Goal: Information Seeking & Learning: Learn about a topic

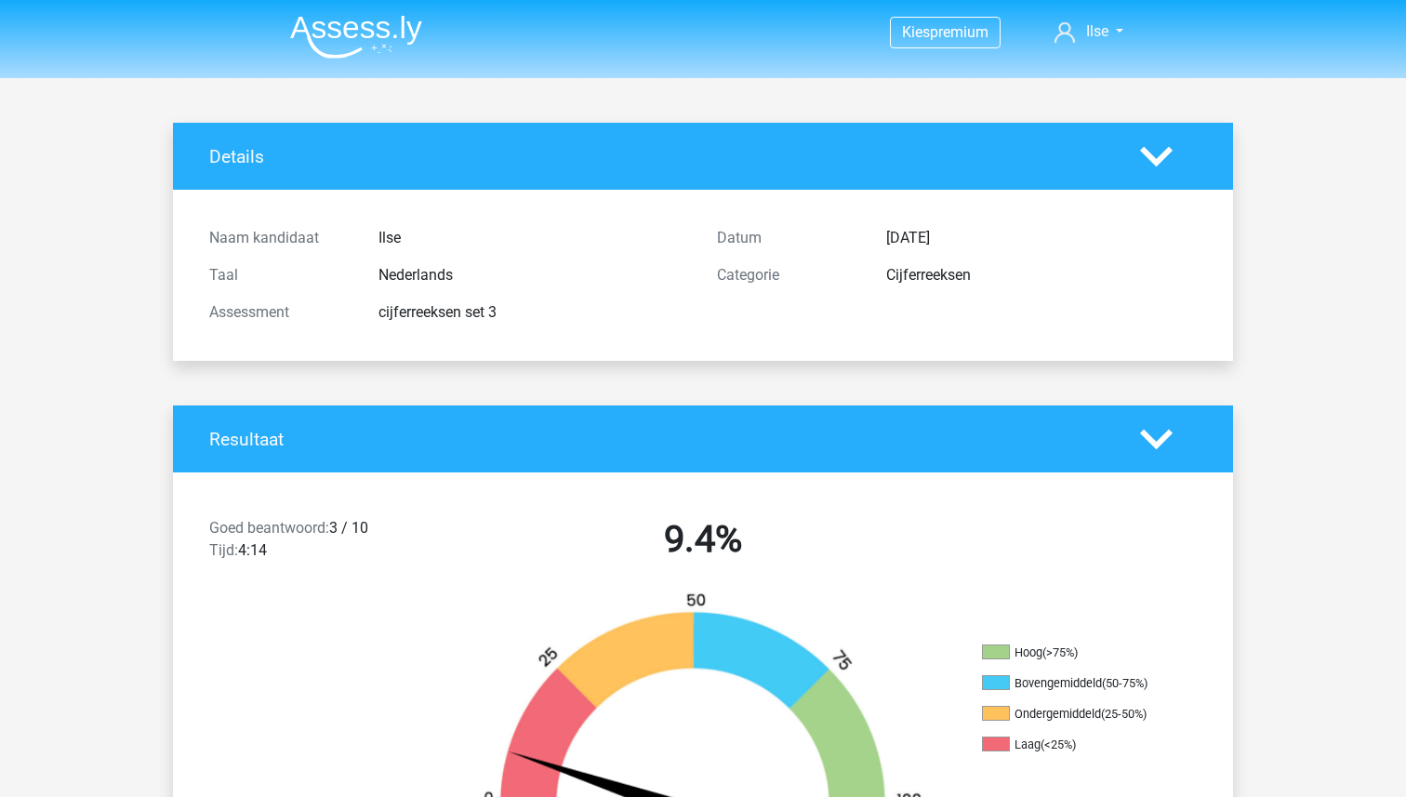
click at [665, 319] on div "cijferreeksen set 3" at bounding box center [533, 312] width 338 height 22
click at [348, 28] on img at bounding box center [356, 37] width 132 height 44
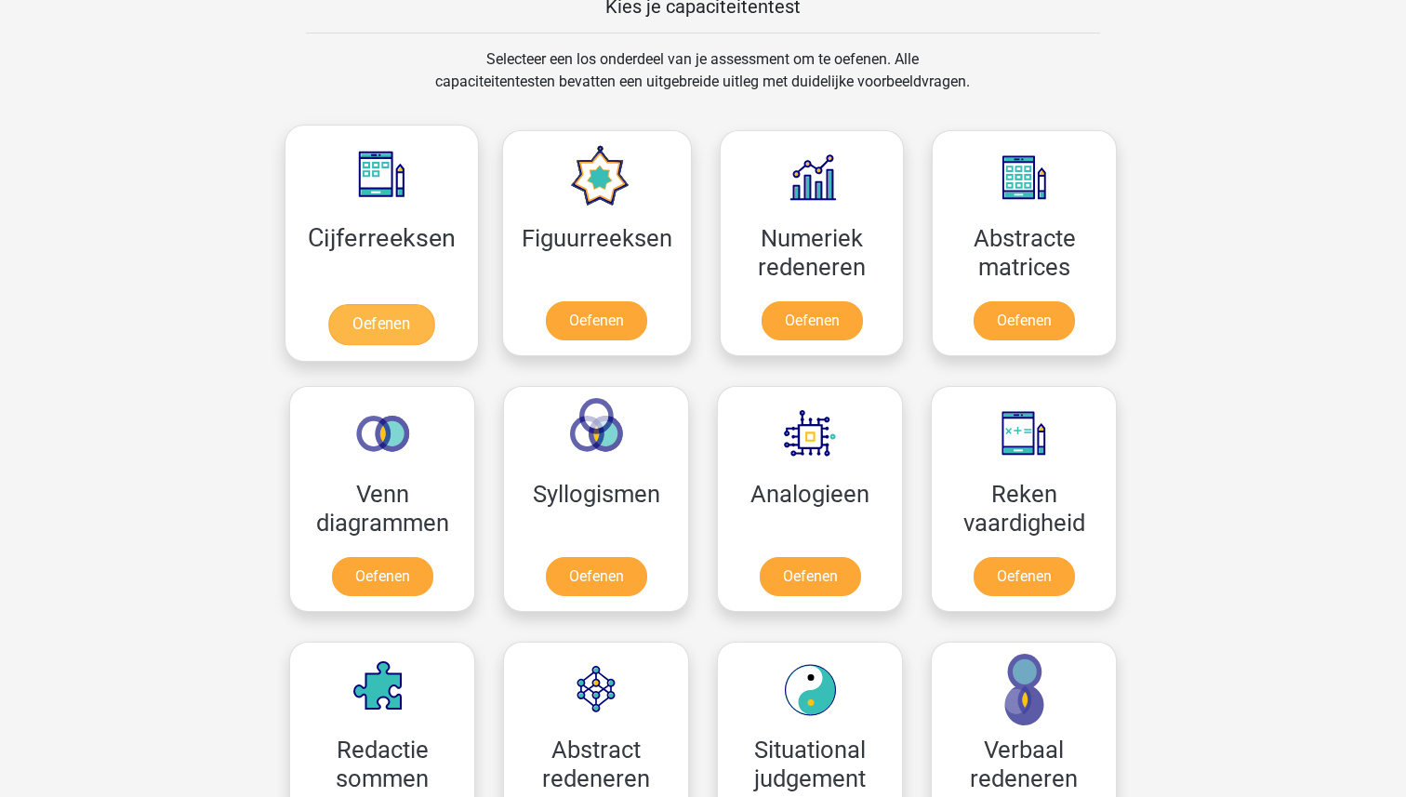
scroll to position [744, 0]
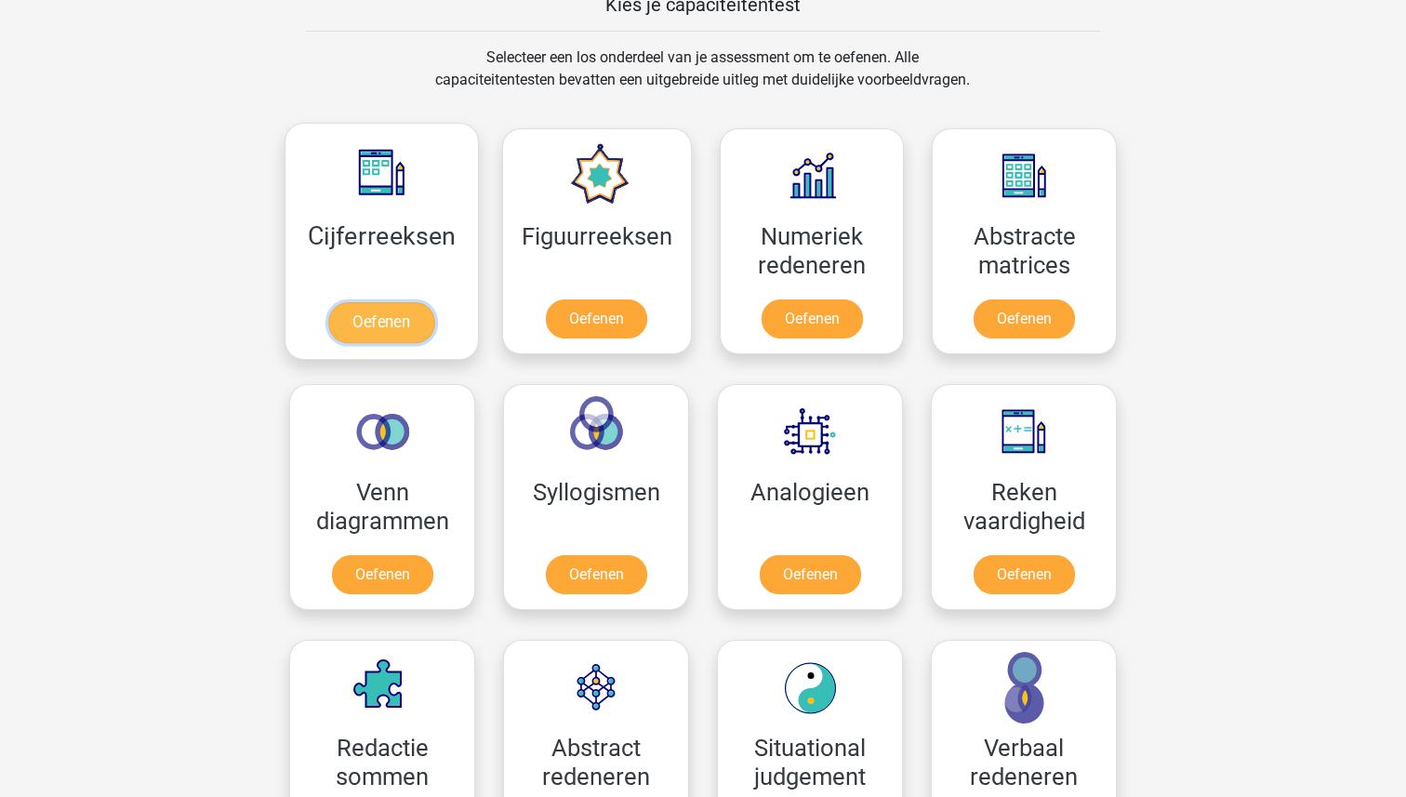
click at [399, 311] on link "Oefenen" at bounding box center [381, 322] width 106 height 41
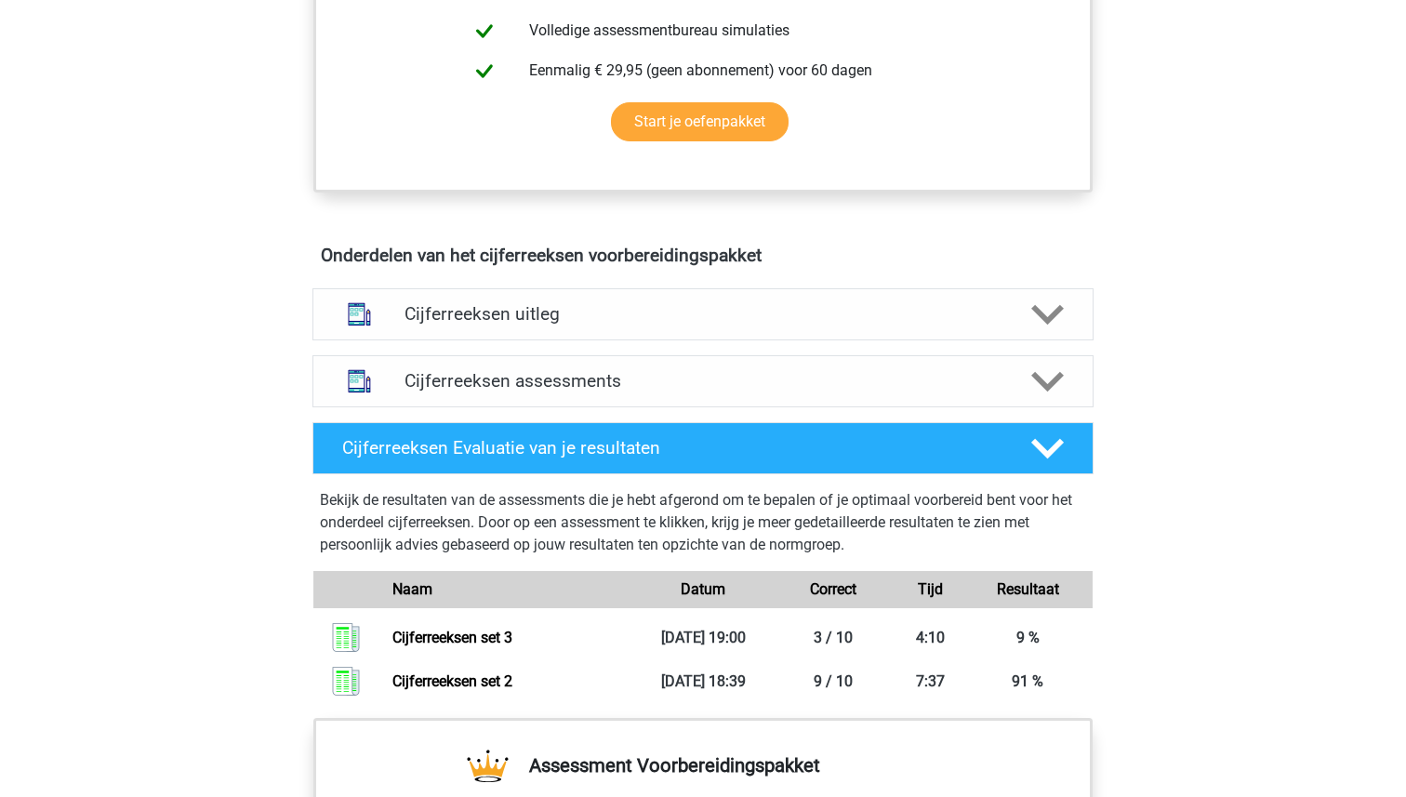
scroll to position [1052, 0]
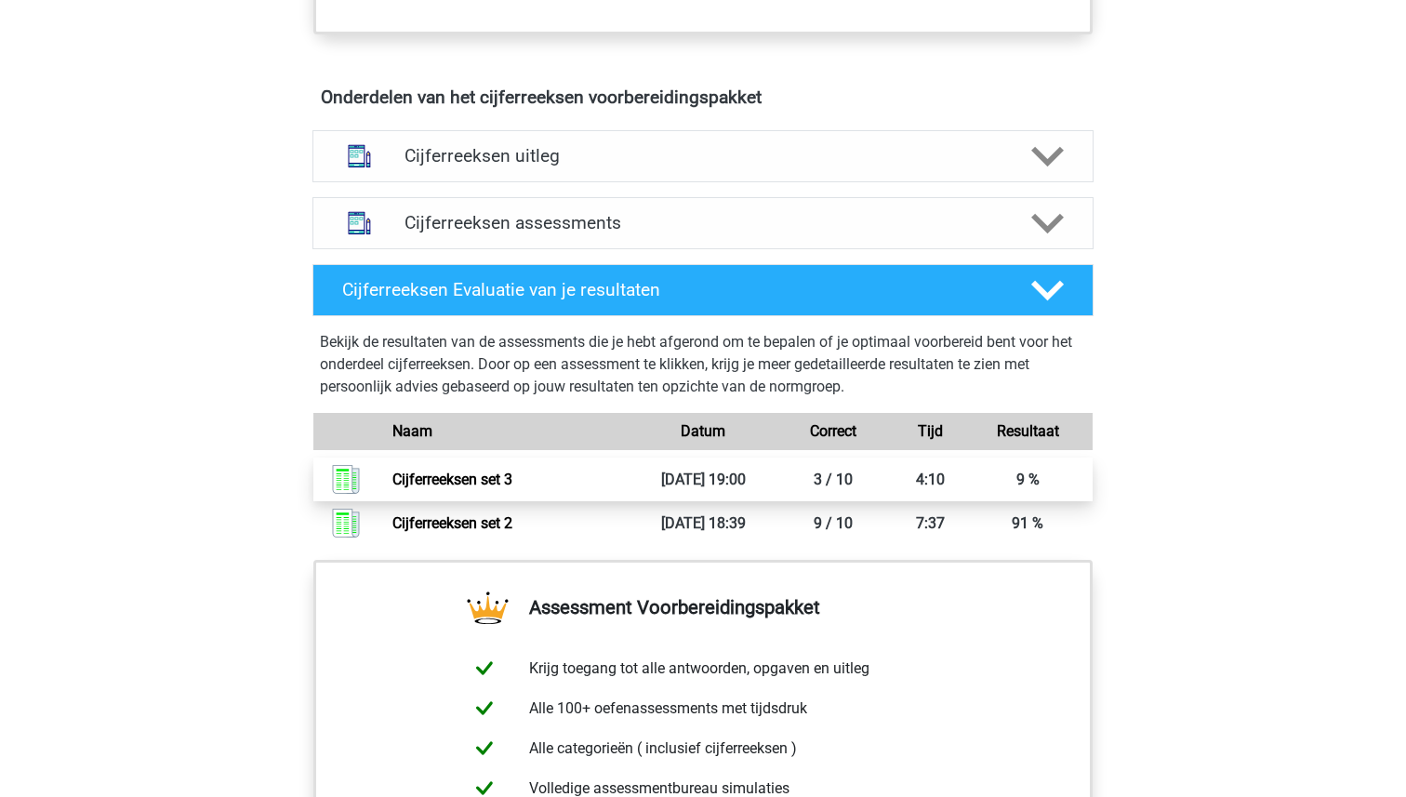
click at [476, 488] on link "Cijferreeksen set 3" at bounding box center [452, 479] width 120 height 18
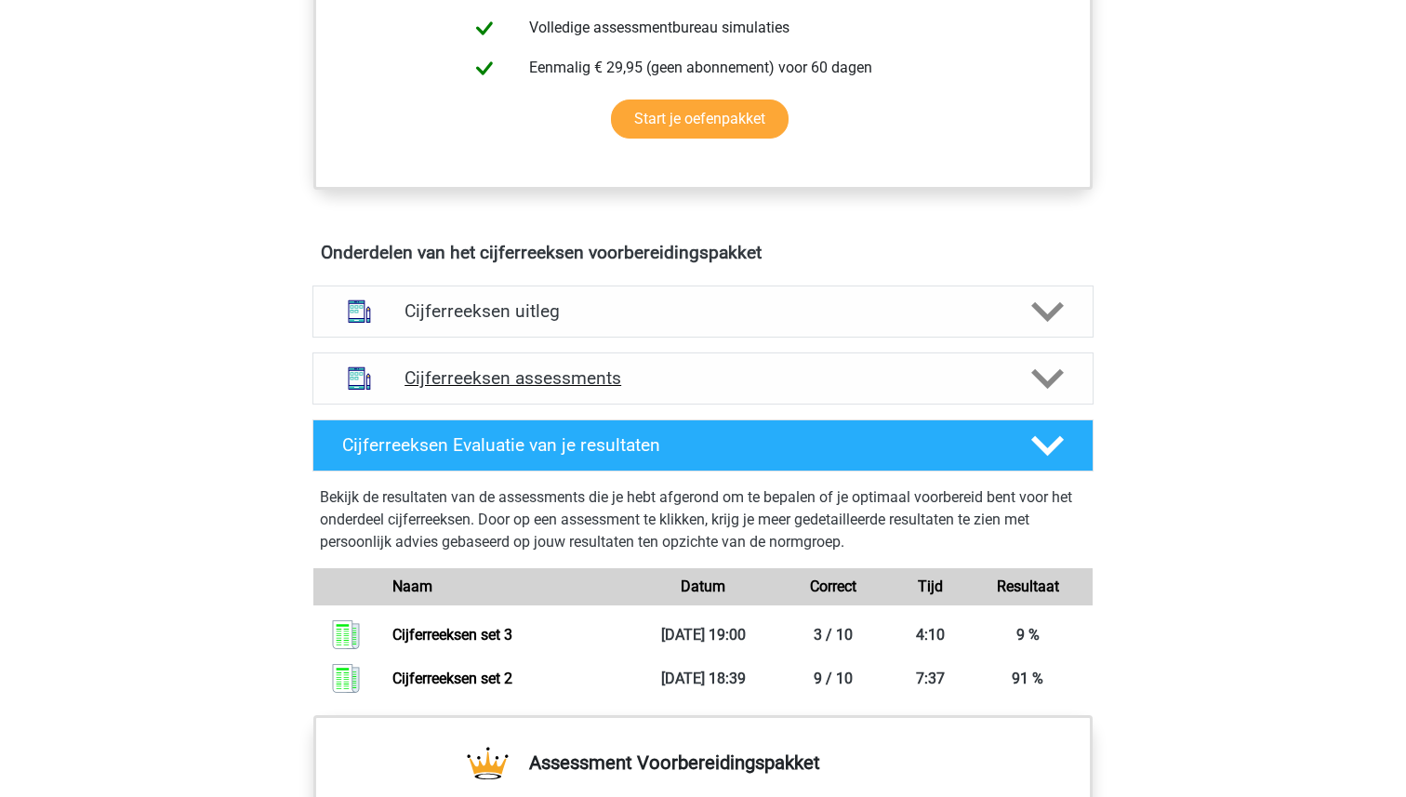
click at [576, 404] on div "Cijferreeksen assessments" at bounding box center [702, 378] width 781 height 52
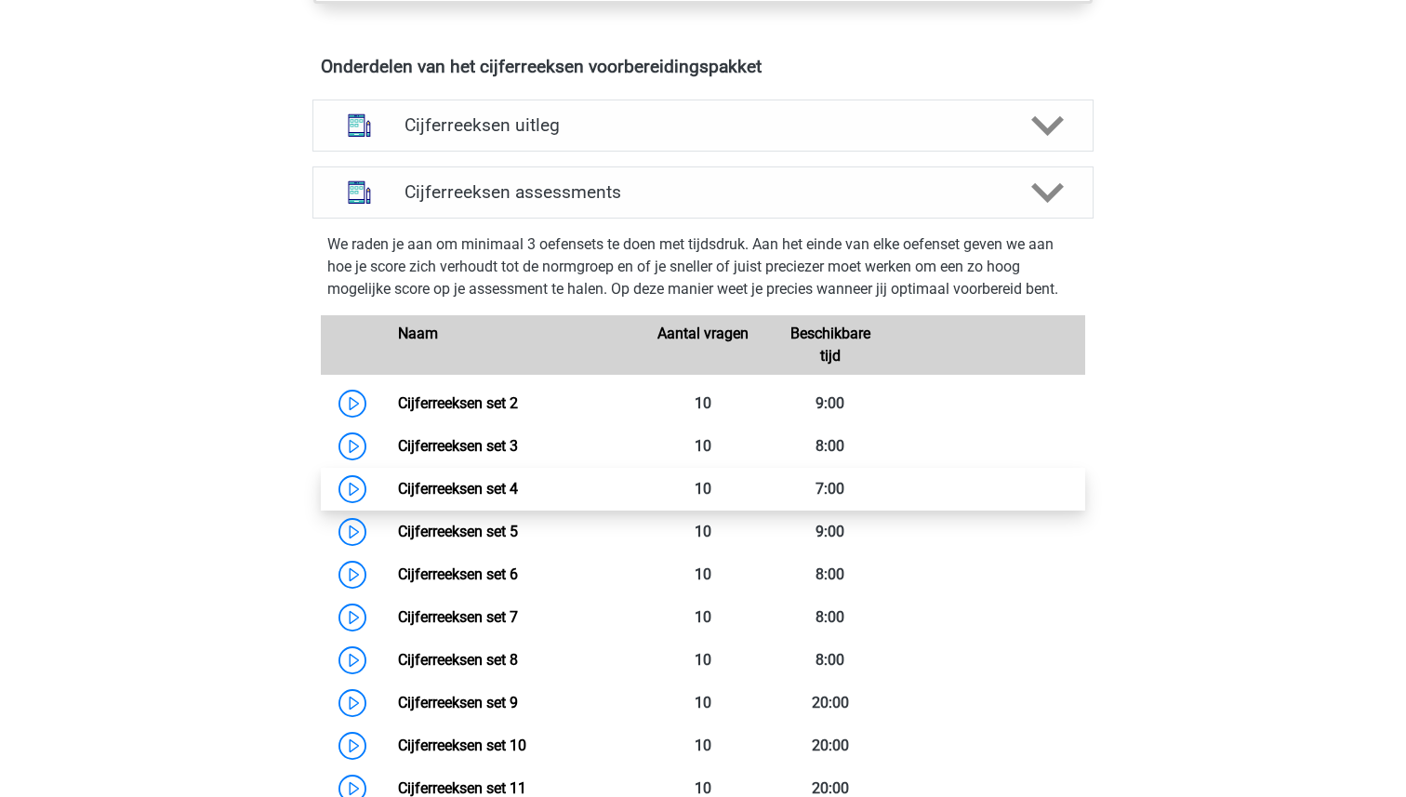
scroll to position [1087, 0]
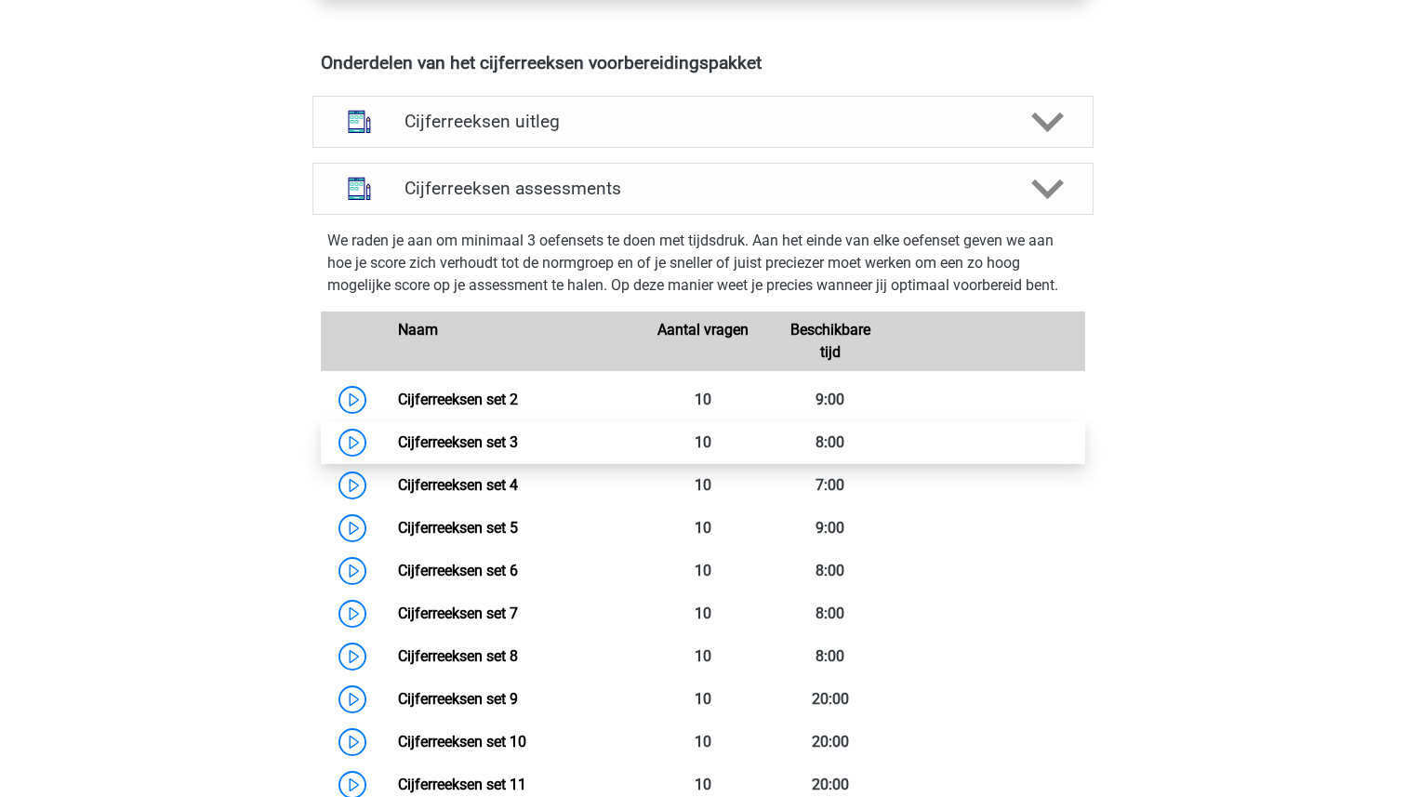
click at [461, 451] on link "Cijferreeksen set 3" at bounding box center [458, 442] width 120 height 18
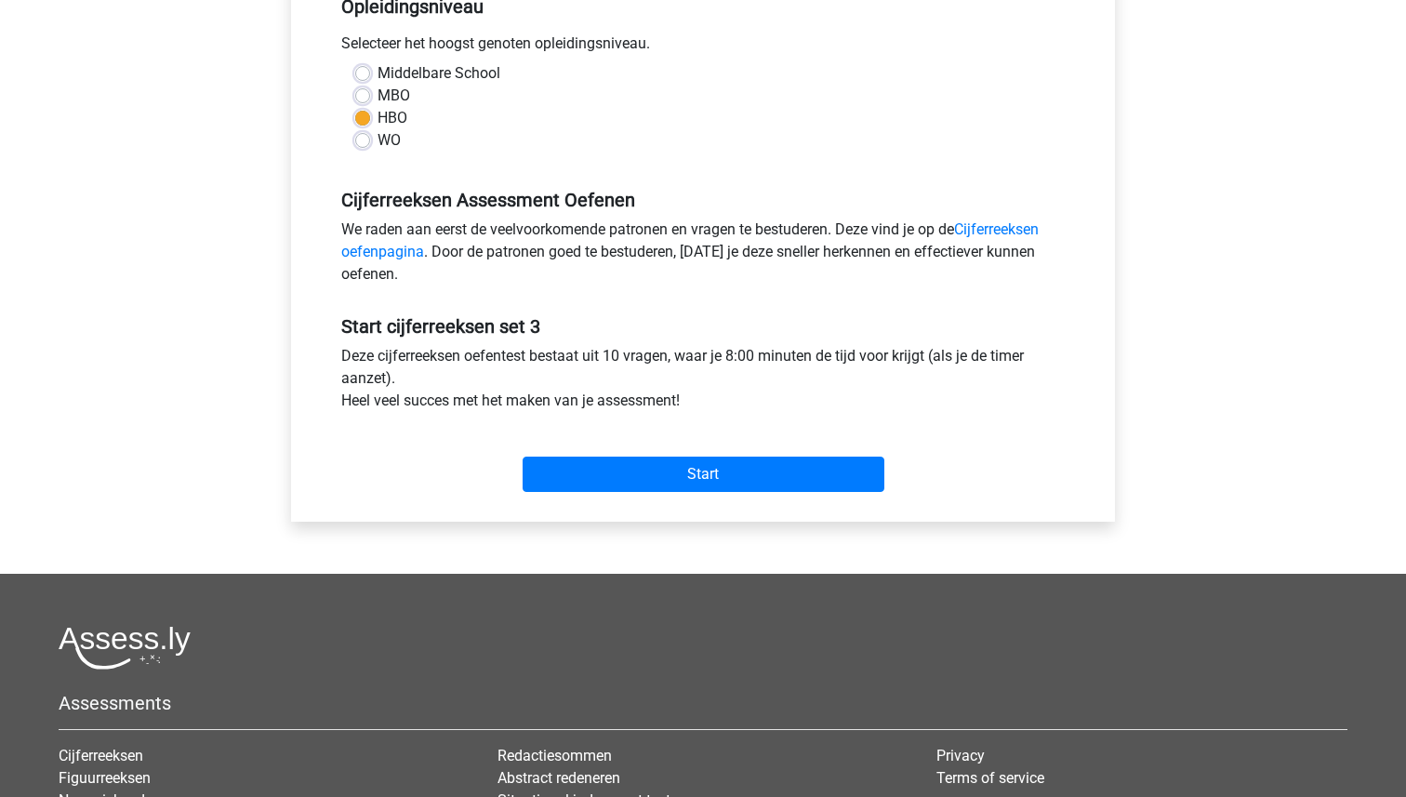
scroll to position [465, 0]
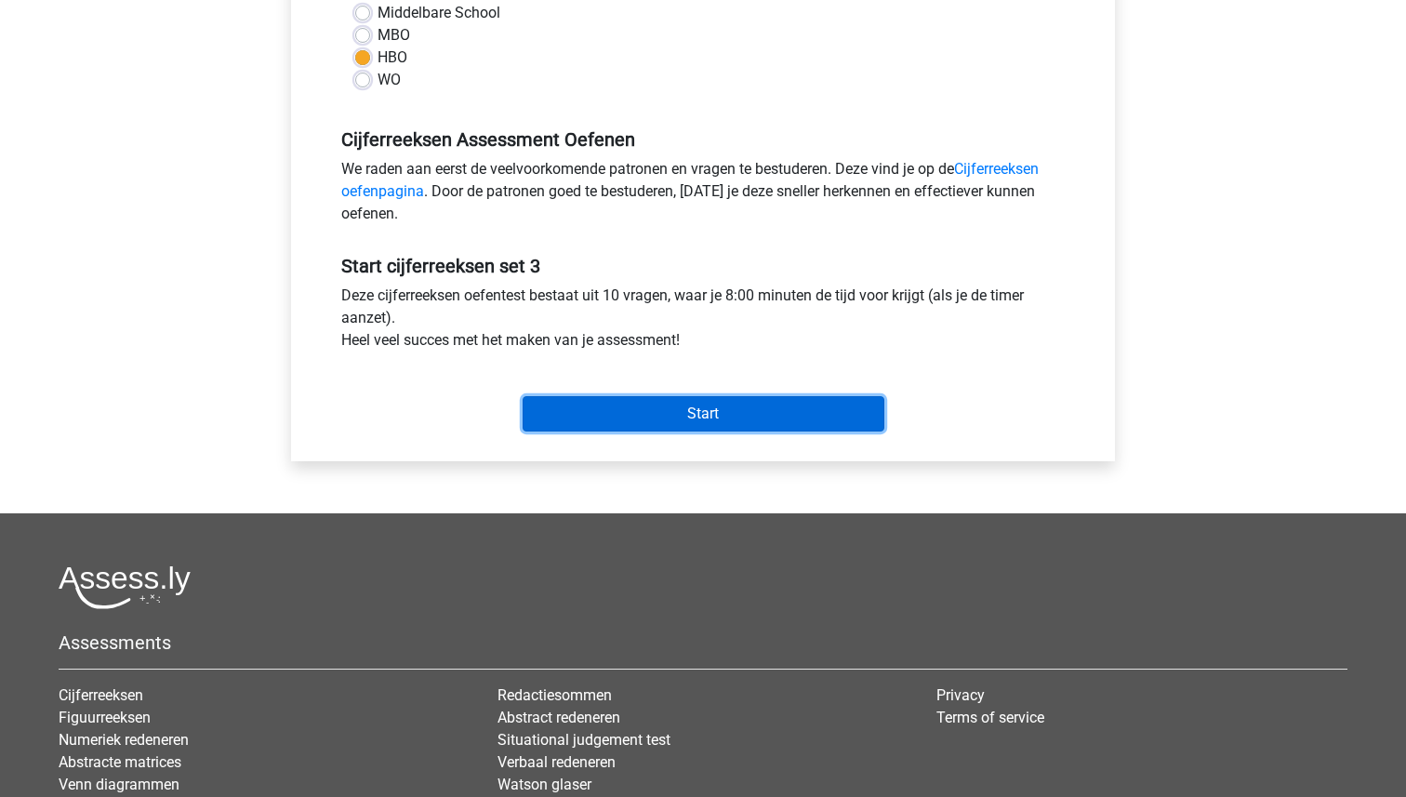
click at [714, 412] on input "Start" at bounding box center [703, 413] width 362 height 35
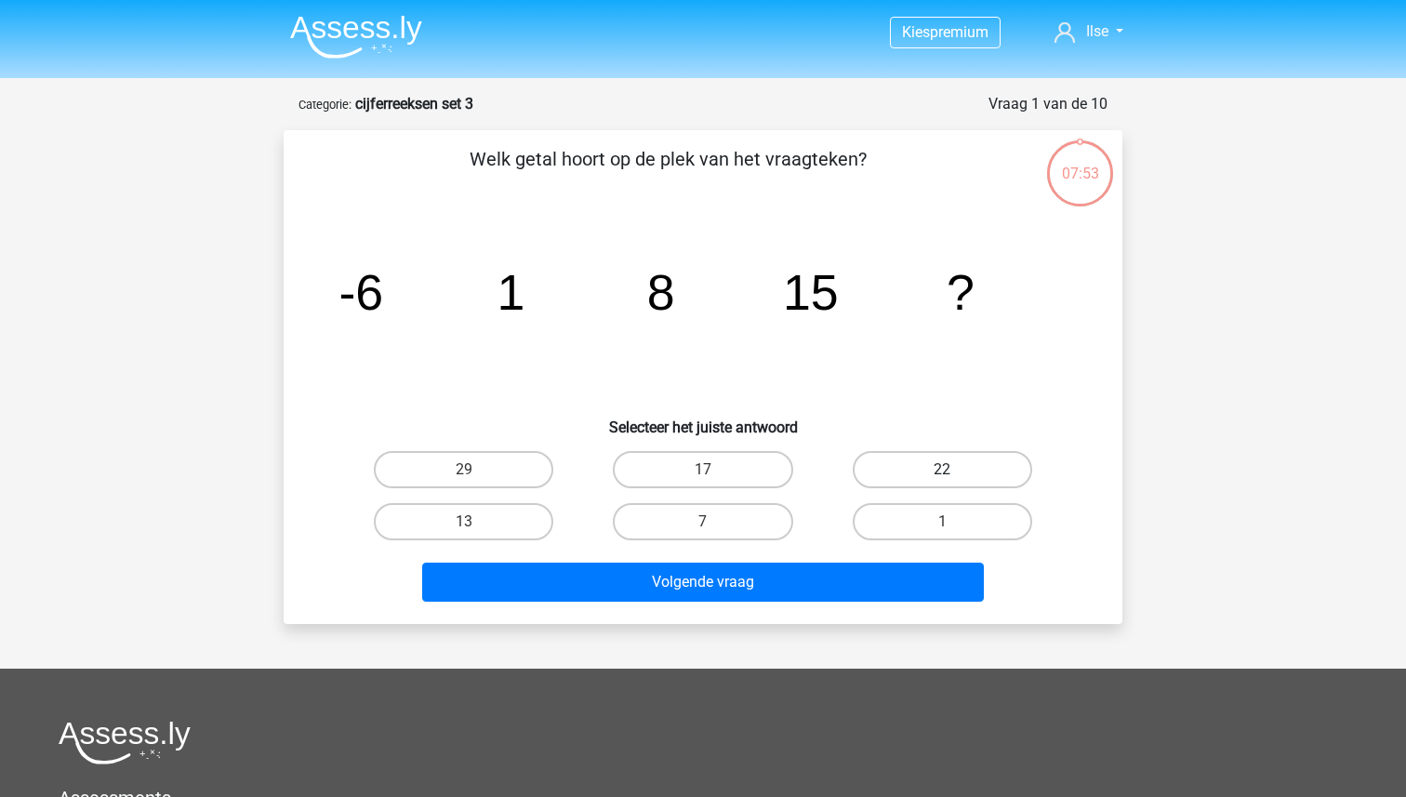
click at [961, 470] on label "22" at bounding box center [941, 469] width 179 height 37
click at [954, 470] on input "22" at bounding box center [948, 475] width 12 height 12
radio input "true"
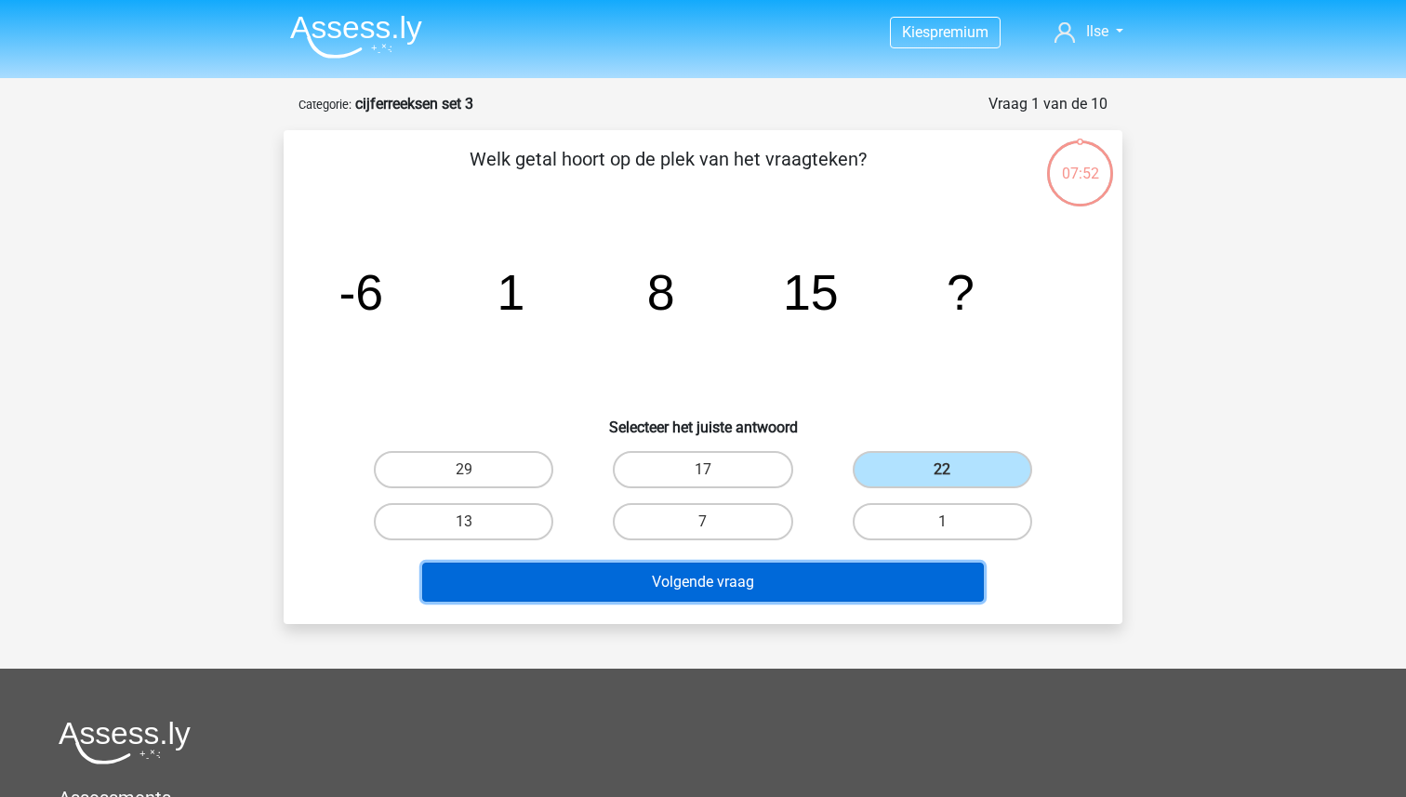
click at [732, 578] on button "Volgende vraag" at bounding box center [703, 581] width 562 height 39
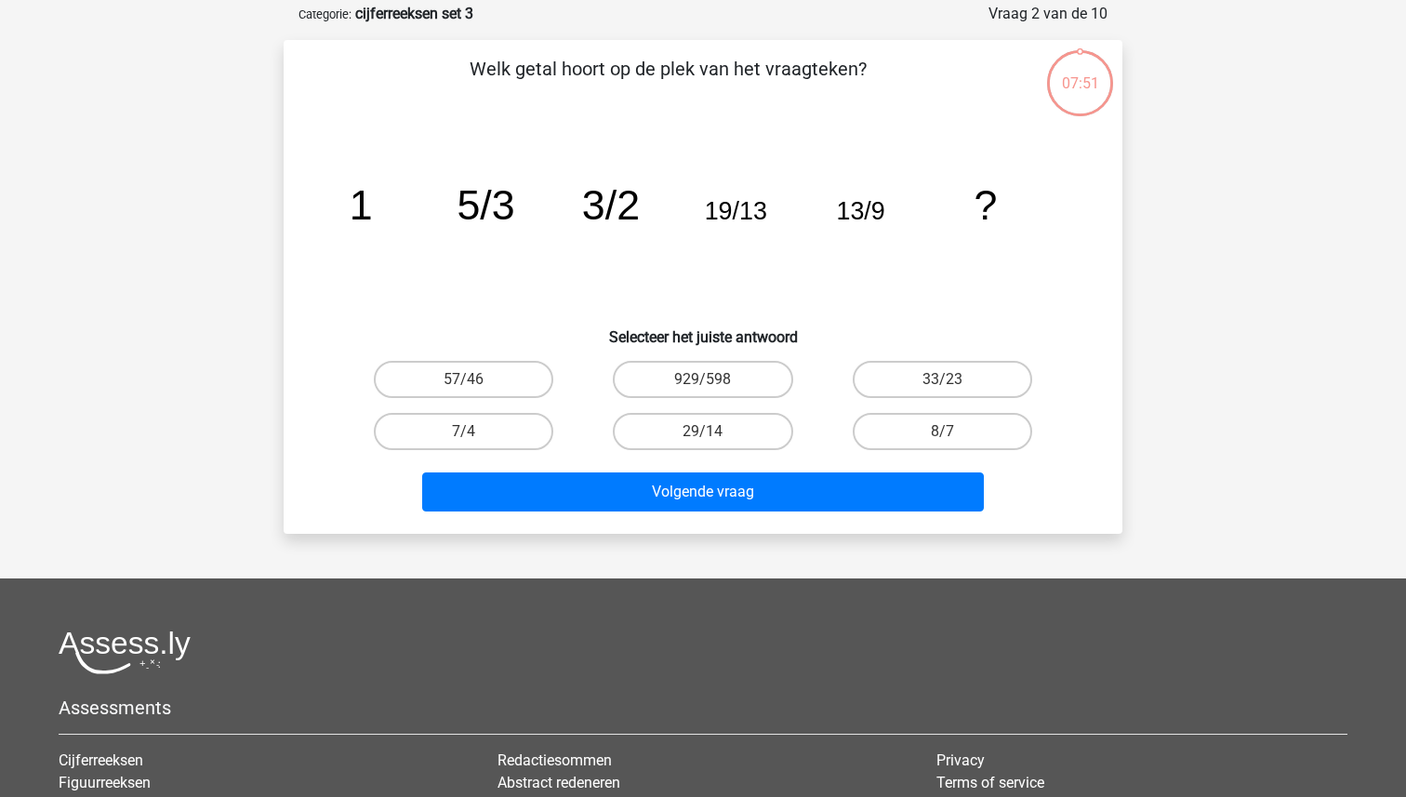
scroll to position [93, 0]
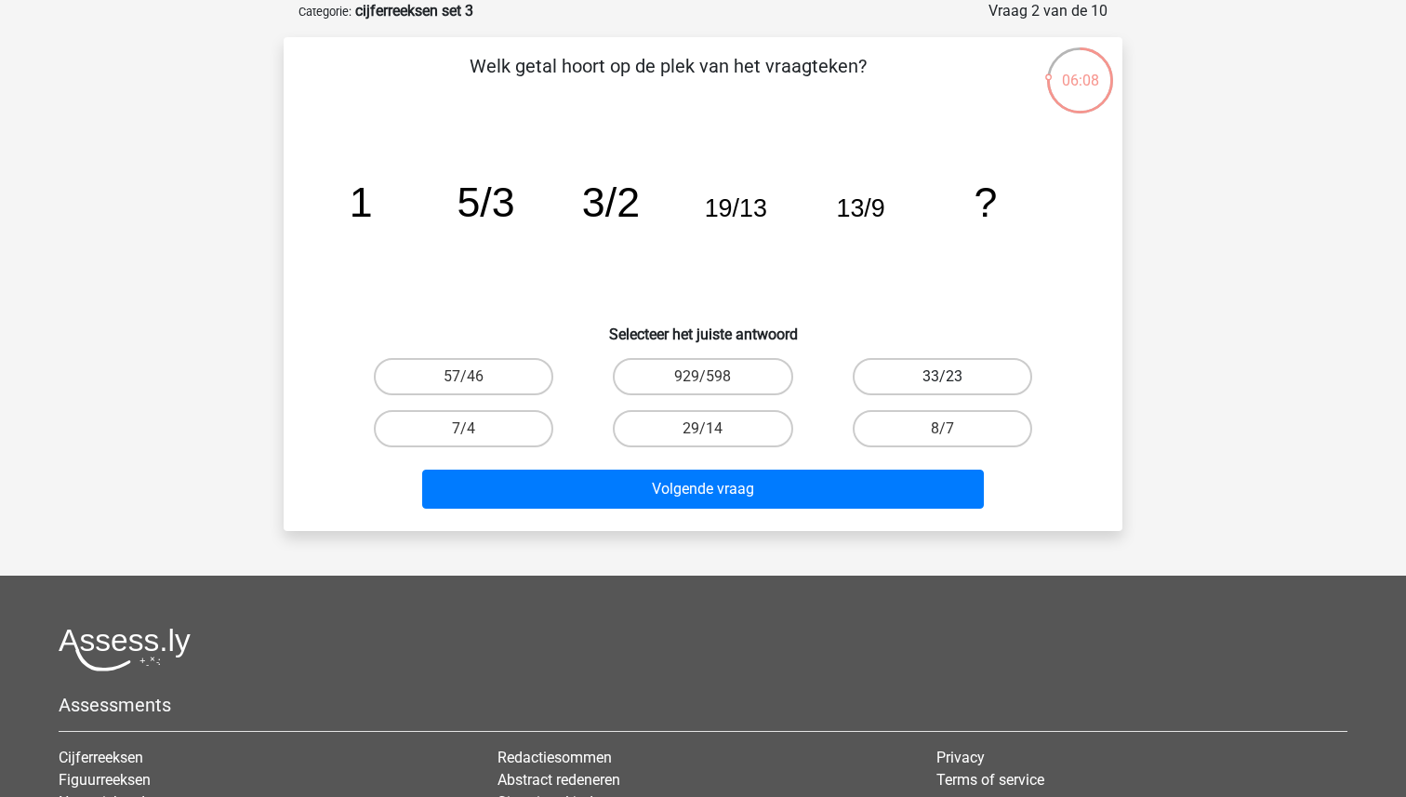
click at [957, 373] on label "33/23" at bounding box center [941, 376] width 179 height 37
click at [954, 376] on input "33/23" at bounding box center [948, 382] width 12 height 12
radio input "true"
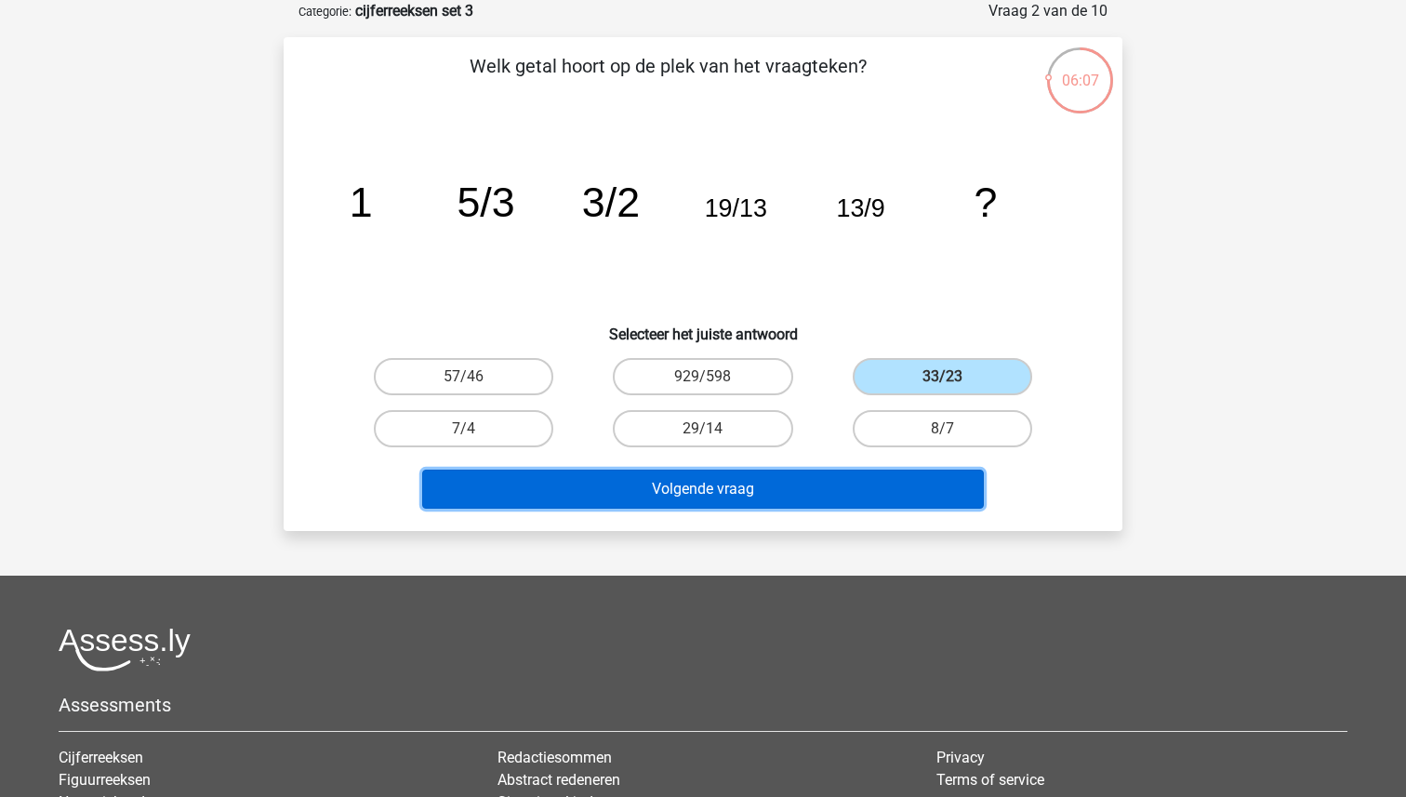
click at [788, 482] on button "Volgende vraag" at bounding box center [703, 488] width 562 height 39
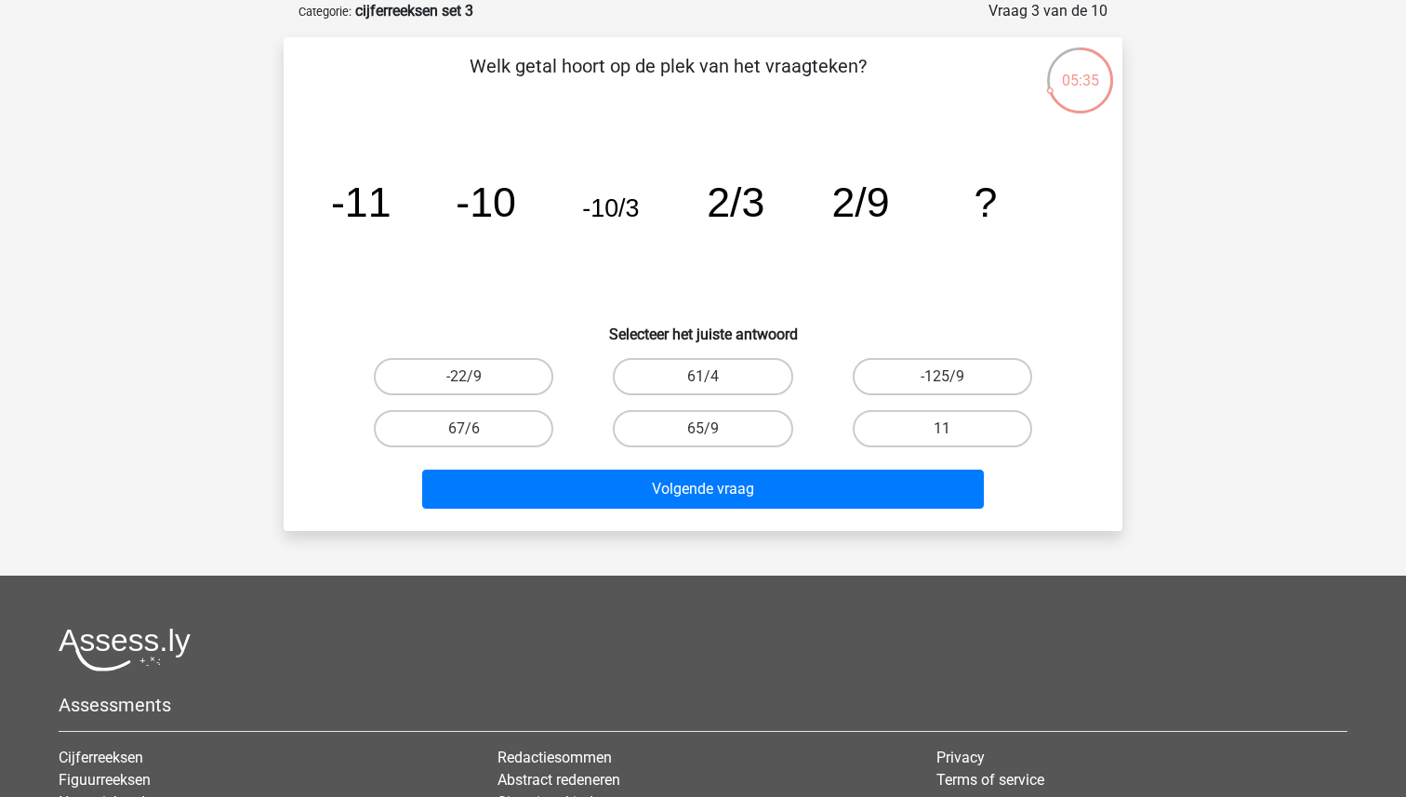
click at [707, 431] on input "65/9" at bounding box center [709, 435] width 12 height 12
radio input "true"
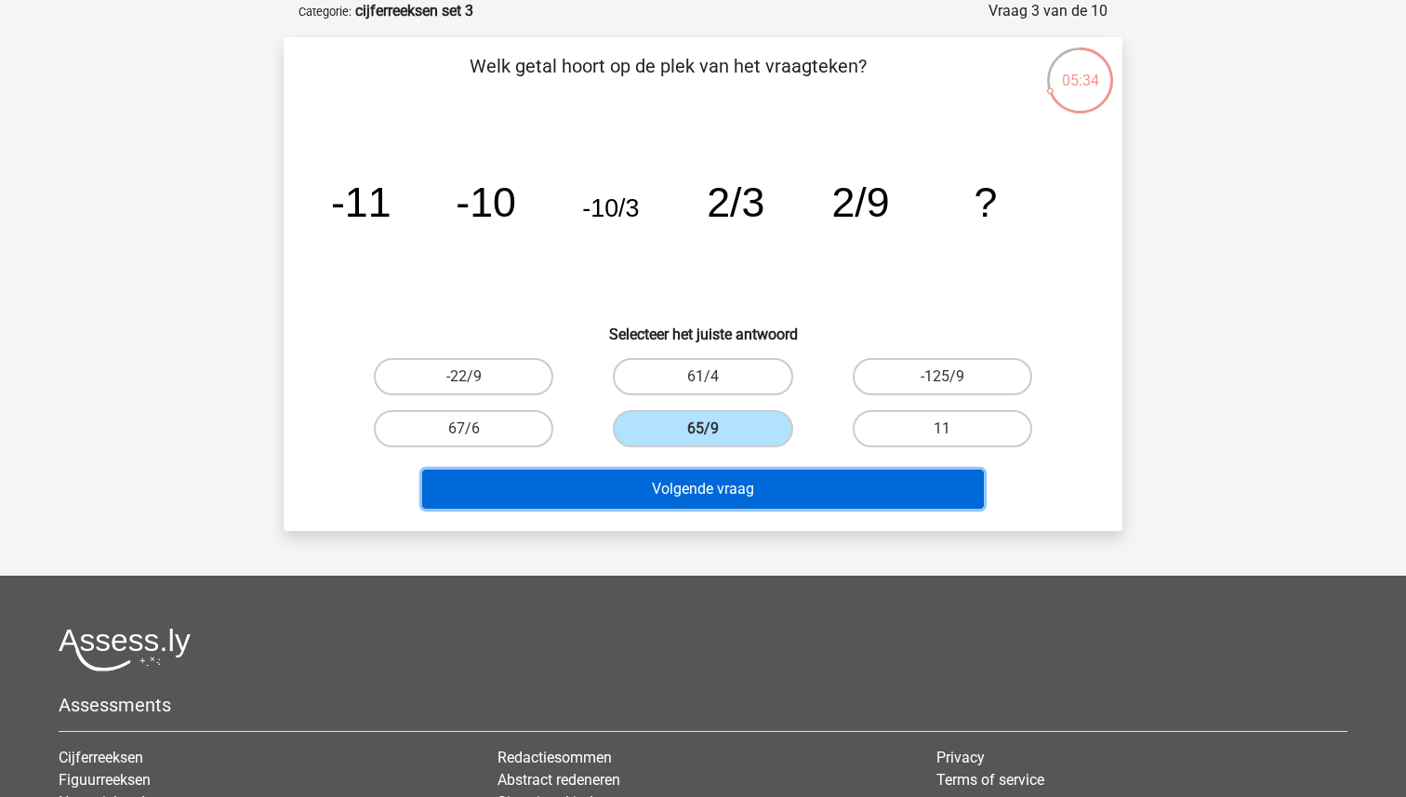
click at [707, 480] on button "Volgende vraag" at bounding box center [703, 488] width 562 height 39
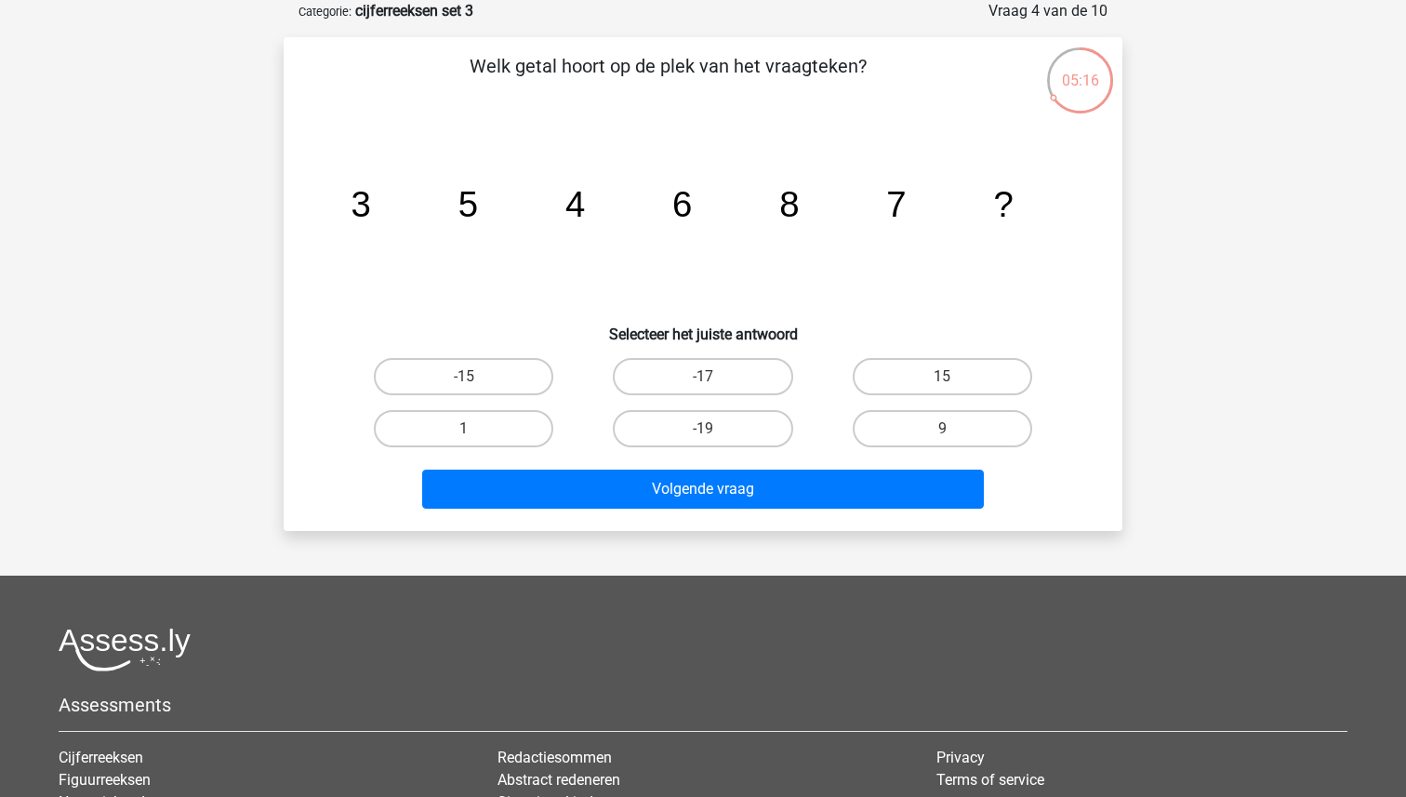
click at [1004, 406] on div "9" at bounding box center [942, 429] width 239 height 52
click at [978, 430] on label "9" at bounding box center [941, 428] width 179 height 37
click at [954, 430] on input "9" at bounding box center [948, 435] width 12 height 12
radio input "true"
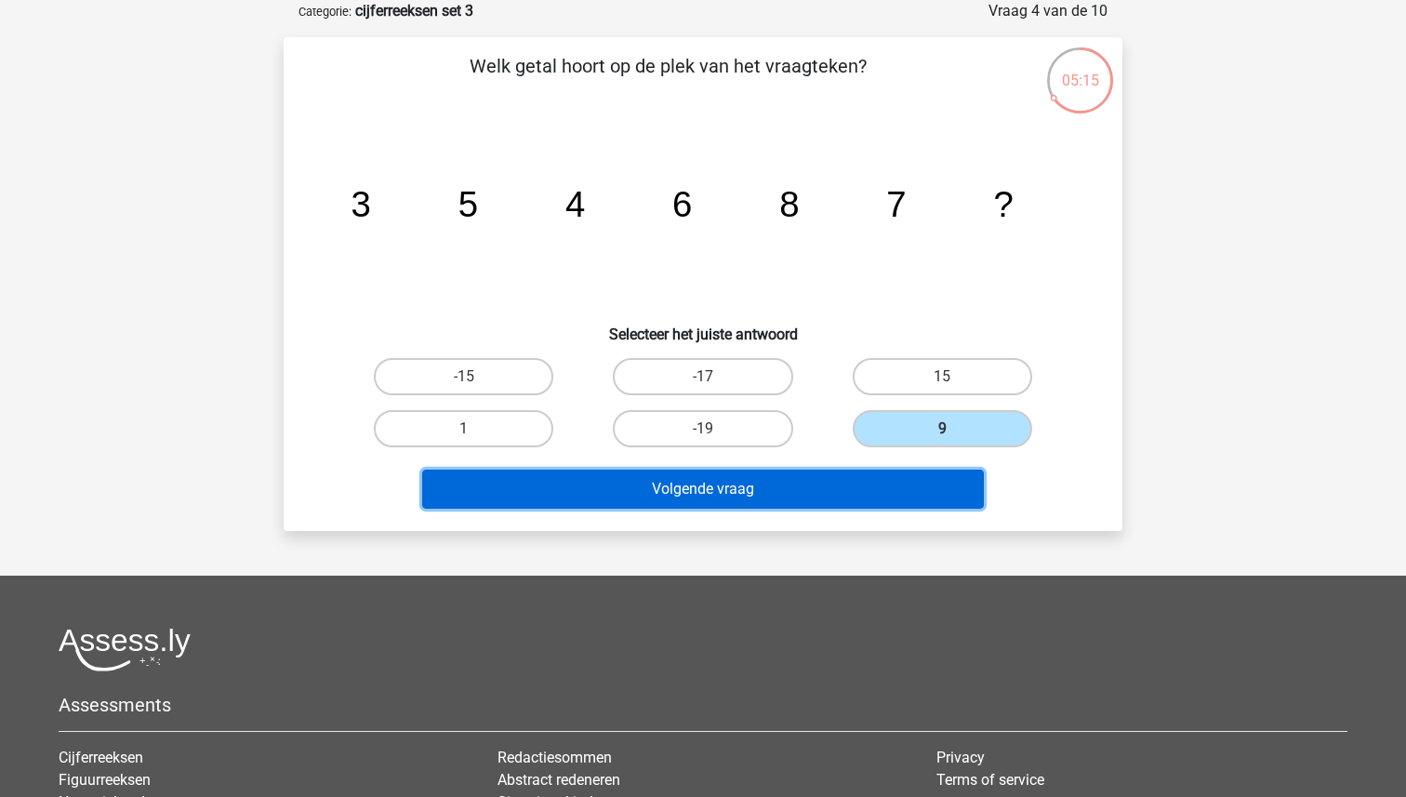
click at [845, 491] on button "Volgende vraag" at bounding box center [703, 488] width 562 height 39
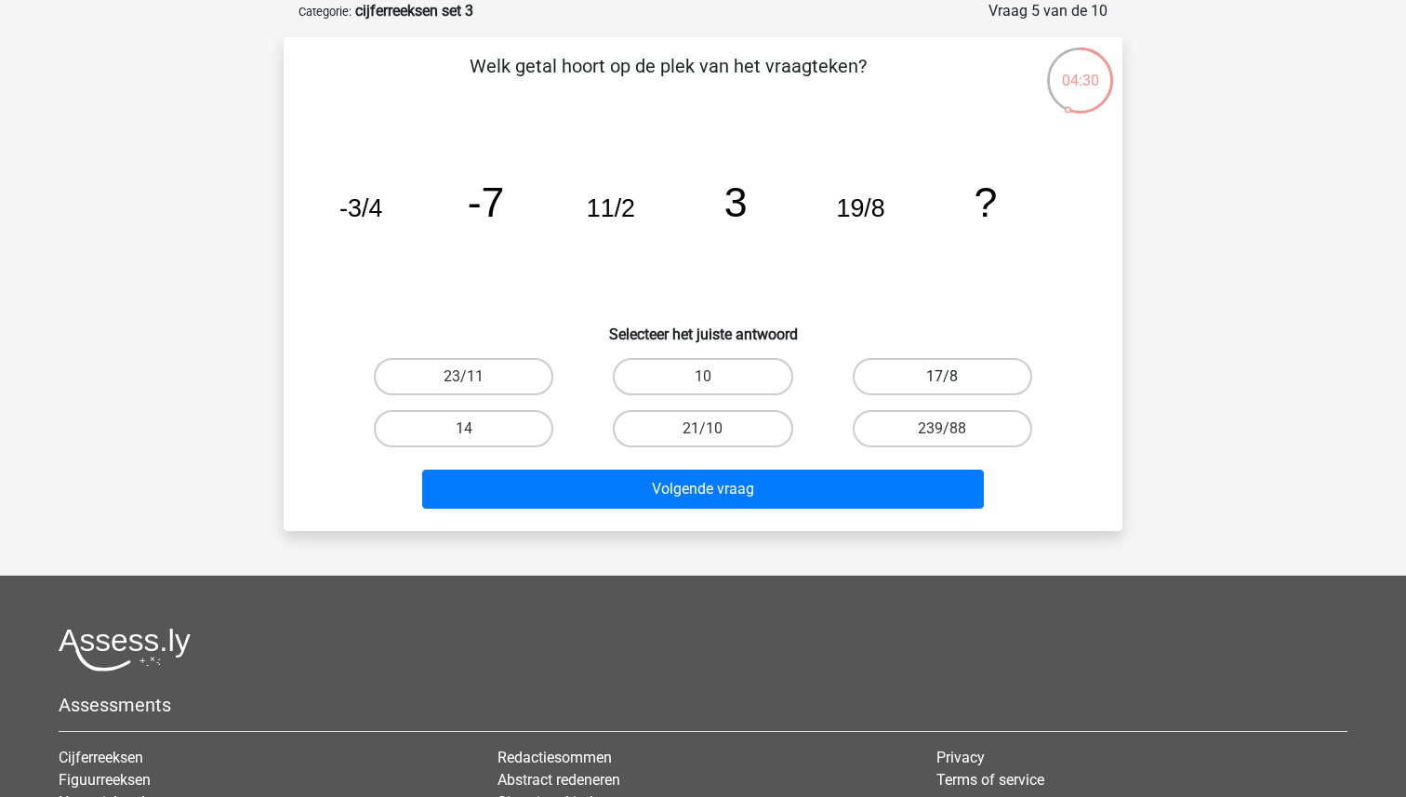
click at [930, 376] on label "17/8" at bounding box center [941, 376] width 179 height 37
click at [942, 376] on input "17/8" at bounding box center [948, 382] width 12 height 12
radio input "true"
click at [674, 518] on div "Welk getal hoort op de plek van het vraagteken? image/svg+xml -3/4 -7 11/2 3 19…" at bounding box center [703, 284] width 838 height 494
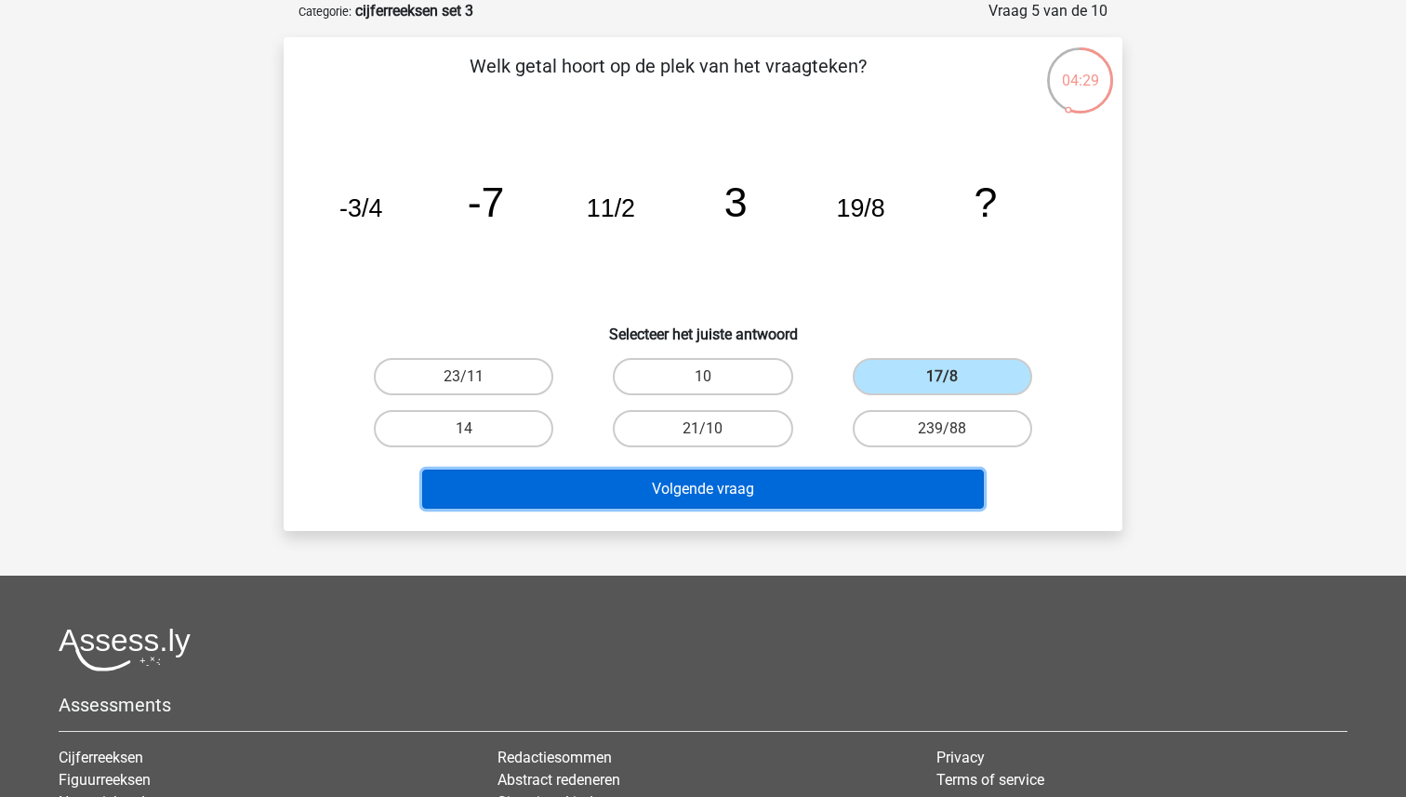
click at [674, 505] on button "Volgende vraag" at bounding box center [703, 488] width 562 height 39
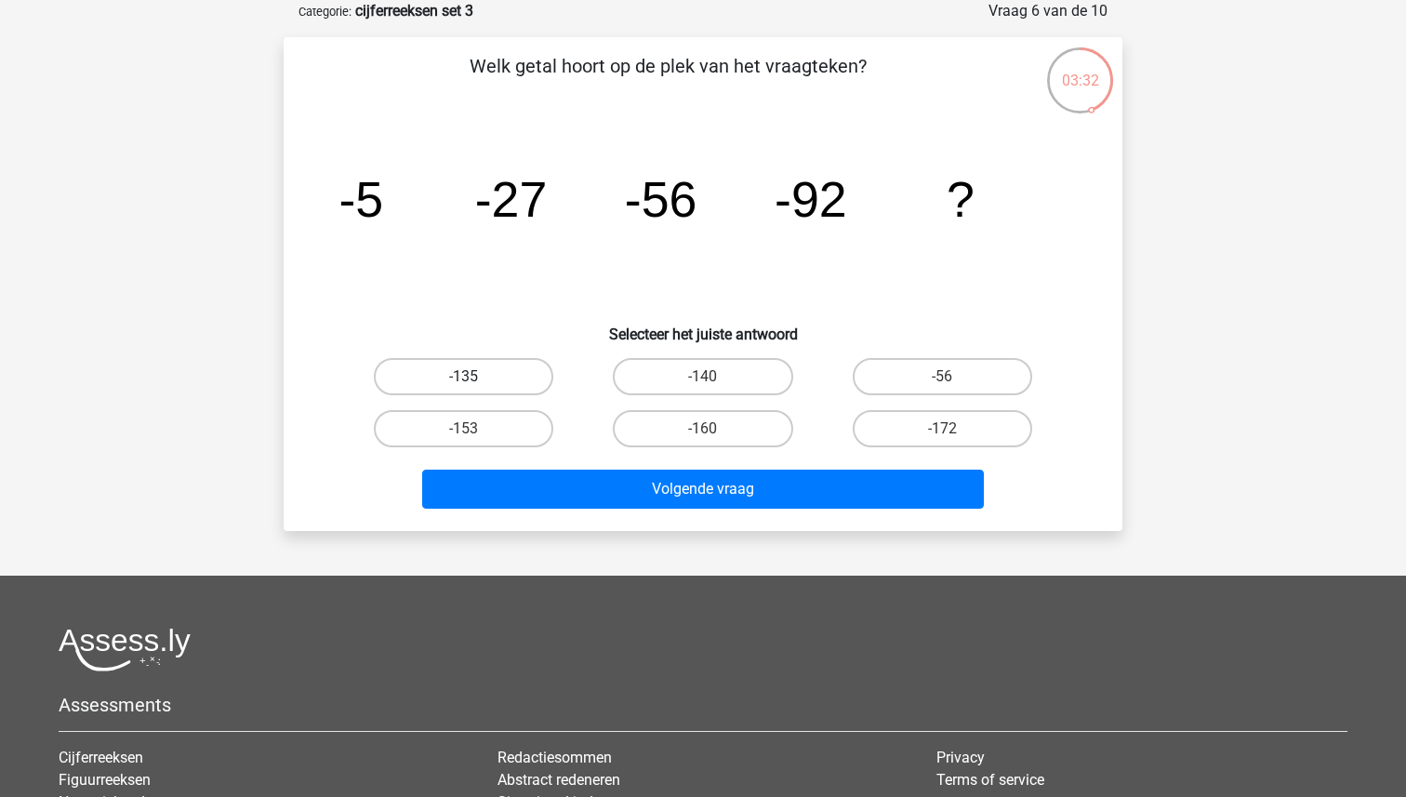
click at [487, 378] on label "-135" at bounding box center [463, 376] width 179 height 37
click at [476, 378] on input "-135" at bounding box center [470, 382] width 12 height 12
radio input "true"
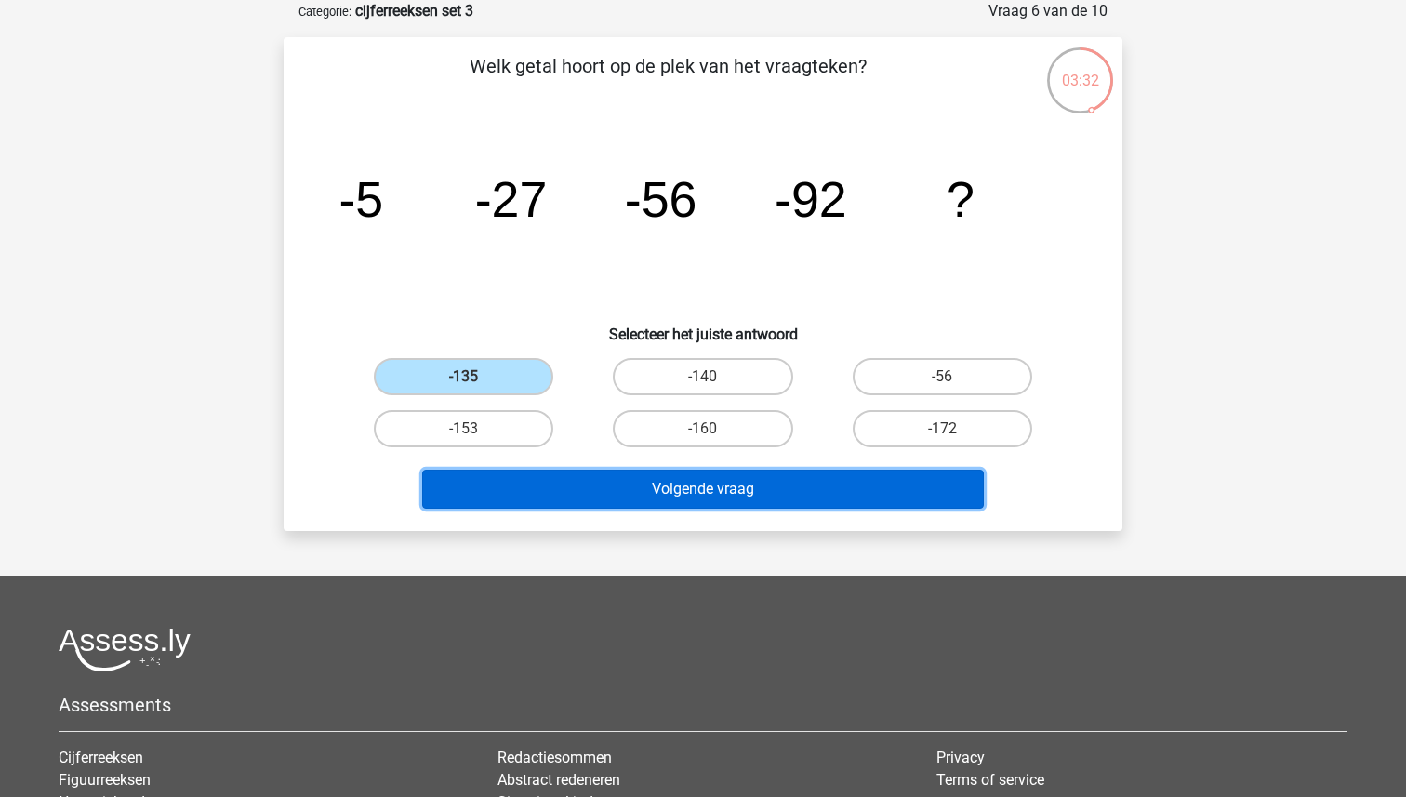
click at [741, 495] on button "Volgende vraag" at bounding box center [703, 488] width 562 height 39
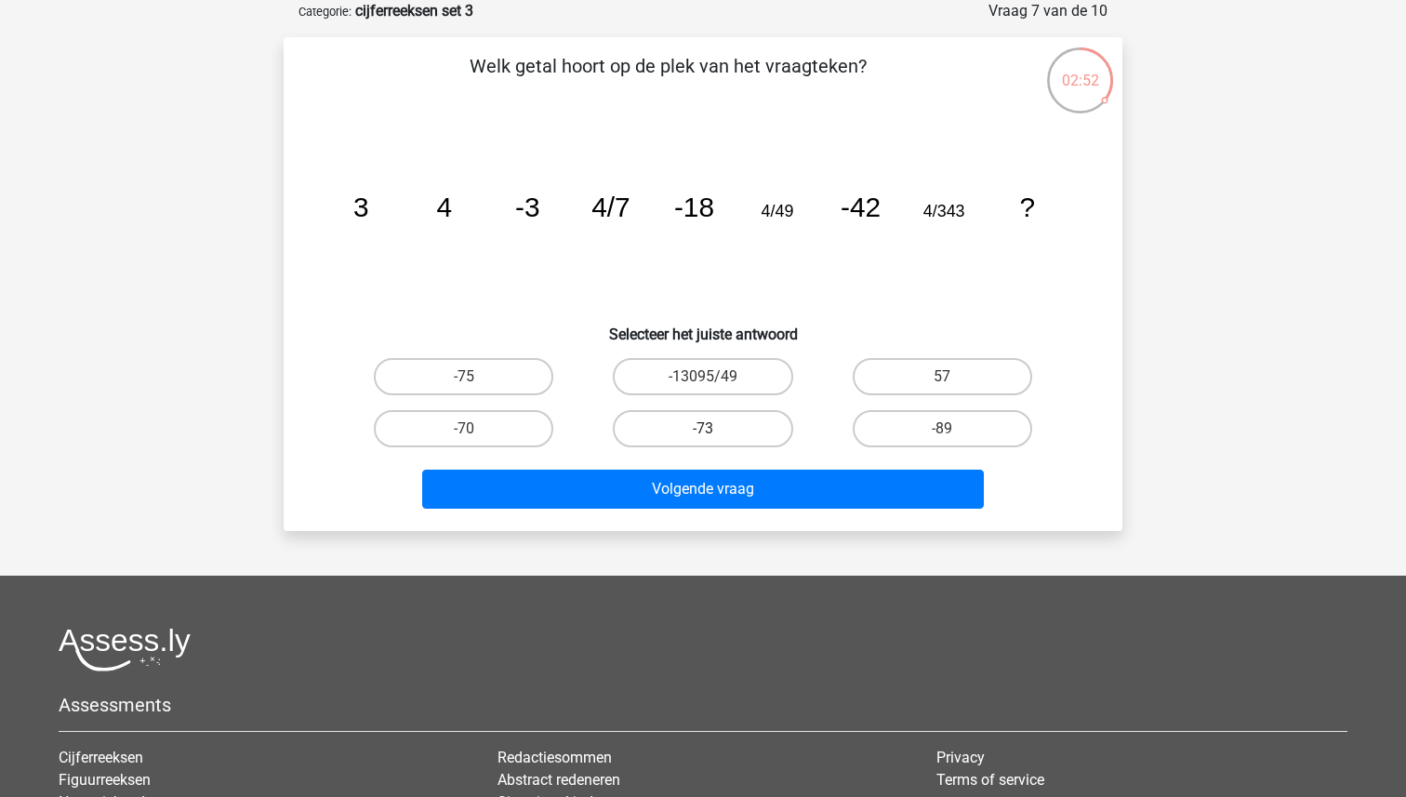
click at [698, 433] on label "-73" at bounding box center [702, 428] width 179 height 37
click at [703, 433] on input "-73" at bounding box center [709, 435] width 12 height 12
radio input "true"
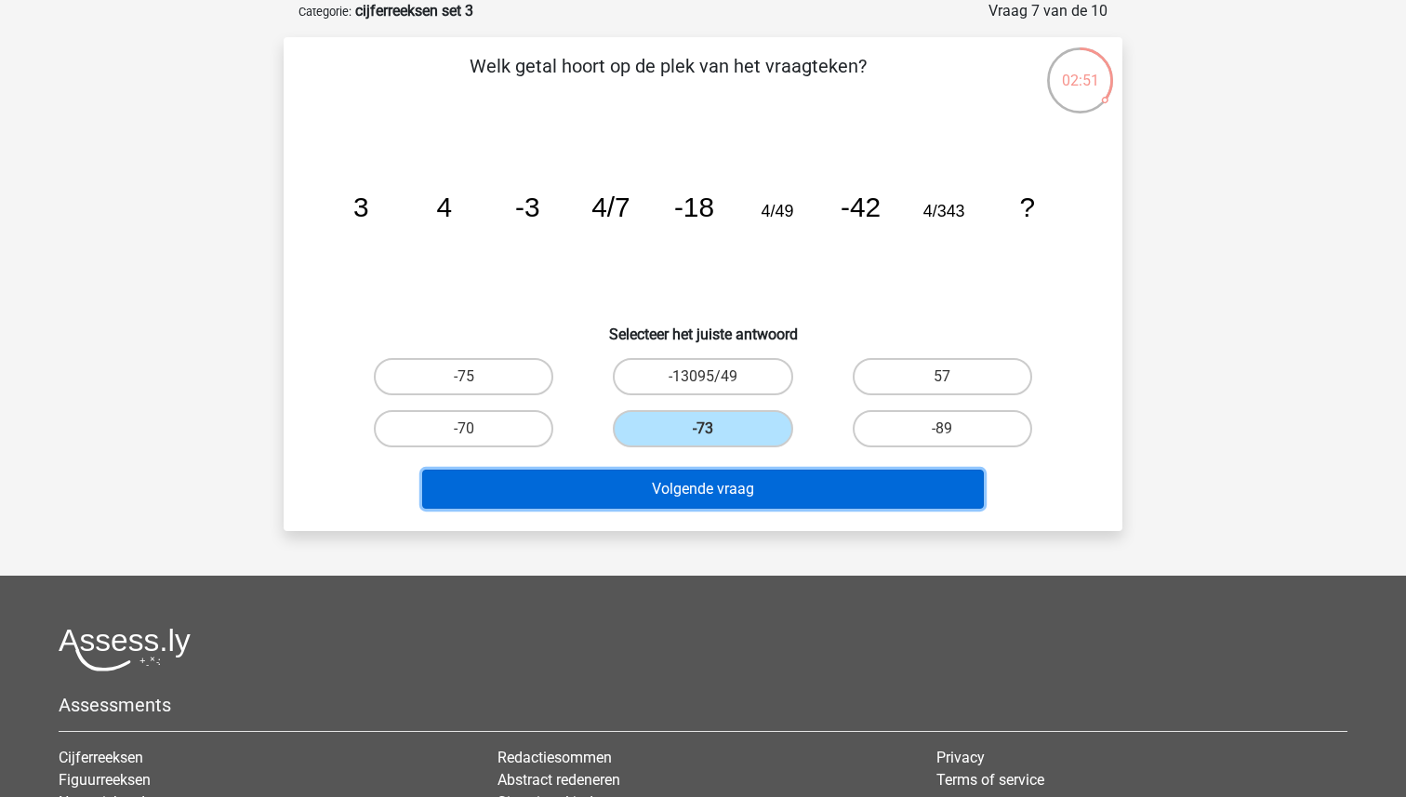
click at [706, 494] on button "Volgende vraag" at bounding box center [703, 488] width 562 height 39
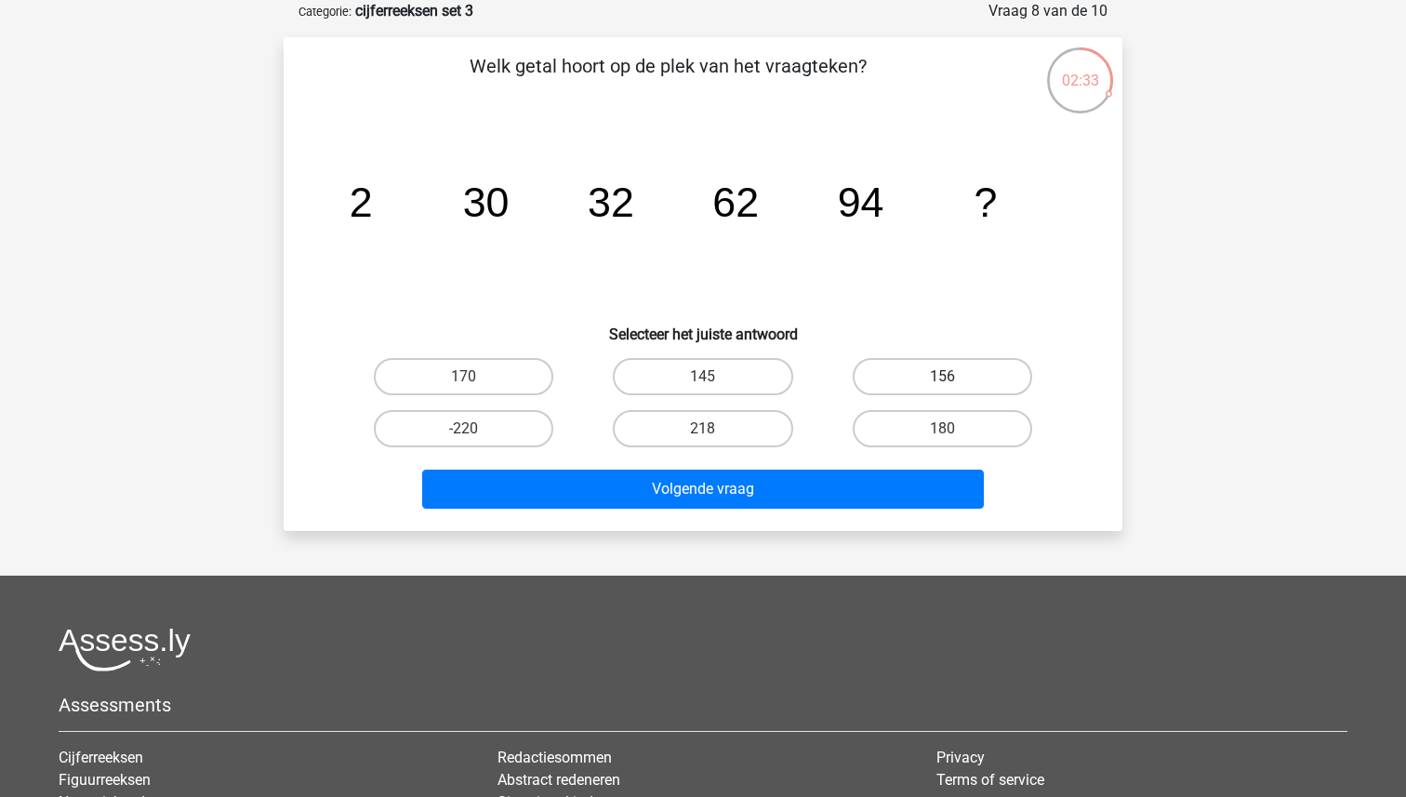
click at [977, 369] on label "156" at bounding box center [941, 376] width 179 height 37
click at [954, 376] on input "156" at bounding box center [948, 382] width 12 height 12
radio input "true"
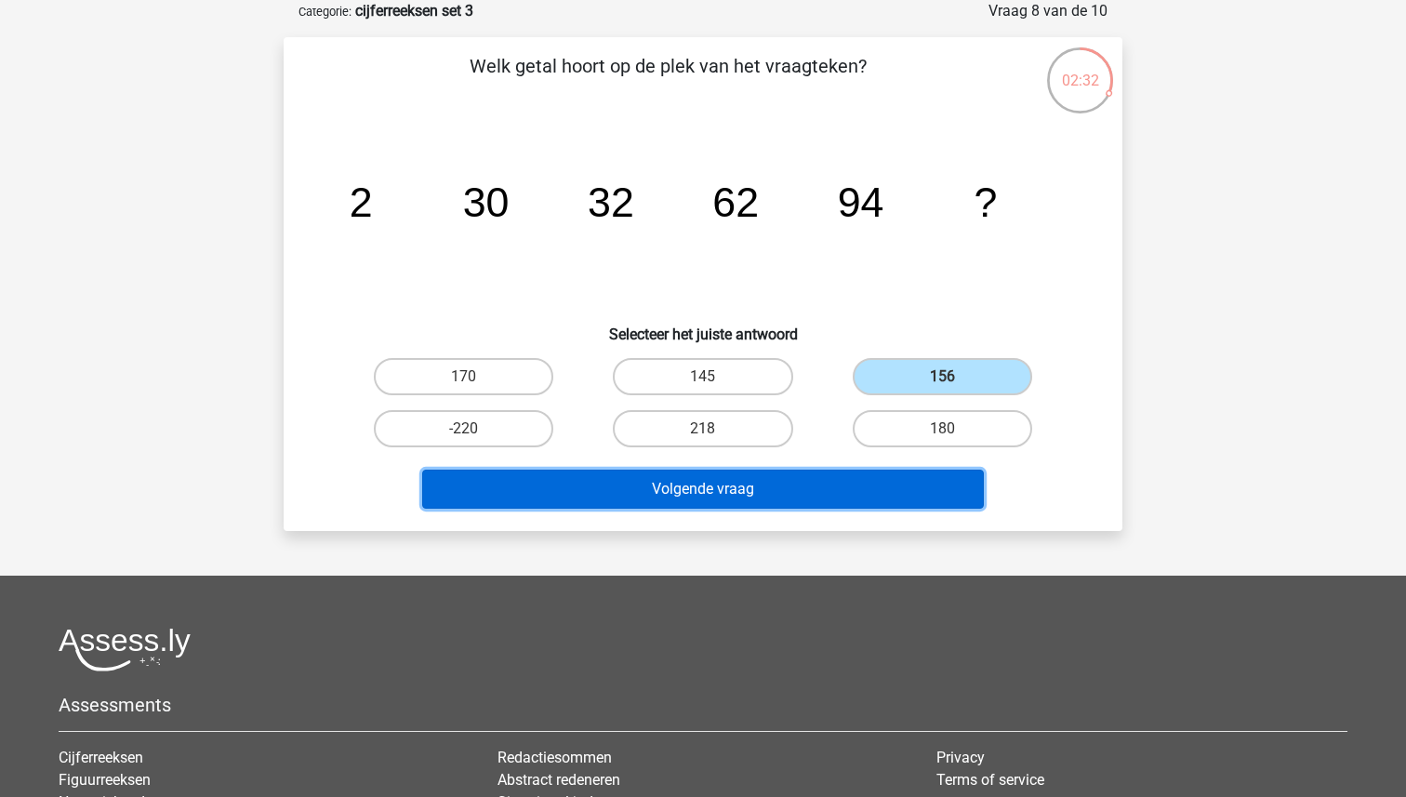
click at [813, 480] on button "Volgende vraag" at bounding box center [703, 488] width 562 height 39
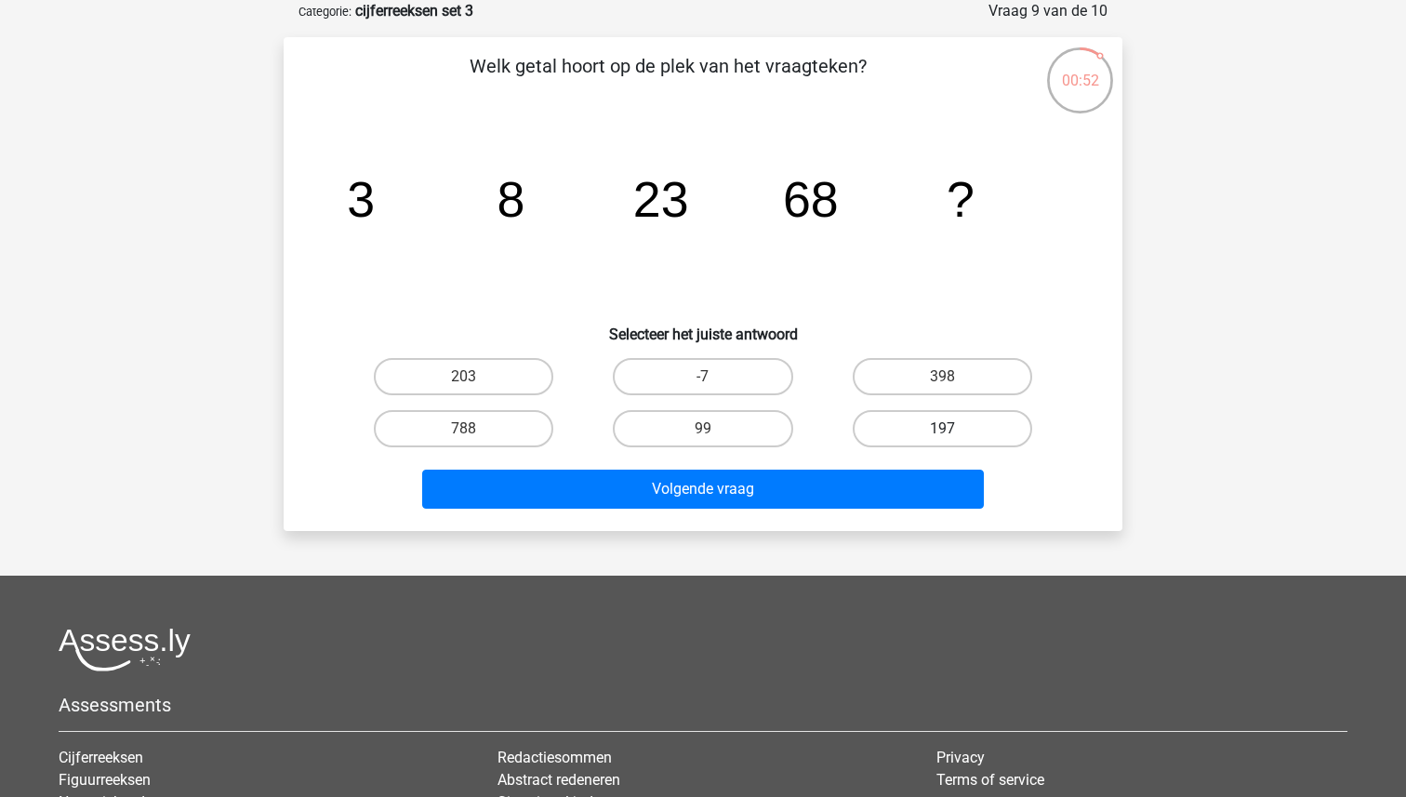
click at [910, 422] on label "197" at bounding box center [941, 428] width 179 height 37
click at [942, 429] on input "197" at bounding box center [948, 435] width 12 height 12
radio input "true"
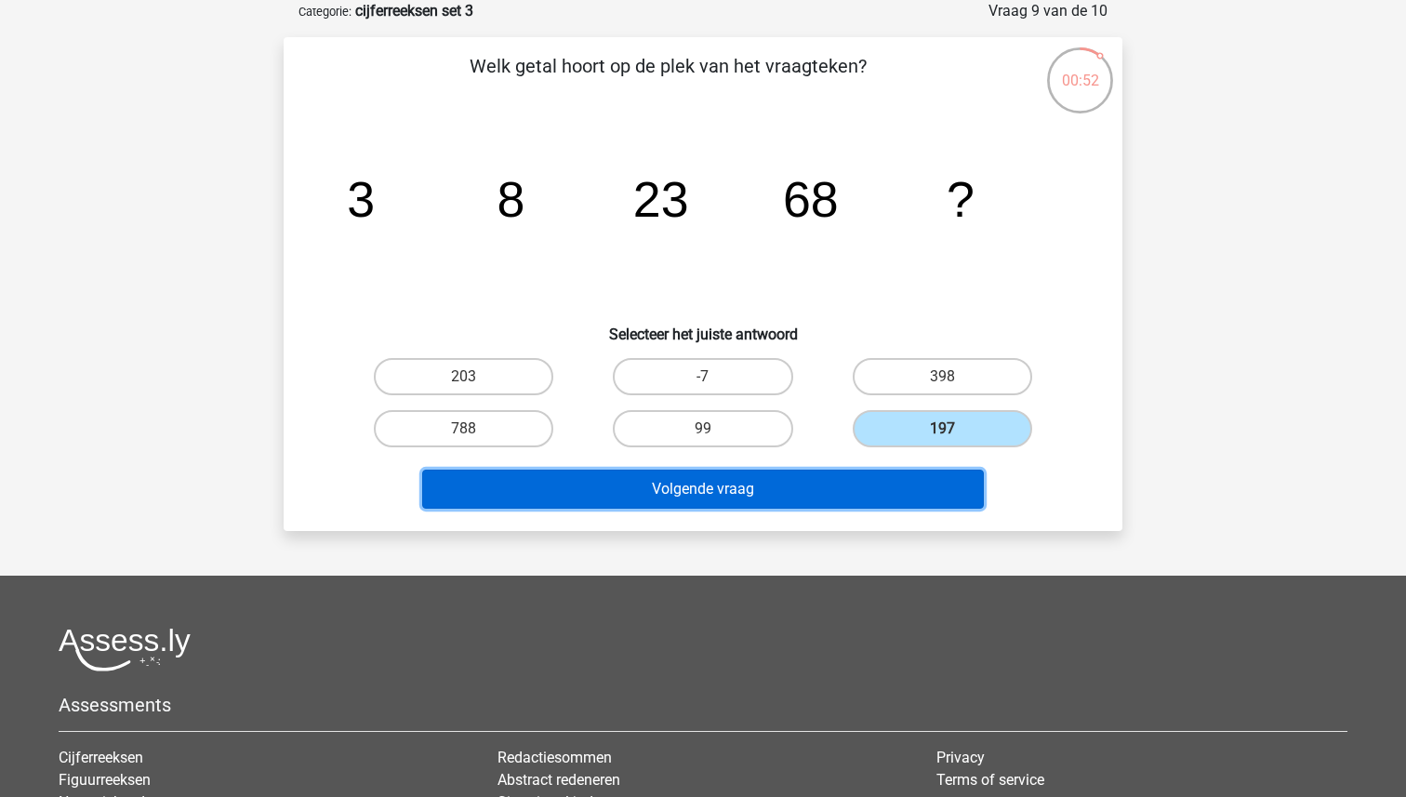
click at [821, 488] on button "Volgende vraag" at bounding box center [703, 488] width 562 height 39
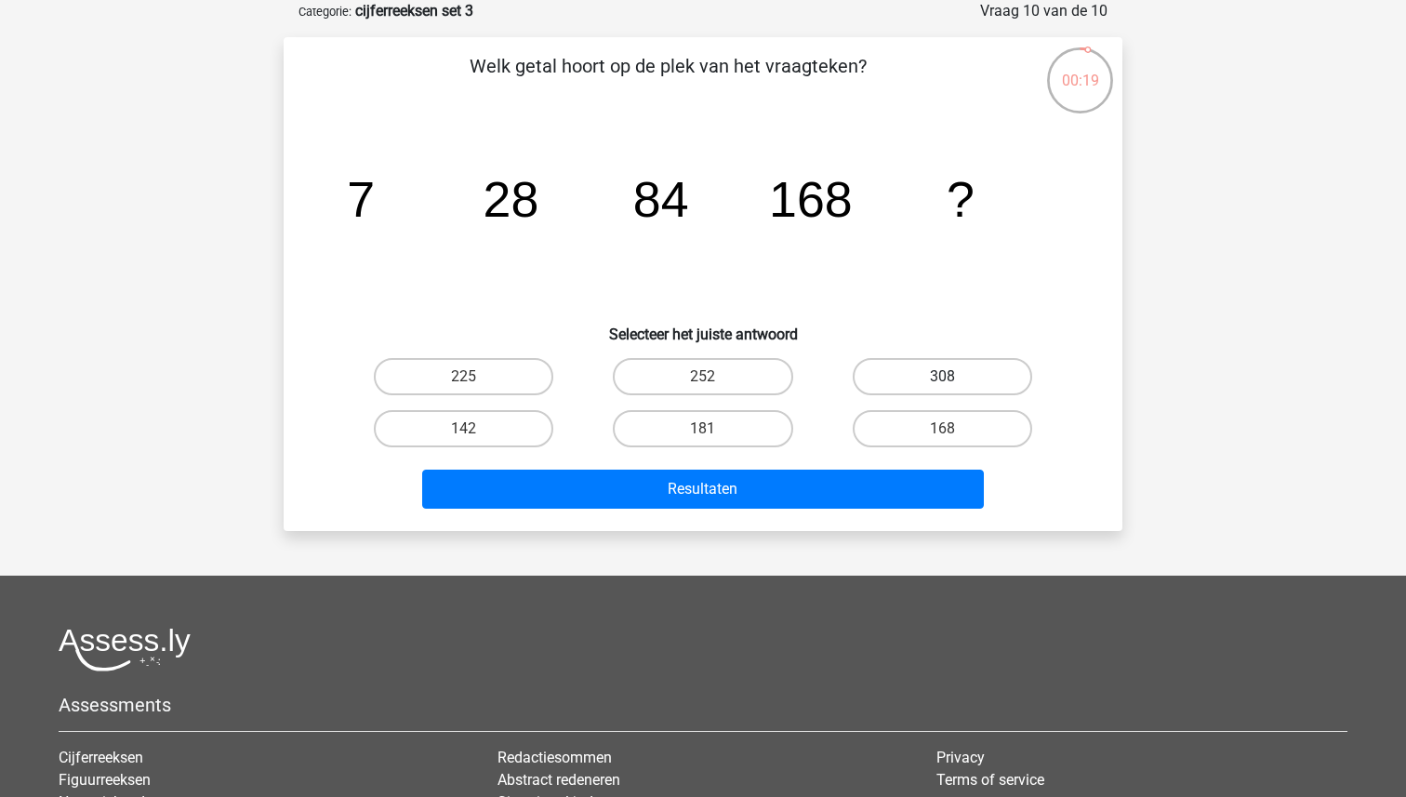
click at [943, 371] on label "308" at bounding box center [941, 376] width 179 height 37
click at [943, 376] on input "308" at bounding box center [948, 382] width 12 height 12
radio input "true"
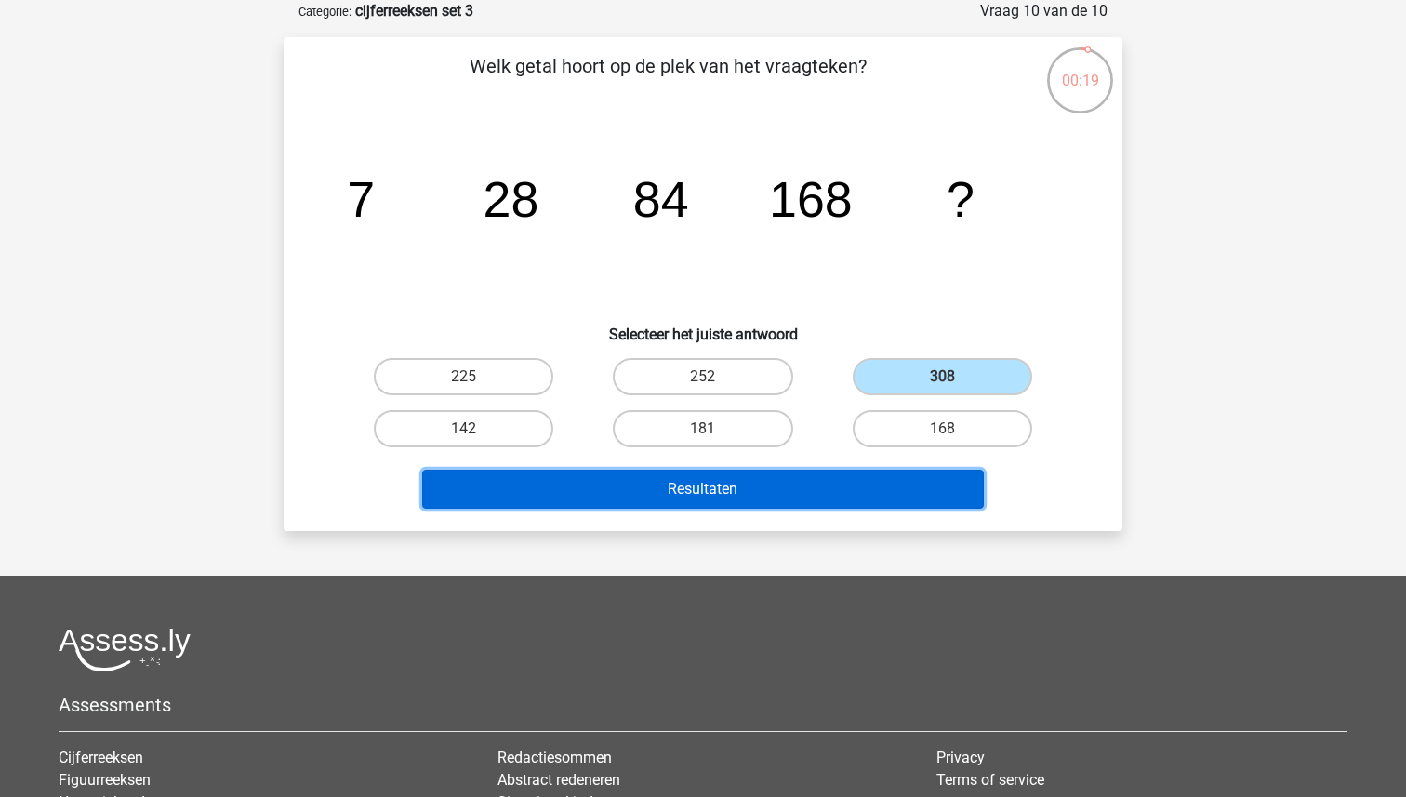
click at [808, 486] on button "Resultaten" at bounding box center [703, 488] width 562 height 39
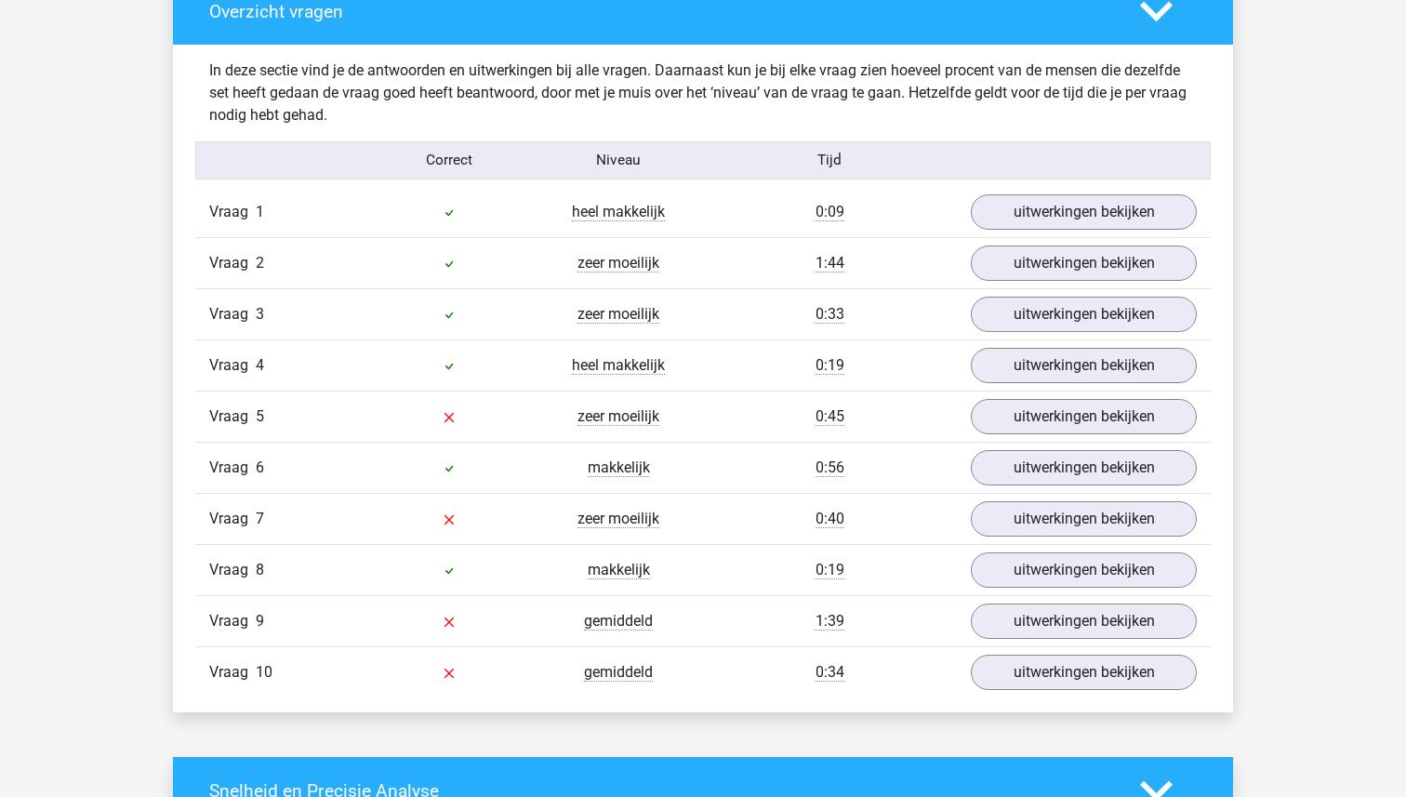
scroll to position [1391, 0]
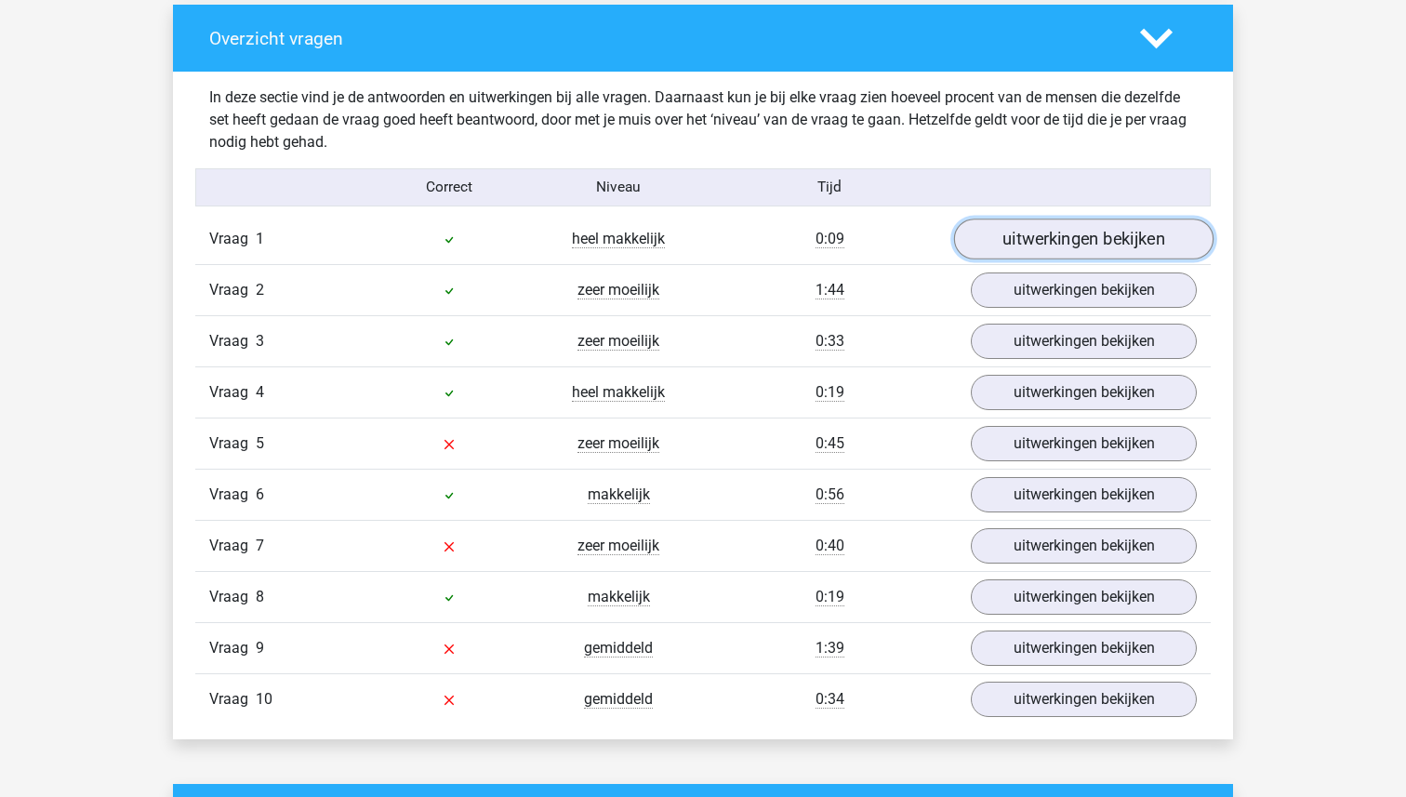
click at [1069, 236] on link "uitwerkingen bekijken" at bounding box center [1083, 239] width 259 height 41
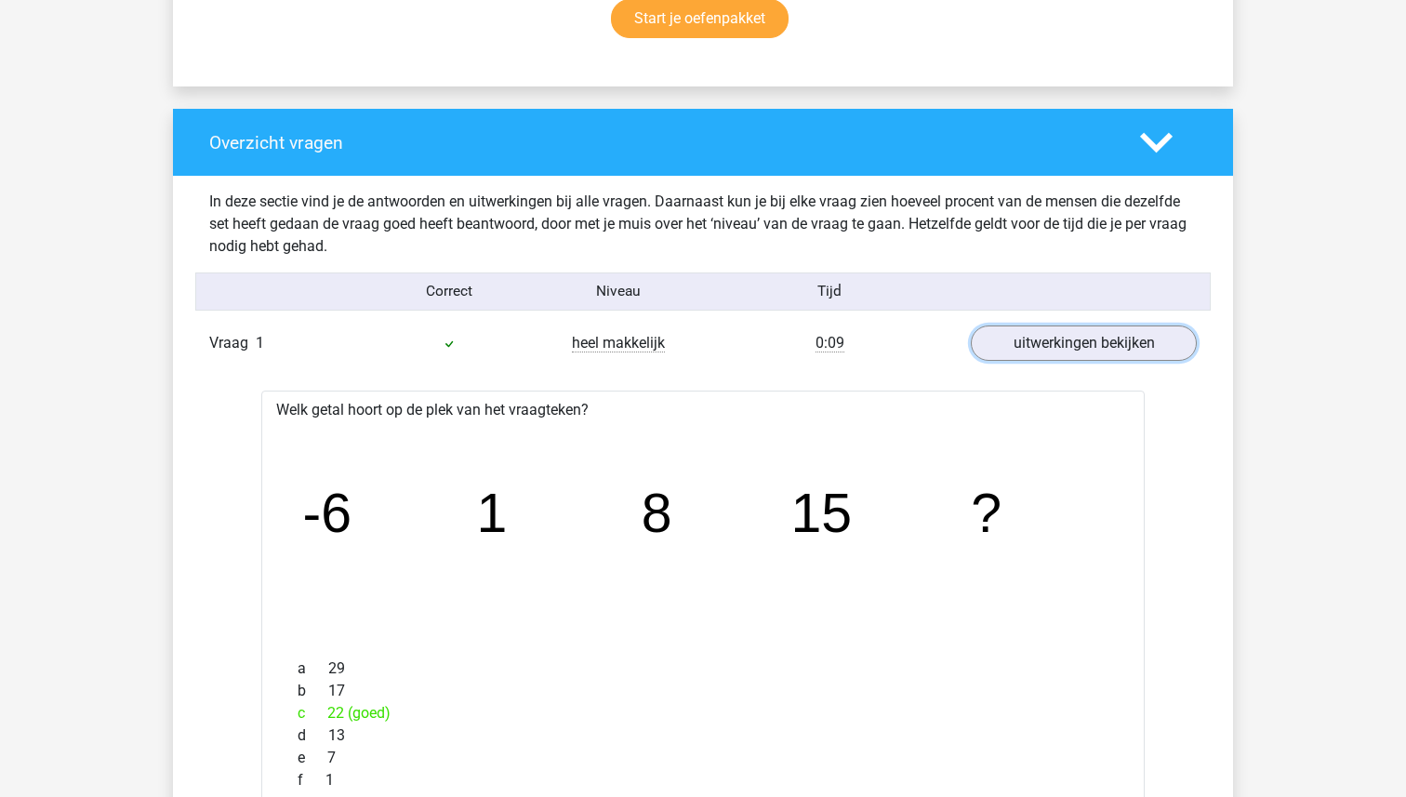
scroll to position [1273, 0]
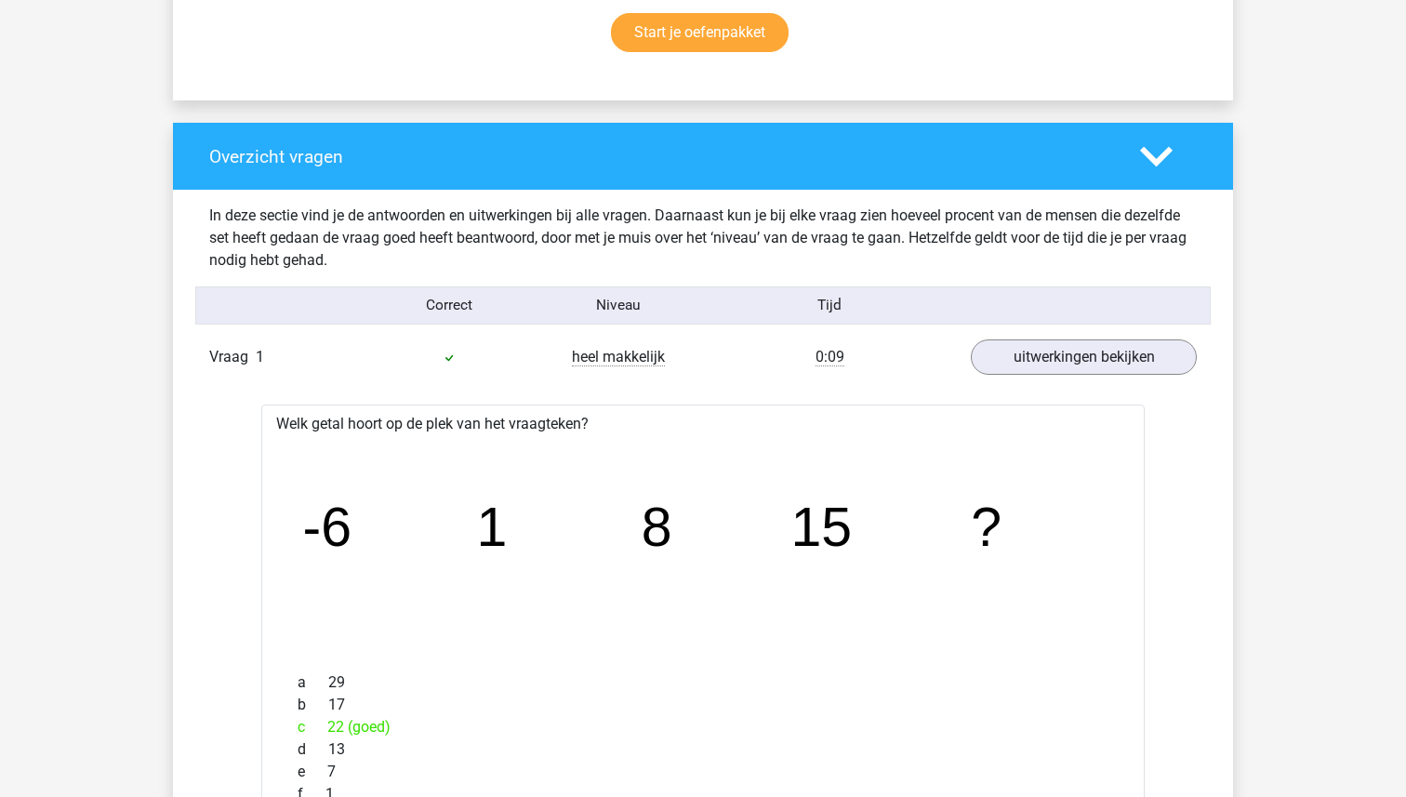
click at [1157, 164] on polygon at bounding box center [1156, 156] width 33 height 20
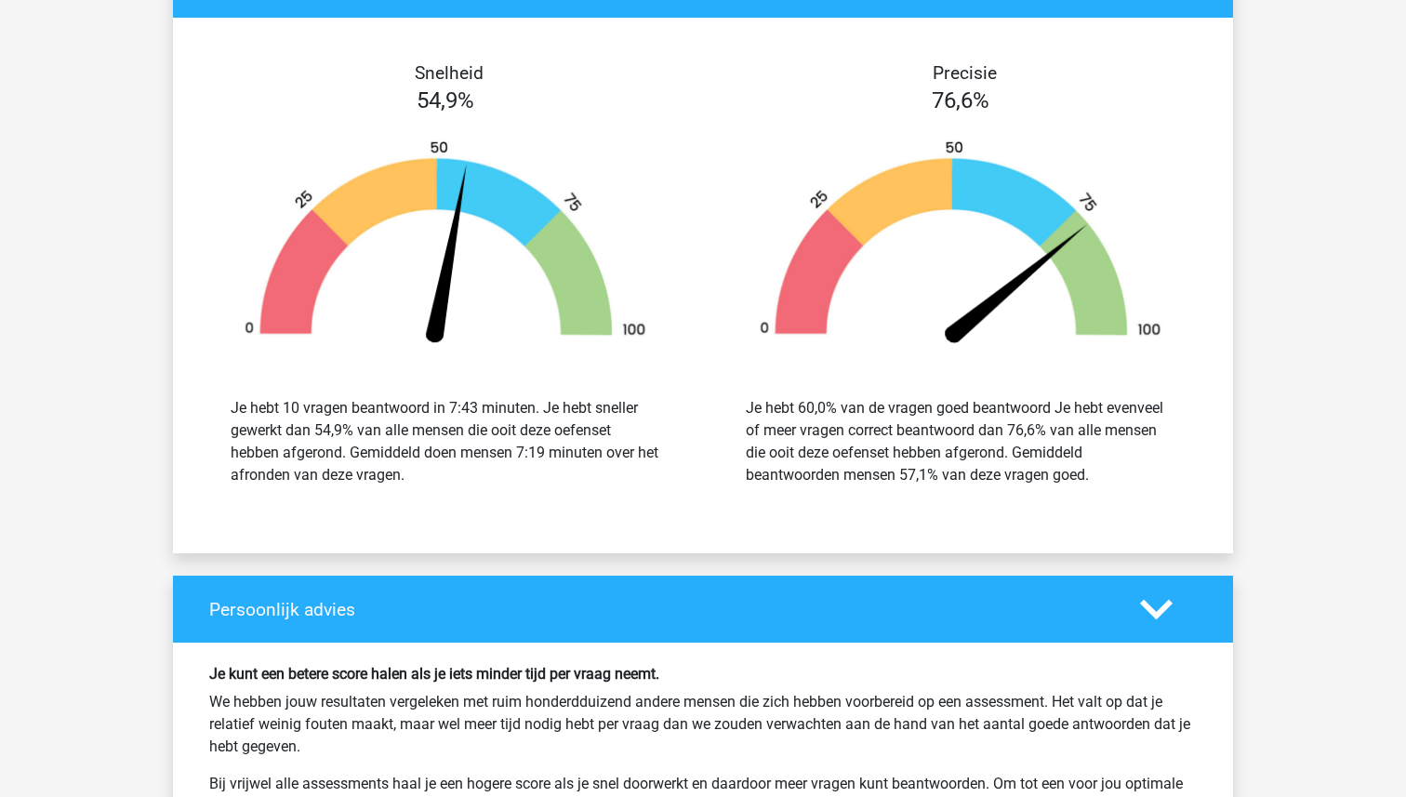
scroll to position [1403, 0]
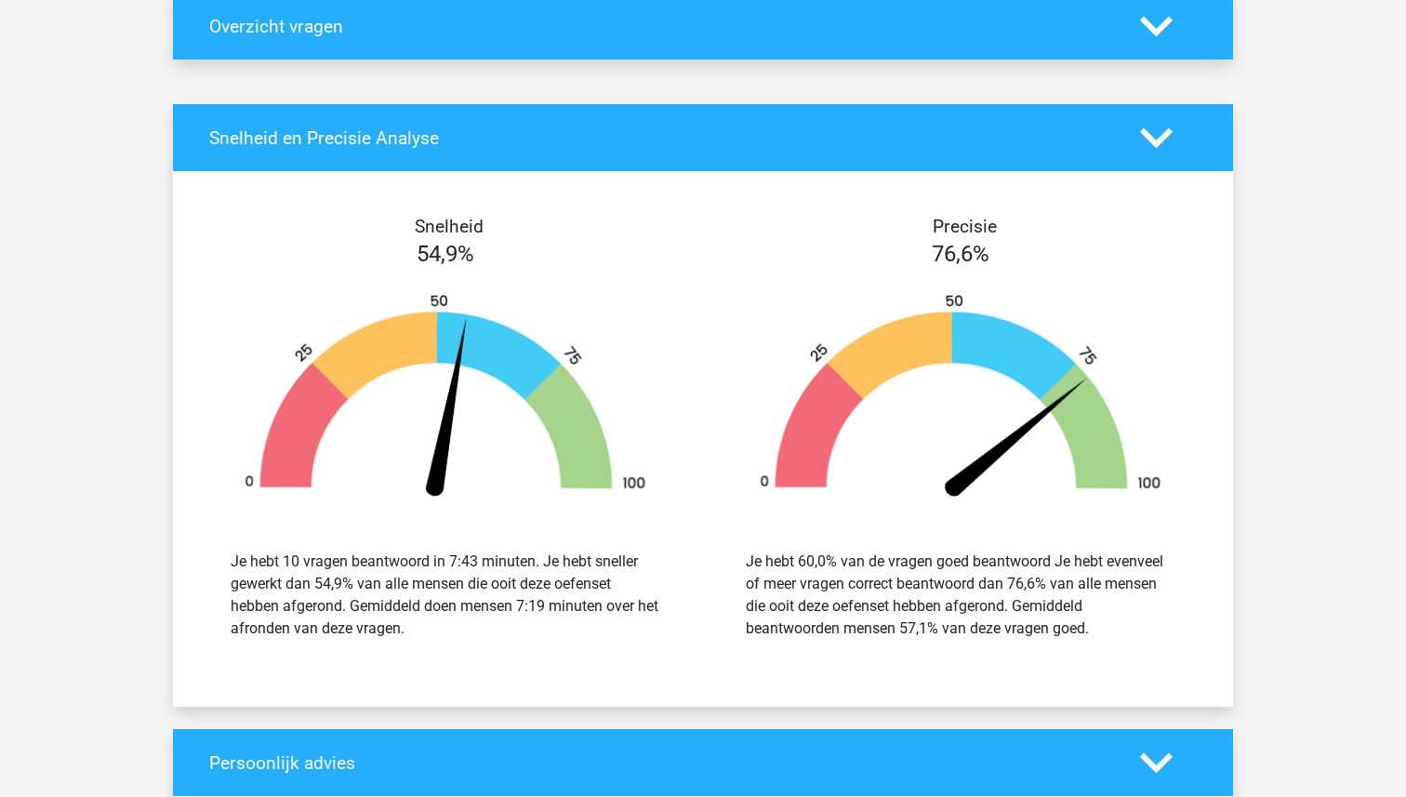
click at [1154, 33] on polygon at bounding box center [1156, 26] width 33 height 20
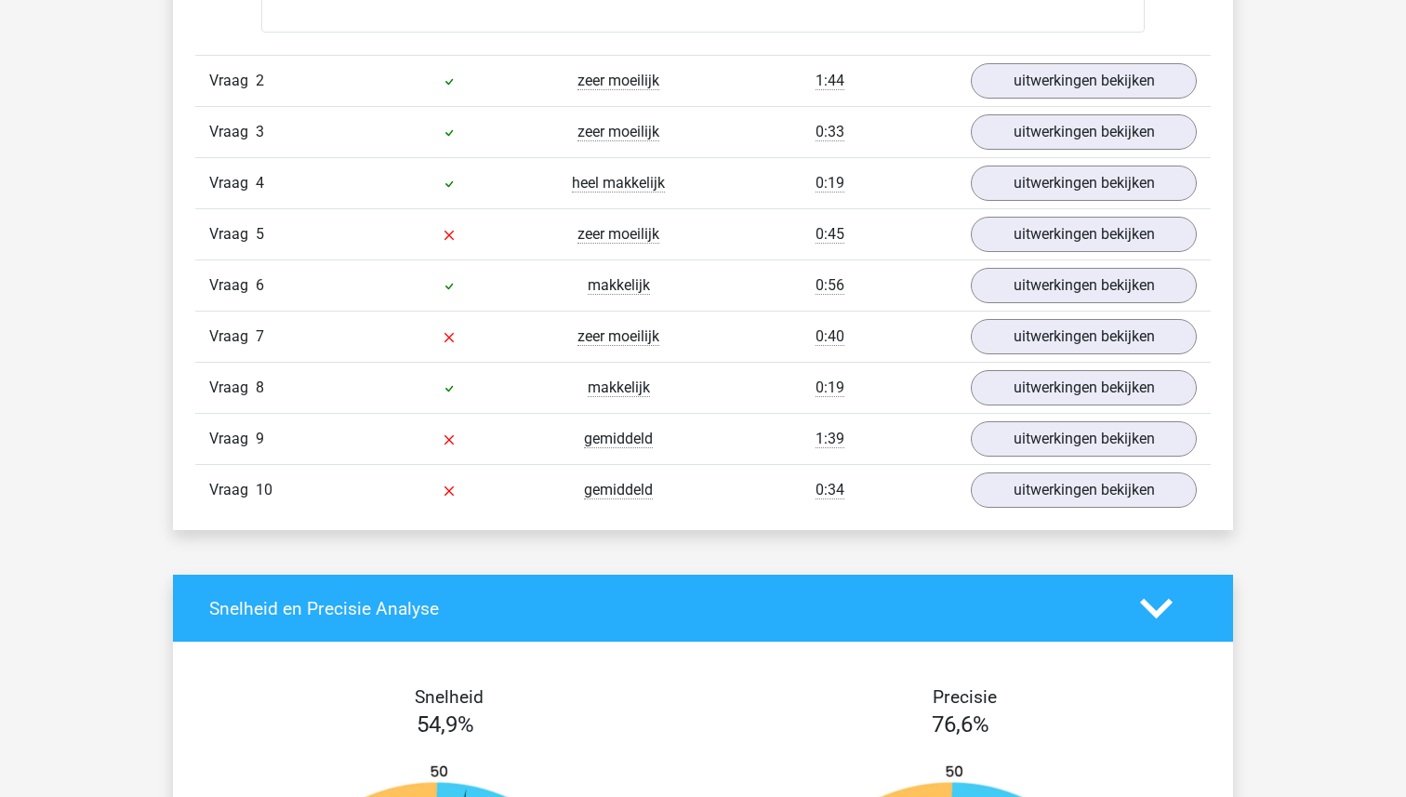
scroll to position [2748, 0]
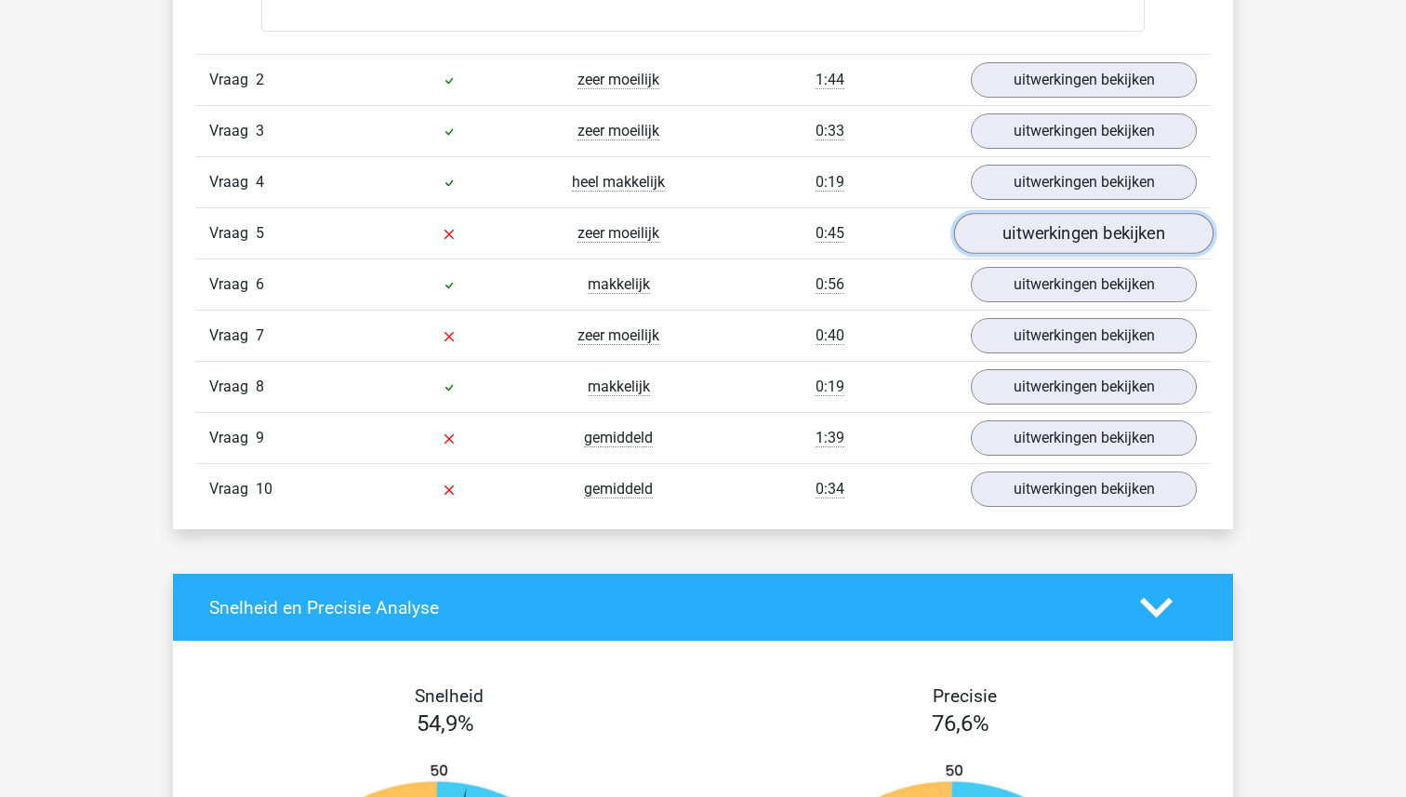
click at [1049, 239] on link "uitwerkingen bekijken" at bounding box center [1083, 233] width 259 height 41
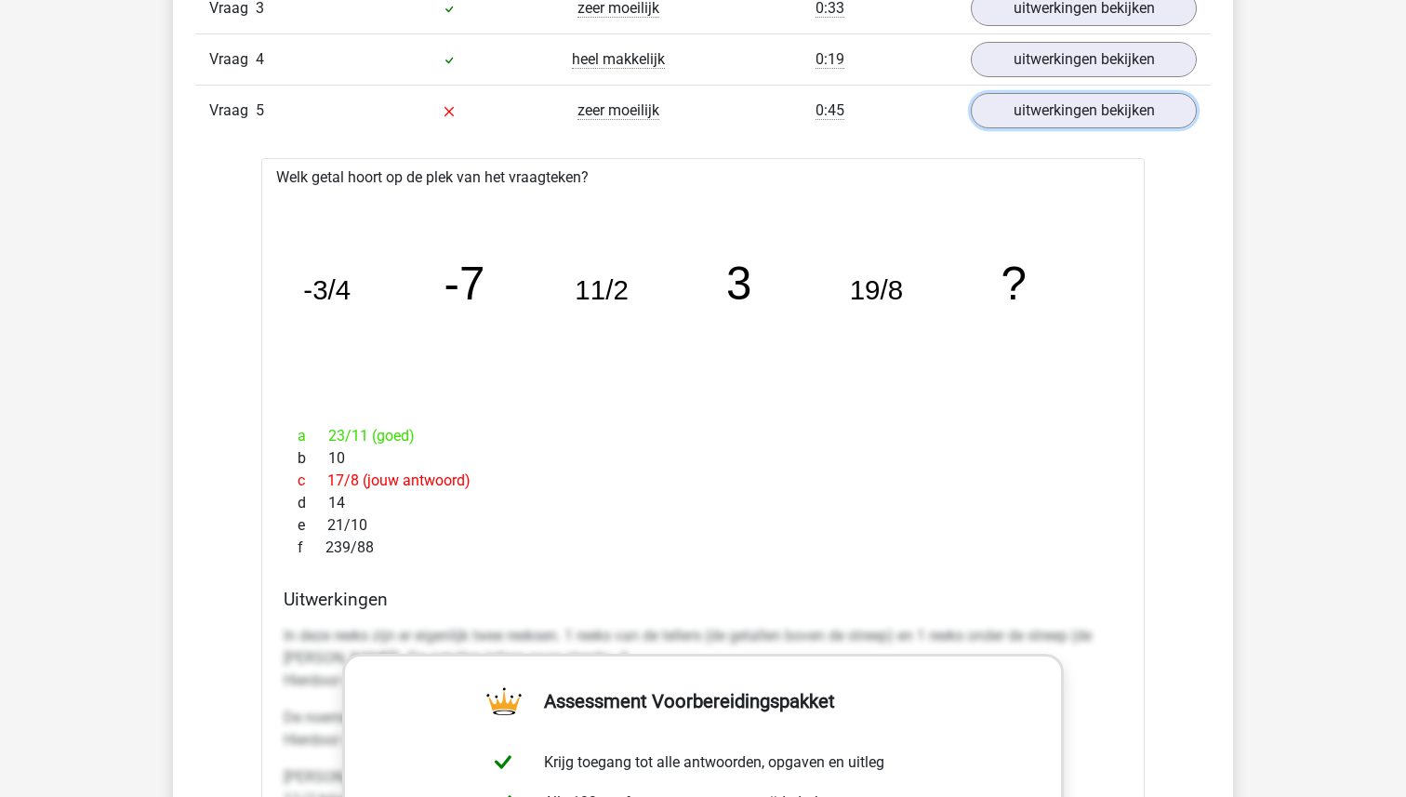
scroll to position [2844, 0]
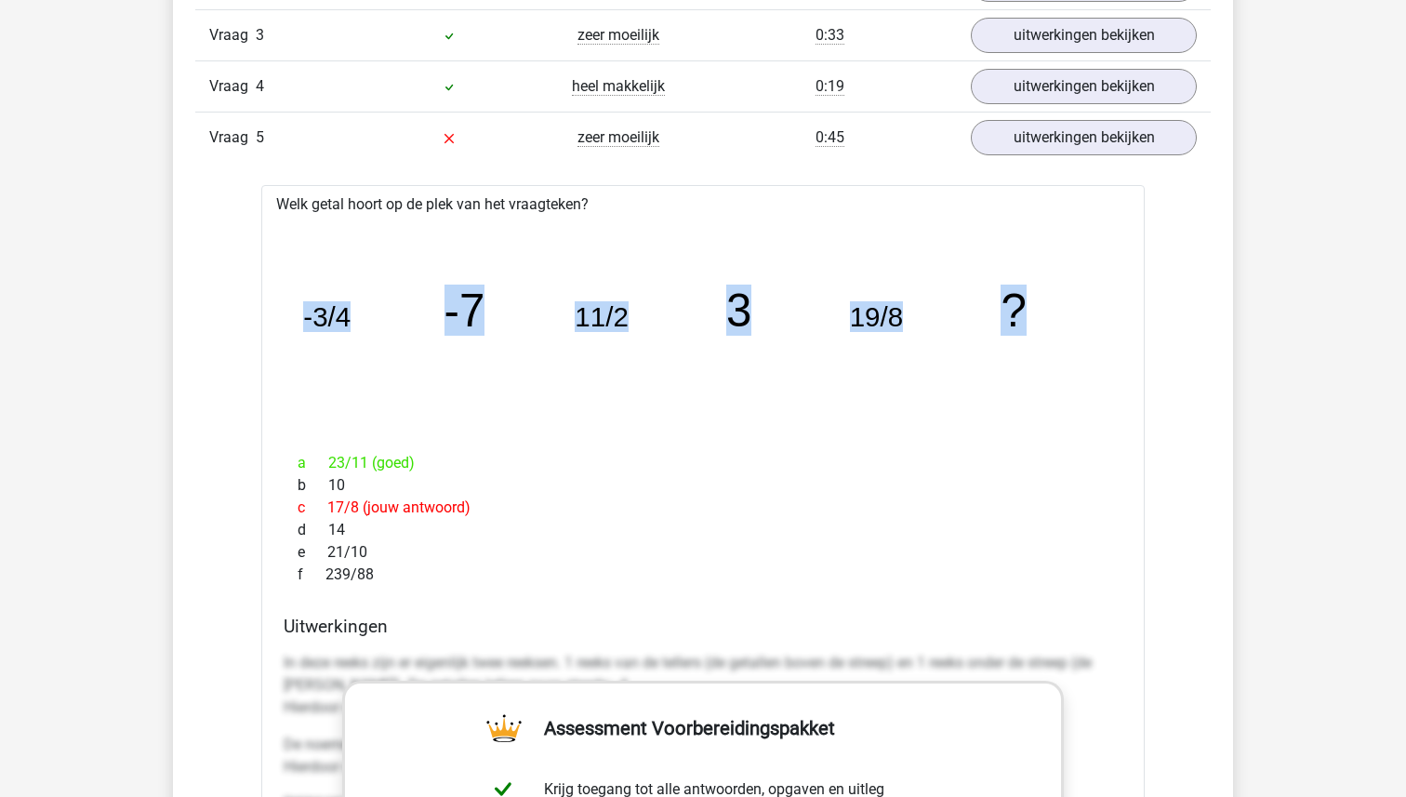
drag, startPoint x: 1049, startPoint y: 302, endPoint x: 259, endPoint y: 298, distance: 789.2
click at [258, 299] on div "Vraag 1 heel makkelijk 0:09 uitwerkingen bekijken Welk getal hoort op de plek v…" at bounding box center [702, 163] width 987 height 2804
copy g "-3/4 -7 11/2 3 19/8 ?"
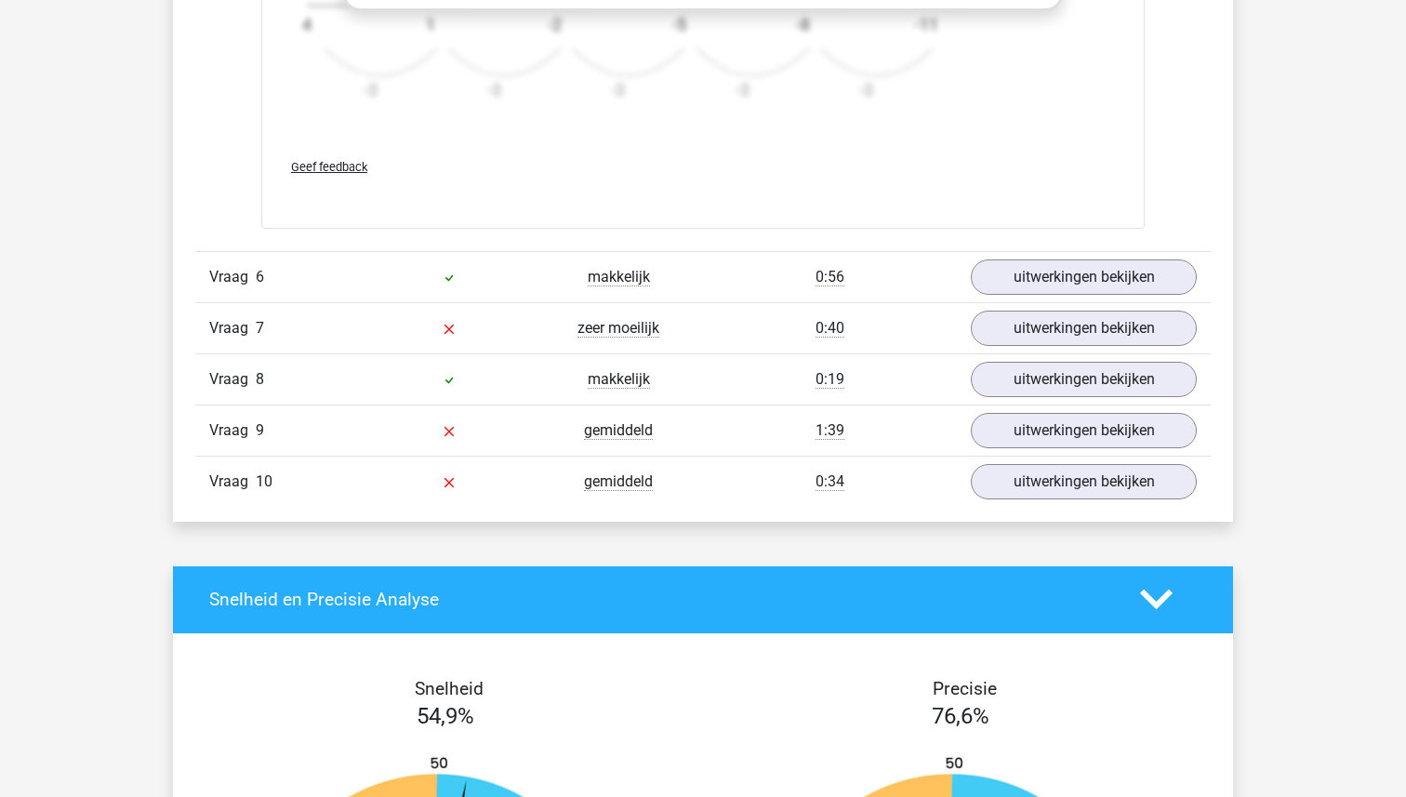
scroll to position [3970, 0]
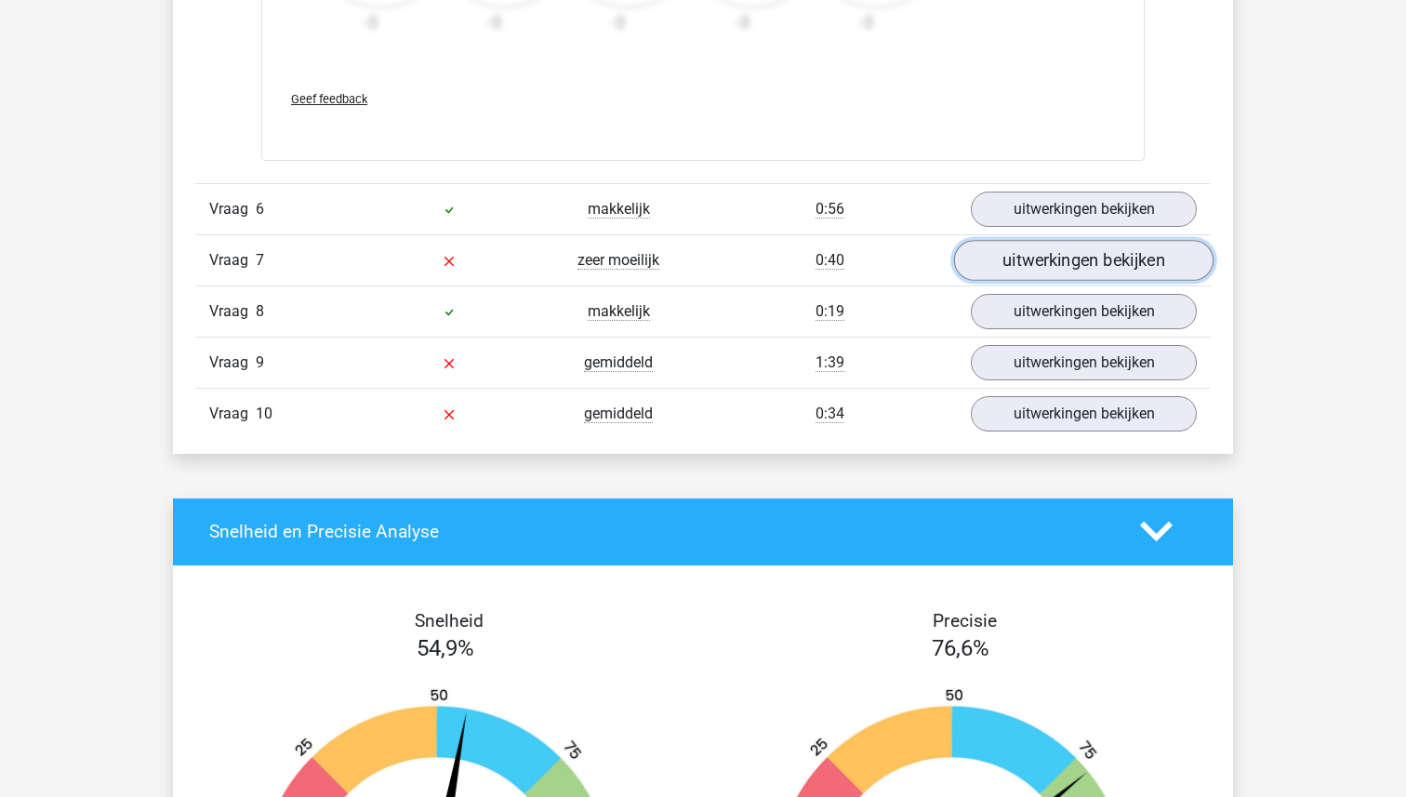
click at [1080, 260] on link "uitwerkingen bekijken" at bounding box center [1083, 260] width 259 height 41
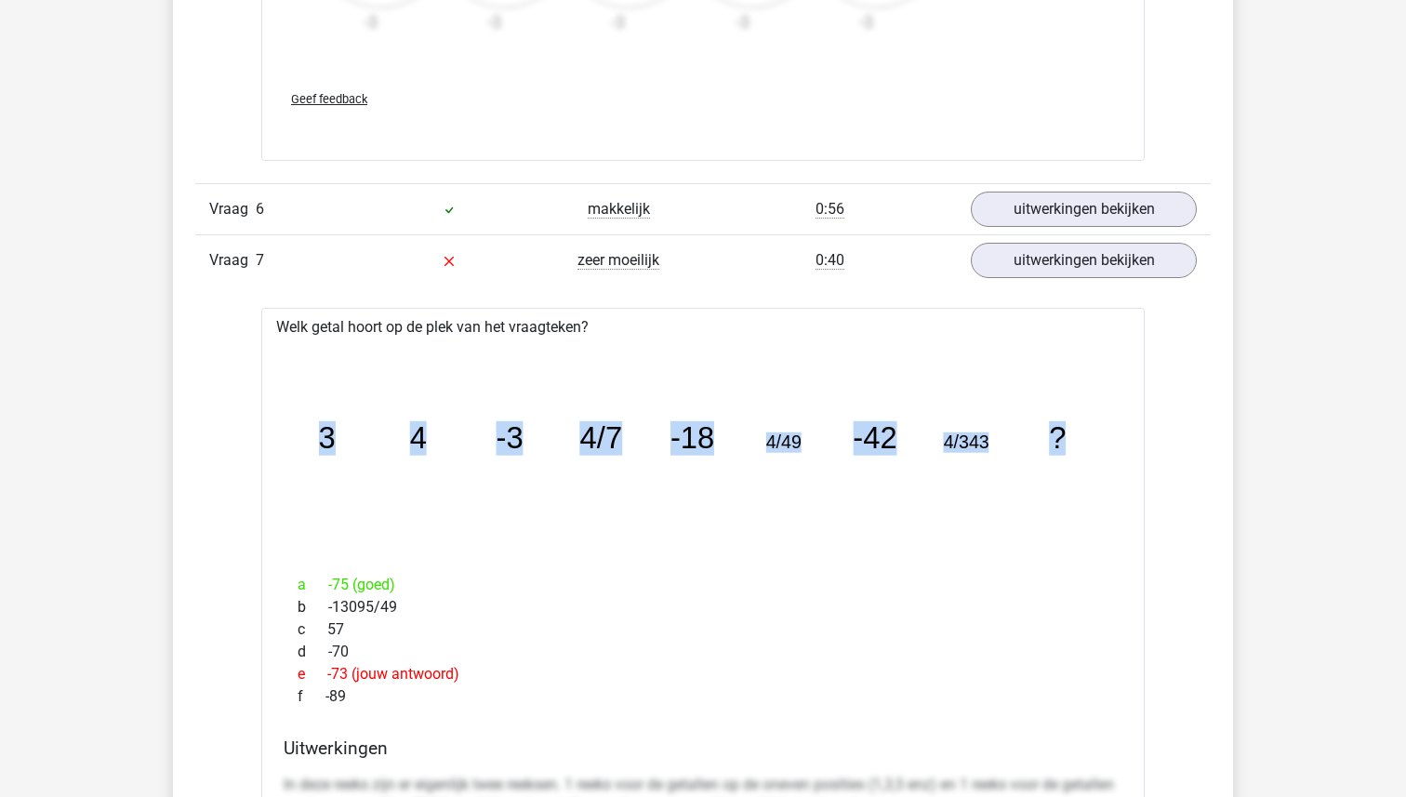
drag, startPoint x: 1096, startPoint y: 430, endPoint x: 253, endPoint y: 416, distance: 843.2
copy g "3 4 -3 4/7 -18 4/49 -42 4/343 ?"
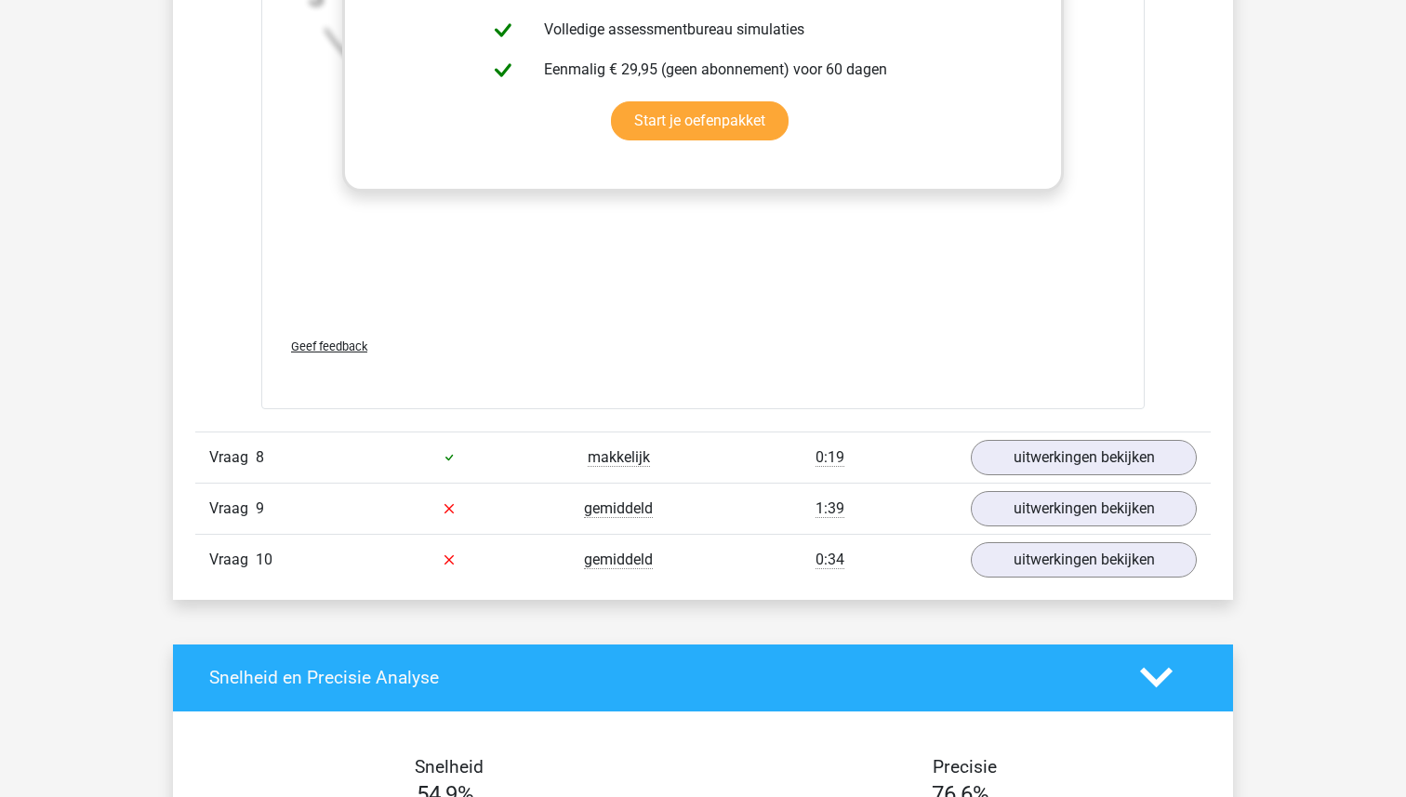
scroll to position [4996, 0]
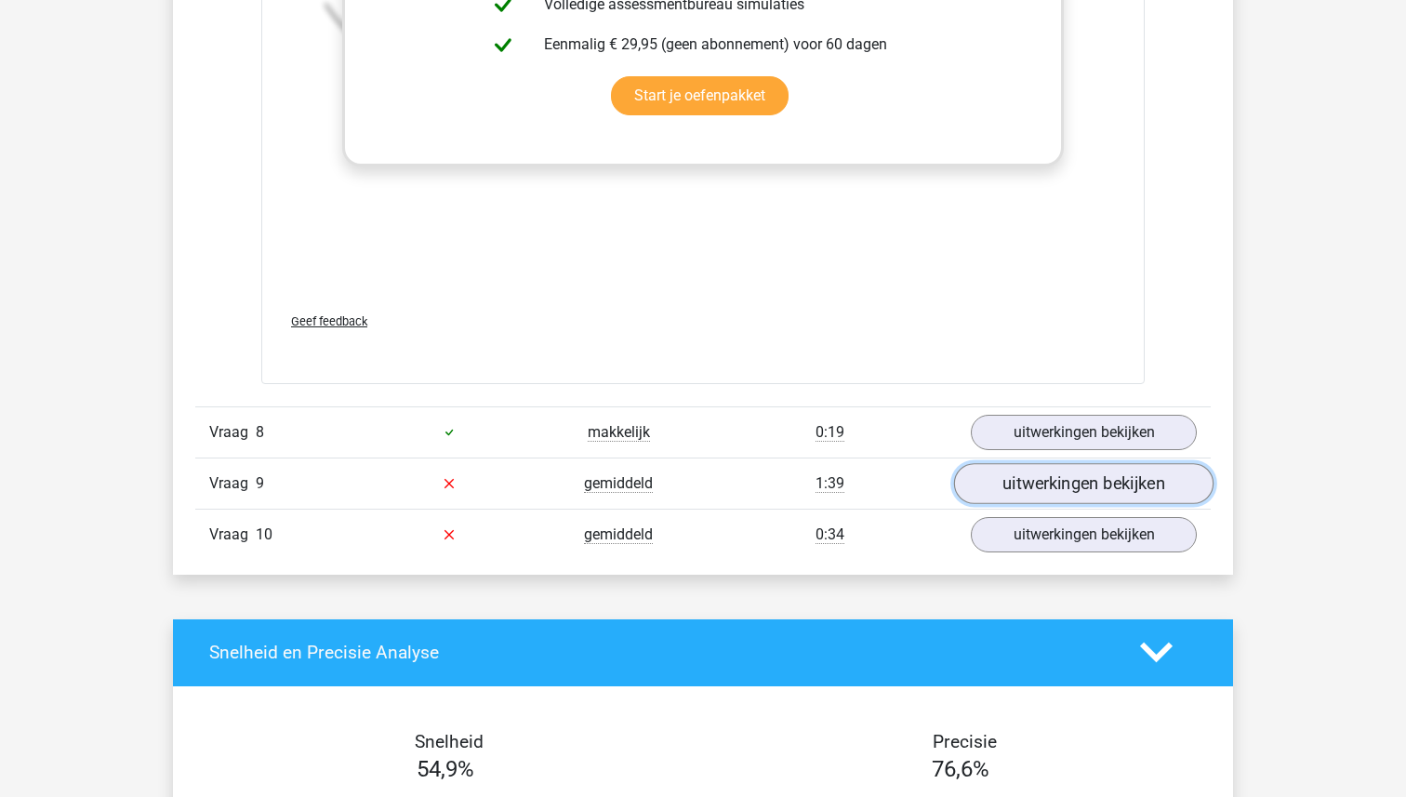
click at [1039, 482] on link "uitwerkingen bekijken" at bounding box center [1083, 483] width 259 height 41
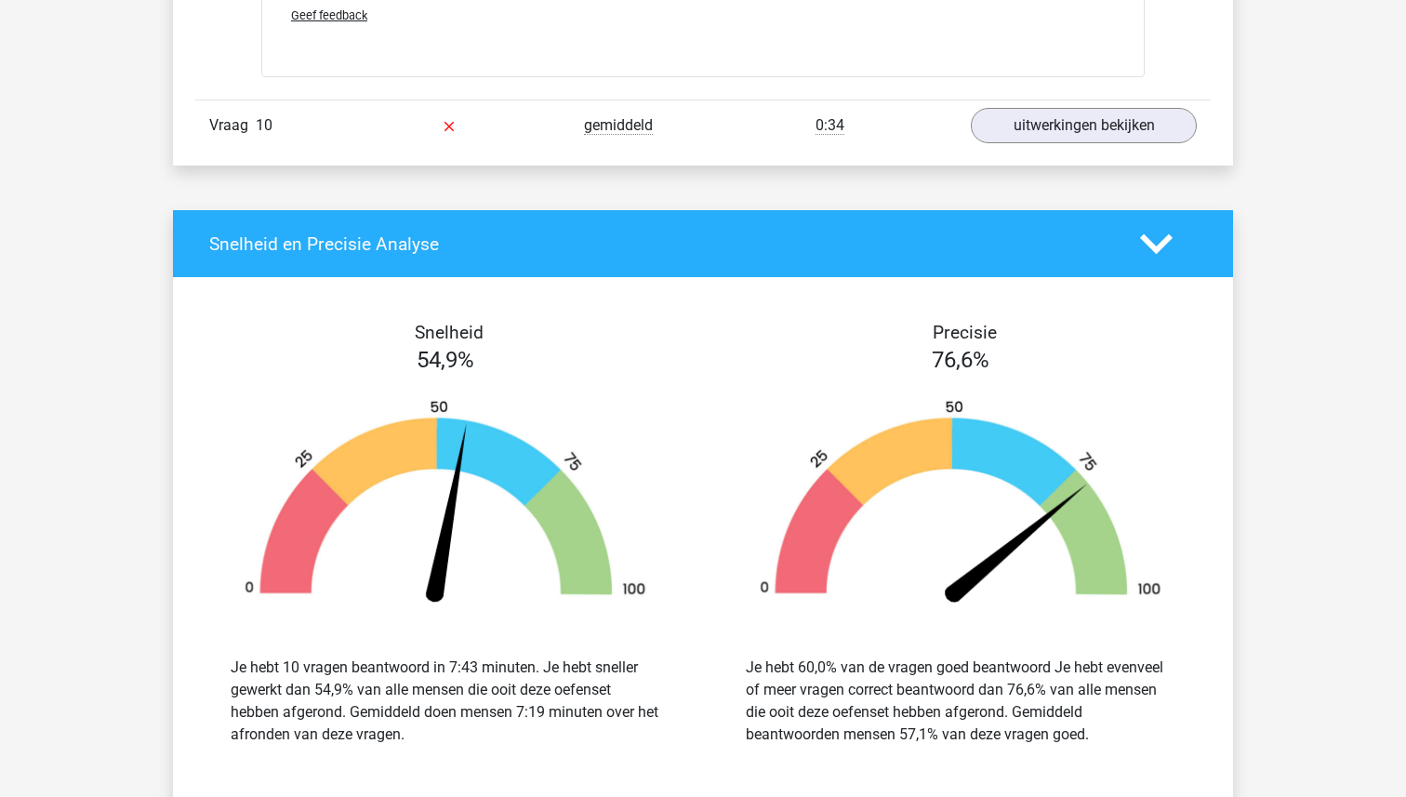
scroll to position [6528, 0]
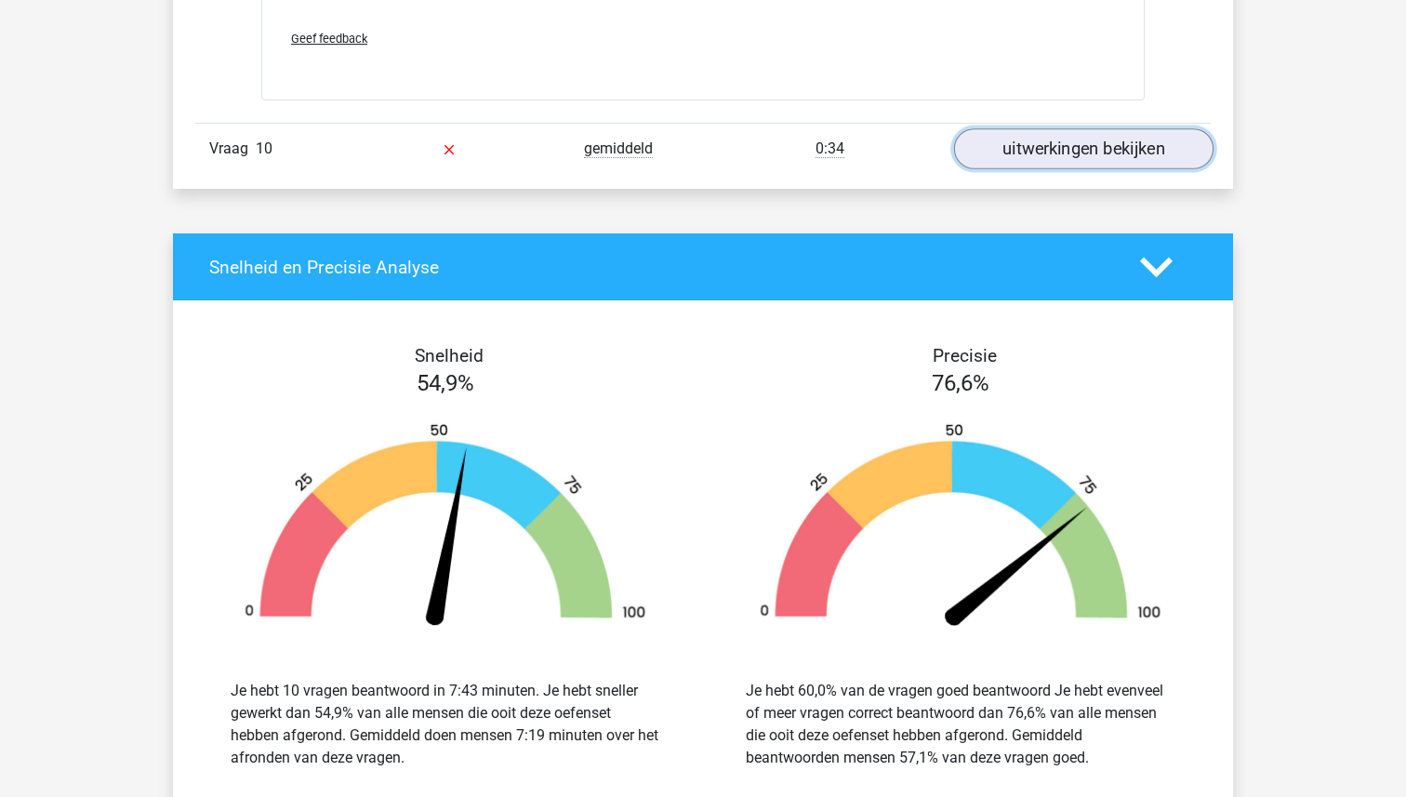
click at [1055, 151] on link "uitwerkingen bekijken" at bounding box center [1083, 148] width 259 height 41
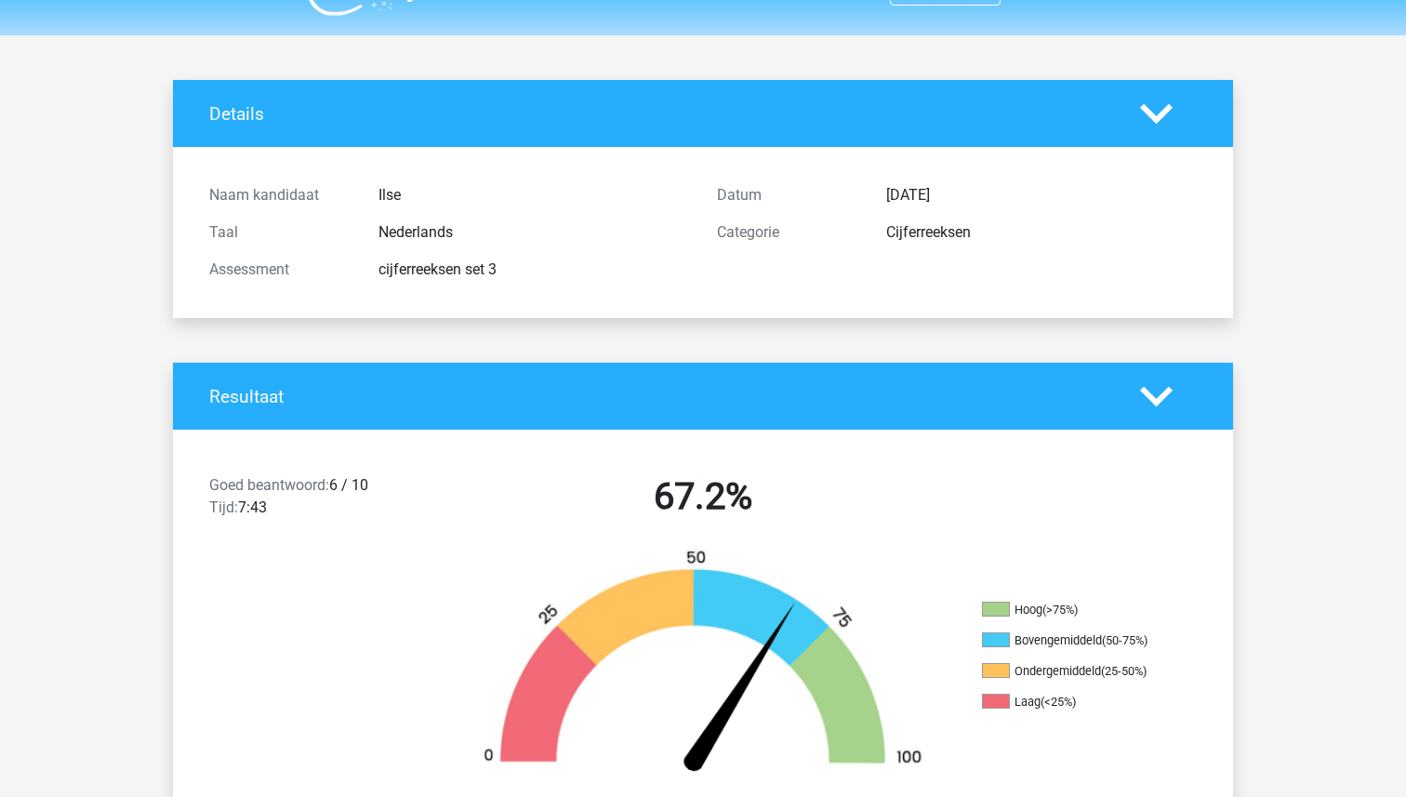
scroll to position [0, 0]
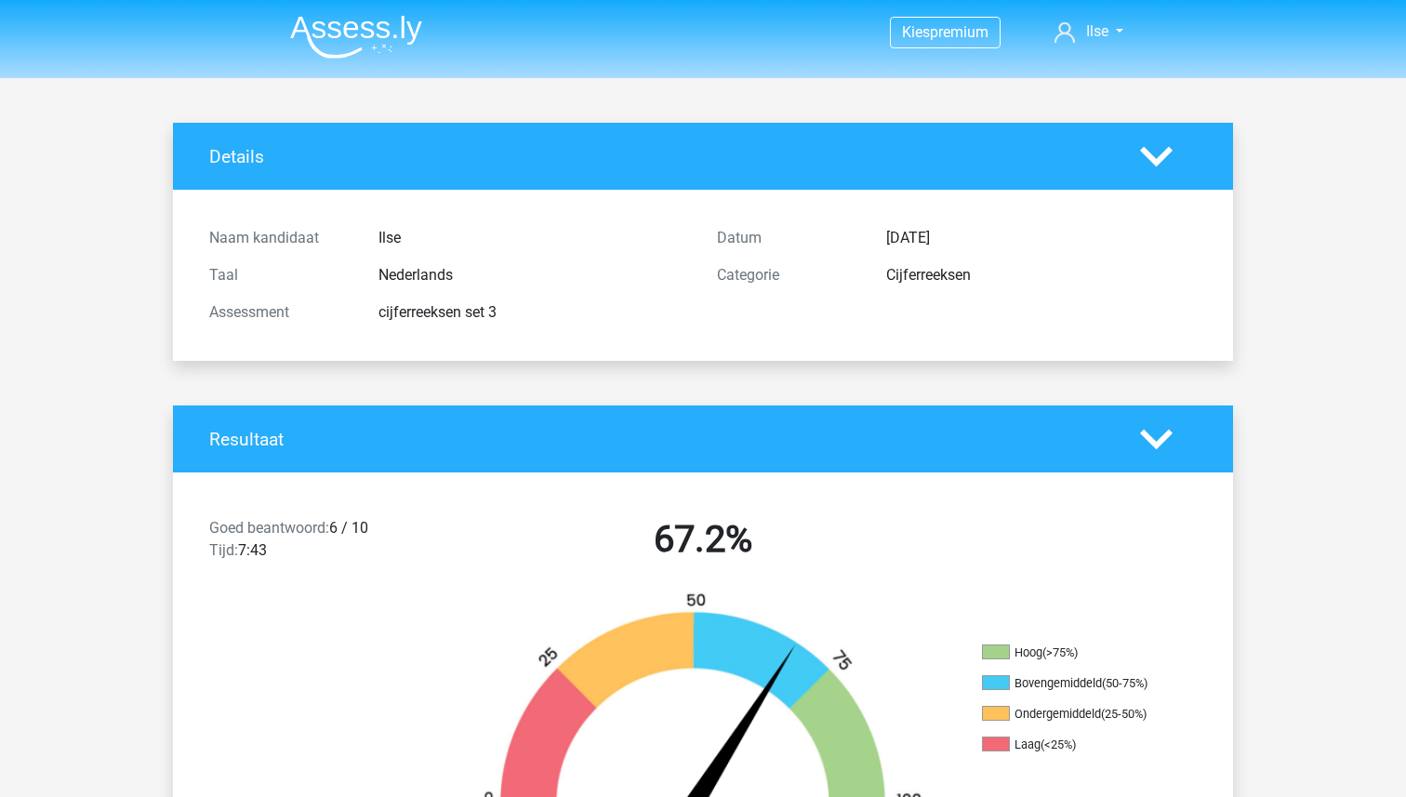
click at [358, 29] on img at bounding box center [356, 37] width 132 height 44
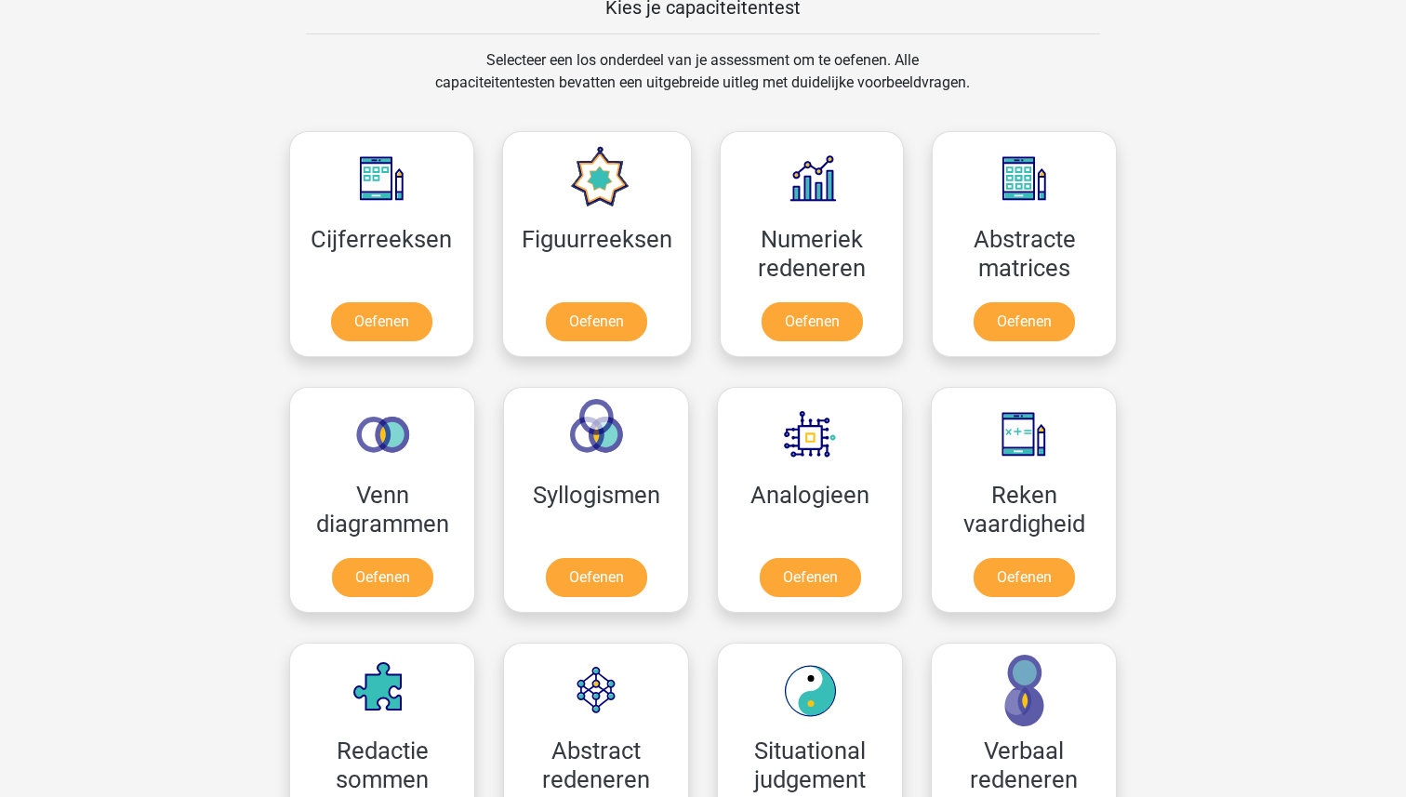
scroll to position [711, 0]
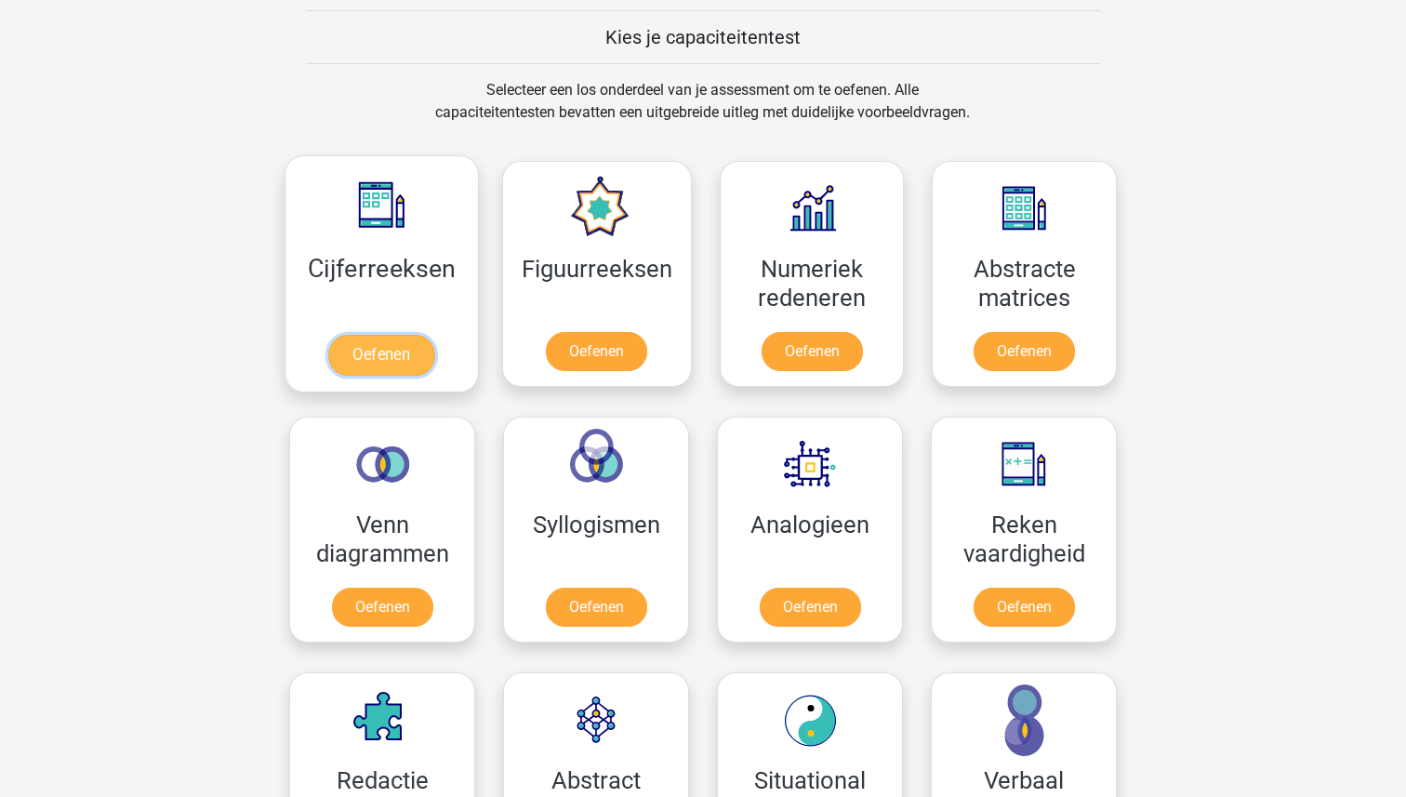
click at [387, 349] on link "Oefenen" at bounding box center [381, 355] width 106 height 41
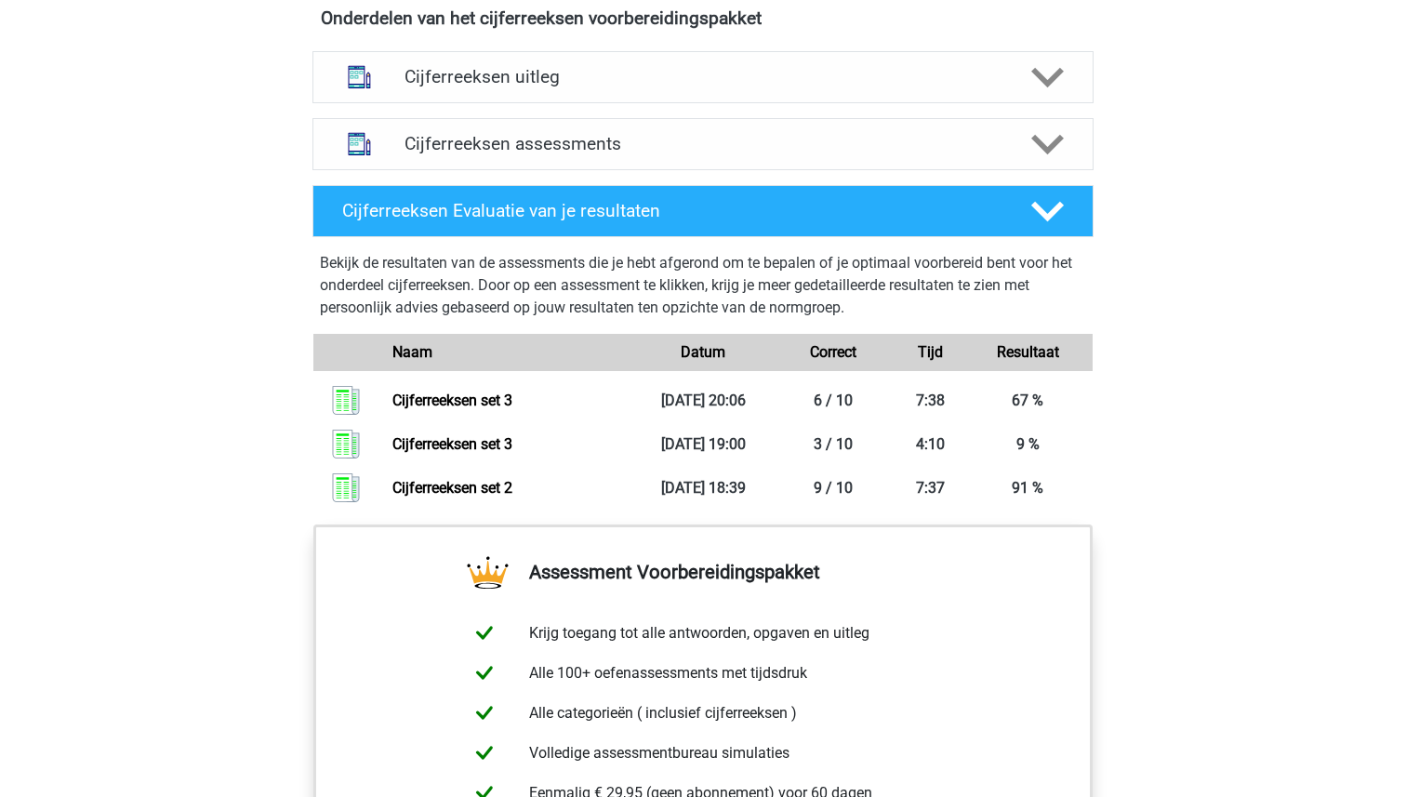
scroll to position [1117, 0]
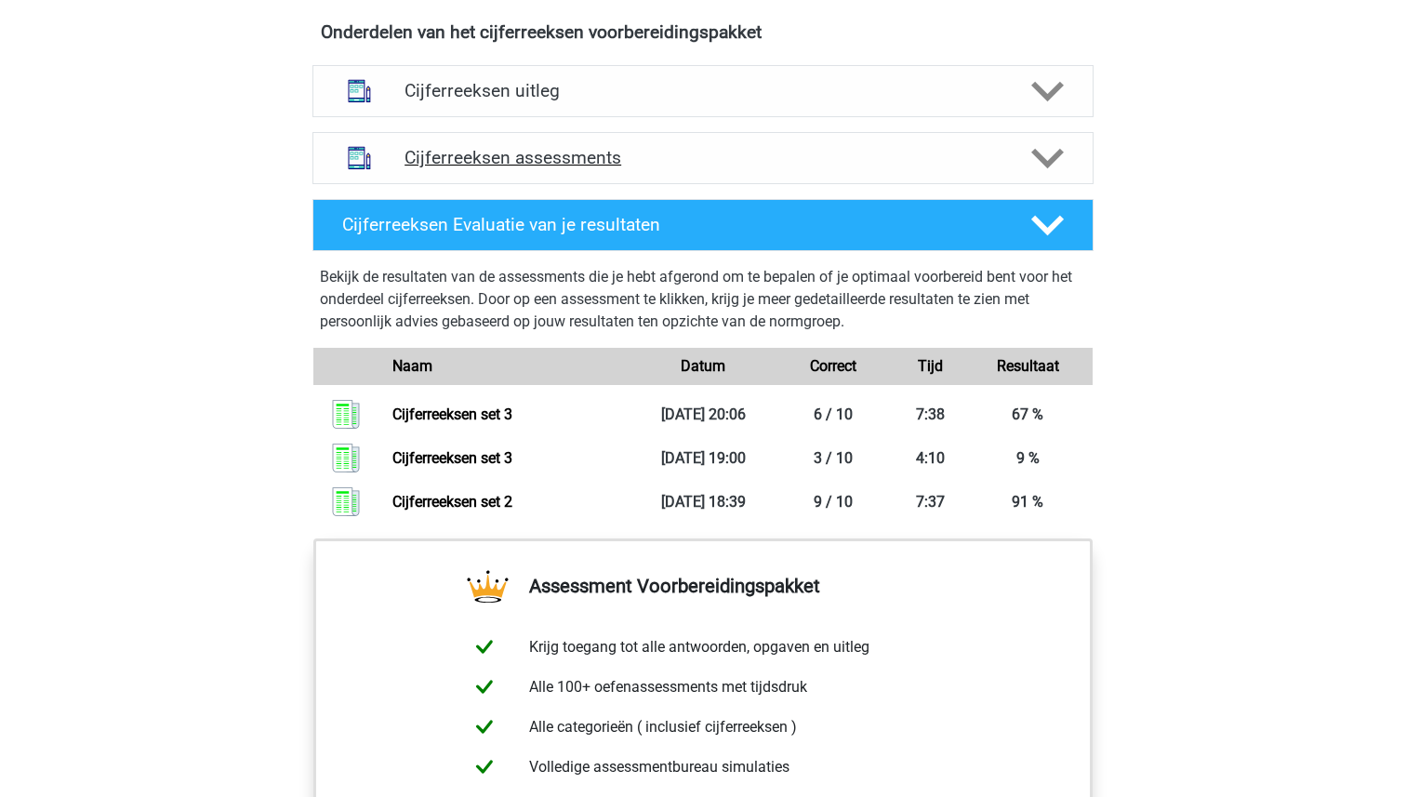
click at [582, 168] on h4 "Cijferreeksen assessments" at bounding box center [702, 157] width 597 height 21
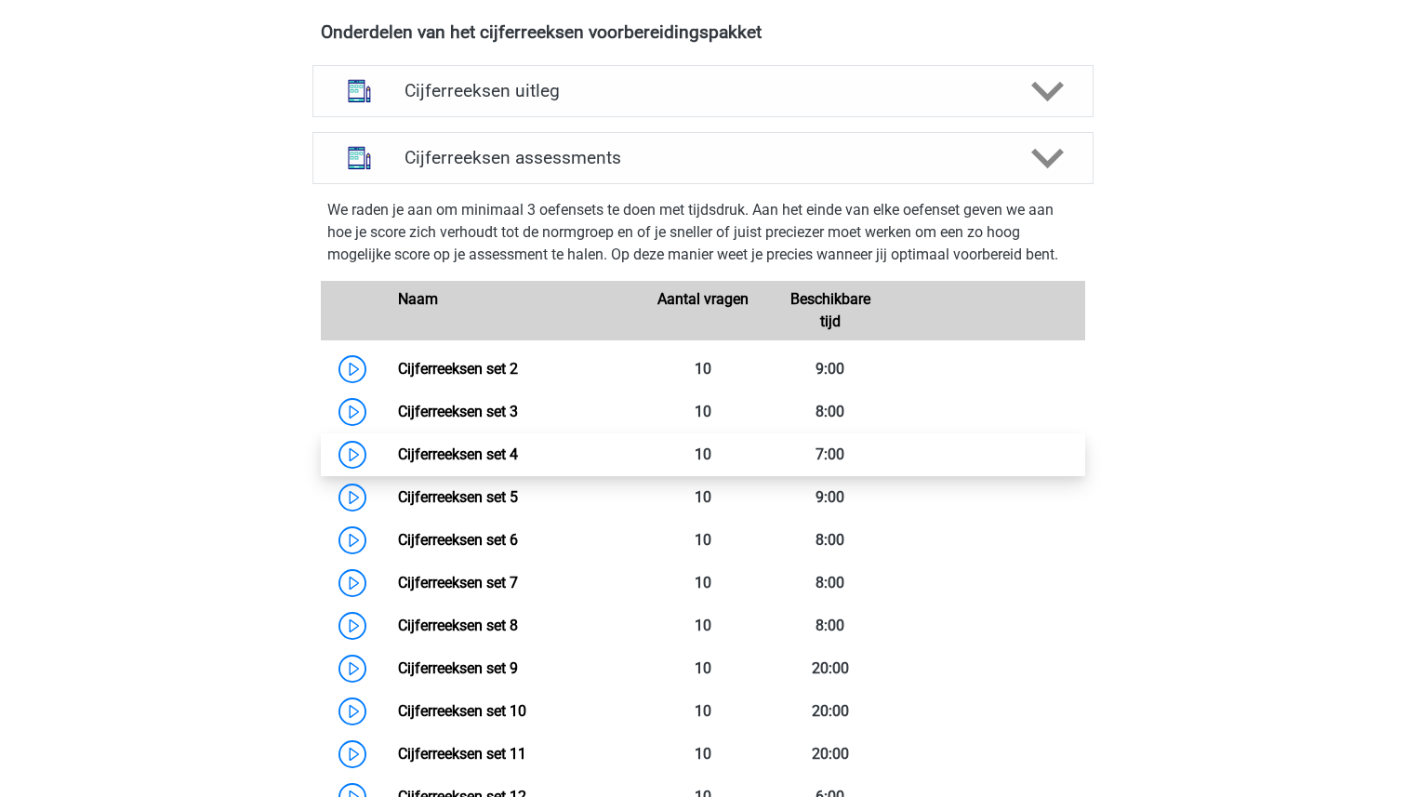
click at [460, 463] on link "Cijferreeksen set 4" at bounding box center [458, 454] width 120 height 18
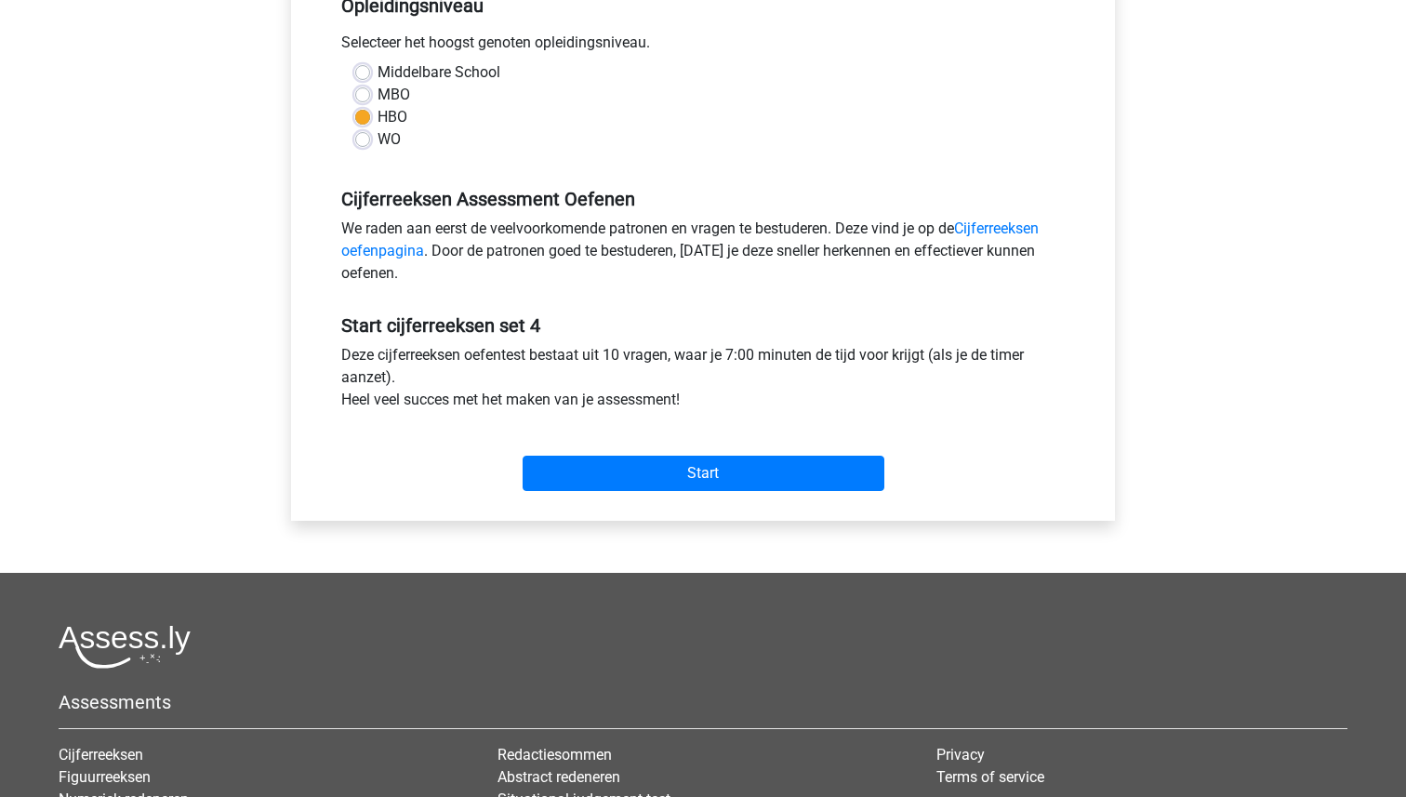
scroll to position [407, 0]
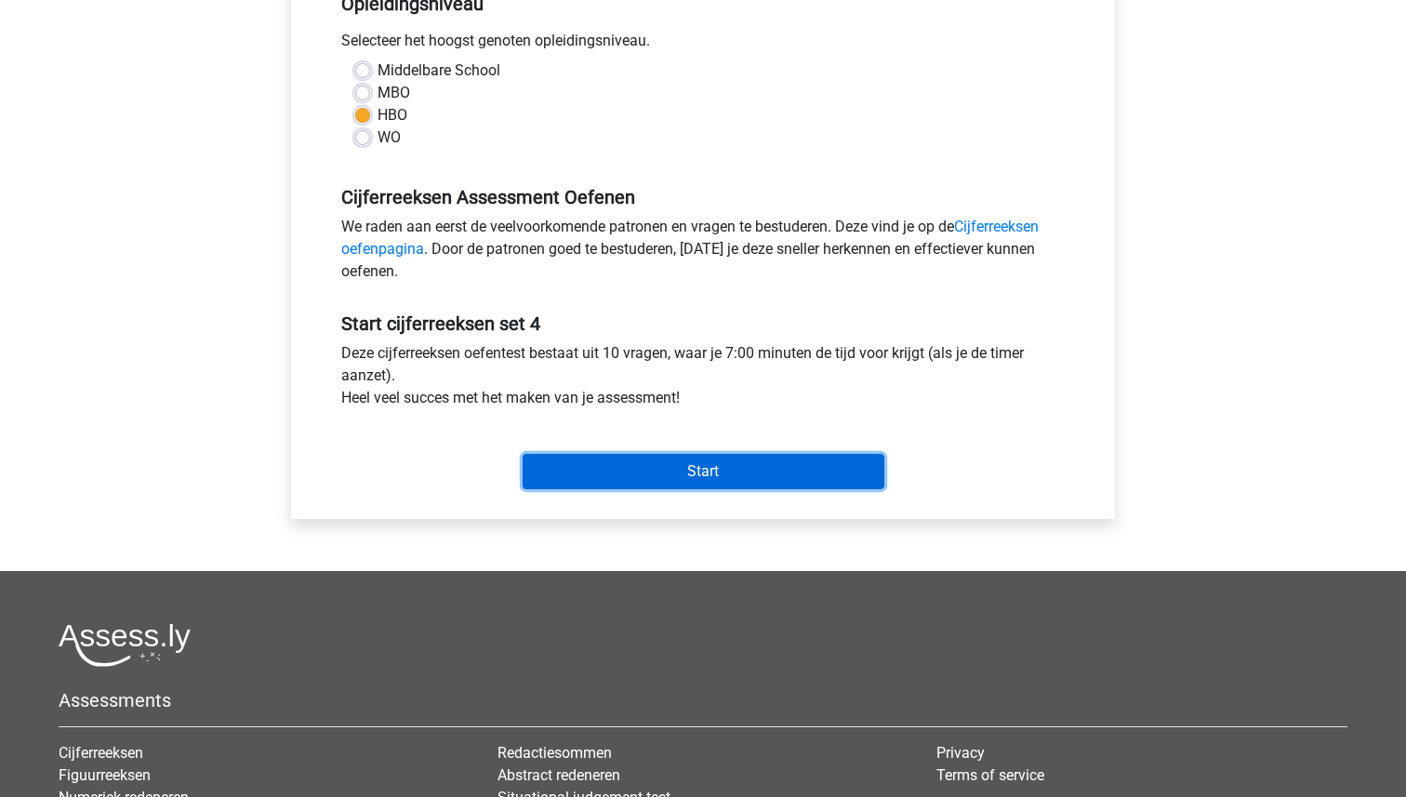
click at [715, 459] on input "Start" at bounding box center [703, 471] width 362 height 35
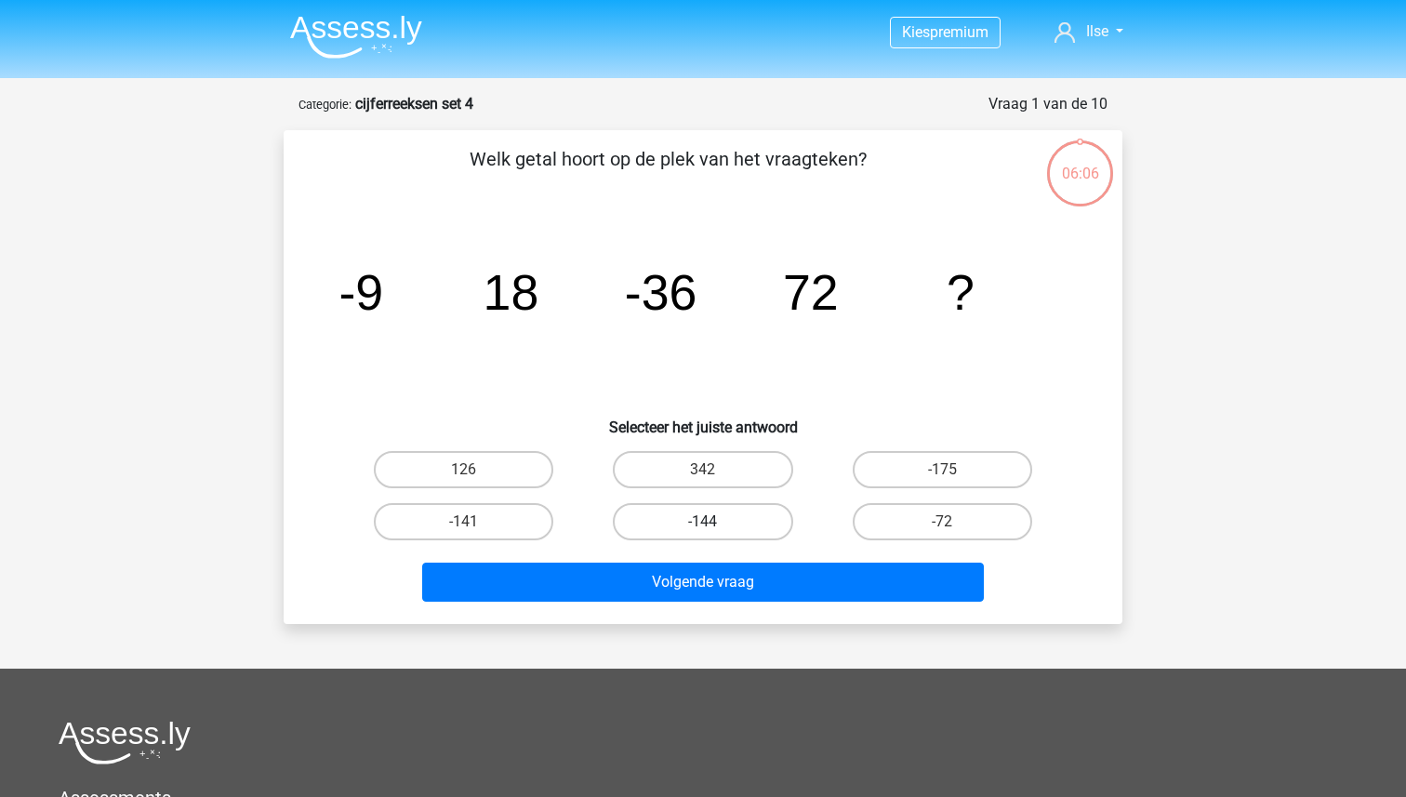
click at [721, 508] on label "-144" at bounding box center [702, 521] width 179 height 37
click at [715, 521] on input "-144" at bounding box center [709, 527] width 12 height 12
radio input "true"
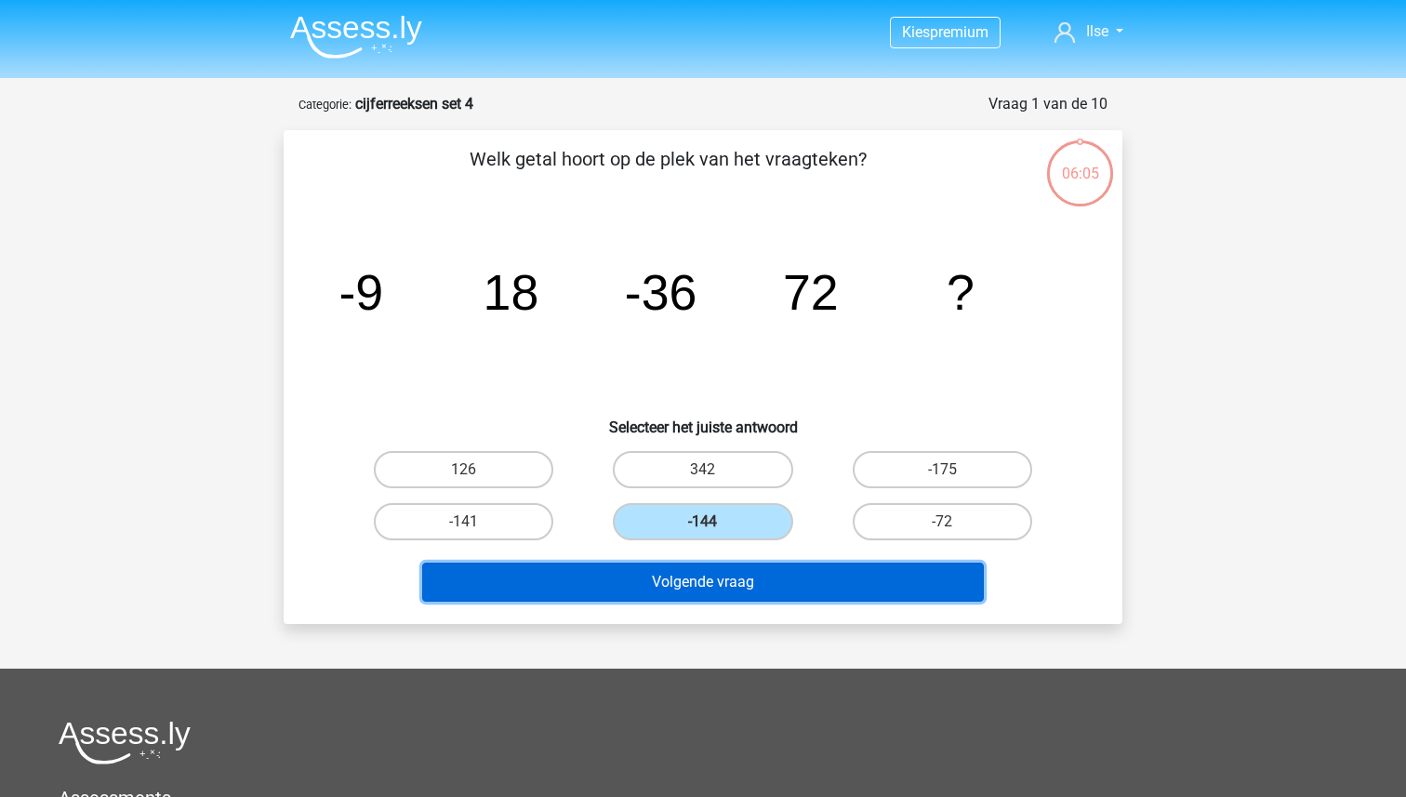
click at [716, 582] on button "Volgende vraag" at bounding box center [703, 581] width 562 height 39
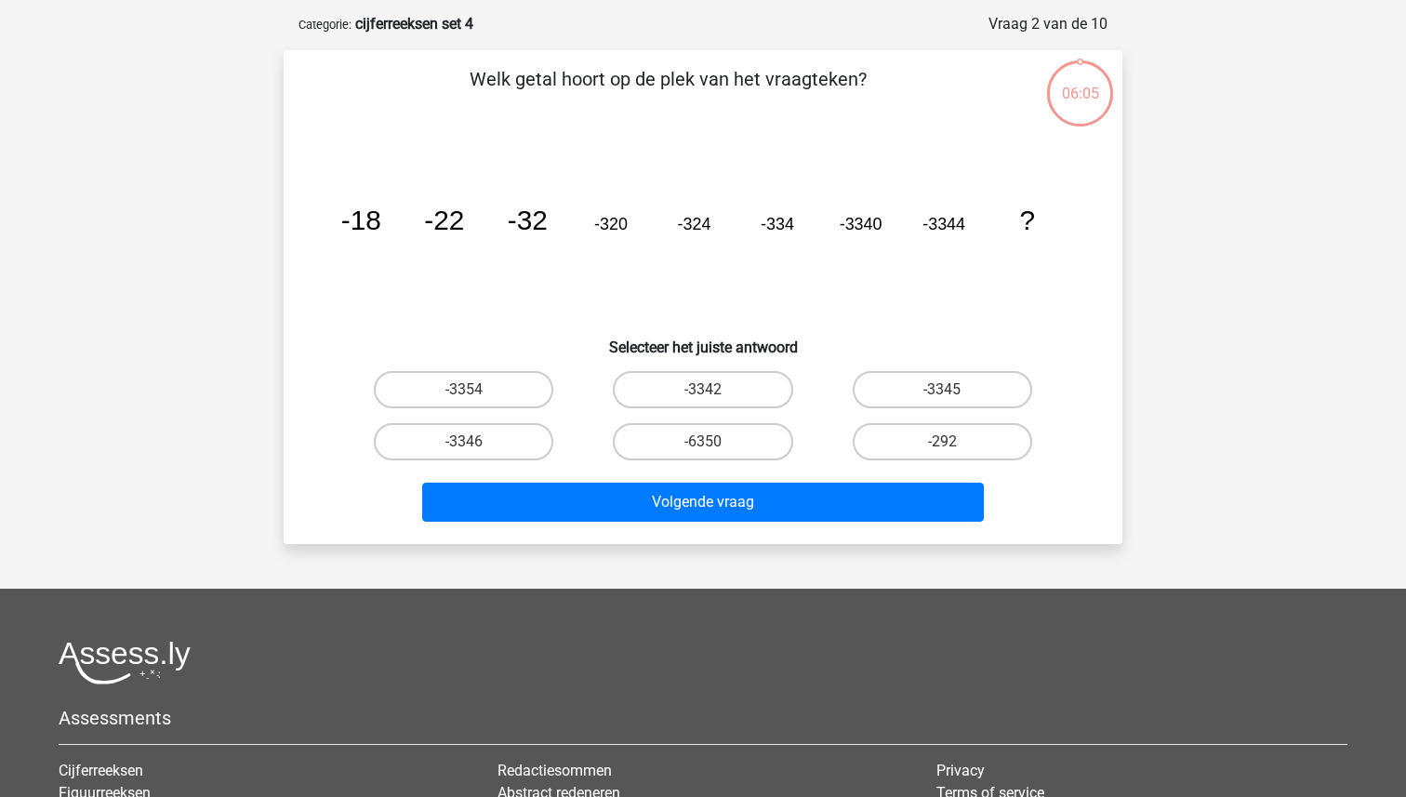
scroll to position [93, 0]
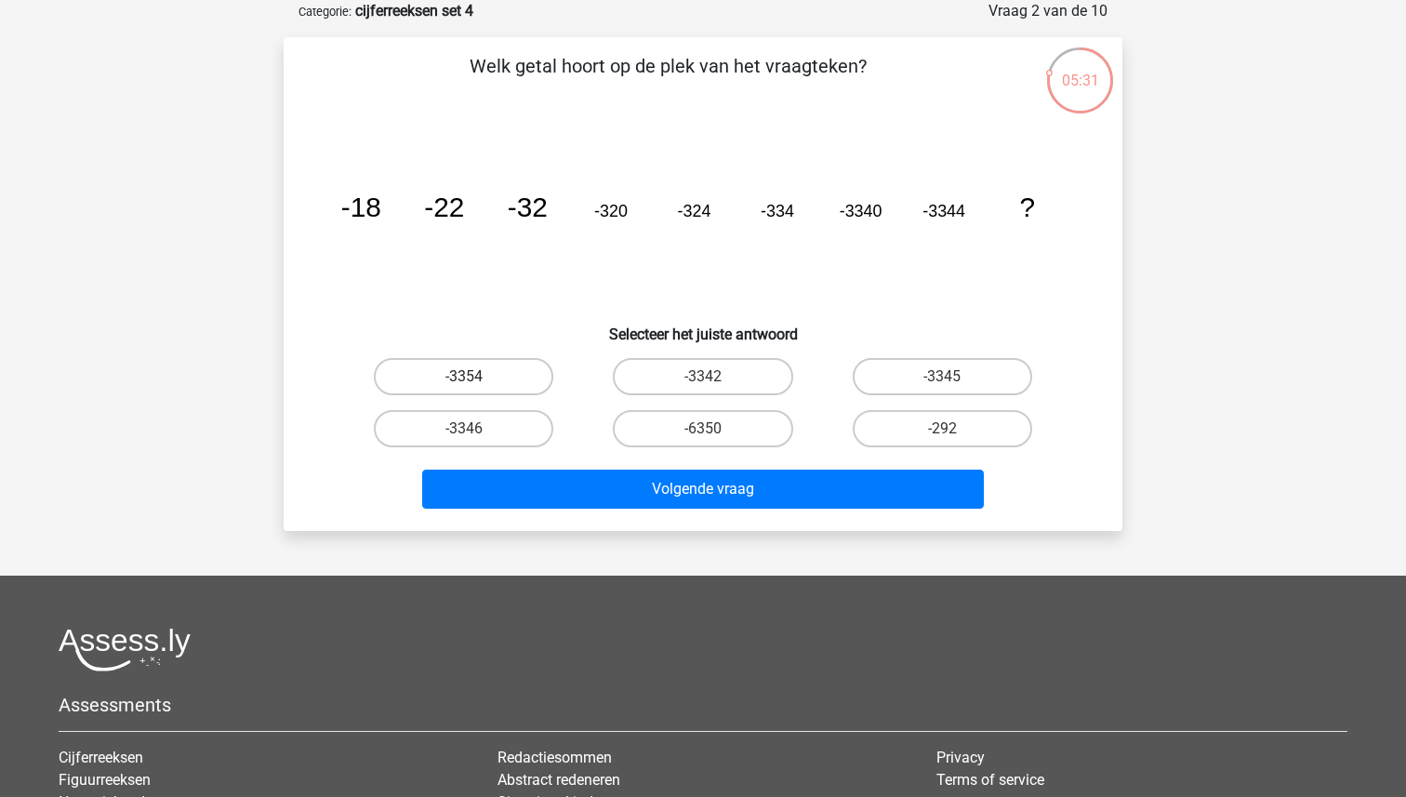
click at [498, 371] on label "-3354" at bounding box center [463, 376] width 179 height 37
click at [476, 376] on input "-3354" at bounding box center [470, 382] width 12 height 12
radio input "true"
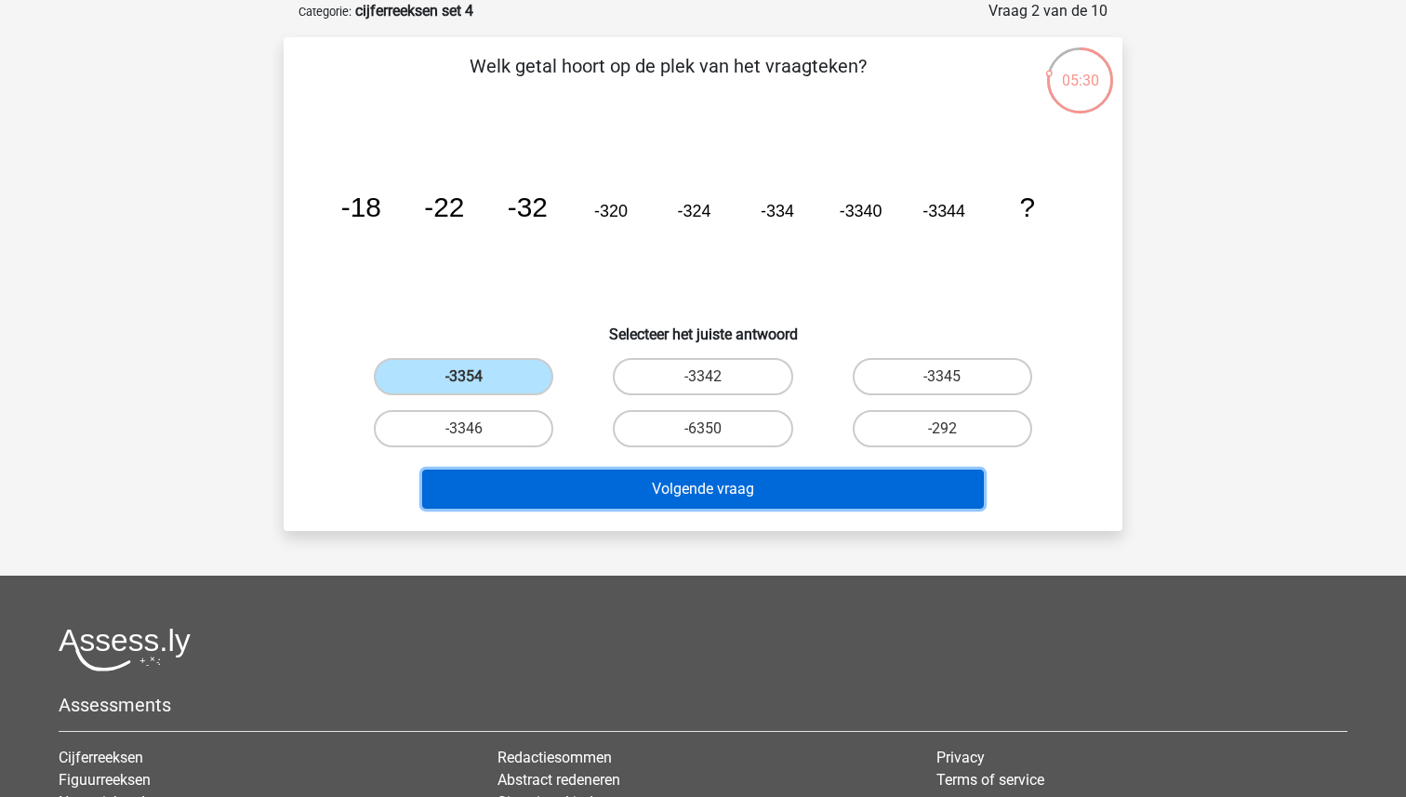
click at [730, 494] on button "Volgende vraag" at bounding box center [703, 488] width 562 height 39
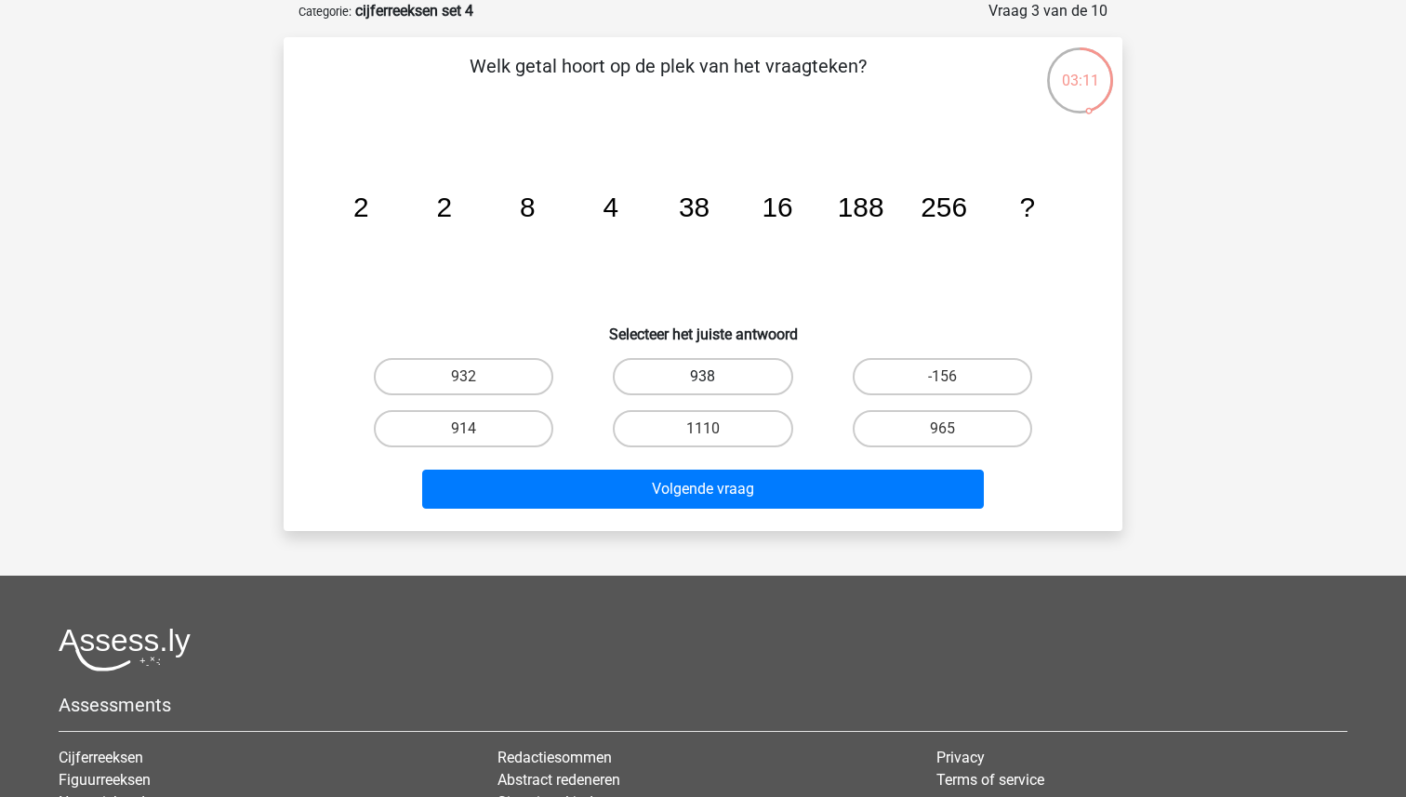
click at [700, 384] on label "938" at bounding box center [702, 376] width 179 height 37
click at [703, 384] on input "938" at bounding box center [709, 382] width 12 height 12
radio input "true"
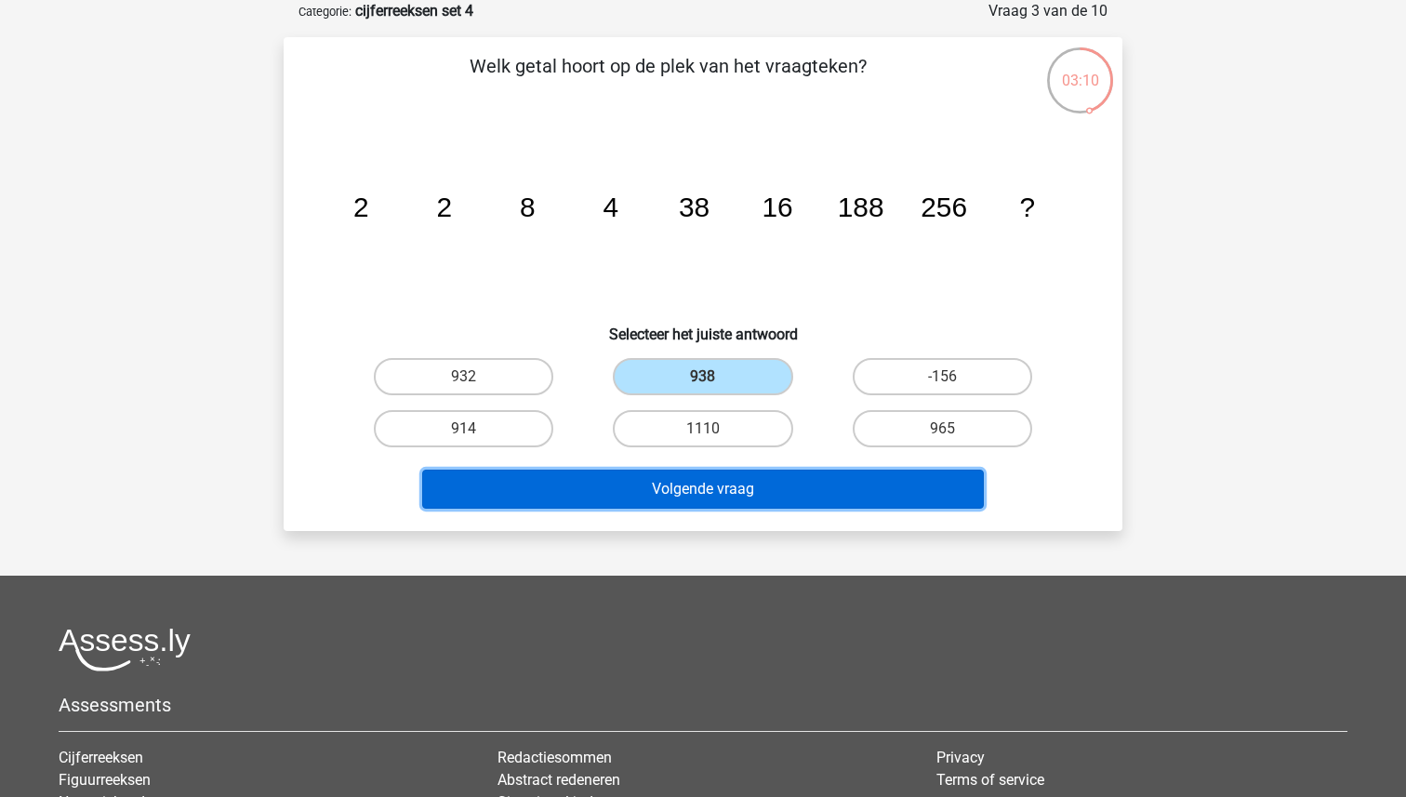
click at [703, 498] on button "Volgende vraag" at bounding box center [703, 488] width 562 height 39
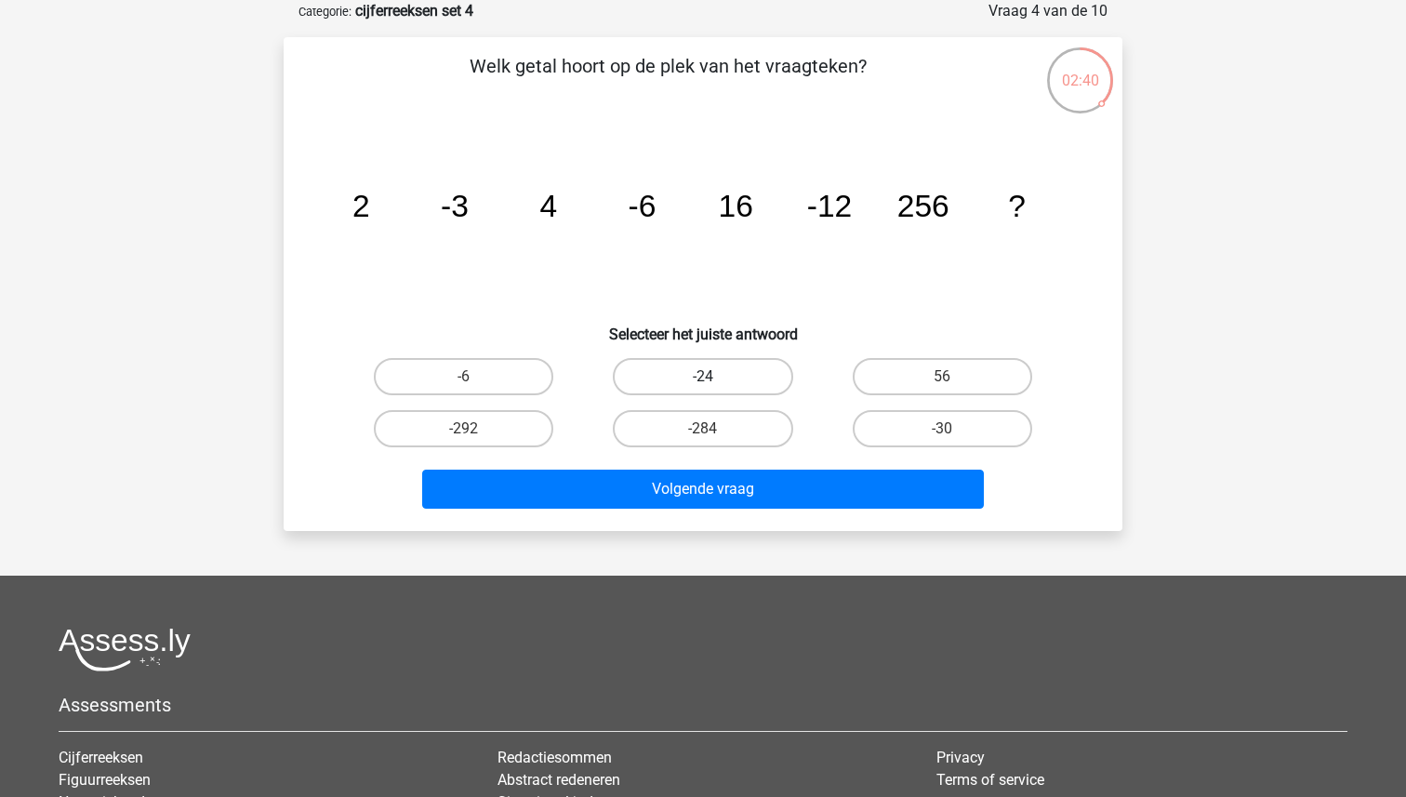
click at [748, 373] on label "-24" at bounding box center [702, 376] width 179 height 37
click at [715, 376] on input "-24" at bounding box center [709, 382] width 12 height 12
radio input "true"
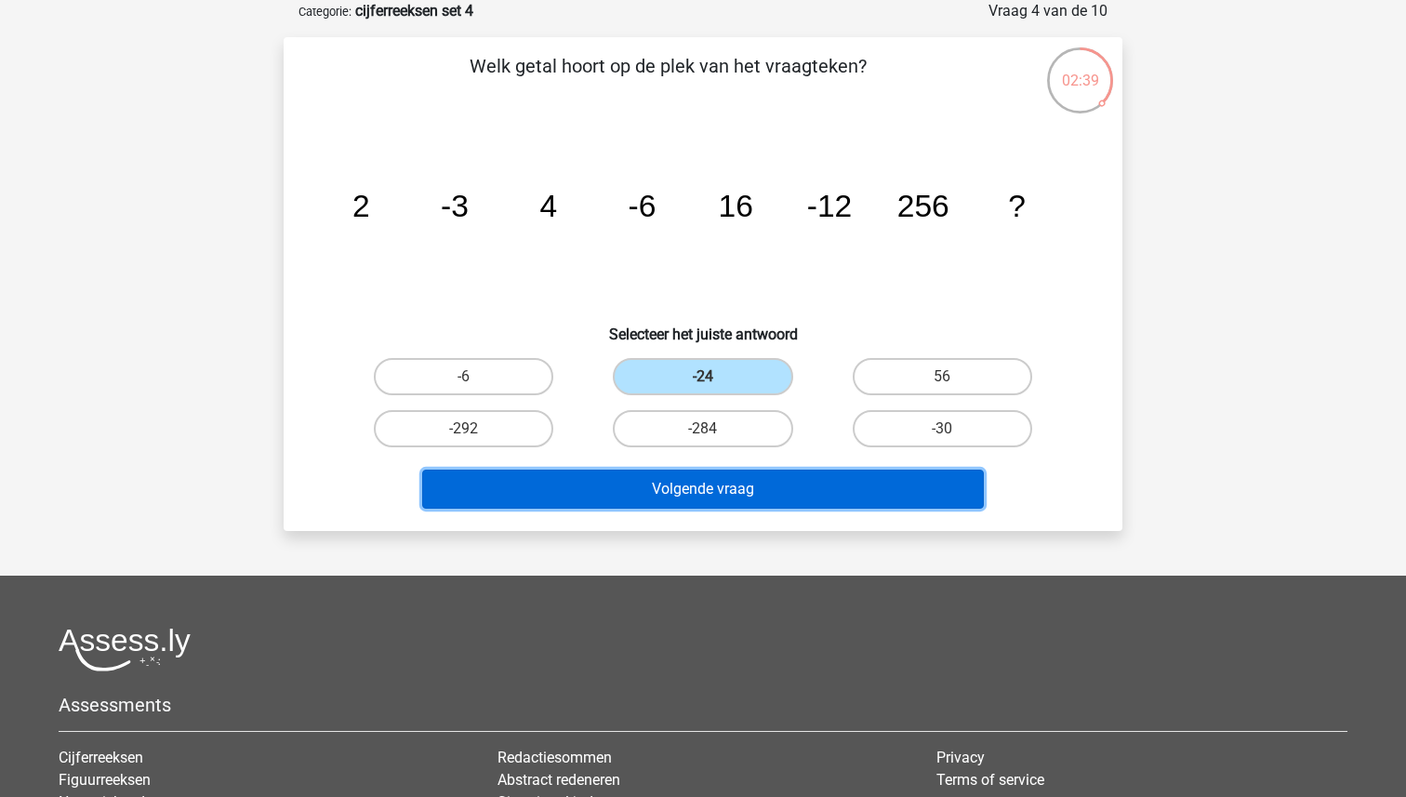
click at [757, 488] on button "Volgende vraag" at bounding box center [703, 488] width 562 height 39
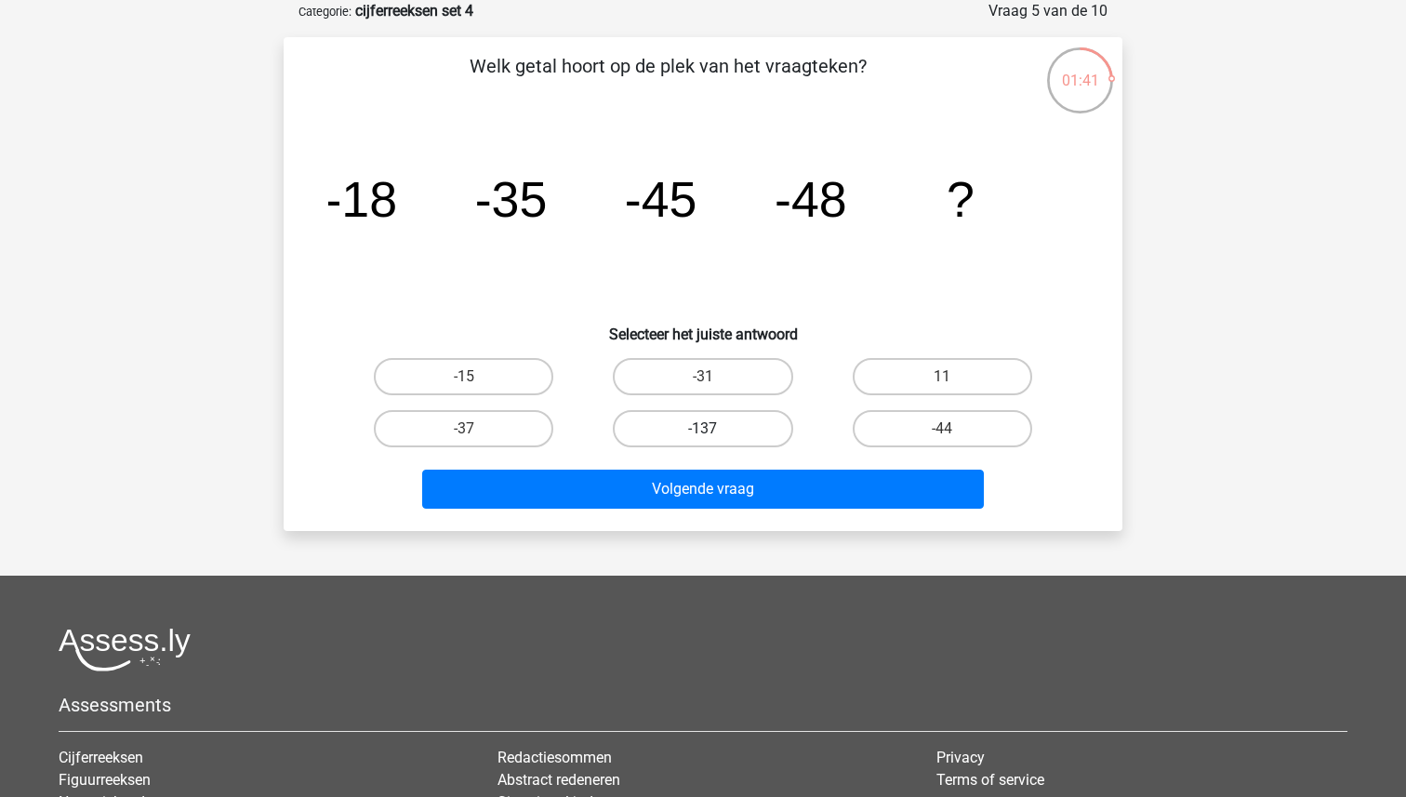
click at [700, 424] on label "-137" at bounding box center [702, 428] width 179 height 37
click at [703, 429] on input "-137" at bounding box center [709, 435] width 12 height 12
radio input "true"
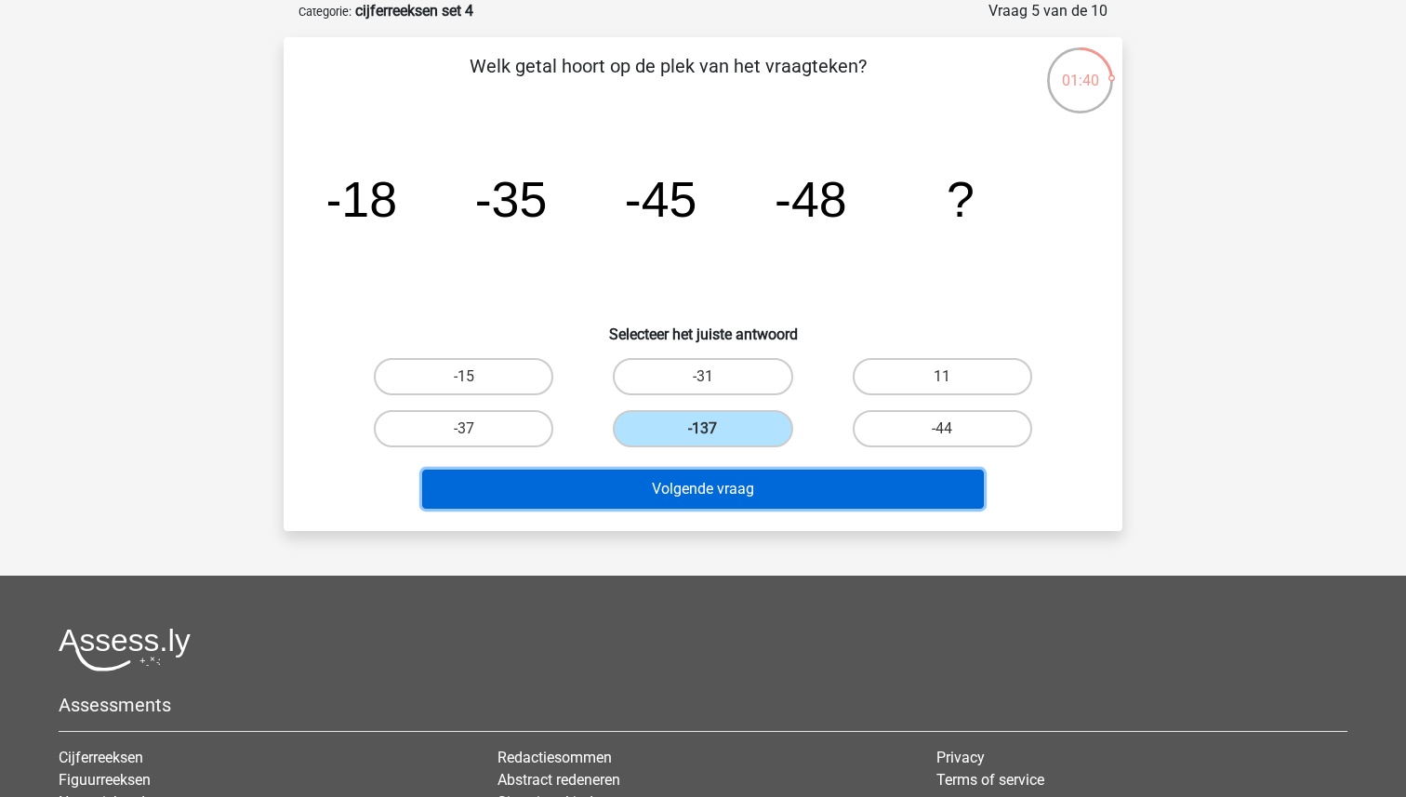
click at [725, 502] on button "Volgende vraag" at bounding box center [703, 488] width 562 height 39
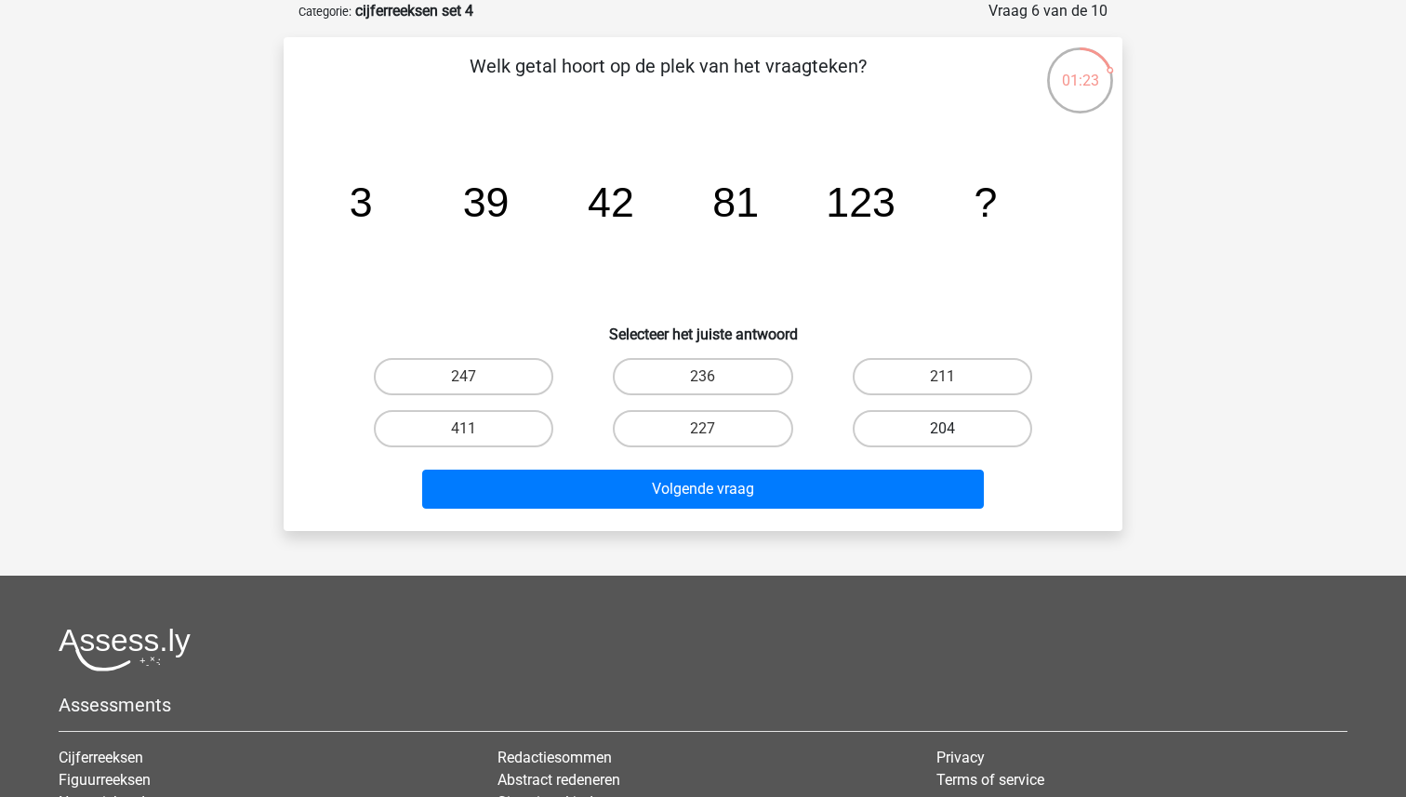
click at [899, 422] on label "204" at bounding box center [941, 428] width 179 height 37
click at [942, 429] on input "204" at bounding box center [948, 435] width 12 height 12
radio input "true"
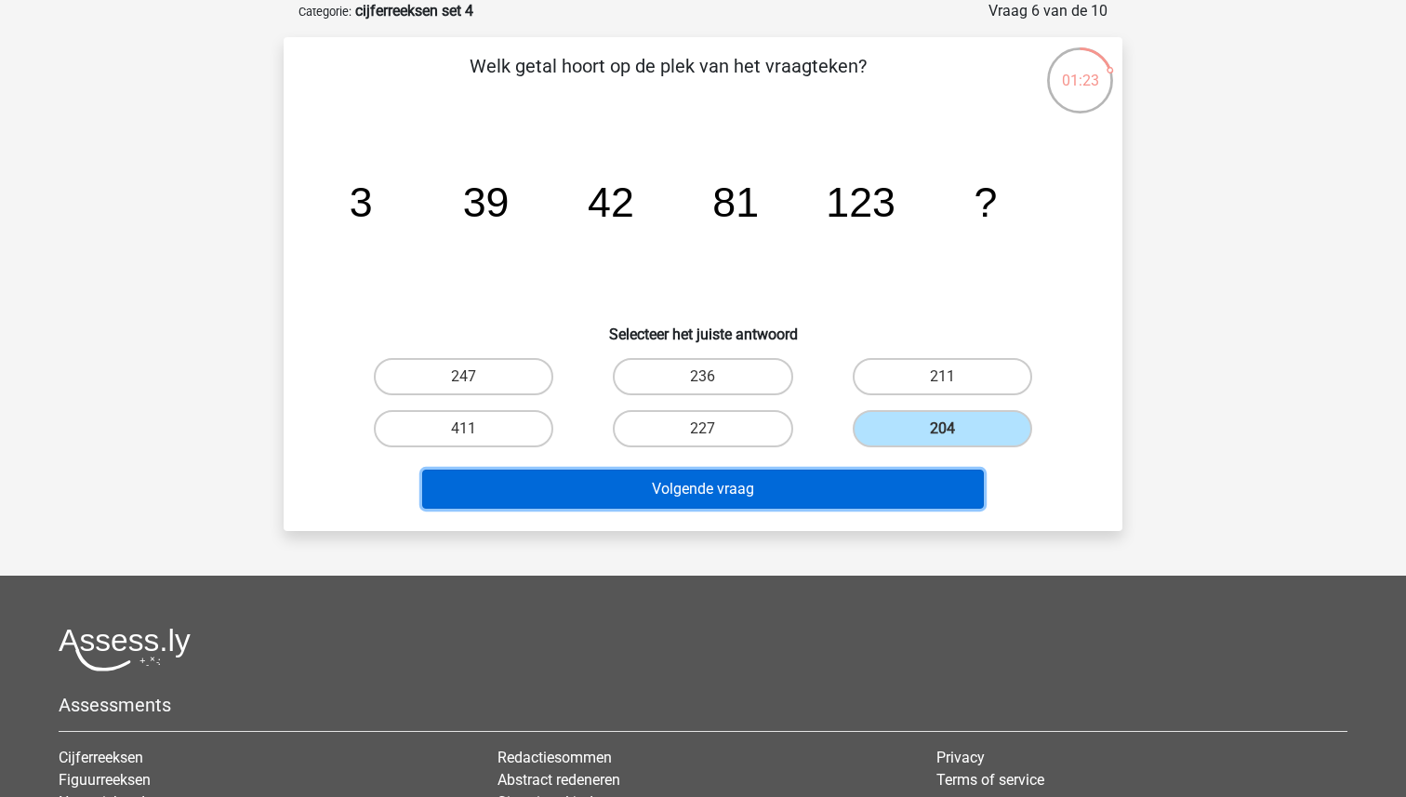
click at [831, 495] on button "Volgende vraag" at bounding box center [703, 488] width 562 height 39
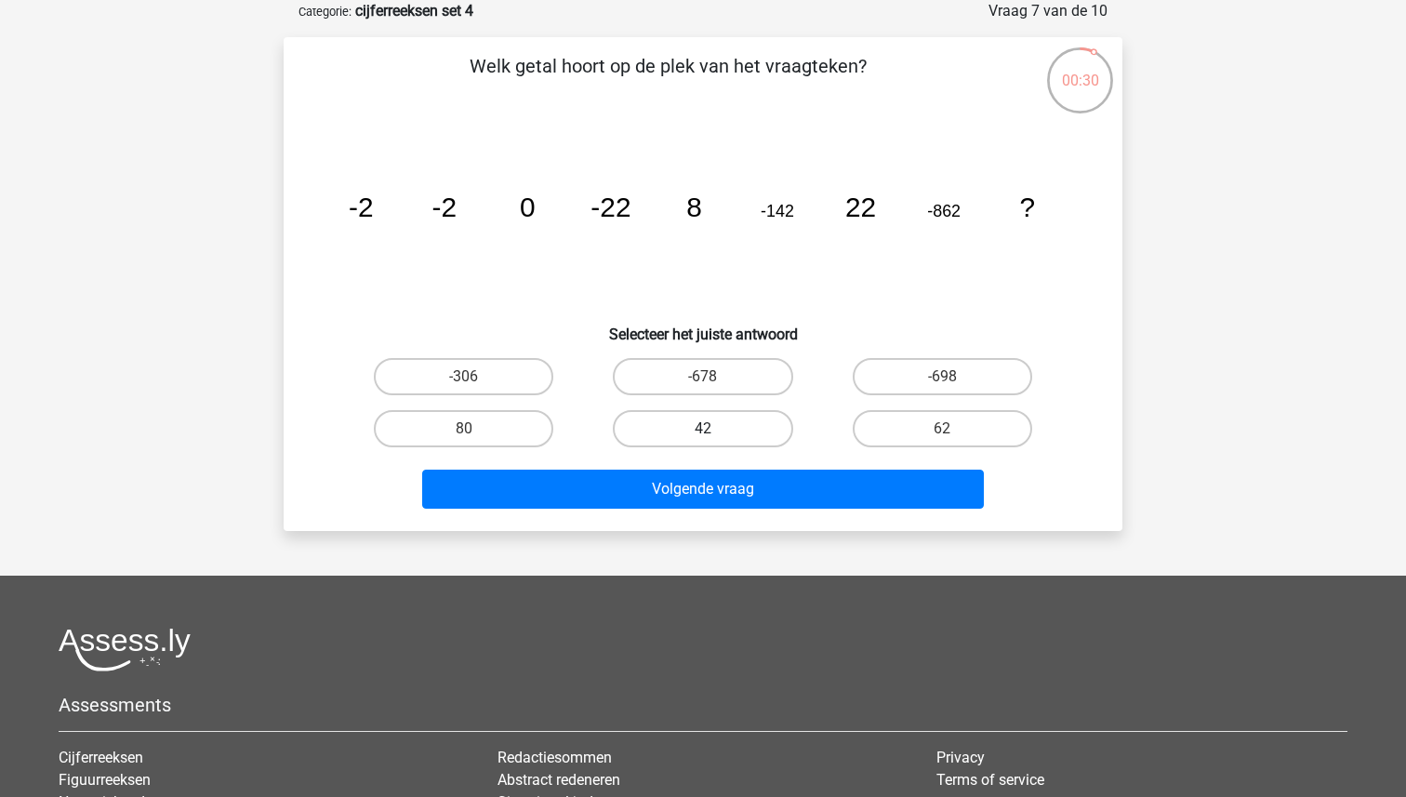
click at [681, 421] on label "42" at bounding box center [702, 428] width 179 height 37
click at [703, 429] on input "42" at bounding box center [709, 435] width 12 height 12
radio input "true"
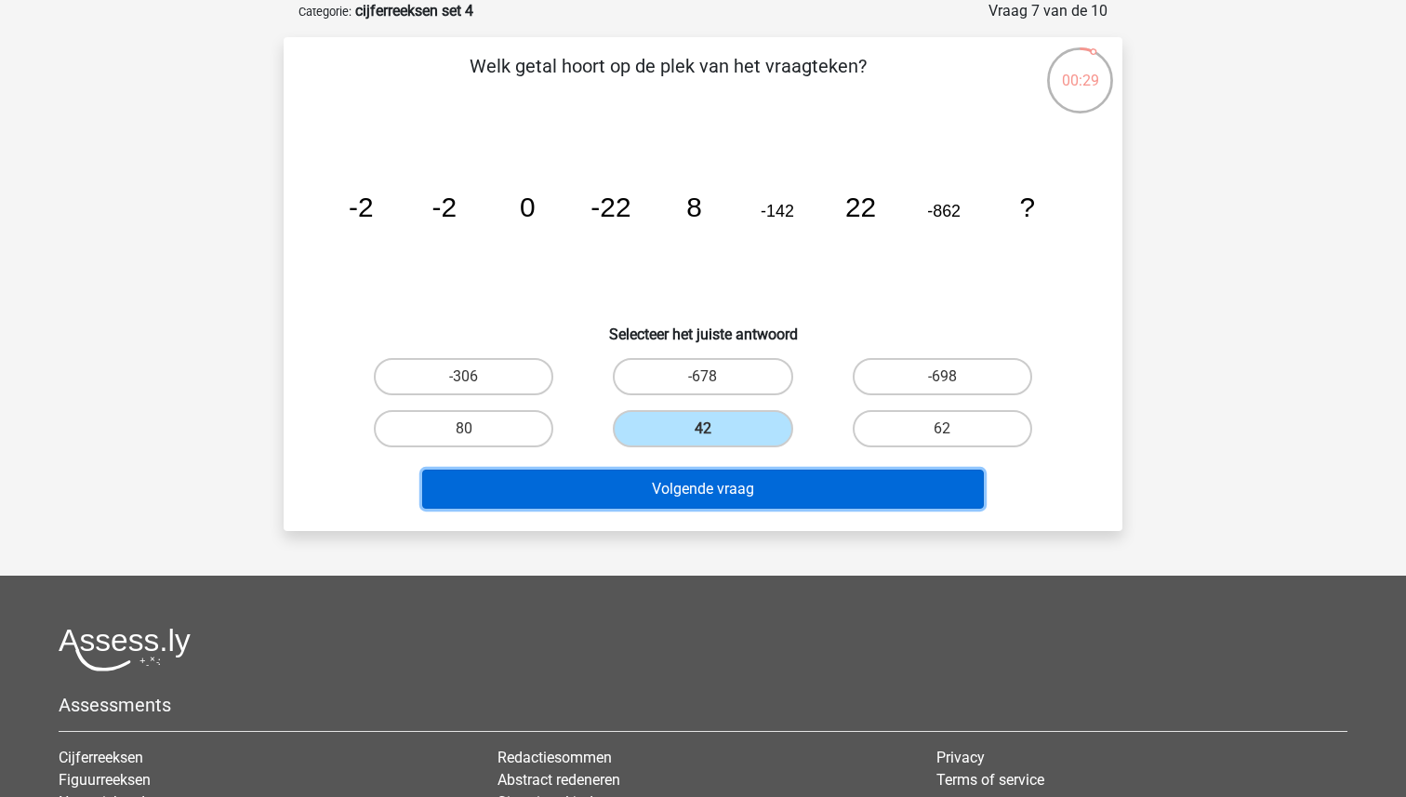
click at [693, 494] on button "Volgende vraag" at bounding box center [703, 488] width 562 height 39
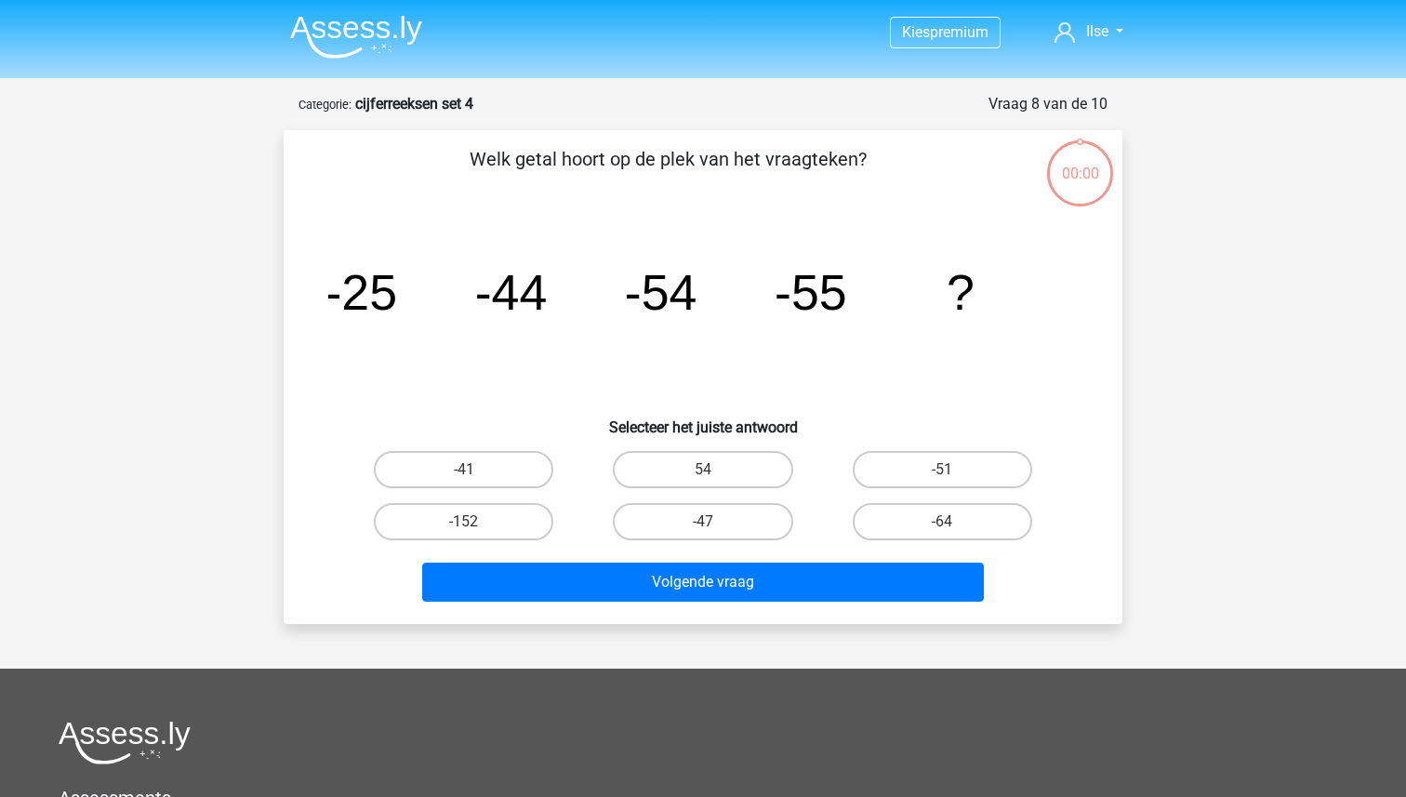
scroll to position [93, 0]
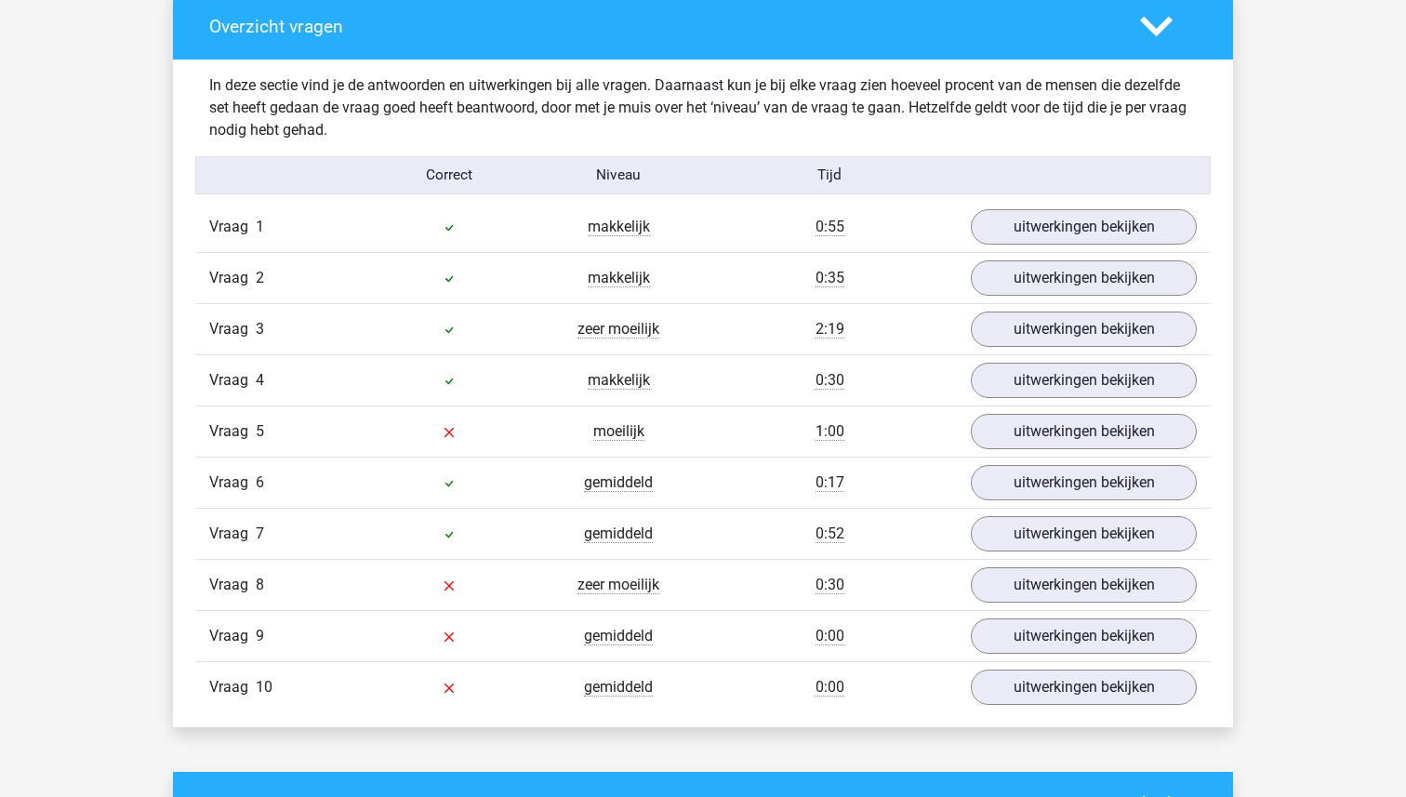
scroll to position [1399, 0]
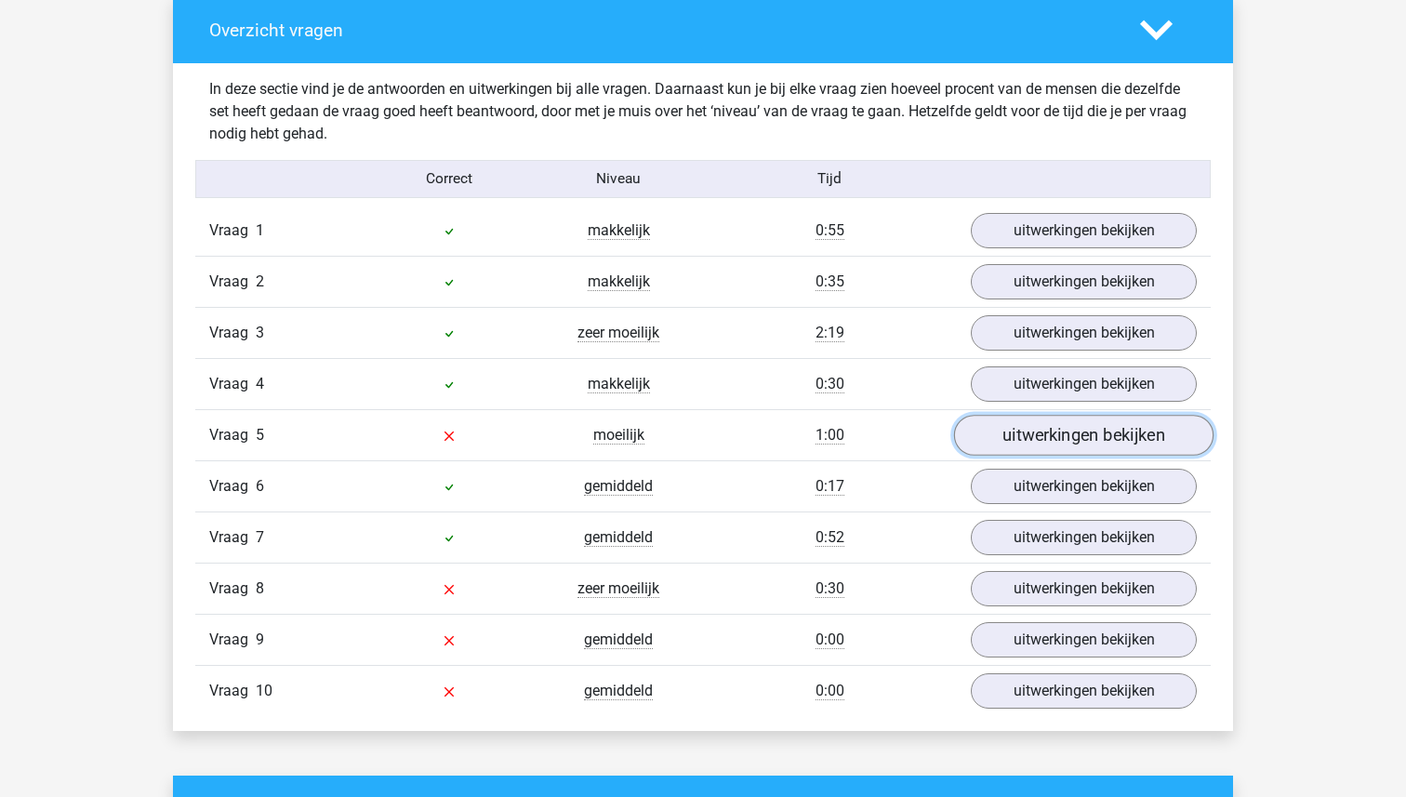
click at [1086, 440] on link "uitwerkingen bekijken" at bounding box center [1083, 436] width 259 height 41
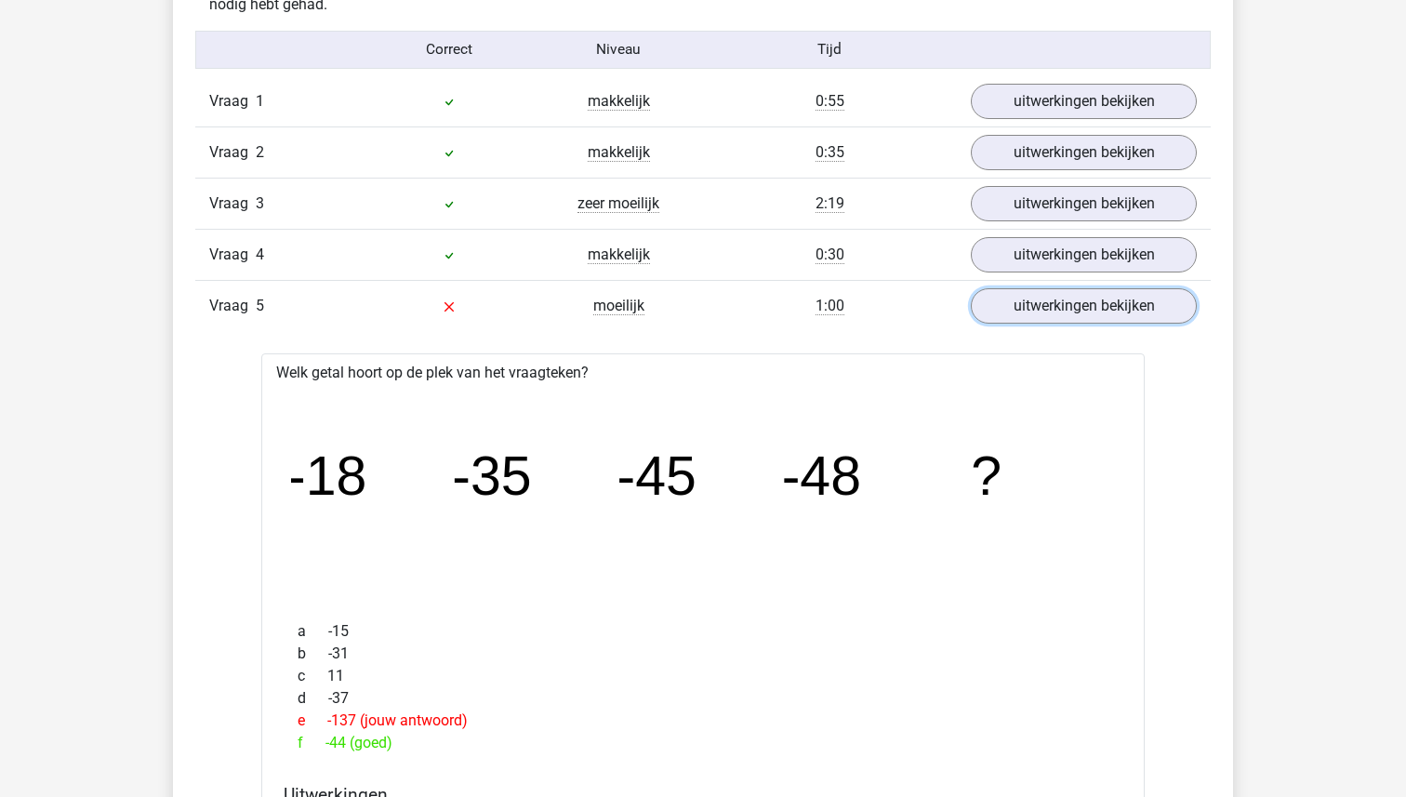
scroll to position [1689, 0]
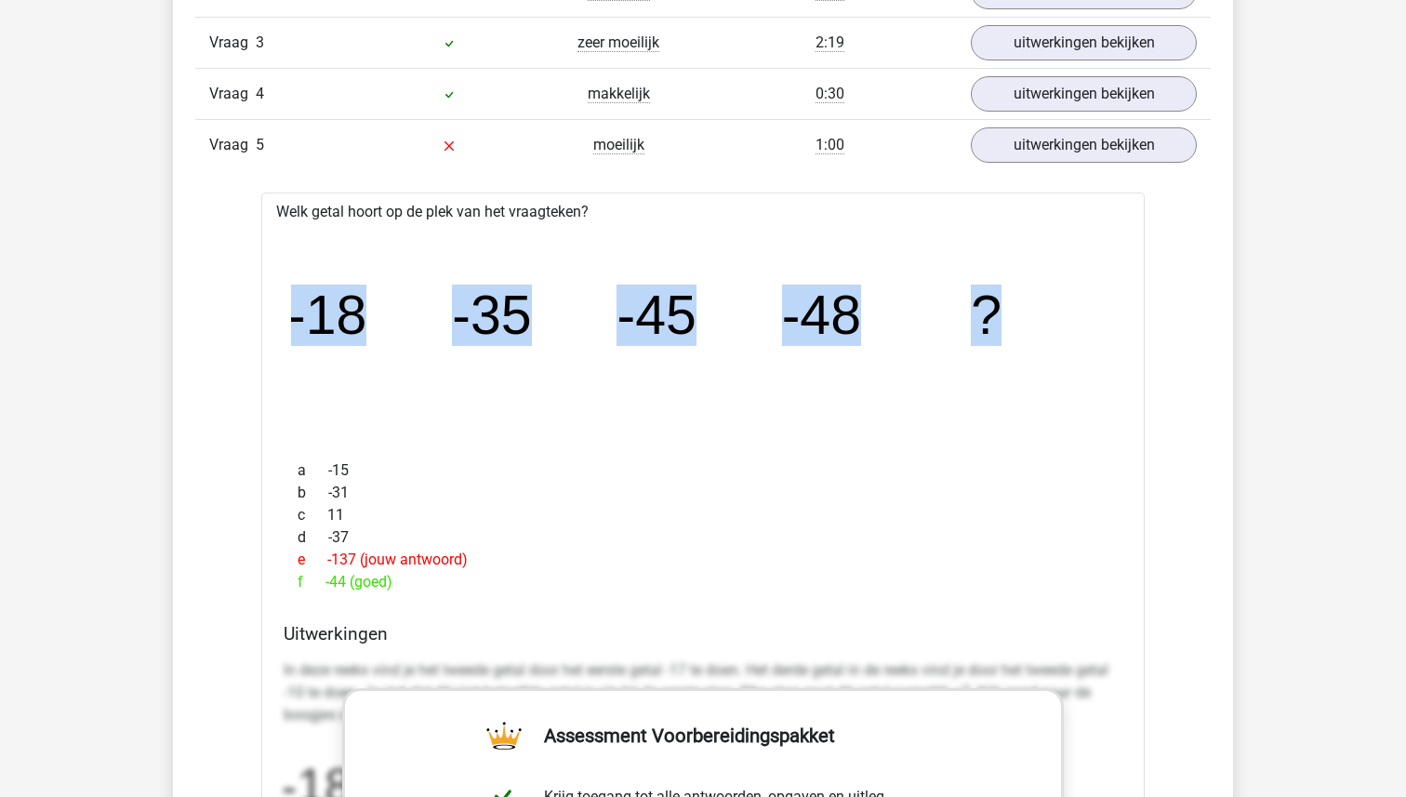
drag, startPoint x: 1037, startPoint y: 323, endPoint x: 230, endPoint y: 310, distance: 807.9
click at [230, 310] on div "Vraag 1 makkelijk 0:55 uitwerkingen bekijken Welk getal hoort op de plek van he…" at bounding box center [702, 743] width 987 height 1657
copy g "-18 -35 -45 -48 ?"
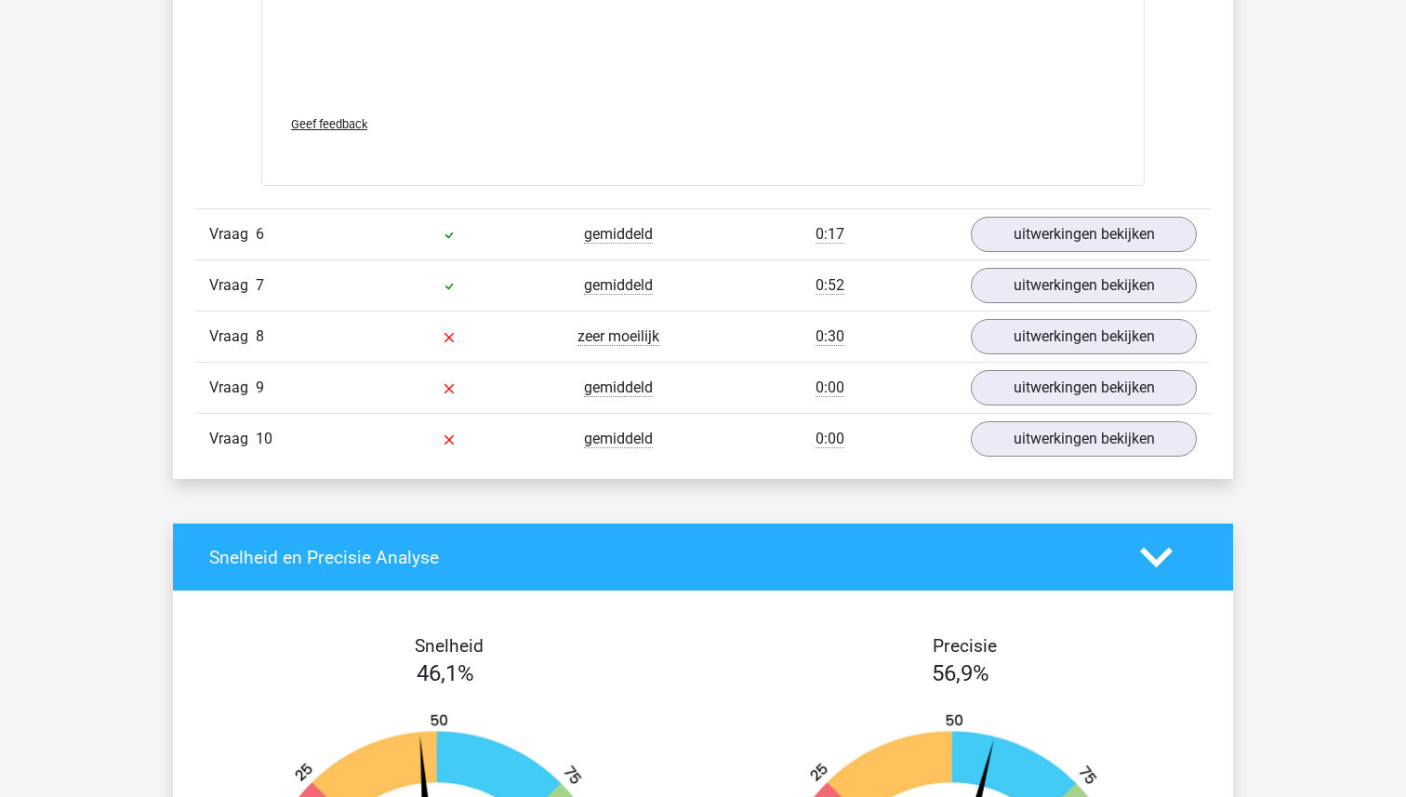
scroll to position [2880, 0]
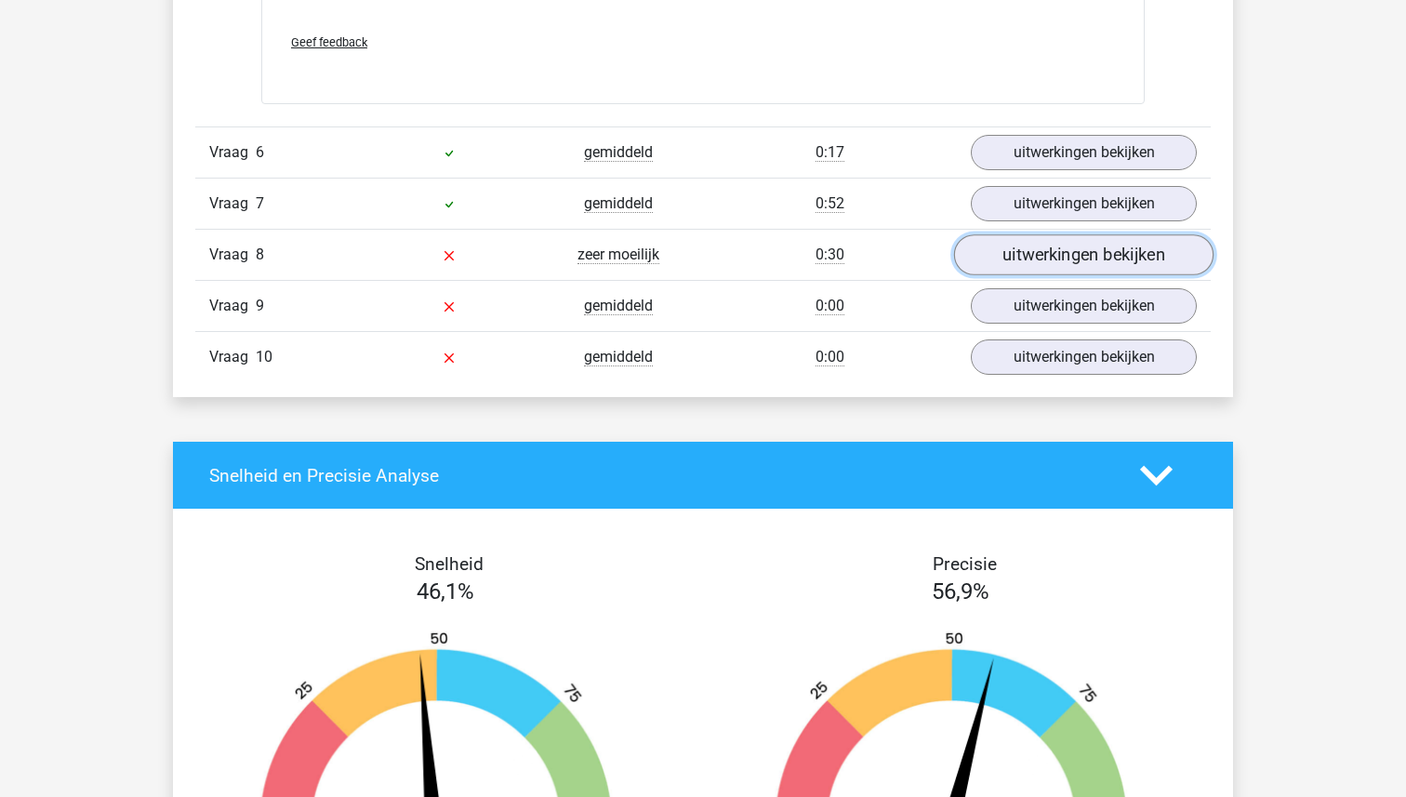
click at [1111, 259] on link "uitwerkingen bekijken" at bounding box center [1083, 254] width 259 height 41
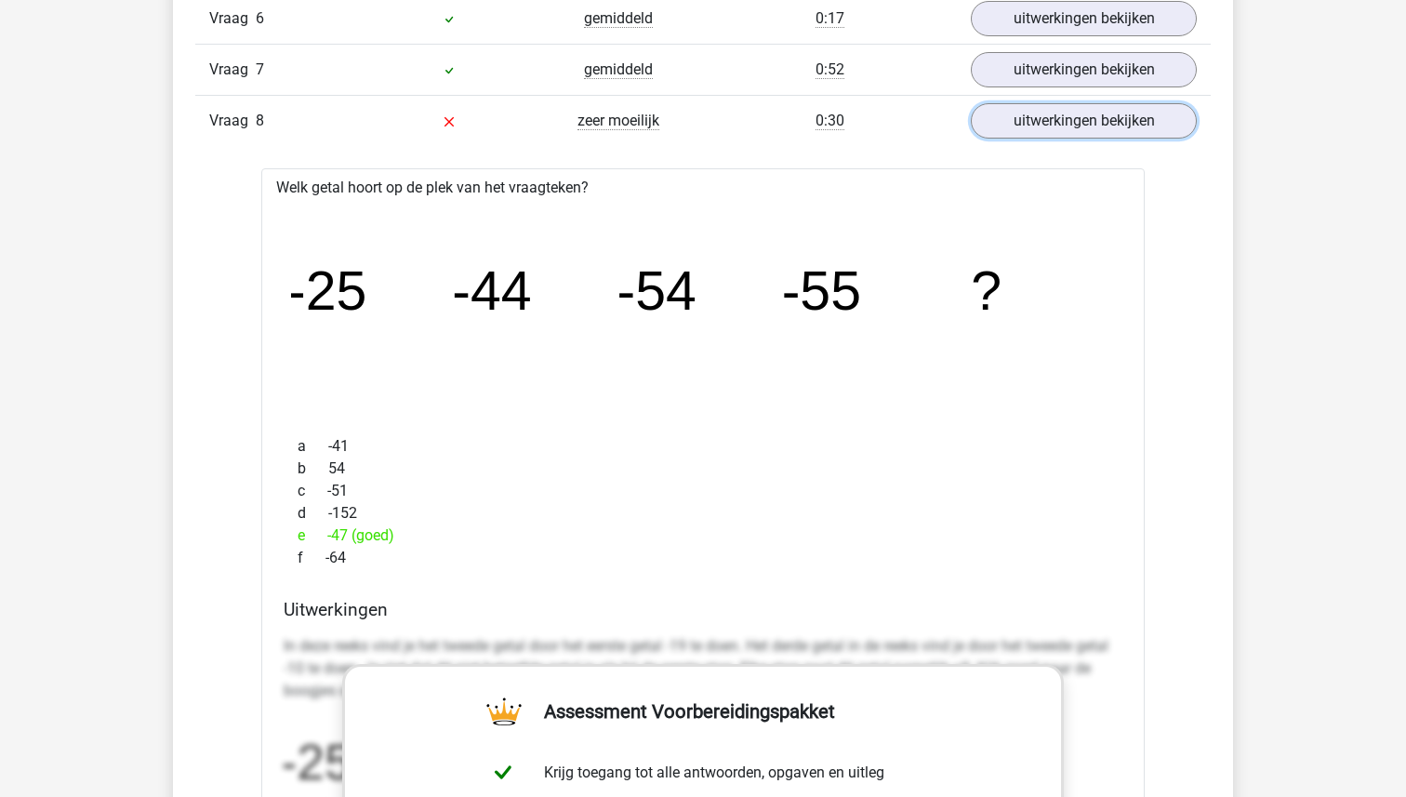
scroll to position [2962, 0]
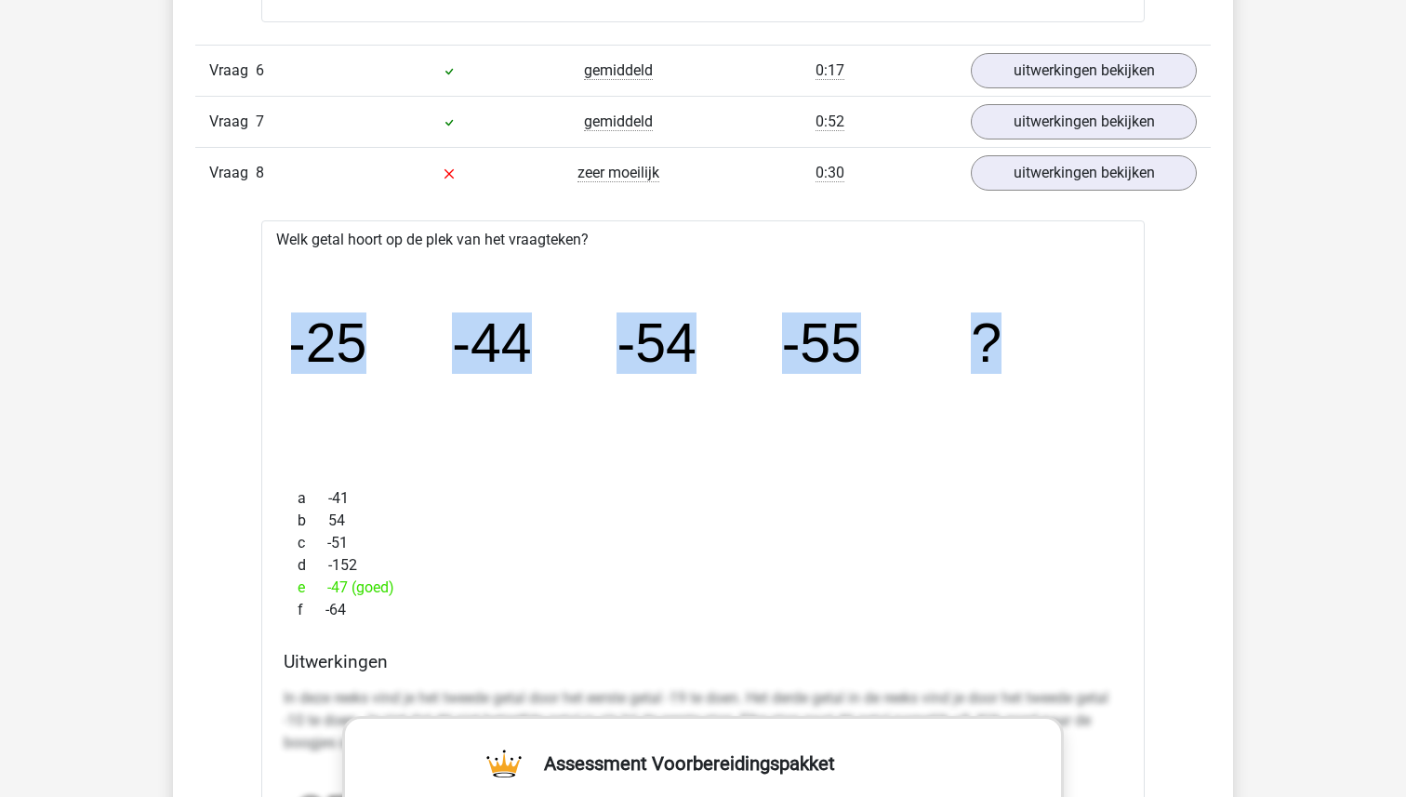
drag, startPoint x: 1048, startPoint y: 337, endPoint x: 207, endPoint y: 350, distance: 840.4
copy g "-25 -44 -54 -55 ?"
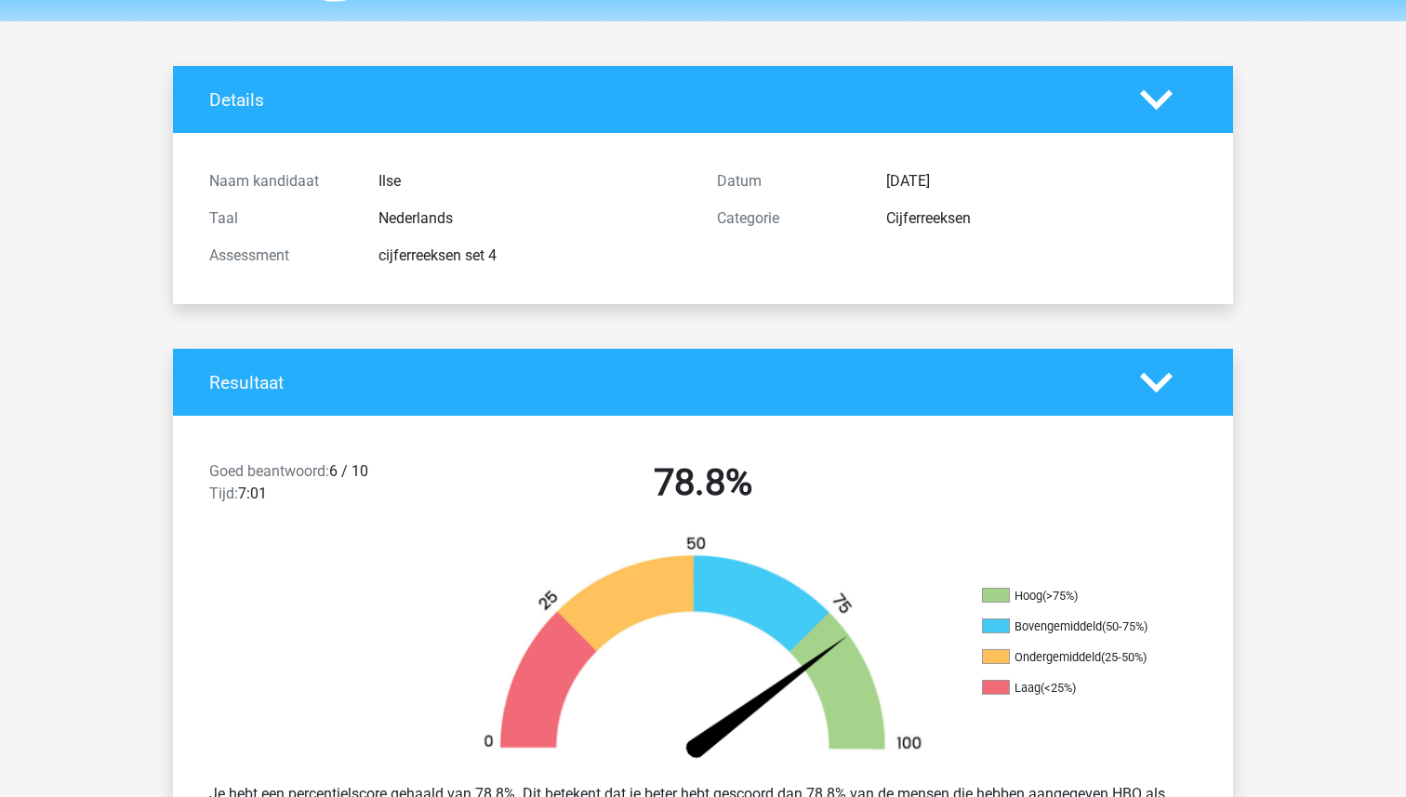
scroll to position [0, 0]
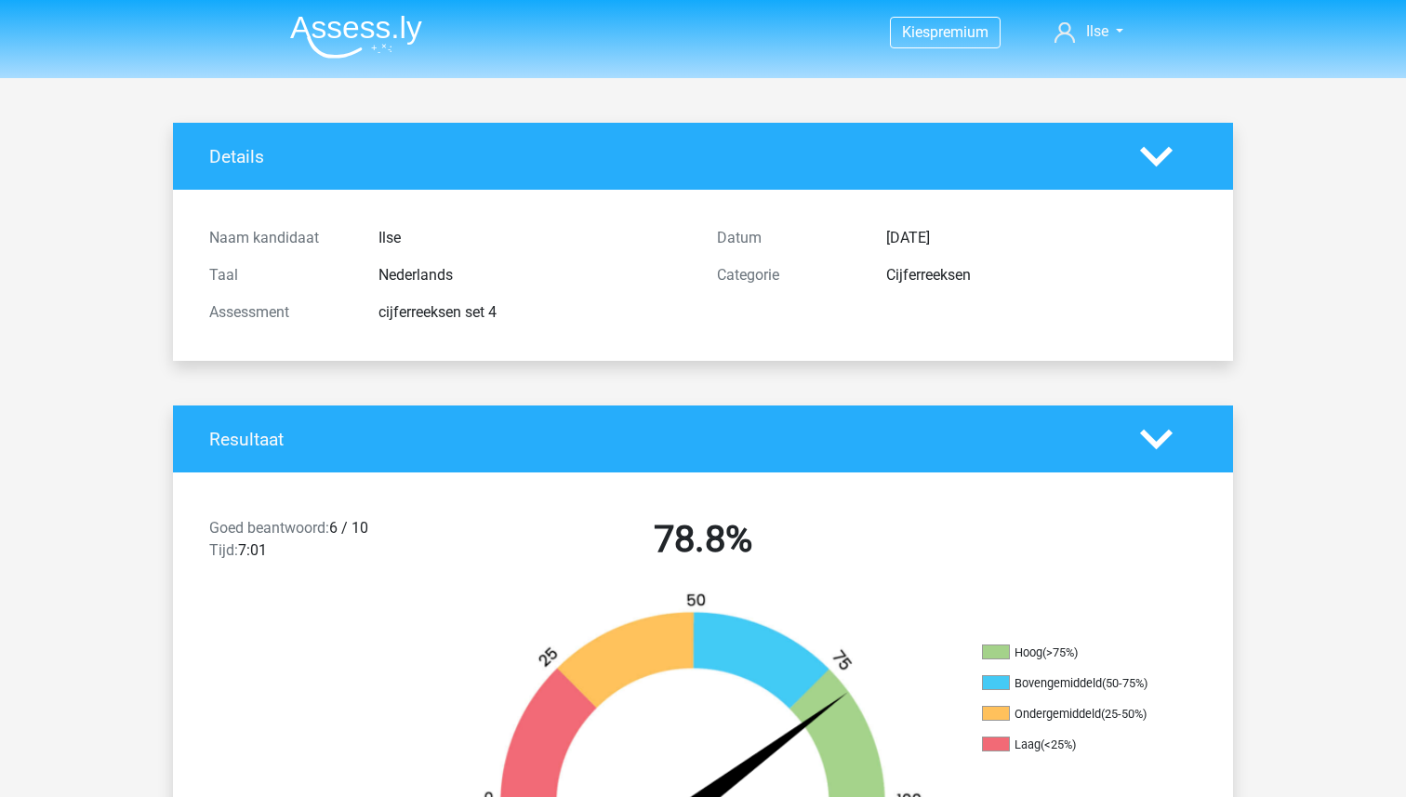
click at [344, 35] on img at bounding box center [356, 37] width 132 height 44
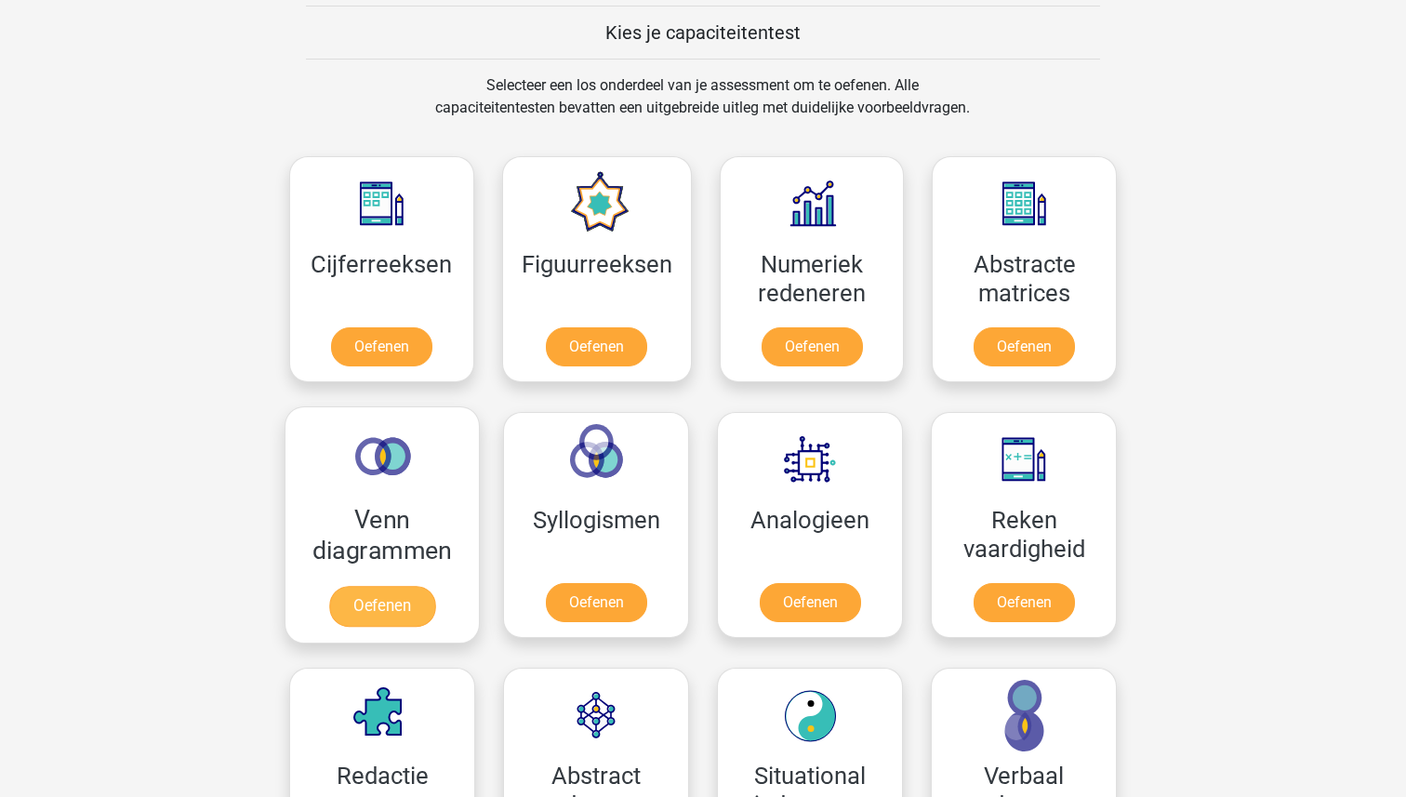
scroll to position [791, 0]
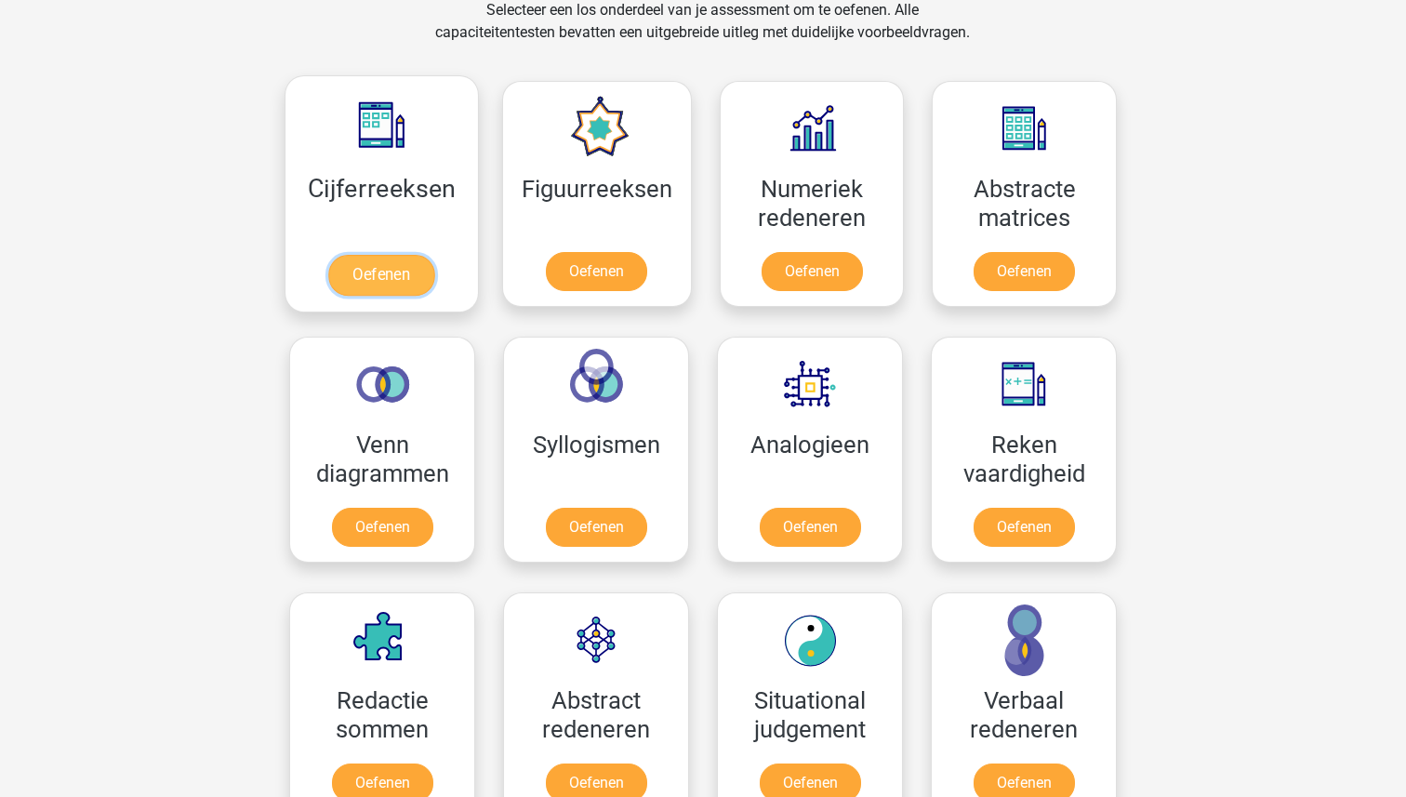
click at [376, 280] on link "Oefenen" at bounding box center [381, 275] width 106 height 41
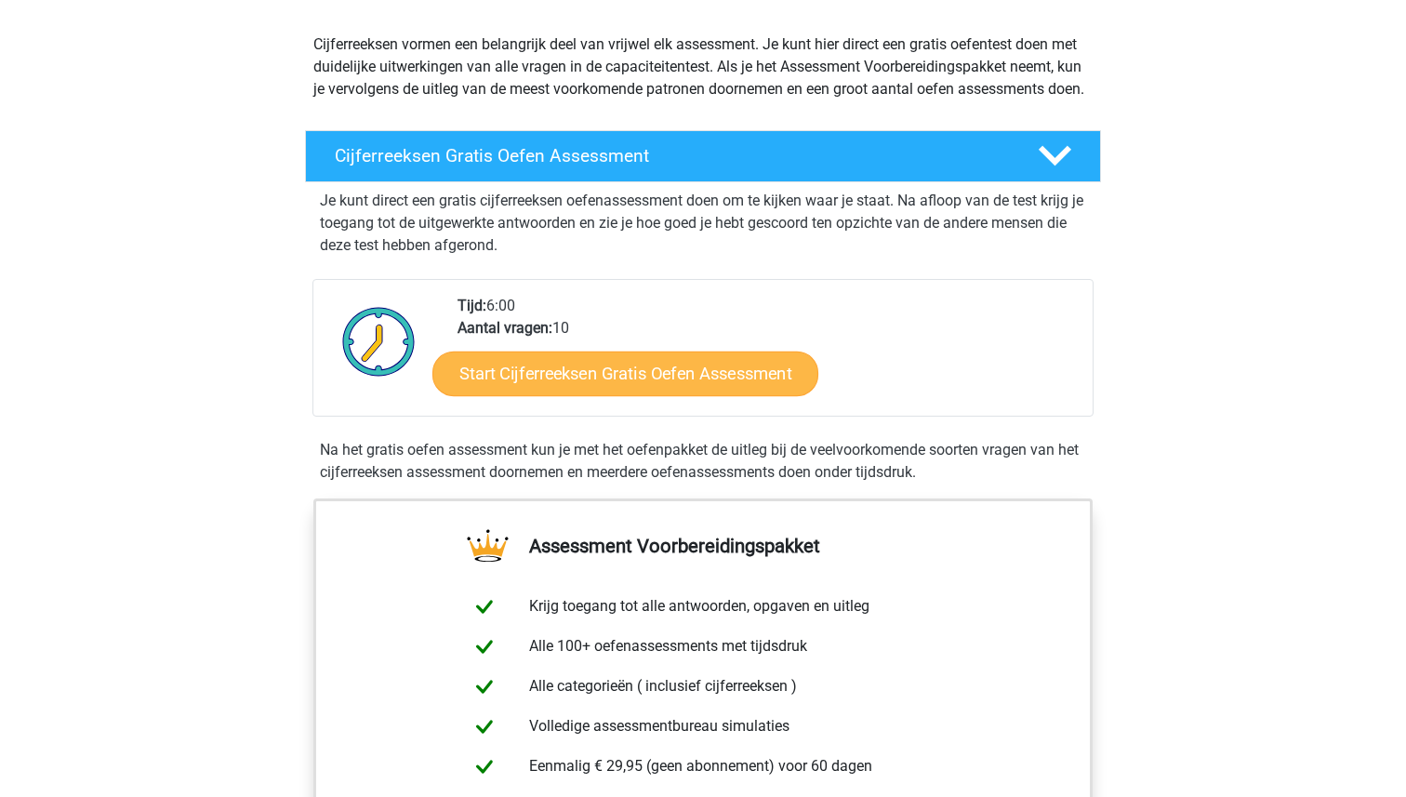
scroll to position [200, 0]
click at [702, 394] on link "Start Cijferreeksen Gratis Oefen Assessment" at bounding box center [625, 372] width 386 height 45
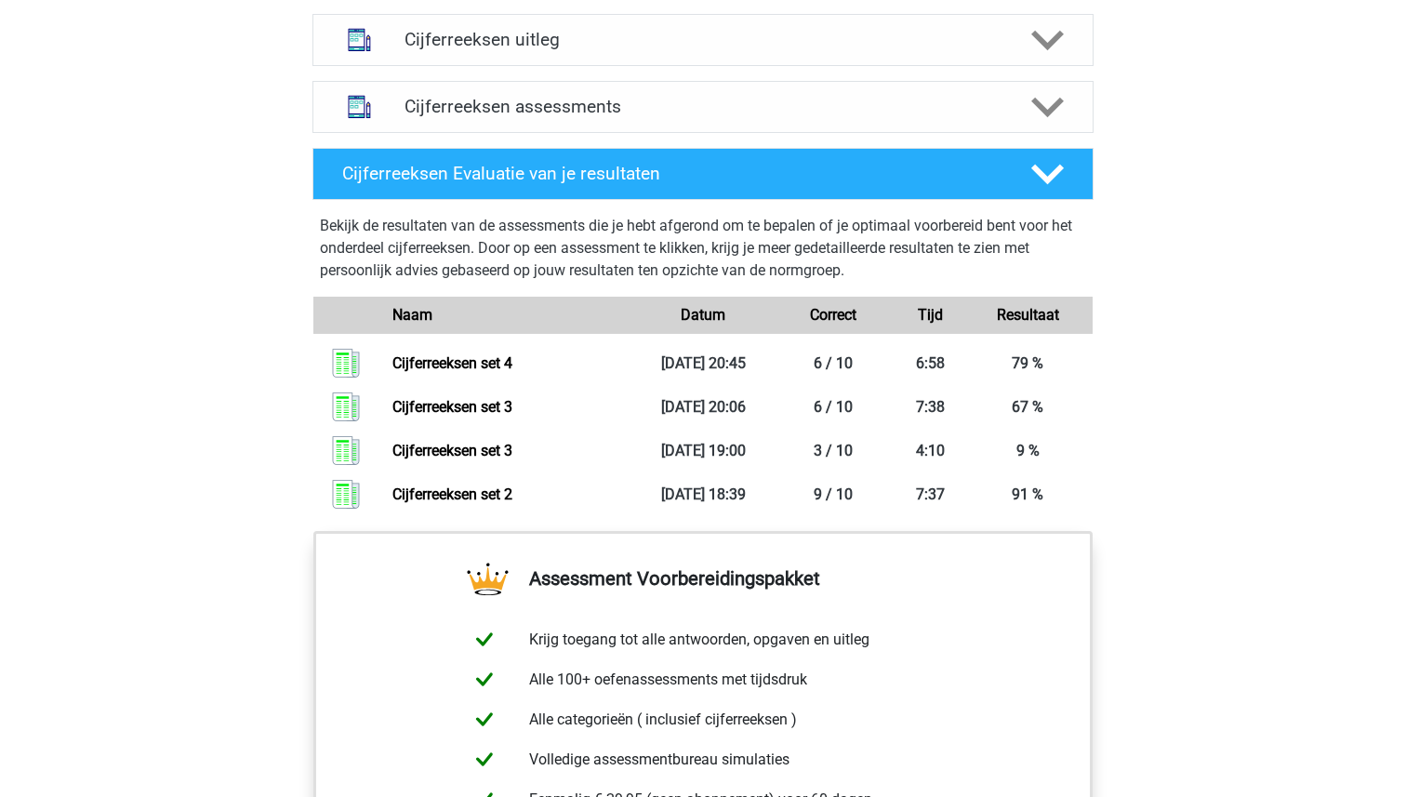
scroll to position [1172, 0]
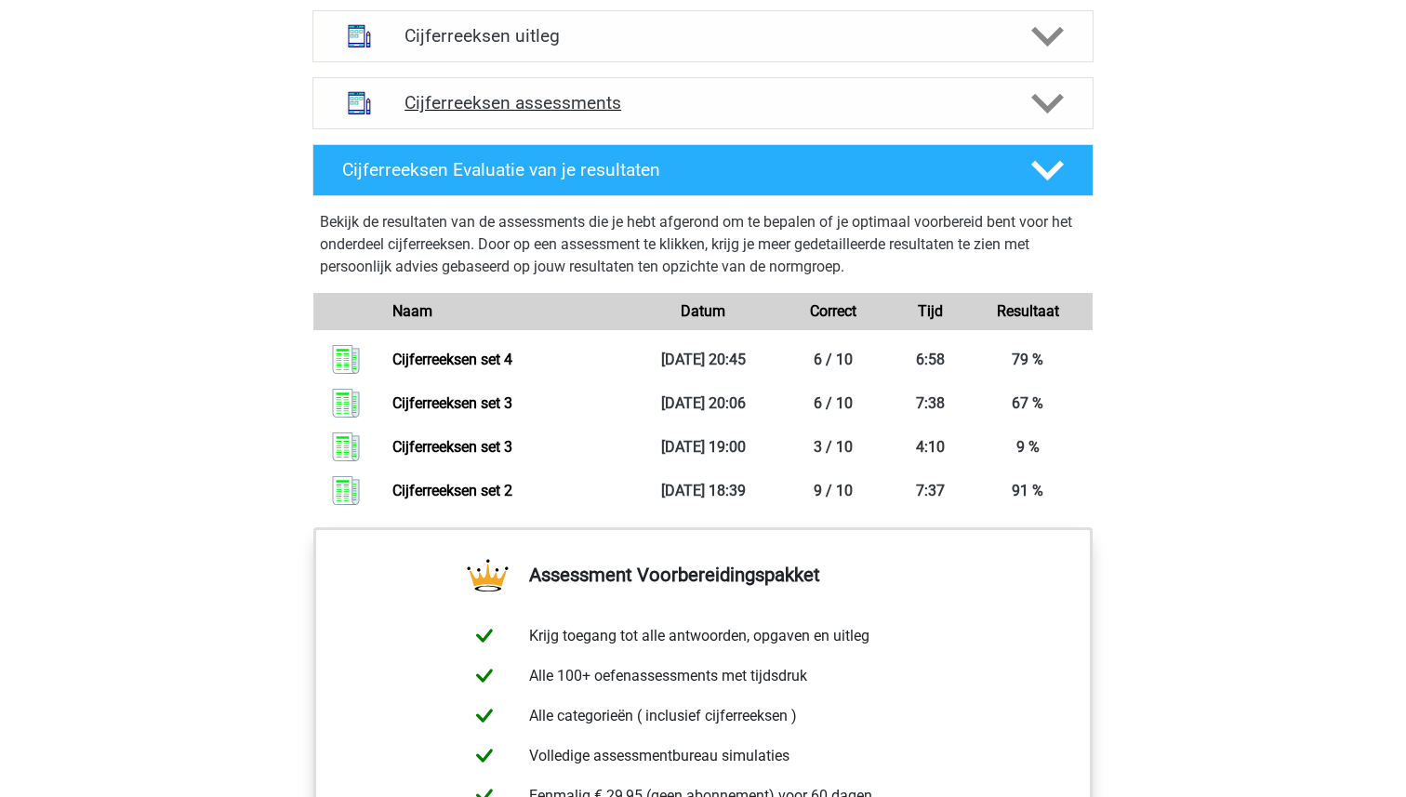
click at [558, 113] on h4 "Cijferreeksen assessments" at bounding box center [702, 102] width 597 height 21
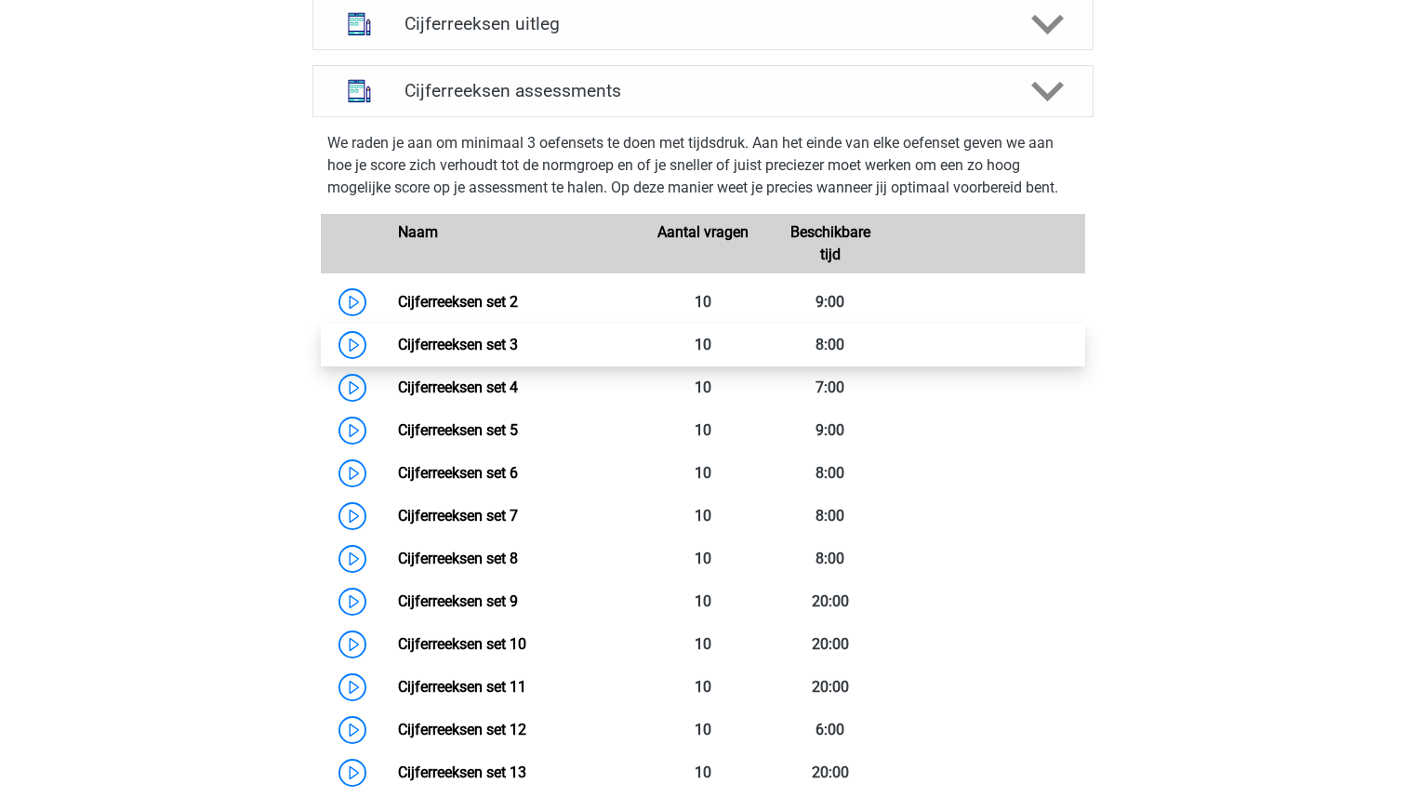
scroll to position [1219, 0]
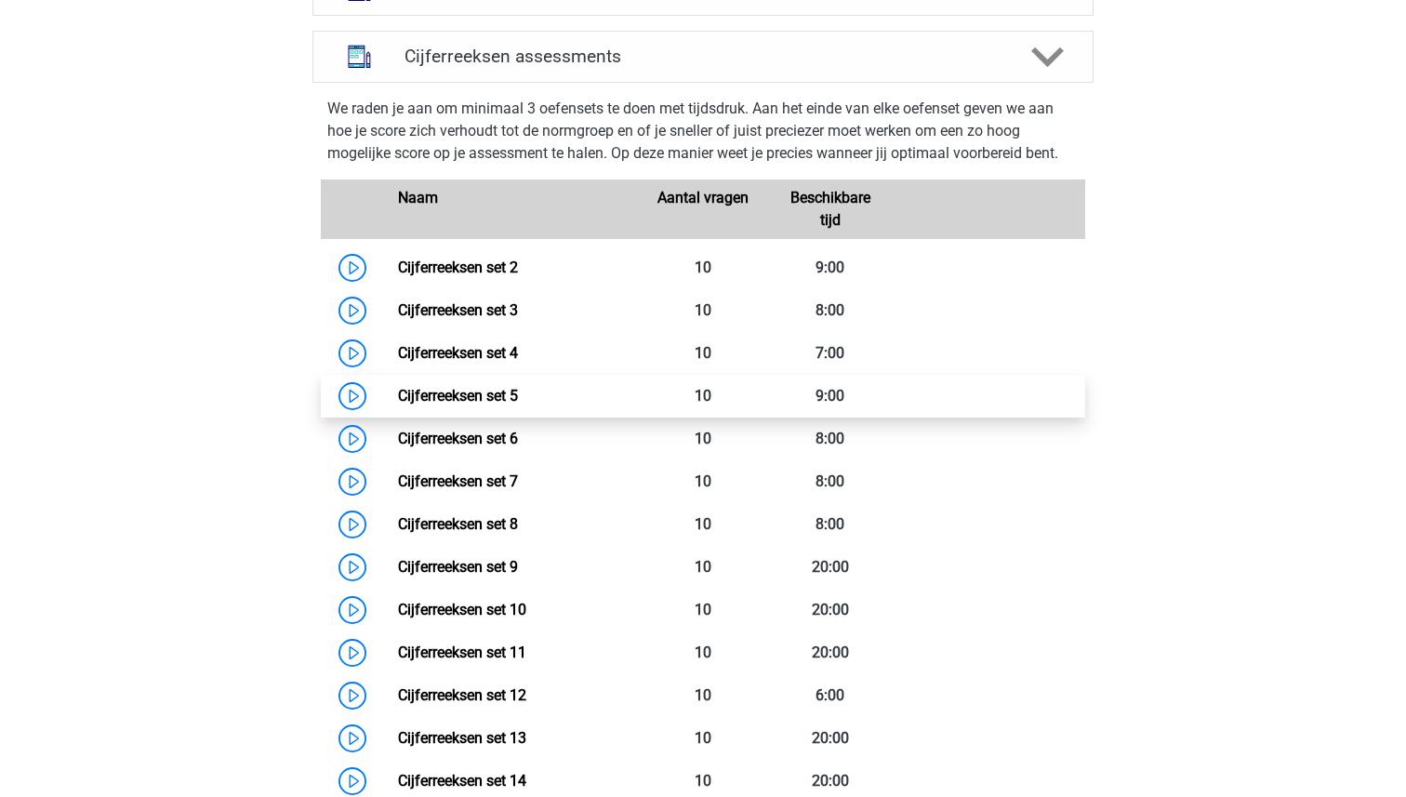
click at [460, 404] on link "Cijferreeksen set 5" at bounding box center [458, 396] width 120 height 18
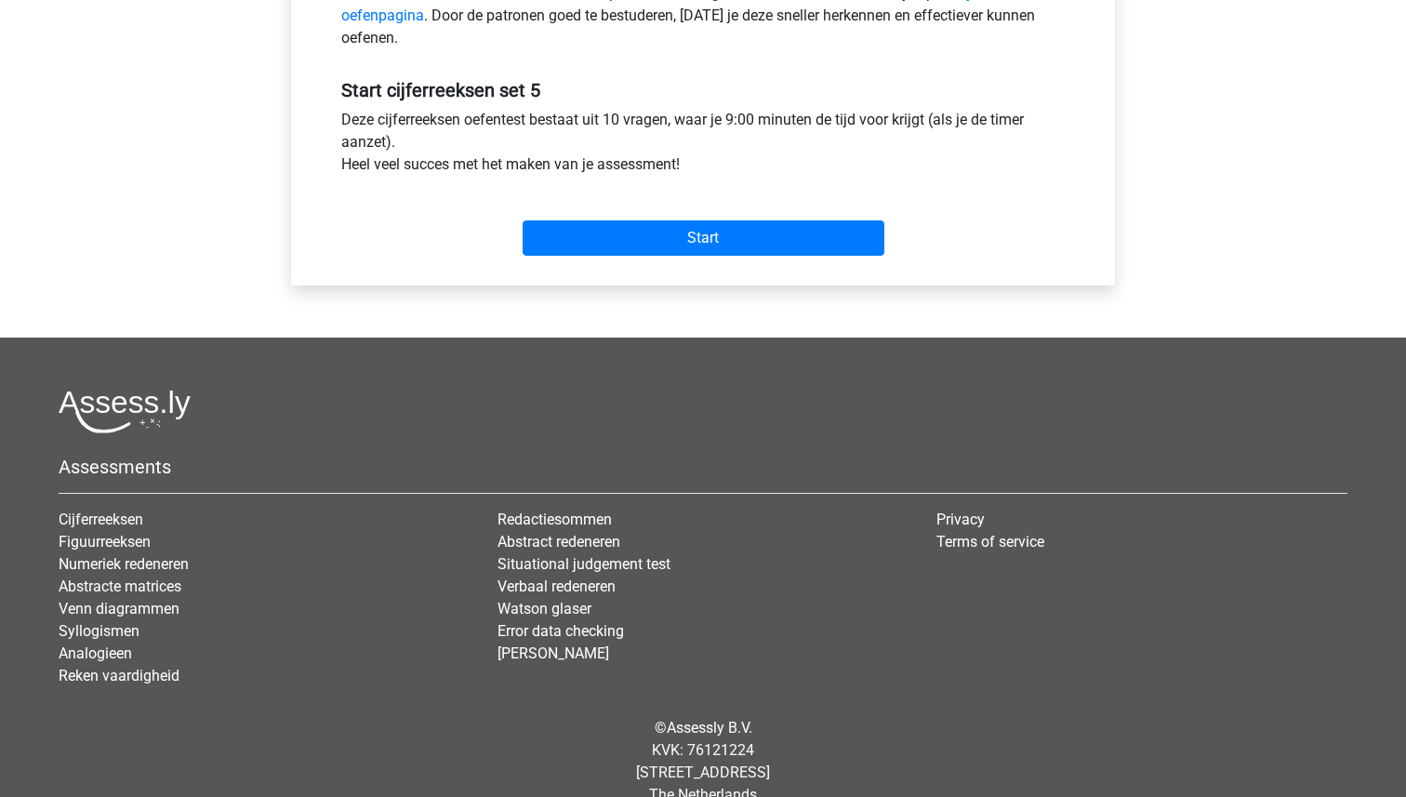
scroll to position [641, 0]
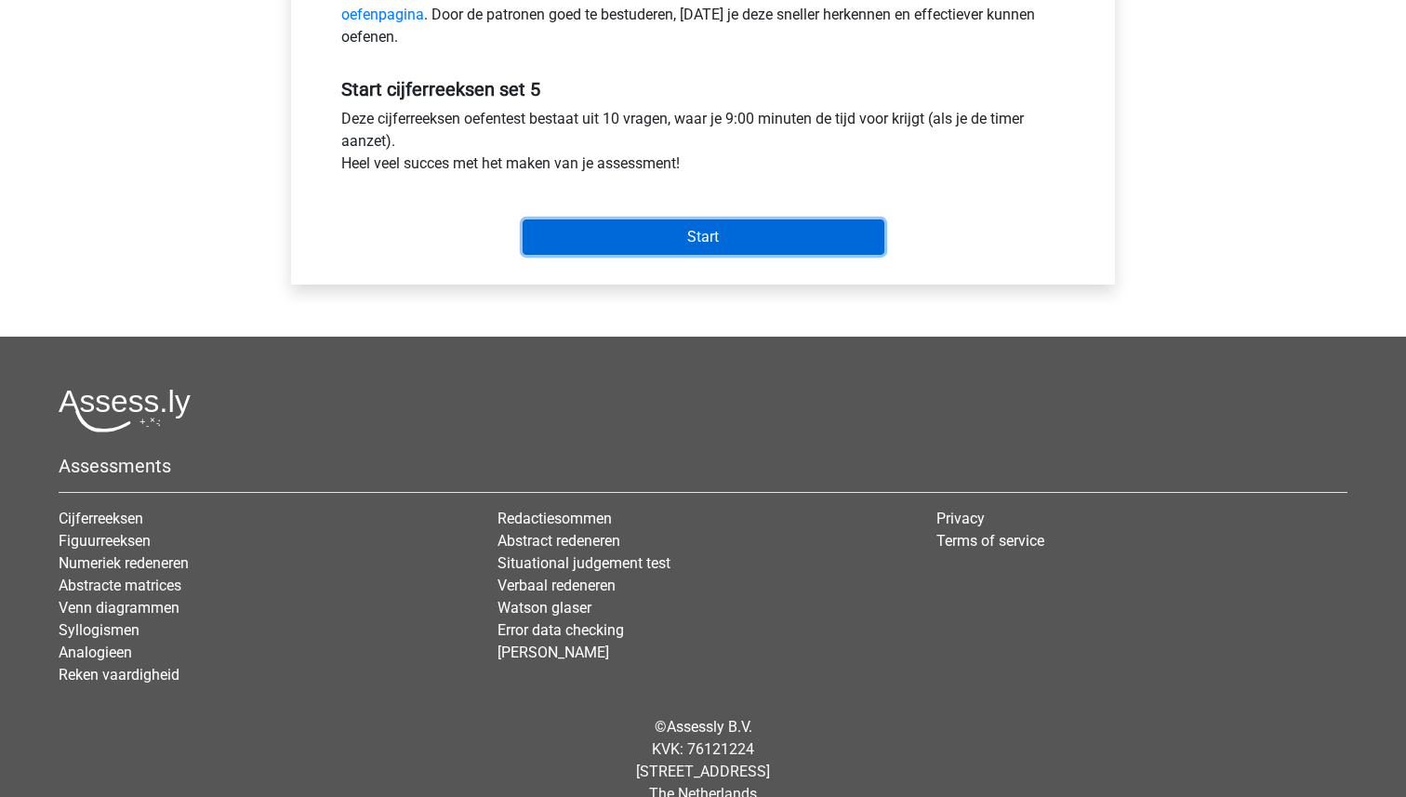
click at [720, 240] on input "Start" at bounding box center [703, 236] width 362 height 35
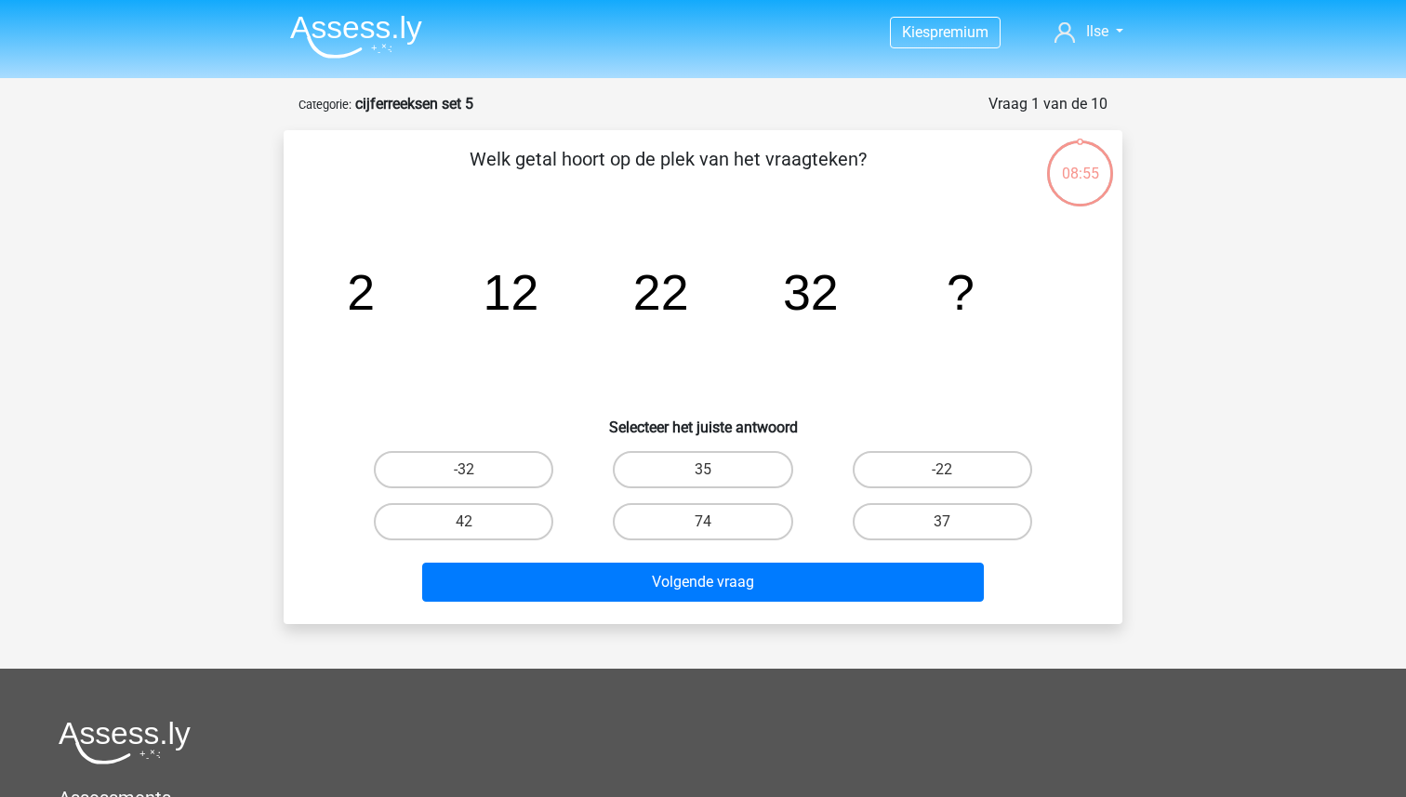
click at [469, 528] on input "42" at bounding box center [470, 527] width 12 height 12
radio input "true"
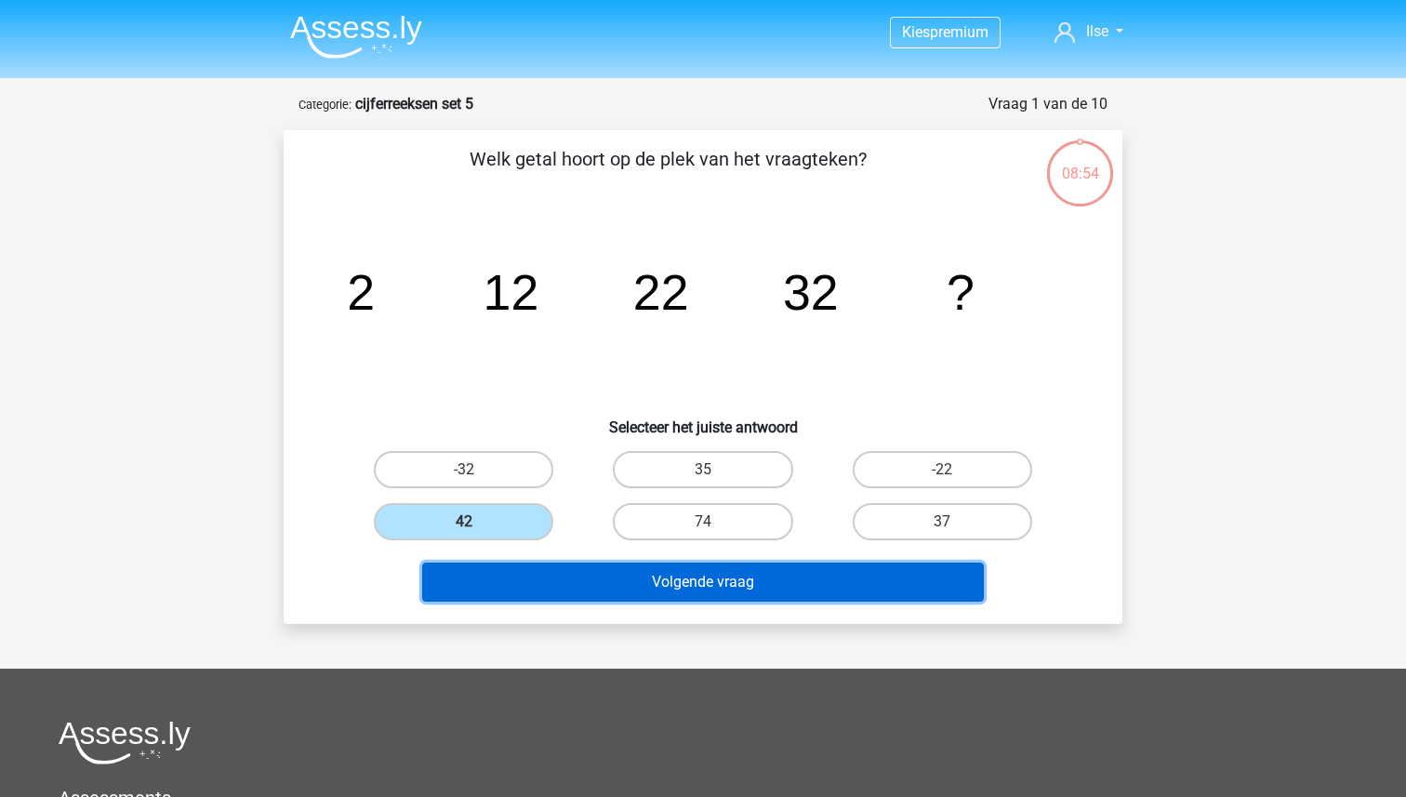
click at [652, 590] on button "Volgende vraag" at bounding box center [703, 581] width 562 height 39
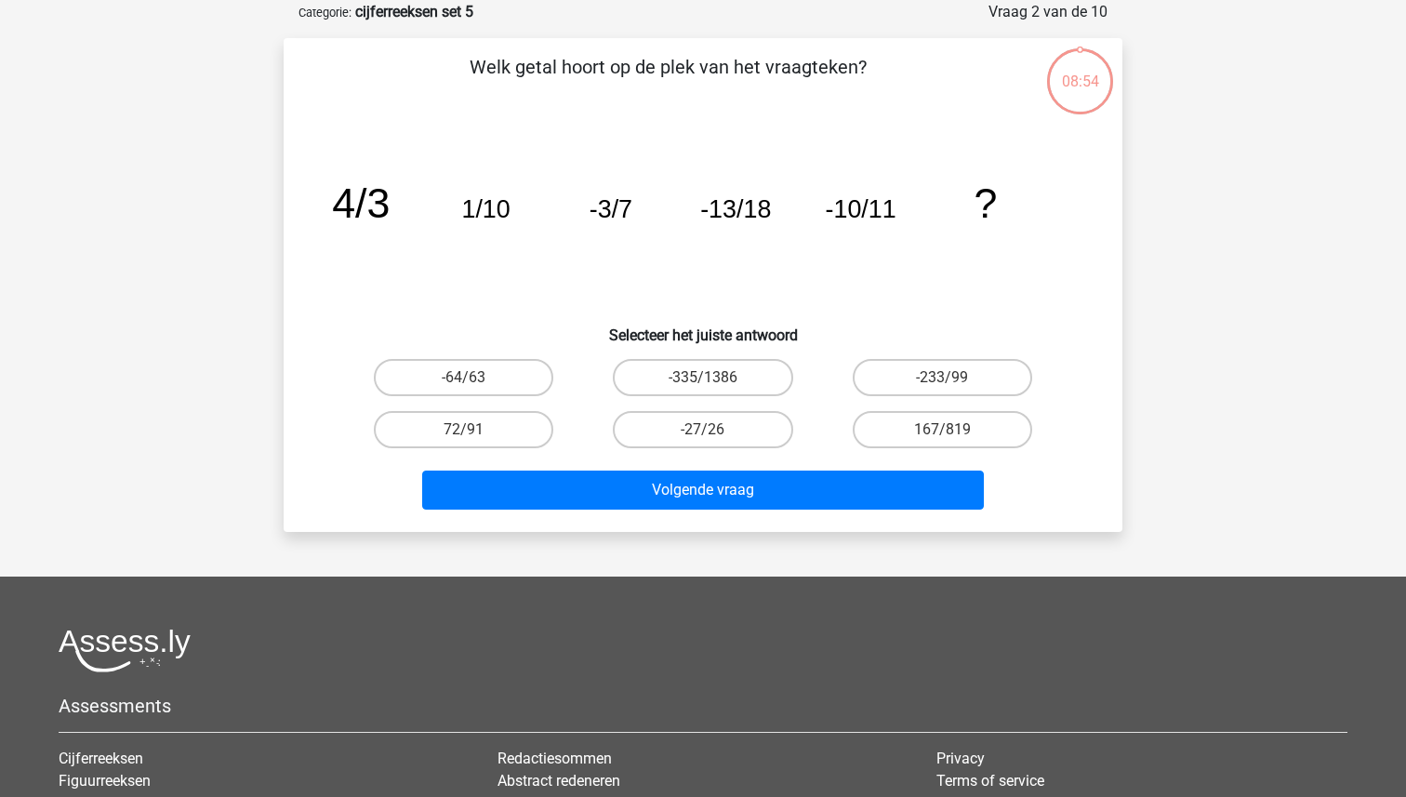
scroll to position [93, 0]
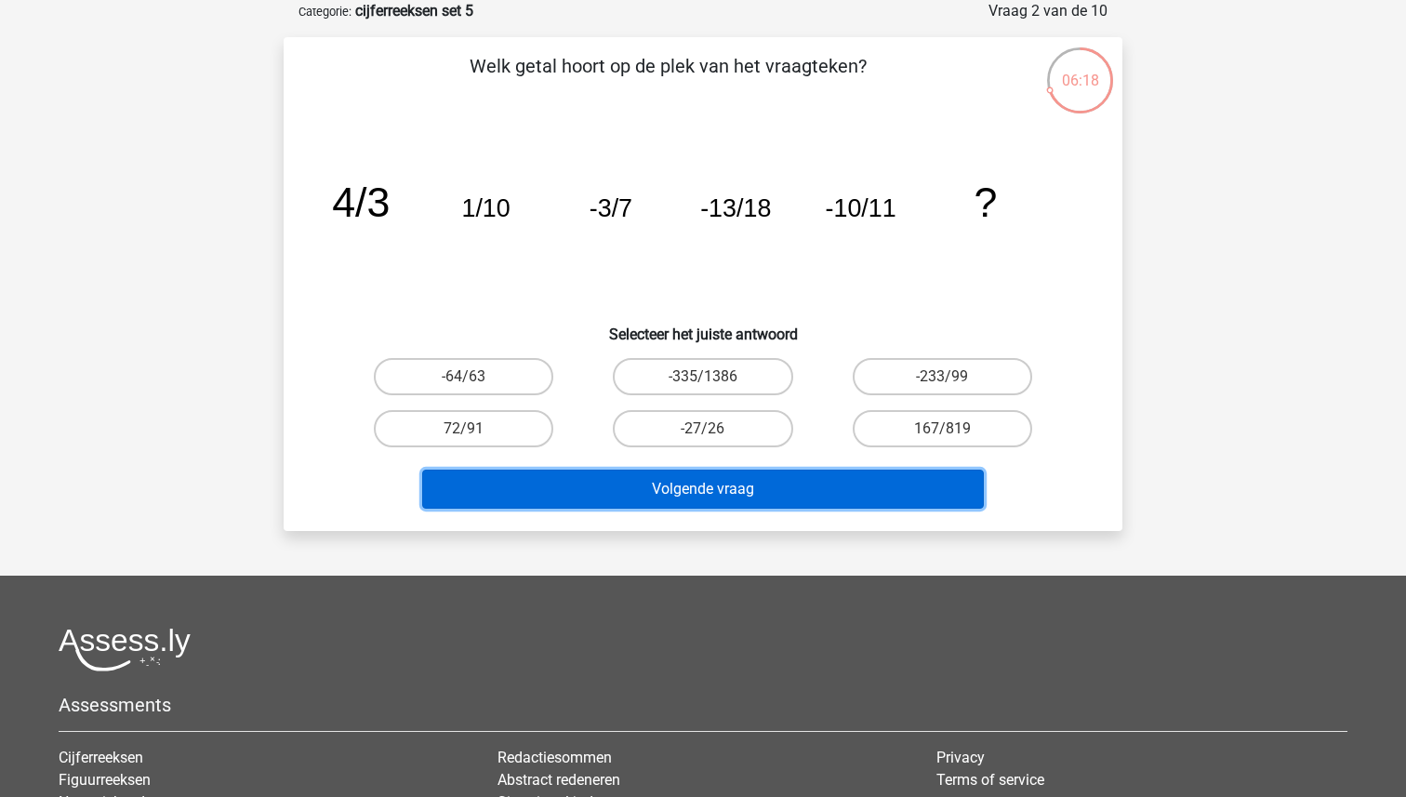
click at [689, 499] on button "Volgende vraag" at bounding box center [703, 488] width 562 height 39
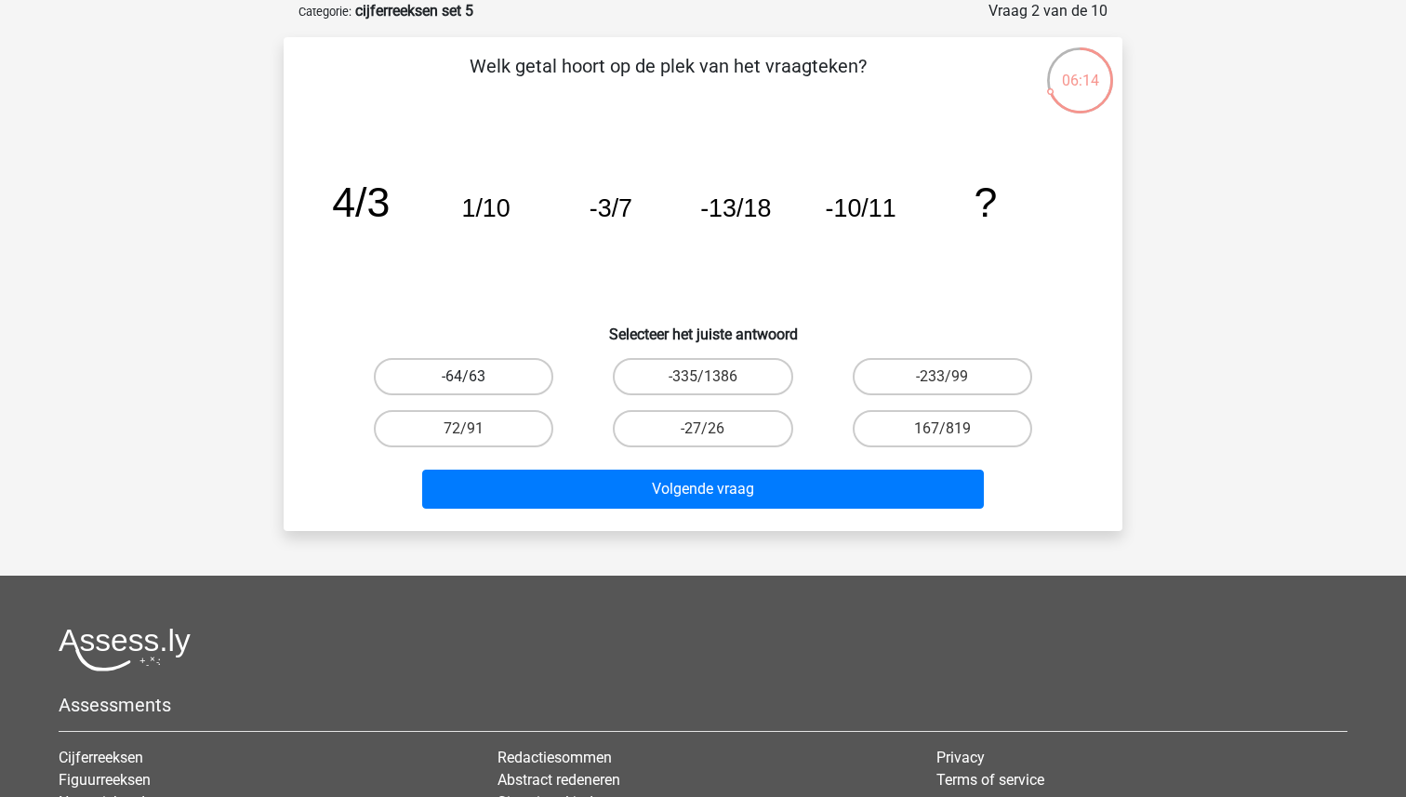
click at [497, 369] on label "-64/63" at bounding box center [463, 376] width 179 height 37
click at [476, 376] on input "-64/63" at bounding box center [470, 382] width 12 height 12
radio input "true"
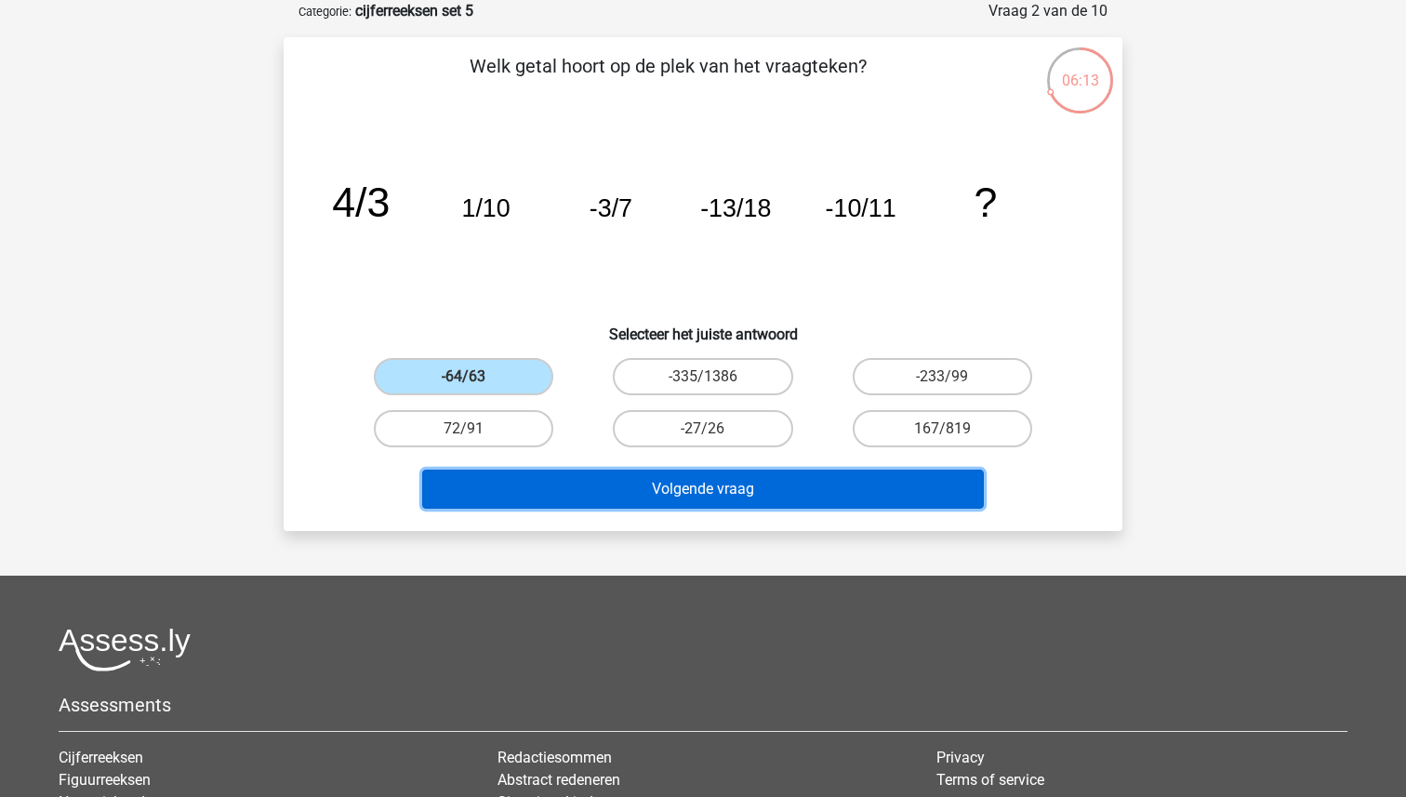
click at [731, 486] on button "Volgende vraag" at bounding box center [703, 488] width 562 height 39
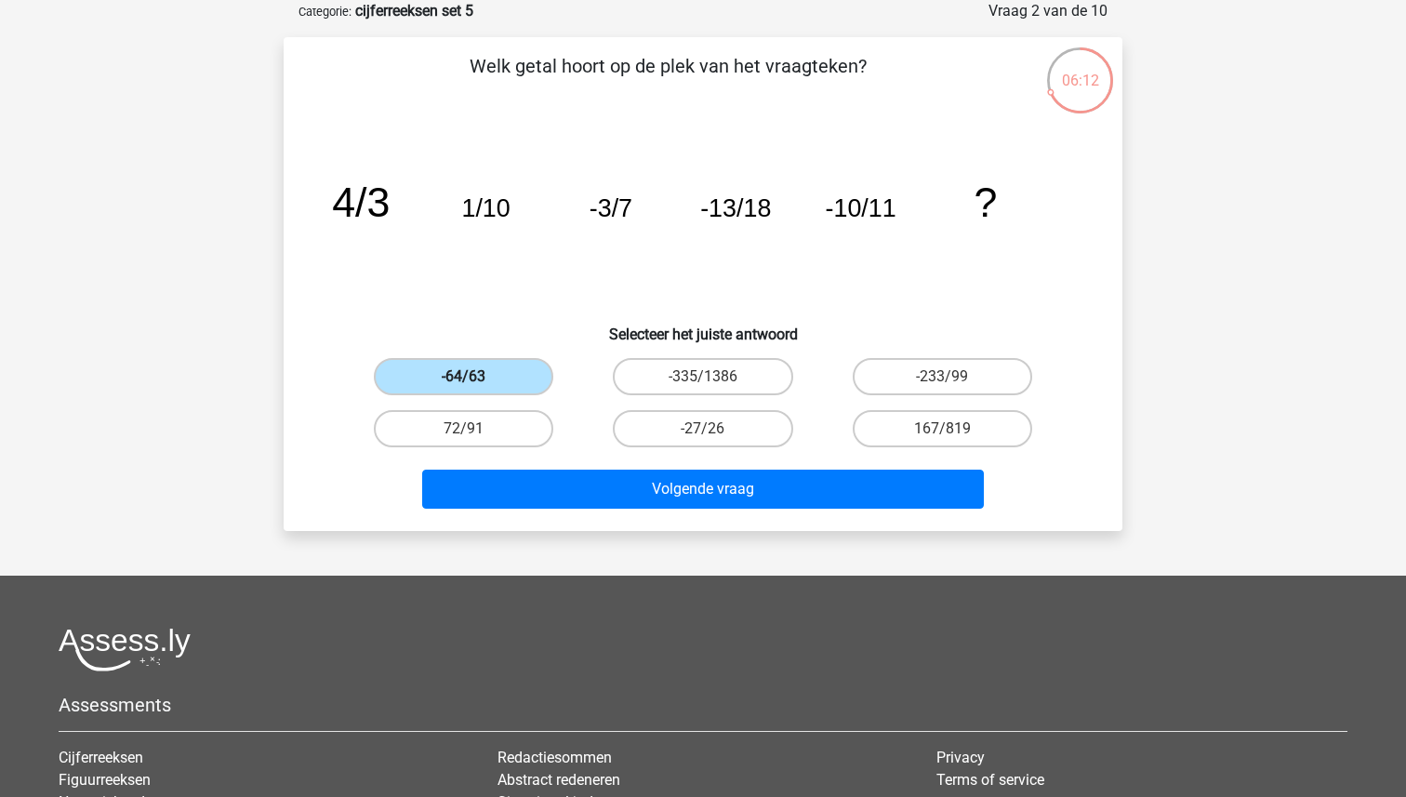
click at [495, 371] on label "-64/63" at bounding box center [463, 376] width 179 height 37
click at [476, 376] on input "-64/63" at bounding box center [470, 382] width 12 height 12
click at [495, 371] on label "-64/63" at bounding box center [463, 376] width 179 height 37
click at [476, 376] on input "-64/63" at bounding box center [470, 382] width 12 height 12
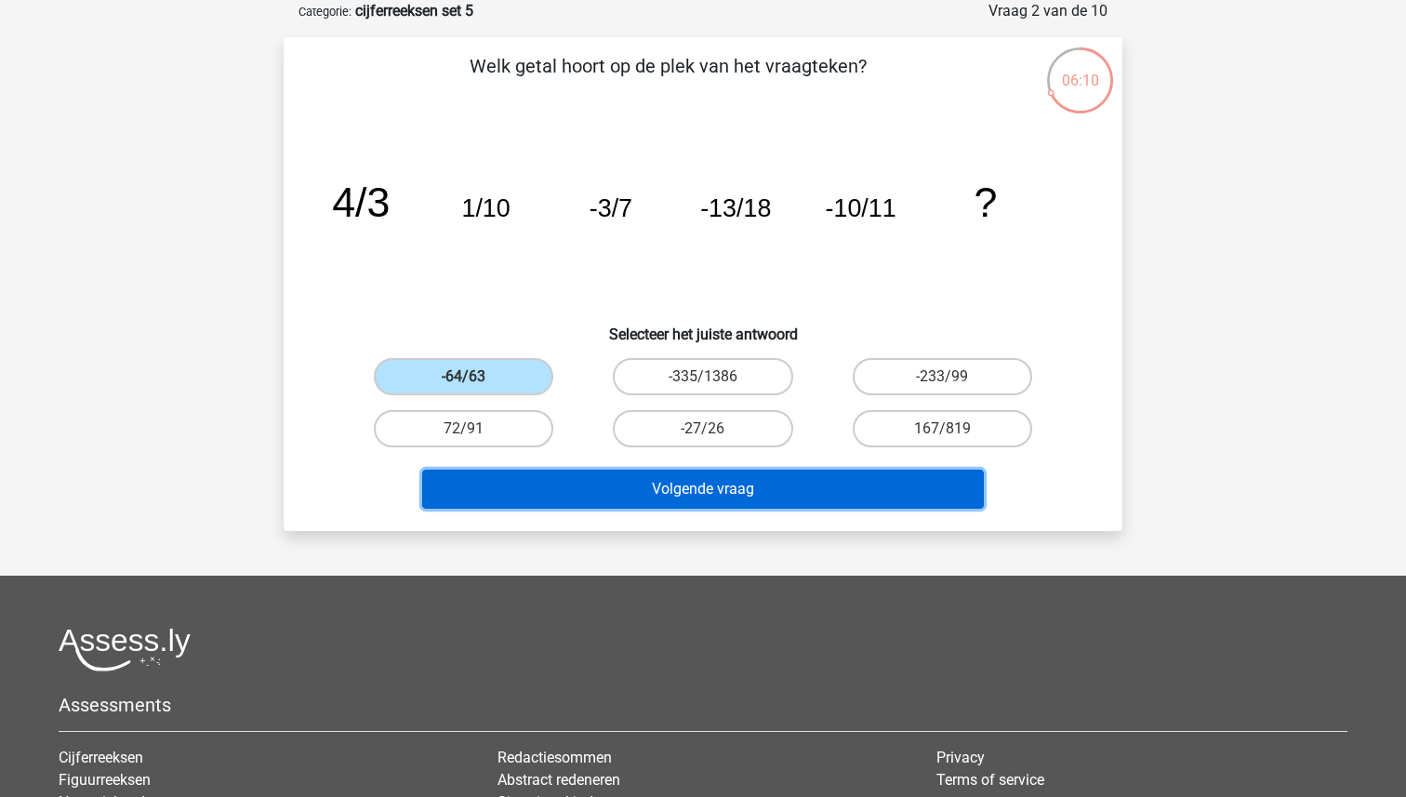
click at [692, 505] on button "Volgende vraag" at bounding box center [703, 488] width 562 height 39
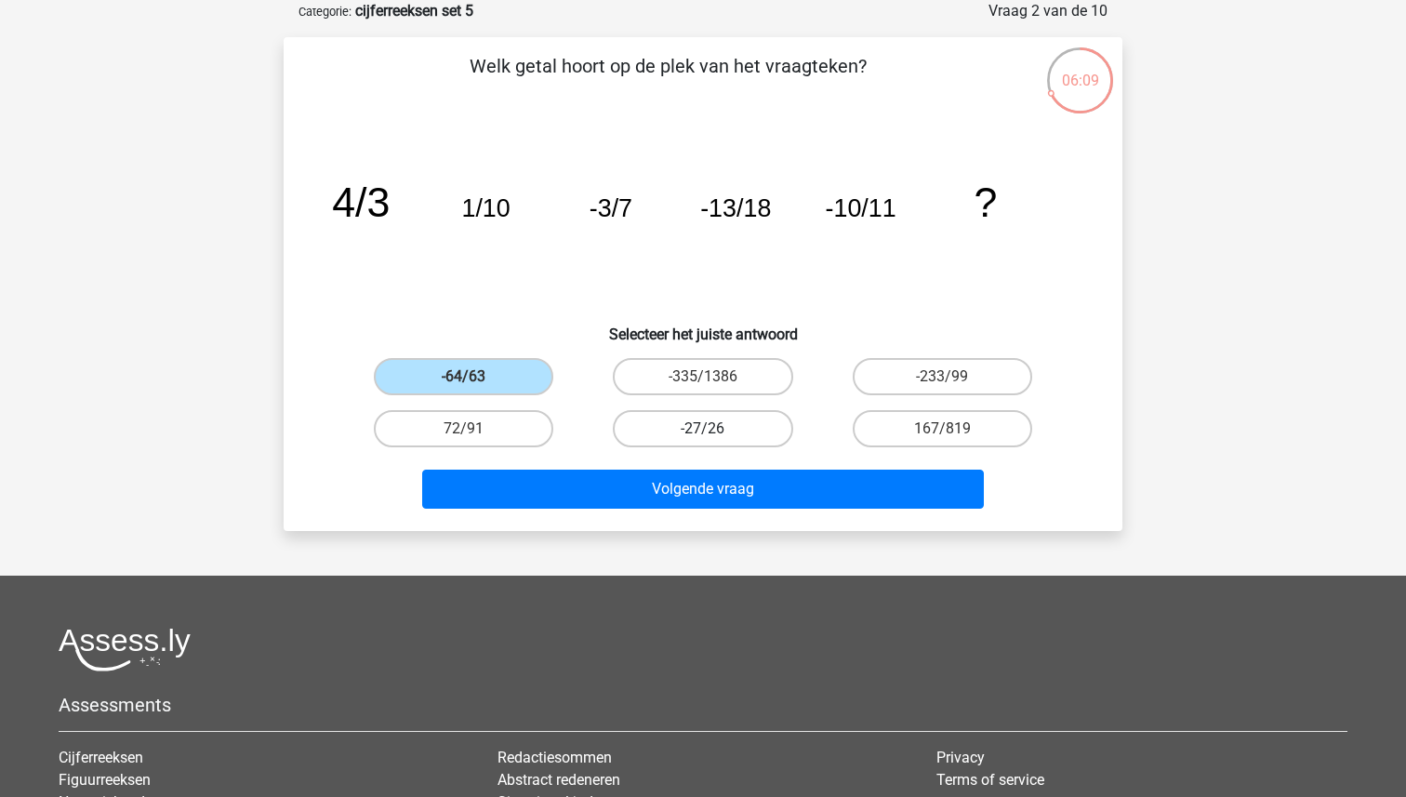
click at [684, 412] on label "-27/26" at bounding box center [702, 428] width 179 height 37
click at [703, 429] on input "-27/26" at bounding box center [709, 435] width 12 height 12
radio input "true"
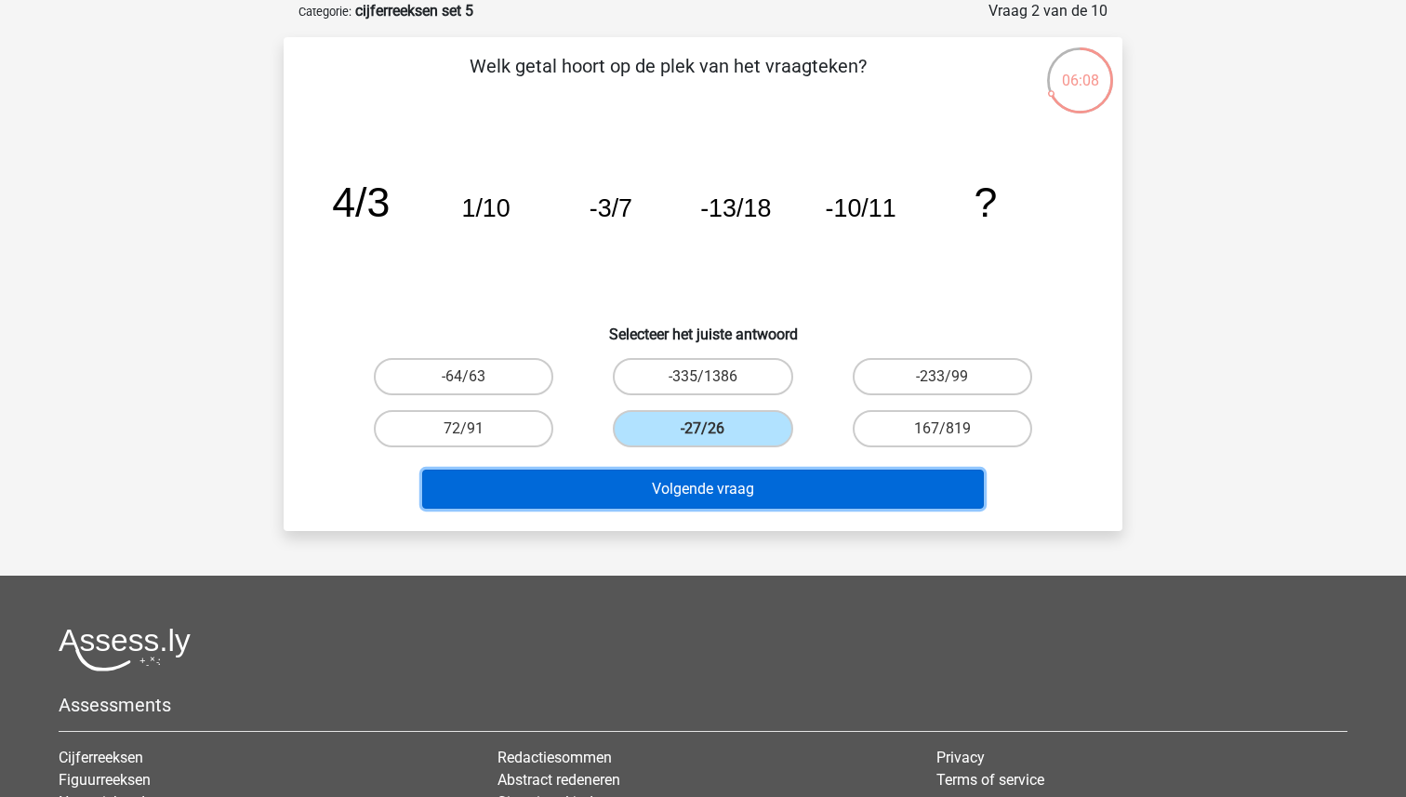
click at [687, 483] on button "Volgende vraag" at bounding box center [703, 488] width 562 height 39
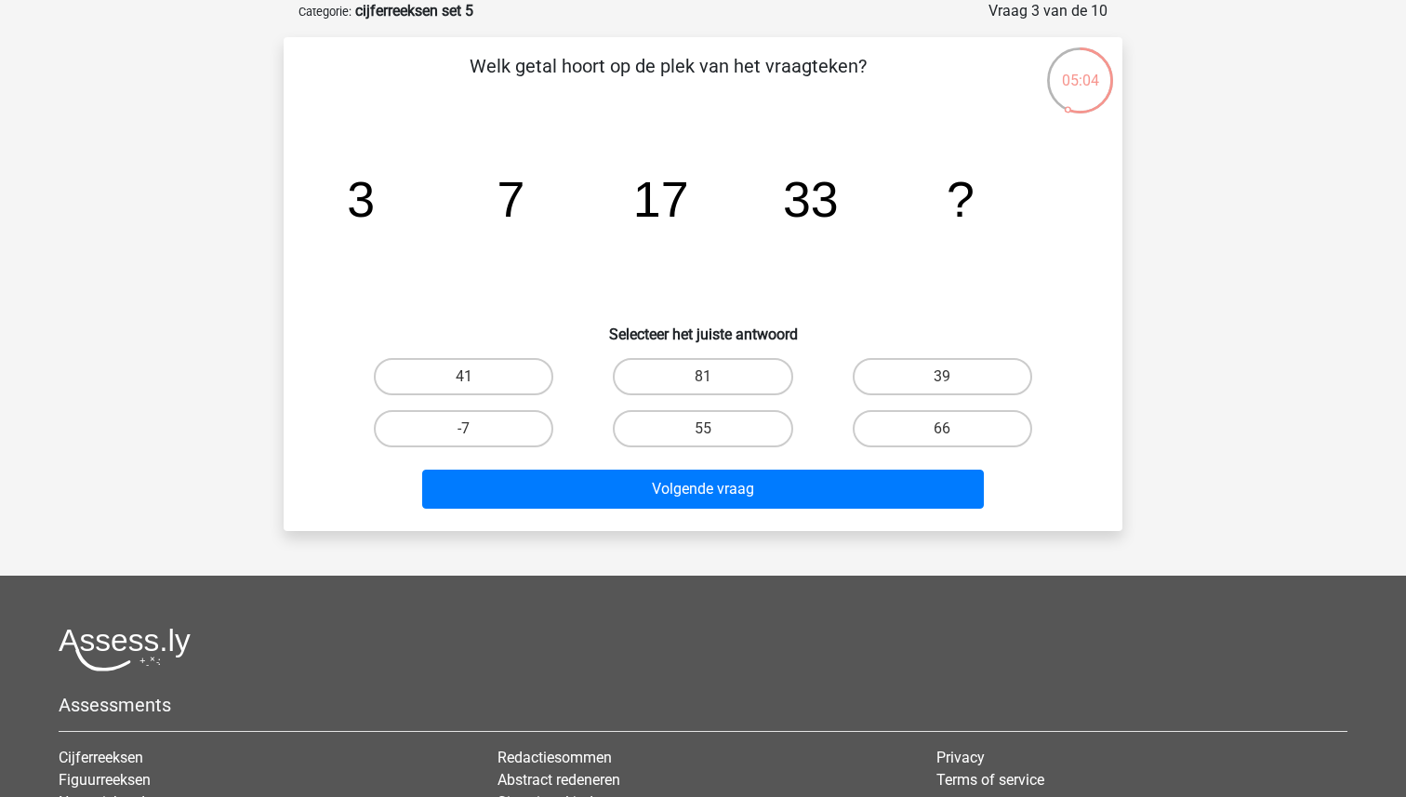
click at [705, 434] on input "55" at bounding box center [709, 435] width 12 height 12
radio input "true"
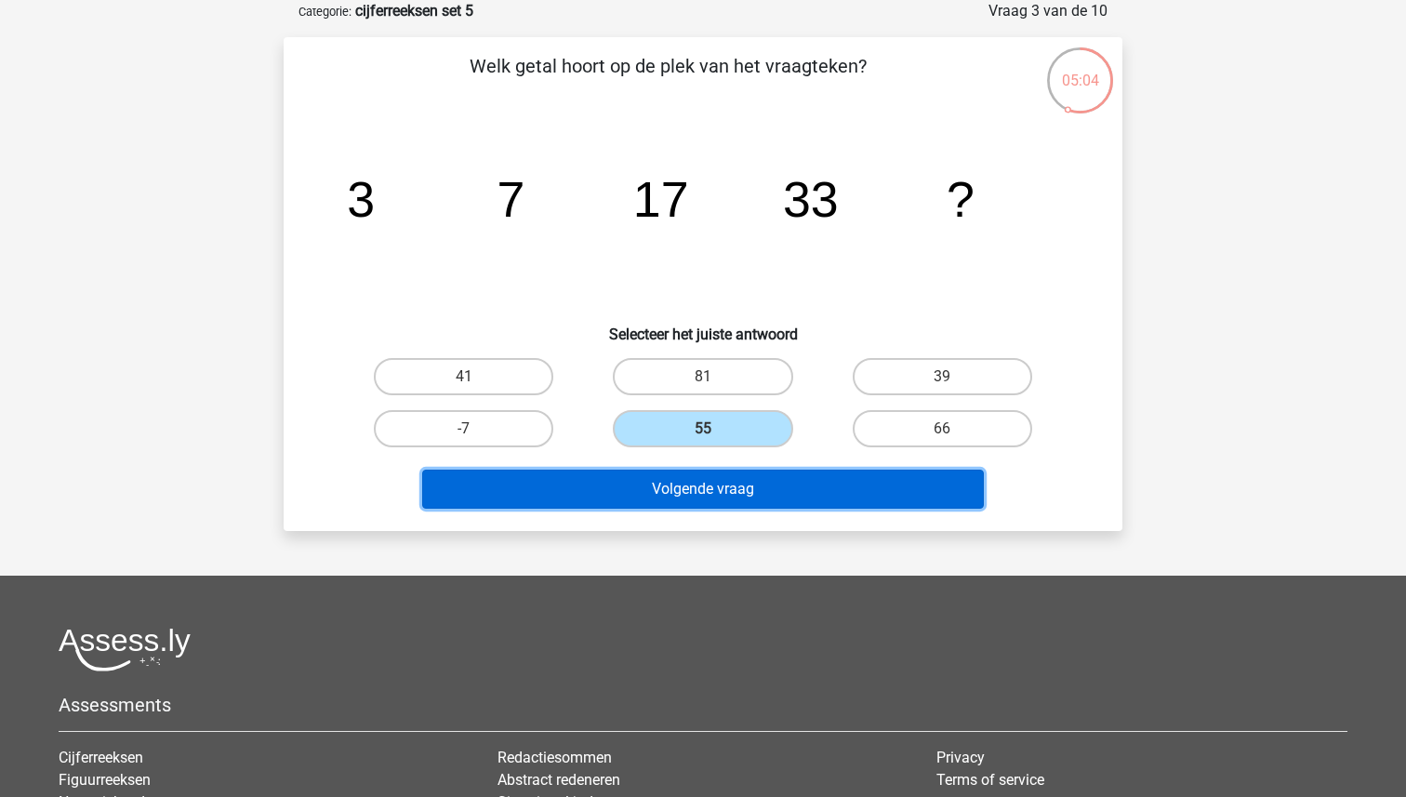
click at [696, 503] on button "Volgende vraag" at bounding box center [703, 488] width 562 height 39
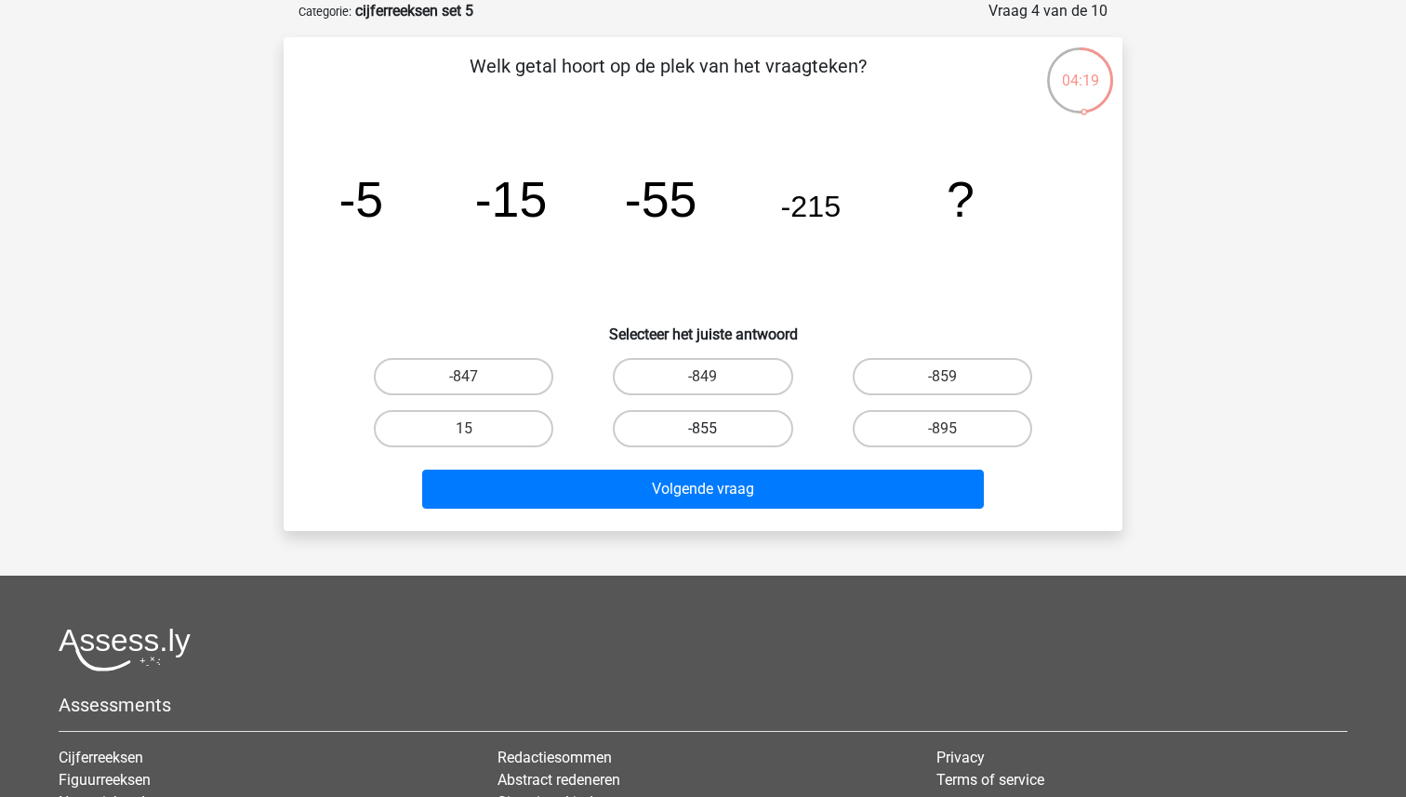
click at [749, 429] on label "-855" at bounding box center [702, 428] width 179 height 37
click at [715, 429] on input "-855" at bounding box center [709, 435] width 12 height 12
radio input "true"
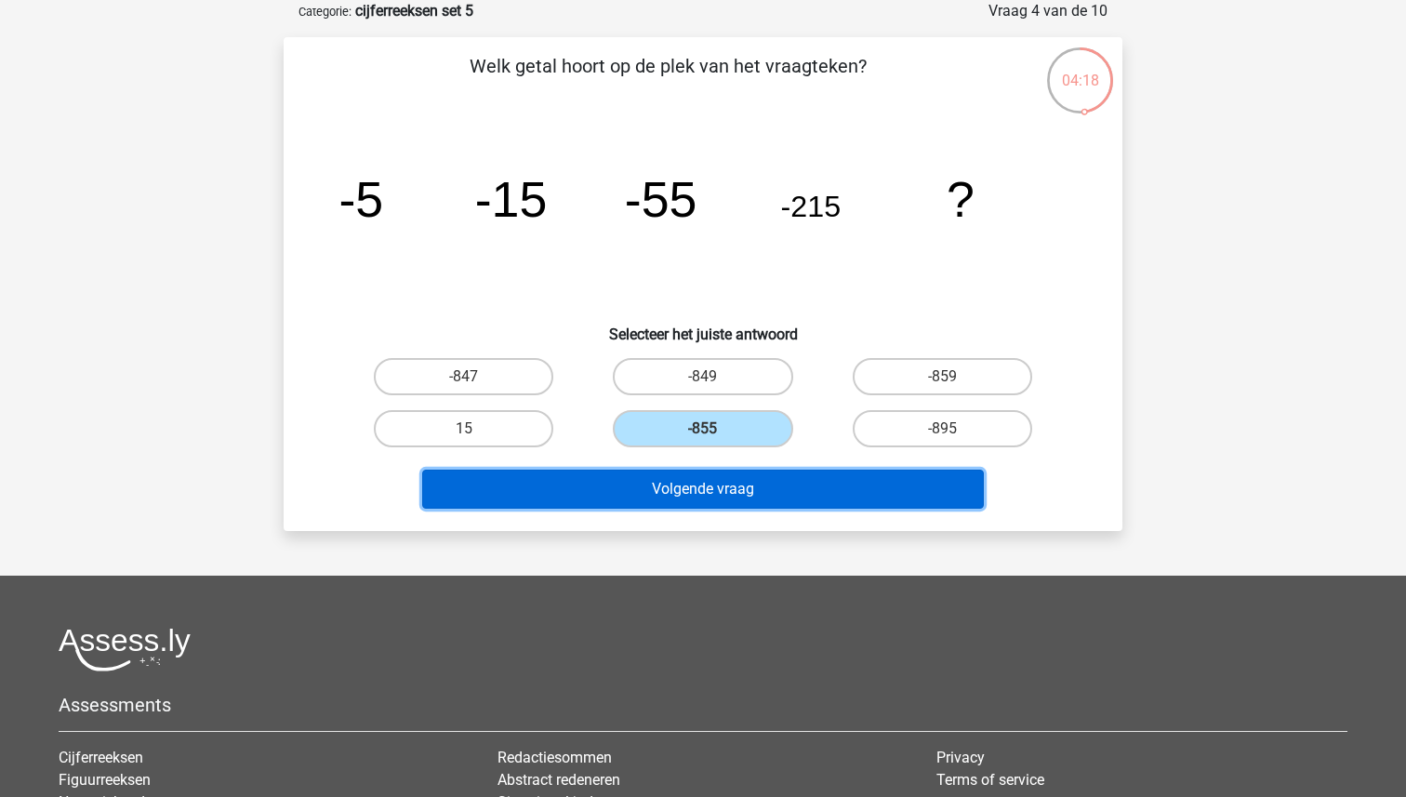
click at [742, 487] on button "Volgende vraag" at bounding box center [703, 488] width 562 height 39
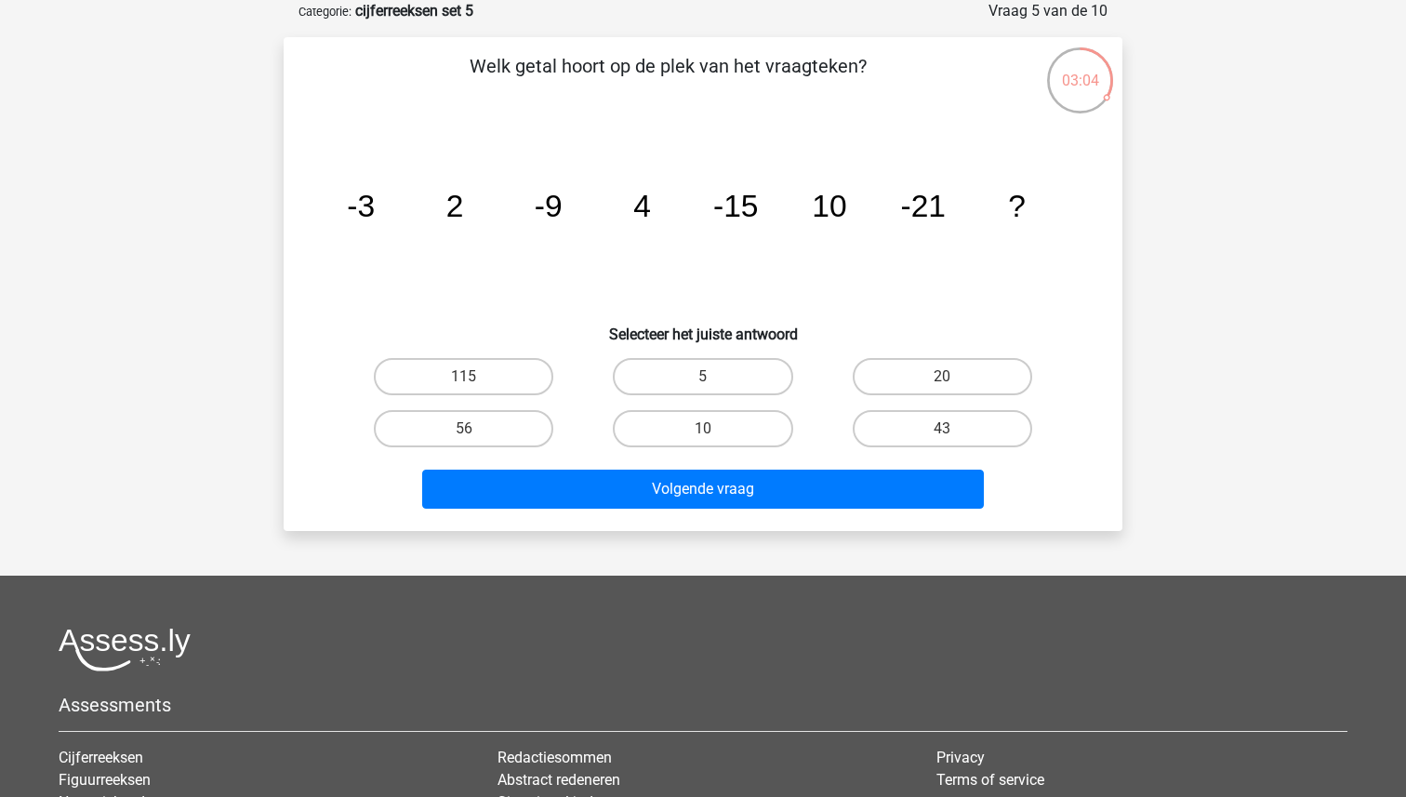
click at [471, 438] on input "56" at bounding box center [470, 435] width 12 height 12
radio input "true"
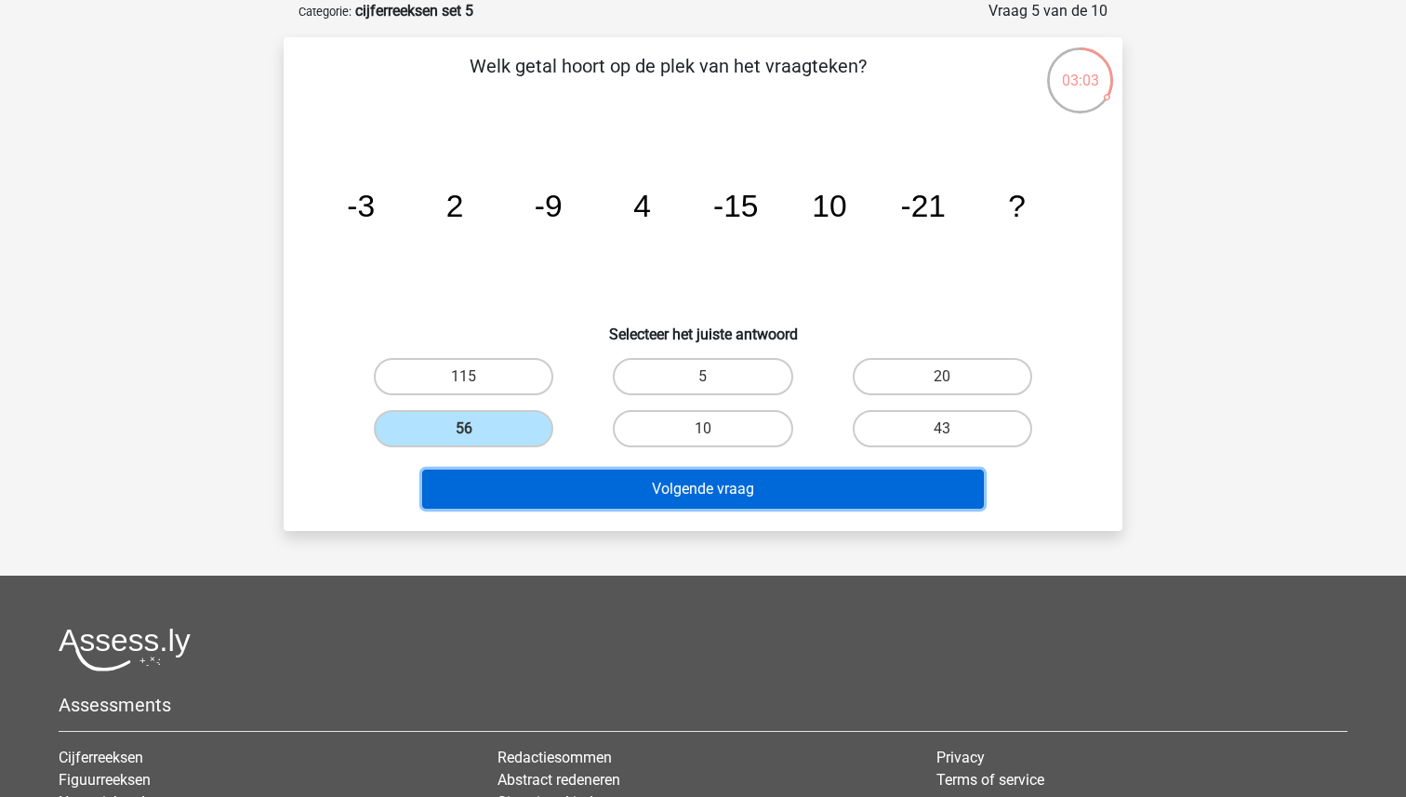
click at [681, 487] on button "Volgende vraag" at bounding box center [703, 488] width 562 height 39
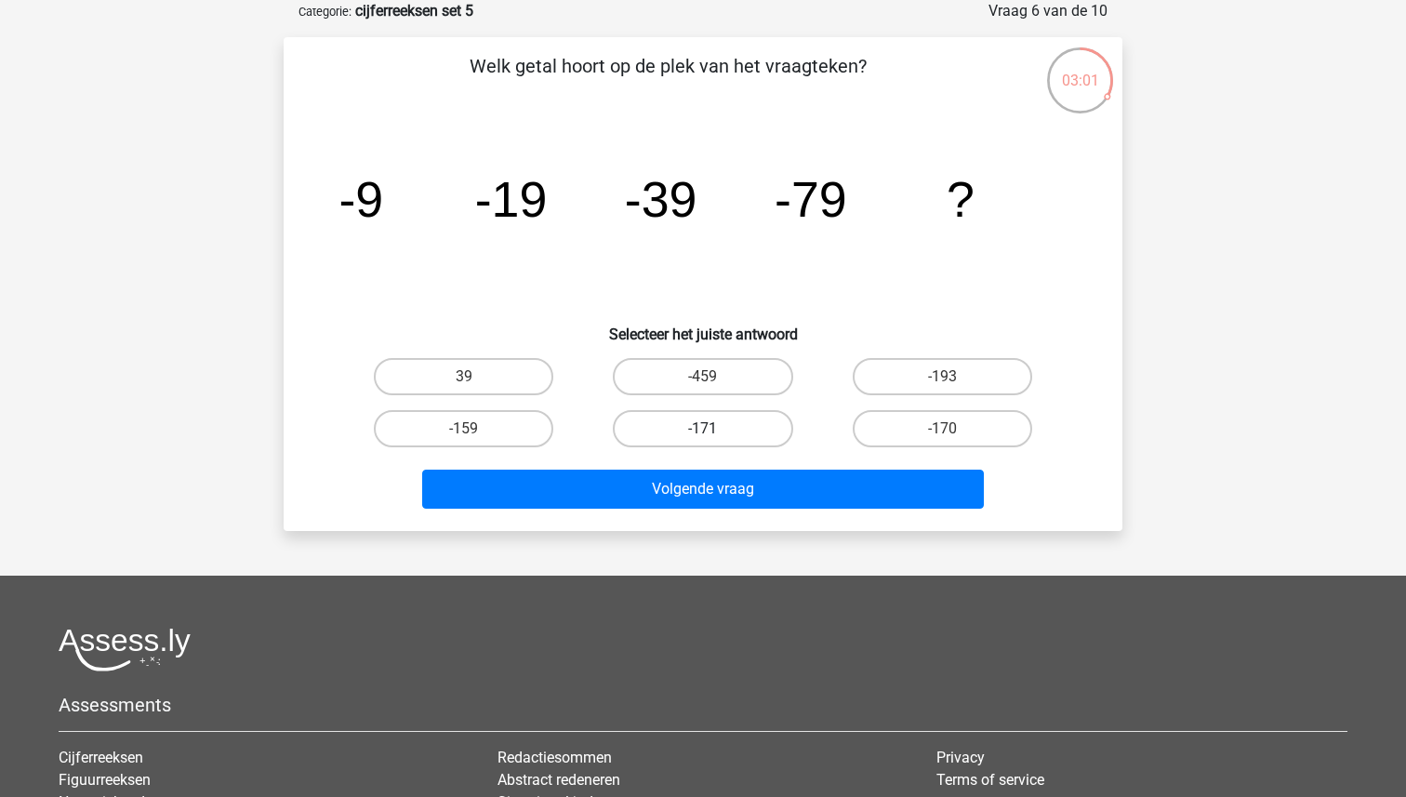
click at [741, 429] on label "-171" at bounding box center [702, 428] width 179 height 37
click at [715, 429] on input "-171" at bounding box center [709, 435] width 12 height 12
radio input "true"
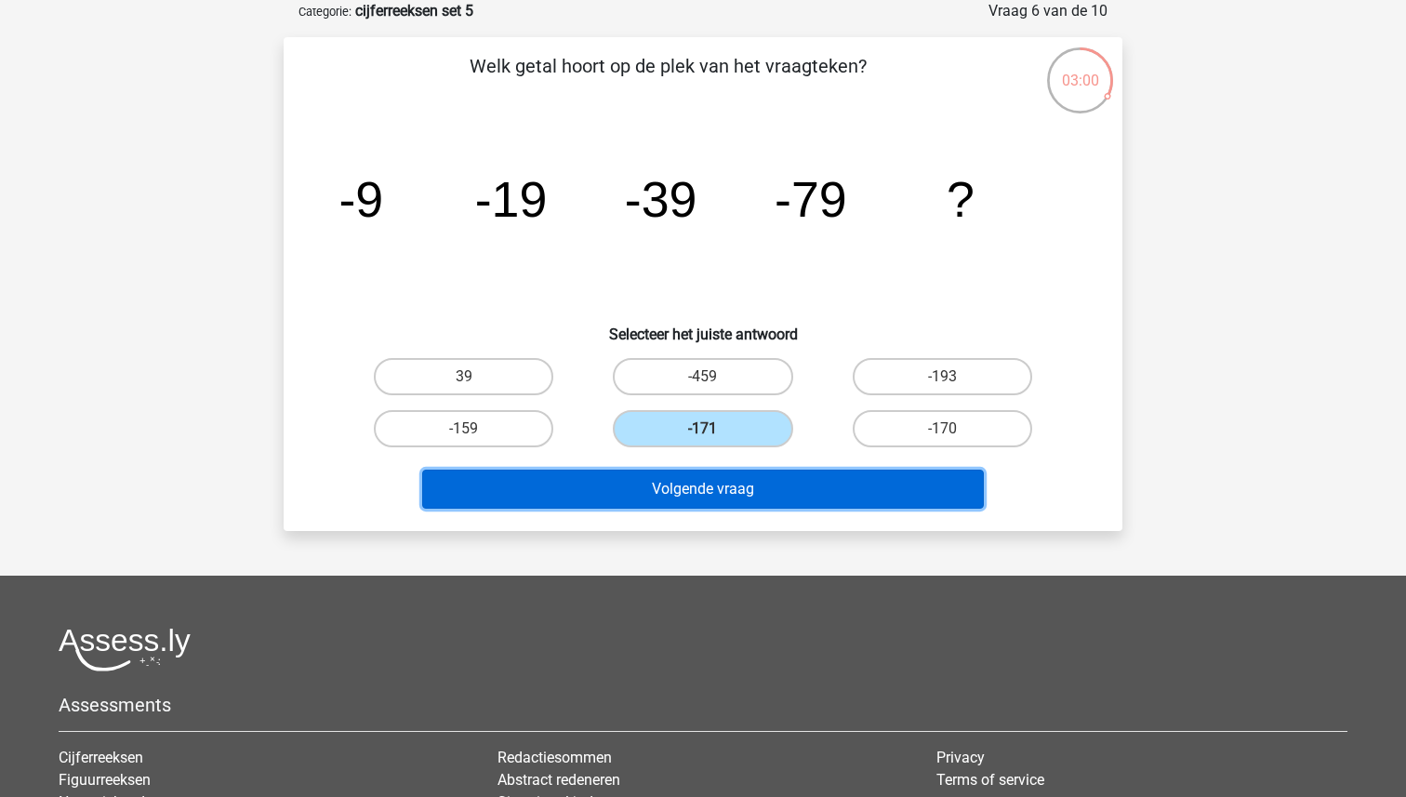
click at [730, 474] on button "Volgende vraag" at bounding box center [703, 488] width 562 height 39
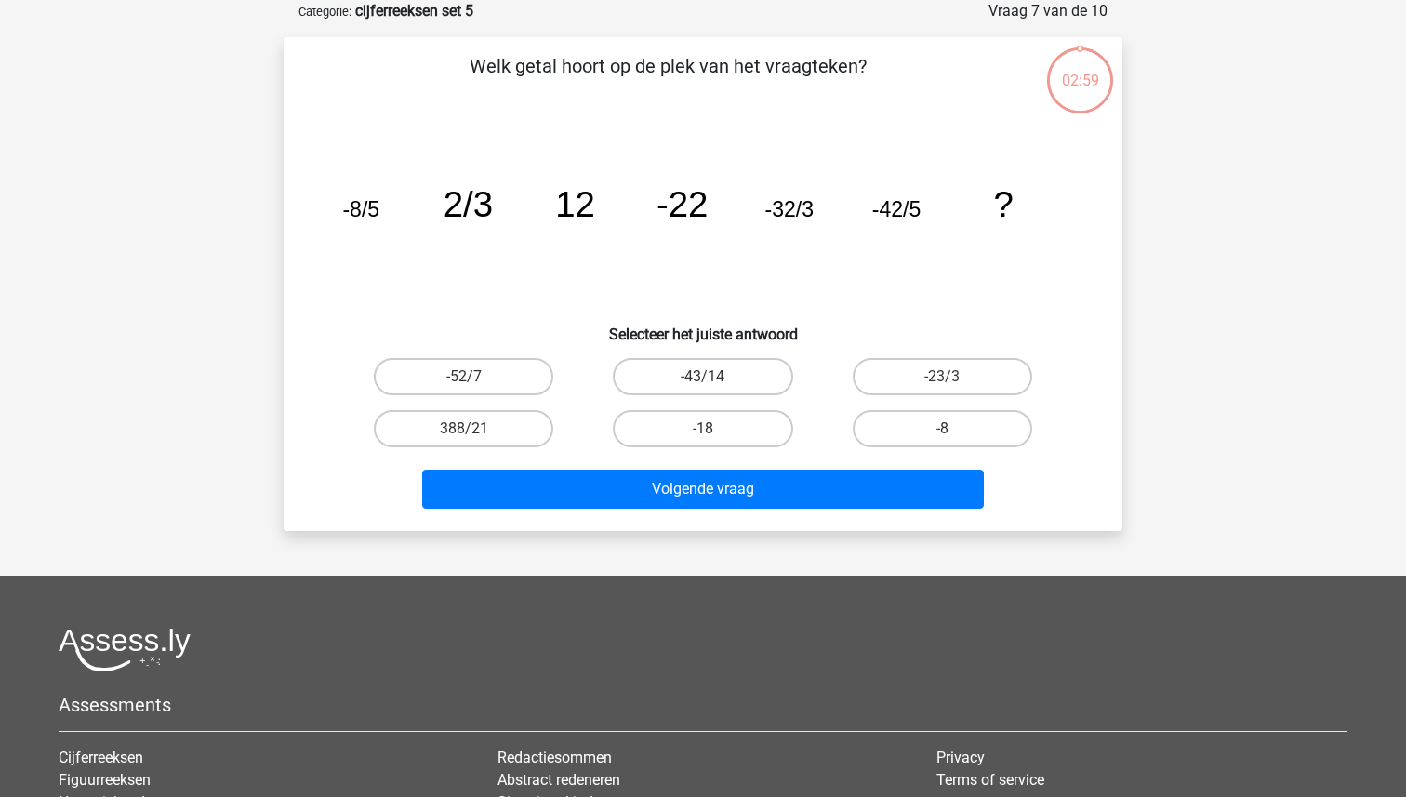
click at [709, 387] on input "-43/14" at bounding box center [709, 382] width 12 height 12
radio input "true"
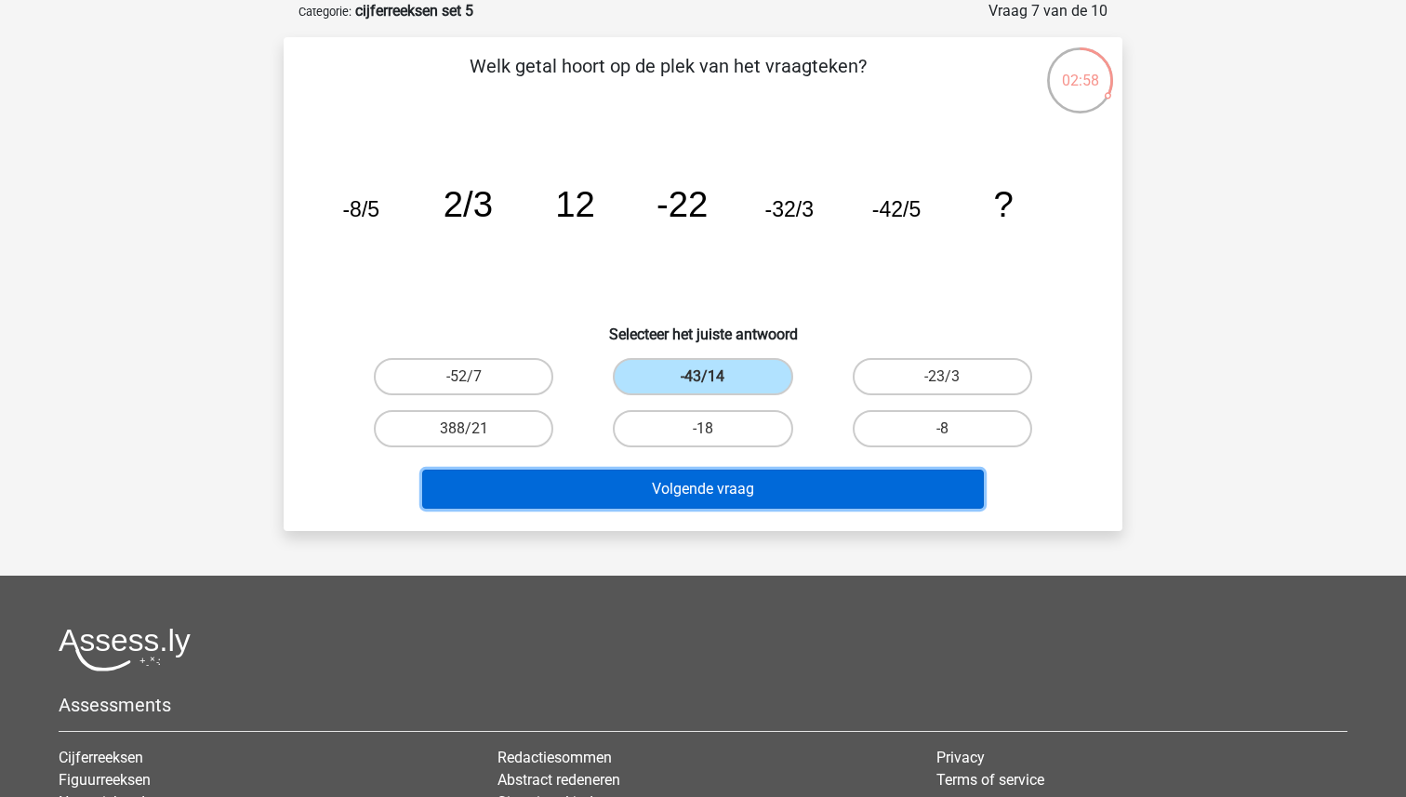
click at [693, 489] on button "Volgende vraag" at bounding box center [703, 488] width 562 height 39
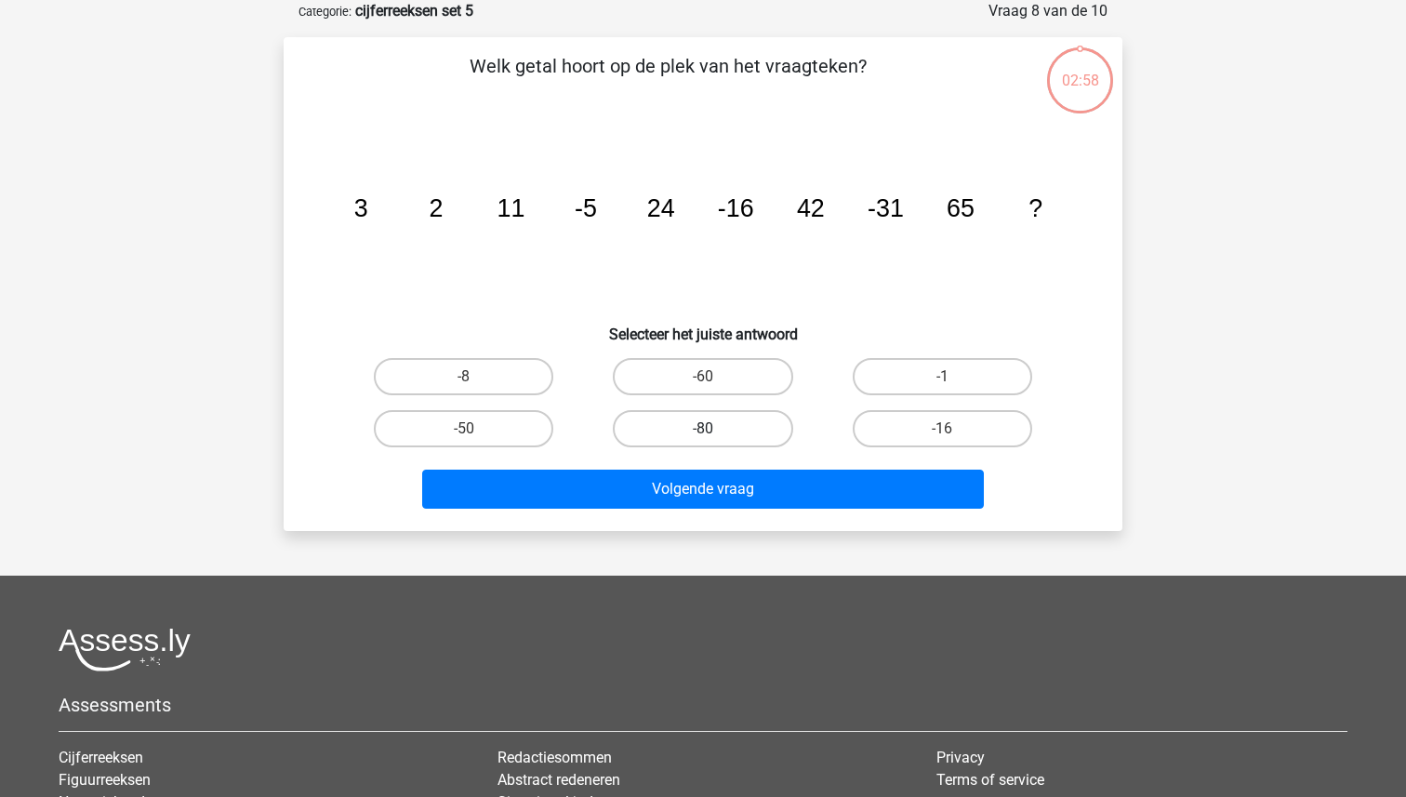
click at [758, 420] on label "-80" at bounding box center [702, 428] width 179 height 37
click at [715, 429] on input "-80" at bounding box center [709, 435] width 12 height 12
radio input "true"
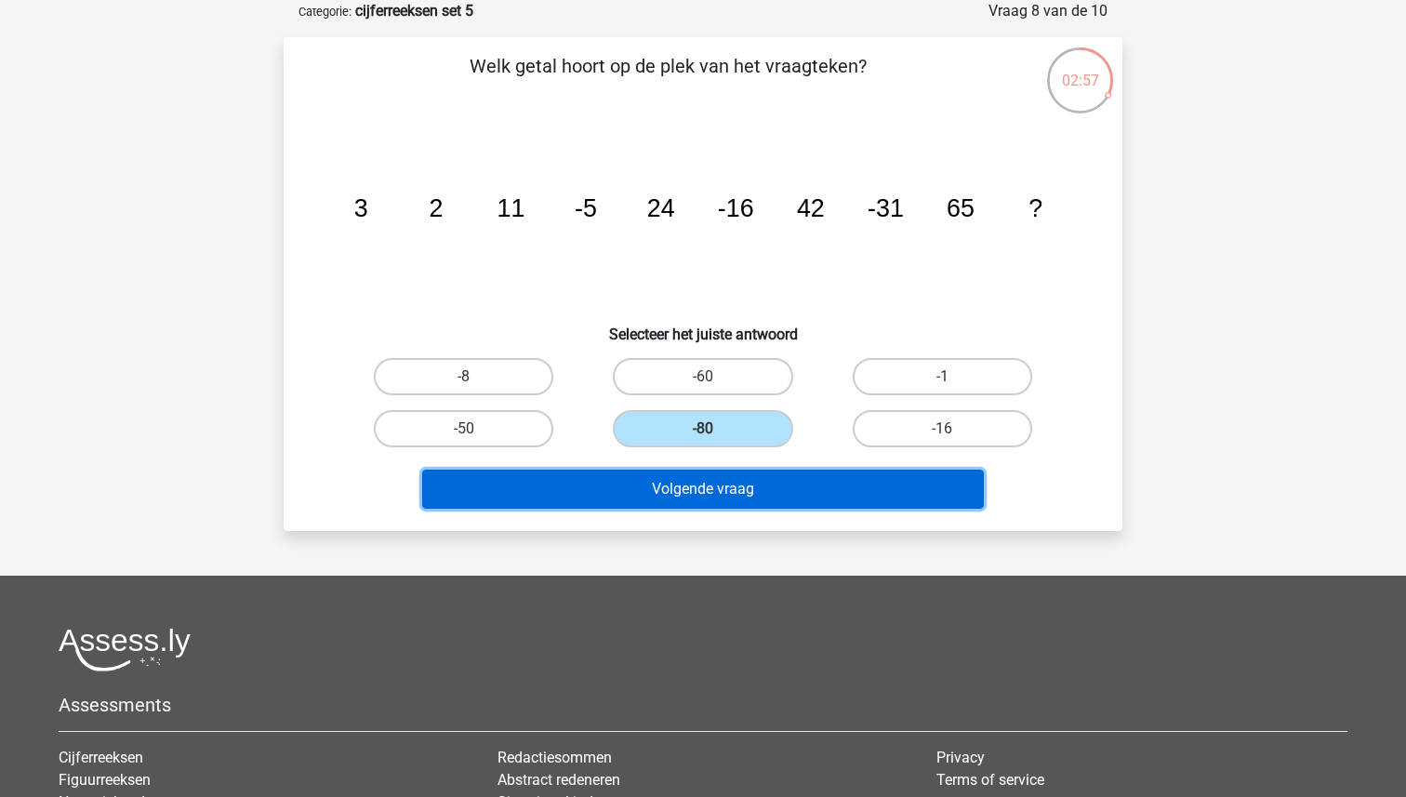
click at [729, 506] on button "Volgende vraag" at bounding box center [703, 488] width 562 height 39
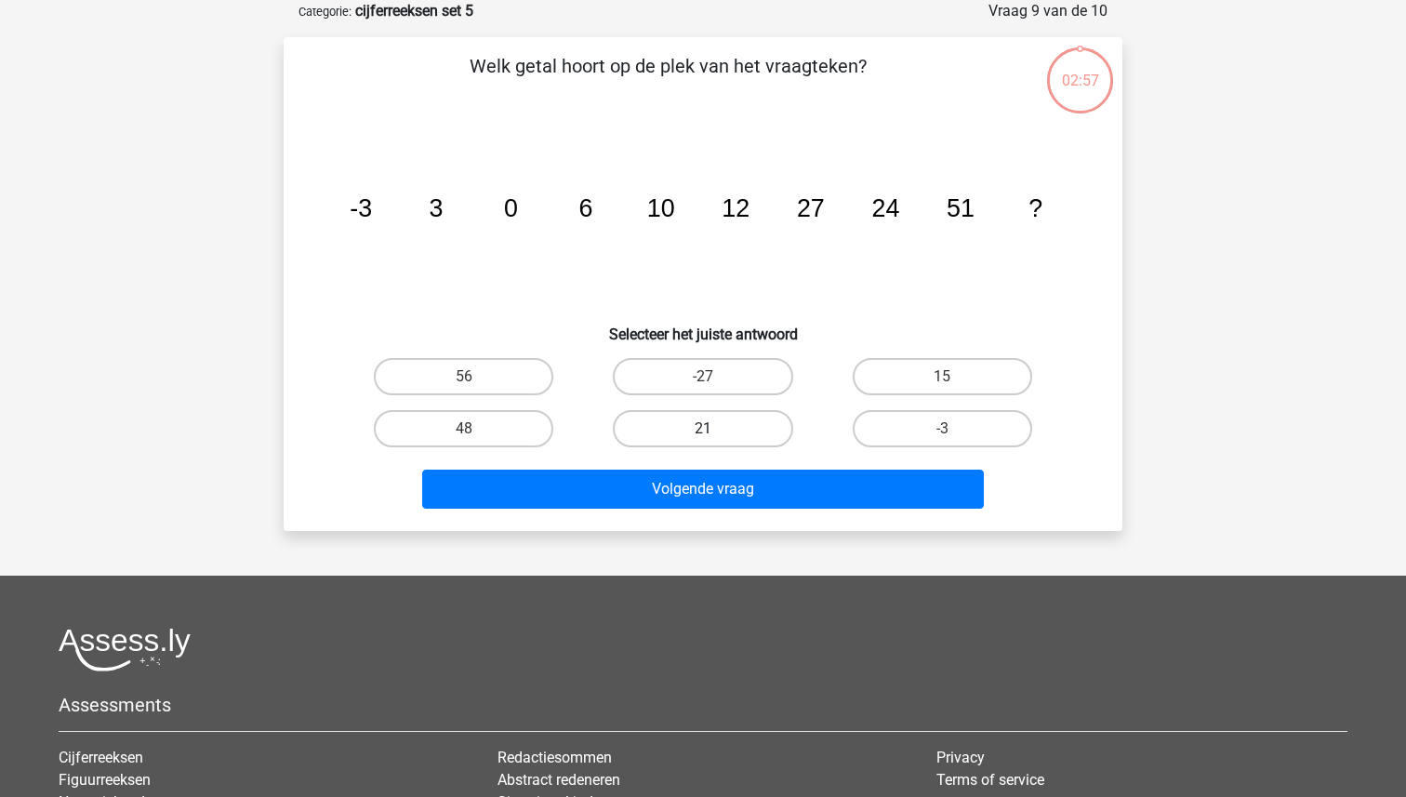
click at [714, 420] on label "21" at bounding box center [702, 428] width 179 height 37
click at [714, 429] on input "21" at bounding box center [709, 435] width 12 height 12
radio input "true"
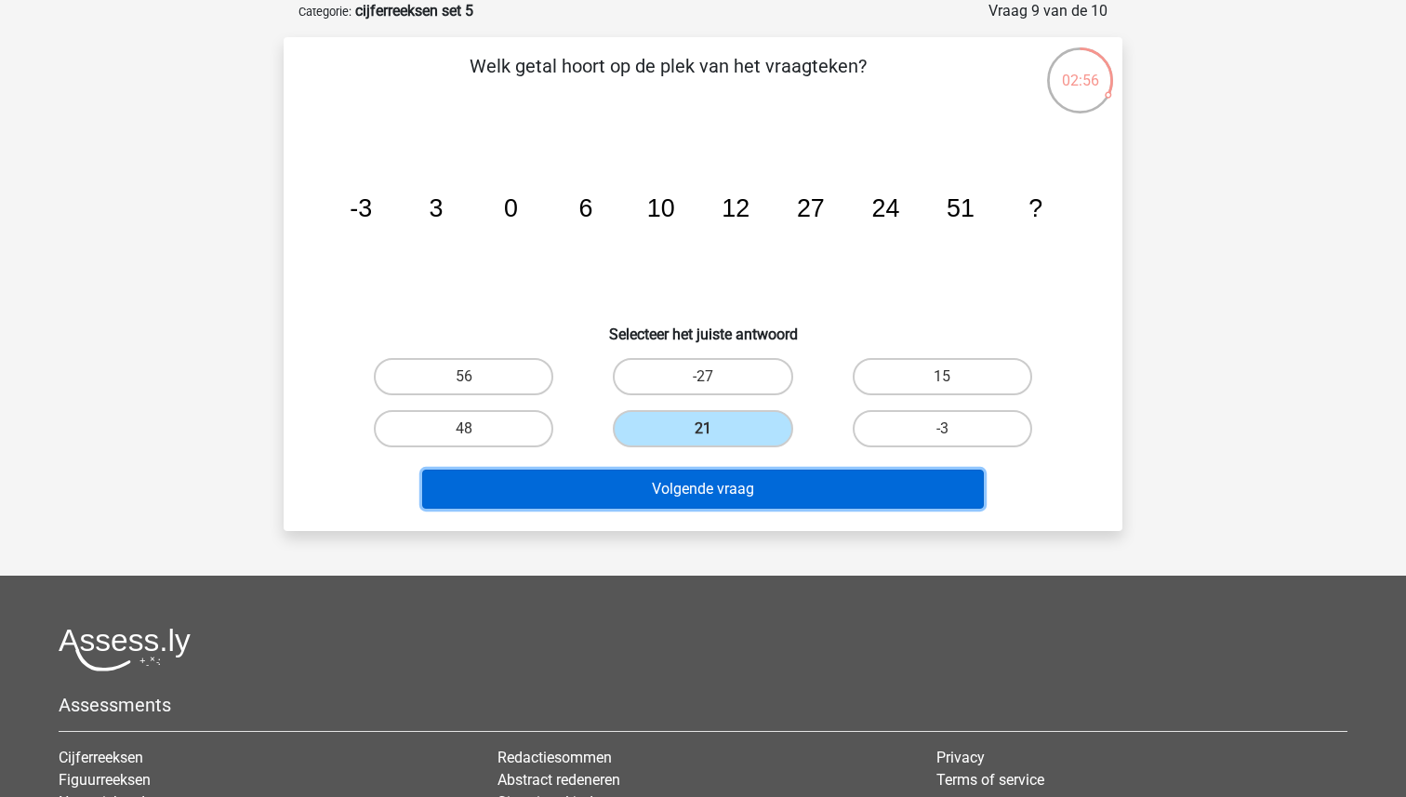
click at [687, 499] on button "Volgende vraag" at bounding box center [703, 488] width 562 height 39
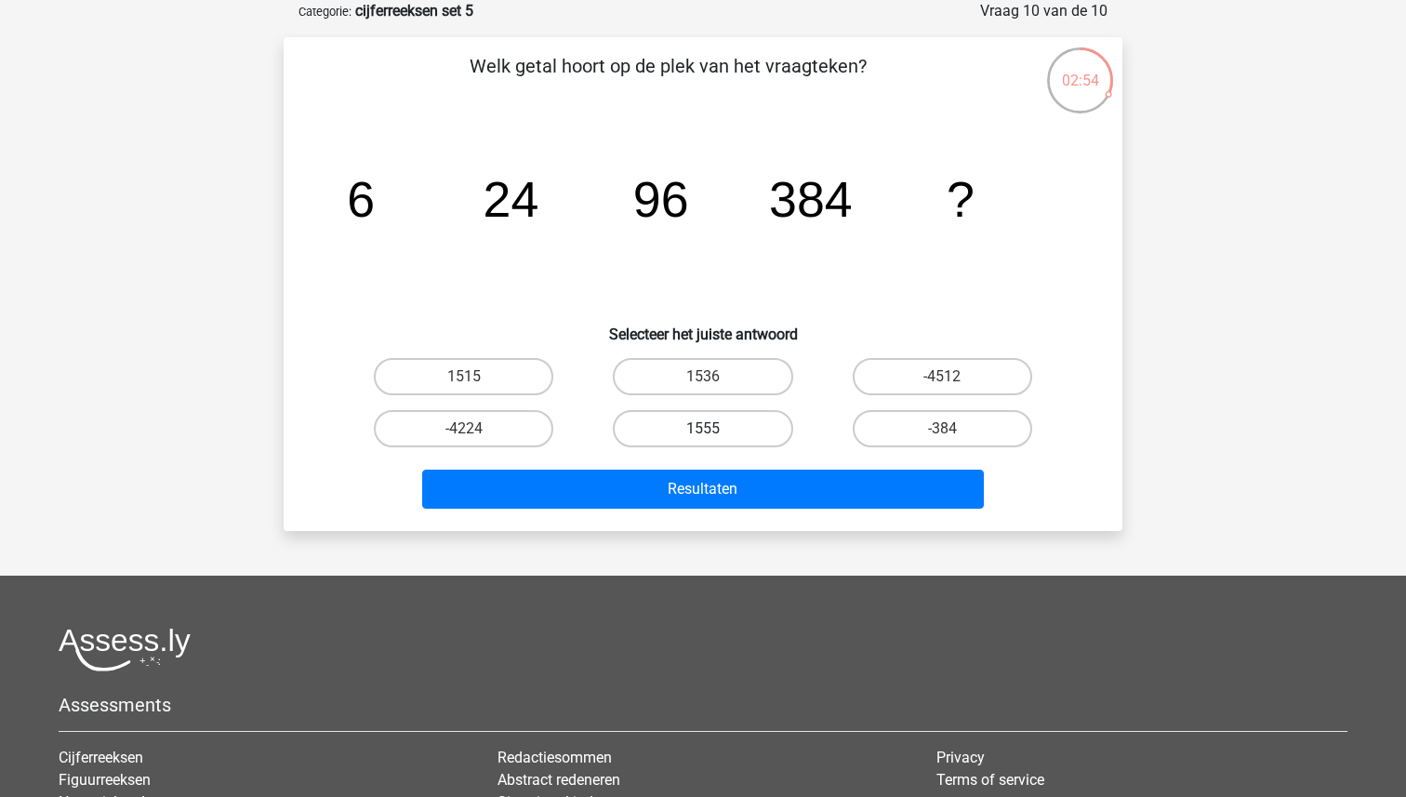
click at [694, 431] on label "1555" at bounding box center [702, 428] width 179 height 37
click at [703, 431] on input "1555" at bounding box center [709, 435] width 12 height 12
radio input "true"
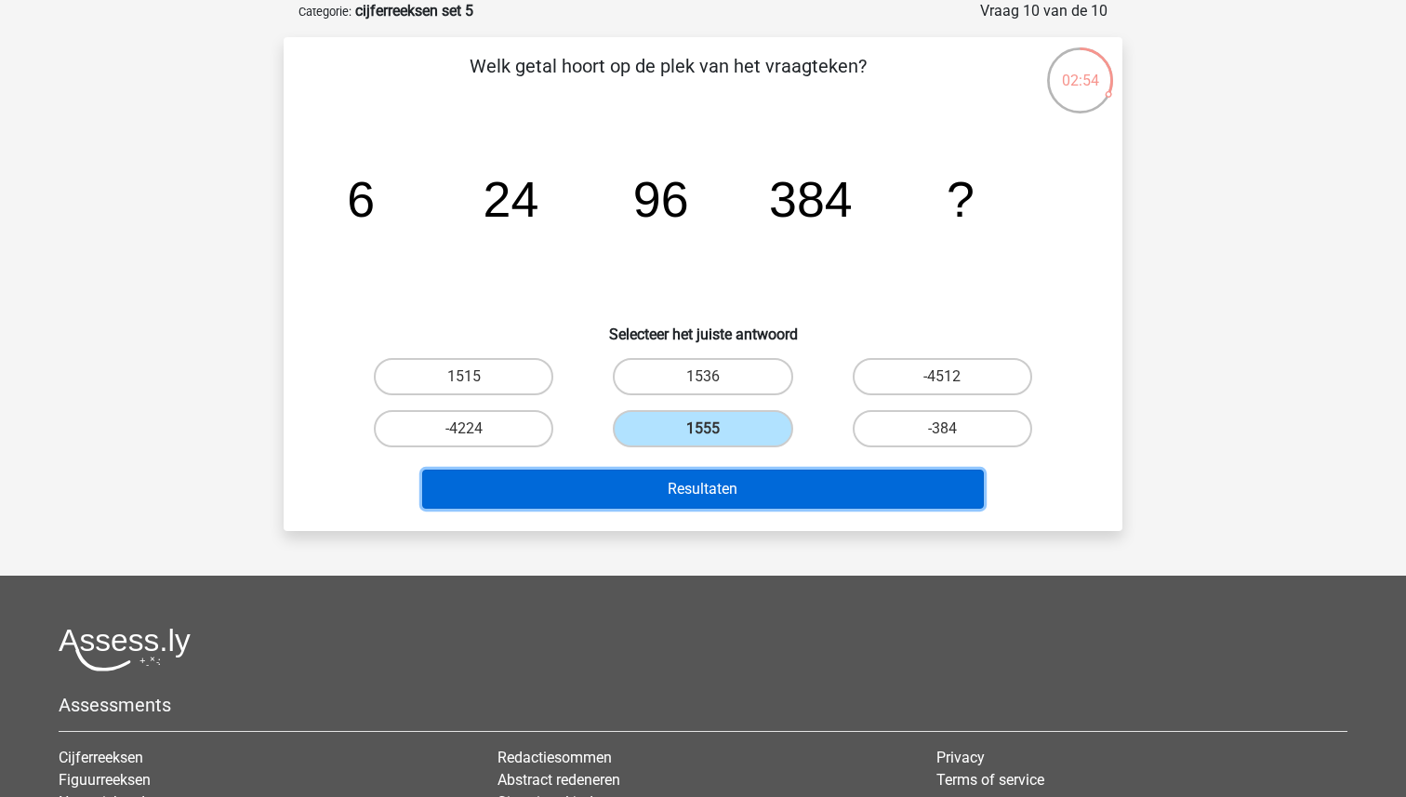
click at [694, 482] on button "Resultaten" at bounding box center [703, 488] width 562 height 39
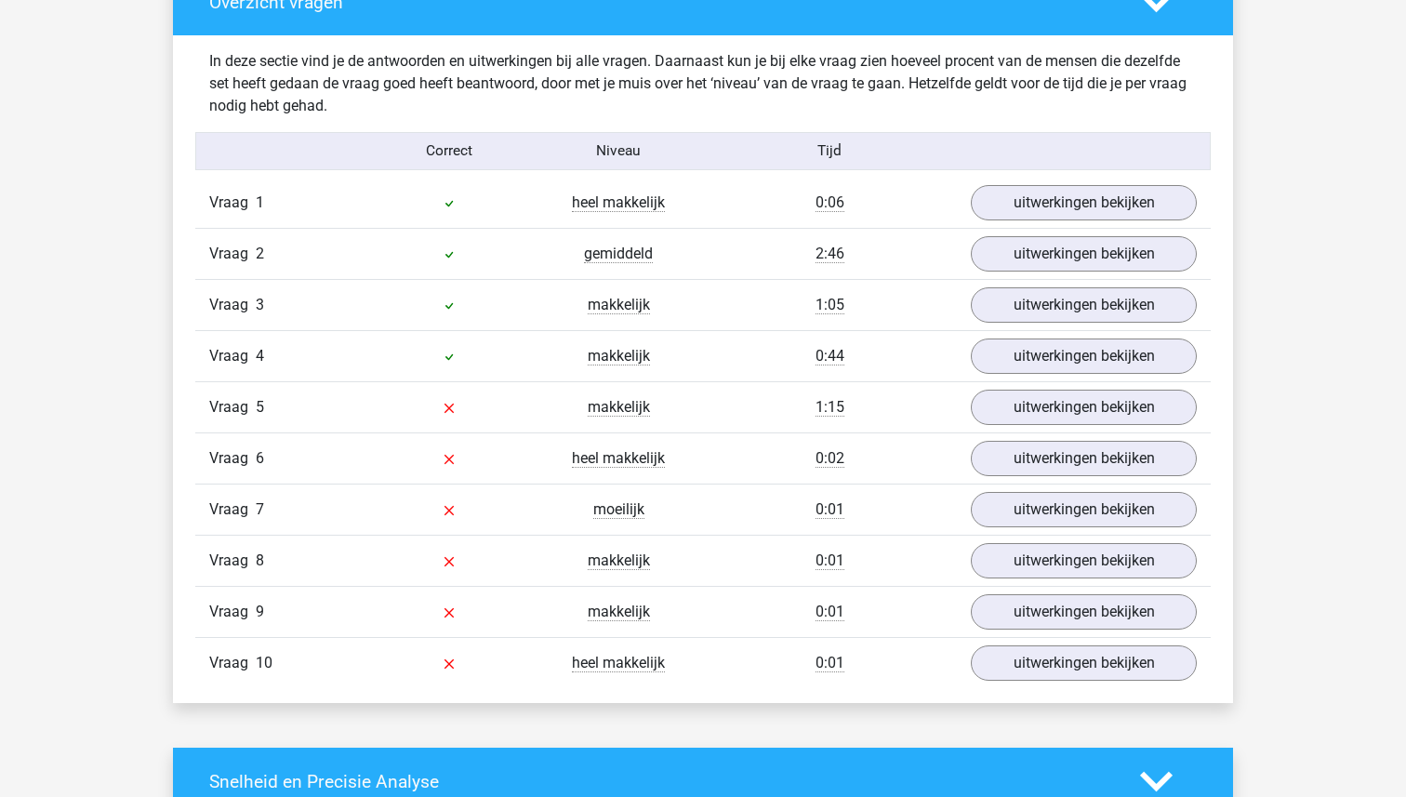
scroll to position [1422, 0]
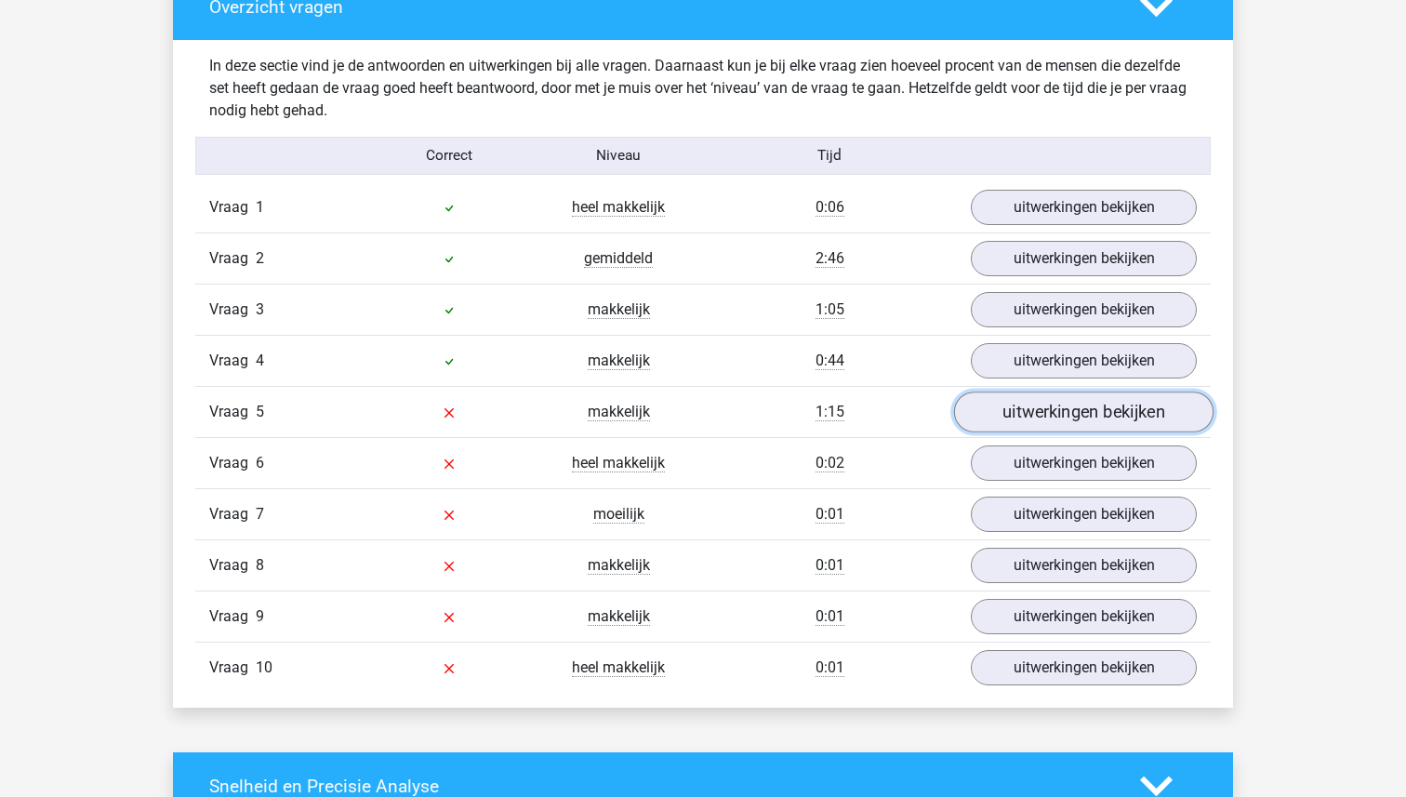
click at [1053, 420] on link "uitwerkingen bekijken" at bounding box center [1083, 412] width 259 height 41
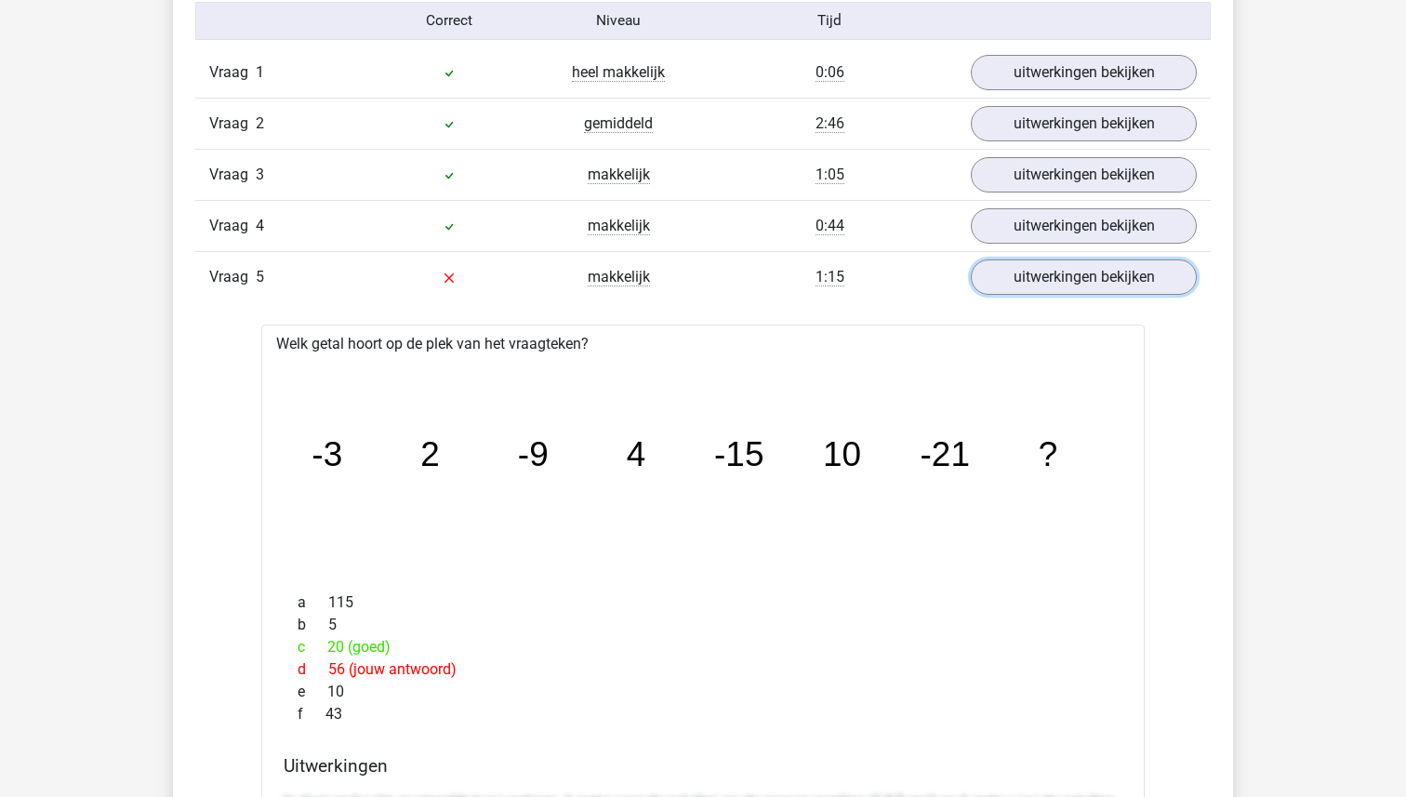
scroll to position [1716, 0]
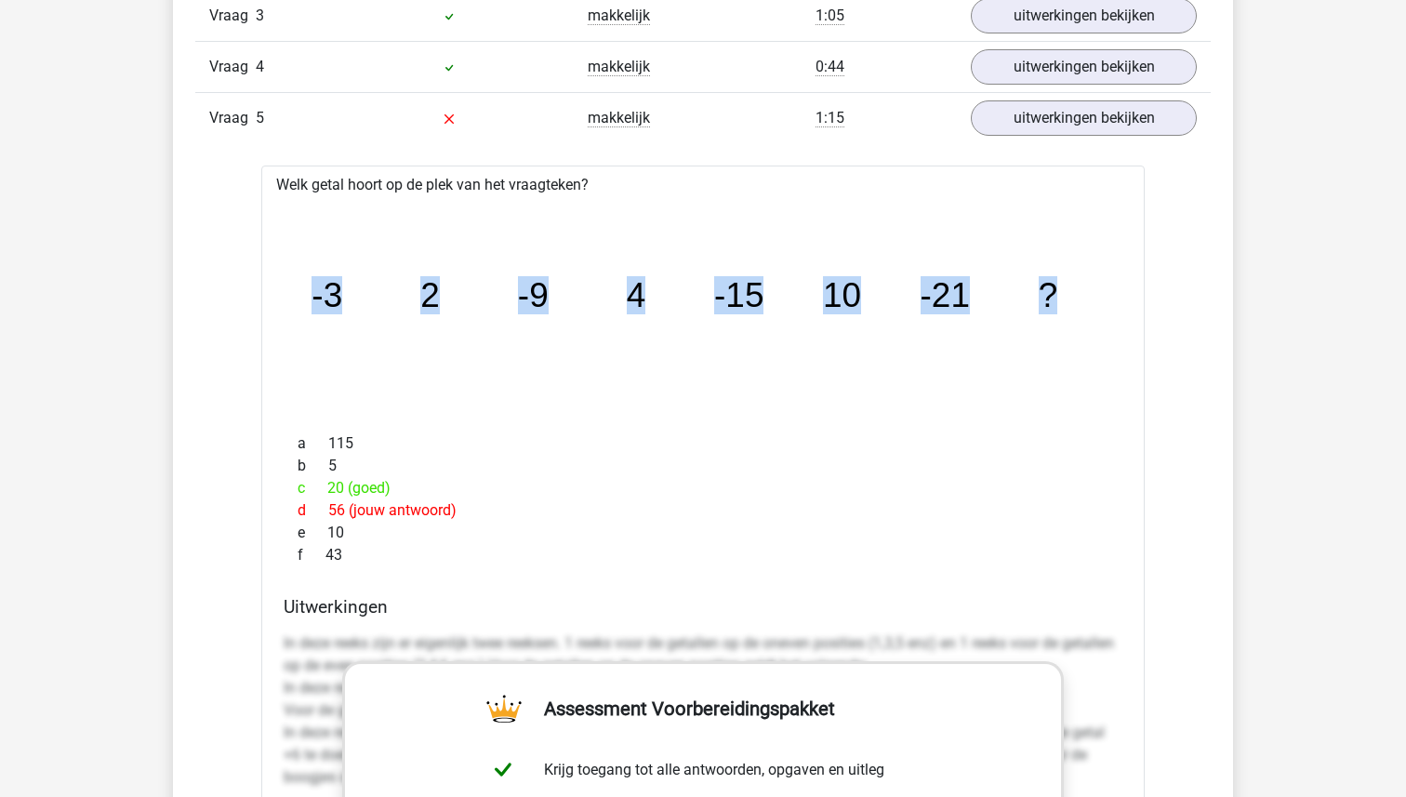
drag, startPoint x: 1084, startPoint y: 294, endPoint x: 294, endPoint y: 293, distance: 790.1
click at [294, 294] on icon "image/svg+xml -3 2 -9 4 -15 10 -21 ?" at bounding box center [703, 307] width 824 height 206
copy g "-3 2 -9 4 -15 10 -21 ?"
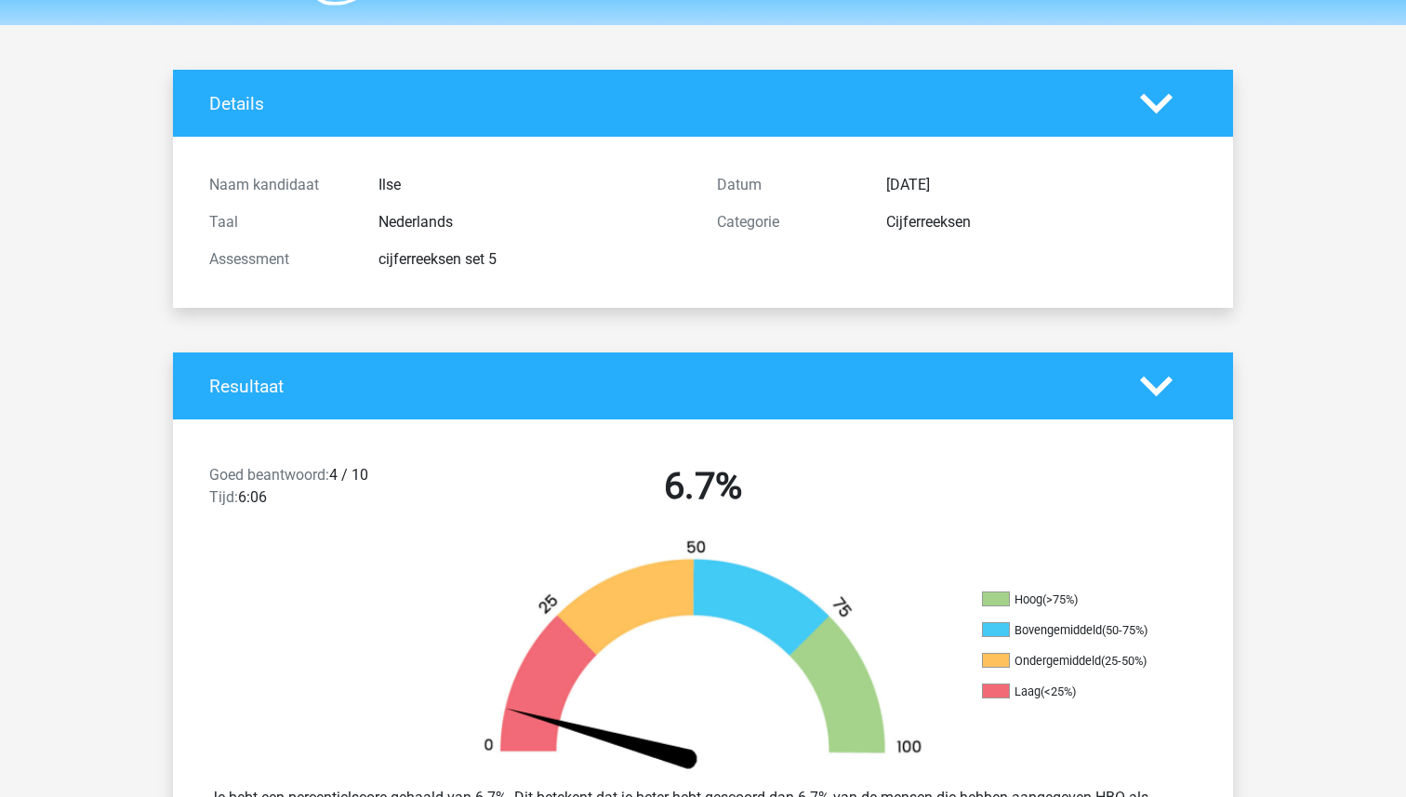
scroll to position [0, 0]
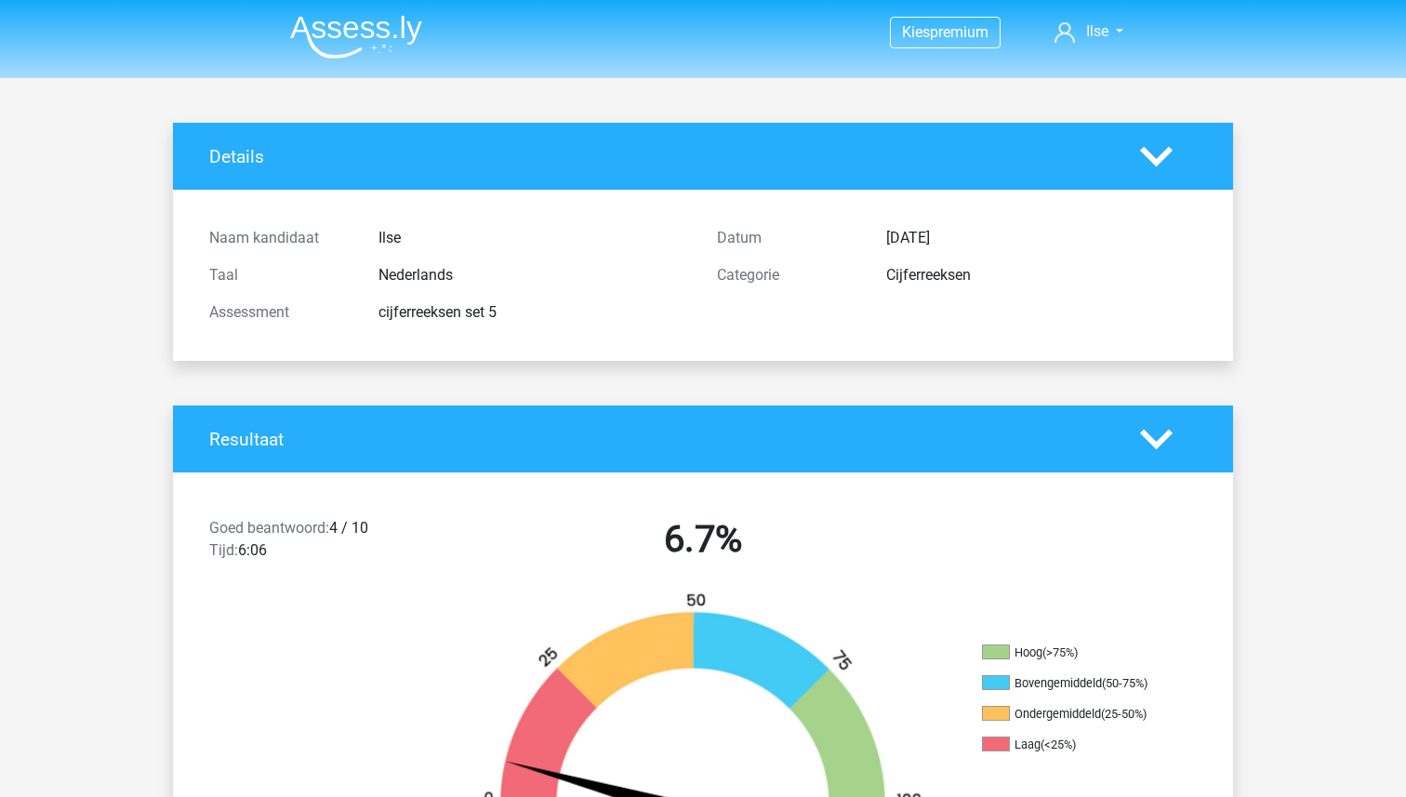
click at [347, 34] on img at bounding box center [356, 37] width 132 height 44
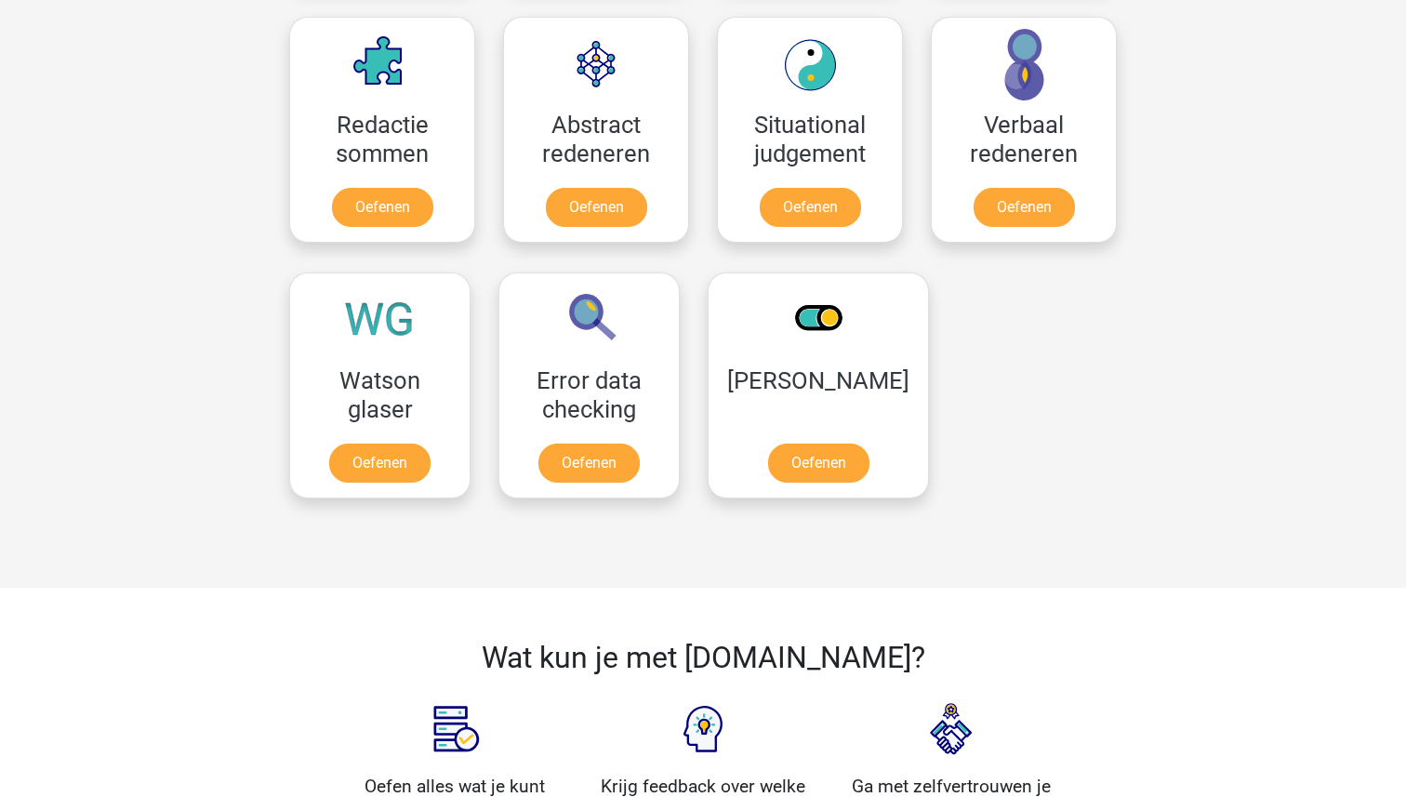
scroll to position [1367, 0]
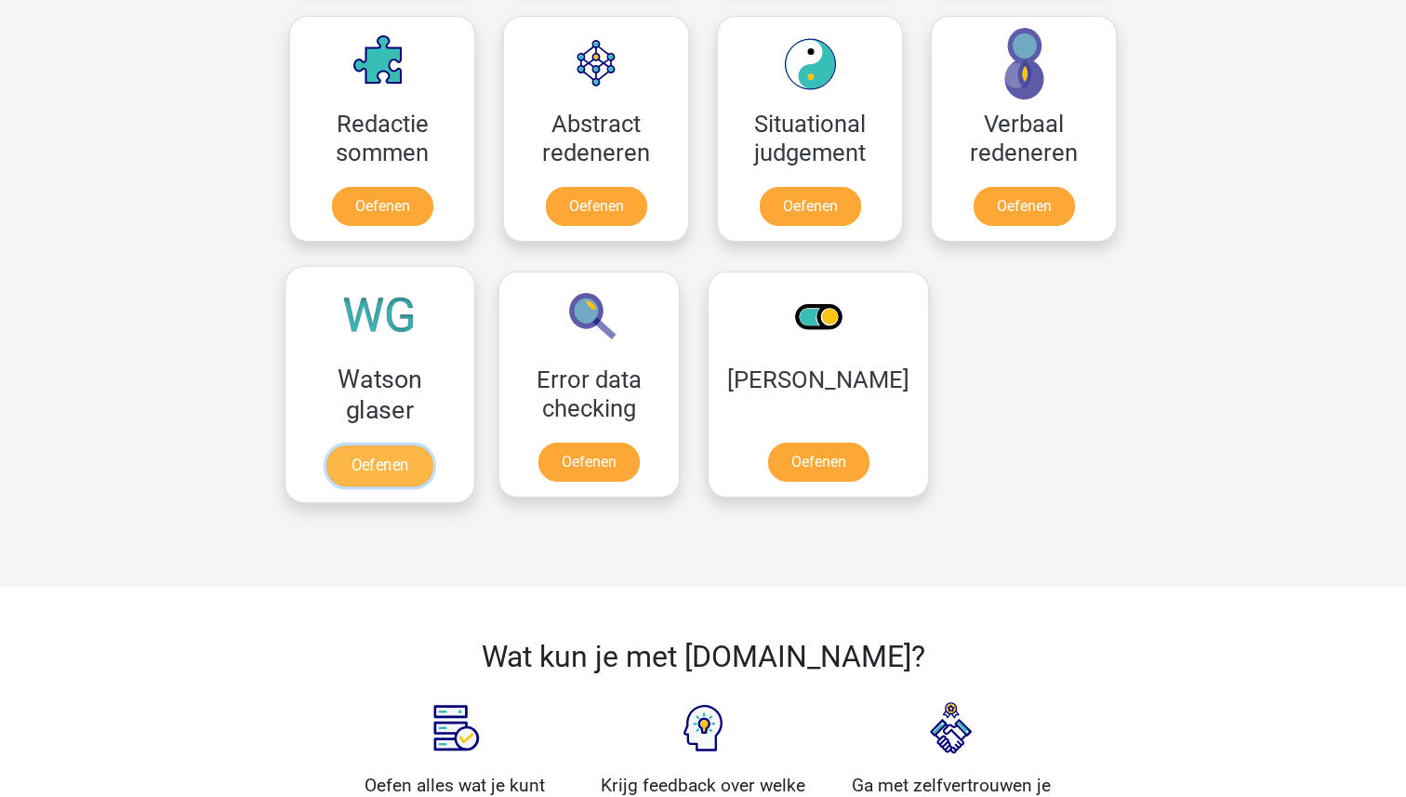
click at [384, 445] on link "Oefenen" at bounding box center [379, 465] width 106 height 41
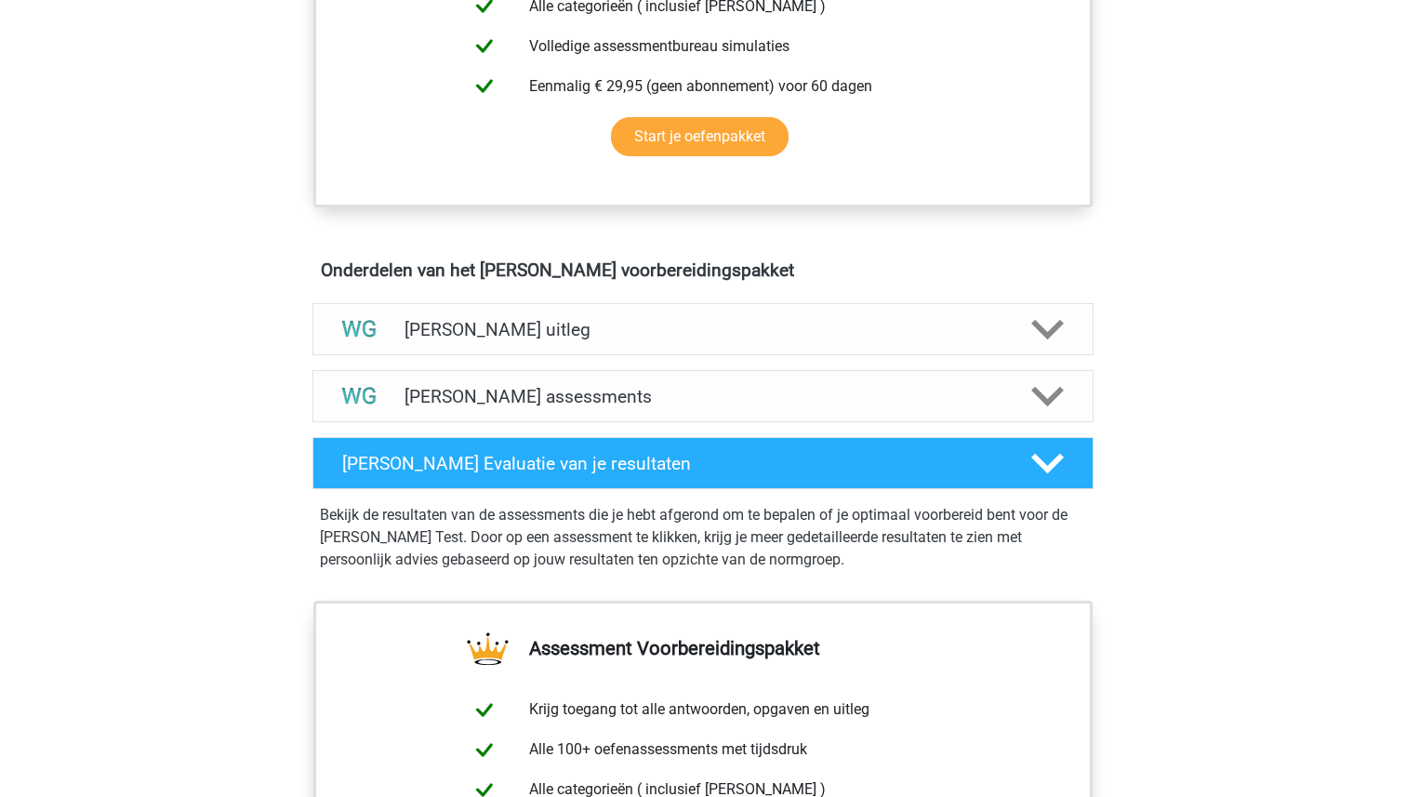
scroll to position [1006, 0]
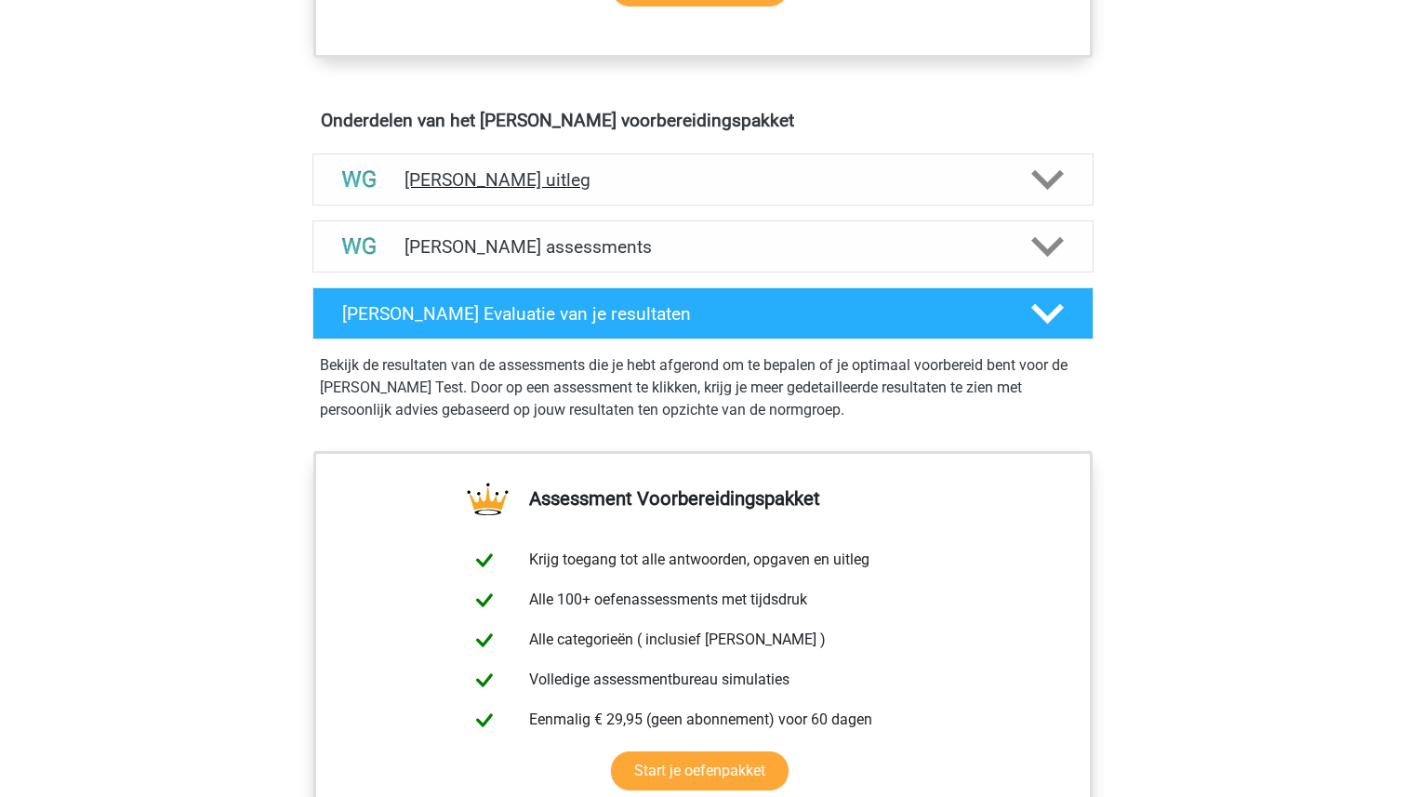
click at [1053, 170] on icon at bounding box center [1047, 180] width 33 height 33
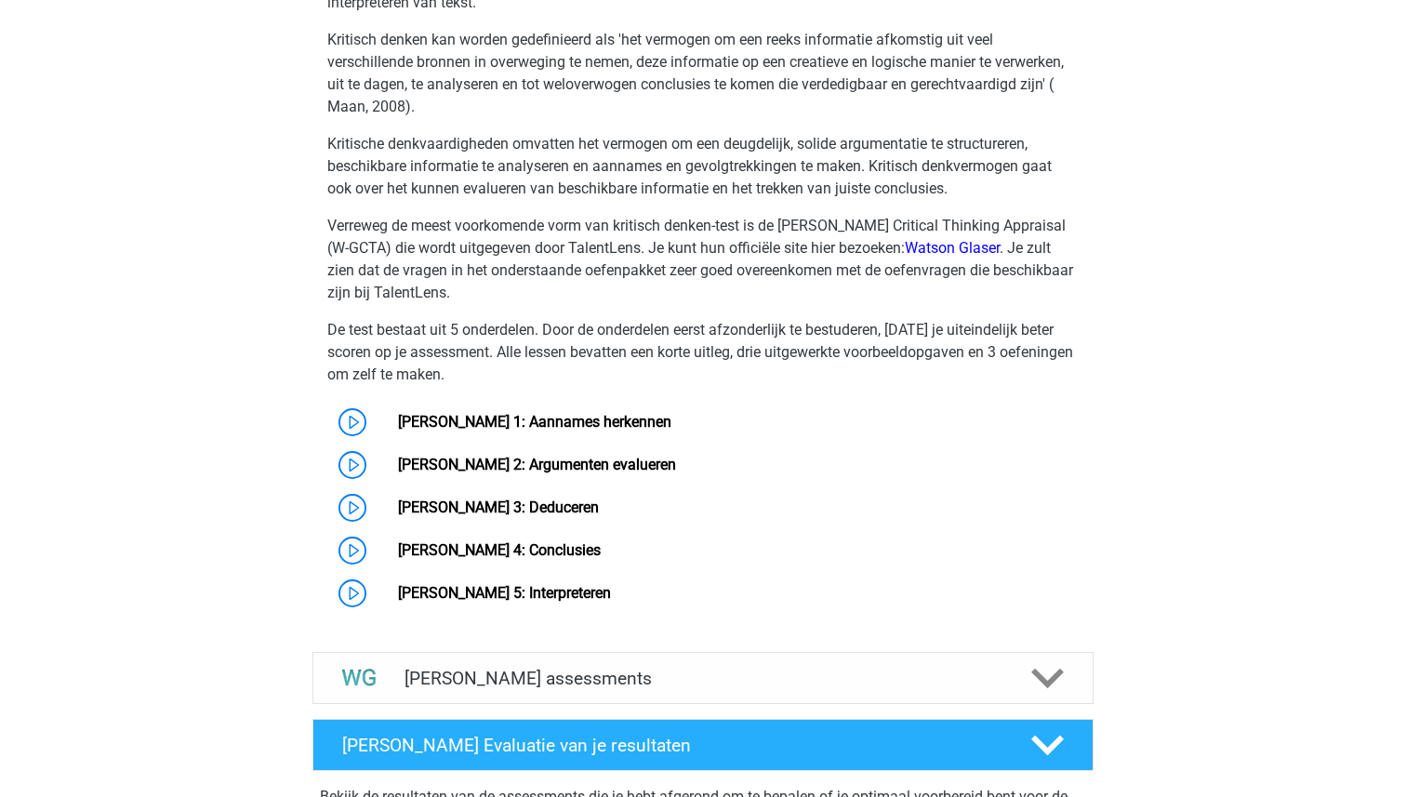
scroll to position [1260, 0]
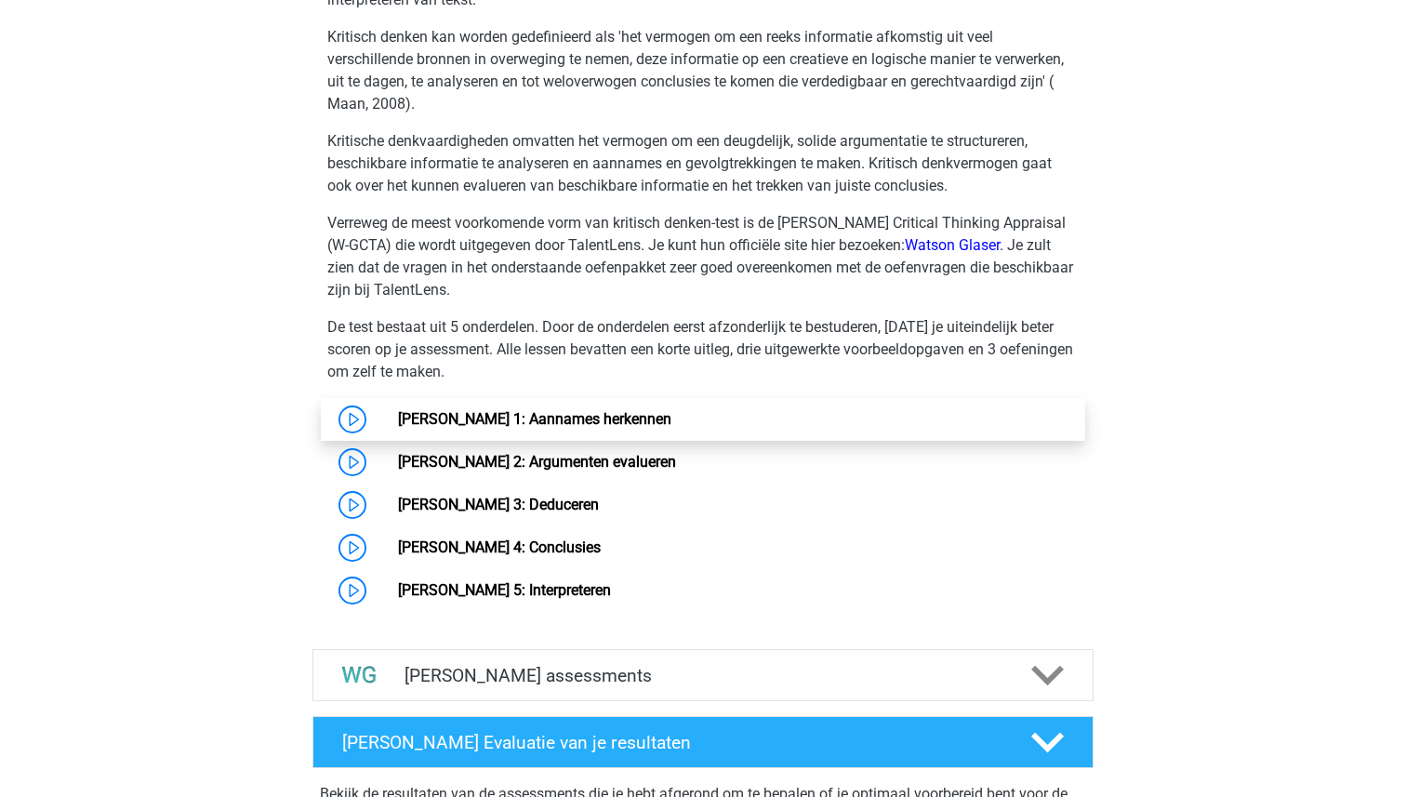
click at [633, 413] on link "Watson Glaser 1: Aannames herkennen" at bounding box center [534, 419] width 273 height 18
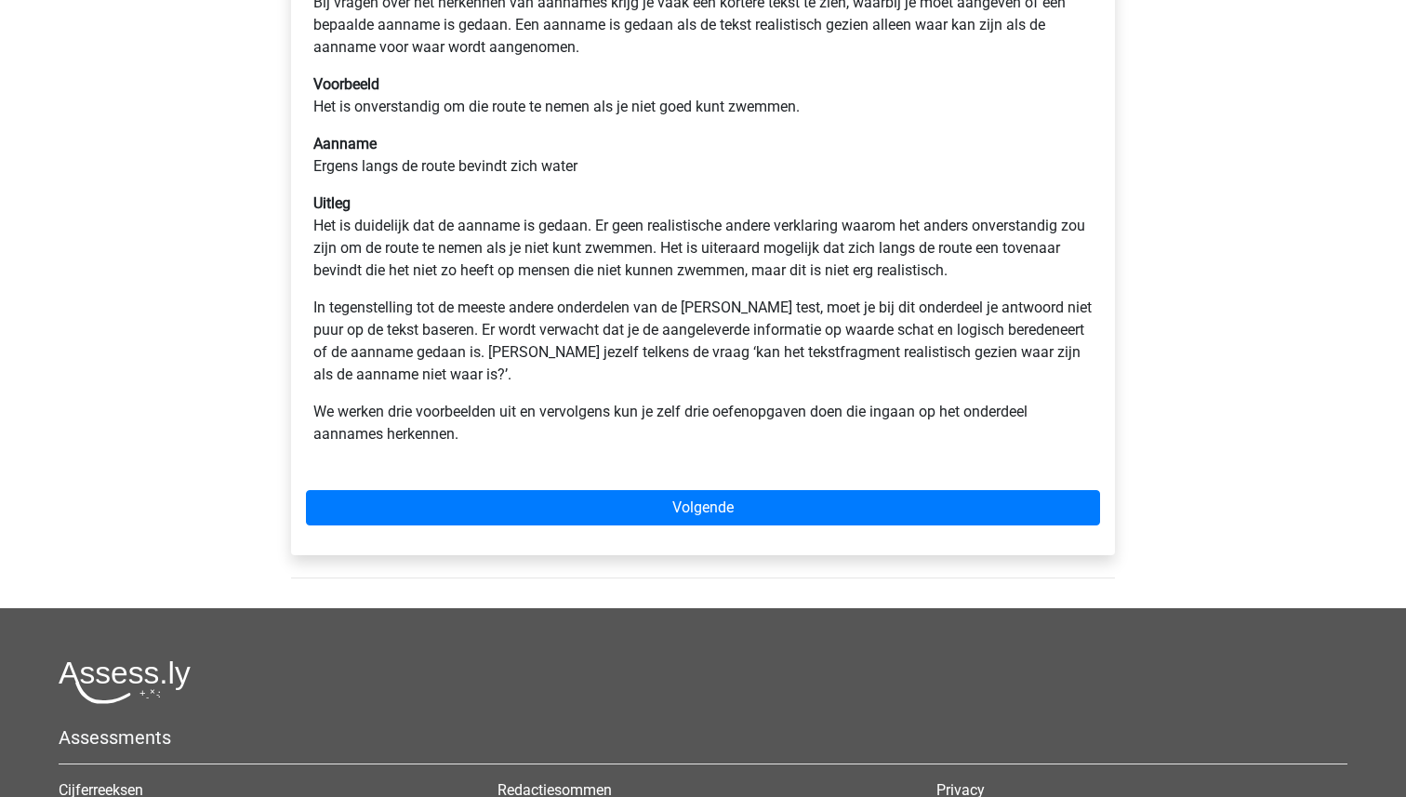
scroll to position [477, 0]
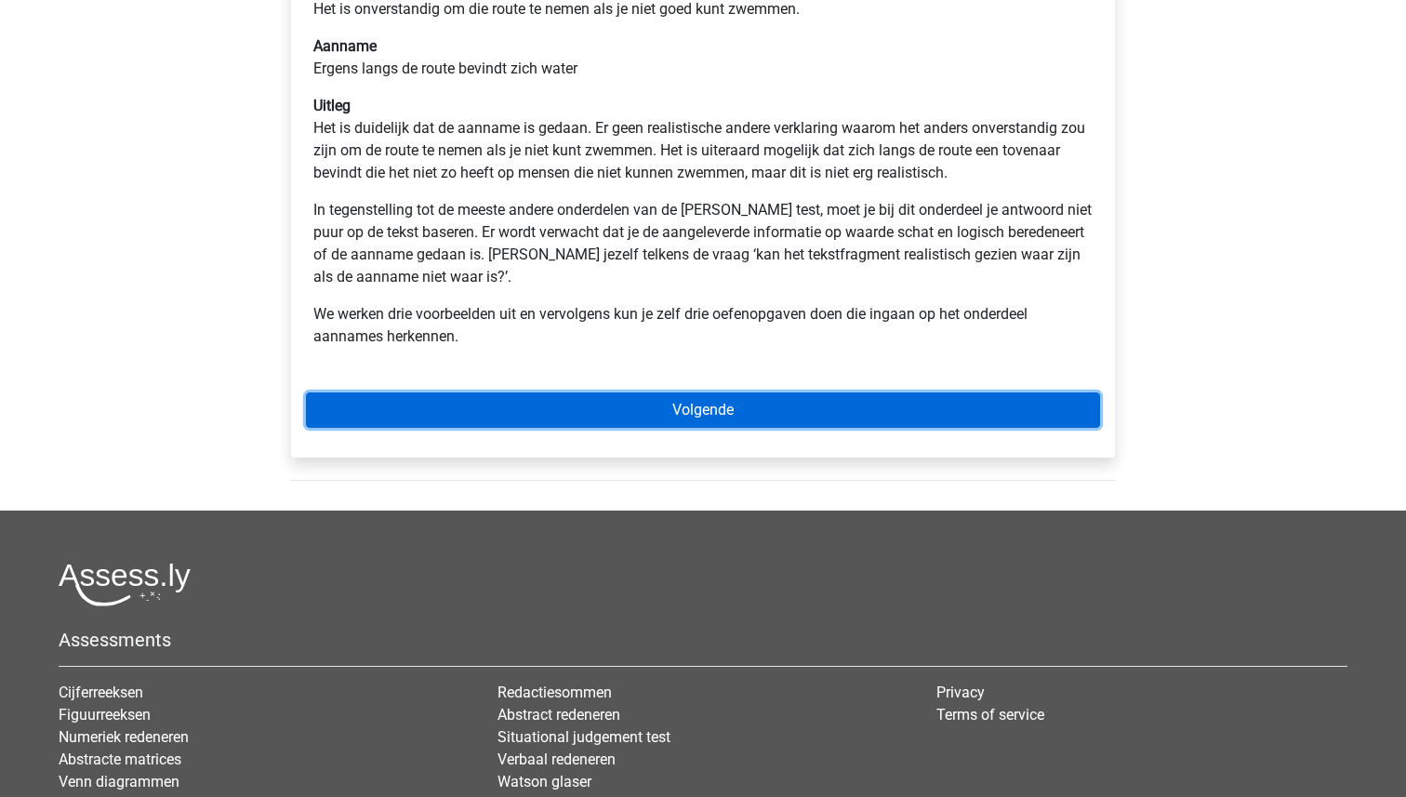
click at [695, 402] on link "Volgende" at bounding box center [703, 409] width 794 height 35
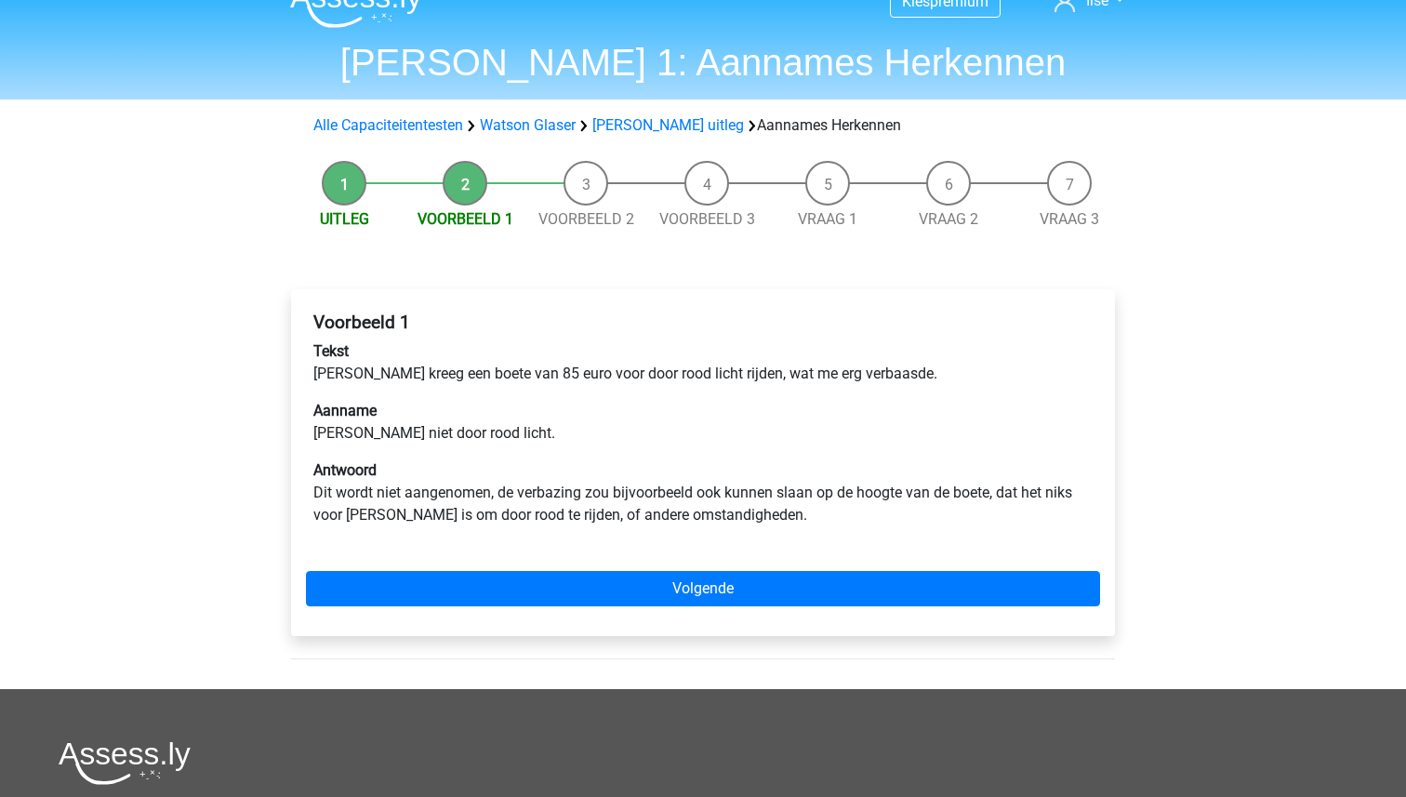
scroll to position [38, 0]
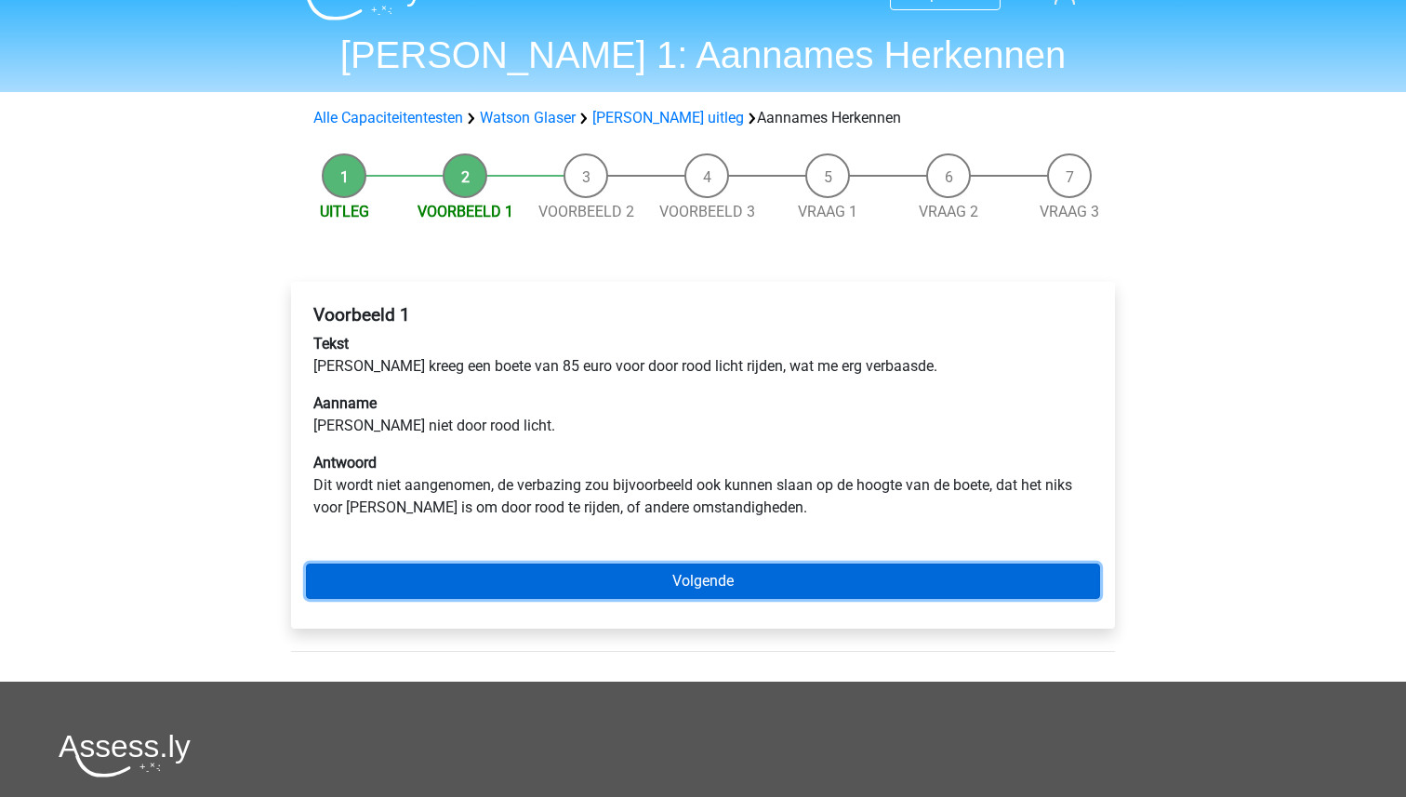
click at [710, 576] on link "Volgende" at bounding box center [703, 580] width 794 height 35
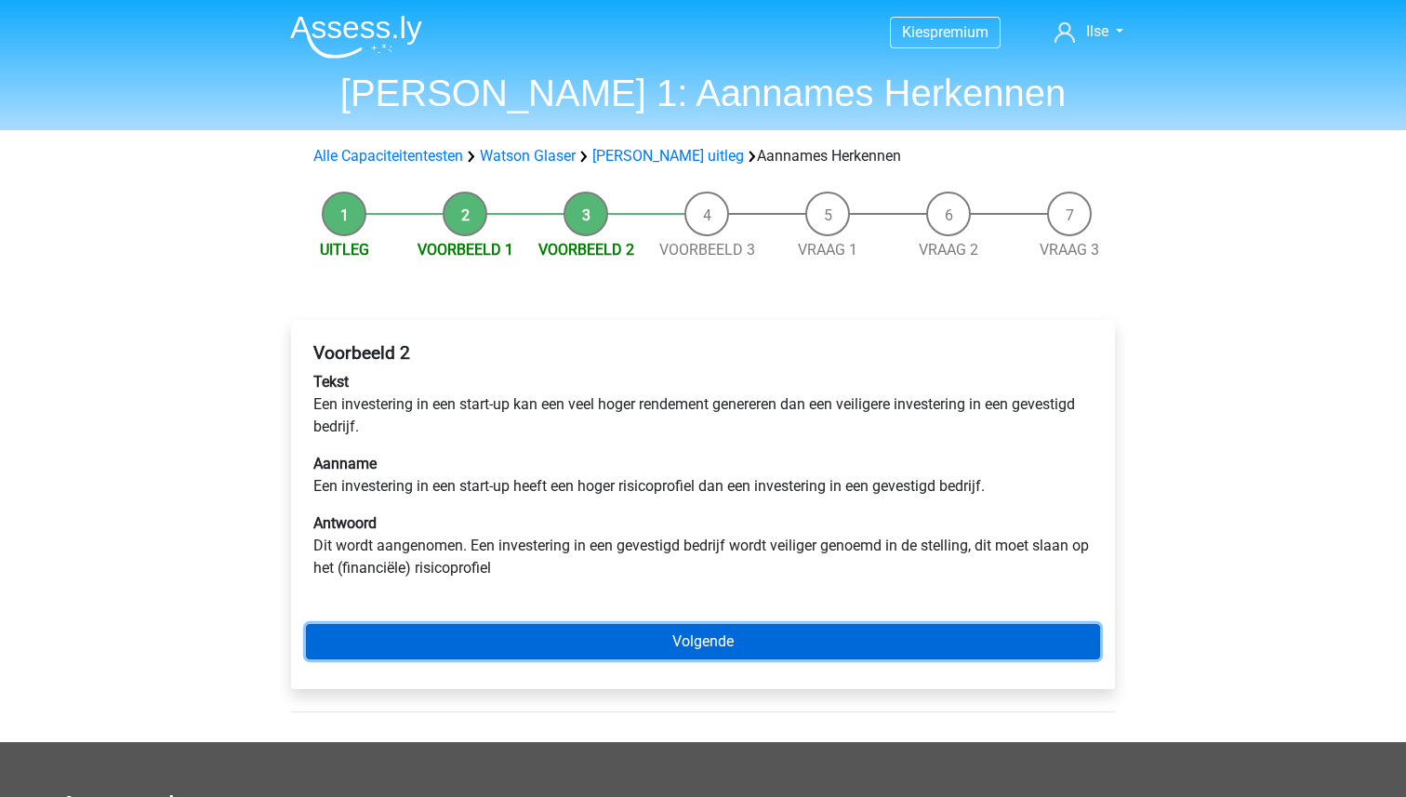
click at [734, 639] on link "Volgende" at bounding box center [703, 641] width 794 height 35
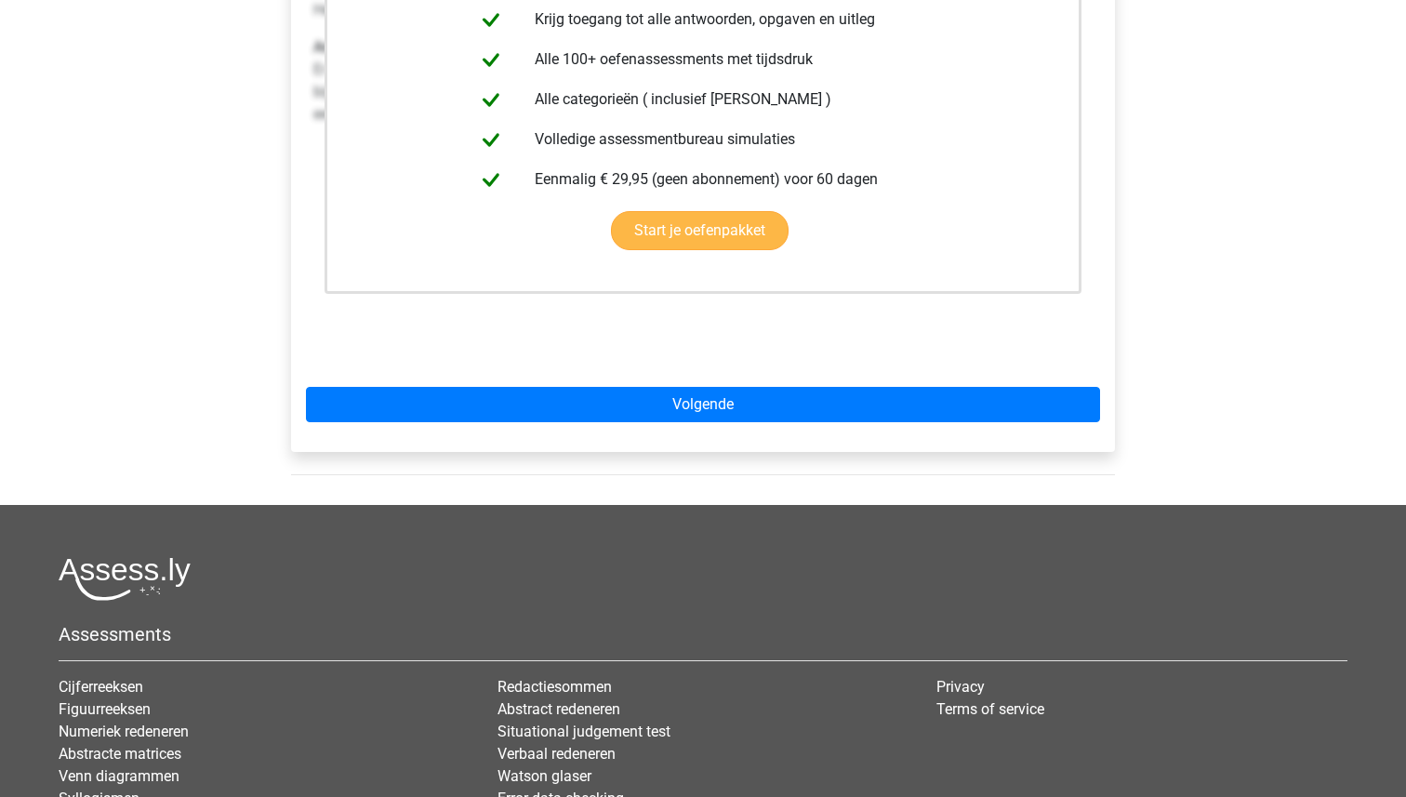
scroll to position [591, 0]
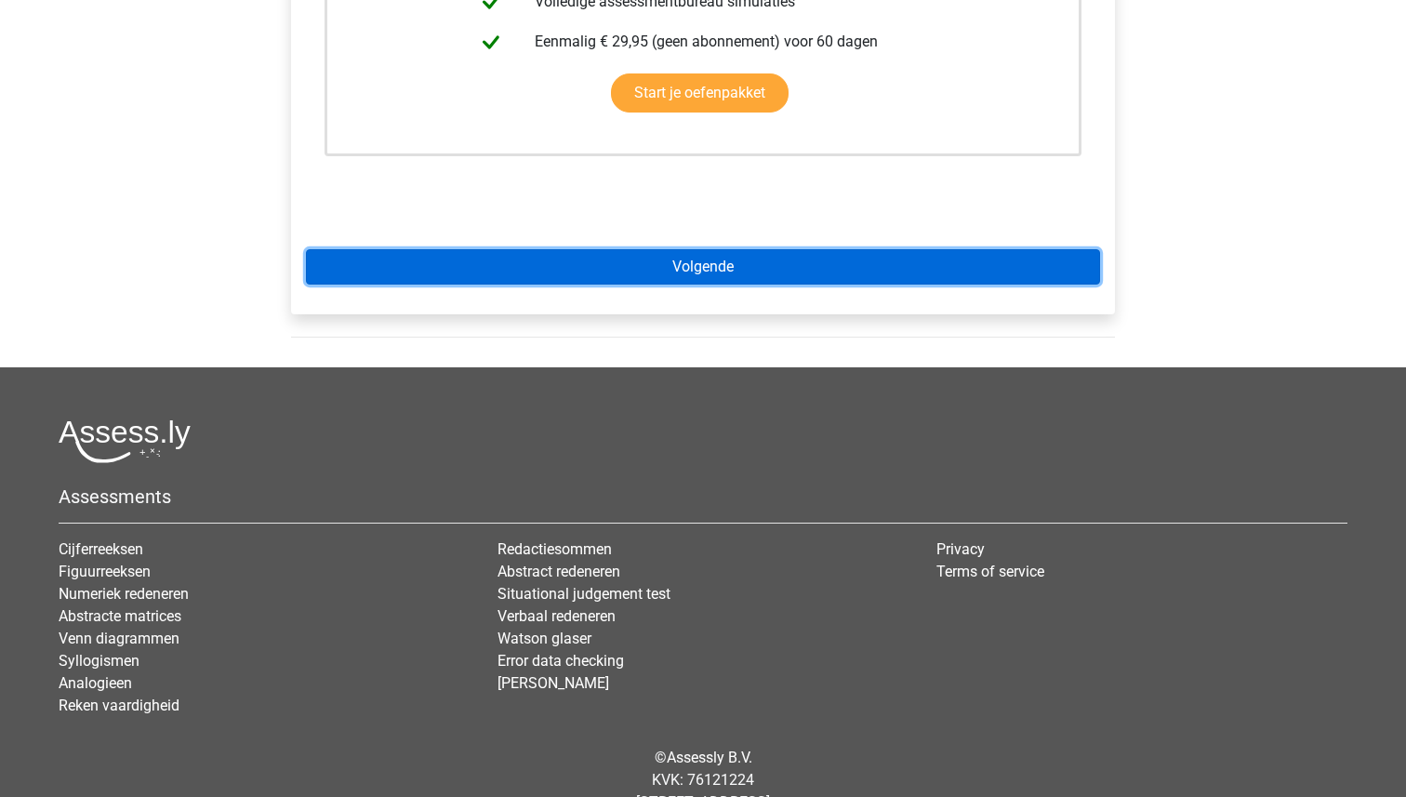
click at [693, 273] on link "Volgende" at bounding box center [703, 266] width 794 height 35
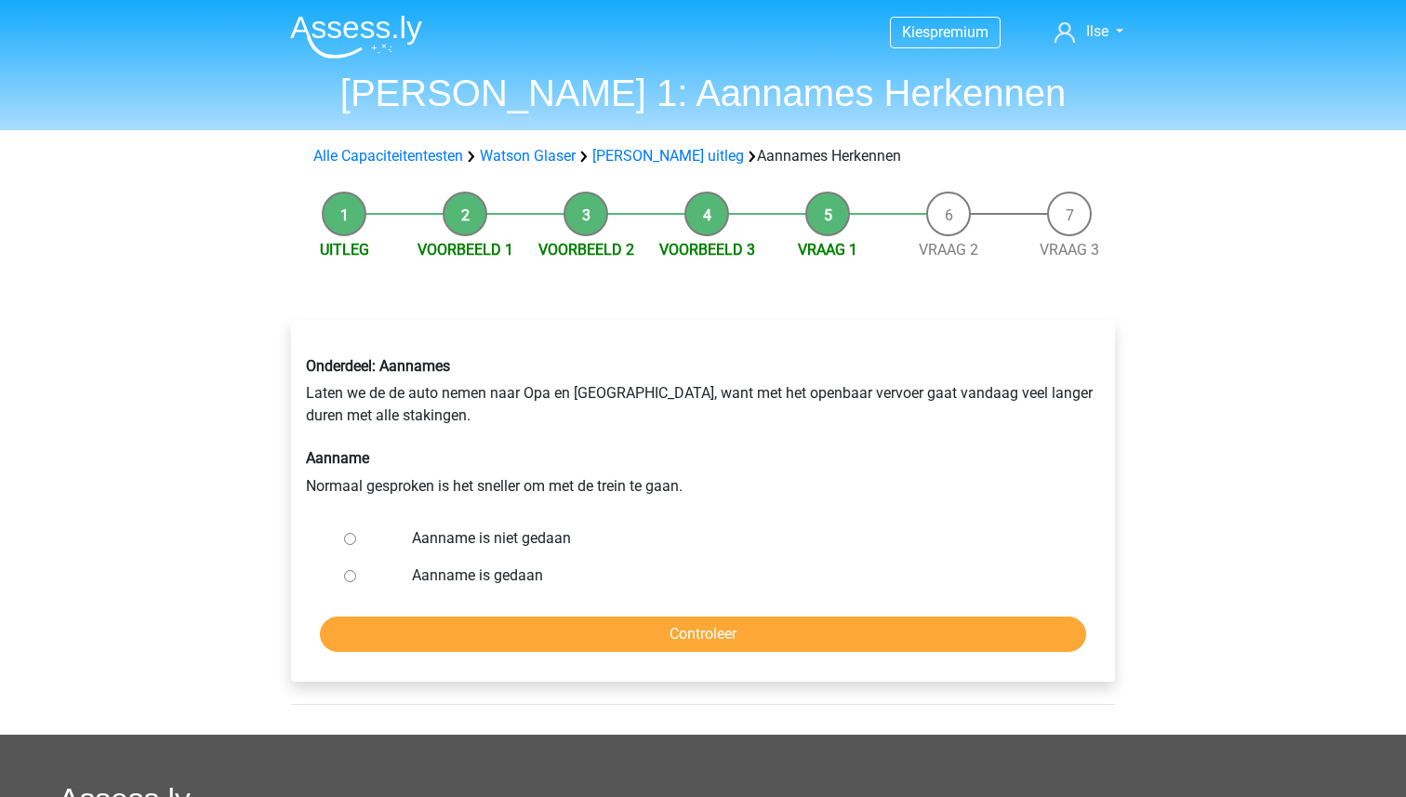
click at [348, 542] on input "Aanname is niet gedaan" at bounding box center [350, 539] width 12 height 12
radio input "true"
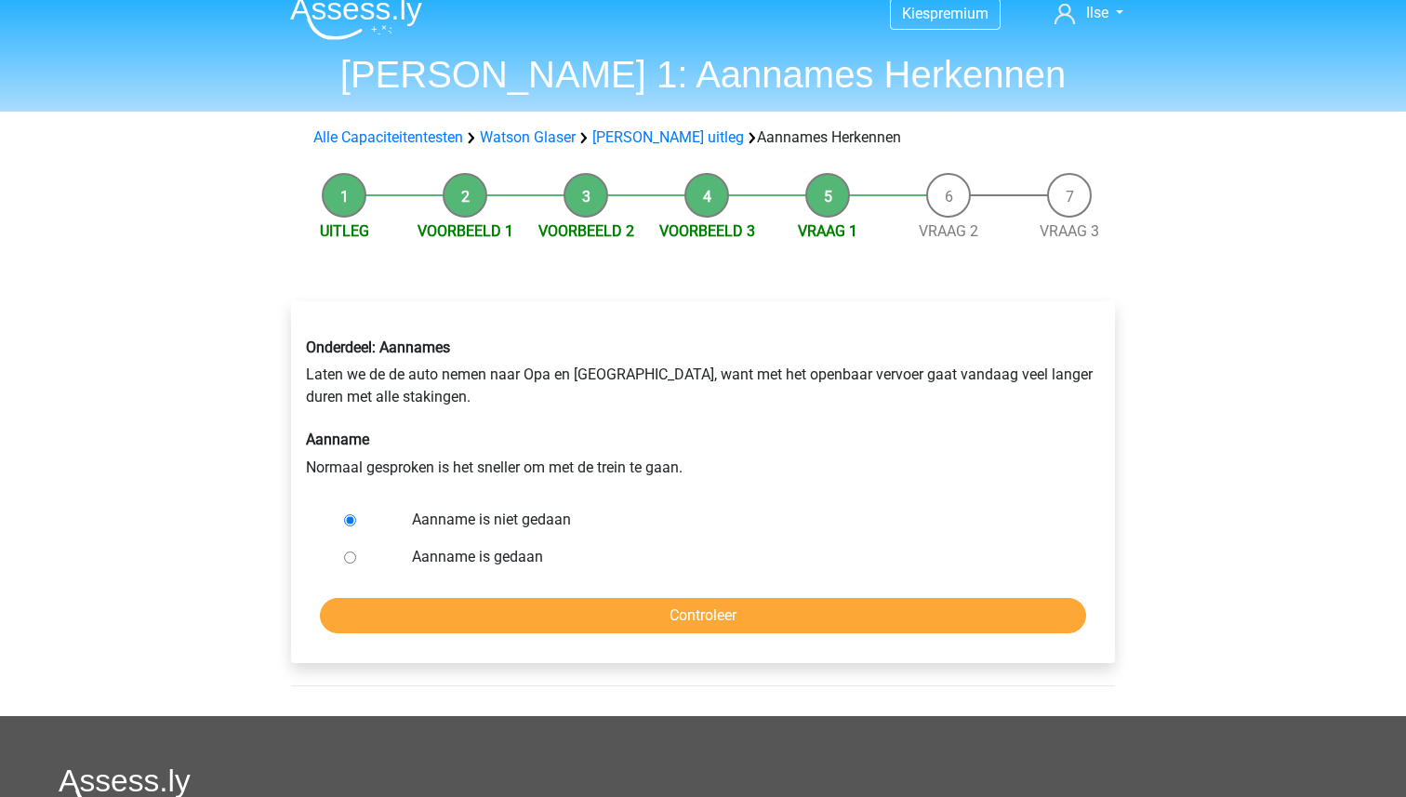
scroll to position [24, 0]
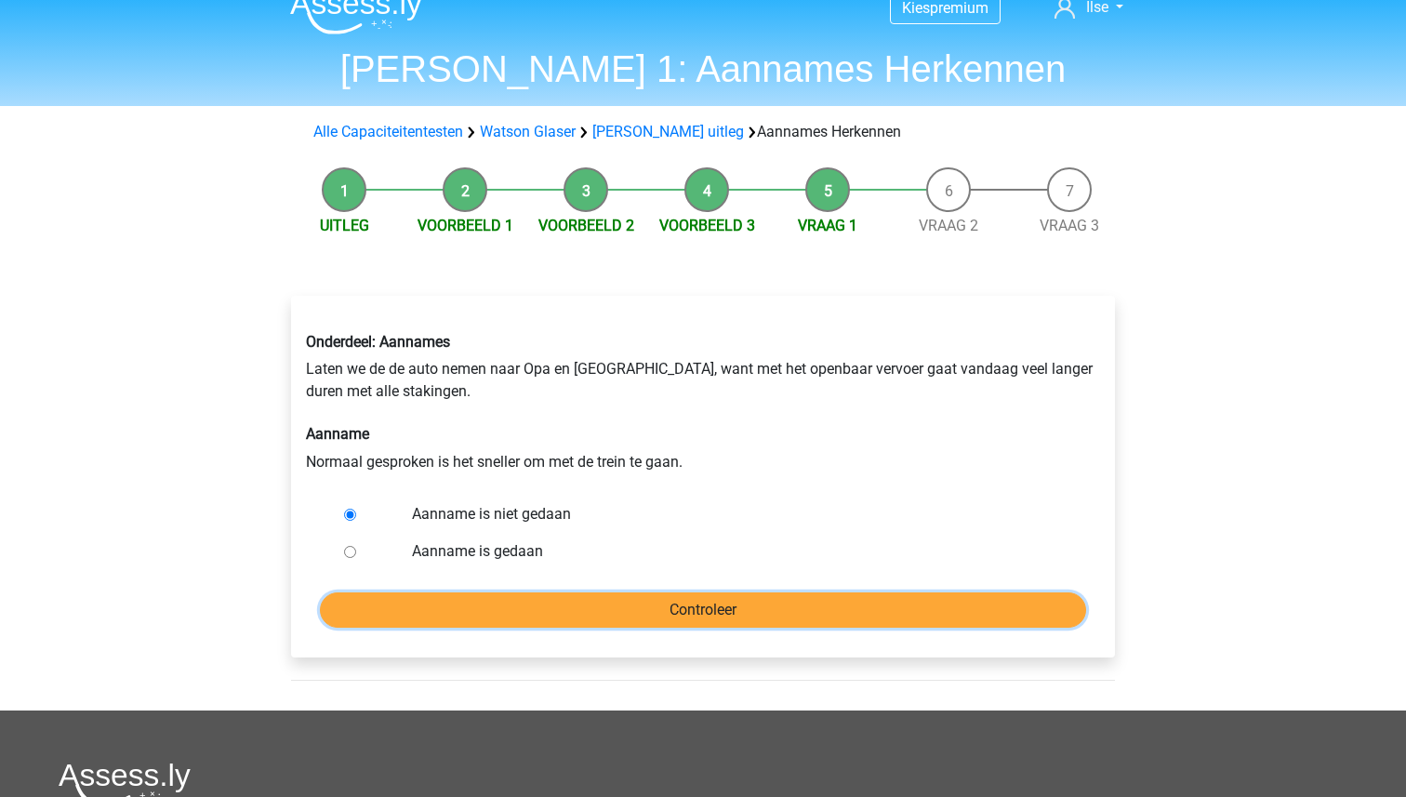
click at [708, 612] on input "Controleer" at bounding box center [703, 609] width 766 height 35
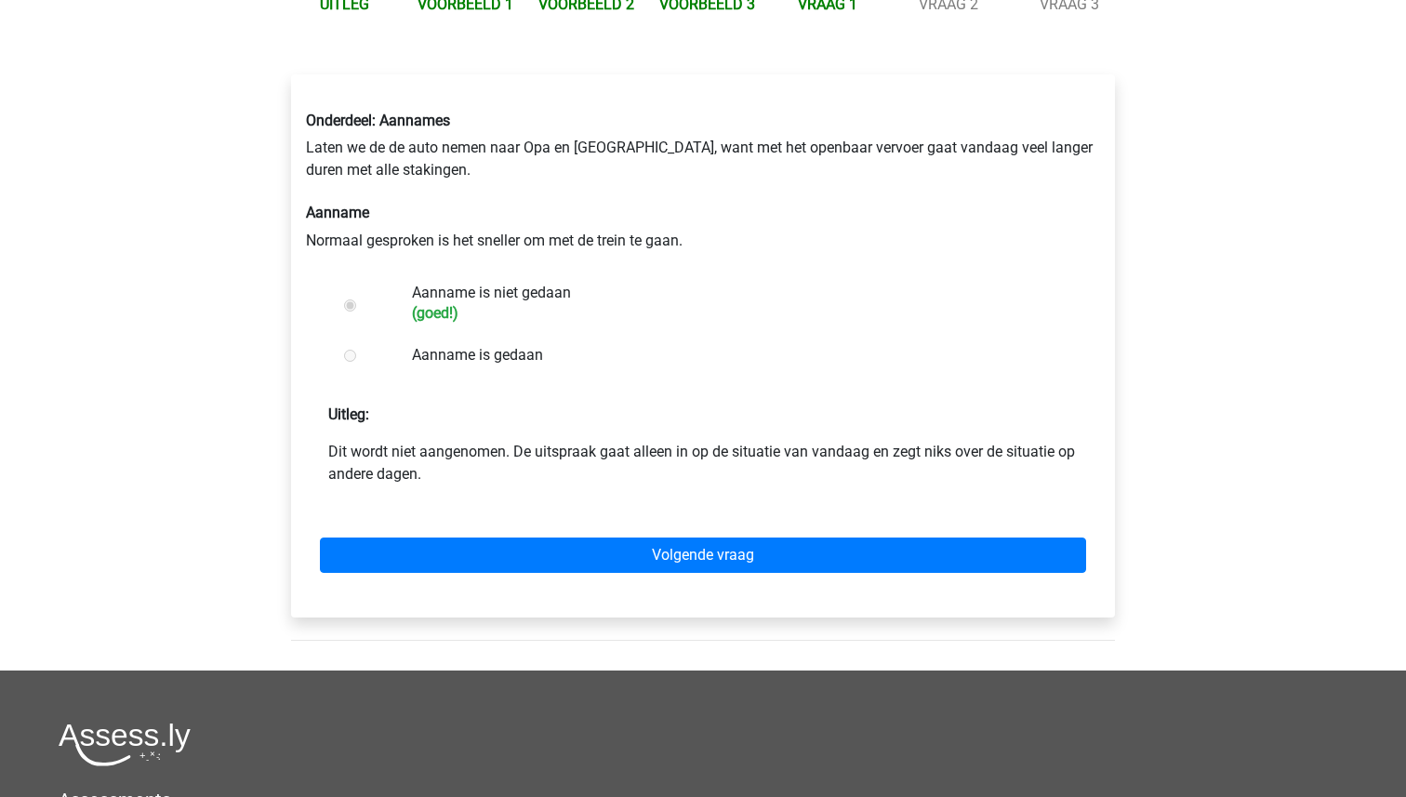
scroll to position [246, 0]
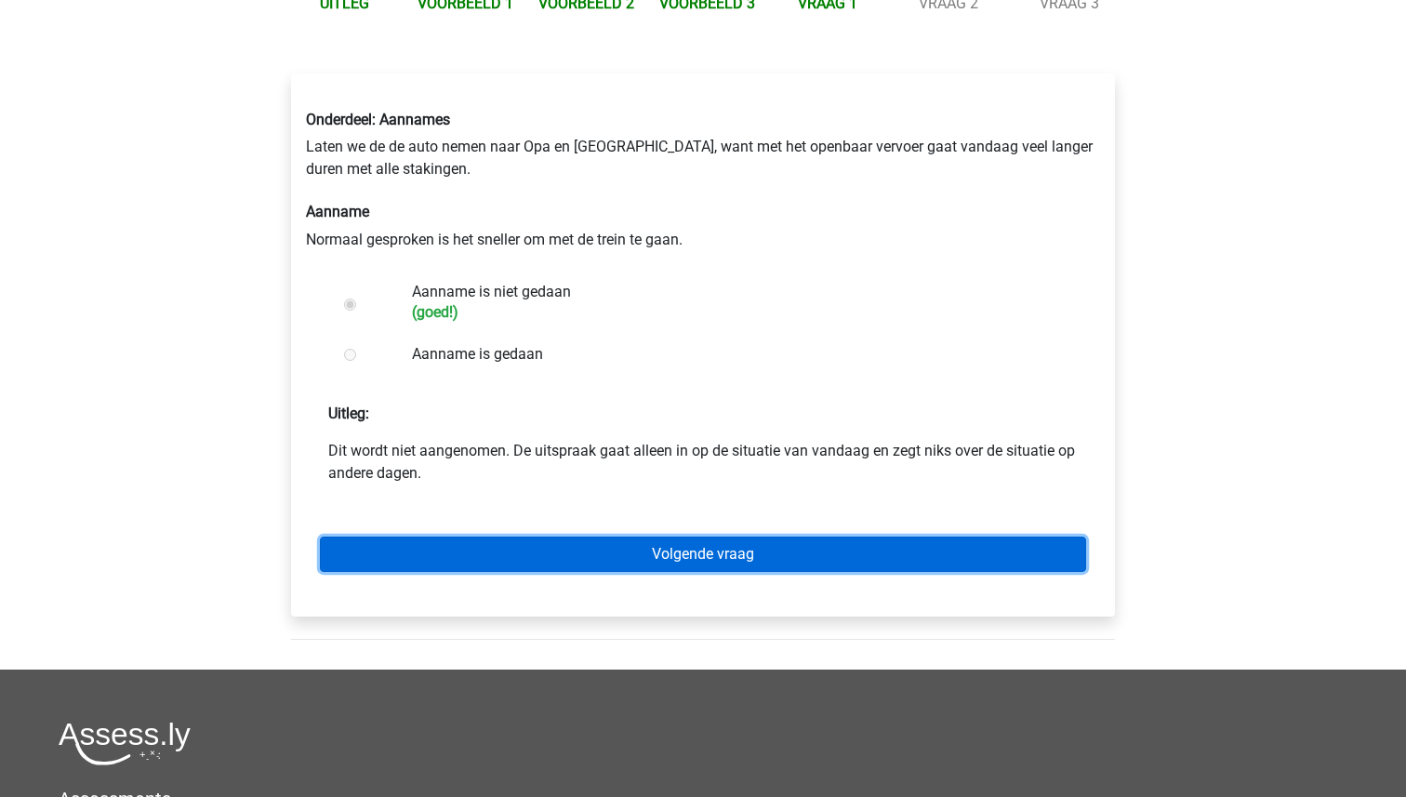
click at [715, 553] on link "Volgende vraag" at bounding box center [703, 553] width 766 height 35
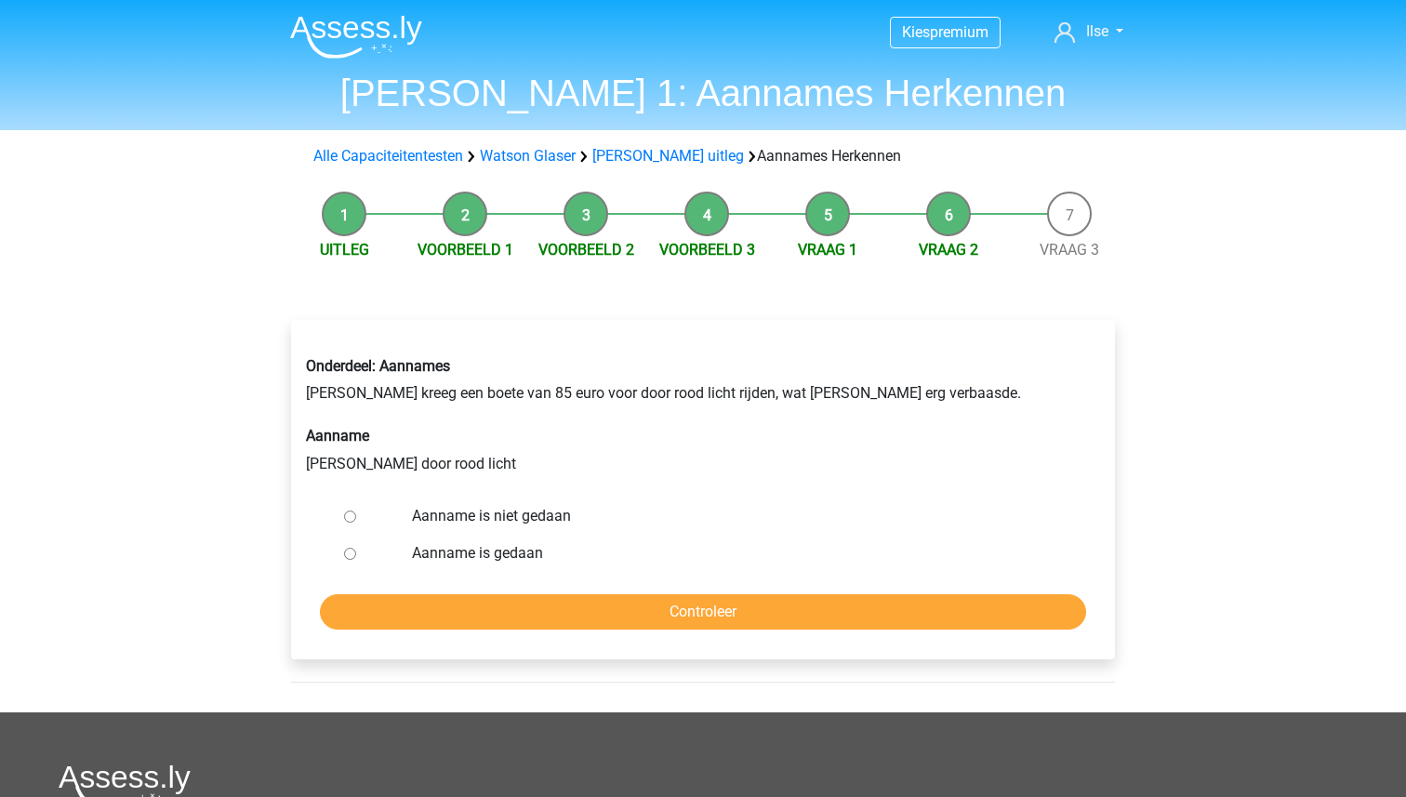
click at [352, 552] on input "Aanname is gedaan" at bounding box center [350, 554] width 12 height 12
radio input "true"
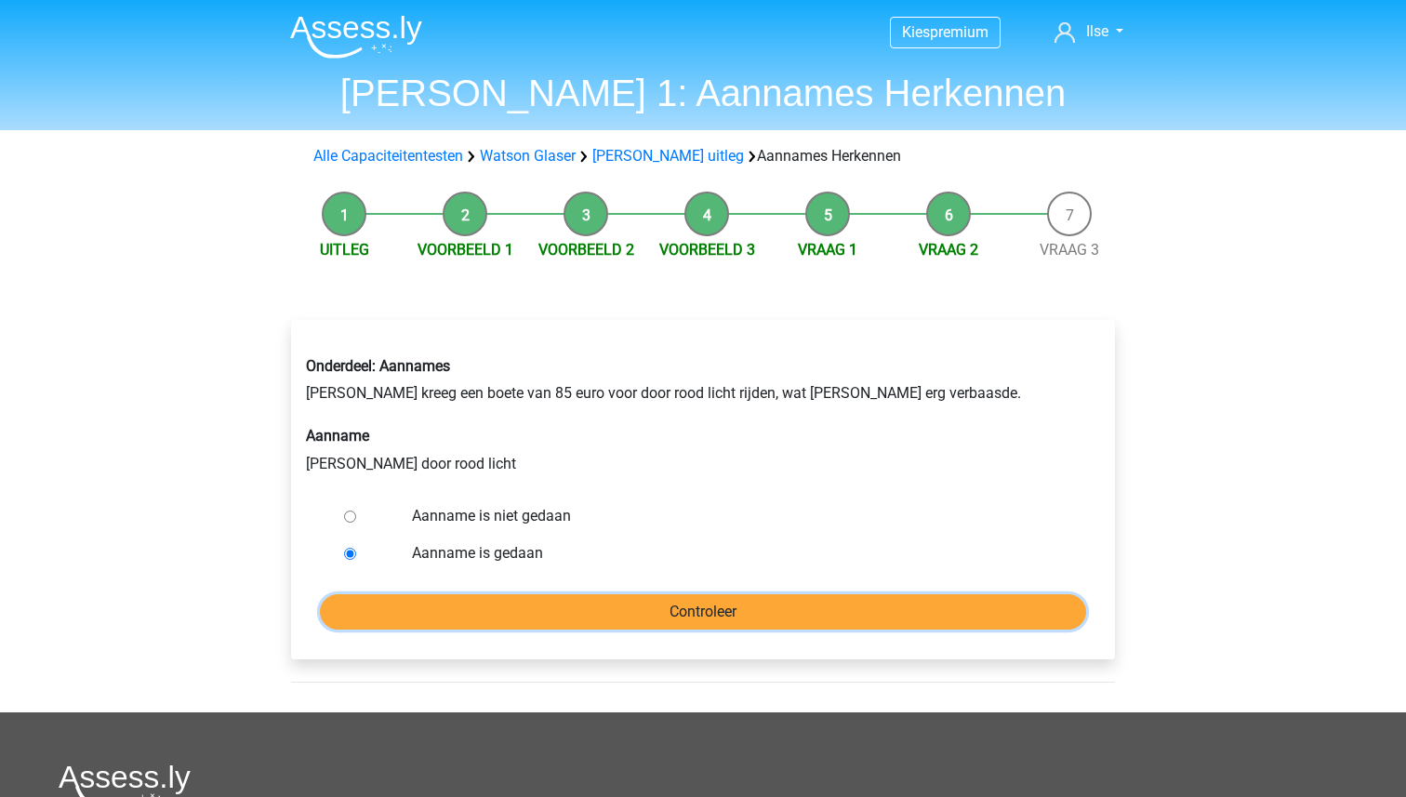
click at [689, 603] on input "Controleer" at bounding box center [703, 611] width 766 height 35
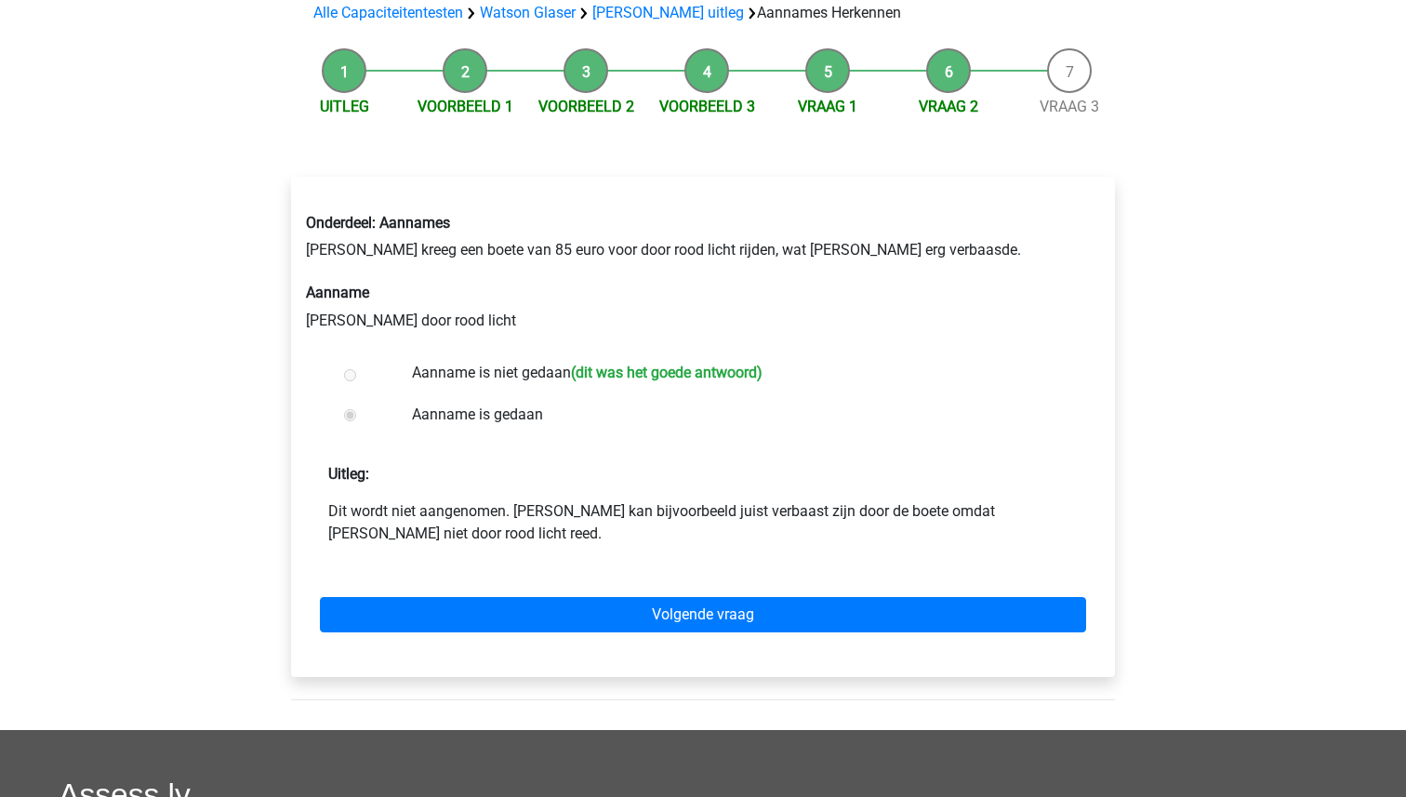
scroll to position [149, 0]
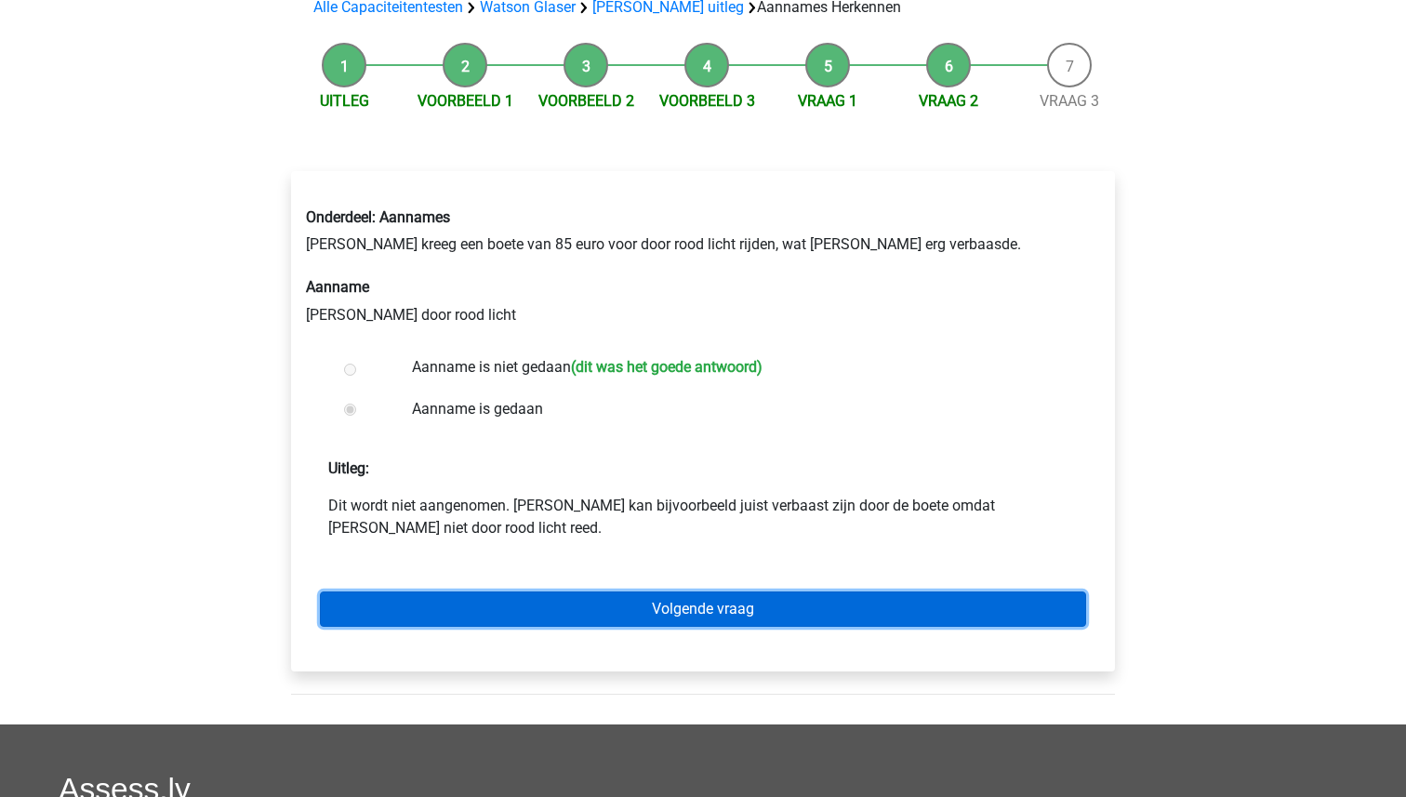
click at [686, 611] on link "Volgende vraag" at bounding box center [703, 608] width 766 height 35
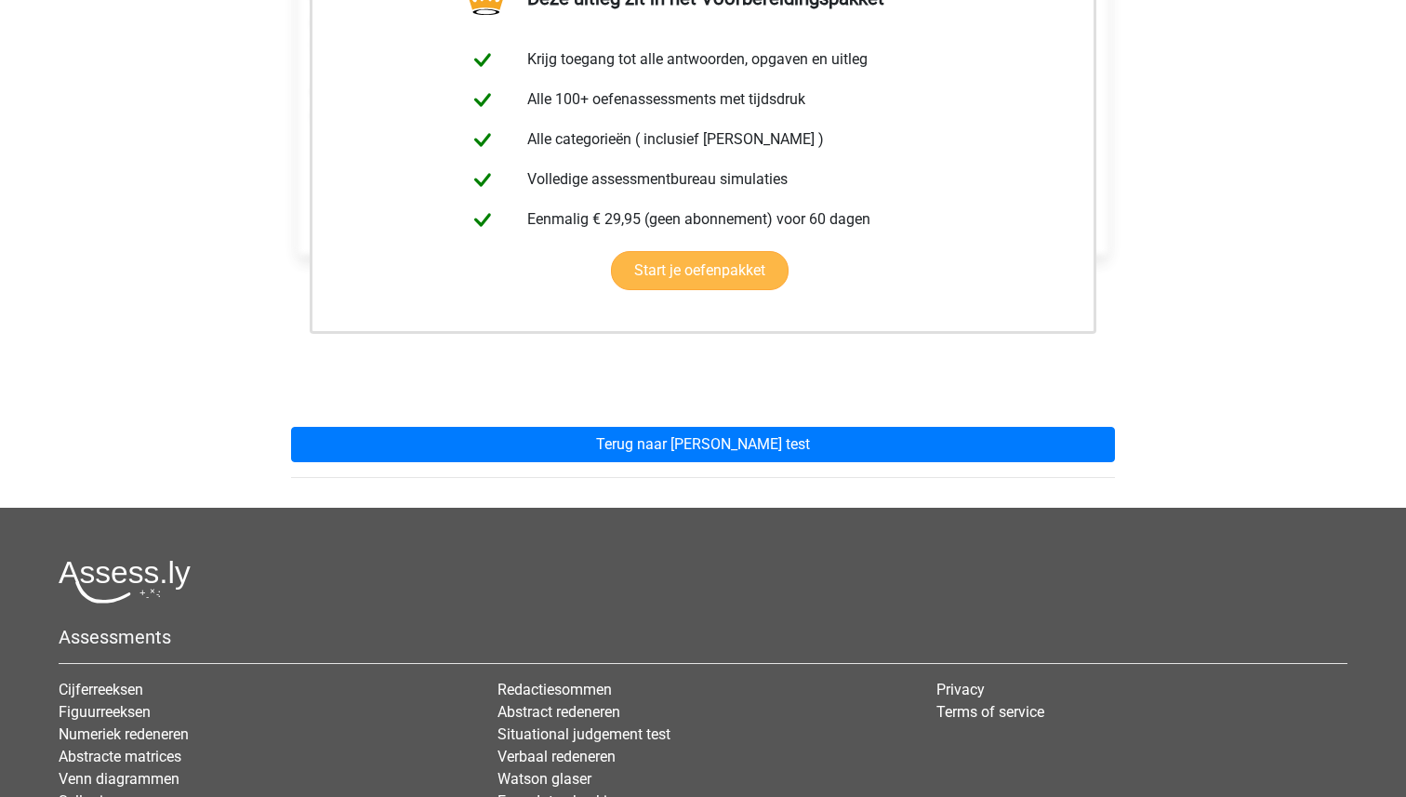
scroll to position [342, 0]
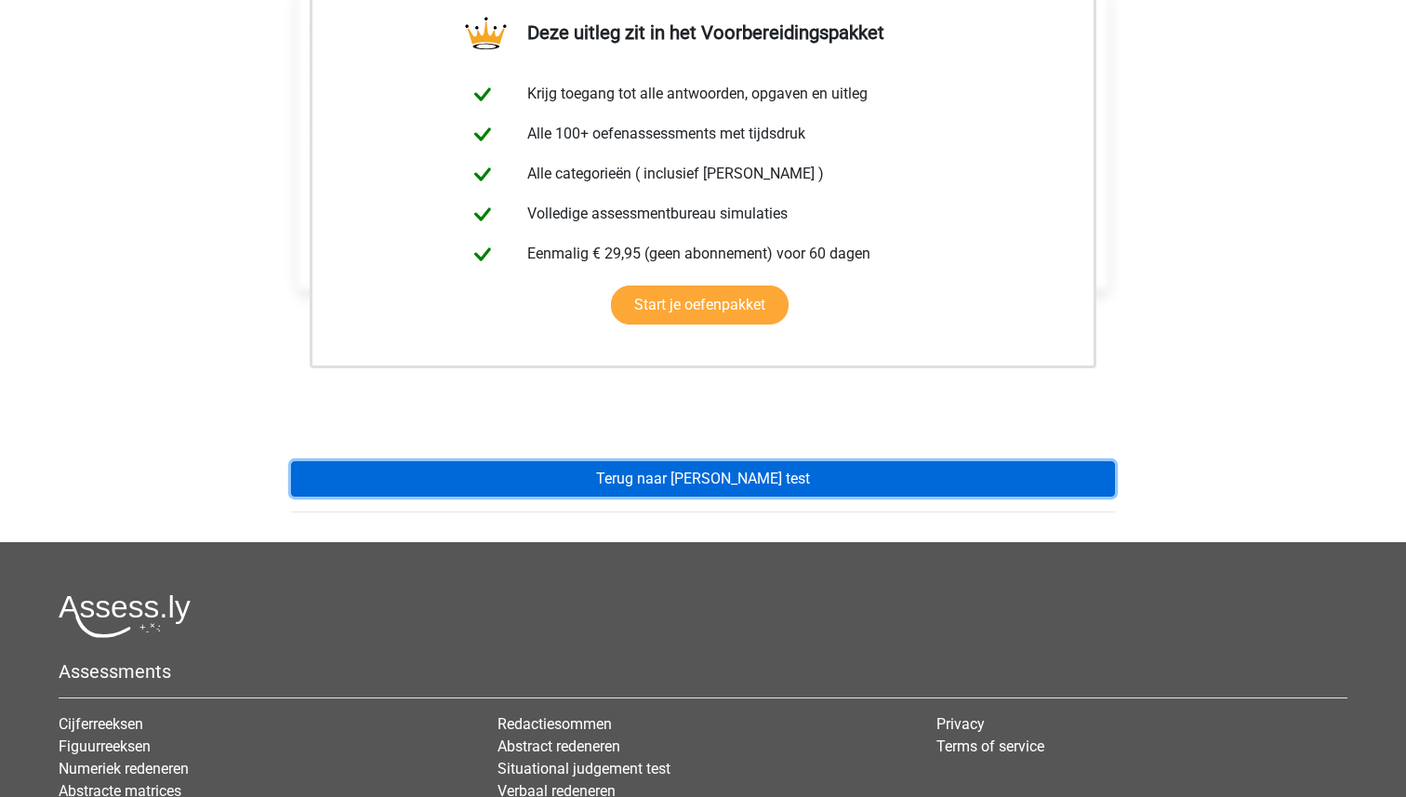
click at [690, 489] on link "Terug naar [PERSON_NAME] test" at bounding box center [703, 478] width 824 height 35
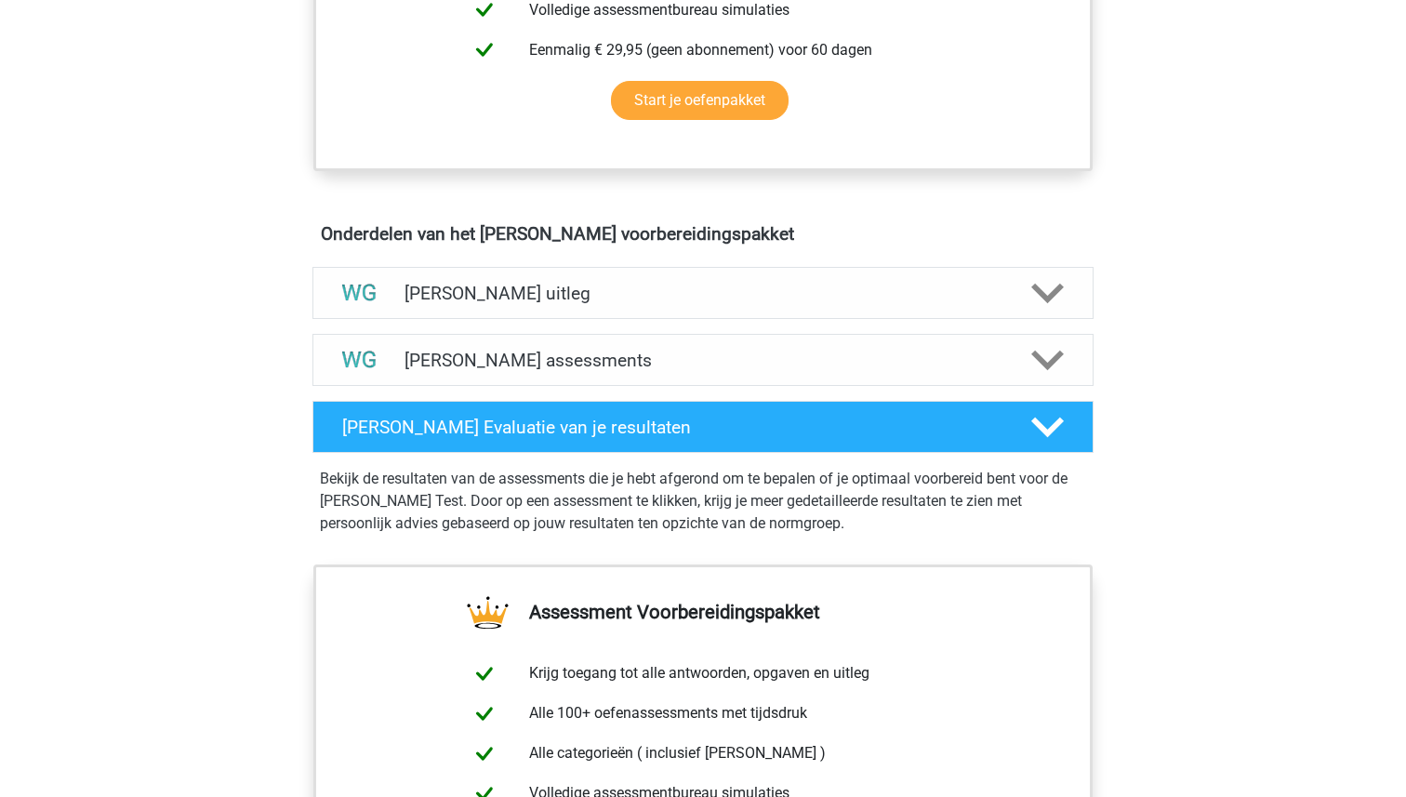
scroll to position [898, 0]
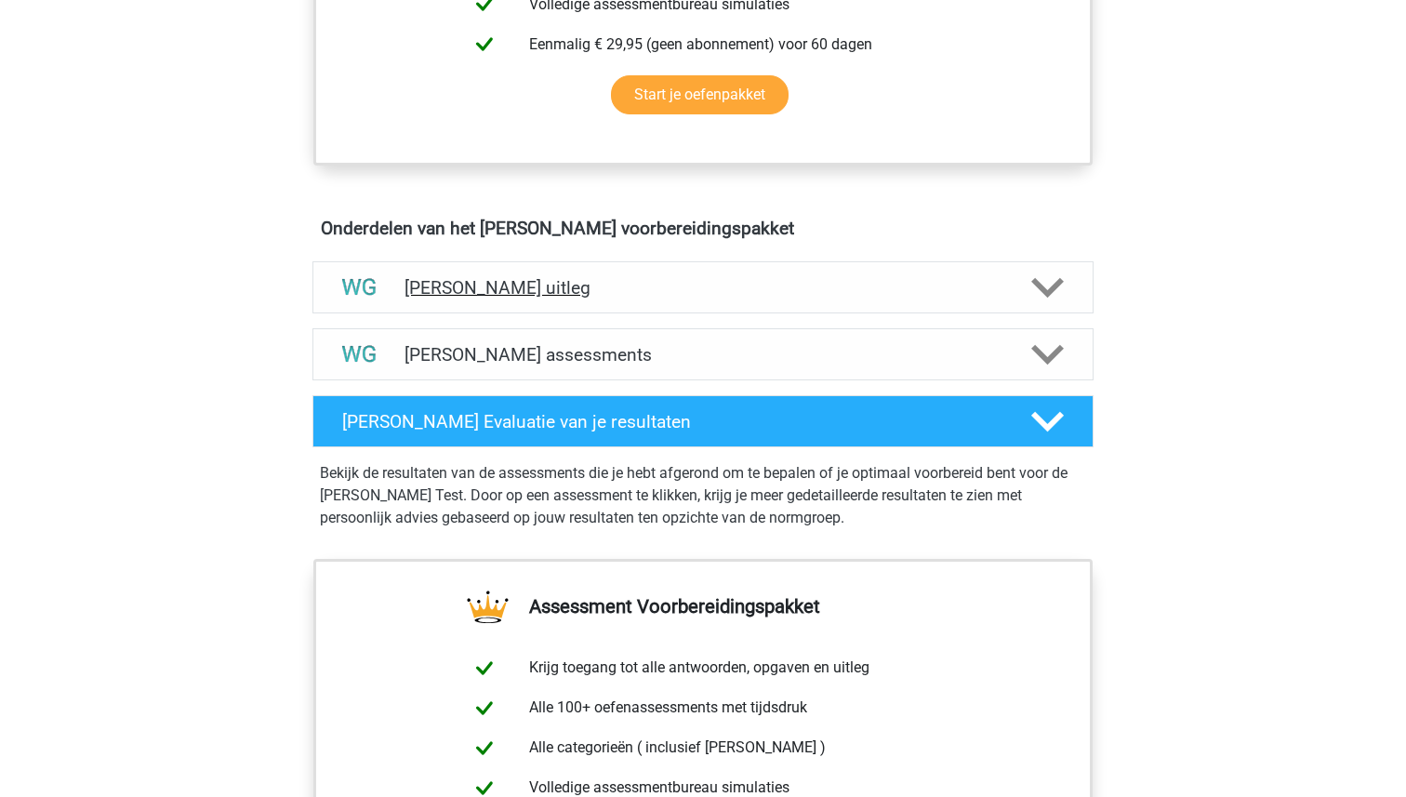
click at [689, 289] on h4 "[PERSON_NAME] uitleg" at bounding box center [702, 287] width 597 height 21
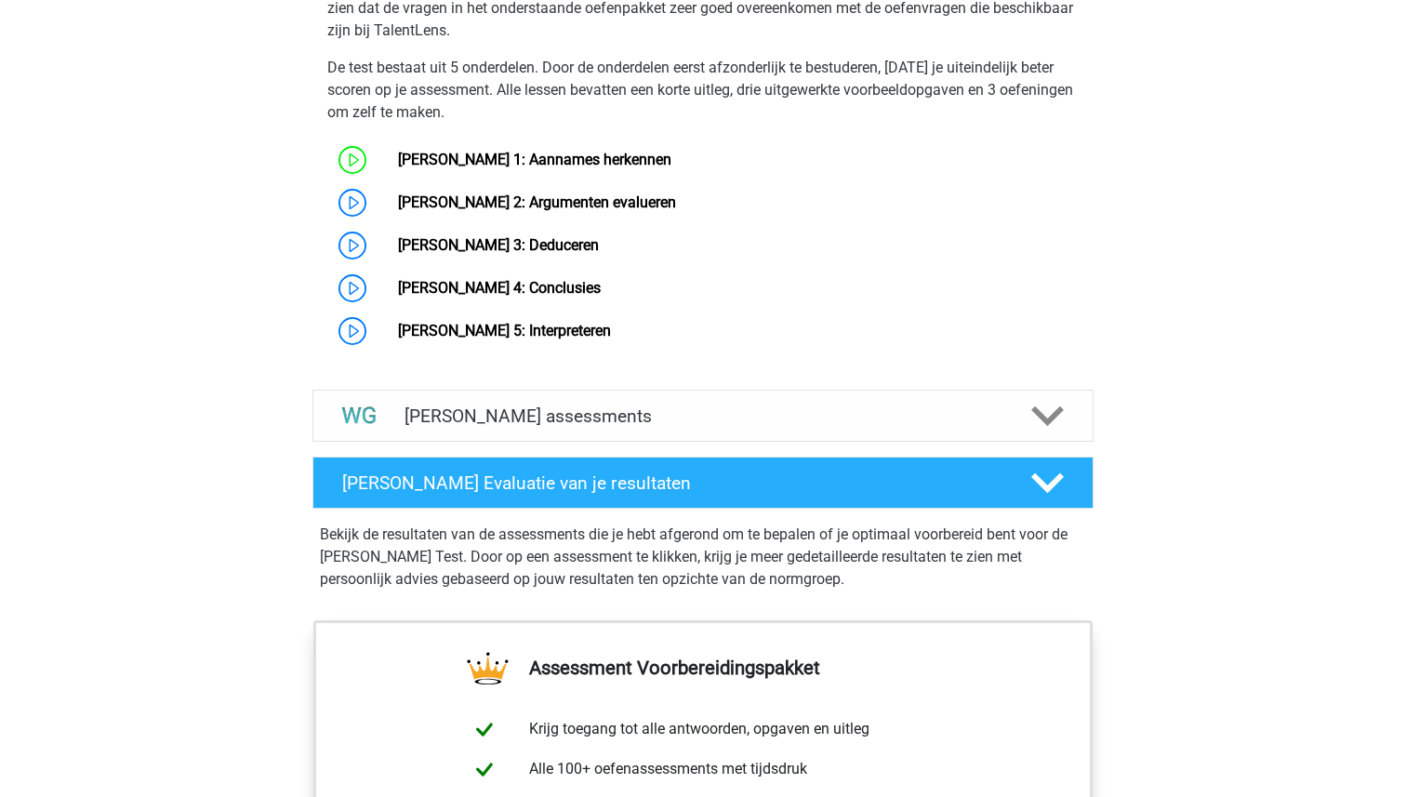
scroll to position [1535, 0]
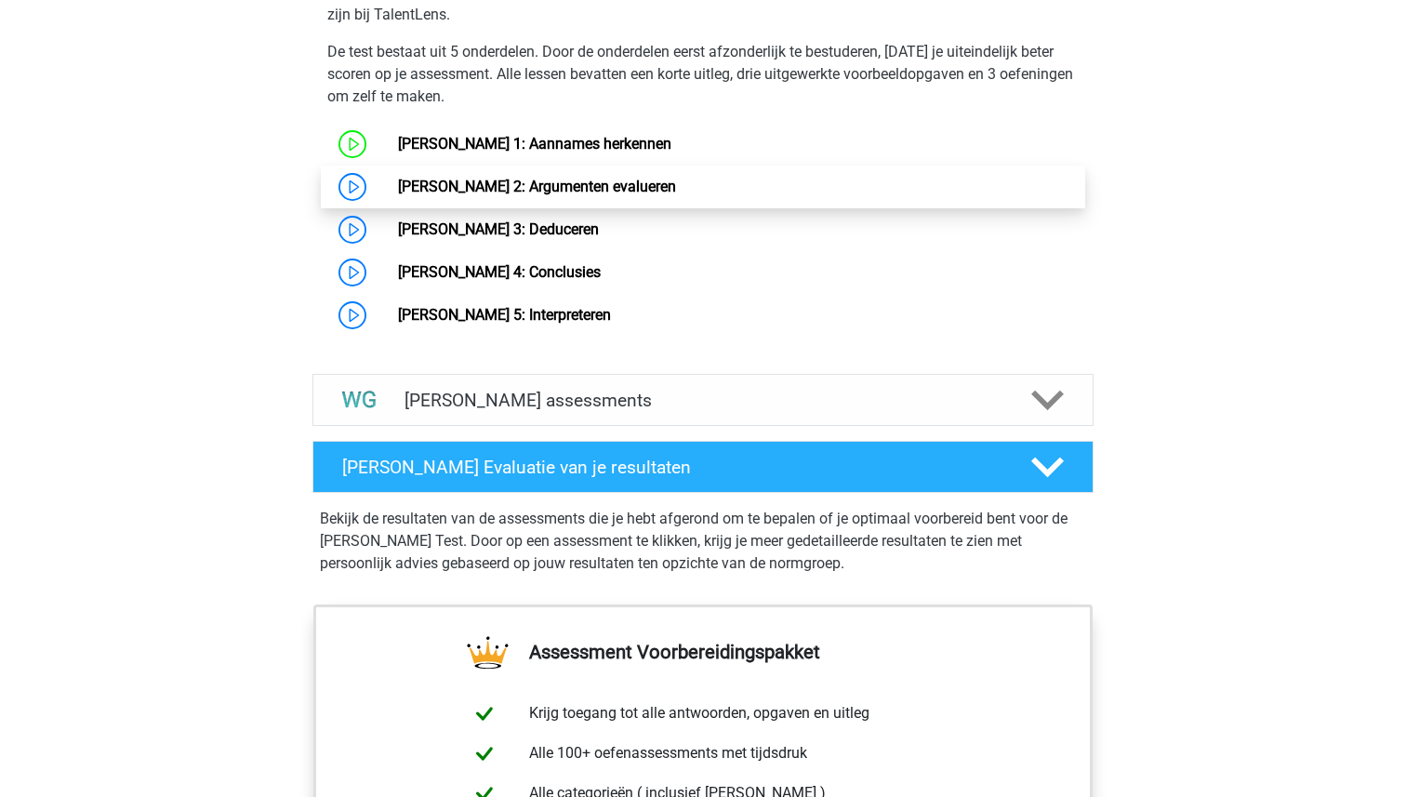
click at [589, 195] on link "[PERSON_NAME] 2: Argumenten evalueren" at bounding box center [537, 187] width 278 height 18
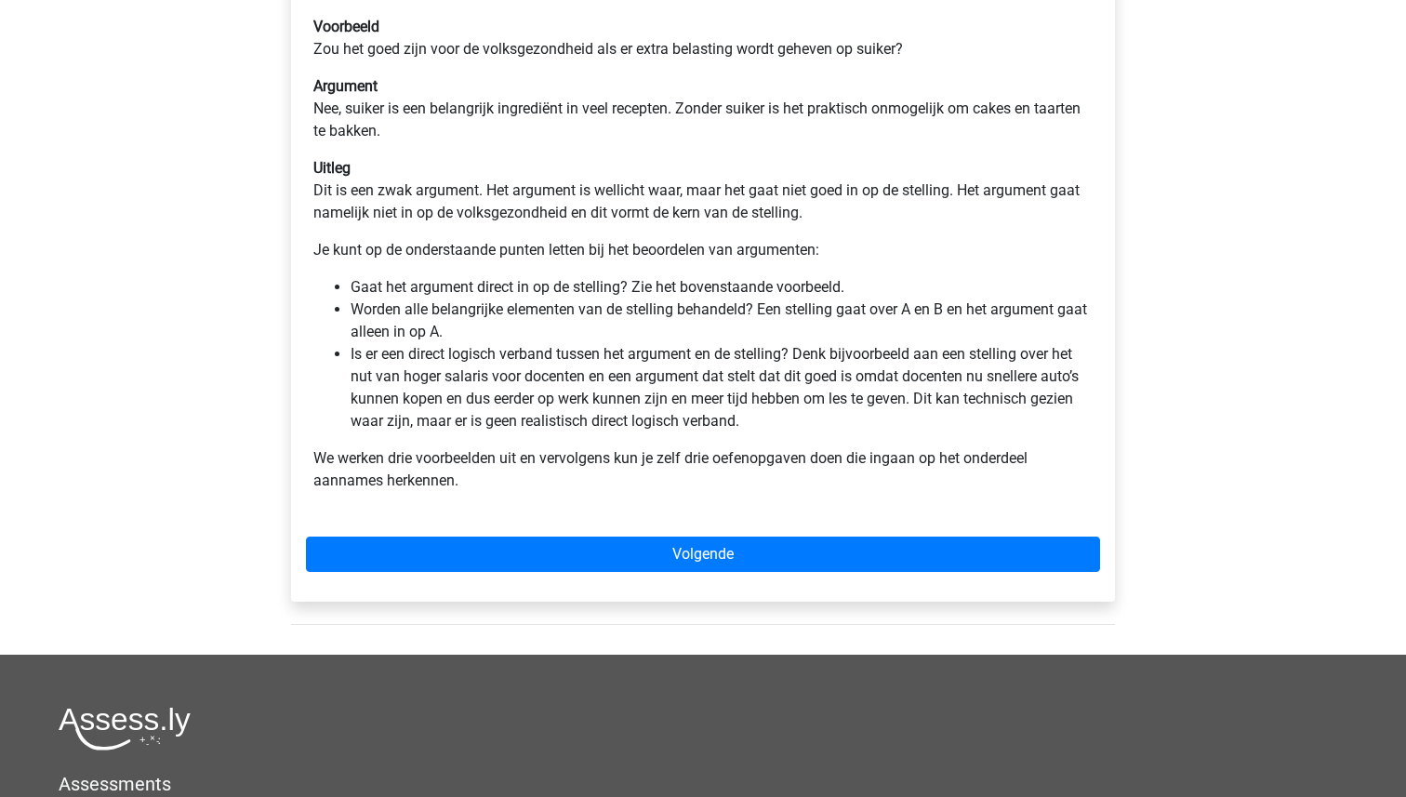
scroll to position [439, 0]
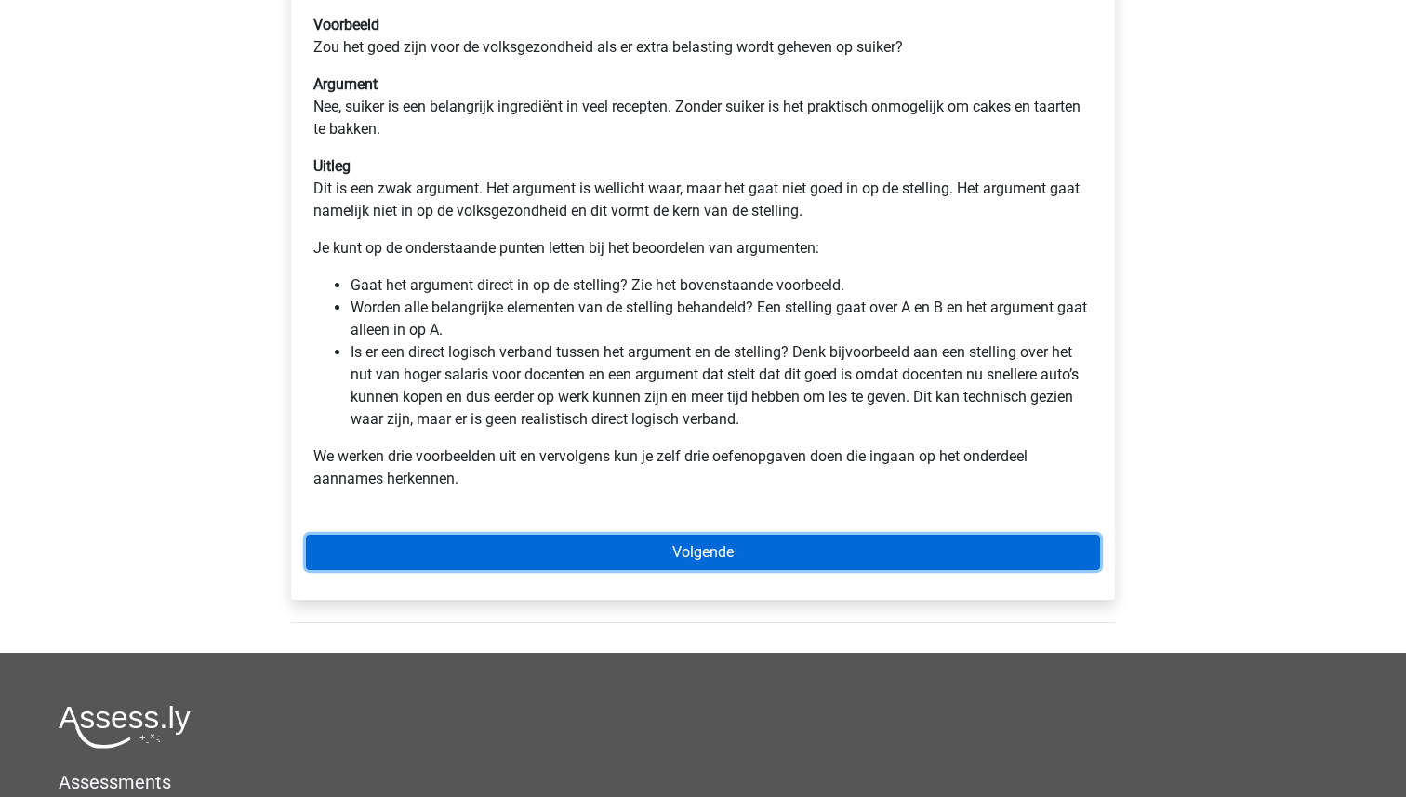
click at [741, 546] on link "Volgende" at bounding box center [703, 552] width 794 height 35
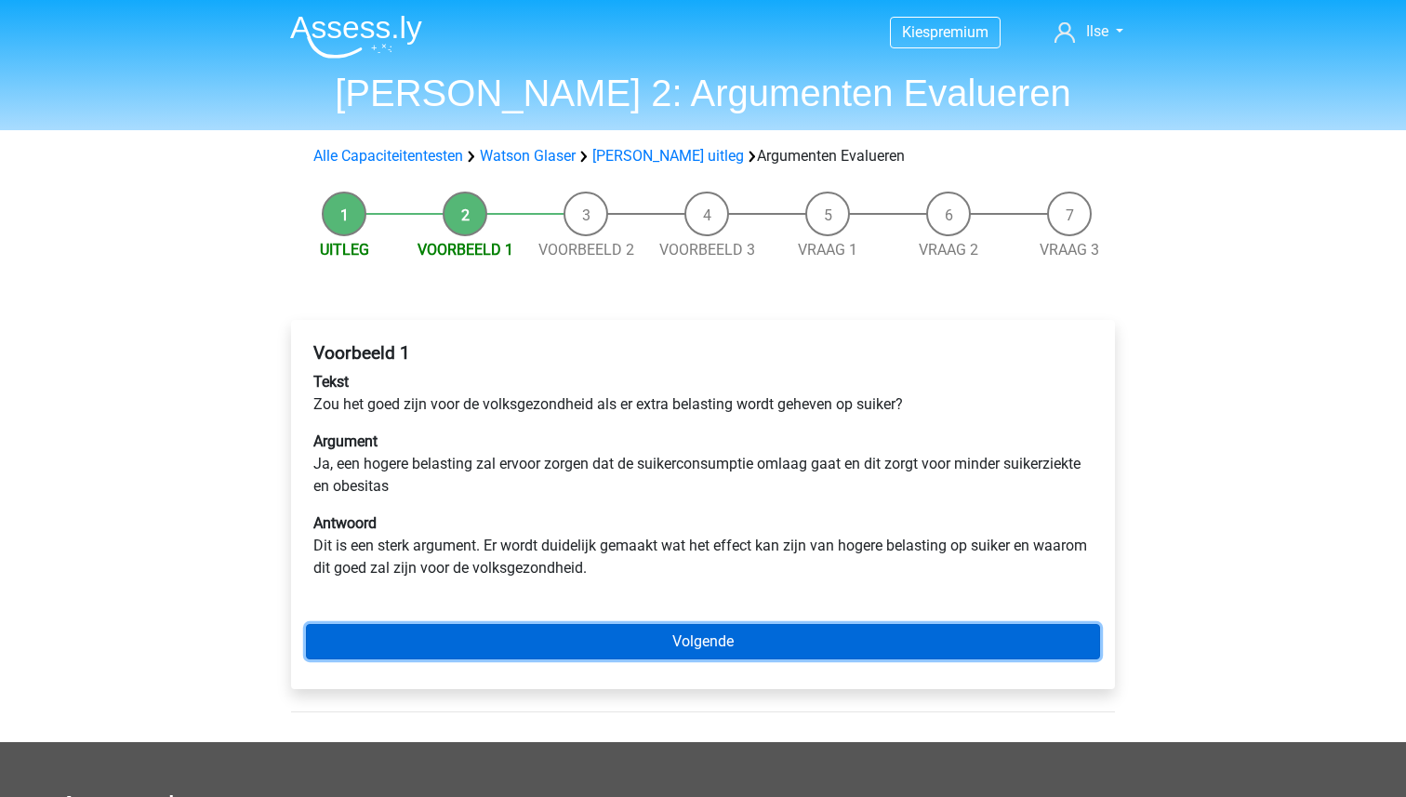
click at [723, 641] on link "Volgende" at bounding box center [703, 641] width 794 height 35
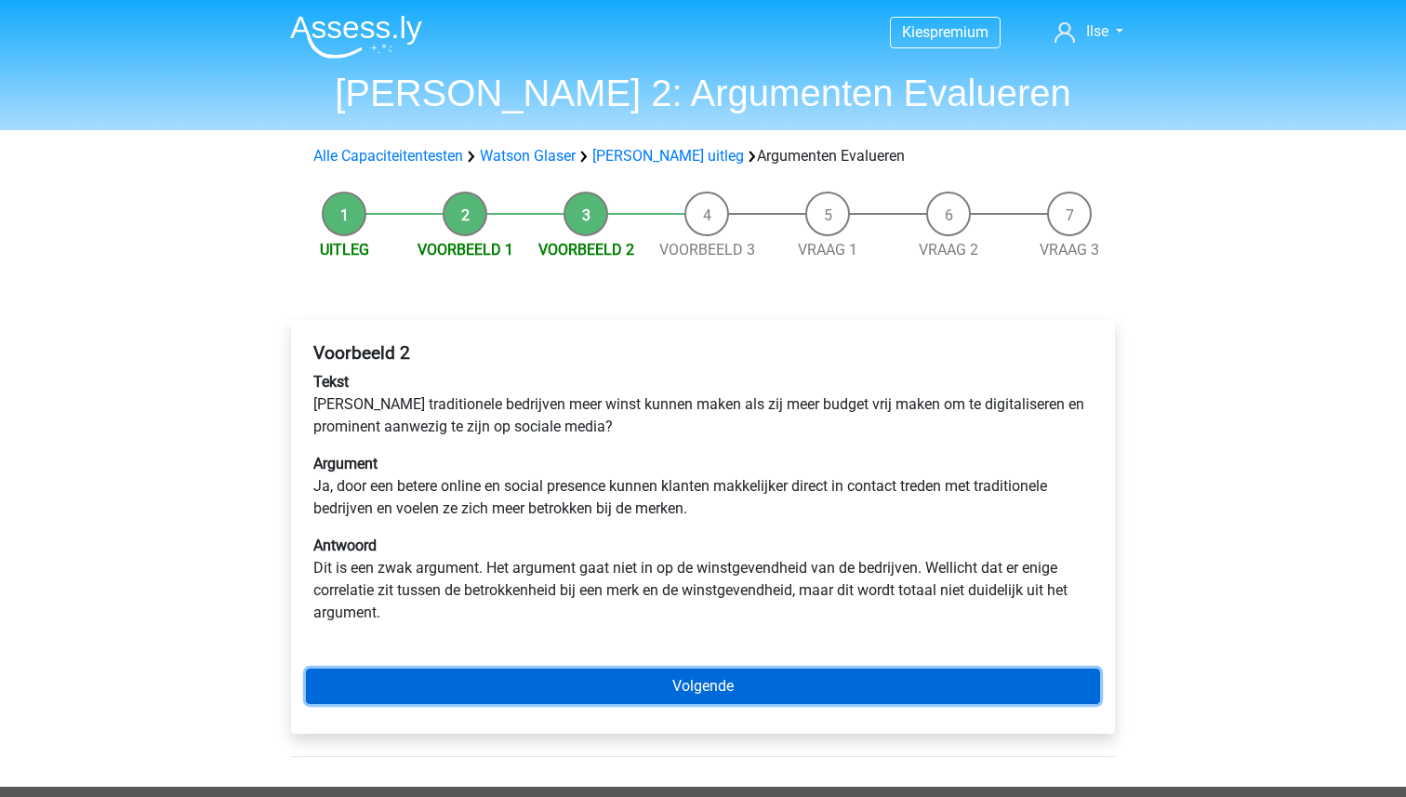
click at [804, 685] on link "Volgende" at bounding box center [703, 685] width 794 height 35
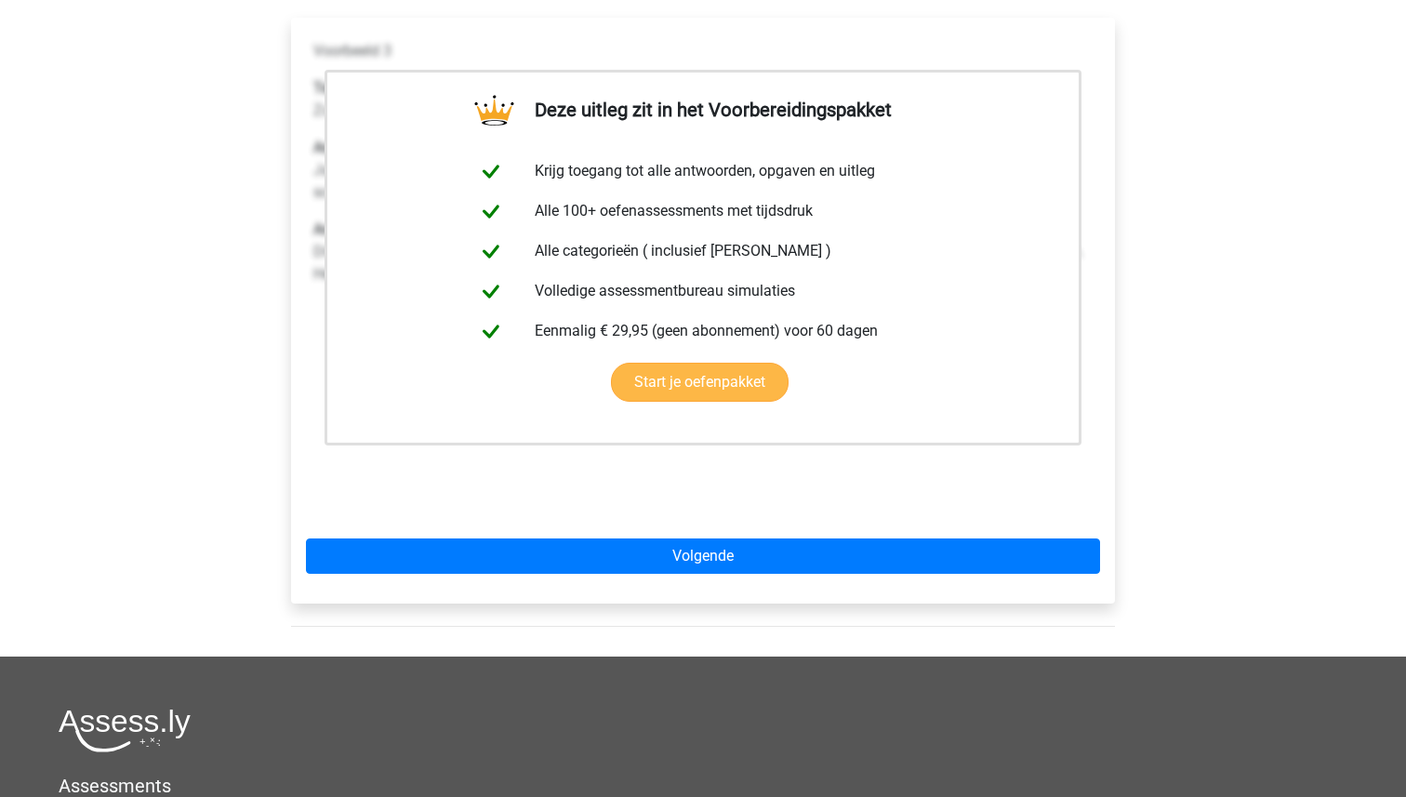
scroll to position [306, 0]
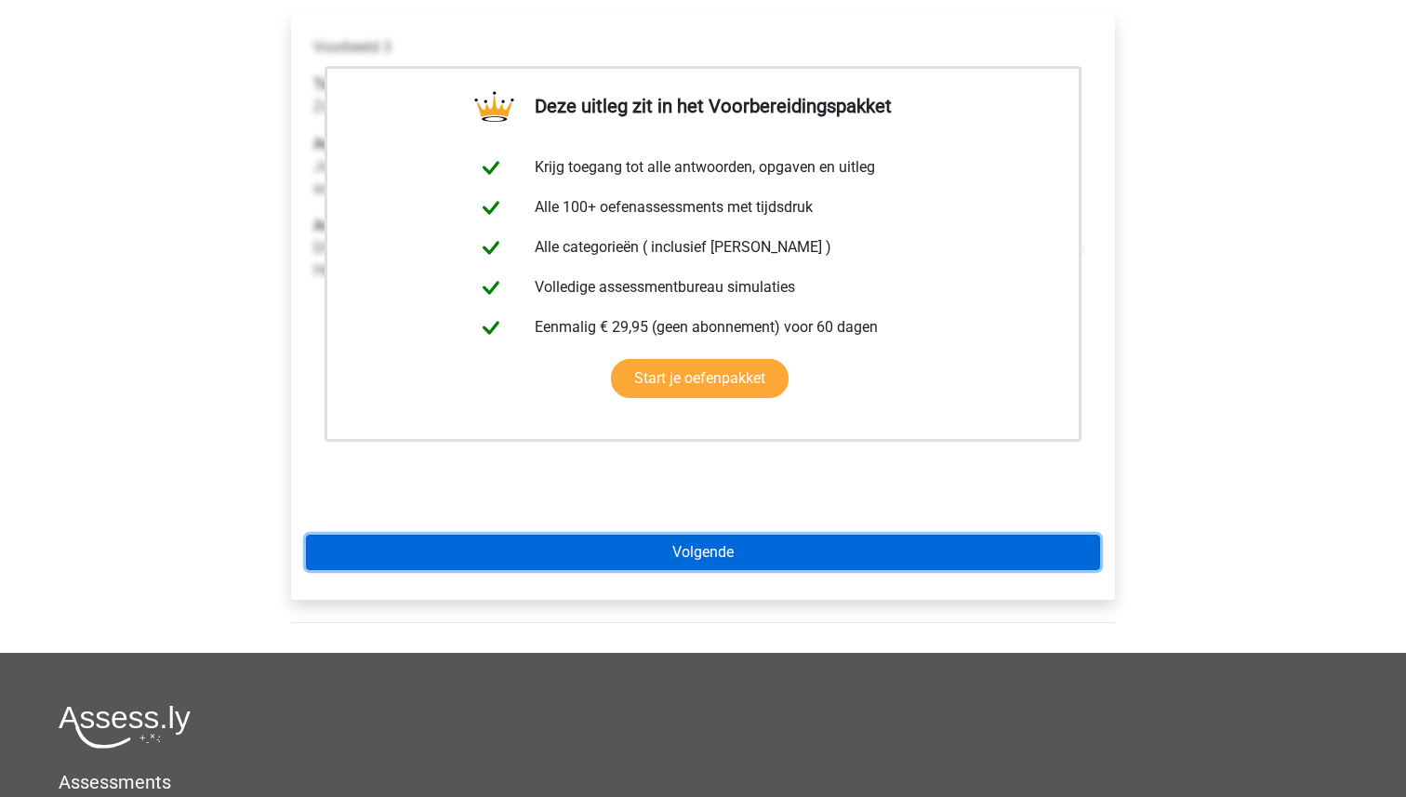
click at [727, 555] on link "Volgende" at bounding box center [703, 552] width 794 height 35
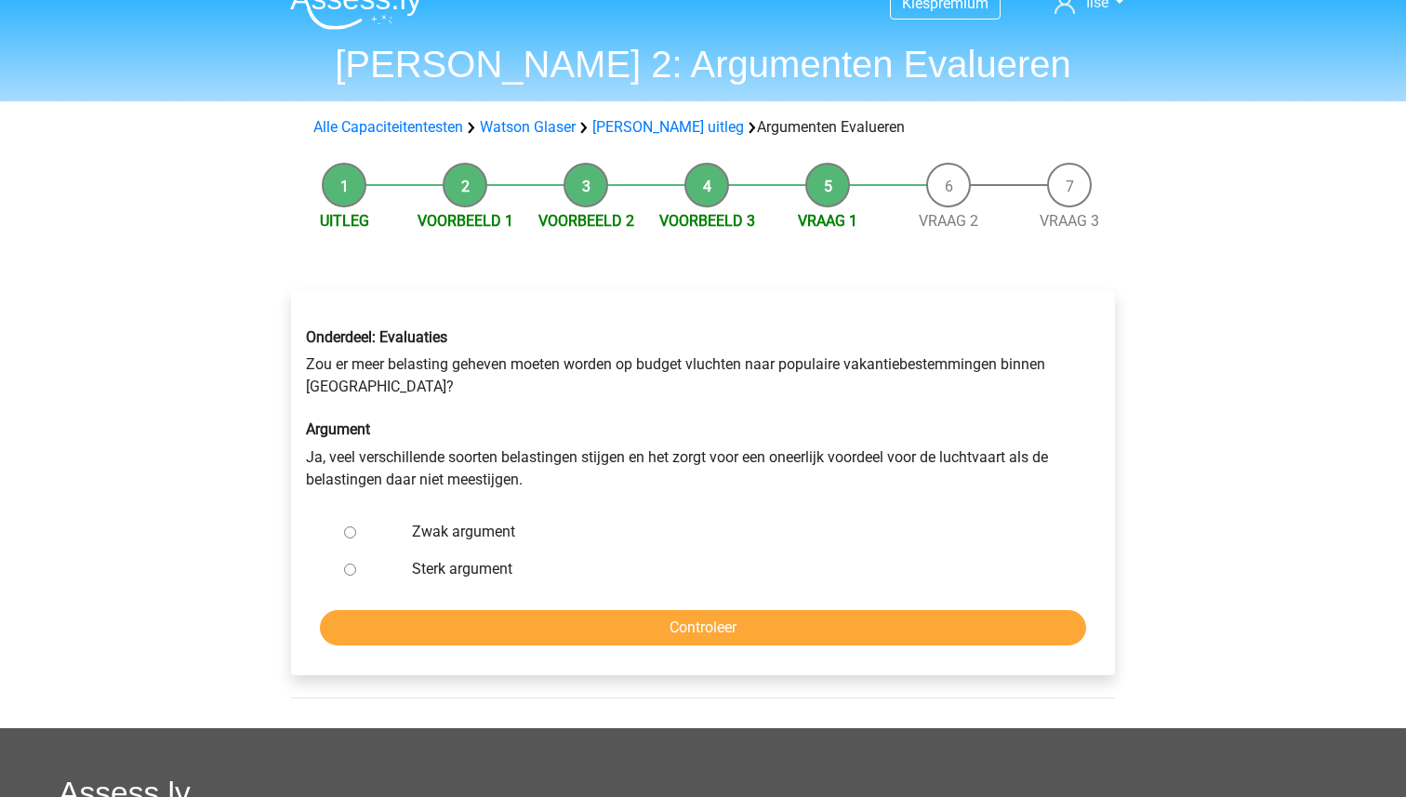
scroll to position [41, 0]
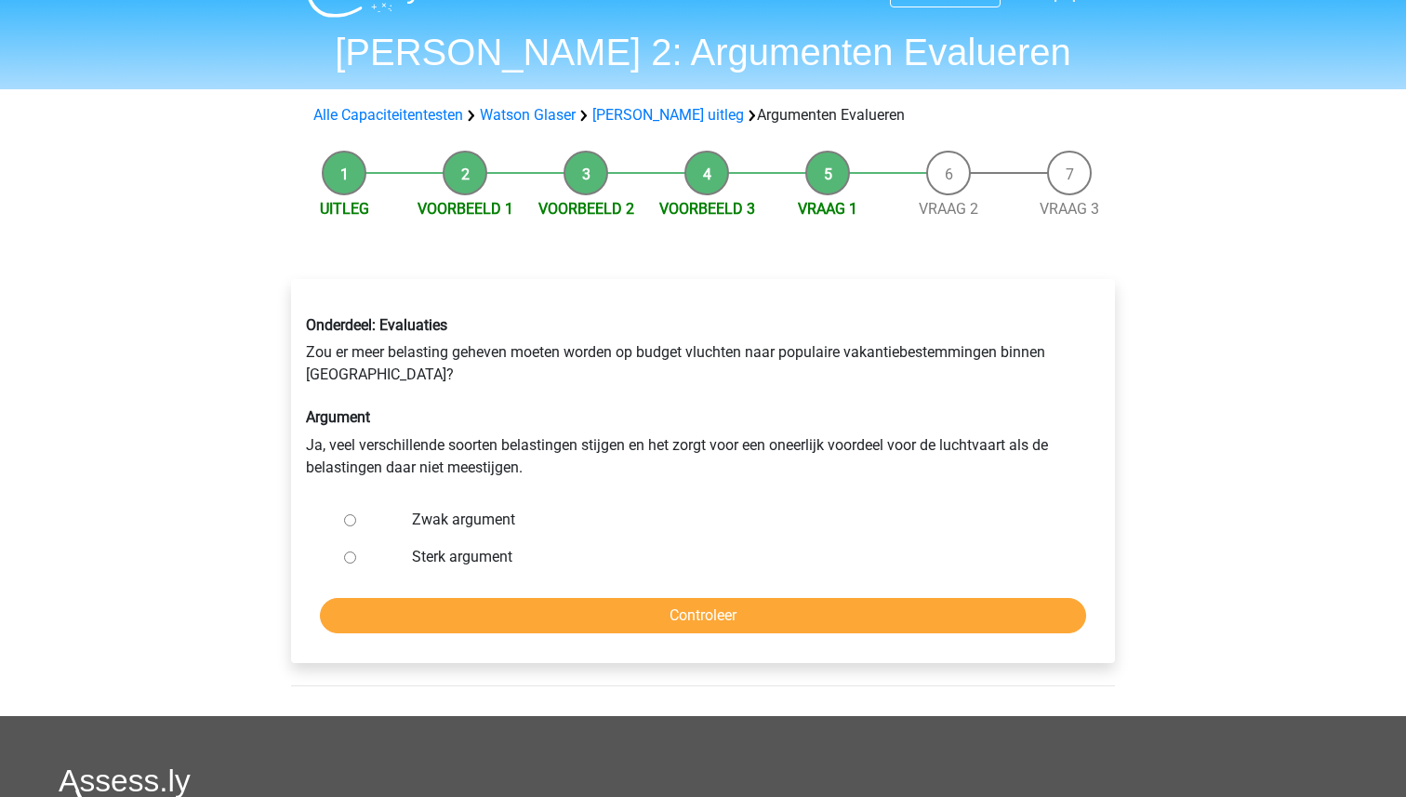
click at [351, 521] on input "Zwak argument" at bounding box center [350, 520] width 12 height 12
radio input "true"
click at [707, 610] on input "Controleer" at bounding box center [703, 615] width 766 height 35
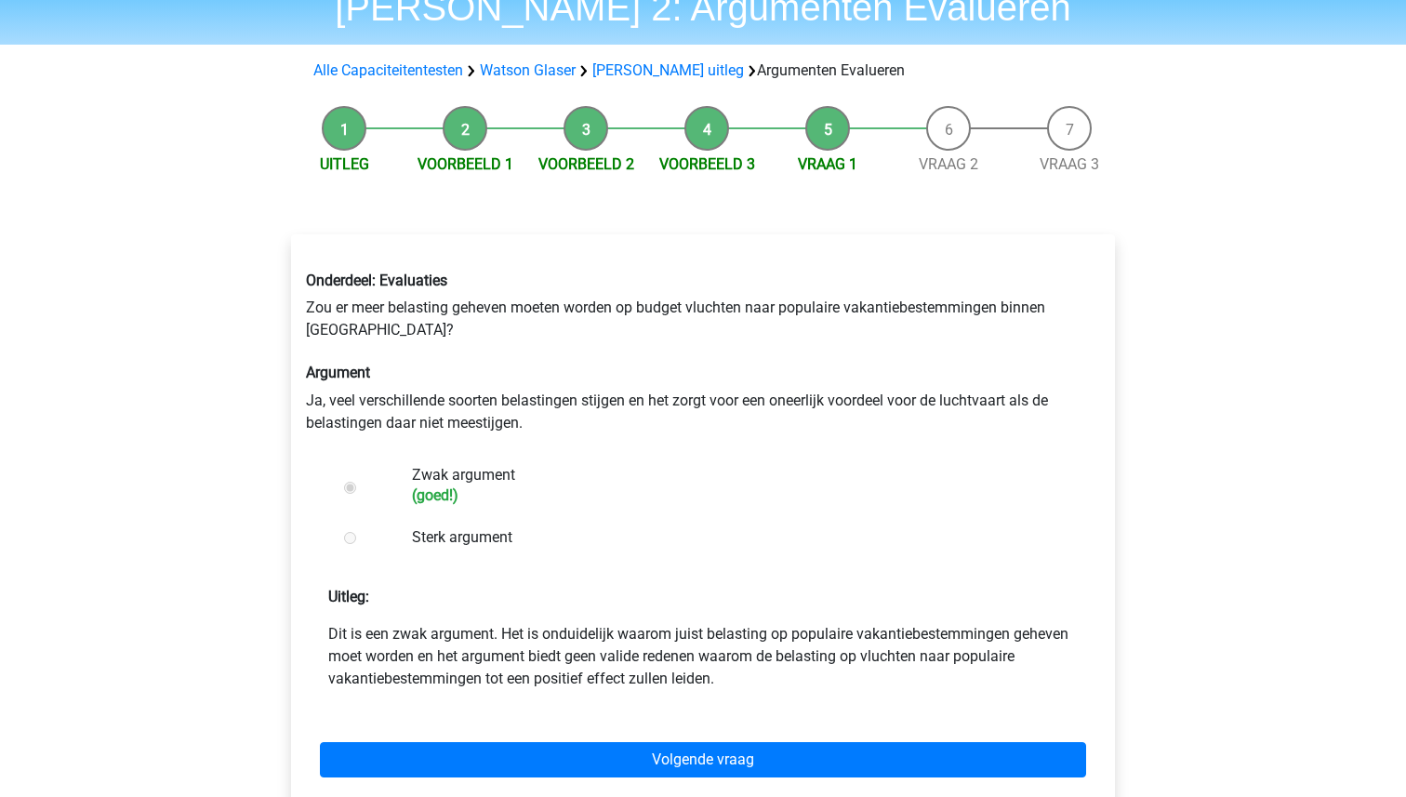
scroll to position [243, 0]
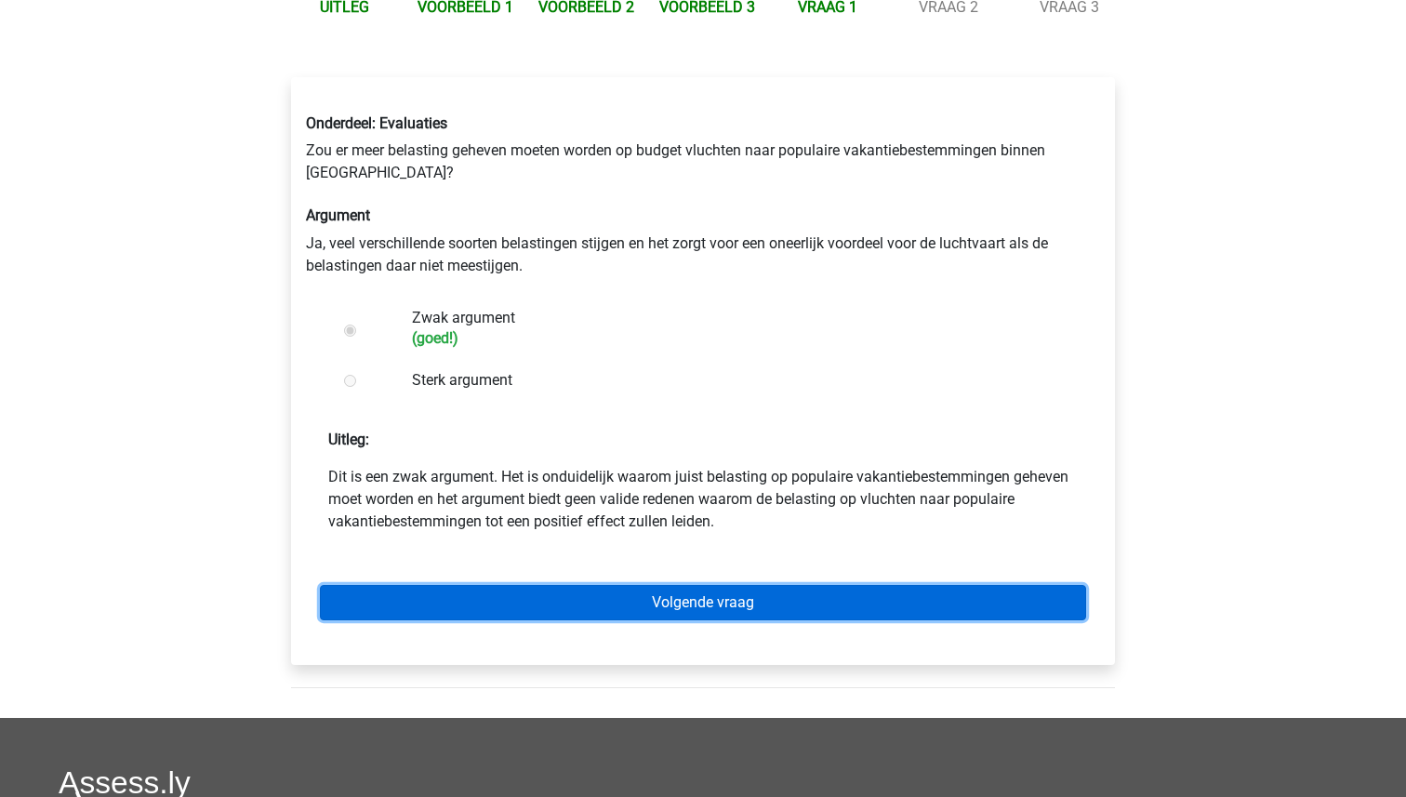
click at [702, 602] on link "Volgende vraag" at bounding box center [703, 602] width 766 height 35
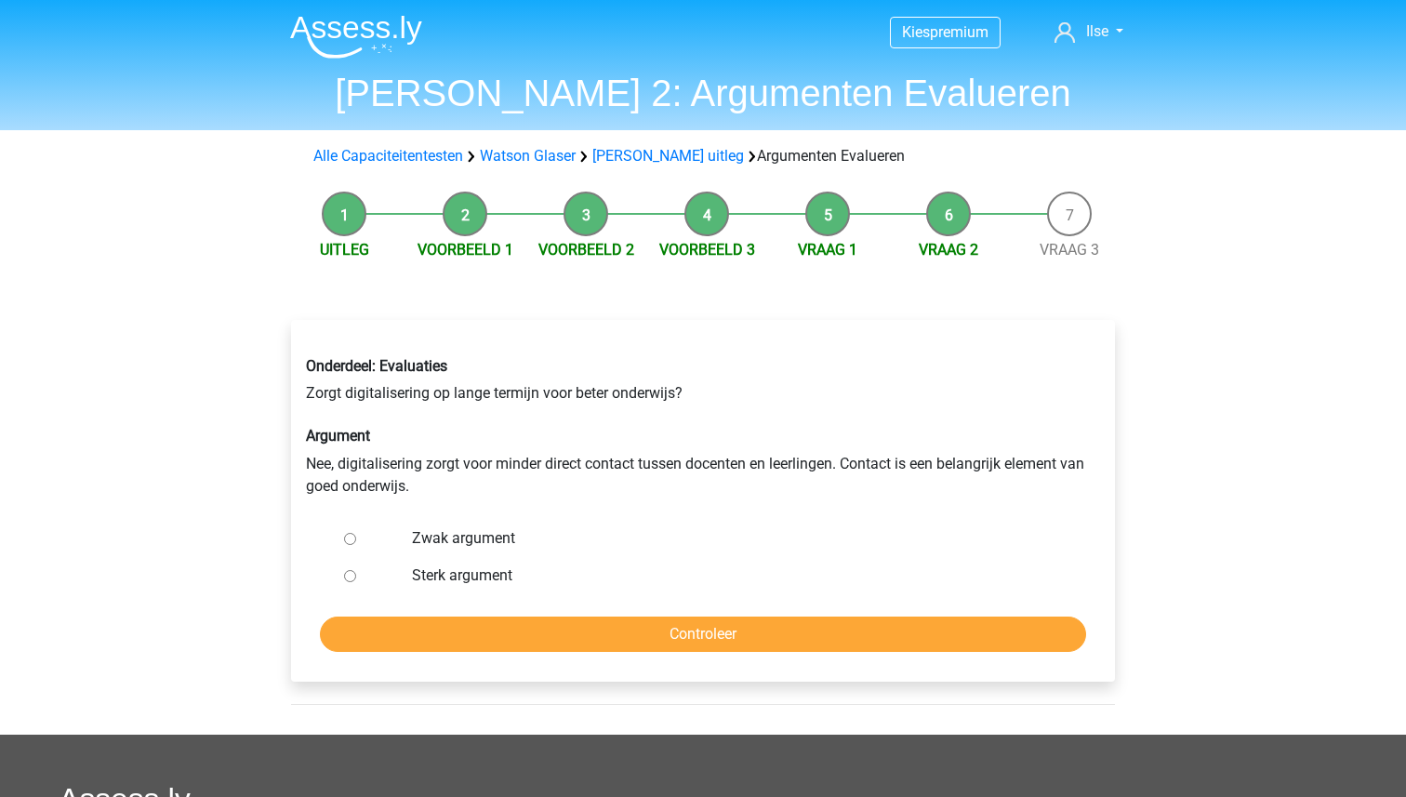
click at [350, 535] on input "Zwak argument" at bounding box center [350, 539] width 12 height 12
radio input "true"
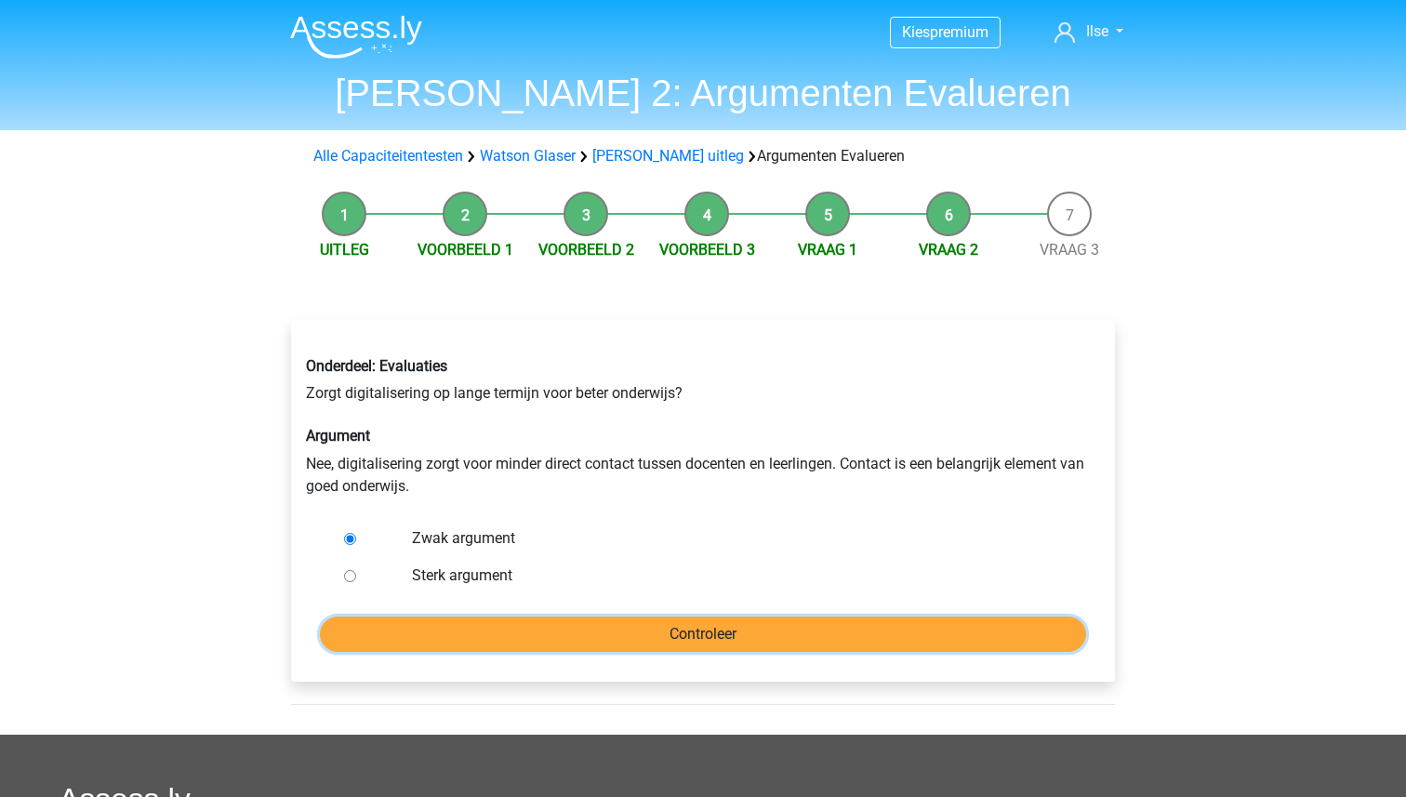
click at [684, 640] on input "Controleer" at bounding box center [703, 633] width 766 height 35
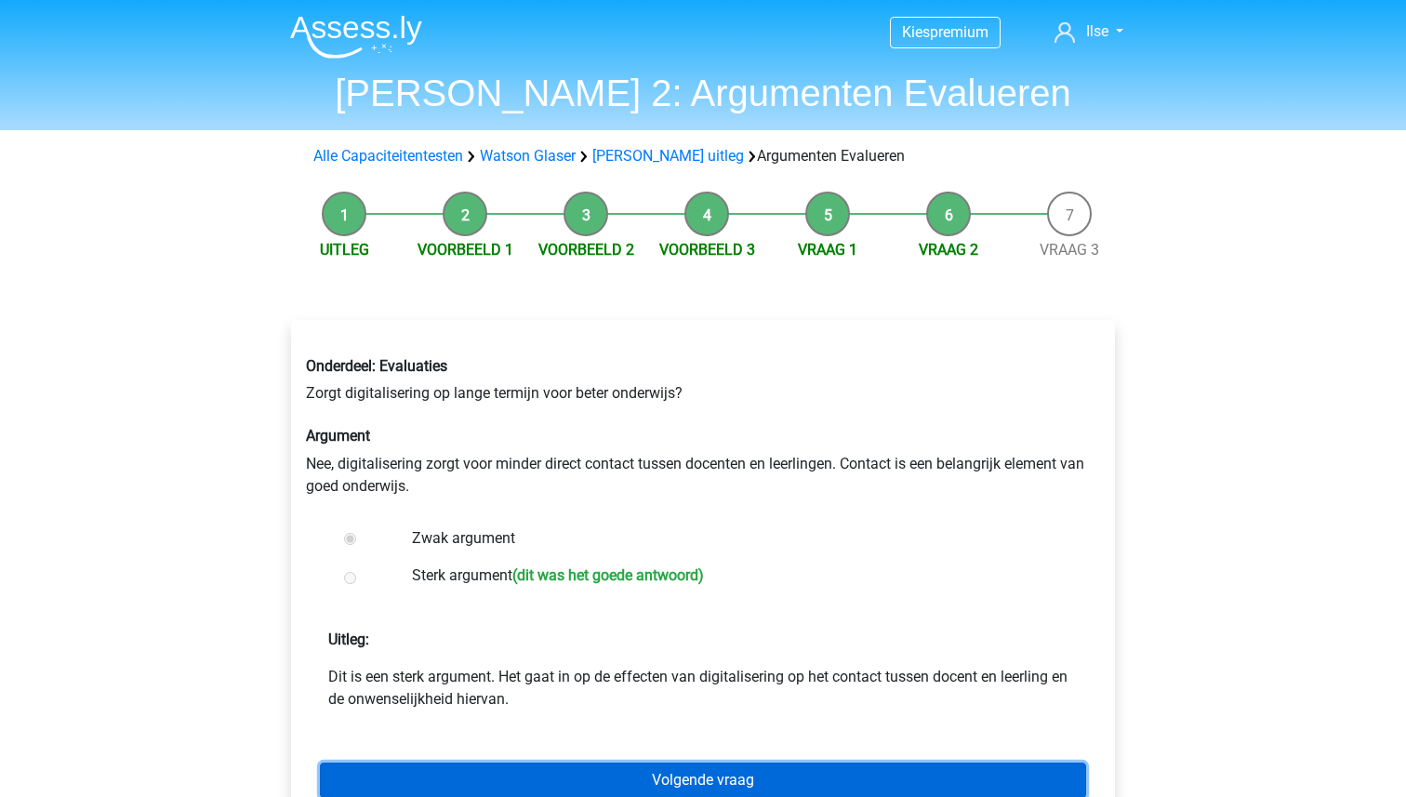
click at [722, 778] on link "Volgende vraag" at bounding box center [703, 779] width 766 height 35
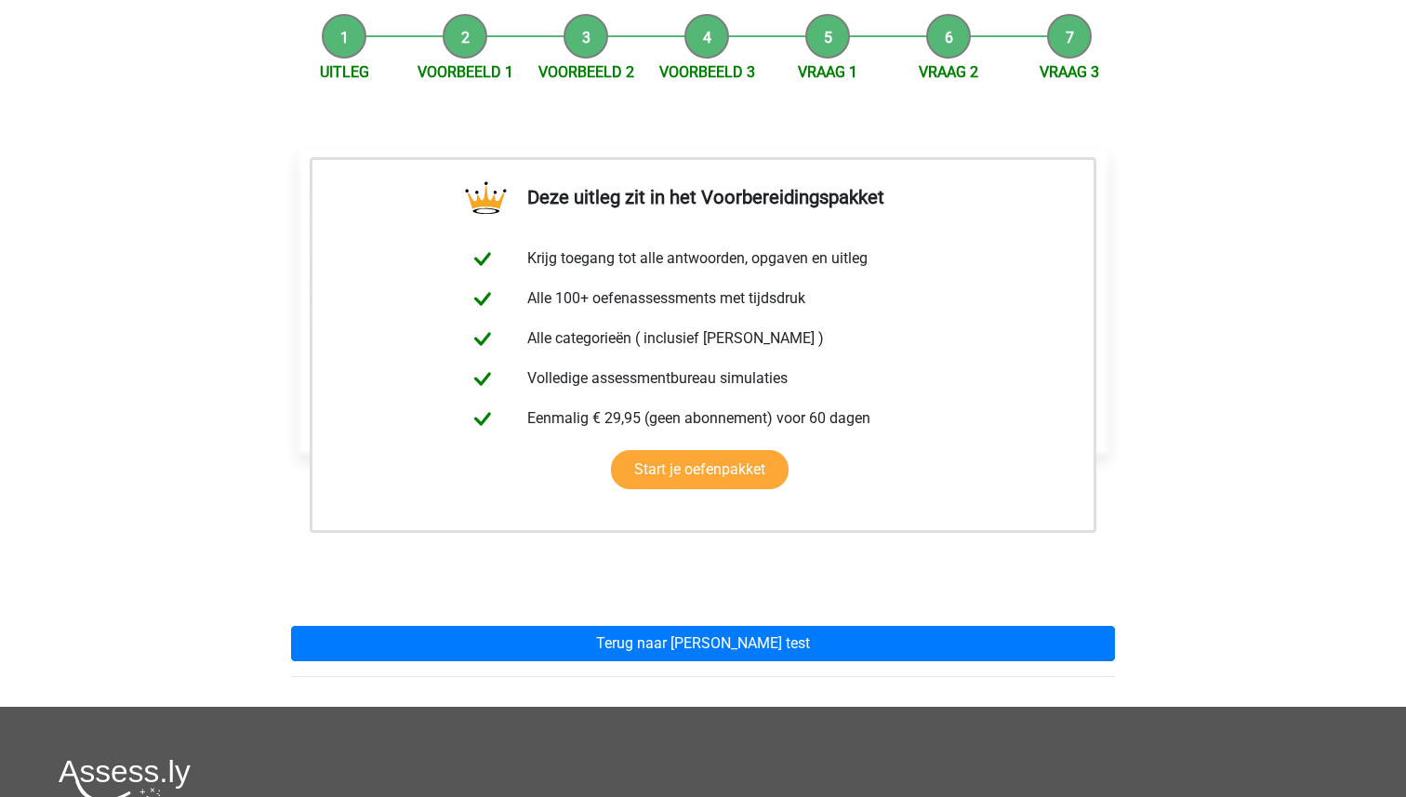
scroll to position [347, 0]
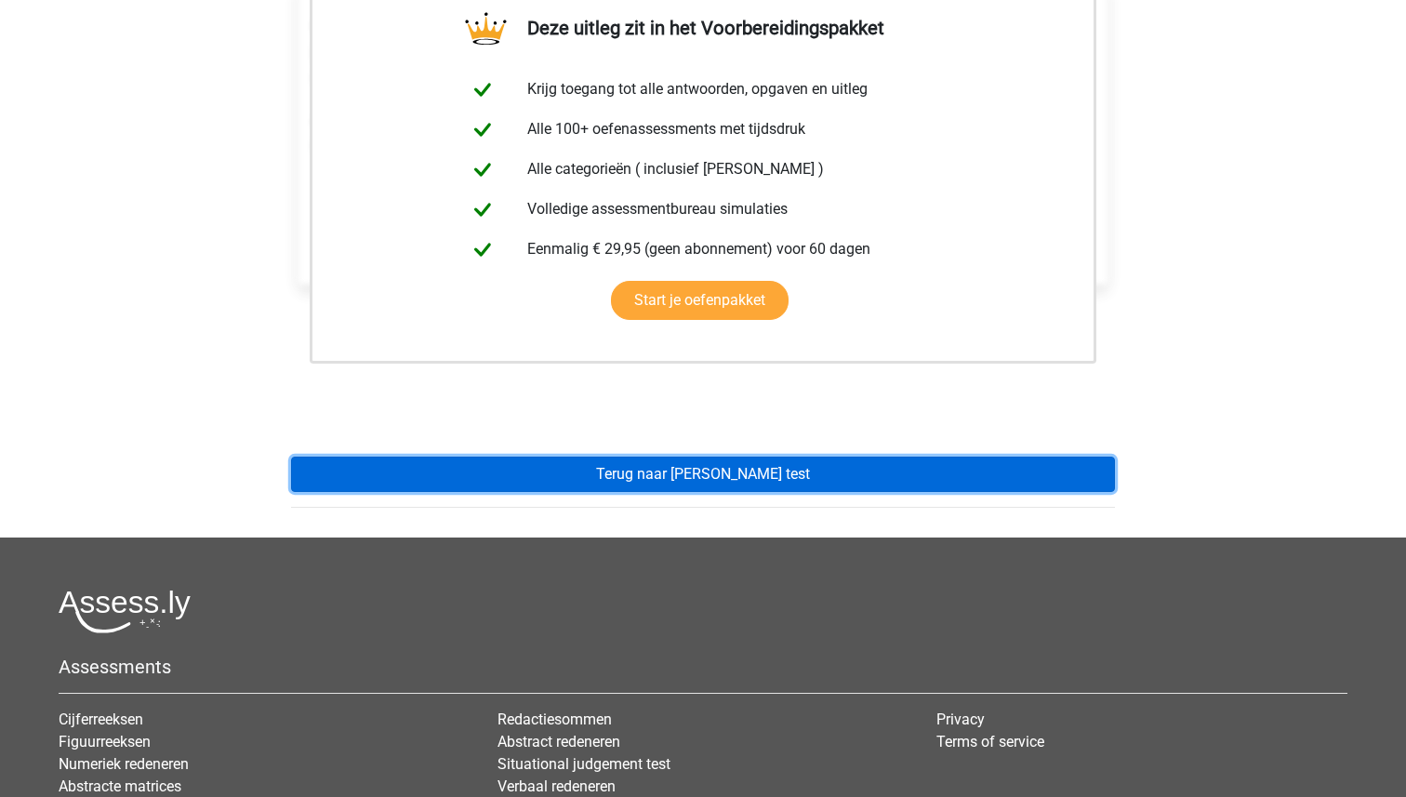
click at [724, 477] on link "Terug naar watson glaser test" at bounding box center [703, 473] width 824 height 35
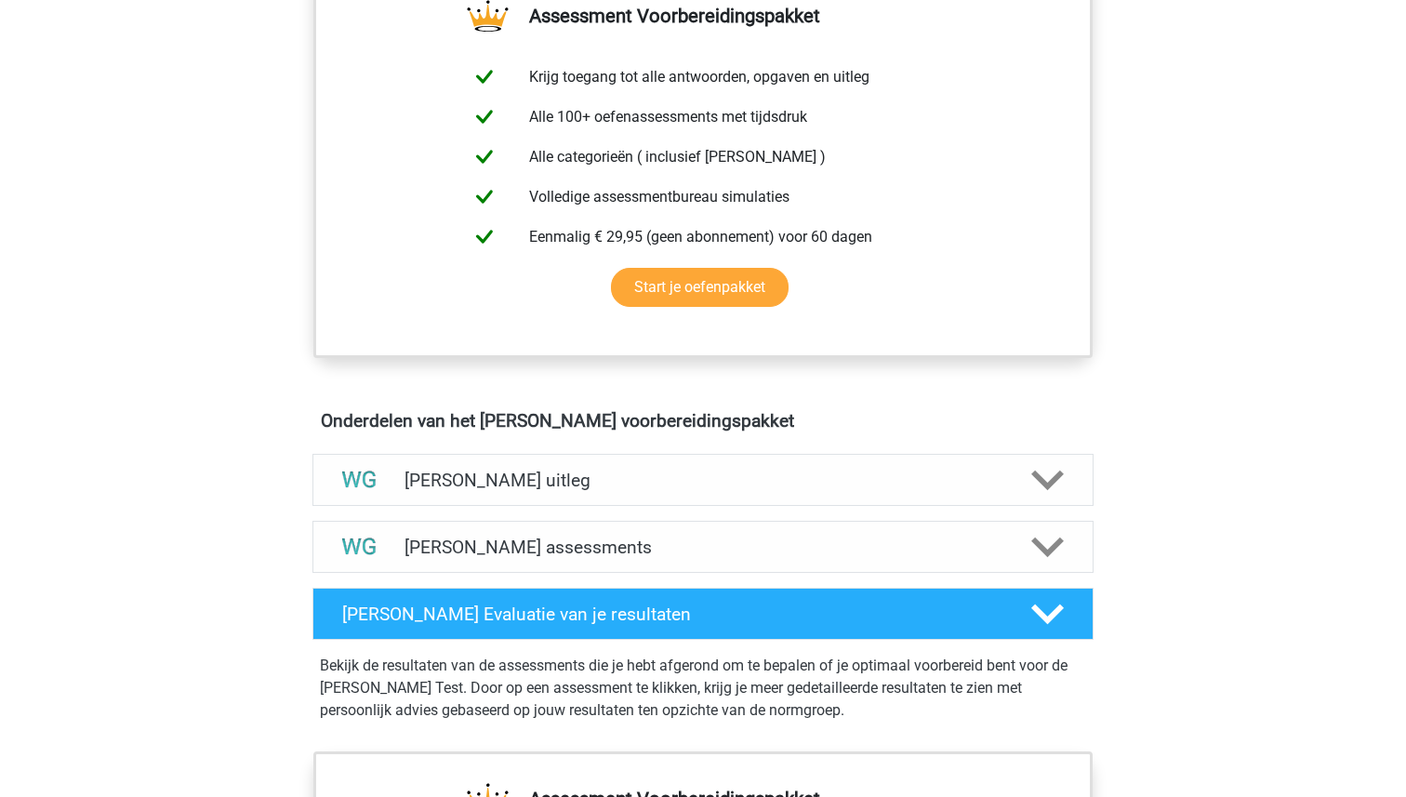
scroll to position [763, 0]
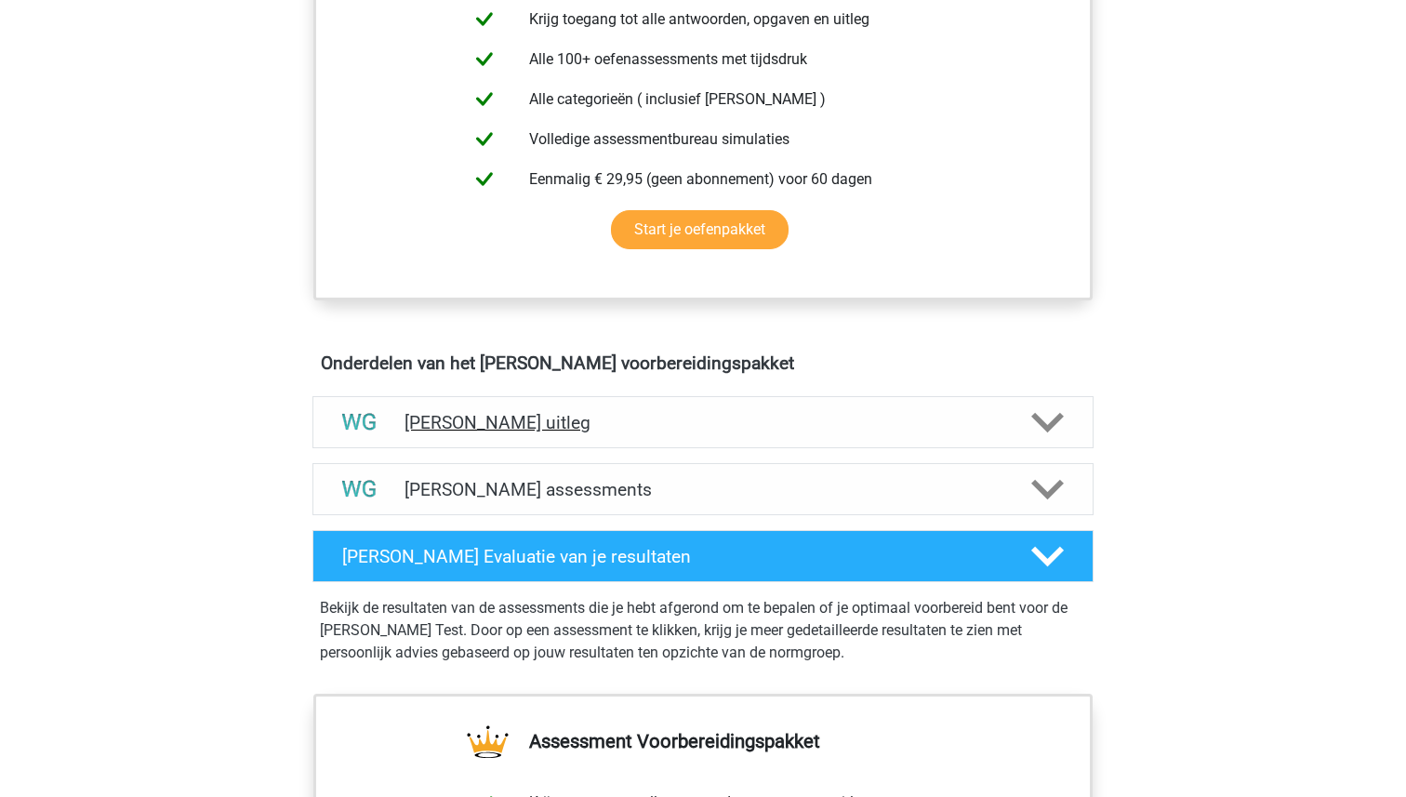
click at [709, 434] on div "[PERSON_NAME] uitleg" at bounding box center [702, 422] width 781 height 52
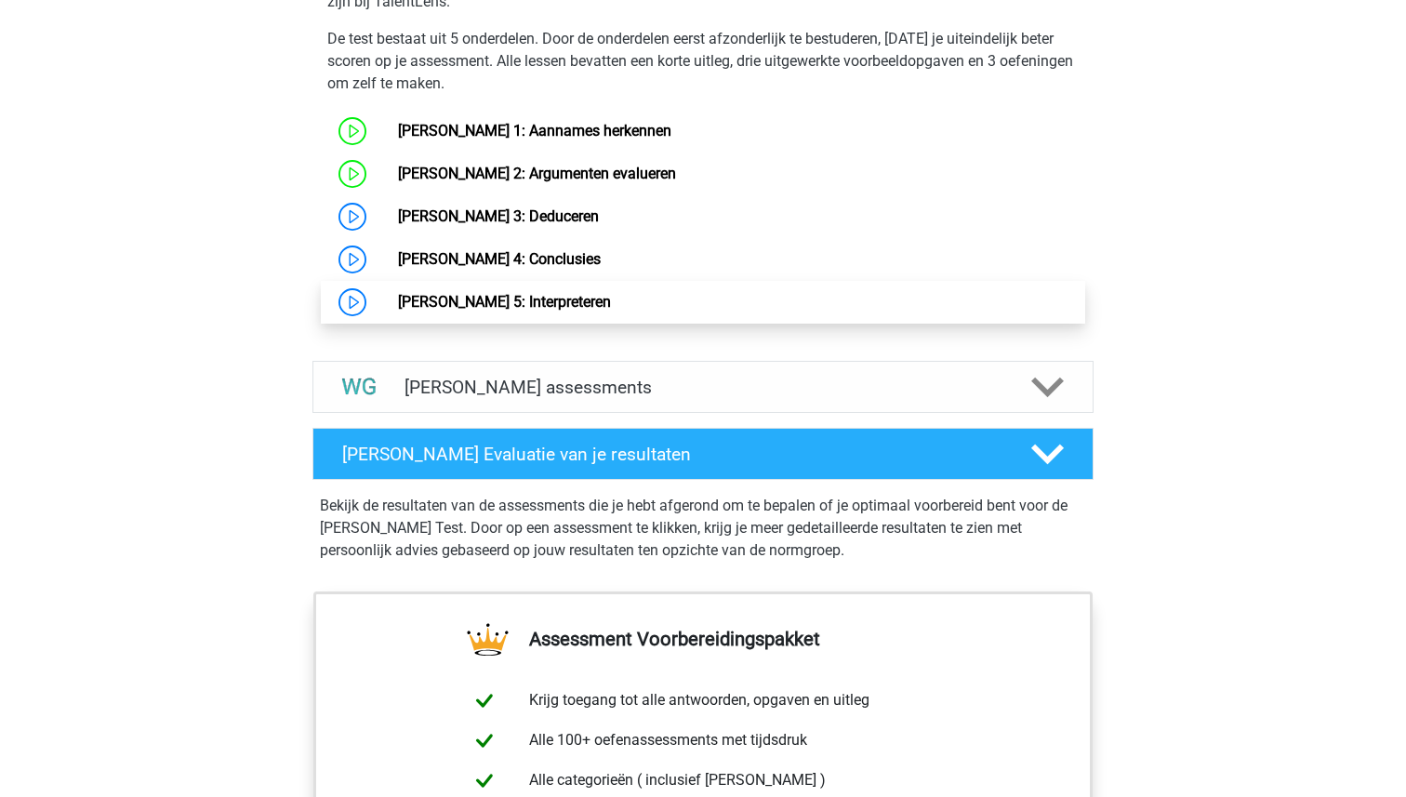
scroll to position [1560, 0]
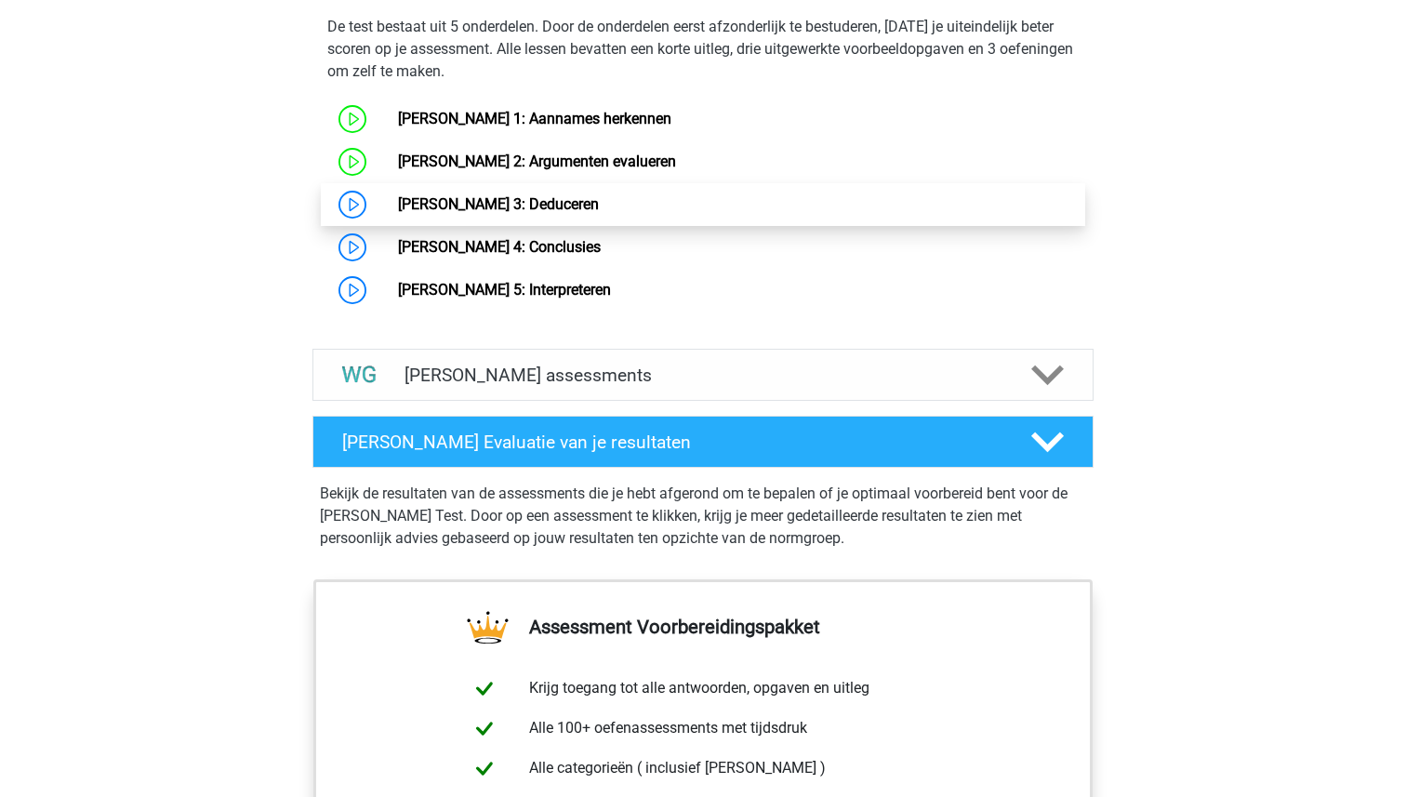
click at [580, 204] on link "Watson Glaser 3: Deduceren" at bounding box center [498, 204] width 201 height 18
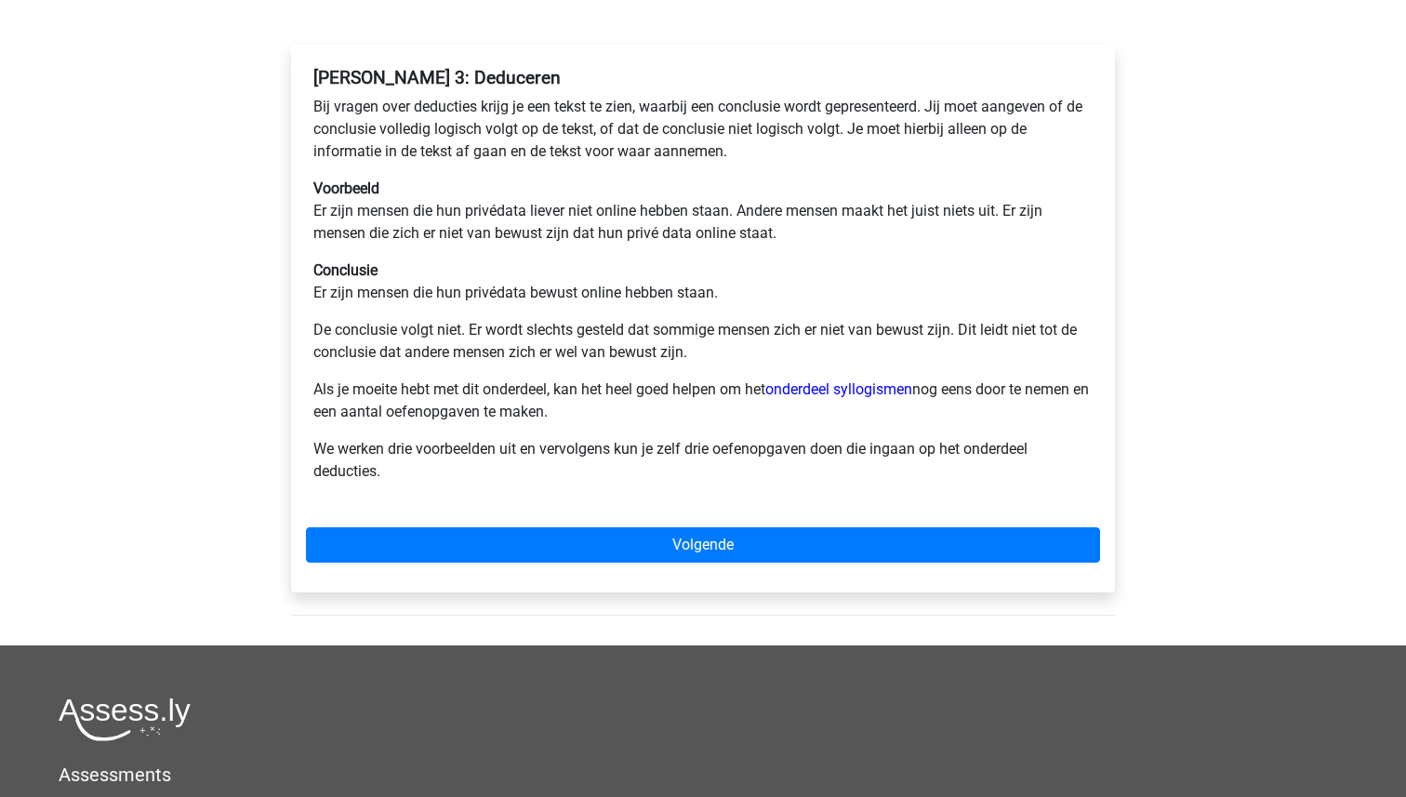
scroll to position [277, 0]
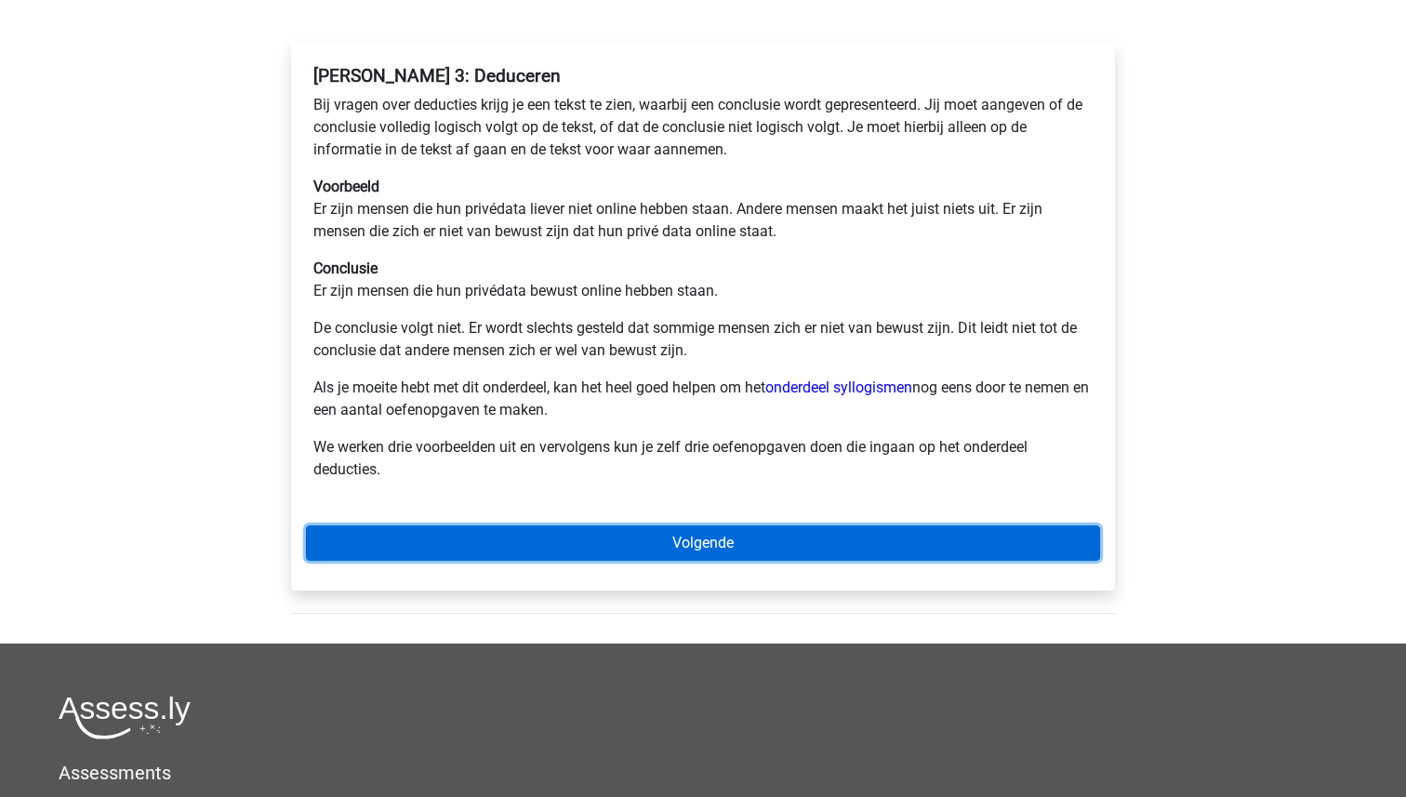
click at [692, 549] on link "Volgende" at bounding box center [703, 542] width 794 height 35
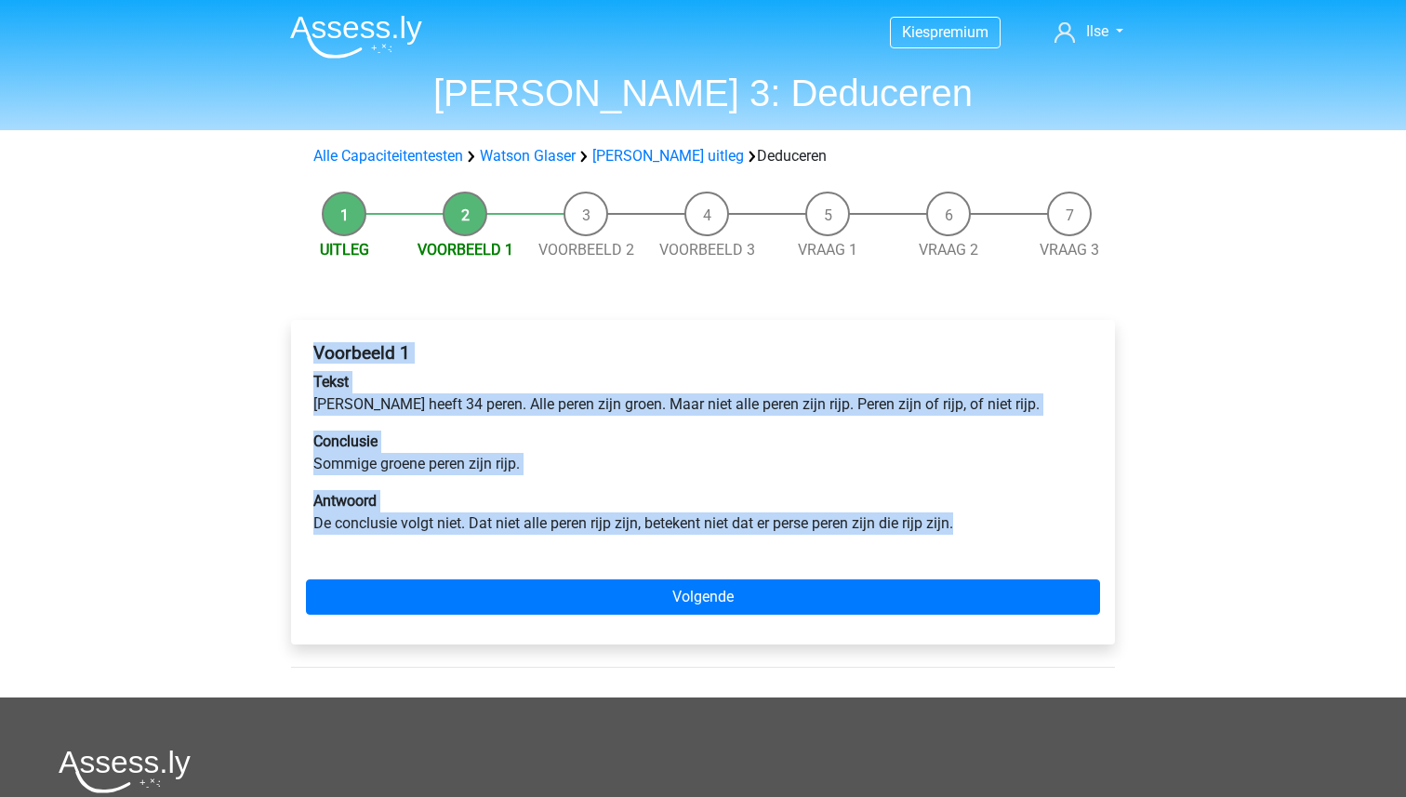
drag, startPoint x: 986, startPoint y: 531, endPoint x: 294, endPoint y: 350, distance: 715.6
click at [294, 350] on div "Voorbeeld 1 Tekst [PERSON_NAME] heeft 34 peren. Alle peren zijn groen. Maar nie…" at bounding box center [703, 482] width 824 height 324
copy div "Voorbeeld 1 Tekst [PERSON_NAME] heeft 34 peren. Alle peren zijn groen. Maar nie…"
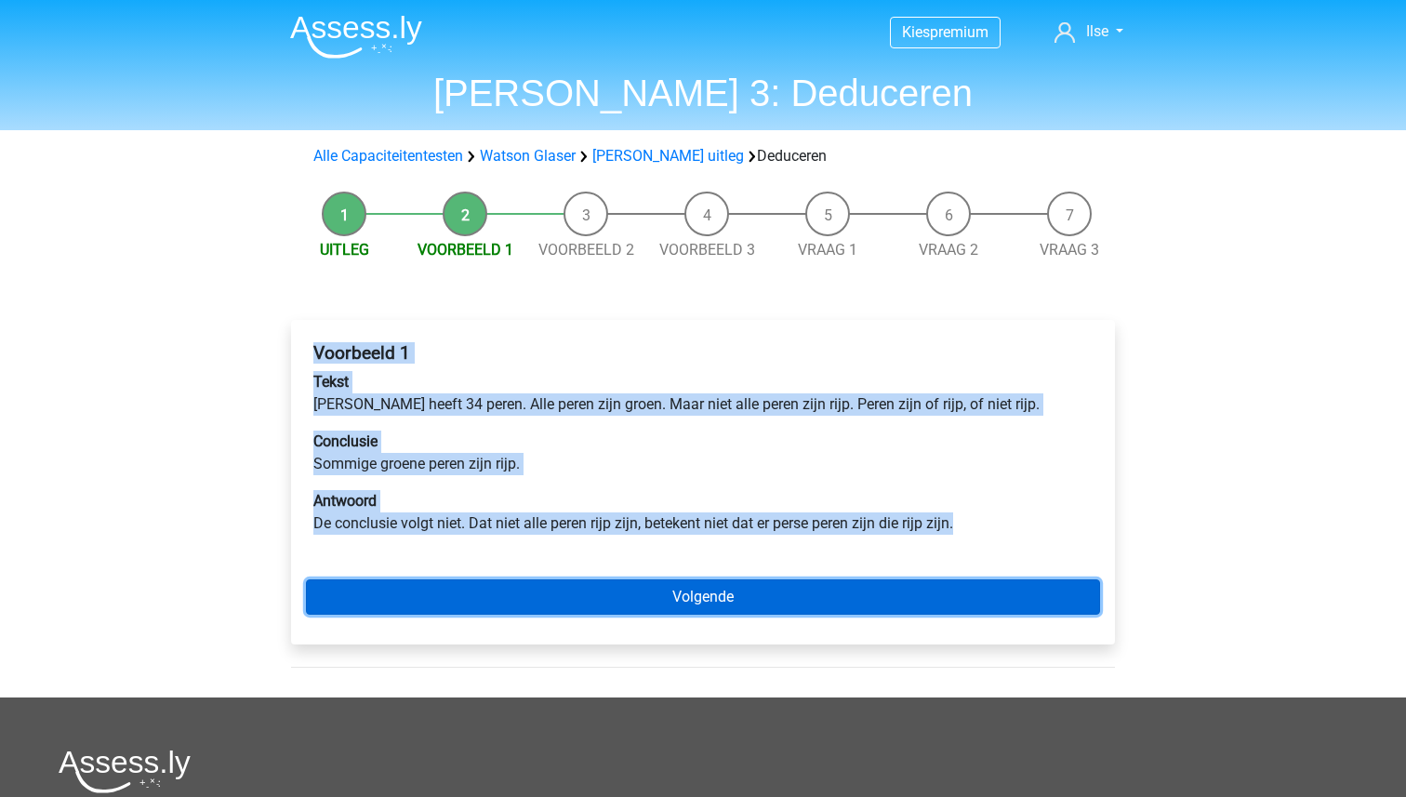
click at [727, 601] on link "Volgende" at bounding box center [703, 596] width 794 height 35
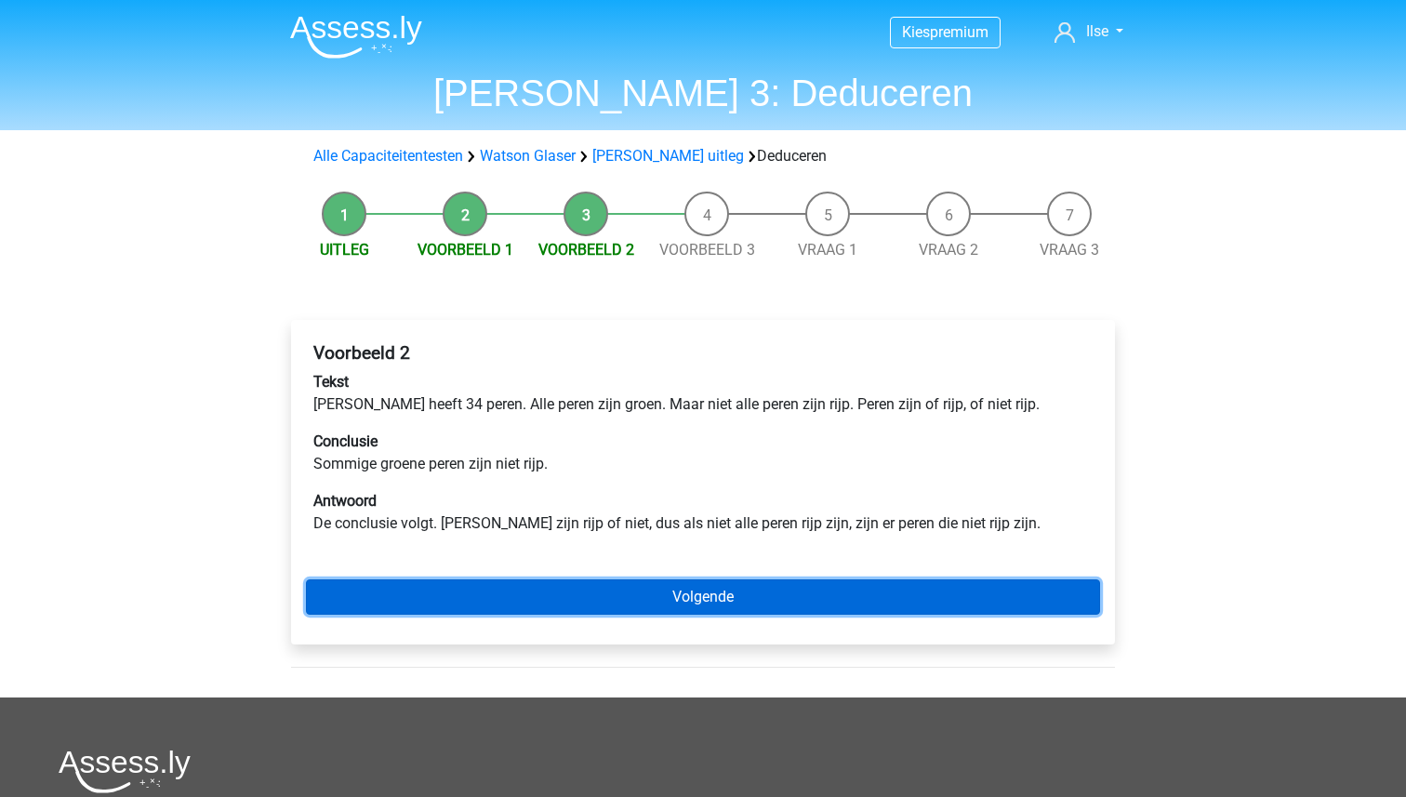
click at [727, 601] on link "Volgende" at bounding box center [703, 596] width 794 height 35
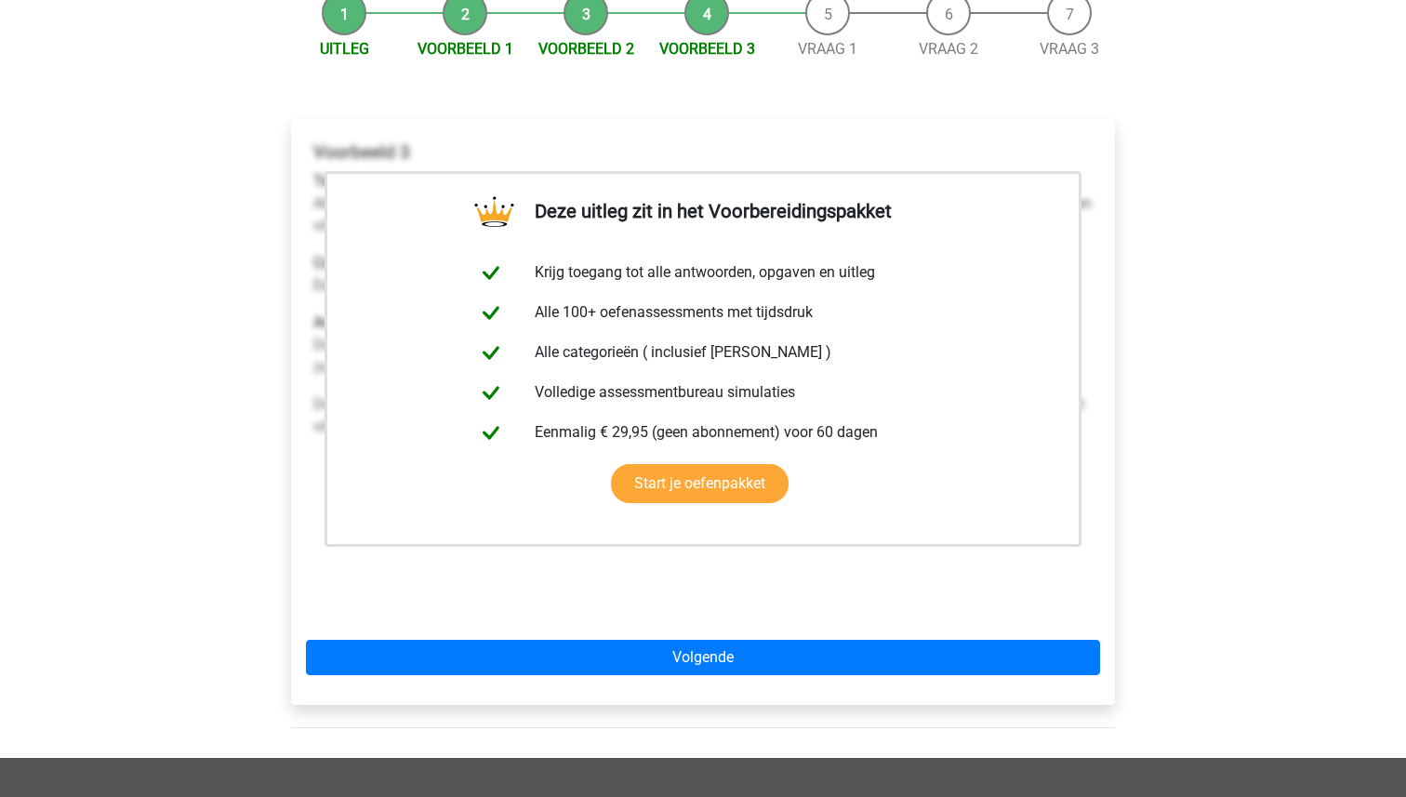
scroll to position [277, 0]
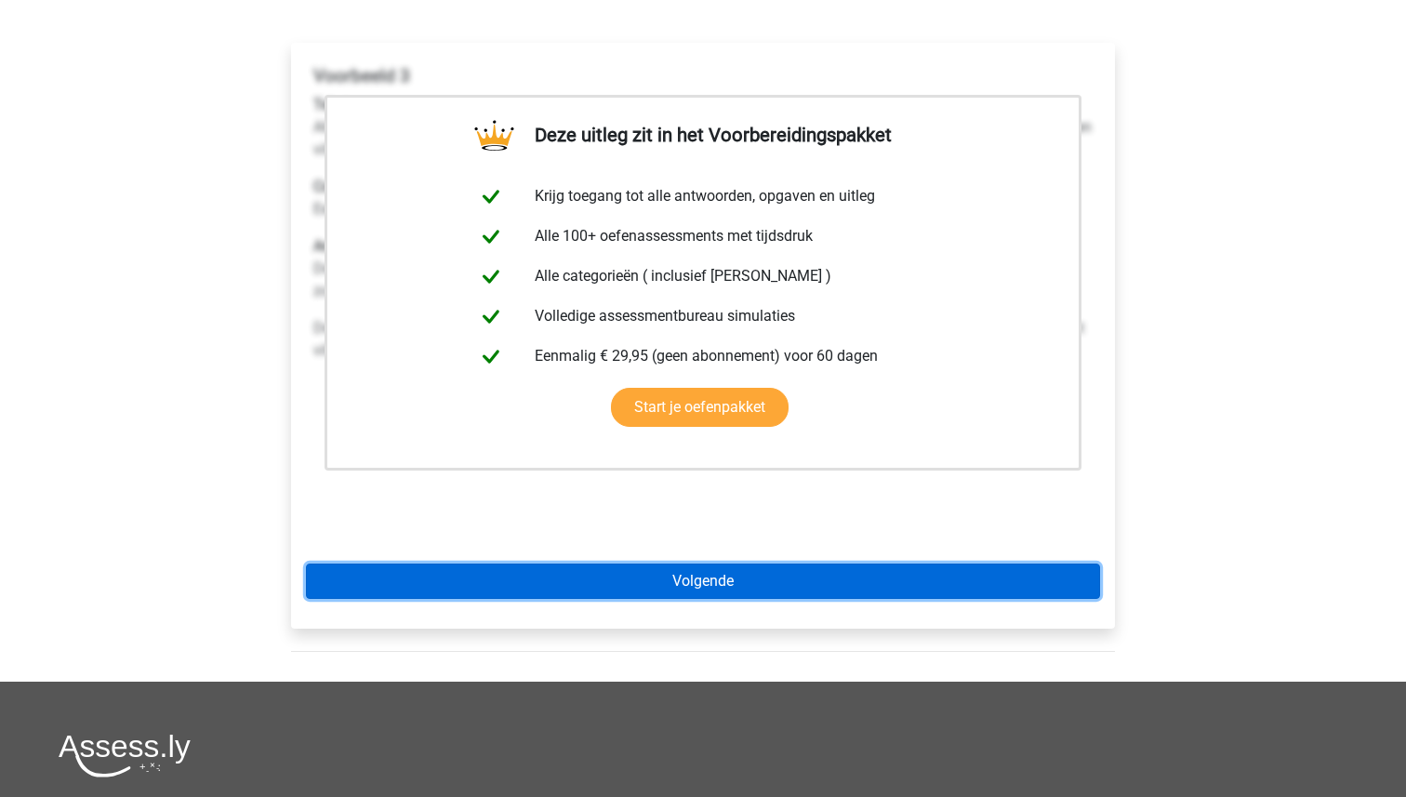
click at [711, 579] on link "Volgende" at bounding box center [703, 580] width 794 height 35
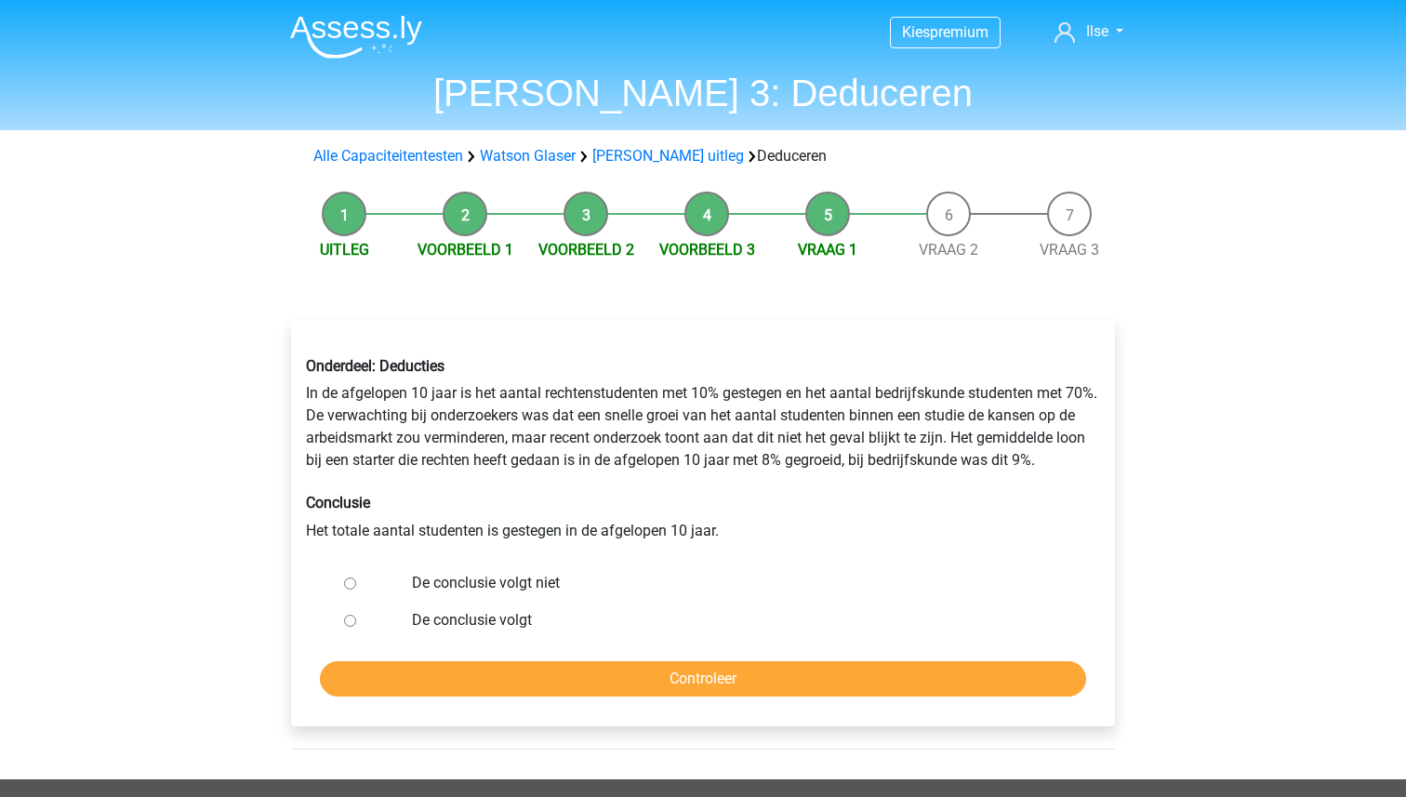
click at [462, 578] on label "De conclusie volgt niet" at bounding box center [733, 583] width 643 height 22
click at [356, 578] on input "De conclusie volgt niet" at bounding box center [350, 583] width 12 height 12
radio input "true"
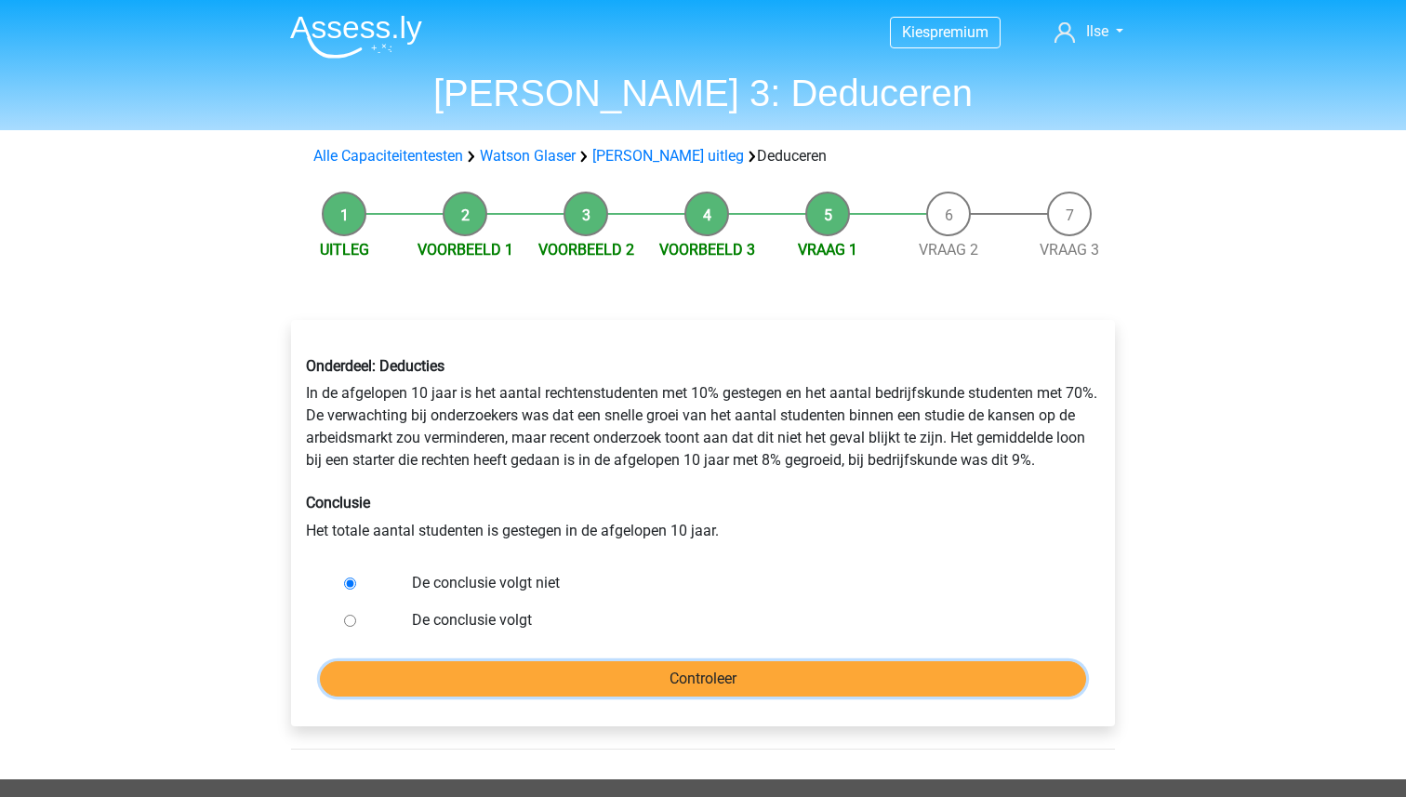
click at [680, 684] on input "Controleer" at bounding box center [703, 678] width 766 height 35
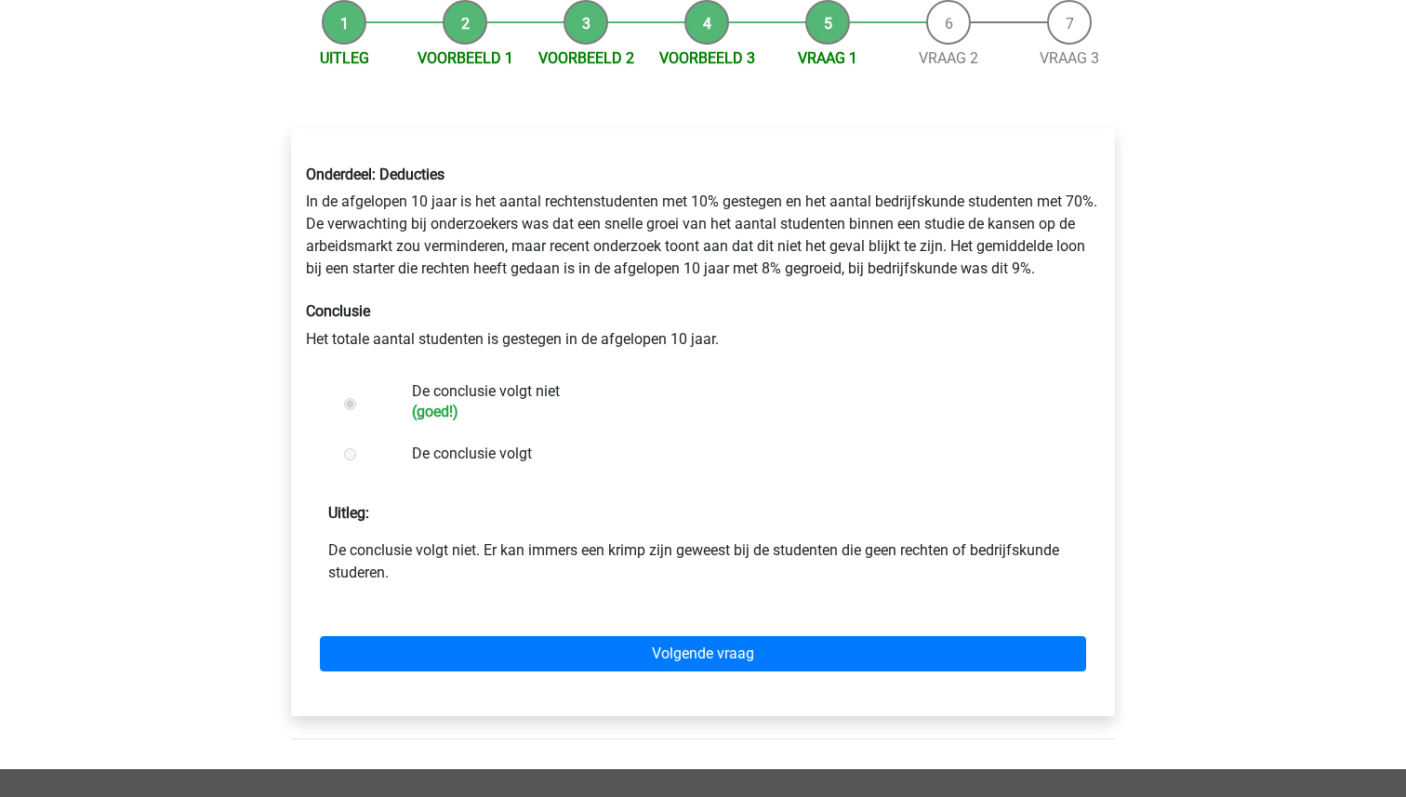
scroll to position [193, 0]
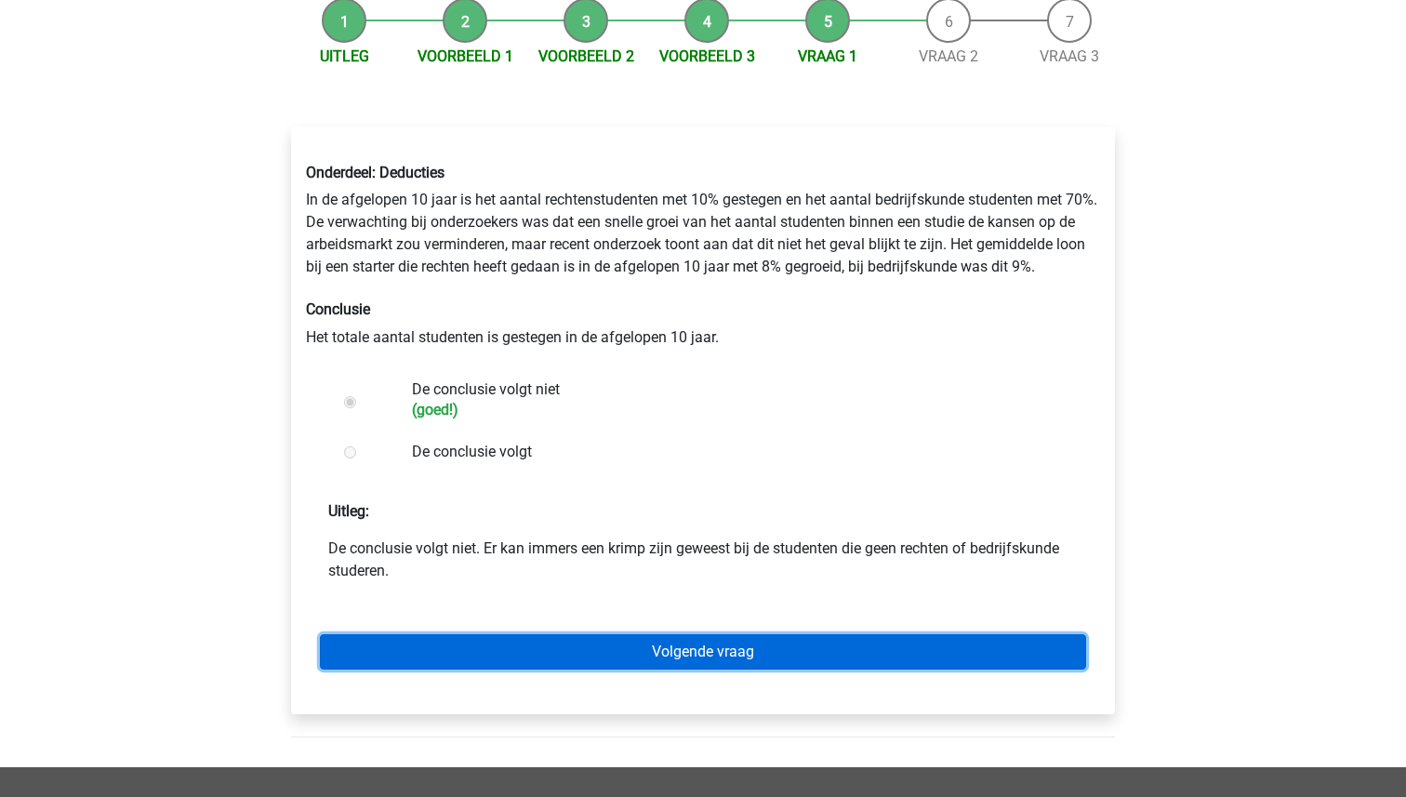
click at [691, 644] on link "Volgende vraag" at bounding box center [703, 651] width 766 height 35
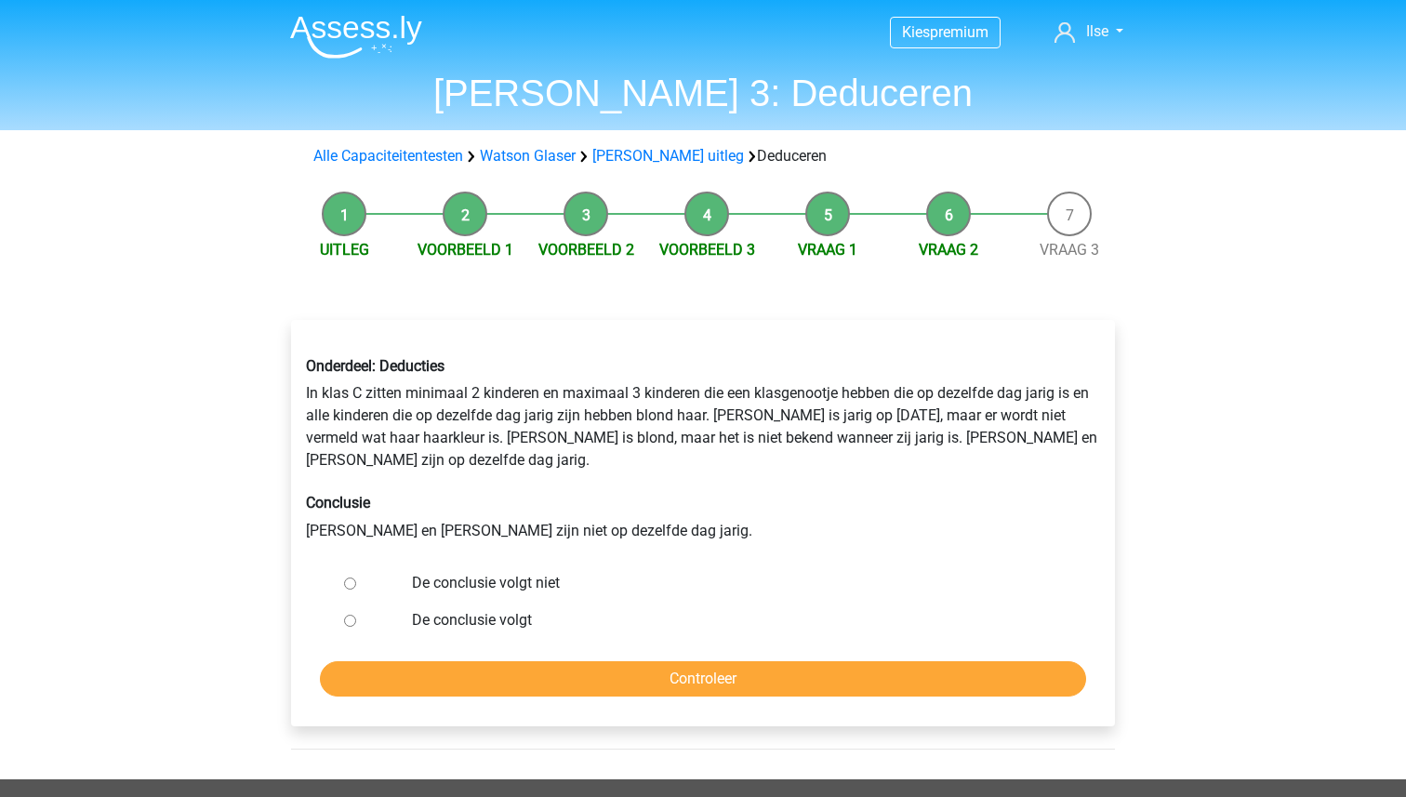
click at [542, 572] on label "De conclusie volgt niet" at bounding box center [733, 583] width 643 height 22
click at [356, 577] on input "De conclusie volgt niet" at bounding box center [350, 583] width 12 height 12
radio input "true"
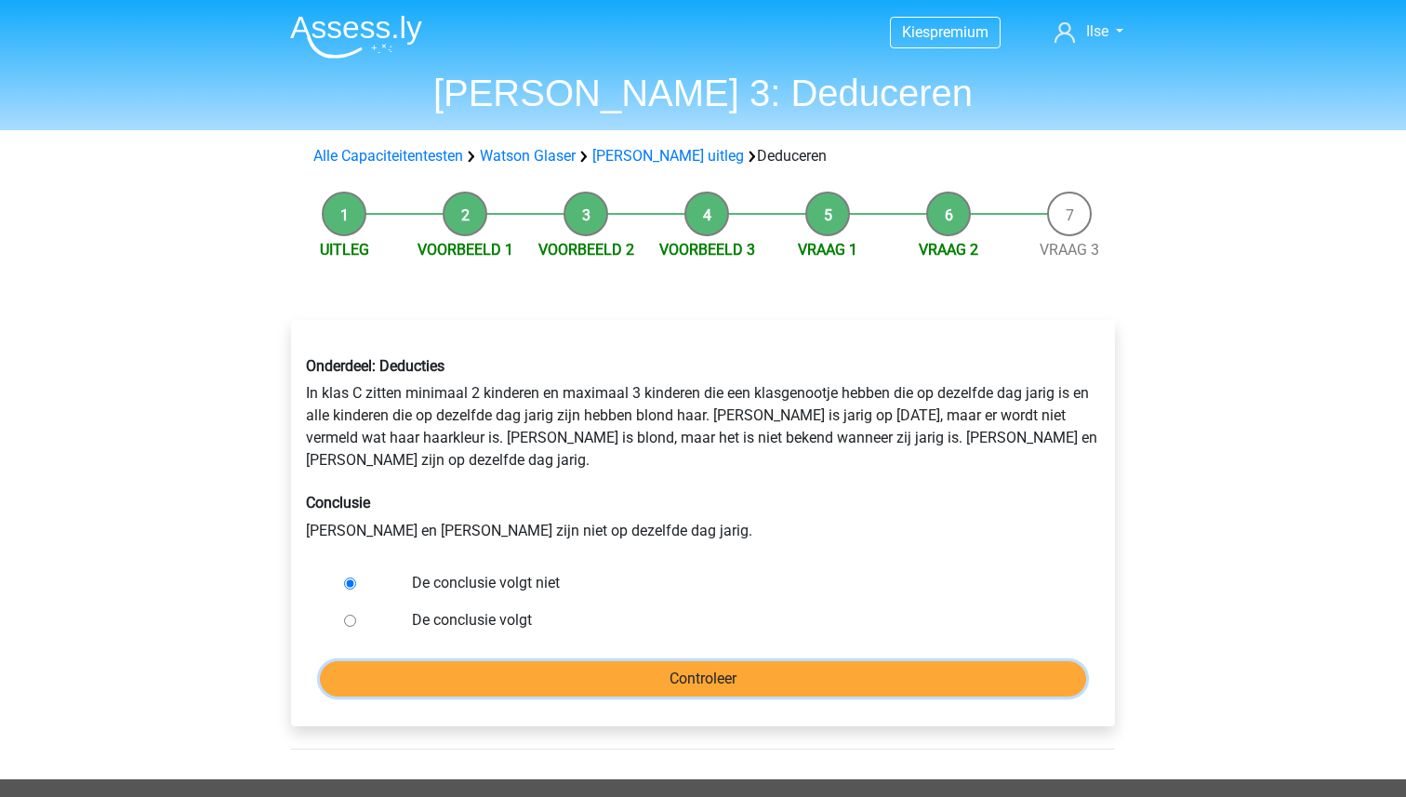
click at [670, 662] on input "Controleer" at bounding box center [703, 678] width 766 height 35
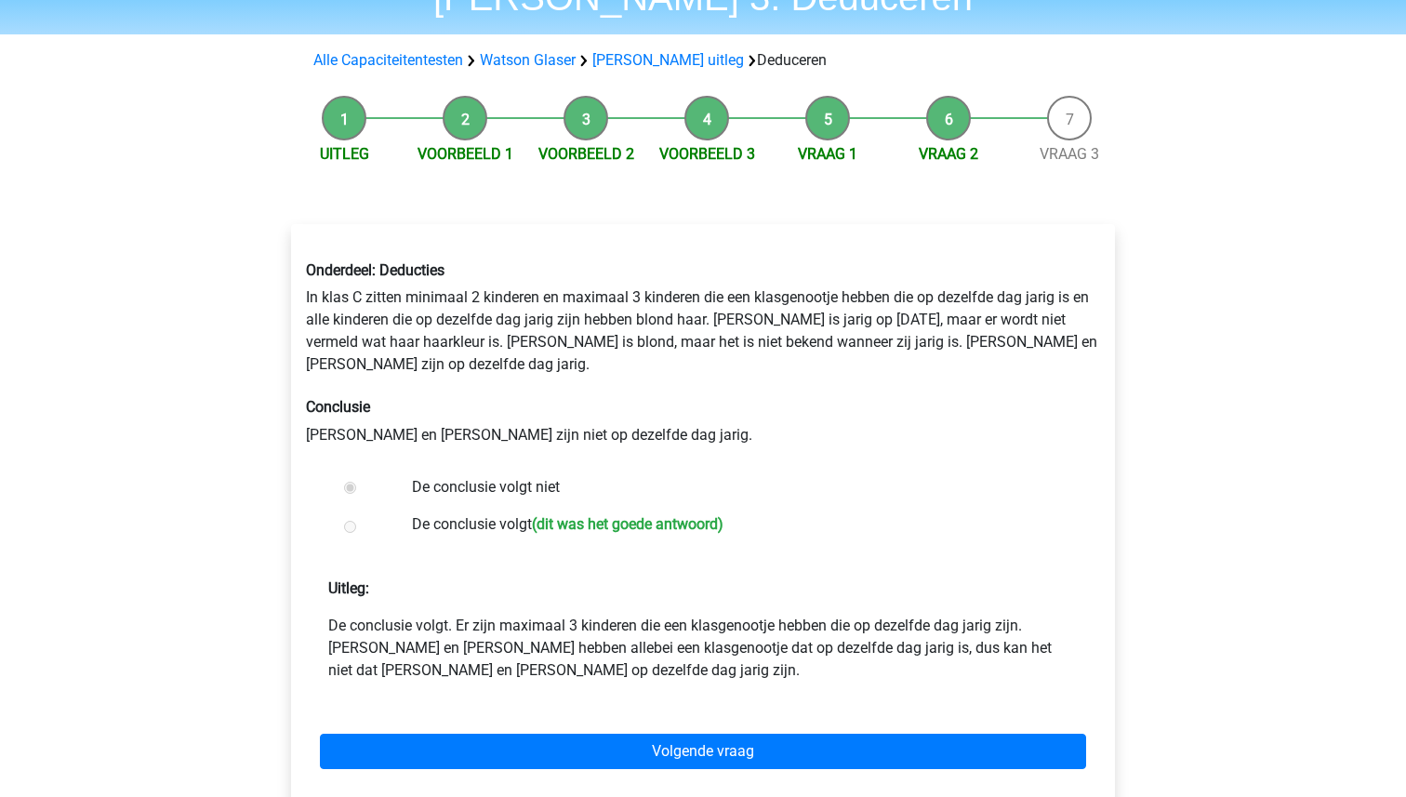
scroll to position [112, 0]
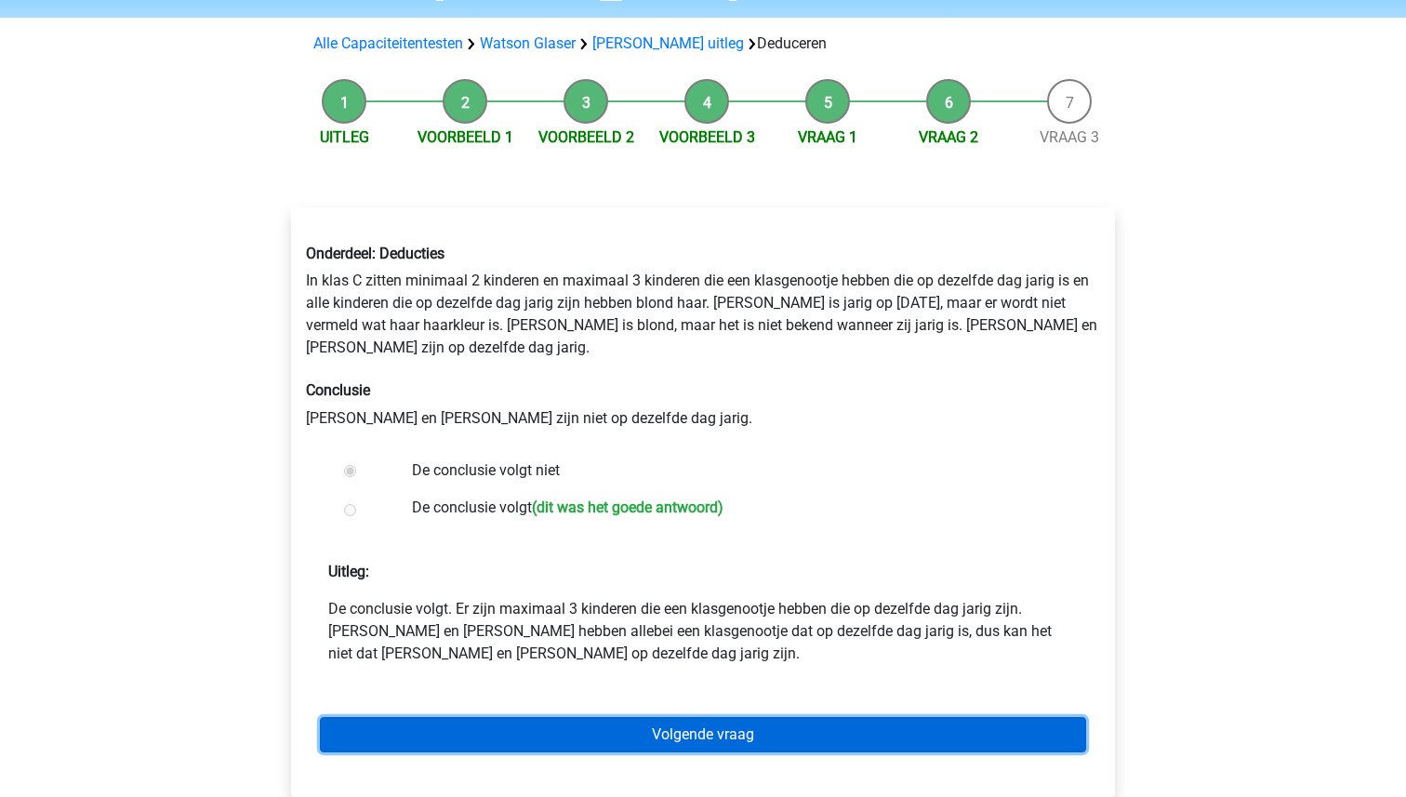
click at [704, 717] on link "Volgende vraag" at bounding box center [703, 734] width 766 height 35
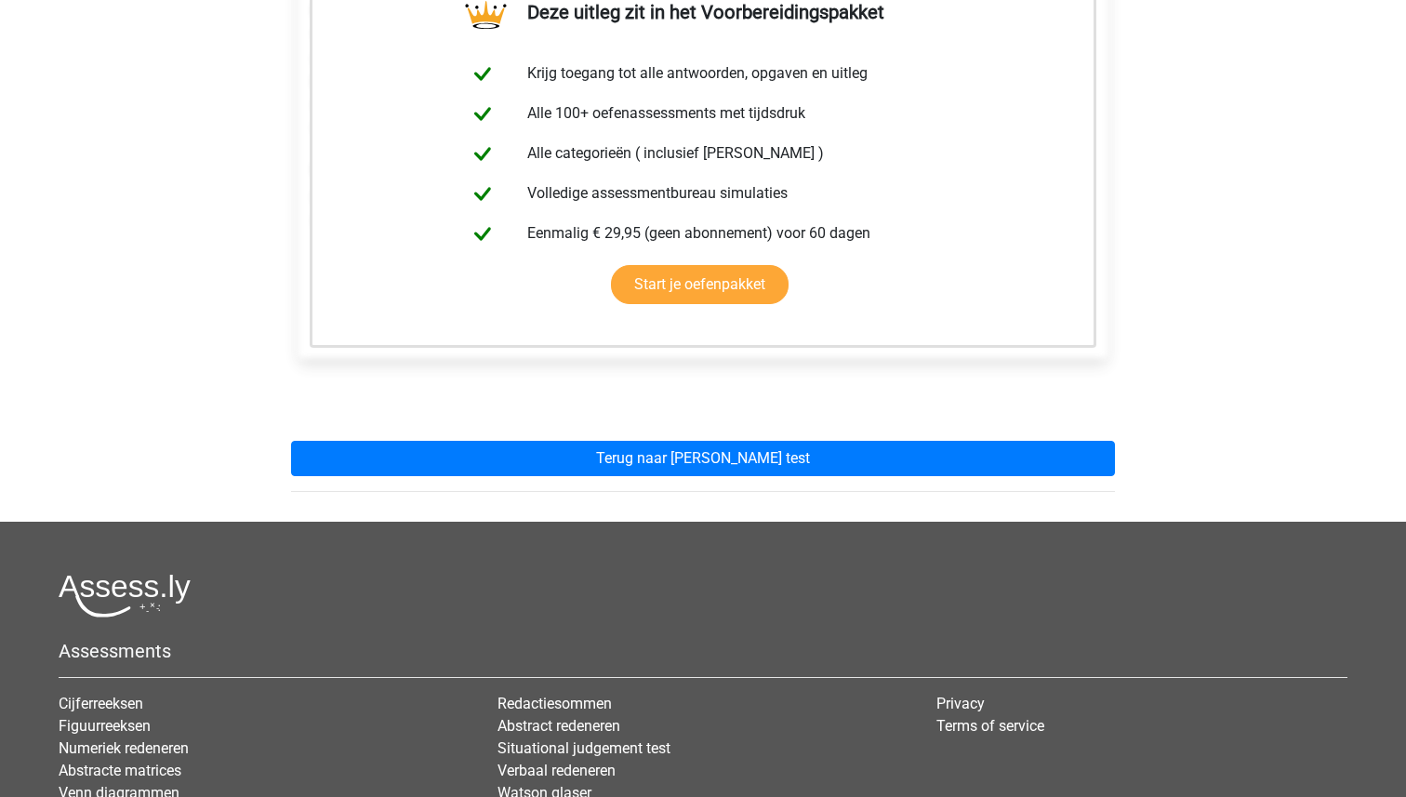
scroll to position [393, 0]
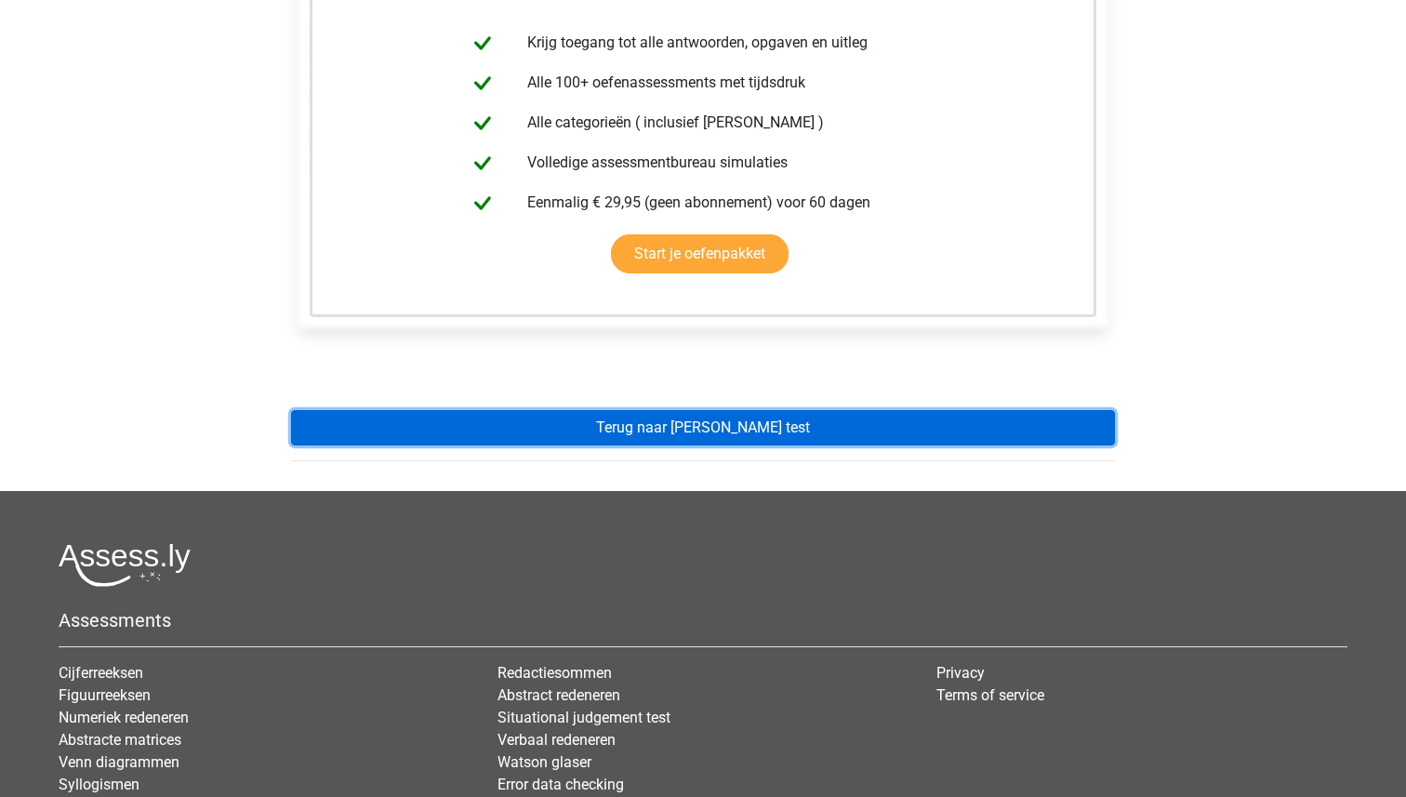
click at [693, 435] on link "Terug naar [PERSON_NAME] test" at bounding box center [703, 427] width 824 height 35
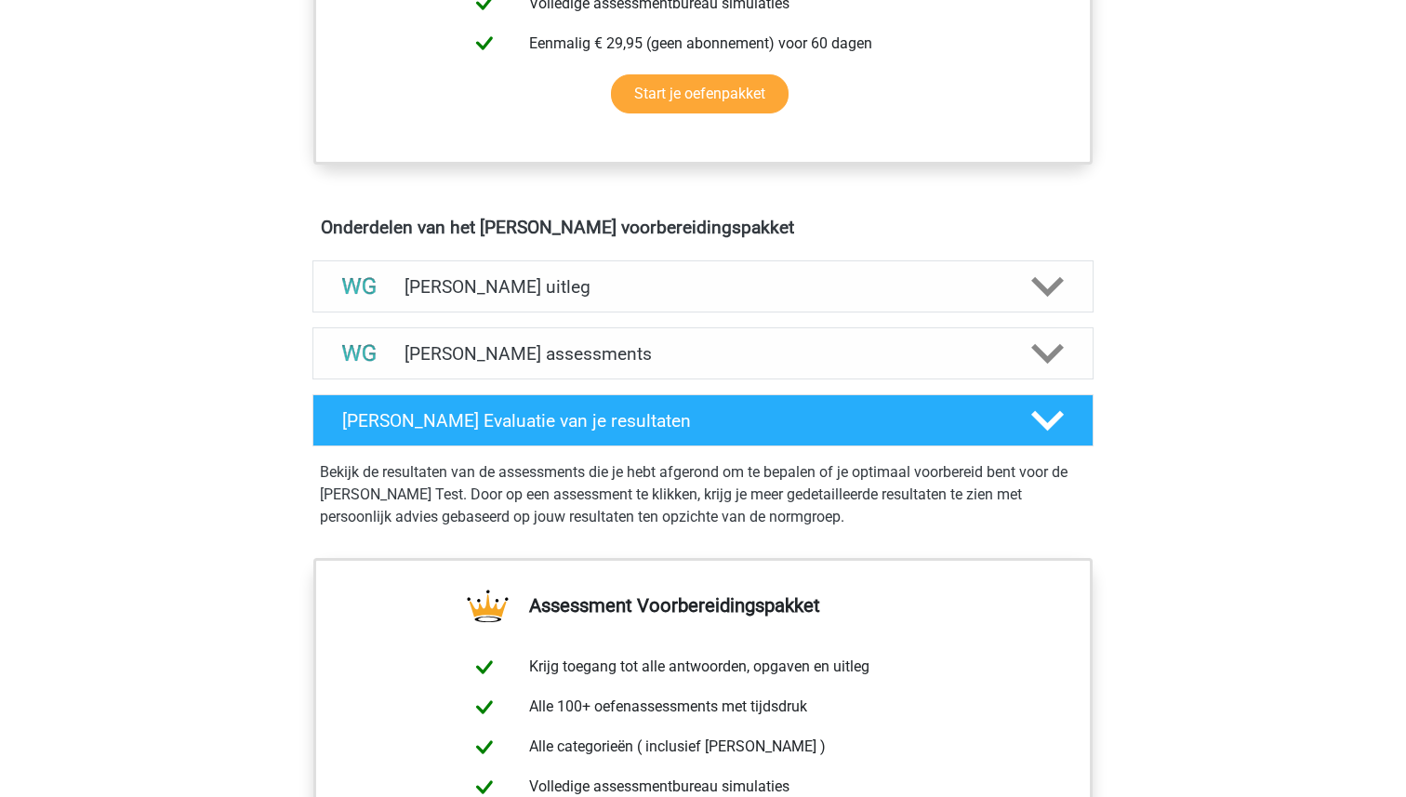
scroll to position [913, 0]
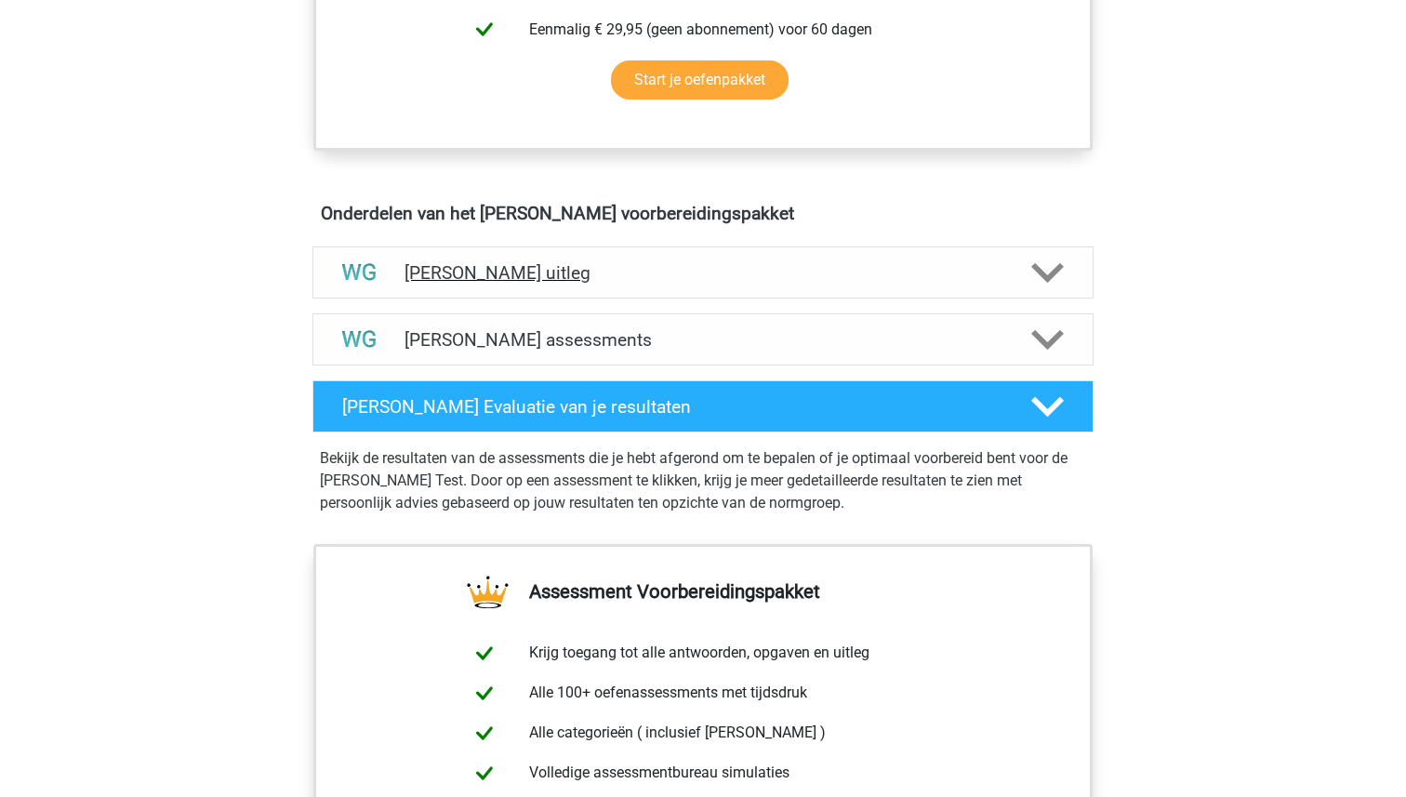
click at [660, 258] on div "[PERSON_NAME] uitleg" at bounding box center [702, 272] width 781 height 52
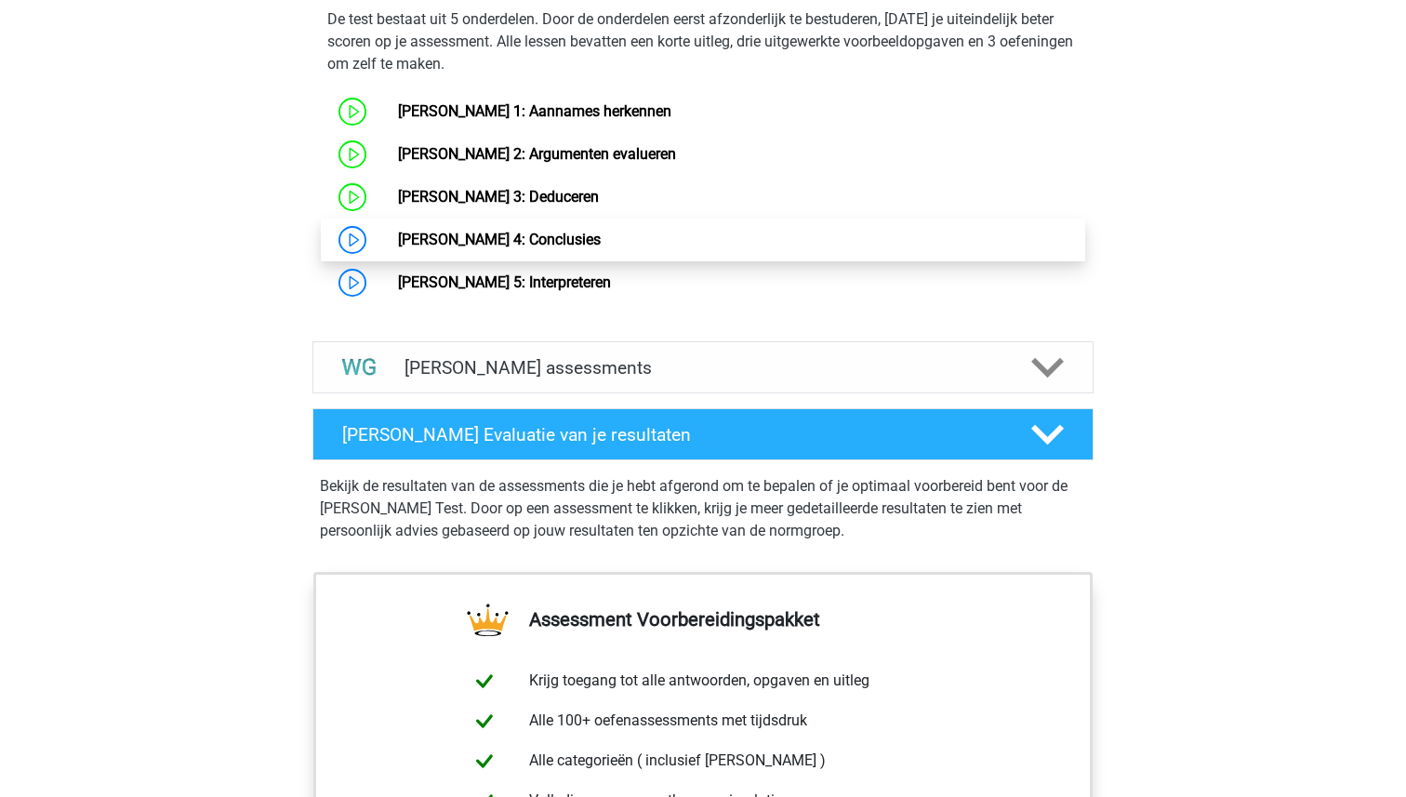
scroll to position [1553, 0]
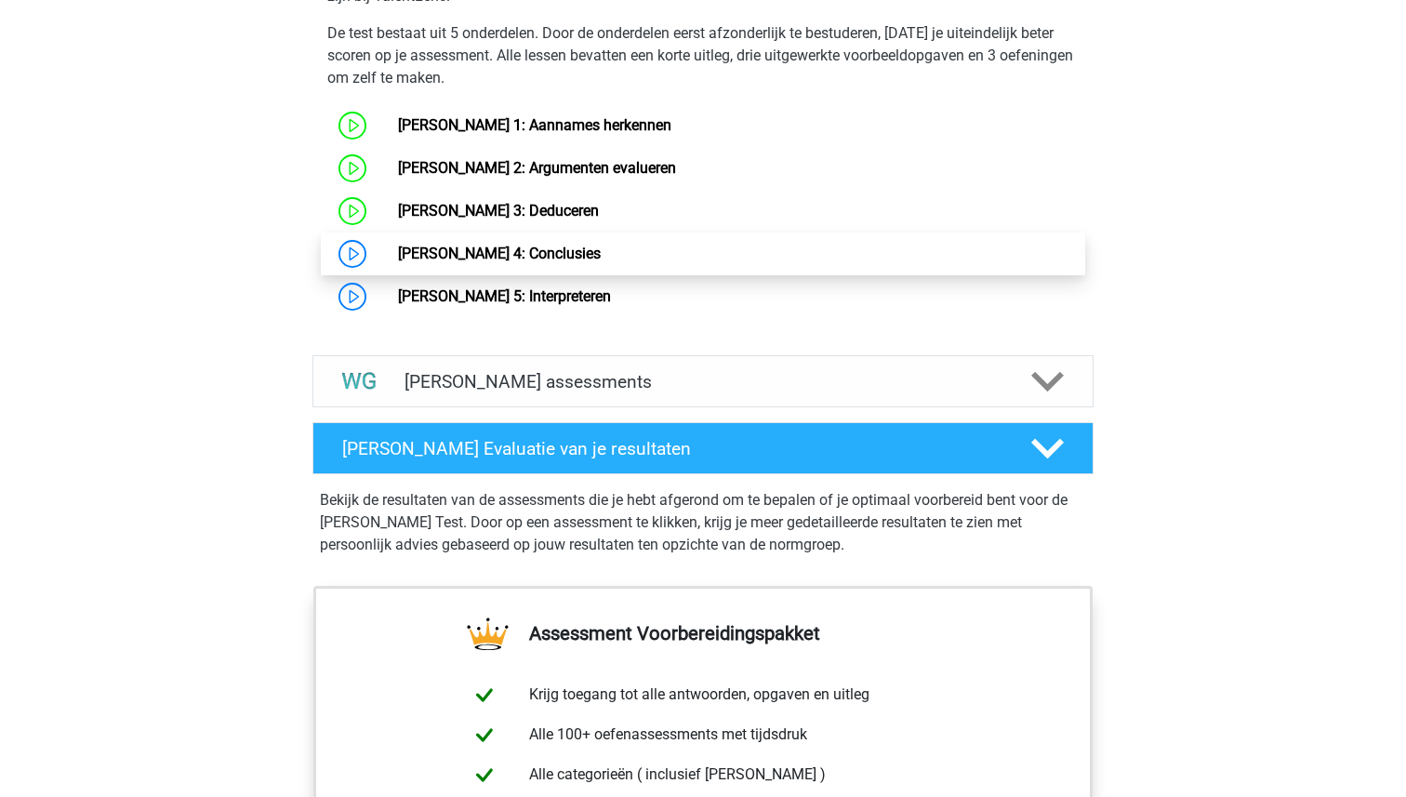
click at [557, 250] on link "[PERSON_NAME] 4: Conclusies" at bounding box center [499, 253] width 203 height 18
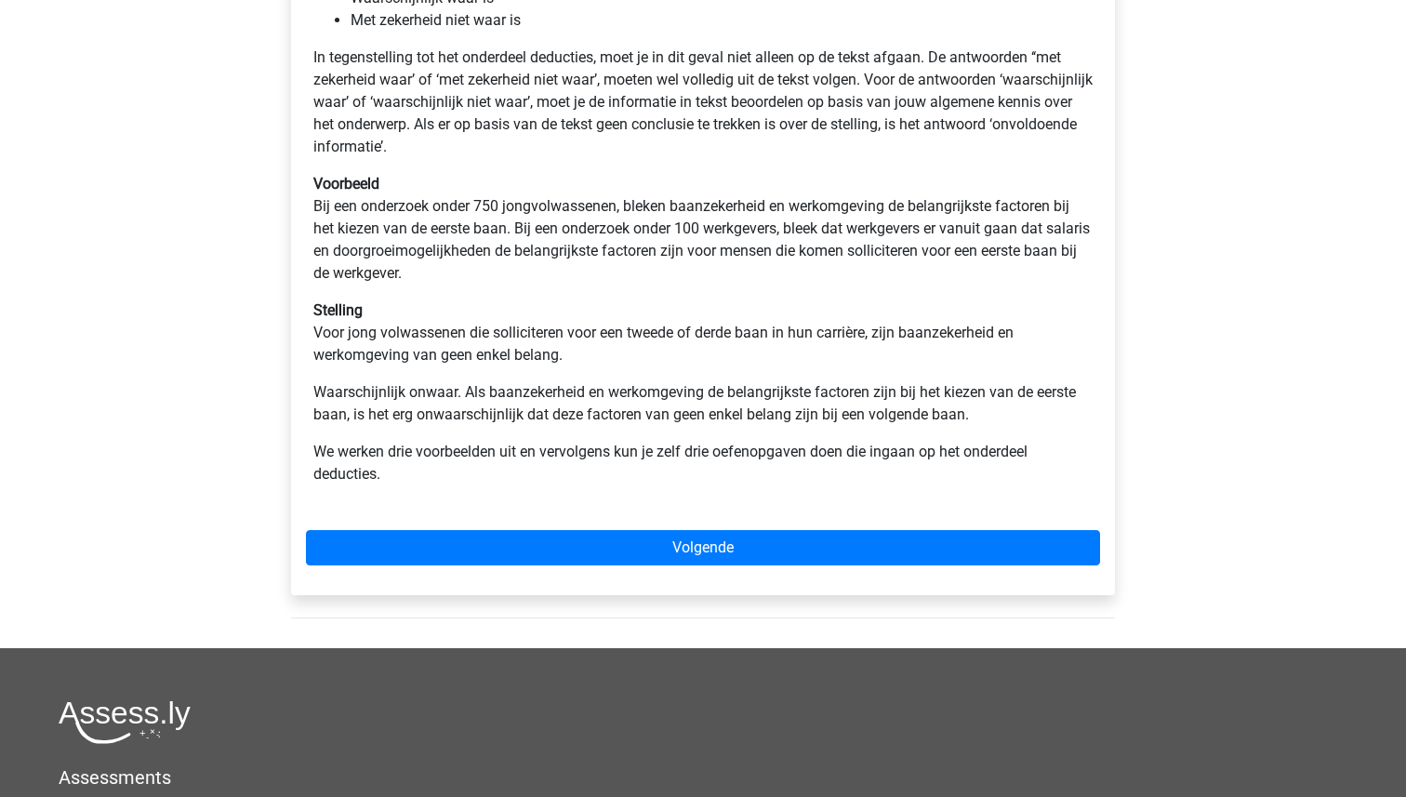
scroll to position [516, 0]
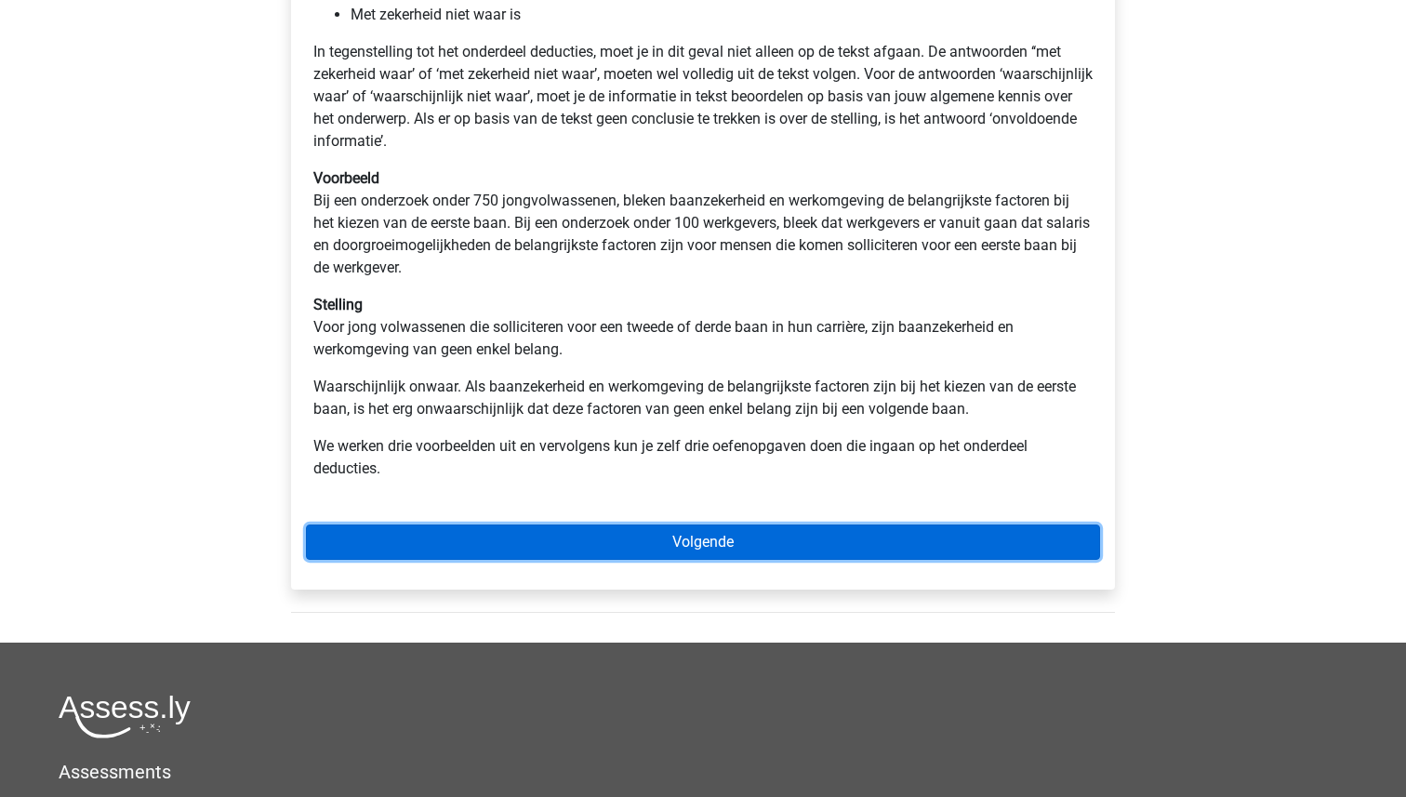
click at [715, 542] on link "Volgende" at bounding box center [703, 541] width 794 height 35
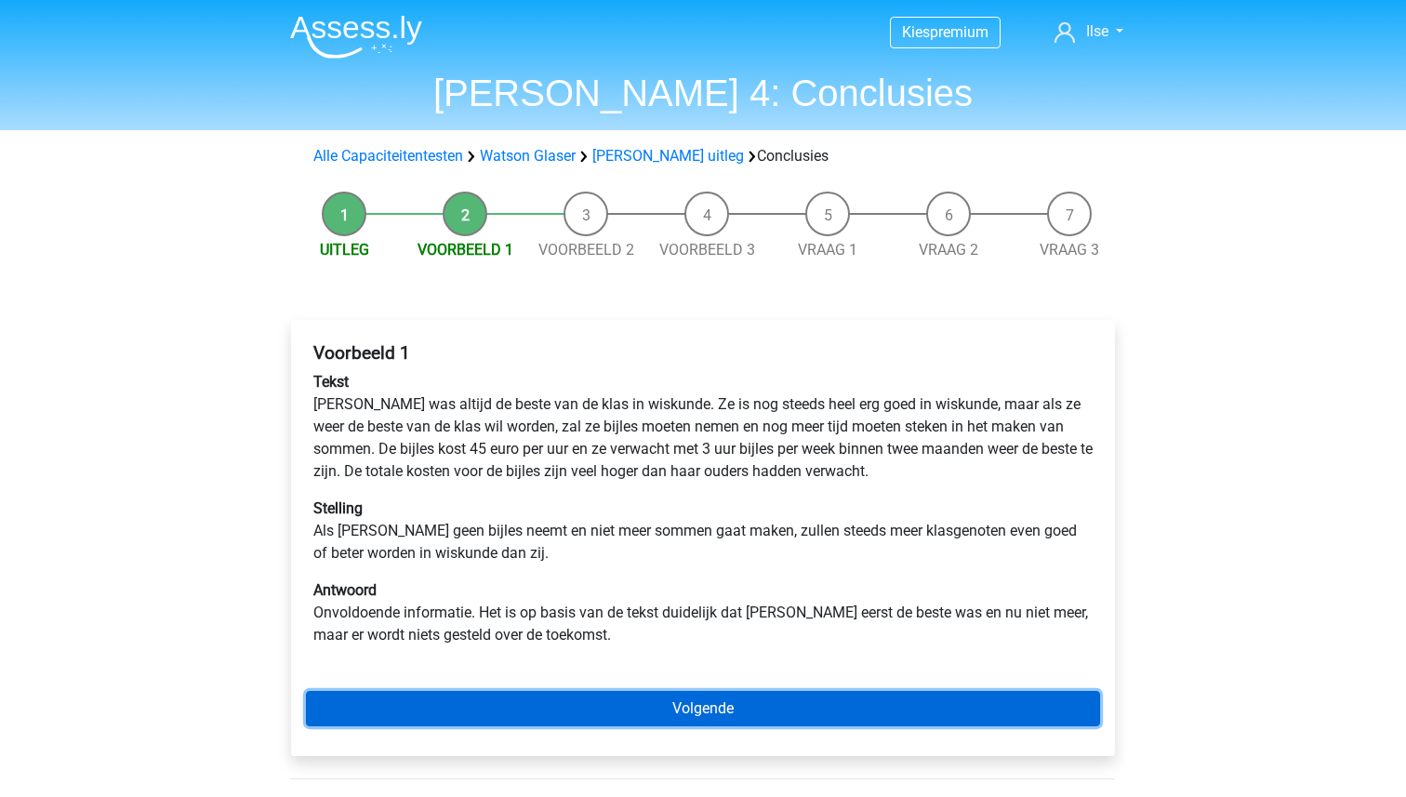
click at [705, 718] on link "Volgende" at bounding box center [703, 708] width 794 height 35
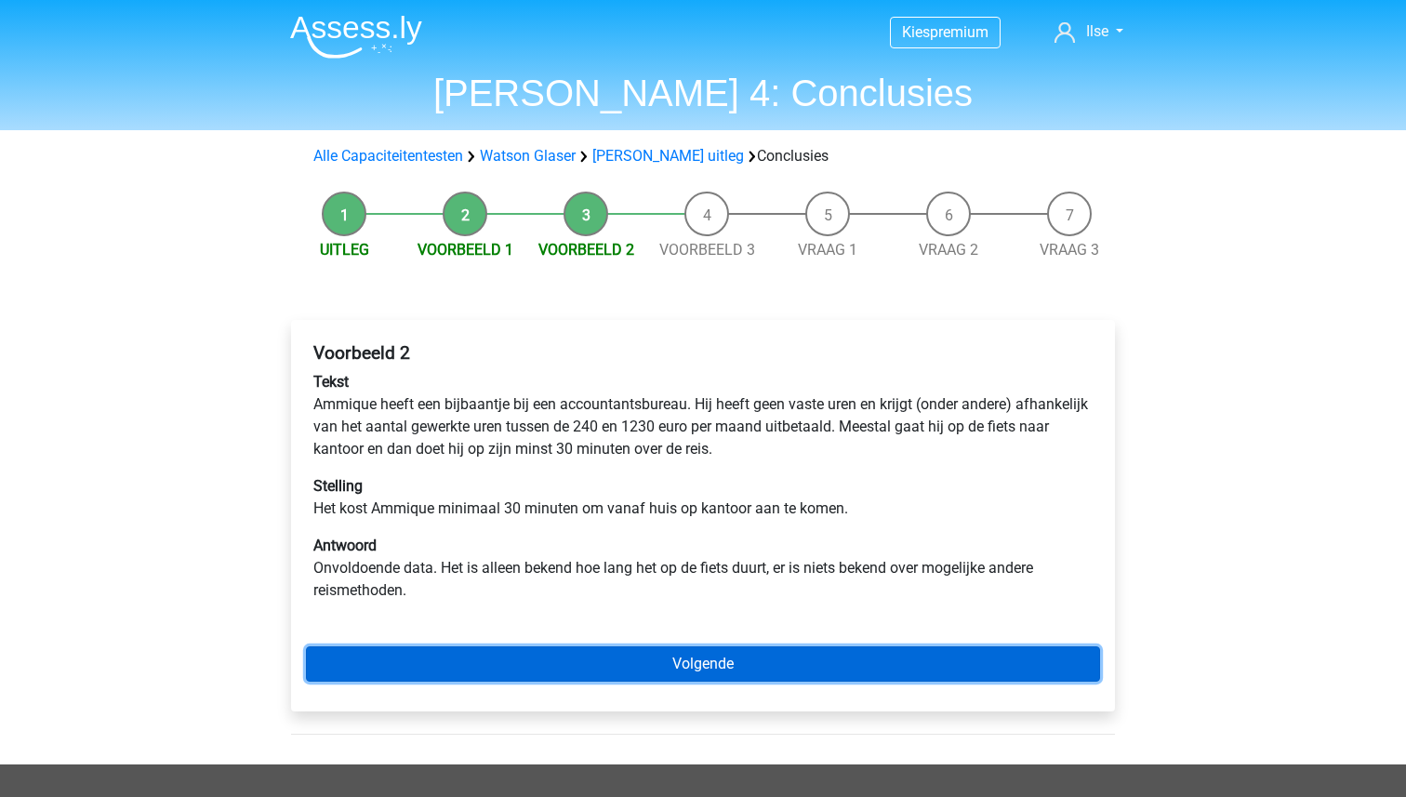
click at [682, 672] on link "Volgende" at bounding box center [703, 663] width 794 height 35
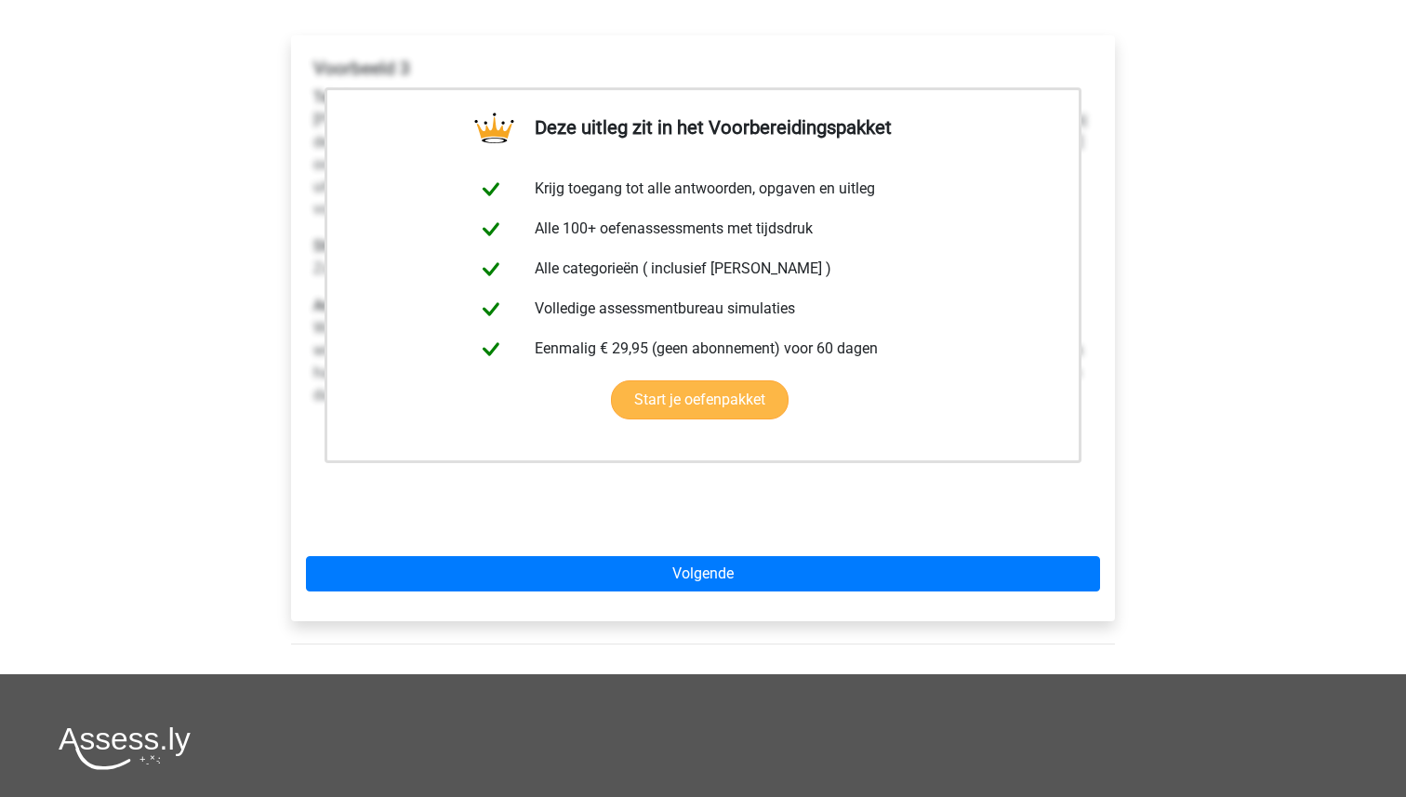
scroll to position [381, 0]
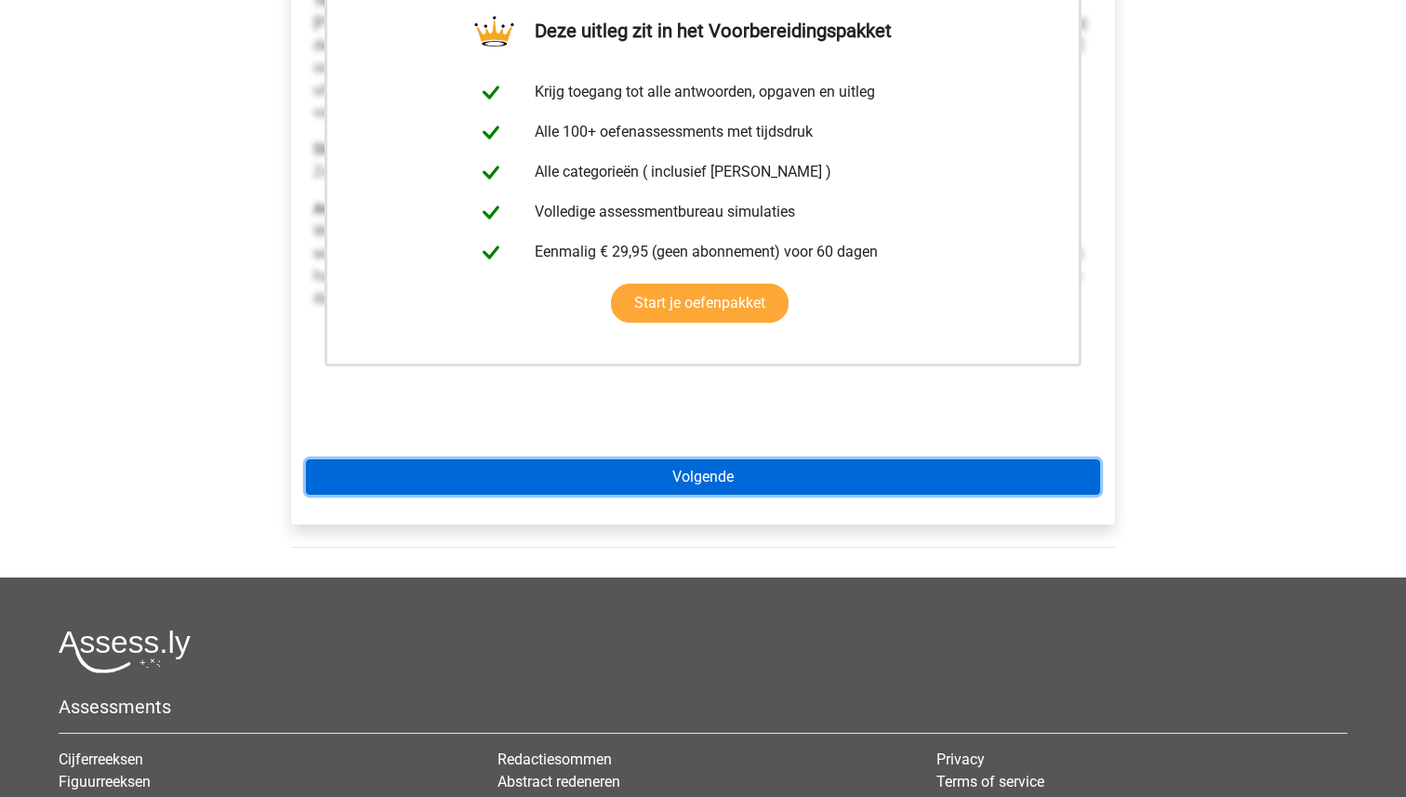
click at [731, 484] on link "Volgende" at bounding box center [703, 476] width 794 height 35
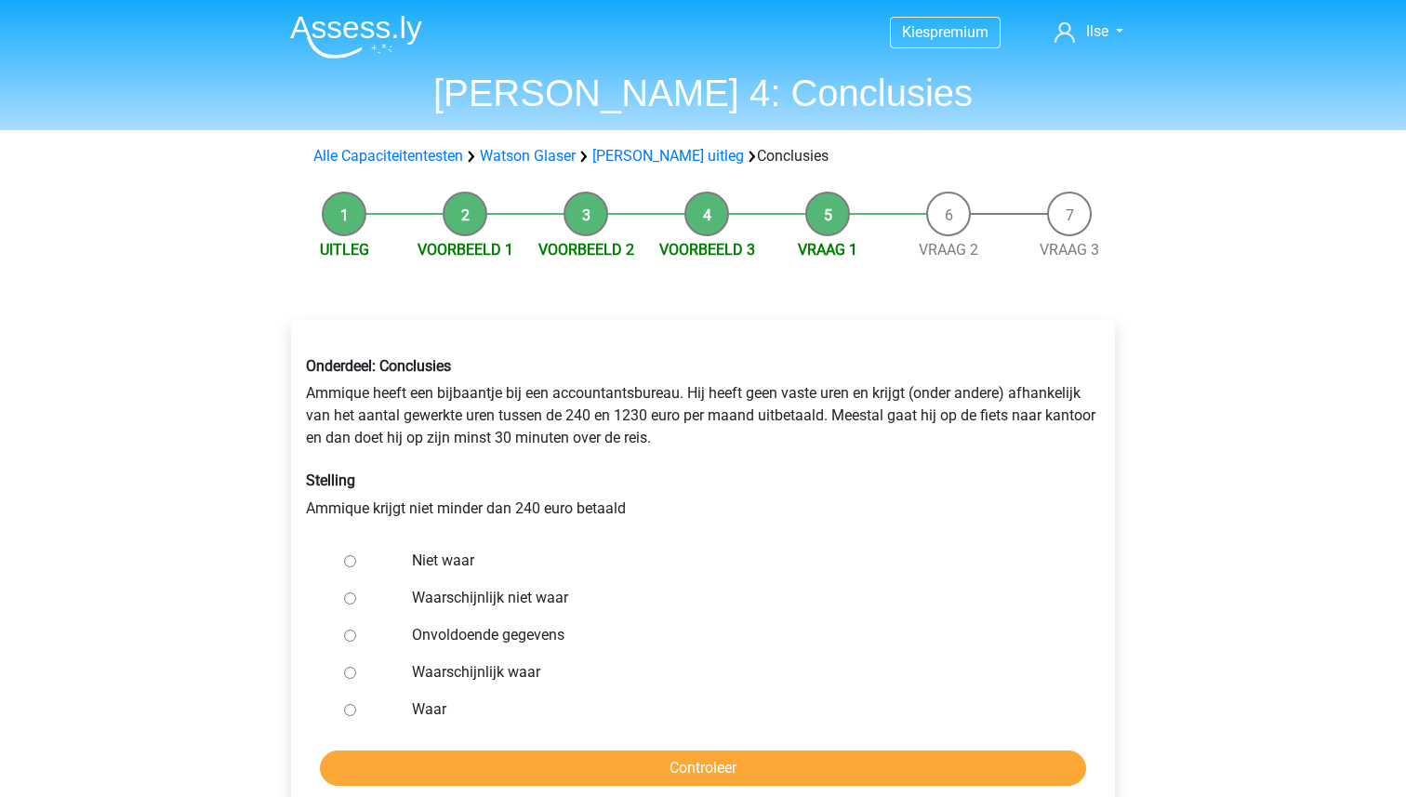
click at [355, 710] on input "Waar" at bounding box center [350, 710] width 12 height 12
radio input "true"
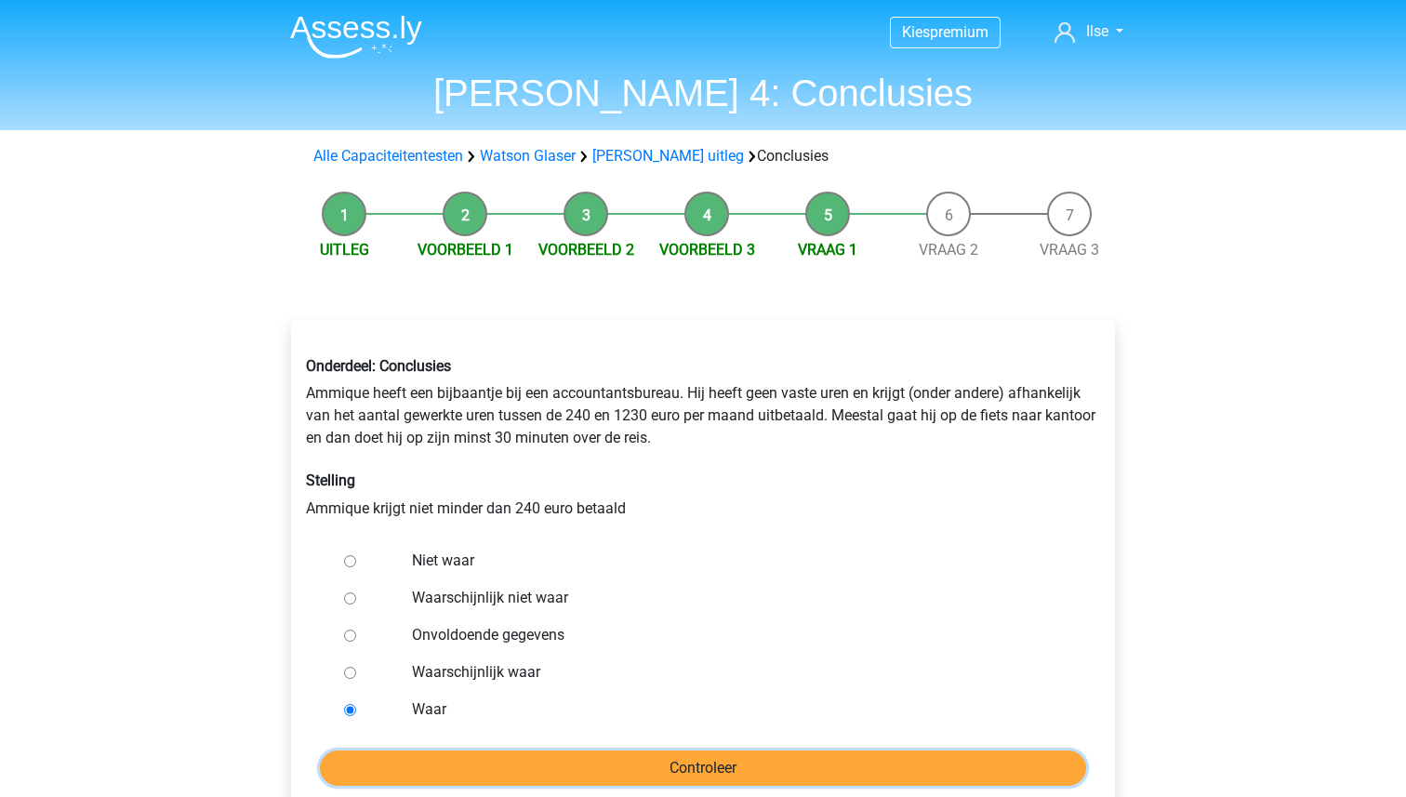
click at [693, 770] on input "Controleer" at bounding box center [703, 767] width 766 height 35
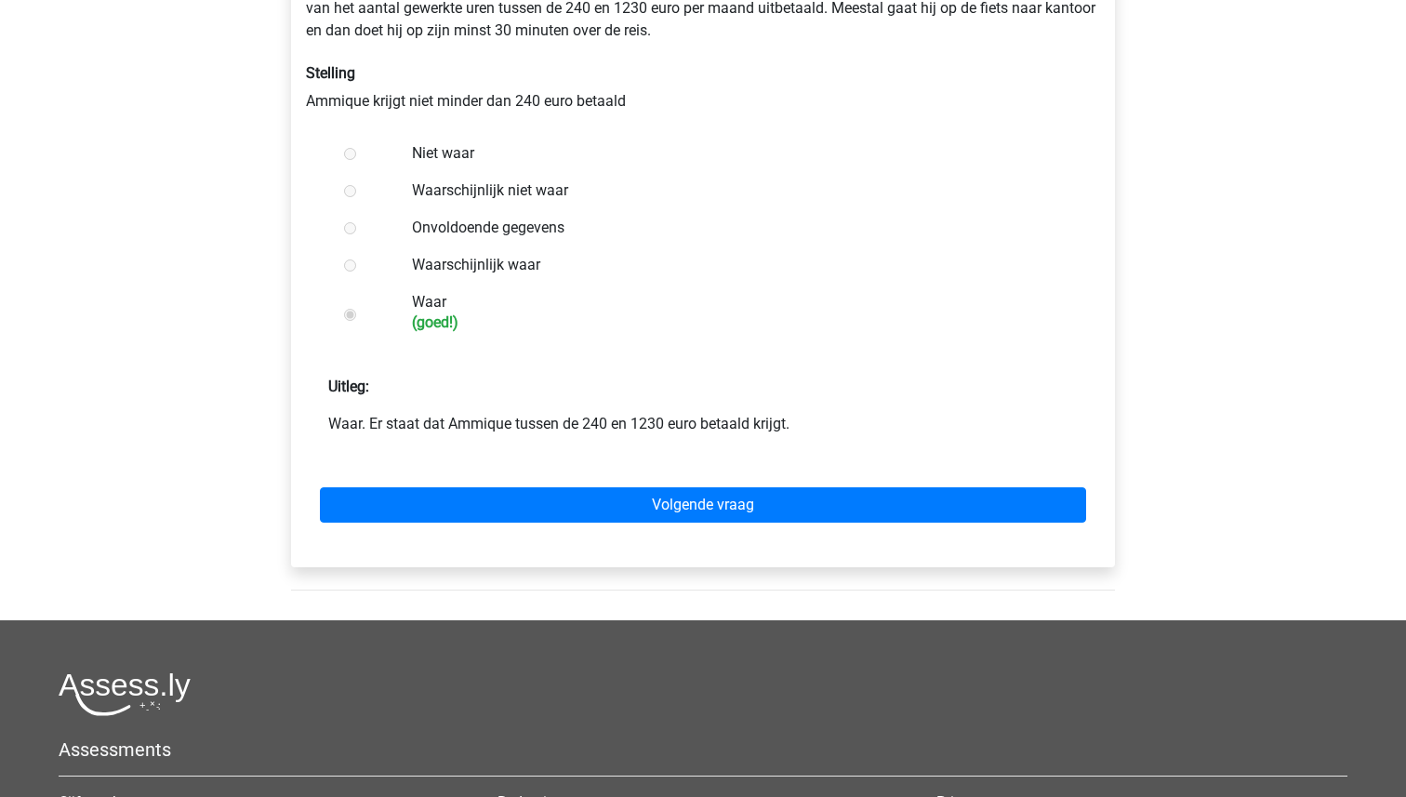
scroll to position [408, 0]
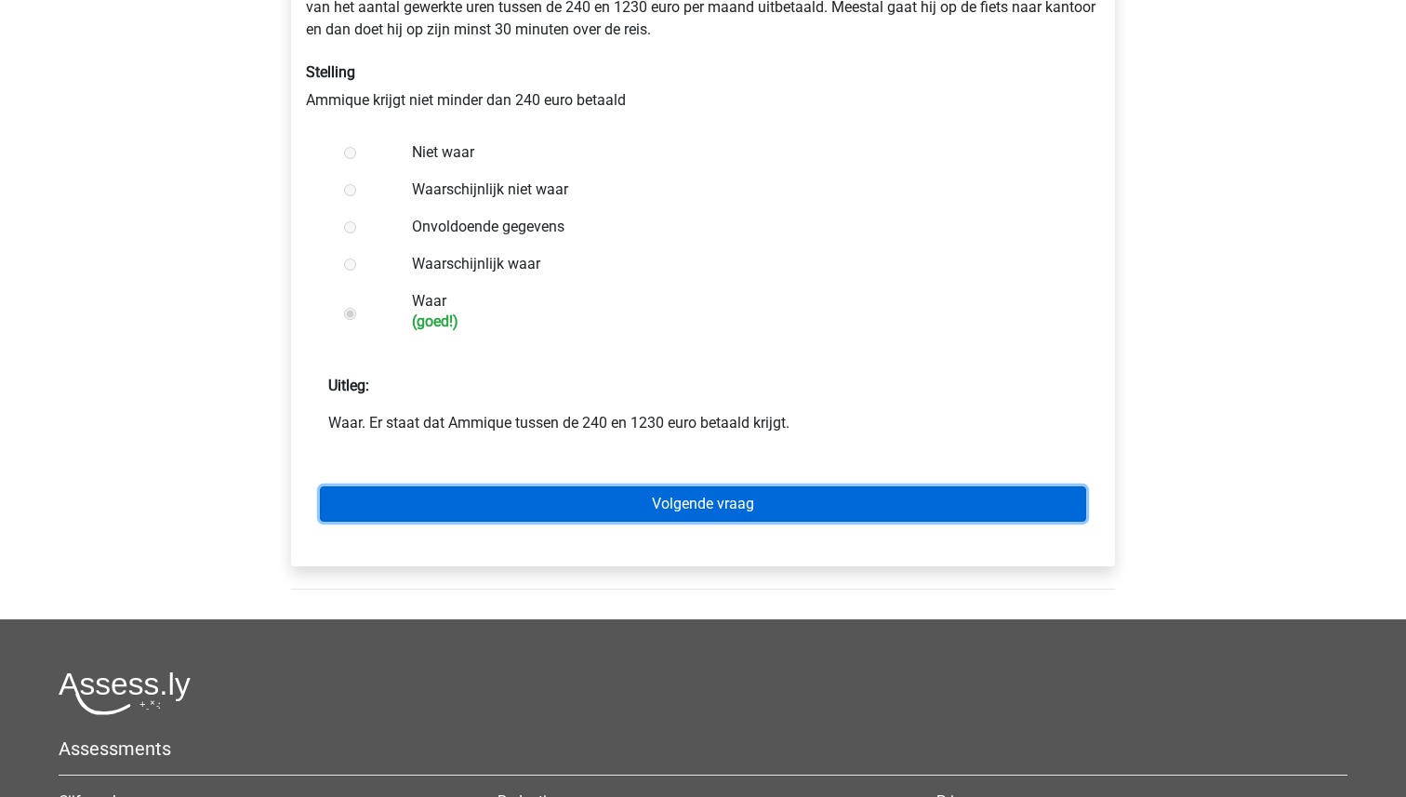
click at [708, 500] on link "Volgende vraag" at bounding box center [703, 503] width 766 height 35
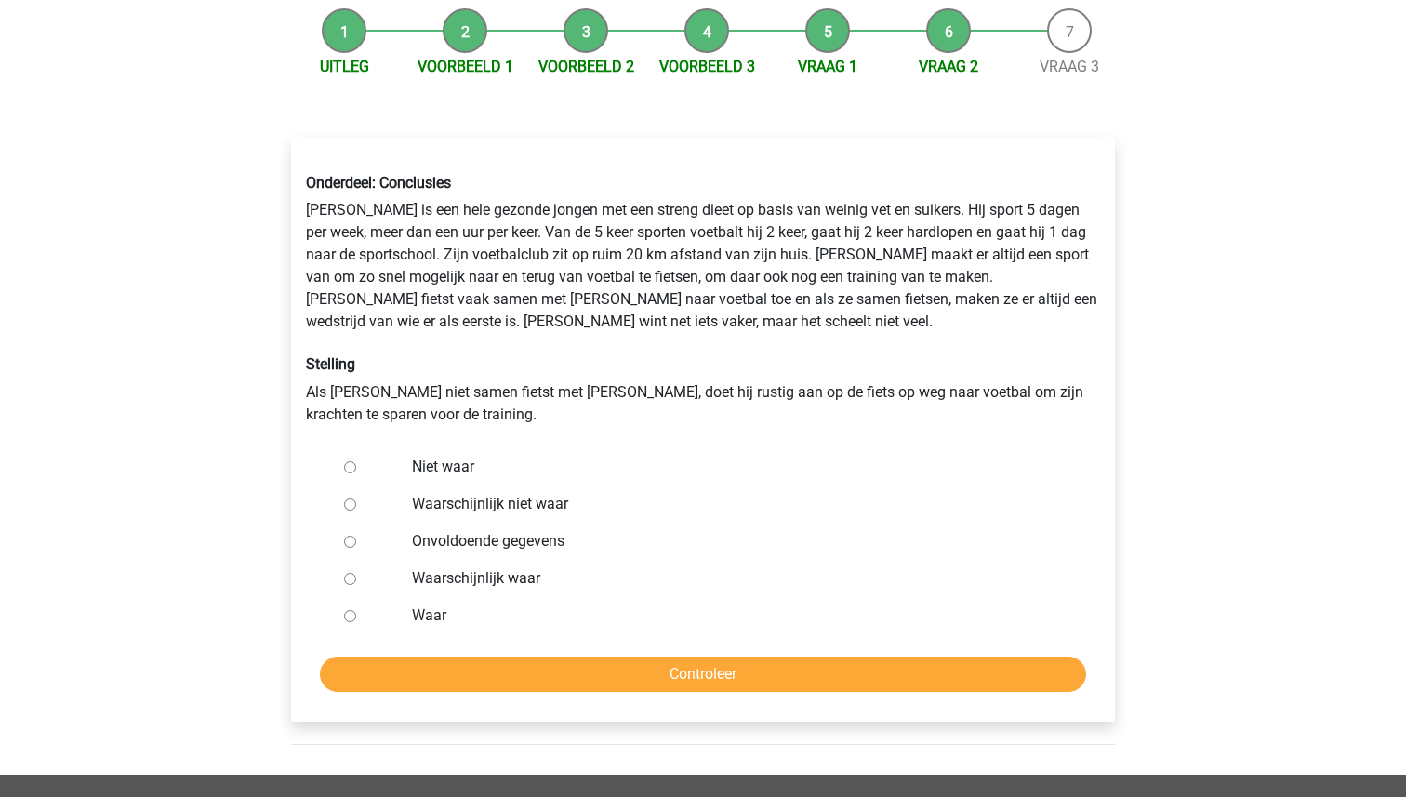
scroll to position [187, 0]
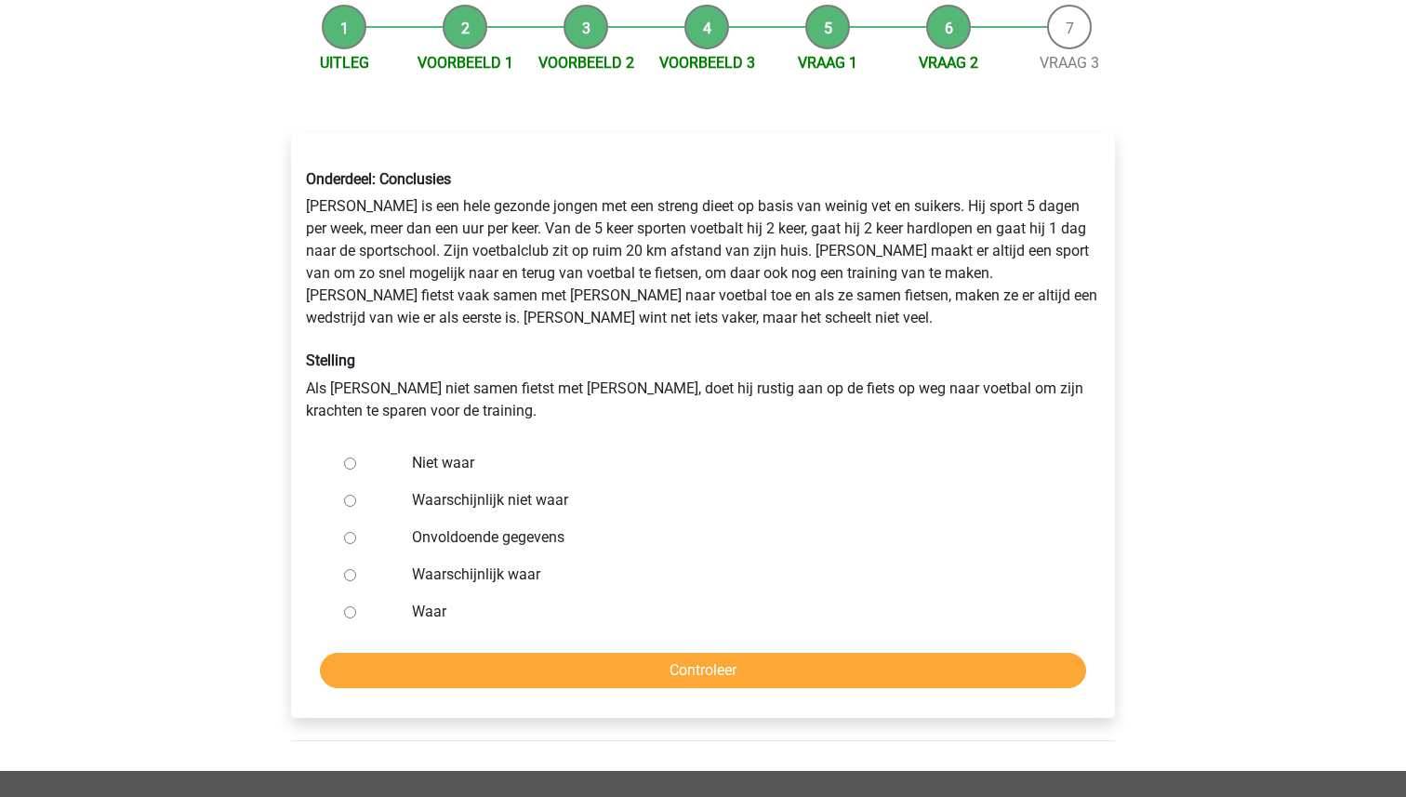
click at [346, 468] on input "Niet waar" at bounding box center [350, 463] width 12 height 12
radio input "true"
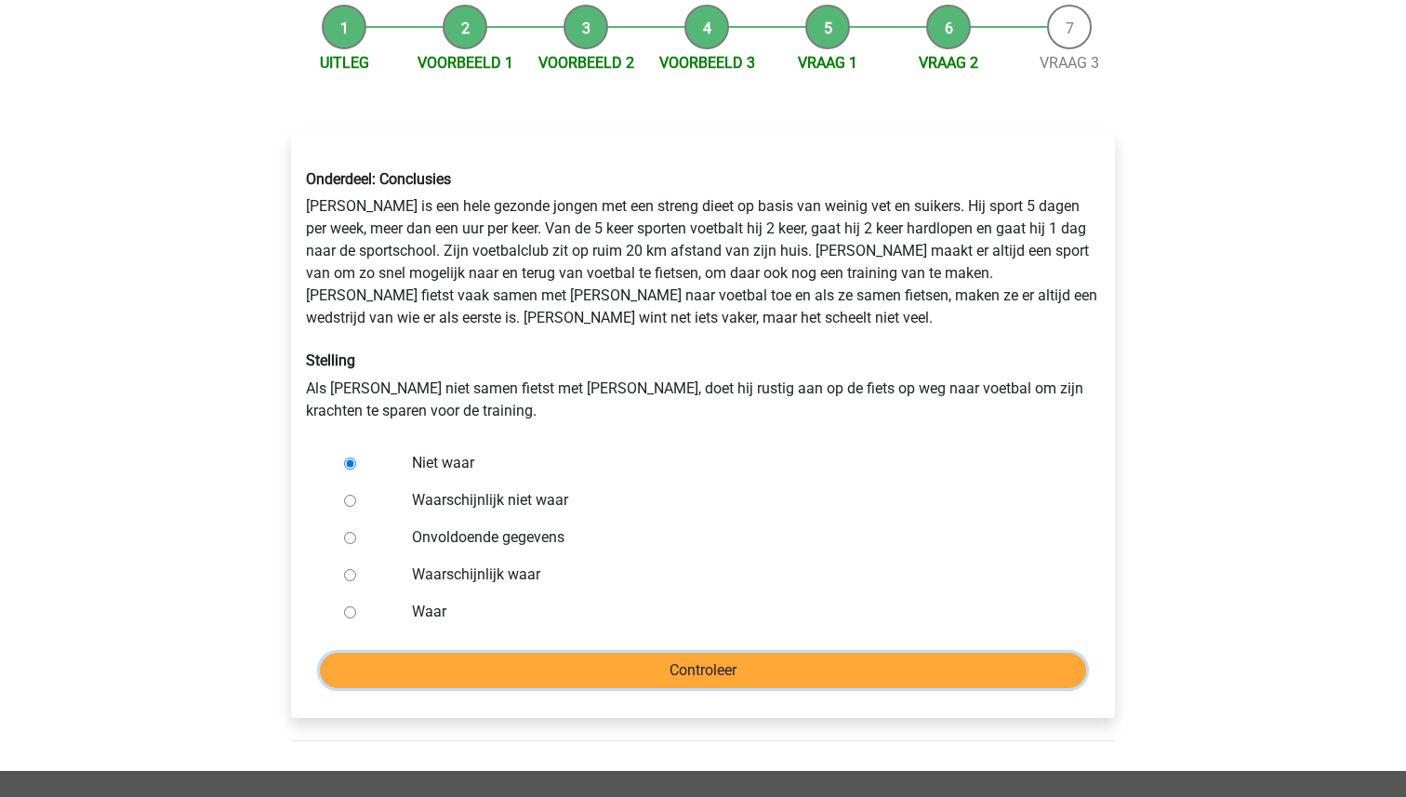
click at [670, 662] on input "Controleer" at bounding box center [703, 670] width 766 height 35
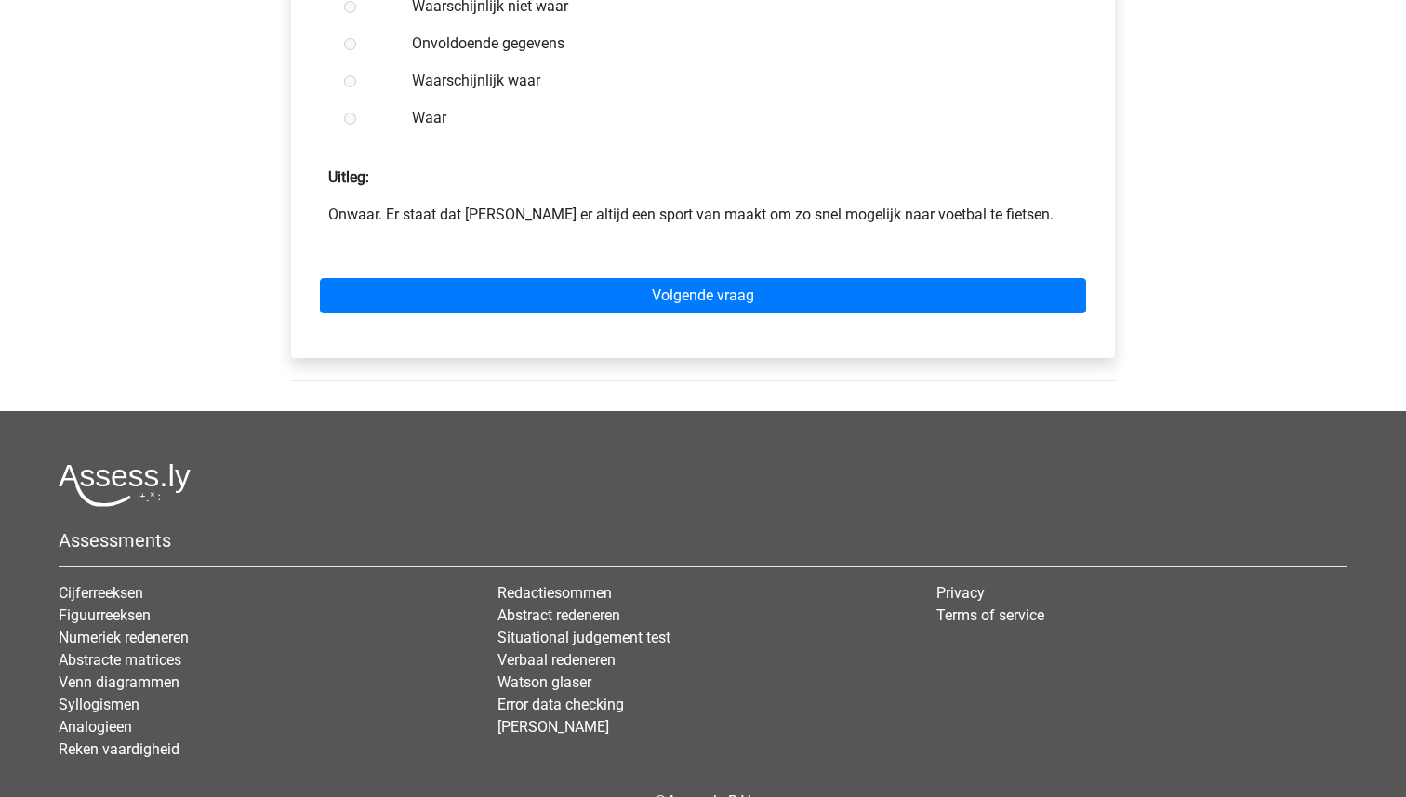
scroll to position [708, 0]
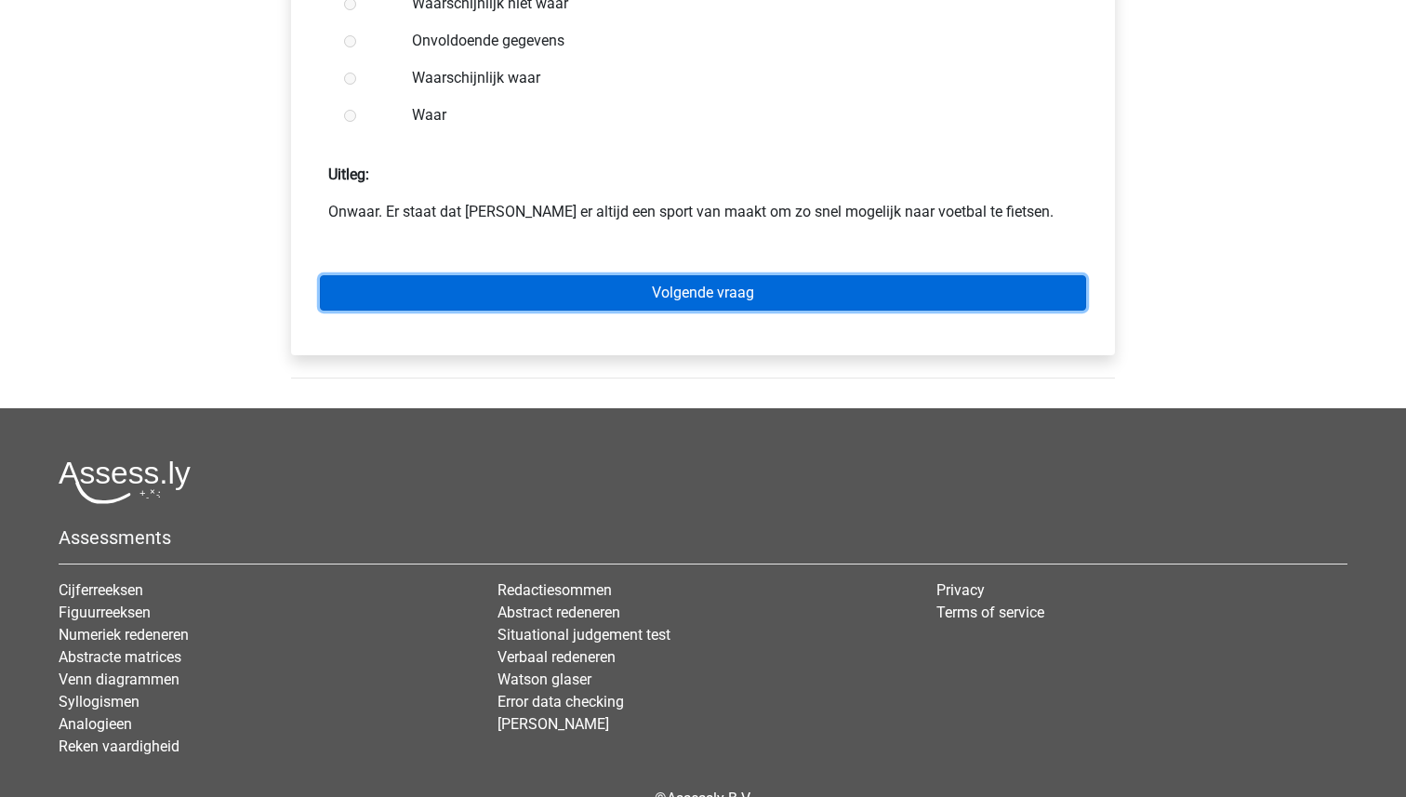
click at [723, 285] on link "Volgende vraag" at bounding box center [703, 292] width 766 height 35
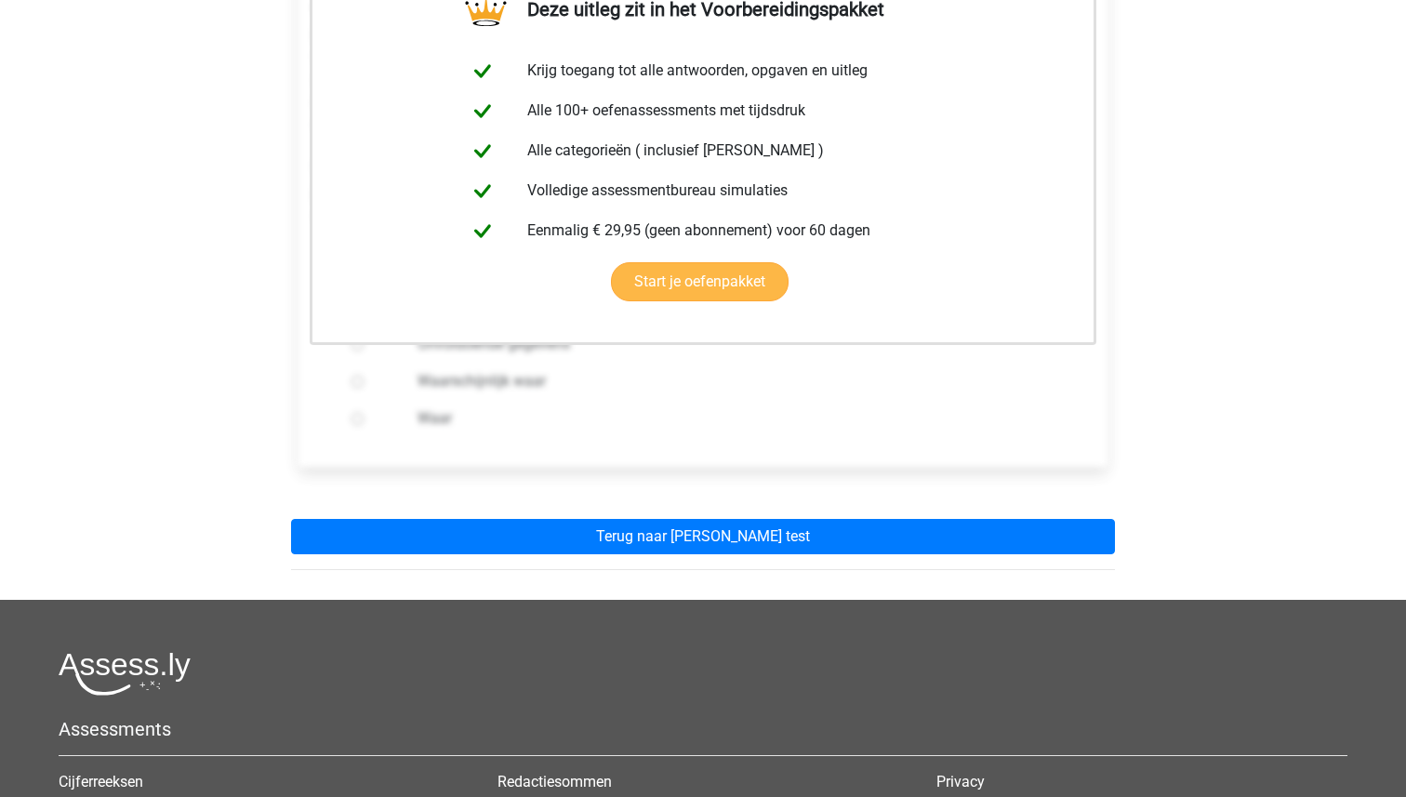
scroll to position [374, 0]
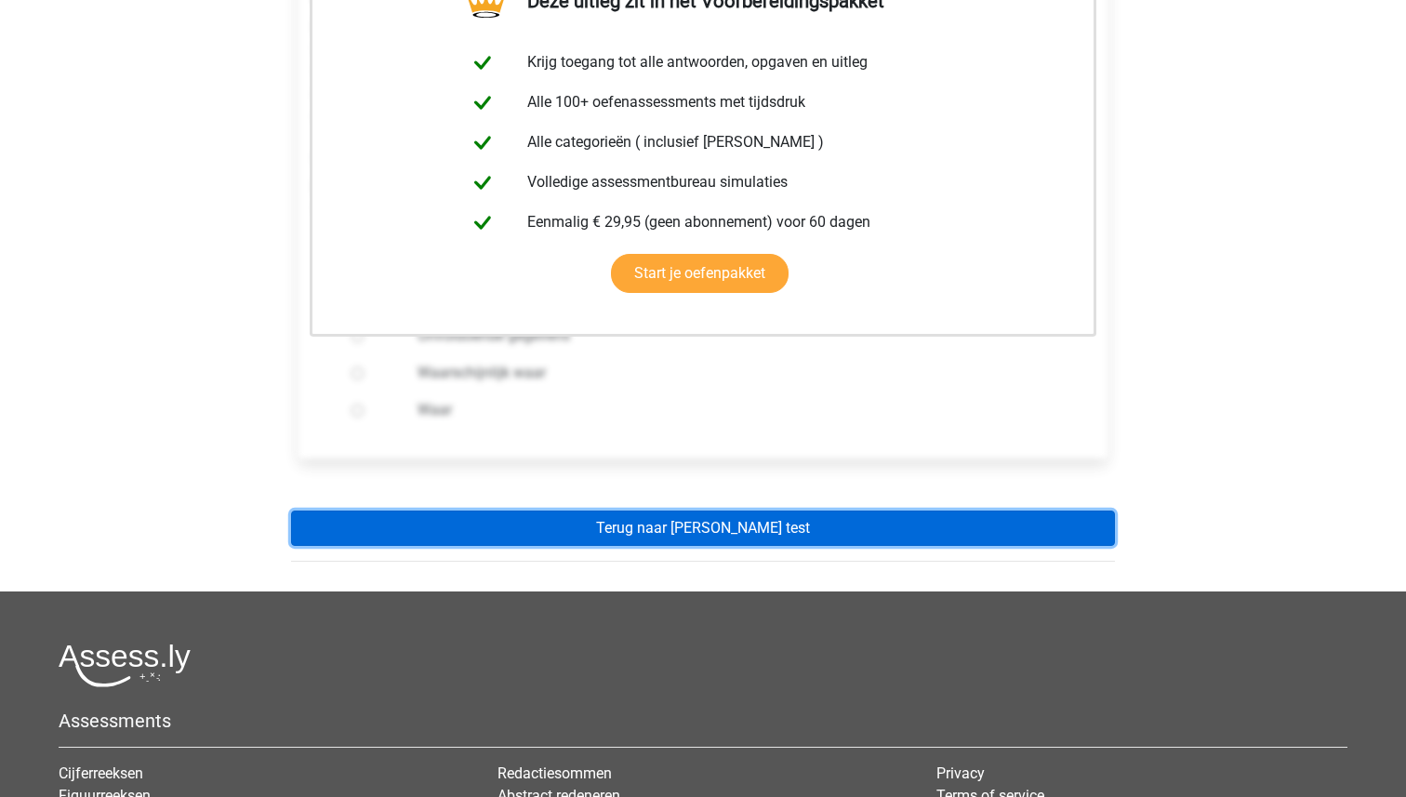
click at [732, 510] on link "Terug naar watson glaser test" at bounding box center [703, 527] width 824 height 35
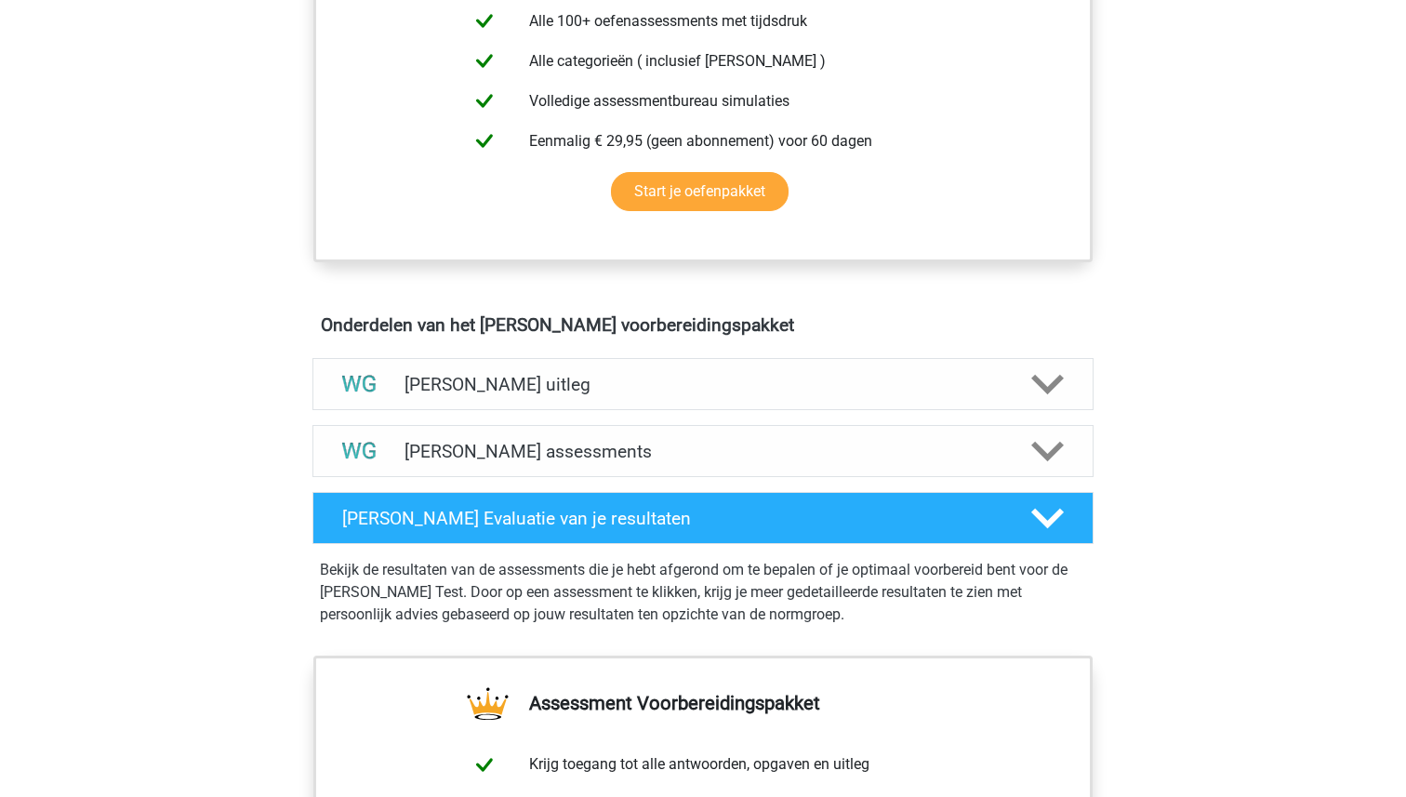
scroll to position [814, 0]
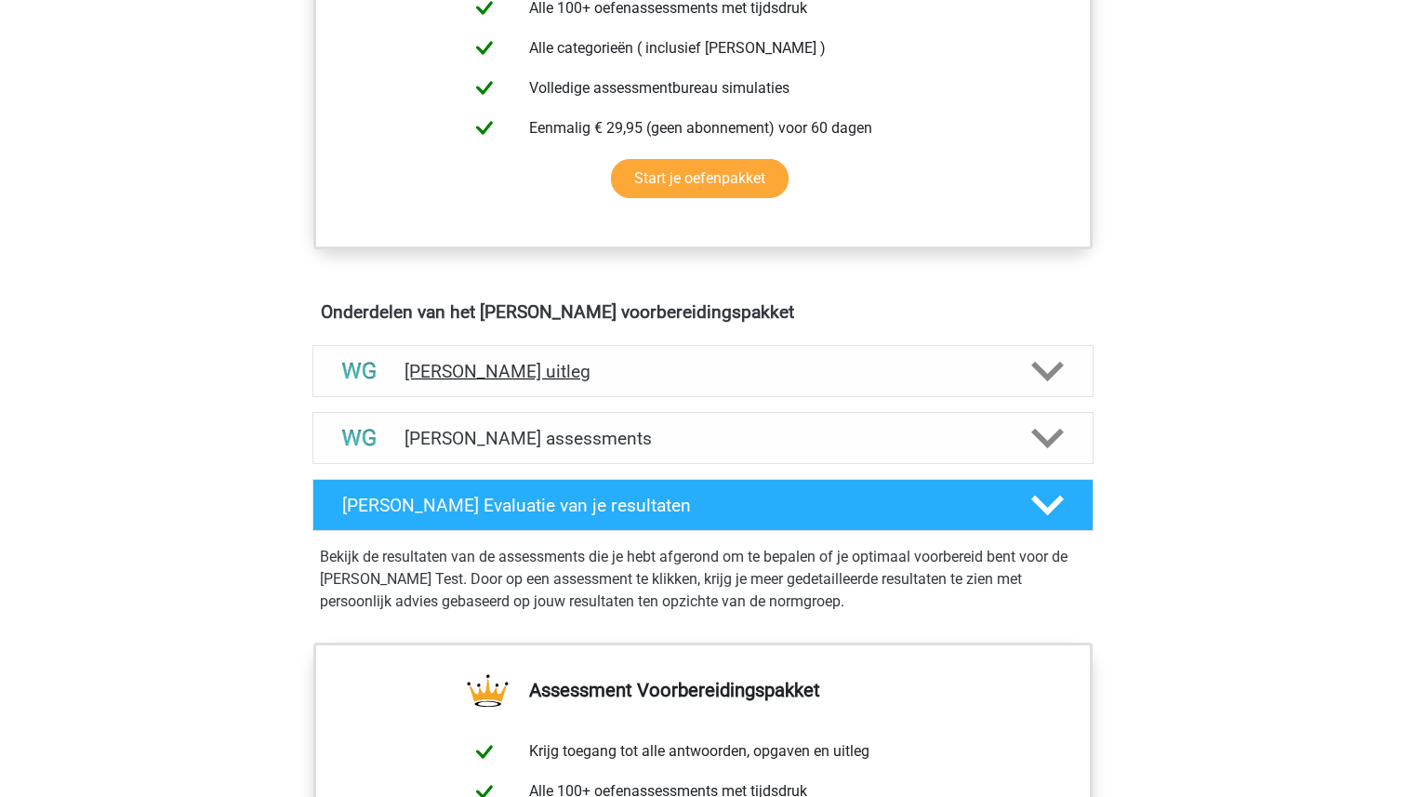
click at [753, 371] on h4 "[PERSON_NAME] uitleg" at bounding box center [702, 371] width 597 height 21
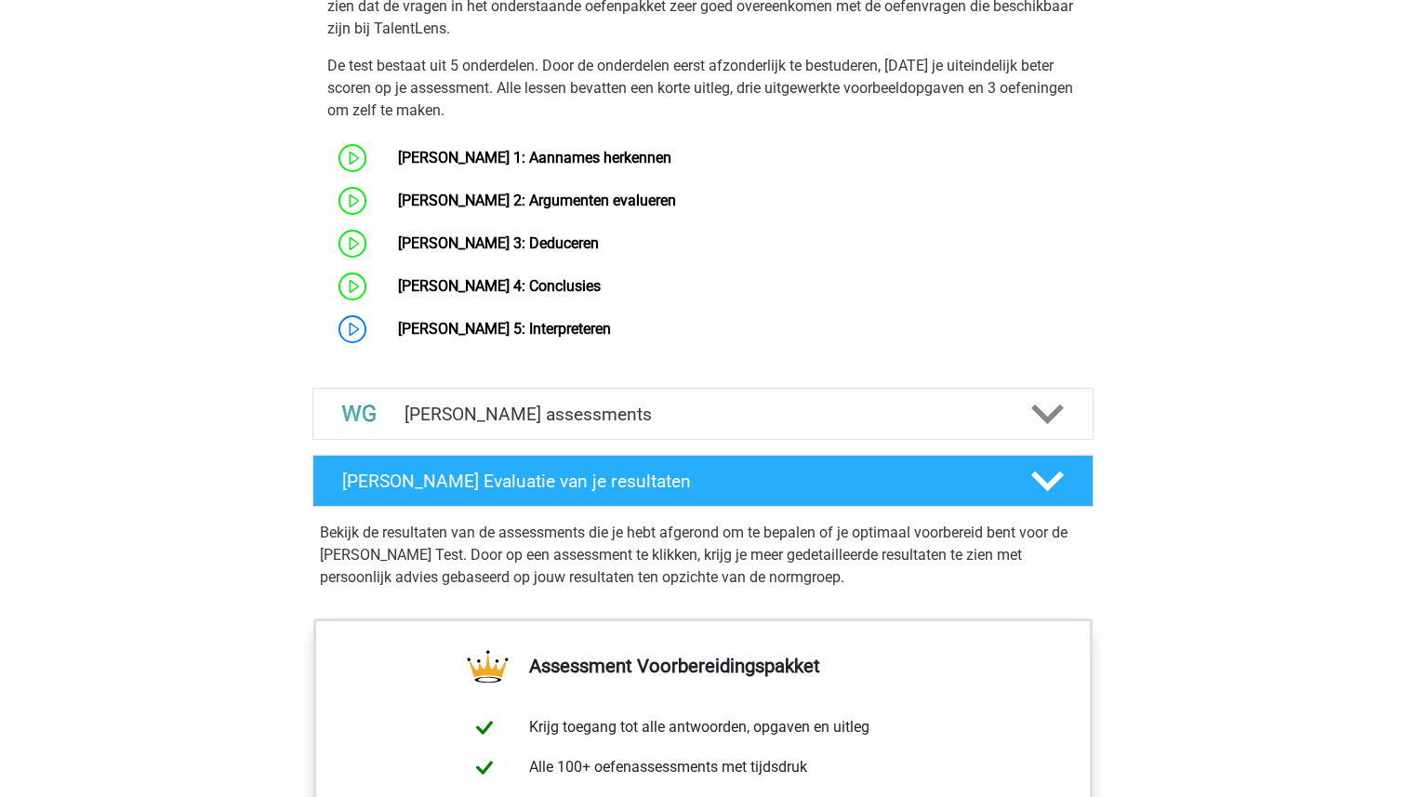
scroll to position [1531, 0]
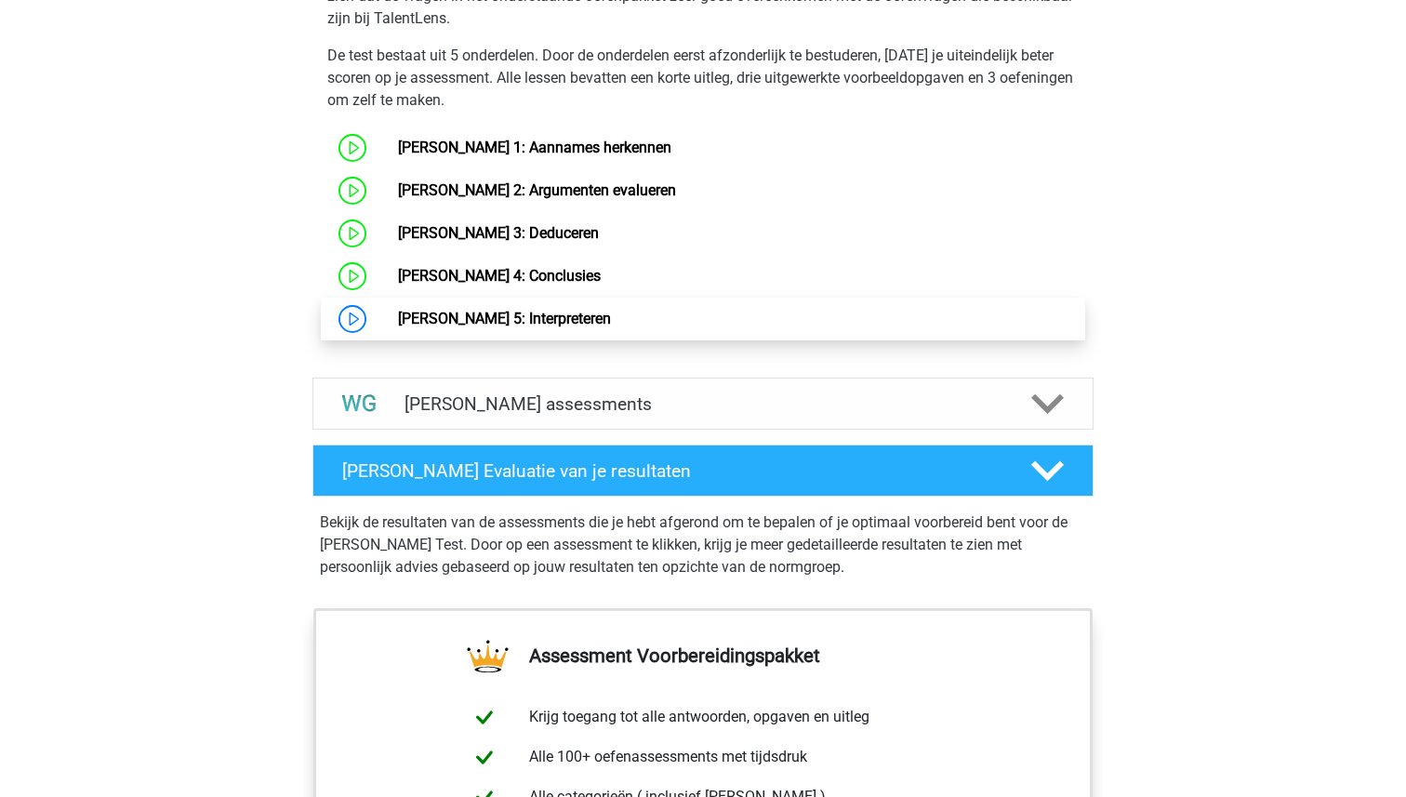
click at [551, 324] on link "Watson Glaser 5: Interpreteren" at bounding box center [504, 319] width 213 height 18
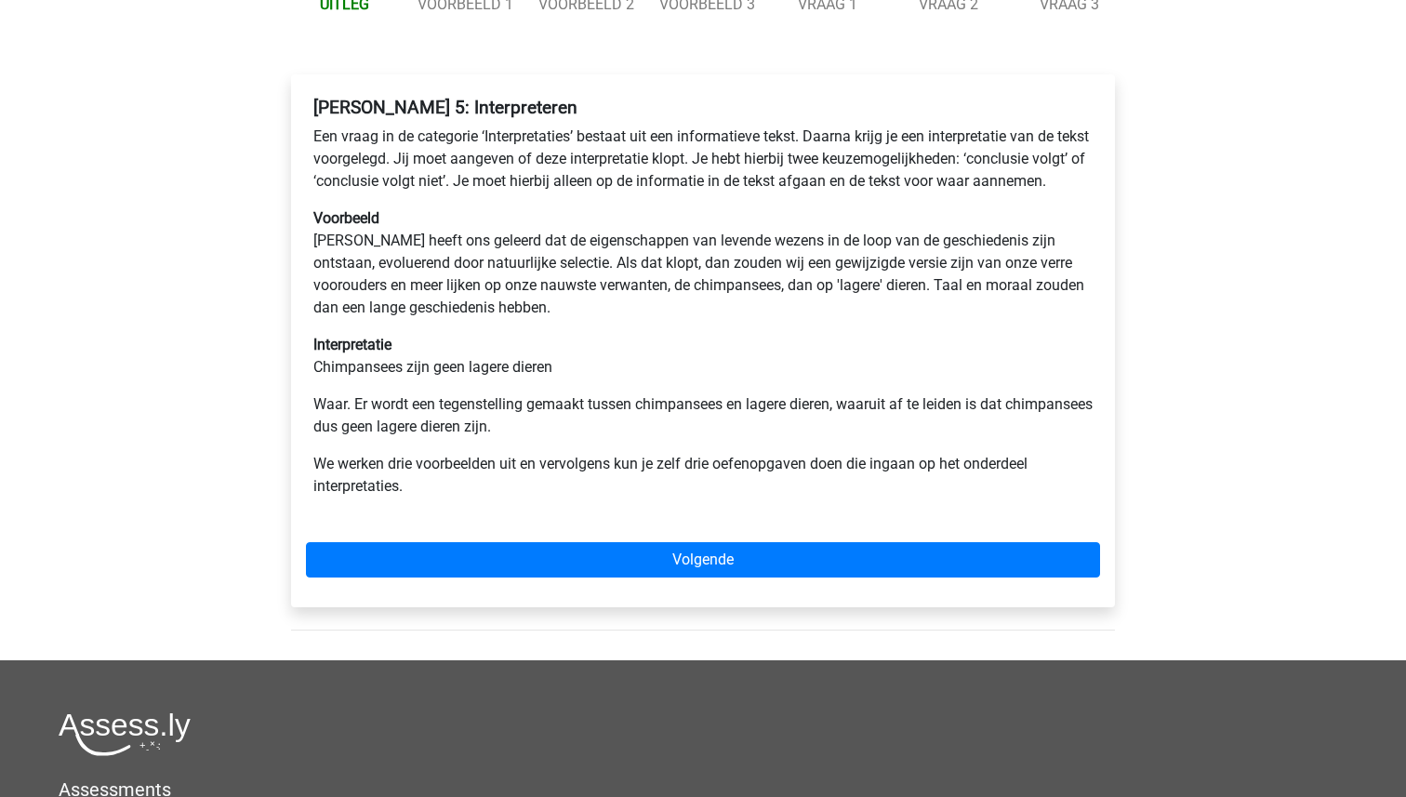
scroll to position [236, 0]
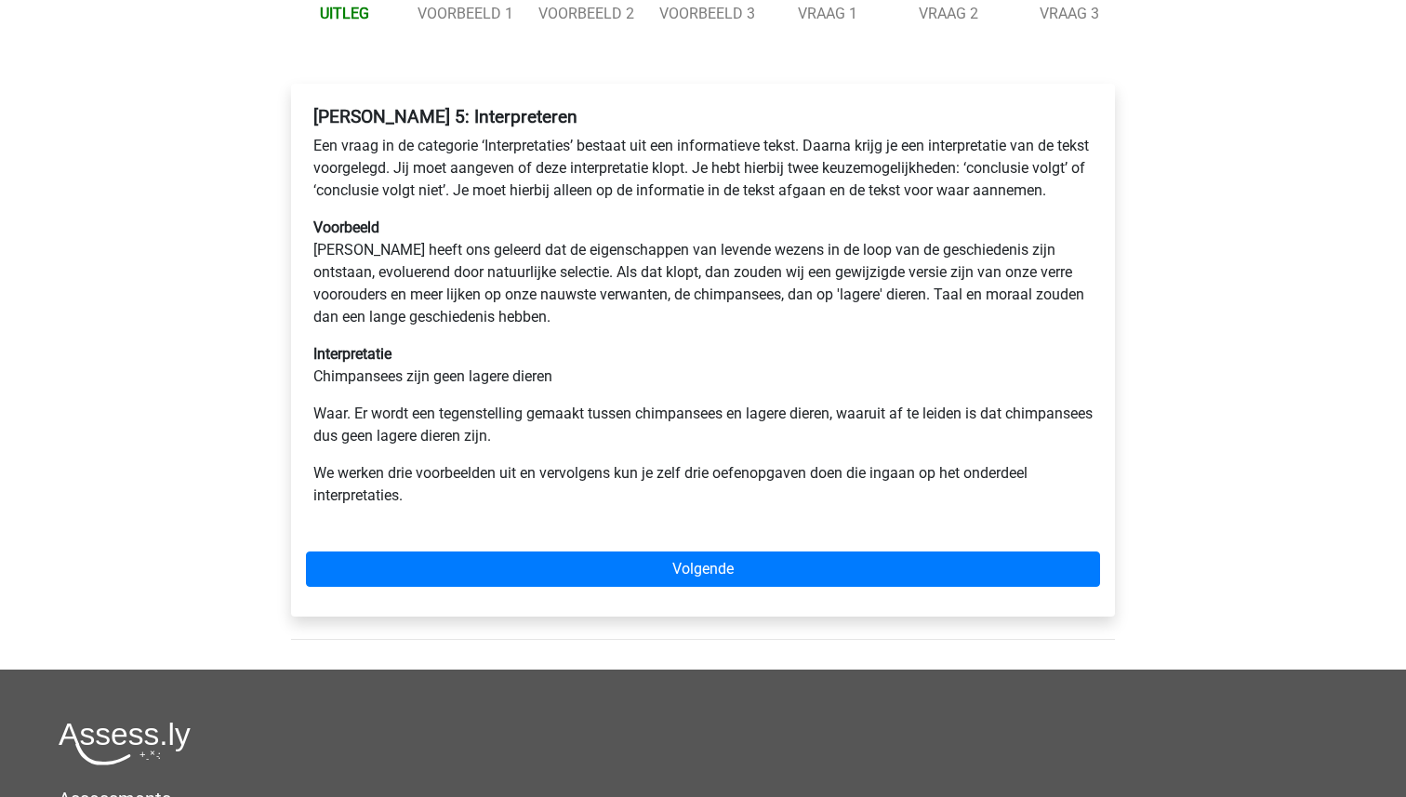
click at [699, 573] on div "Watson Glaser 5: Interpreteren Een vraag in de categorie ‘Interpretaties’ besta…" at bounding box center [703, 350] width 824 height 533
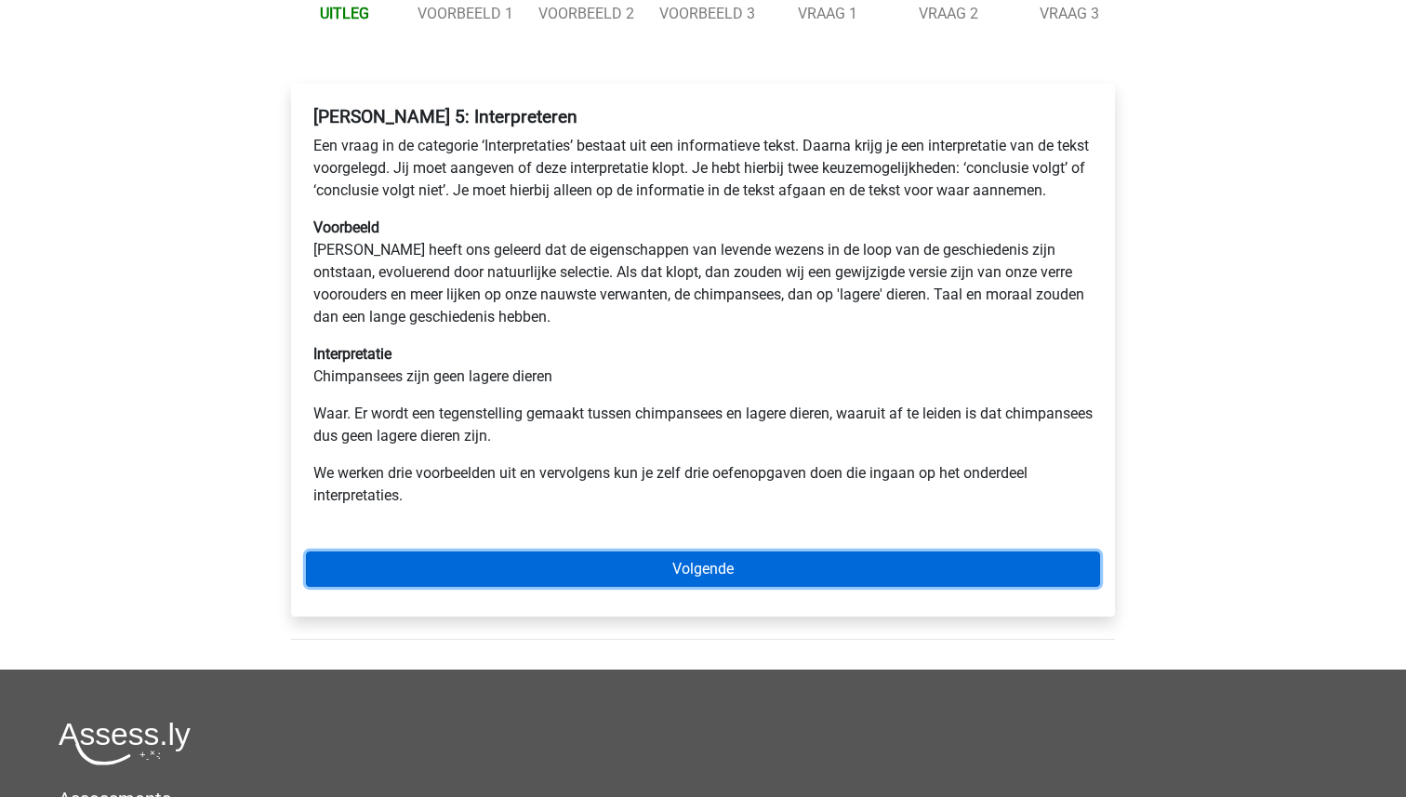
click at [702, 582] on link "Volgende" at bounding box center [703, 568] width 794 height 35
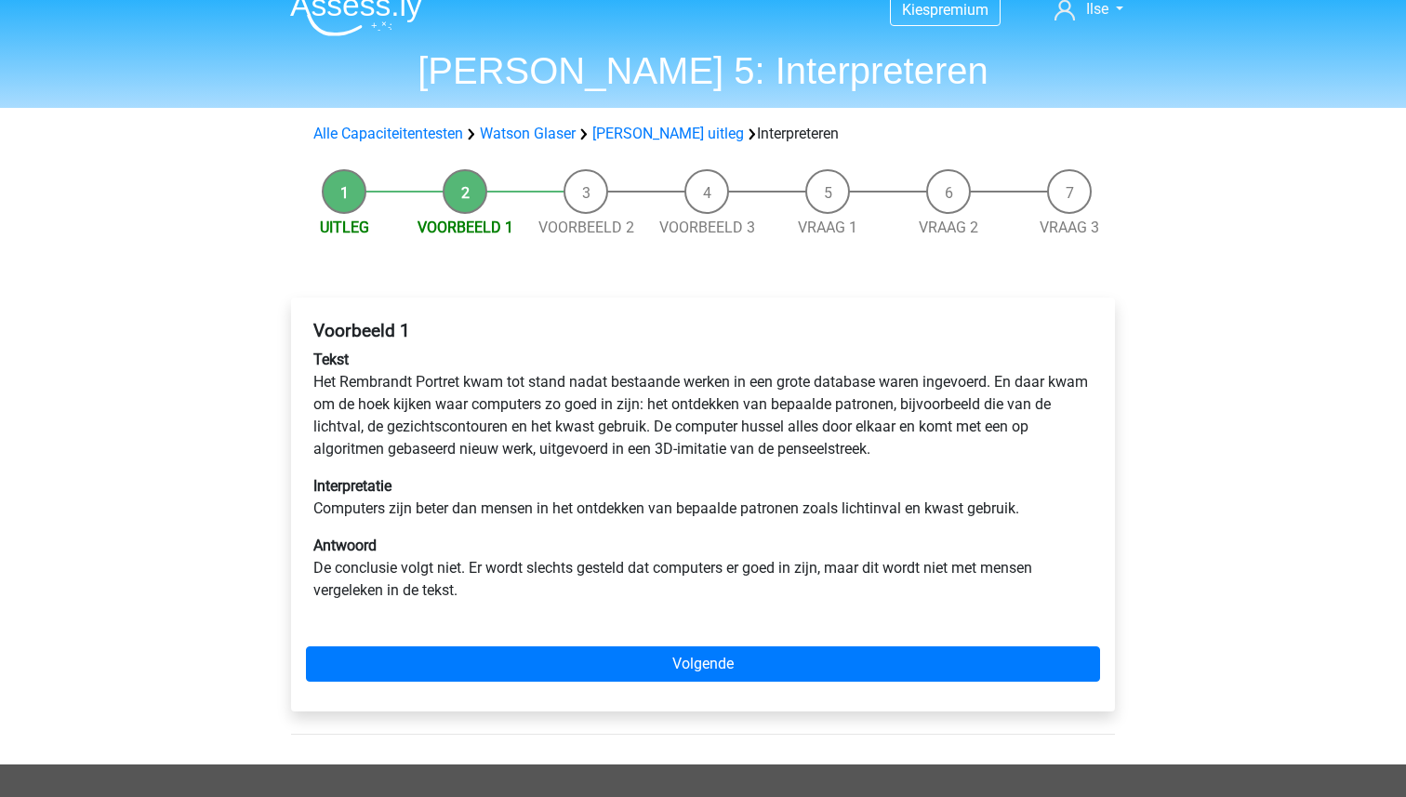
scroll to position [40, 0]
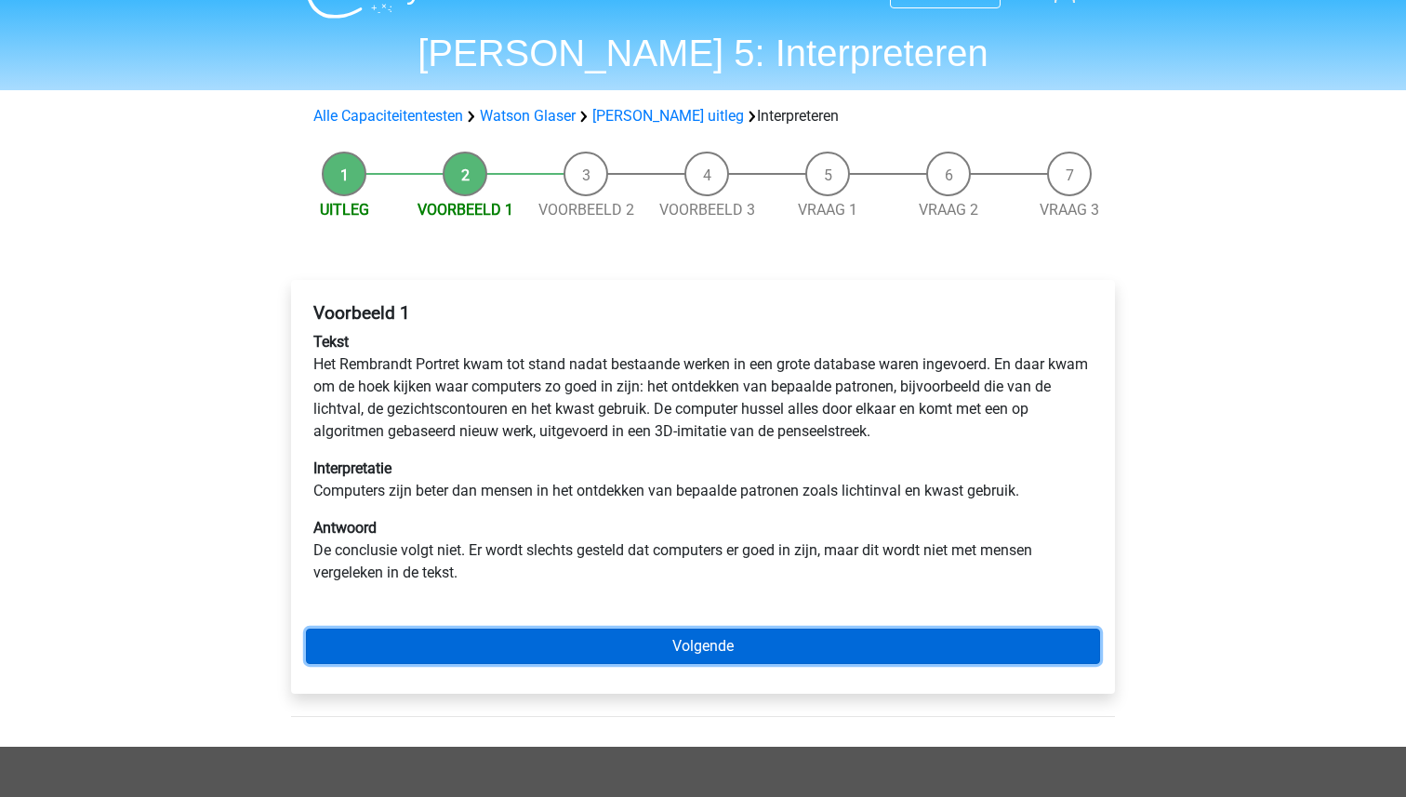
click at [724, 640] on link "Volgende" at bounding box center [703, 645] width 794 height 35
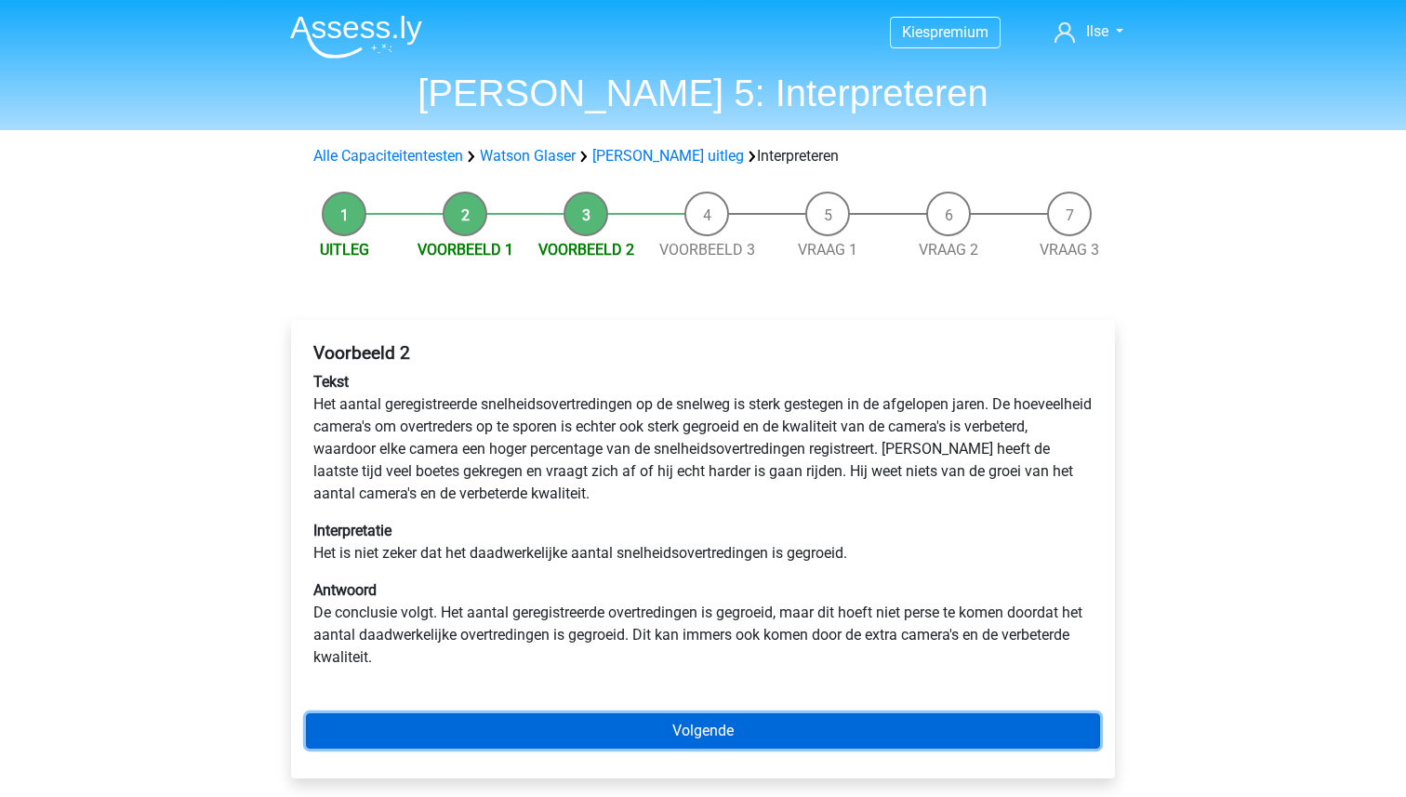
click at [694, 725] on link "Volgende" at bounding box center [703, 730] width 794 height 35
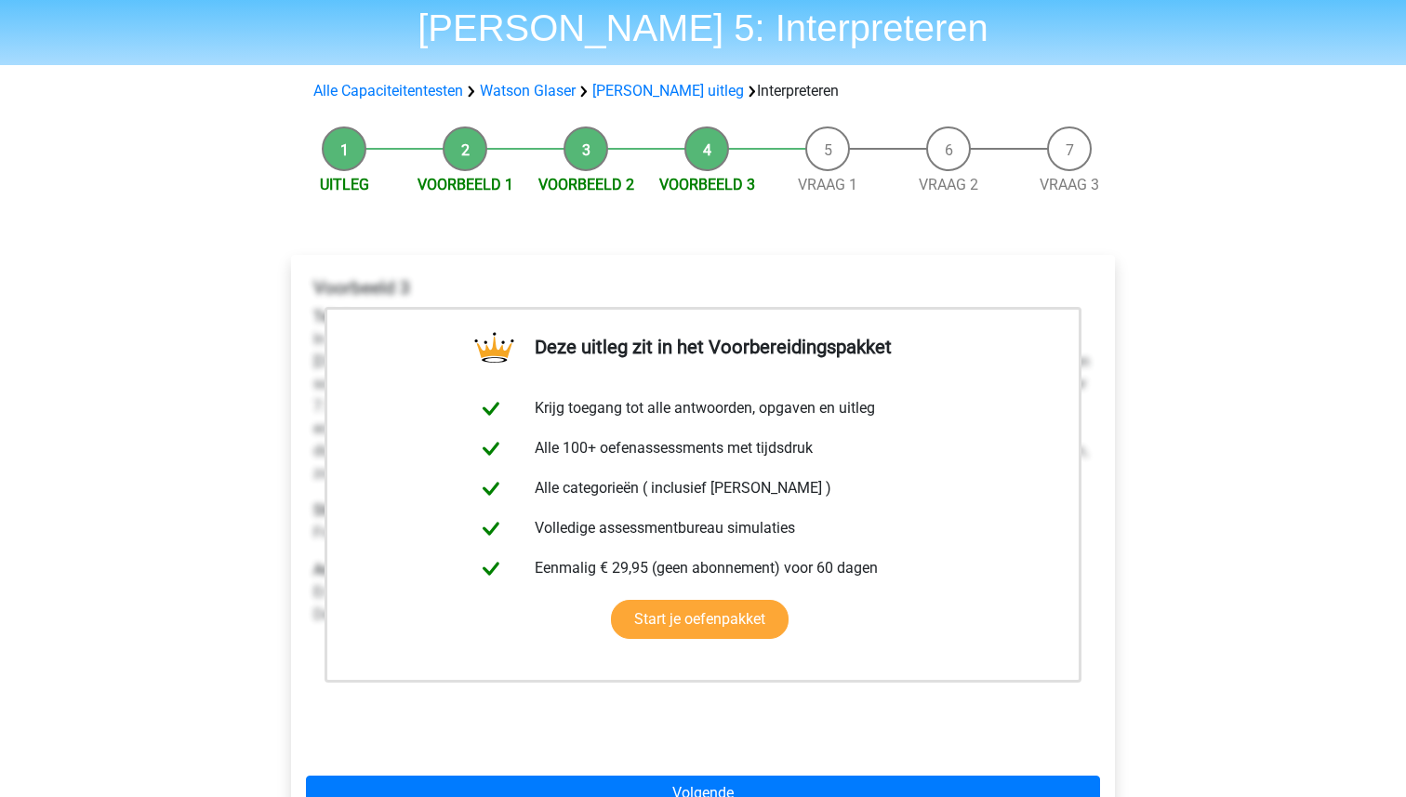
scroll to position [112, 0]
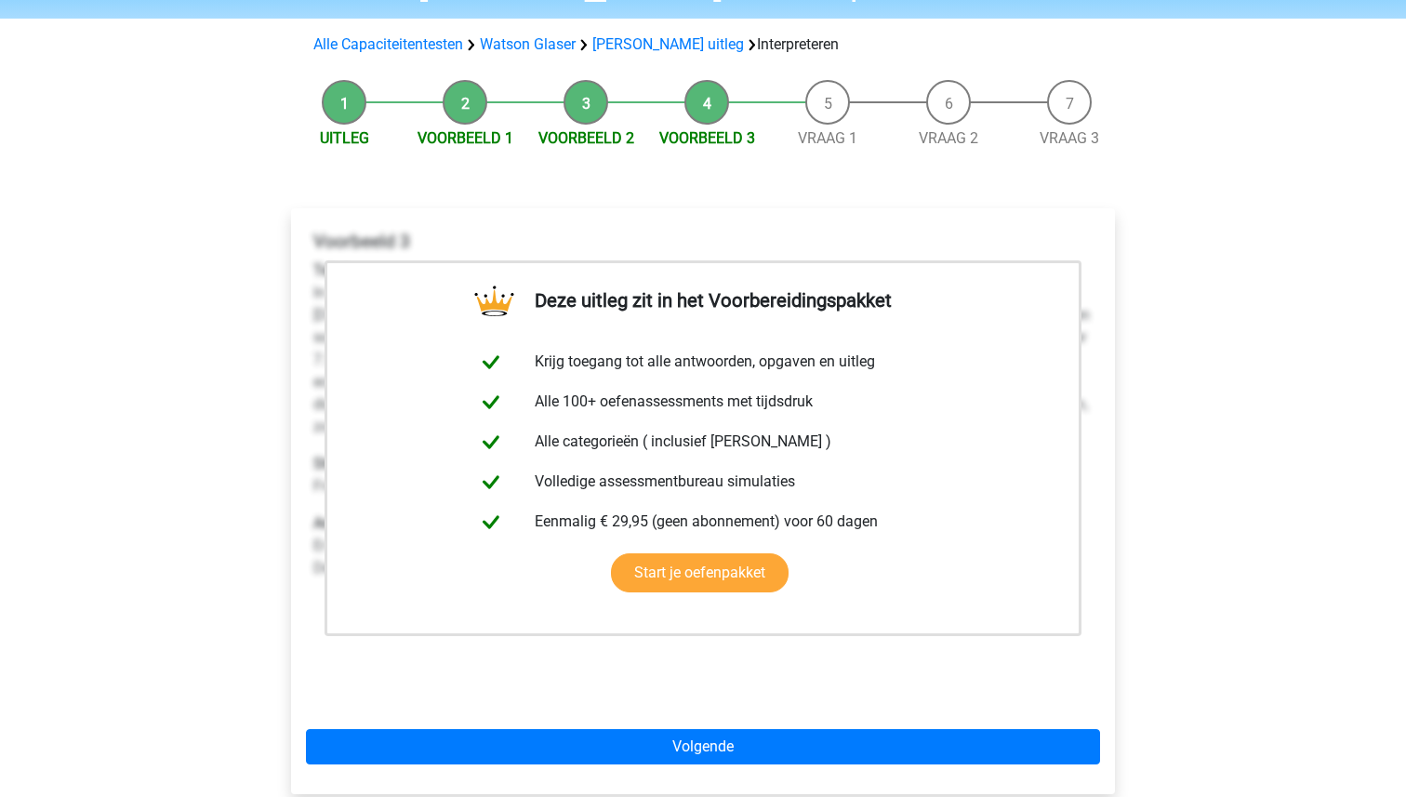
click at [696, 719] on div "Deze uitleg zit in het Voorbereidingspakket Krijg toegang tot alle antwoorden, …" at bounding box center [703, 501] width 824 height 586
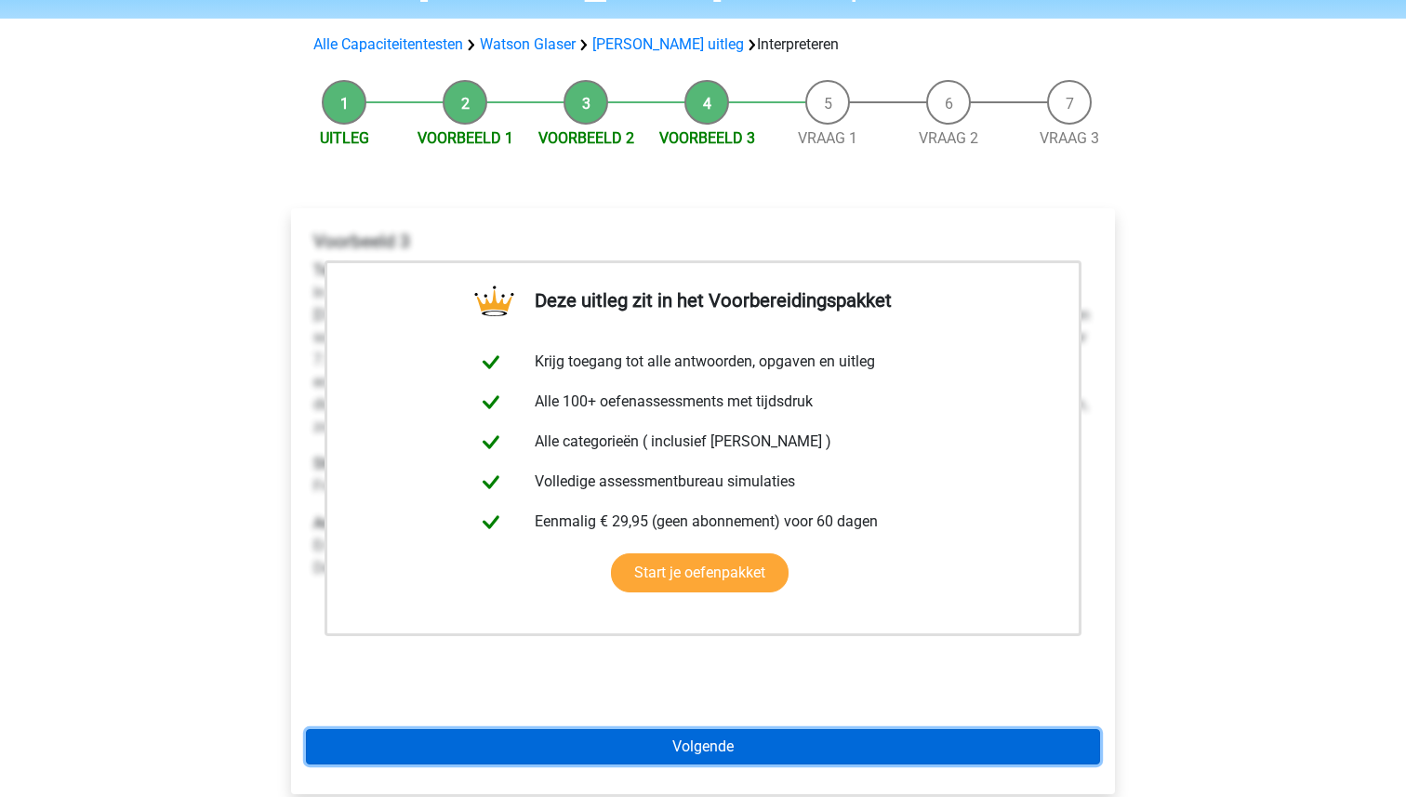
click at [696, 750] on link "Volgende" at bounding box center [703, 746] width 794 height 35
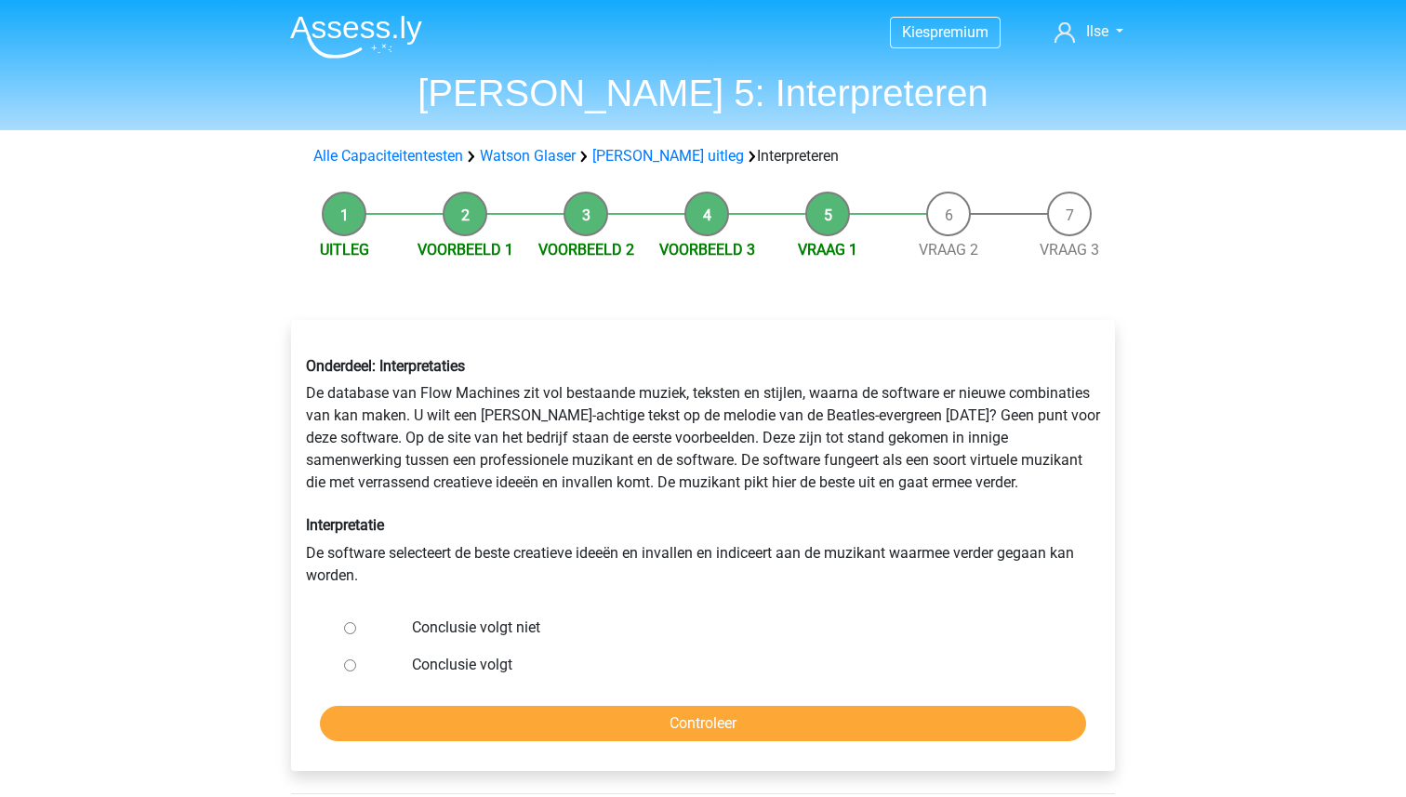
click at [455, 625] on label "Conclusie volgt niet" at bounding box center [733, 627] width 643 height 22
click at [356, 625] on input "Conclusie volgt niet" at bounding box center [350, 628] width 12 height 12
radio input "true"
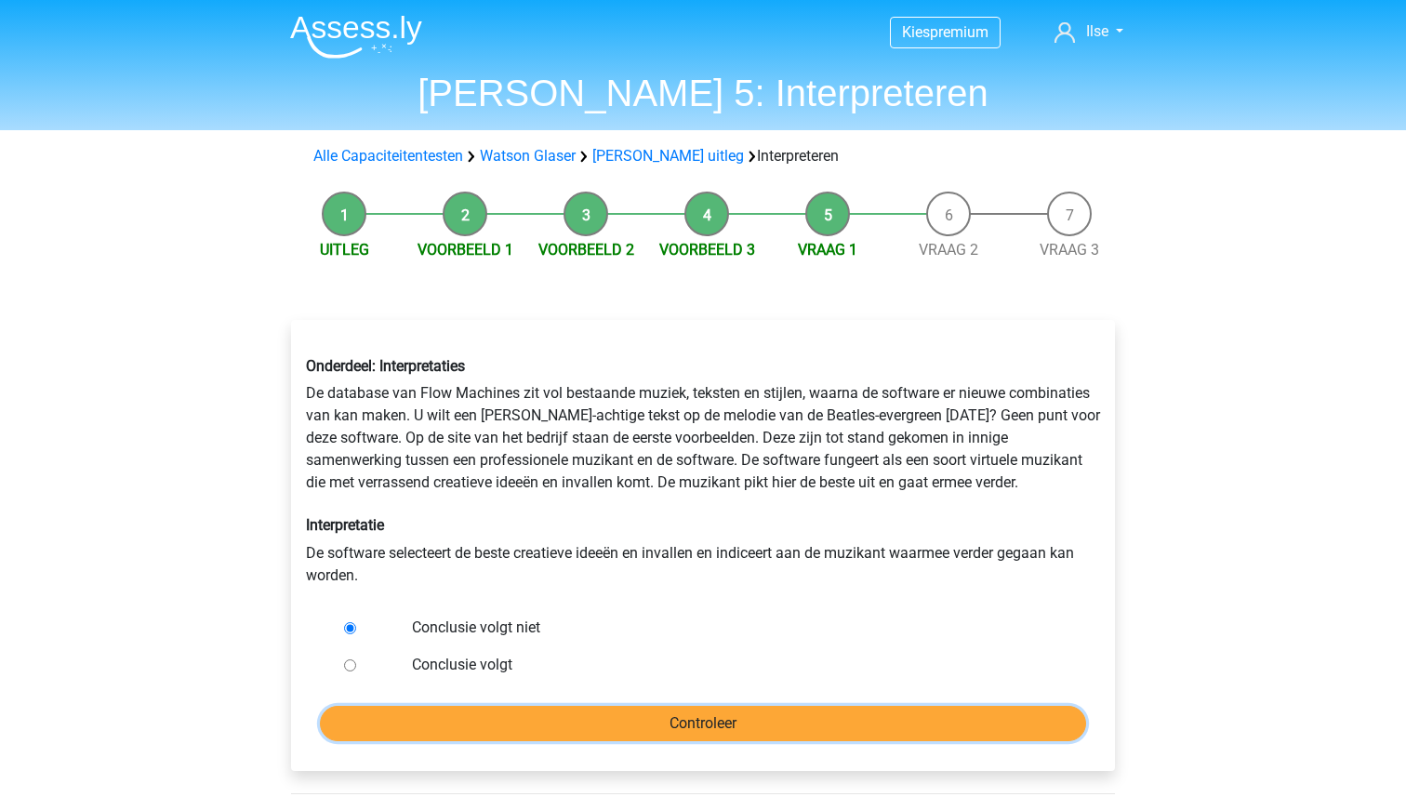
click at [688, 731] on input "Controleer" at bounding box center [703, 723] width 766 height 35
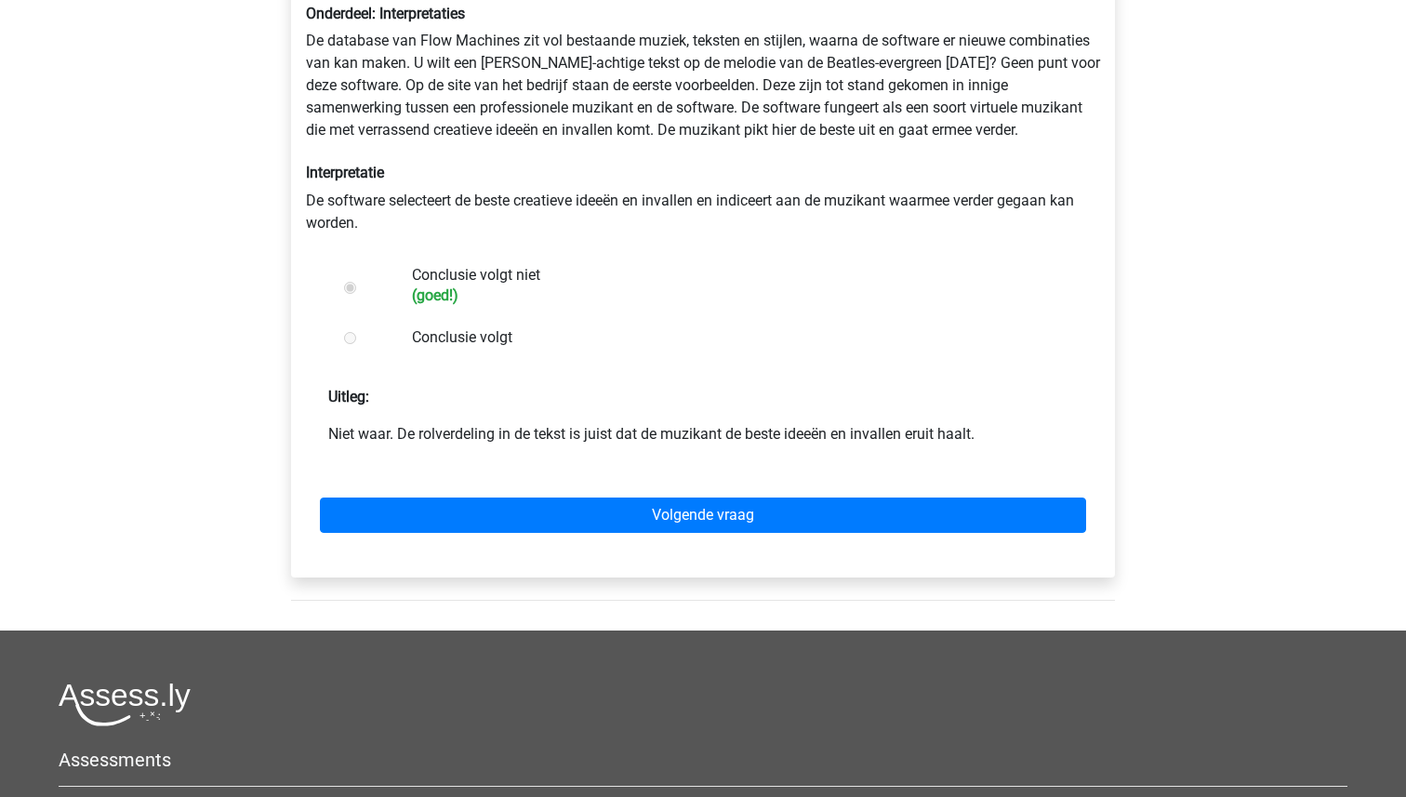
scroll to position [367, 0]
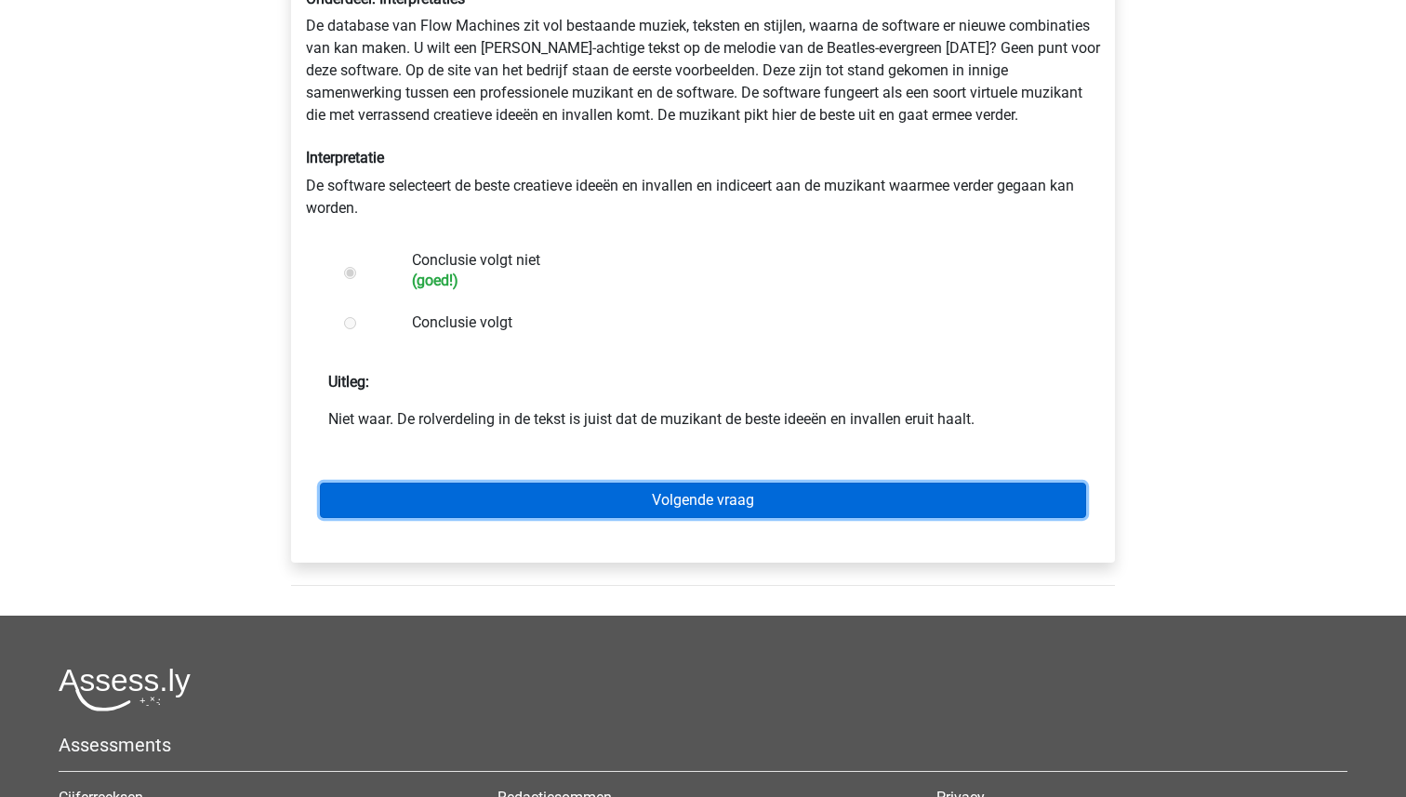
click at [732, 500] on link "Volgende vraag" at bounding box center [703, 499] width 766 height 35
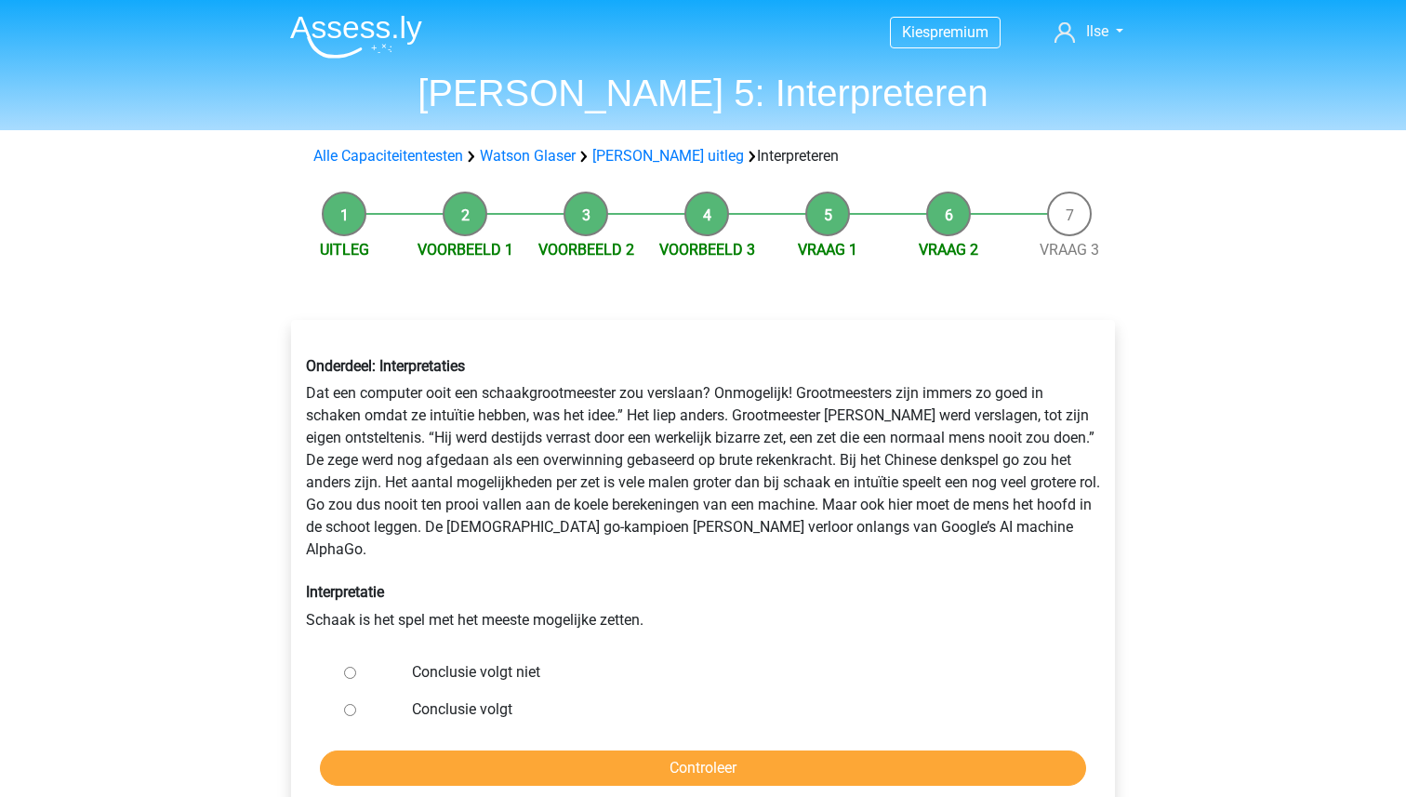
click at [348, 666] on input "Conclusie volgt niet" at bounding box center [350, 672] width 12 height 12
radio input "true"
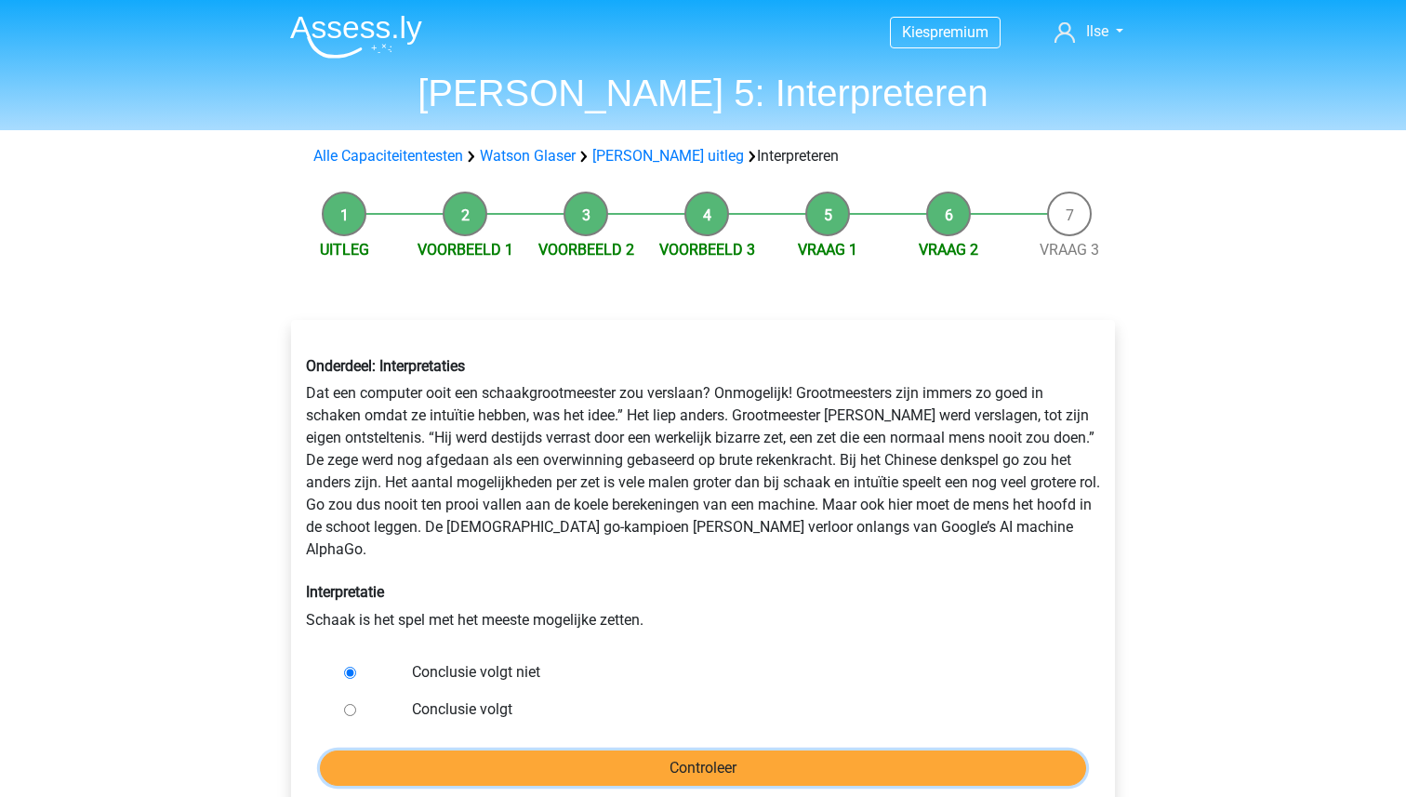
click at [746, 750] on input "Controleer" at bounding box center [703, 767] width 766 height 35
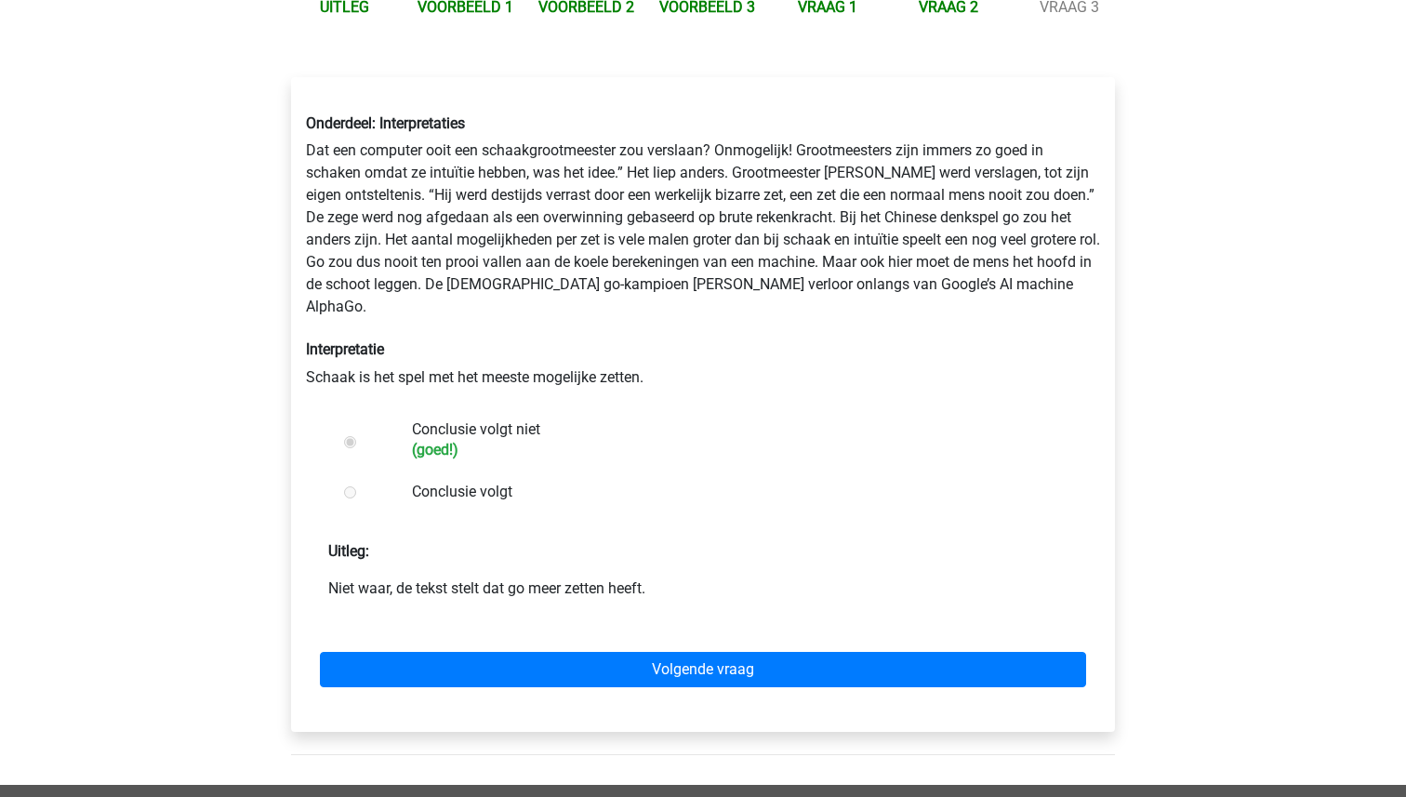
scroll to position [425, 0]
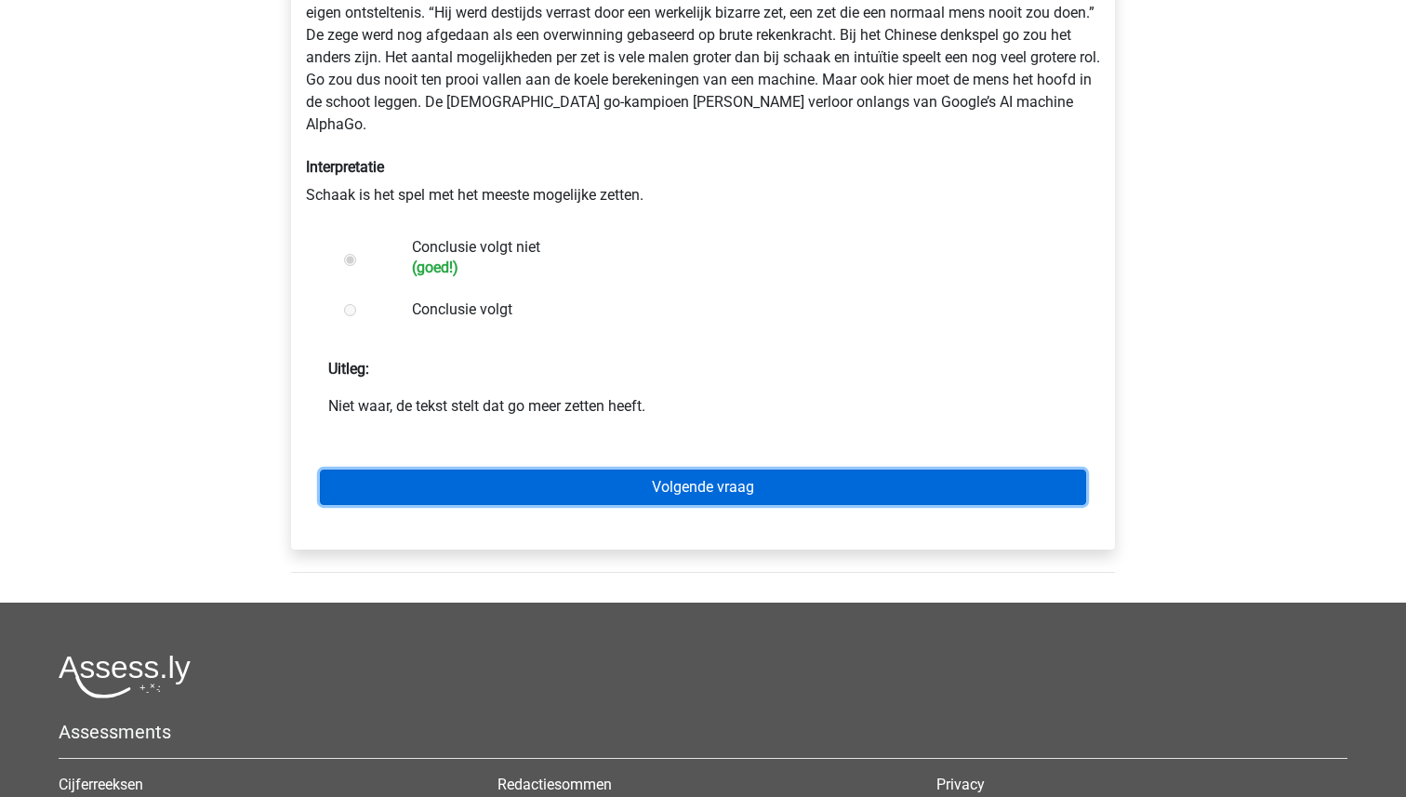
click at [713, 469] on link "Volgende vraag" at bounding box center [703, 486] width 766 height 35
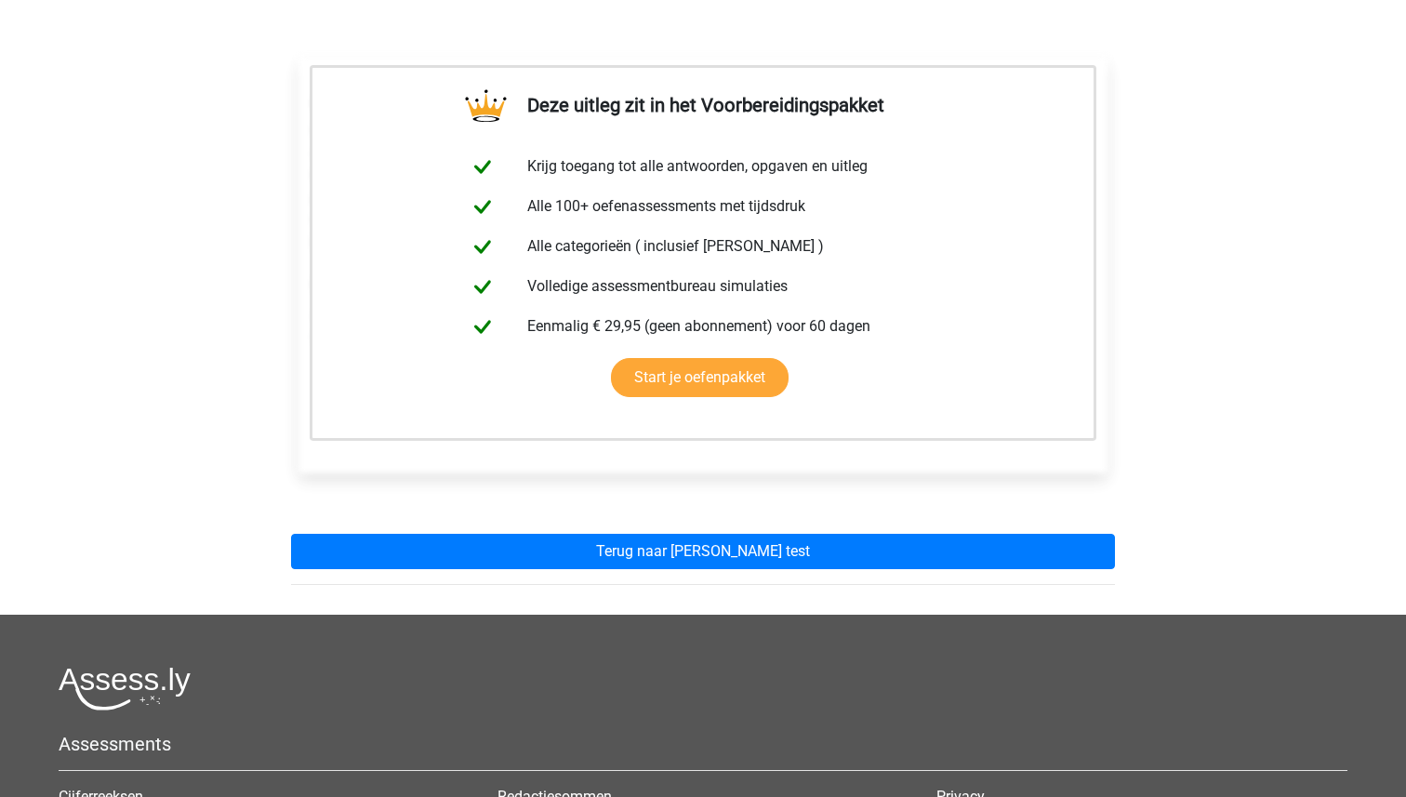
scroll to position [557, 0]
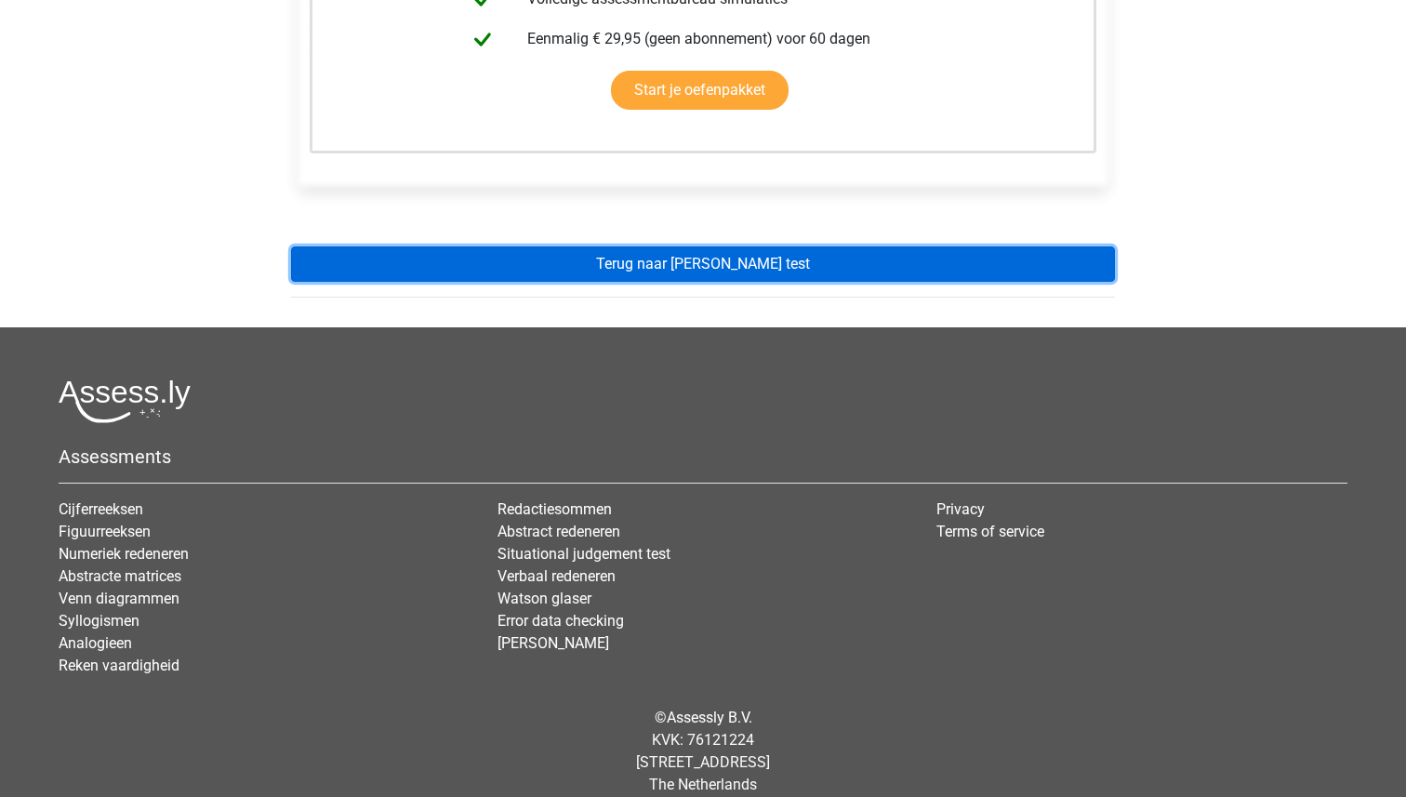
click at [730, 257] on link "Terug naar [PERSON_NAME] test" at bounding box center [703, 263] width 824 height 35
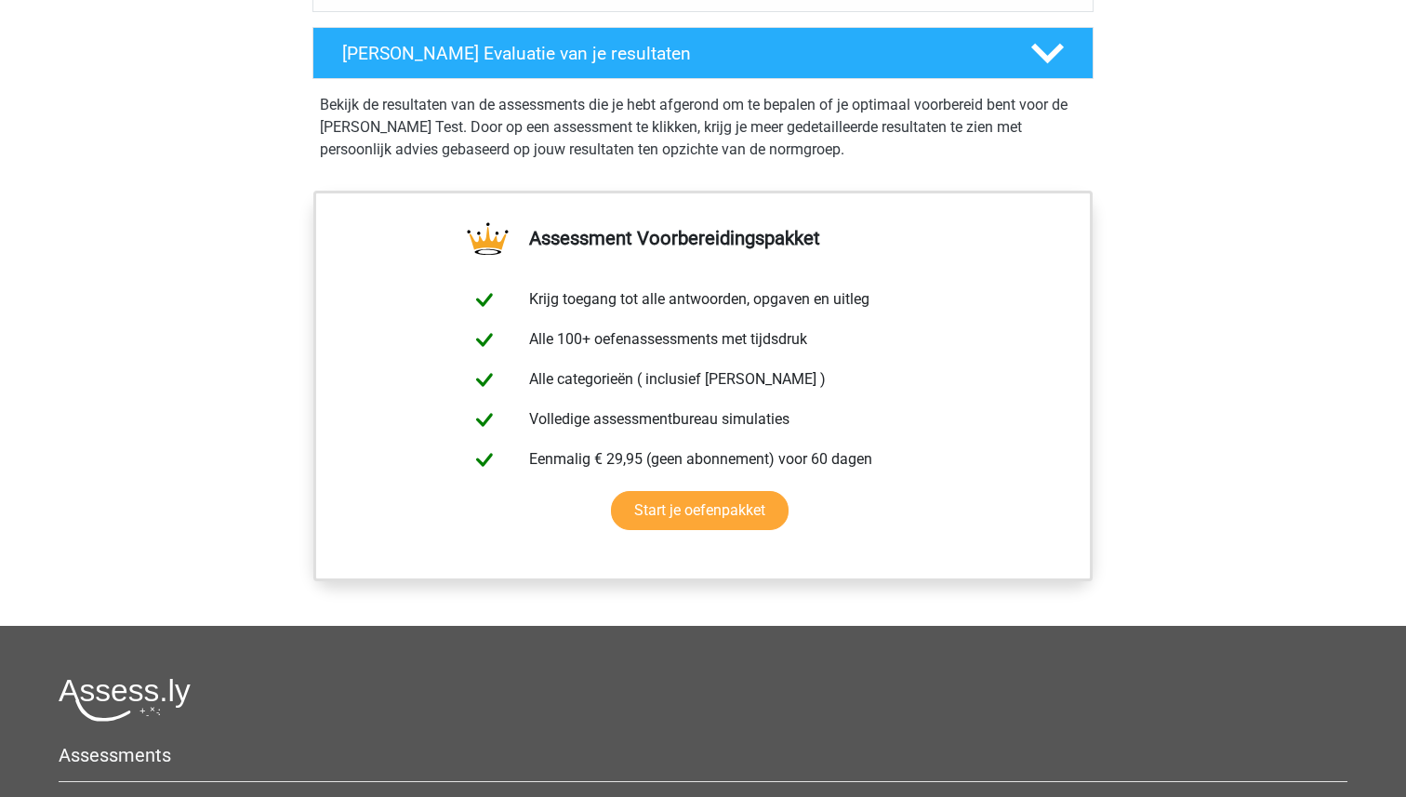
scroll to position [871, 0]
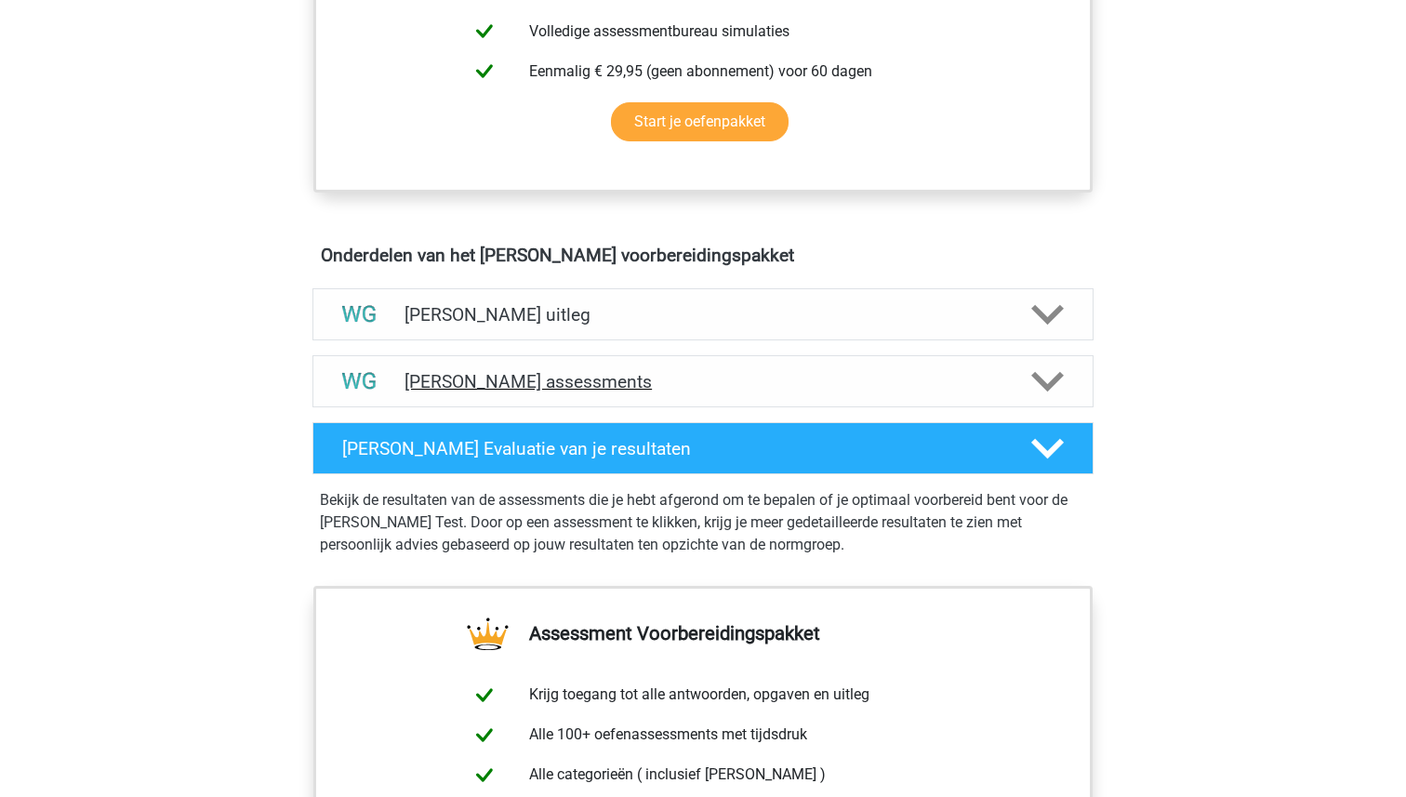
click at [668, 383] on h4 "Watson Glaser assessments" at bounding box center [702, 381] width 597 height 21
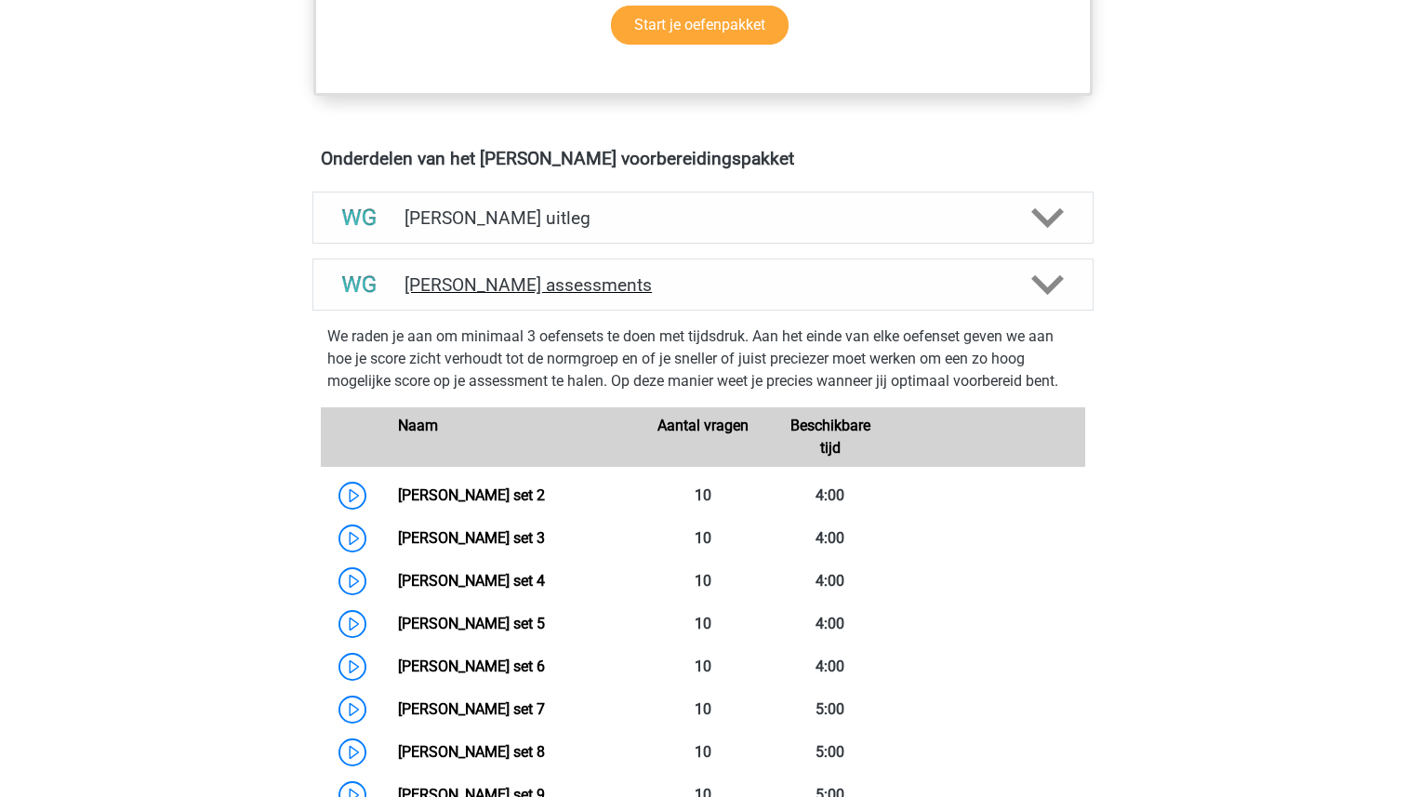
scroll to position [1099, 0]
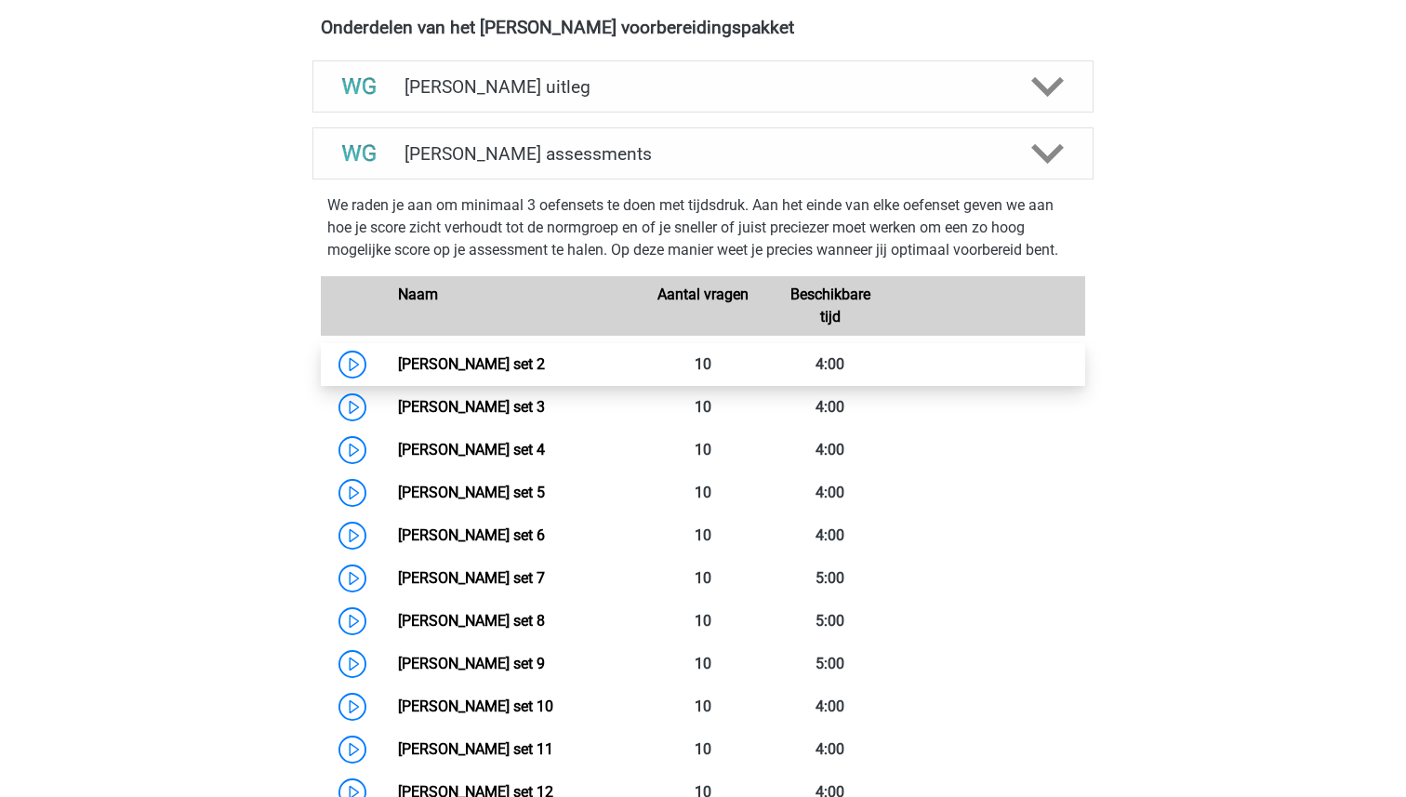
click at [488, 362] on link "Watson Glaser set 2" at bounding box center [471, 364] width 147 height 18
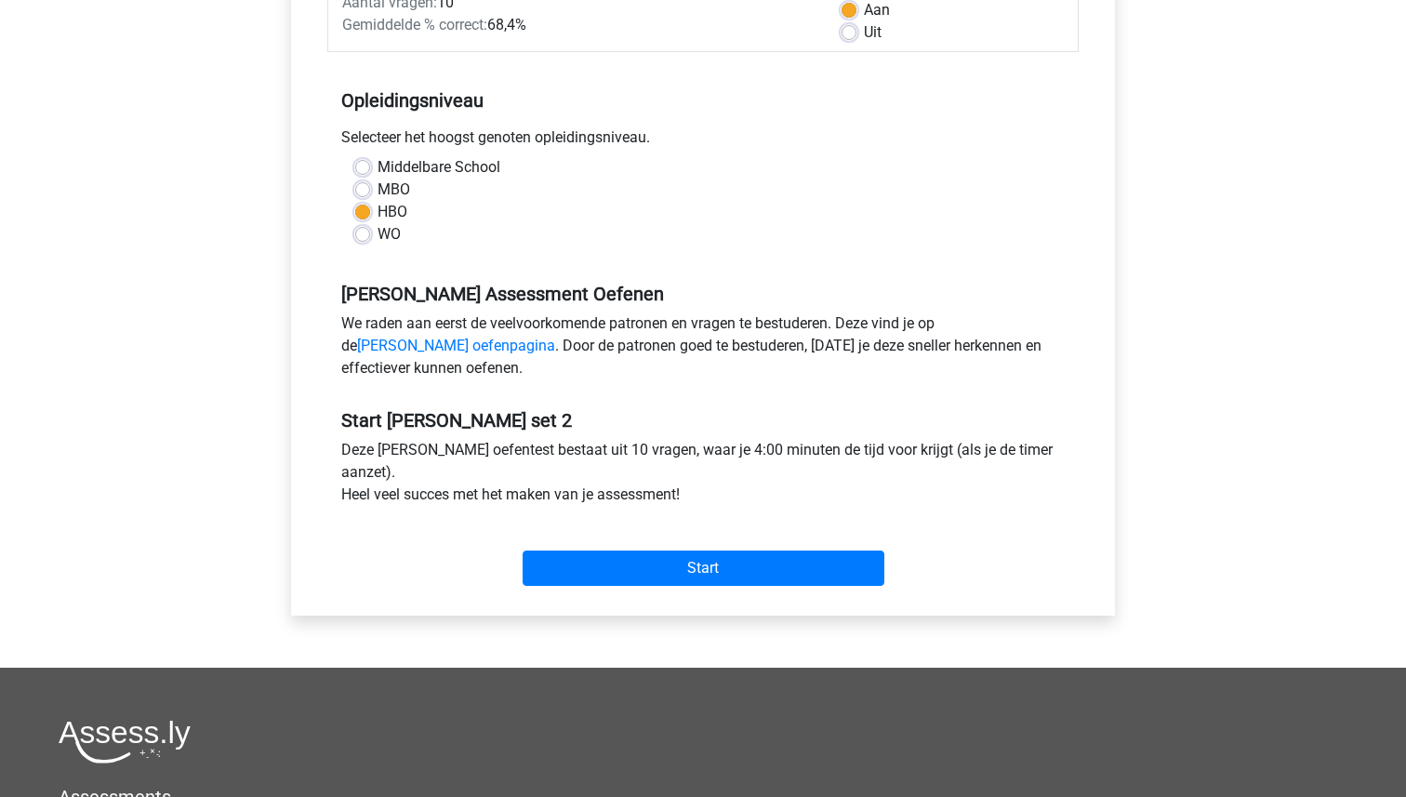
scroll to position [574, 0]
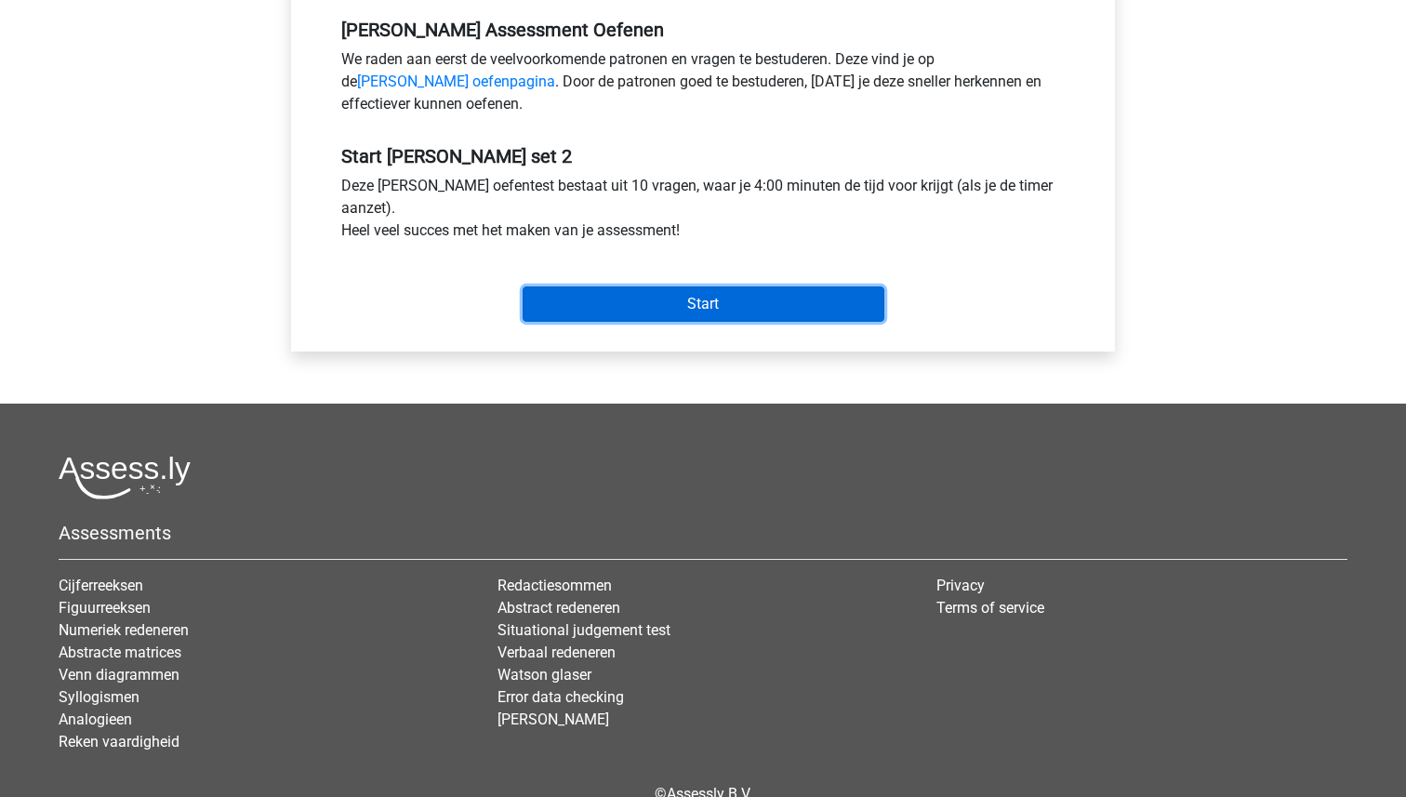
click at [698, 315] on input "Start" at bounding box center [703, 303] width 362 height 35
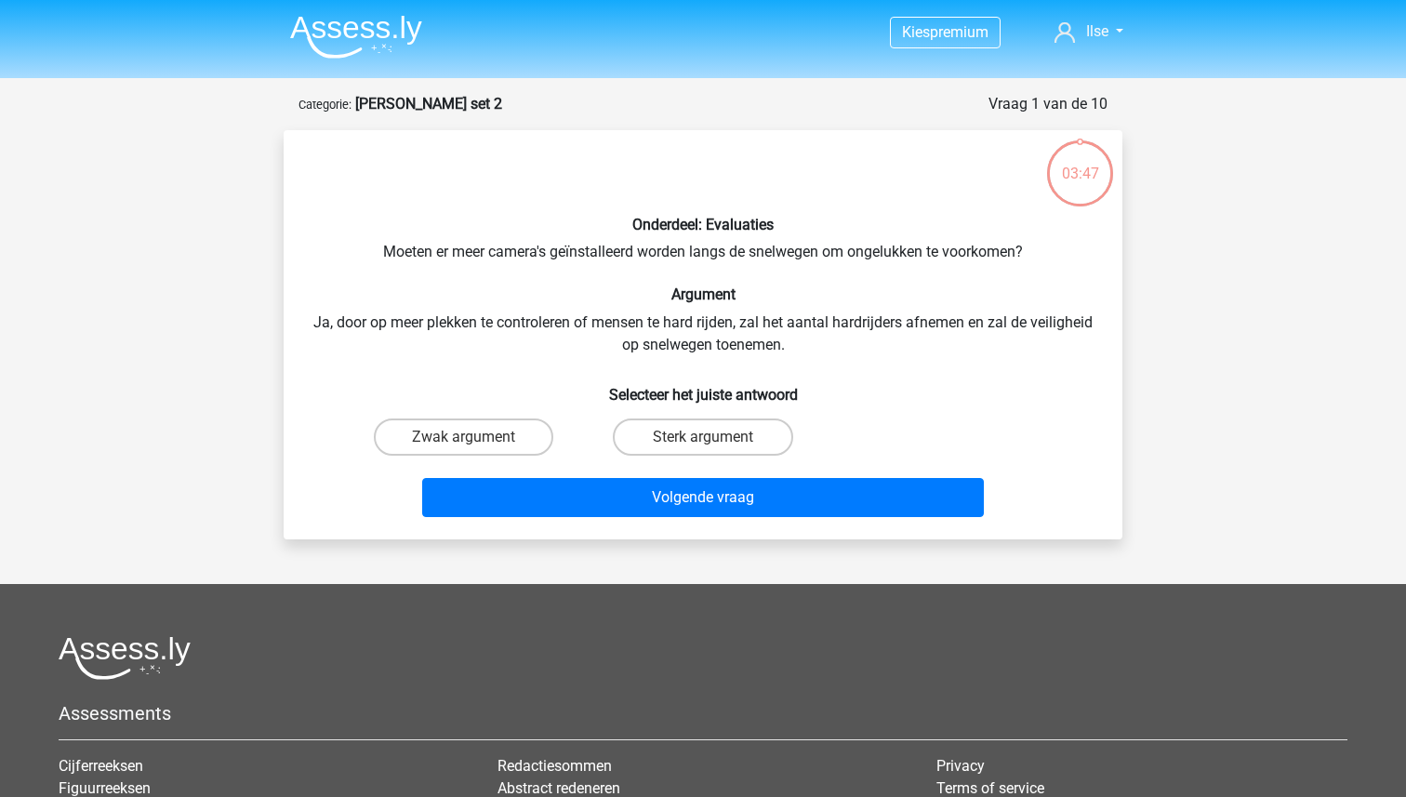
click at [703, 442] on input "Sterk argument" at bounding box center [709, 443] width 12 height 12
radio input "true"
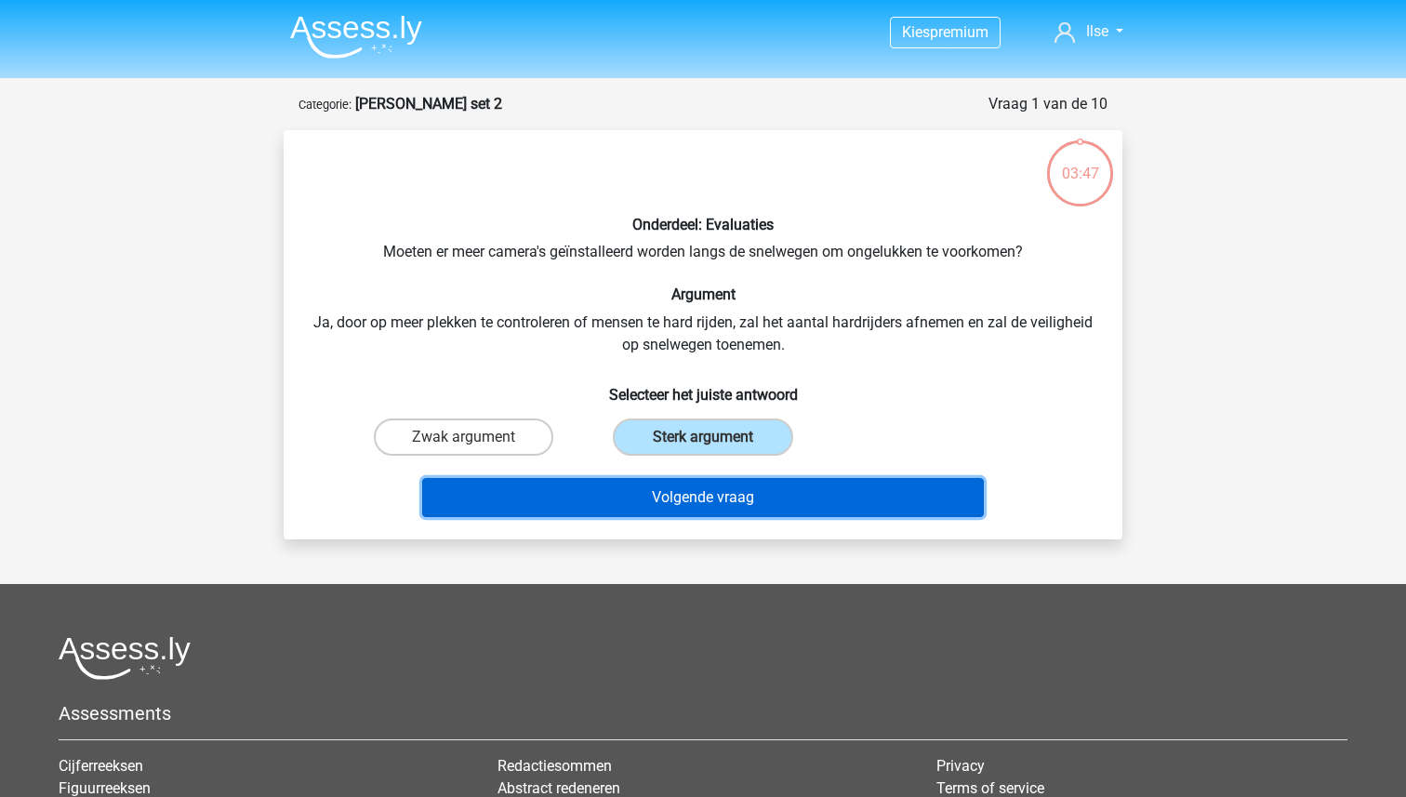
click at [705, 497] on button "Volgende vraag" at bounding box center [703, 497] width 562 height 39
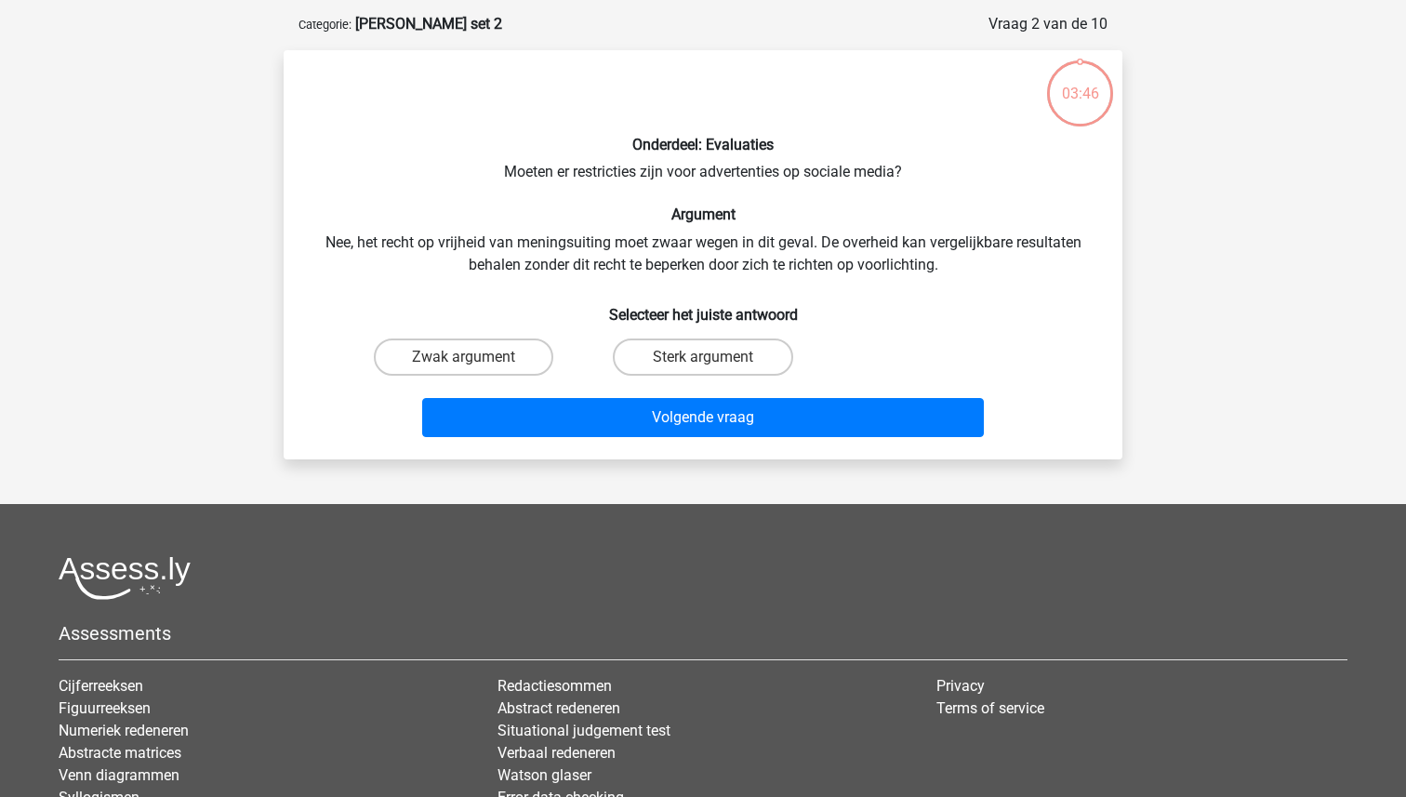
scroll to position [93, 0]
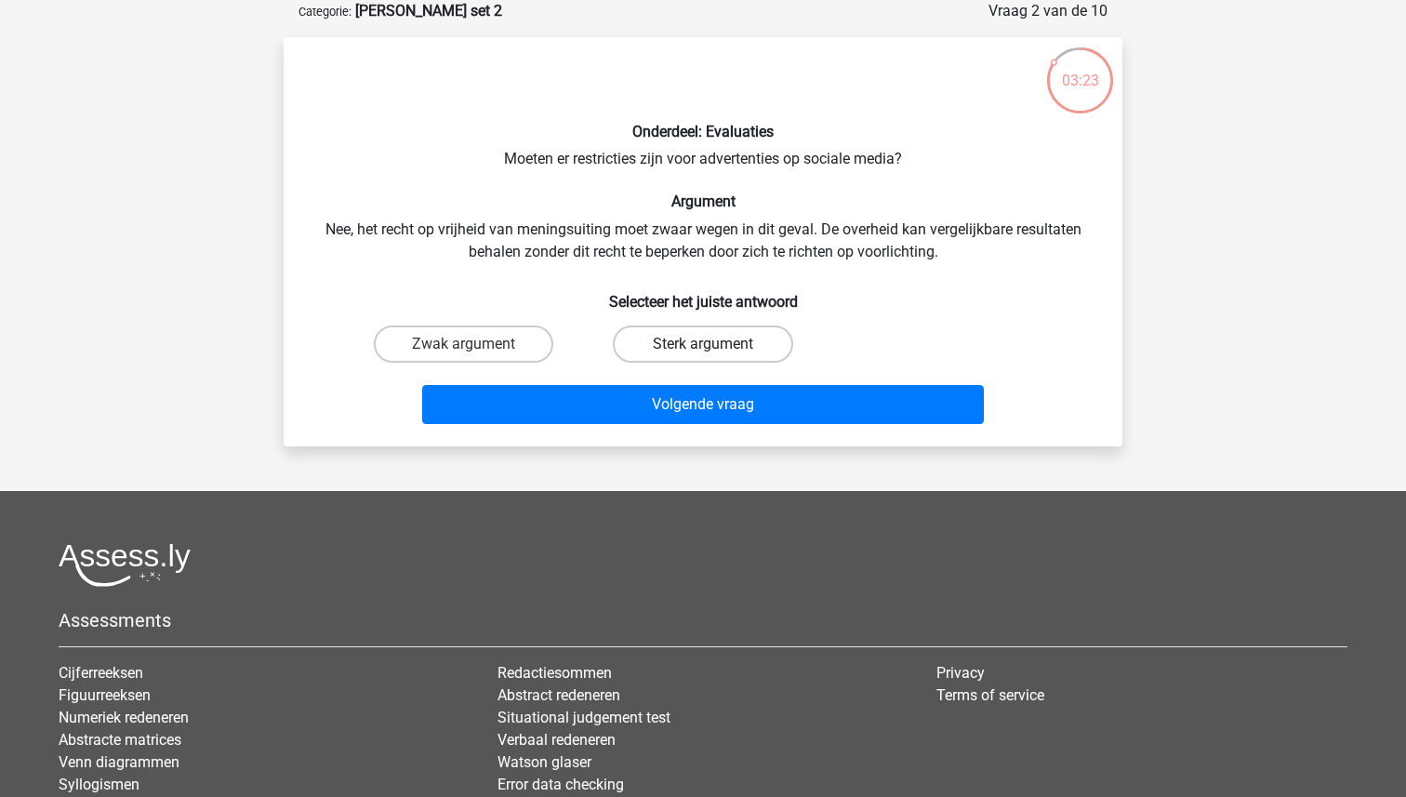
click at [710, 336] on label "Sterk argument" at bounding box center [702, 343] width 179 height 37
click at [710, 344] on input "Sterk argument" at bounding box center [709, 350] width 12 height 12
radio input "true"
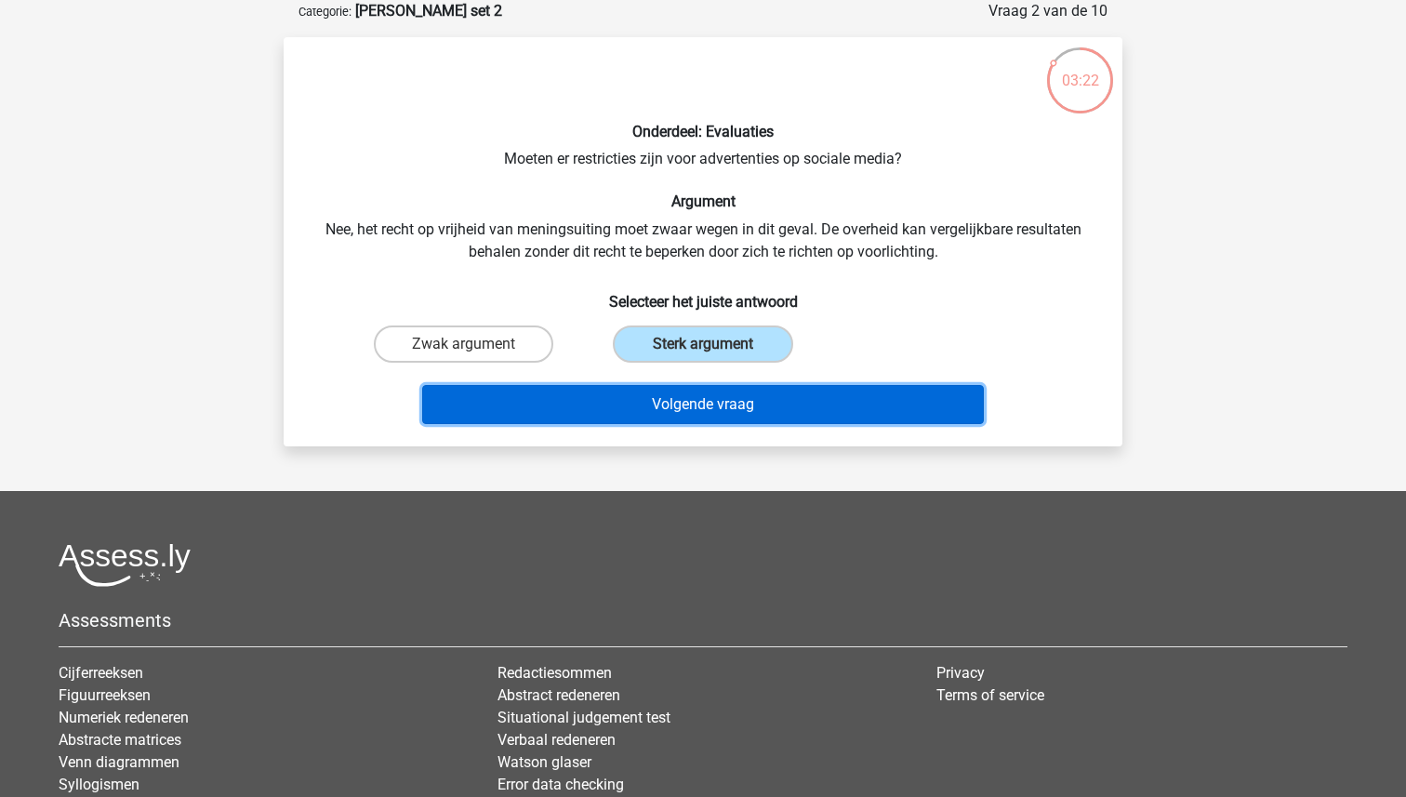
click at [709, 403] on button "Volgende vraag" at bounding box center [703, 404] width 562 height 39
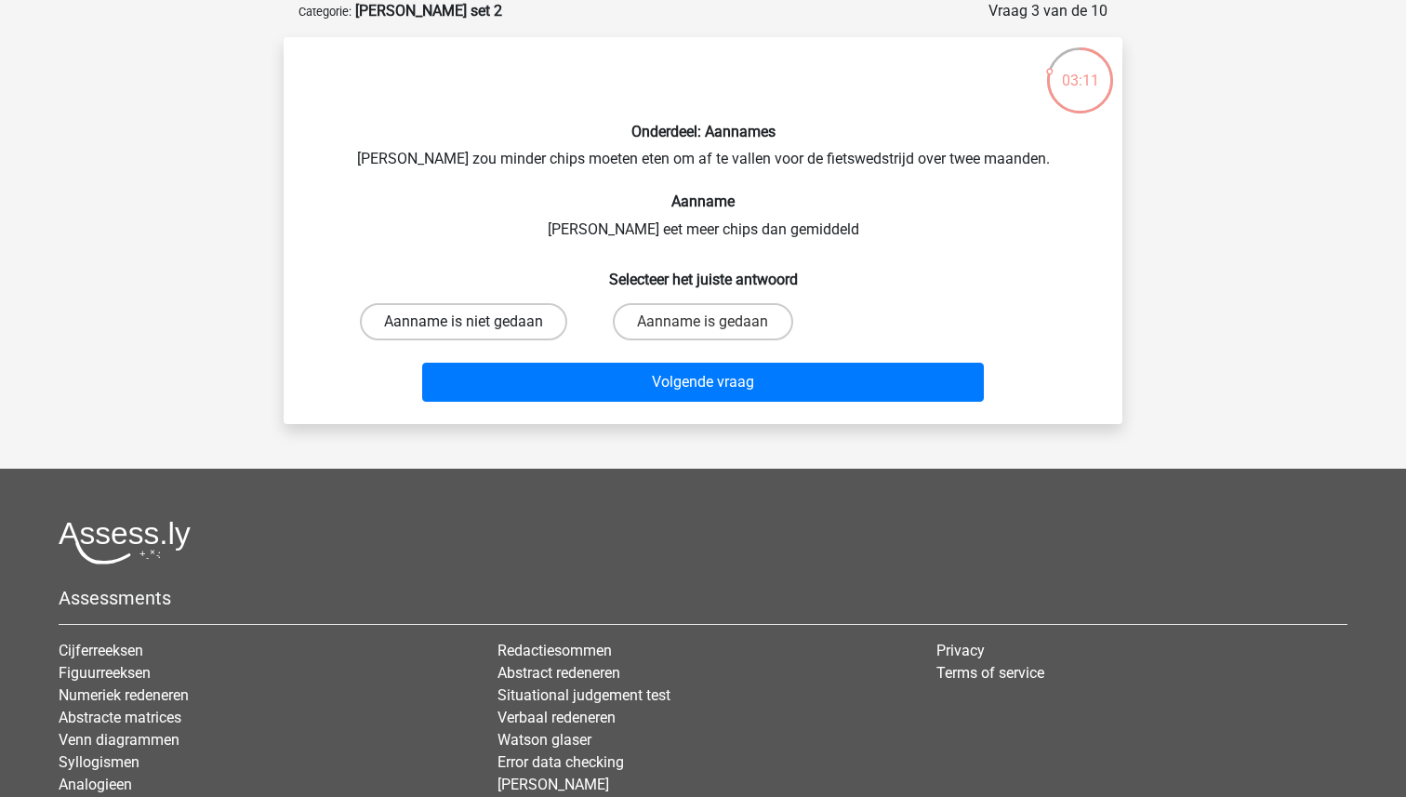
click at [505, 324] on label "Aanname is niet gedaan" at bounding box center [463, 321] width 207 height 37
click at [476, 324] on input "Aanname is niet gedaan" at bounding box center [470, 328] width 12 height 12
radio input "true"
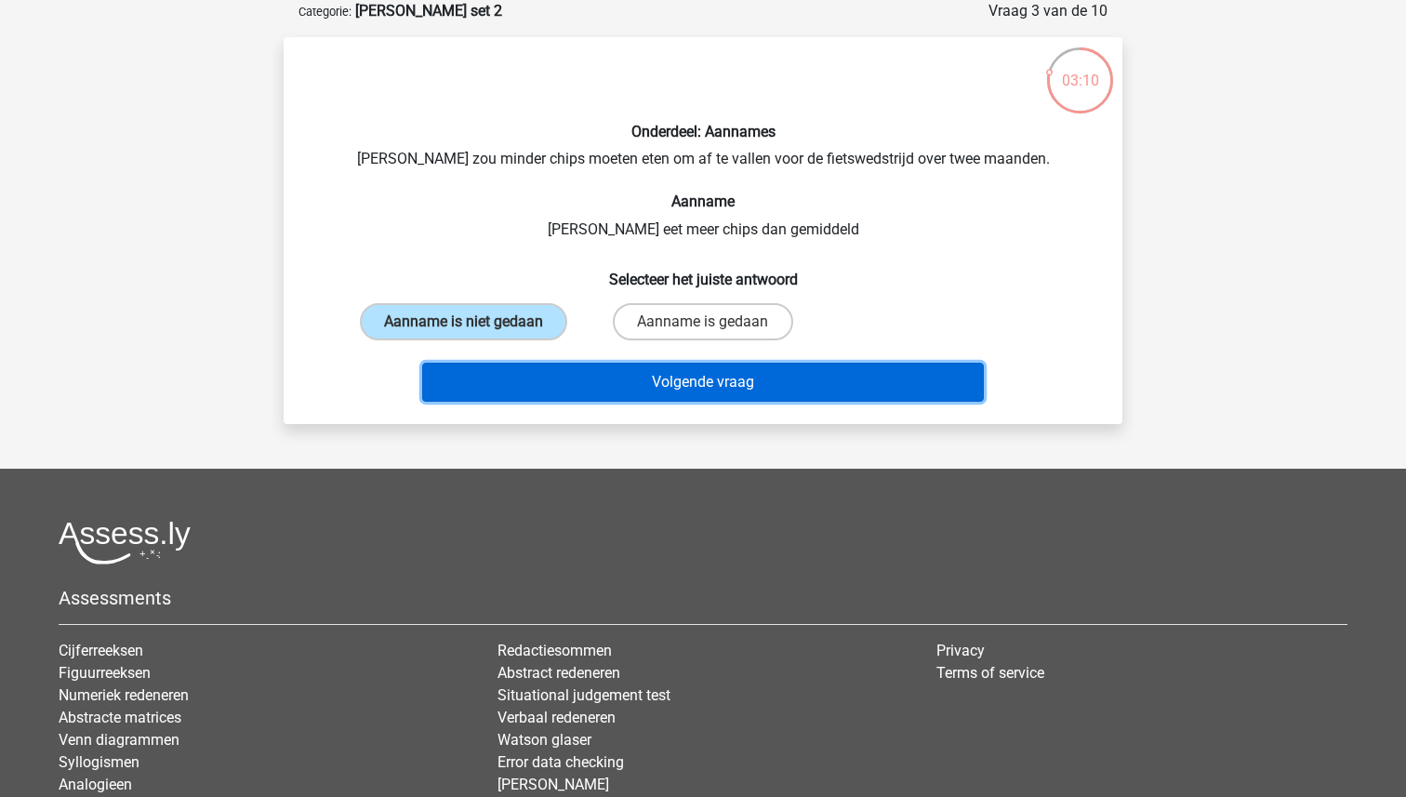
click at [661, 390] on button "Volgende vraag" at bounding box center [703, 382] width 562 height 39
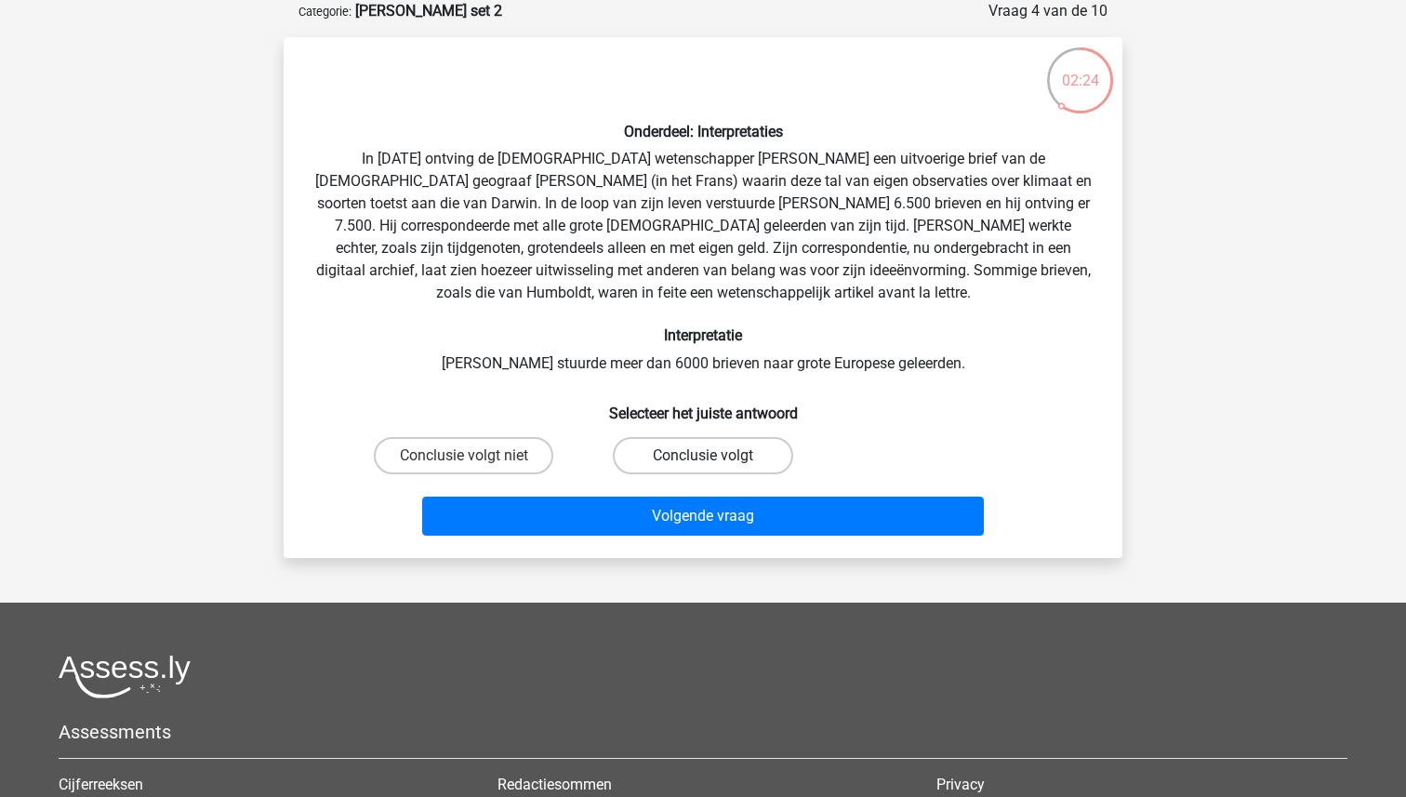
click at [680, 448] on label "Conclusie volgt" at bounding box center [702, 455] width 179 height 37
click at [703, 455] on input "Conclusie volgt" at bounding box center [709, 461] width 12 height 12
radio input "true"
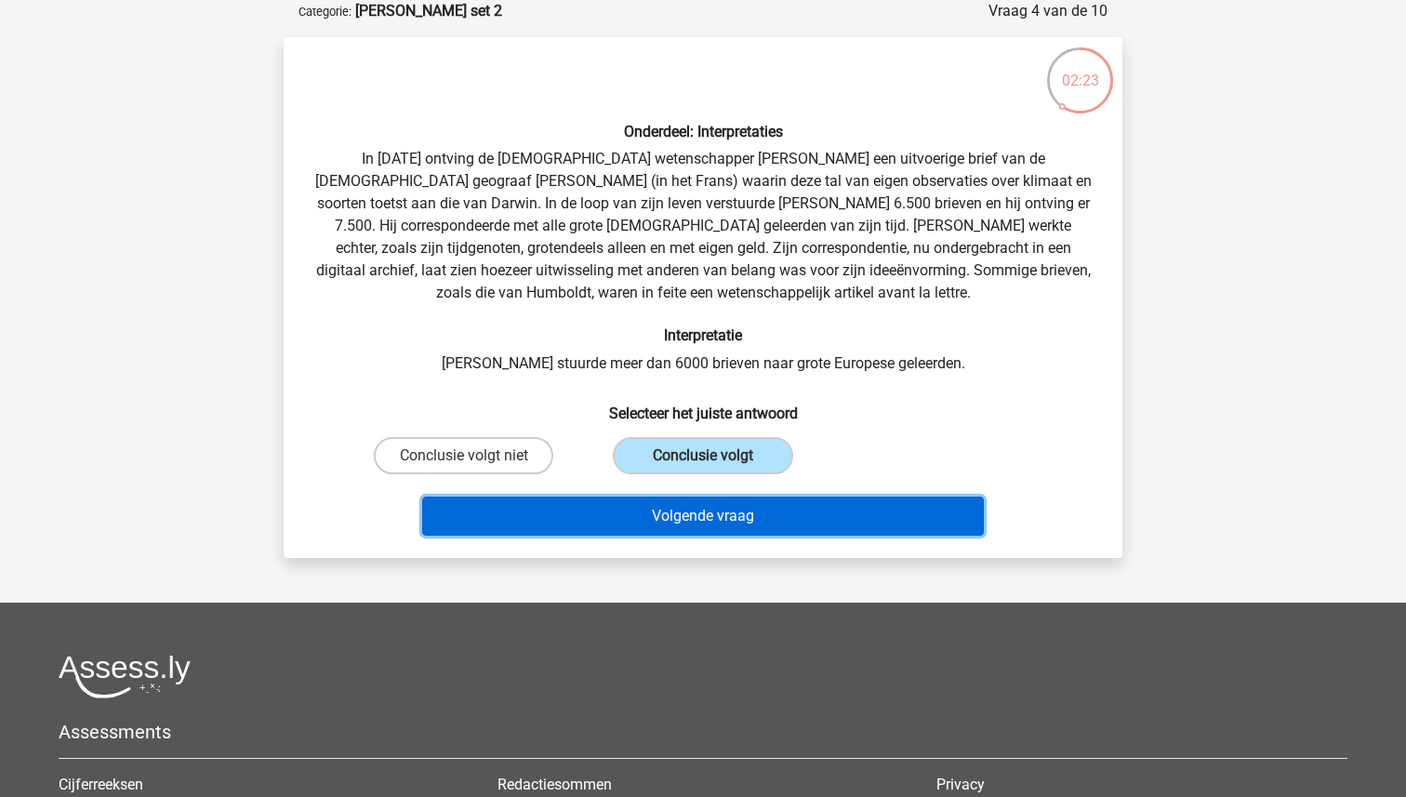
click at [709, 513] on button "Volgende vraag" at bounding box center [703, 515] width 562 height 39
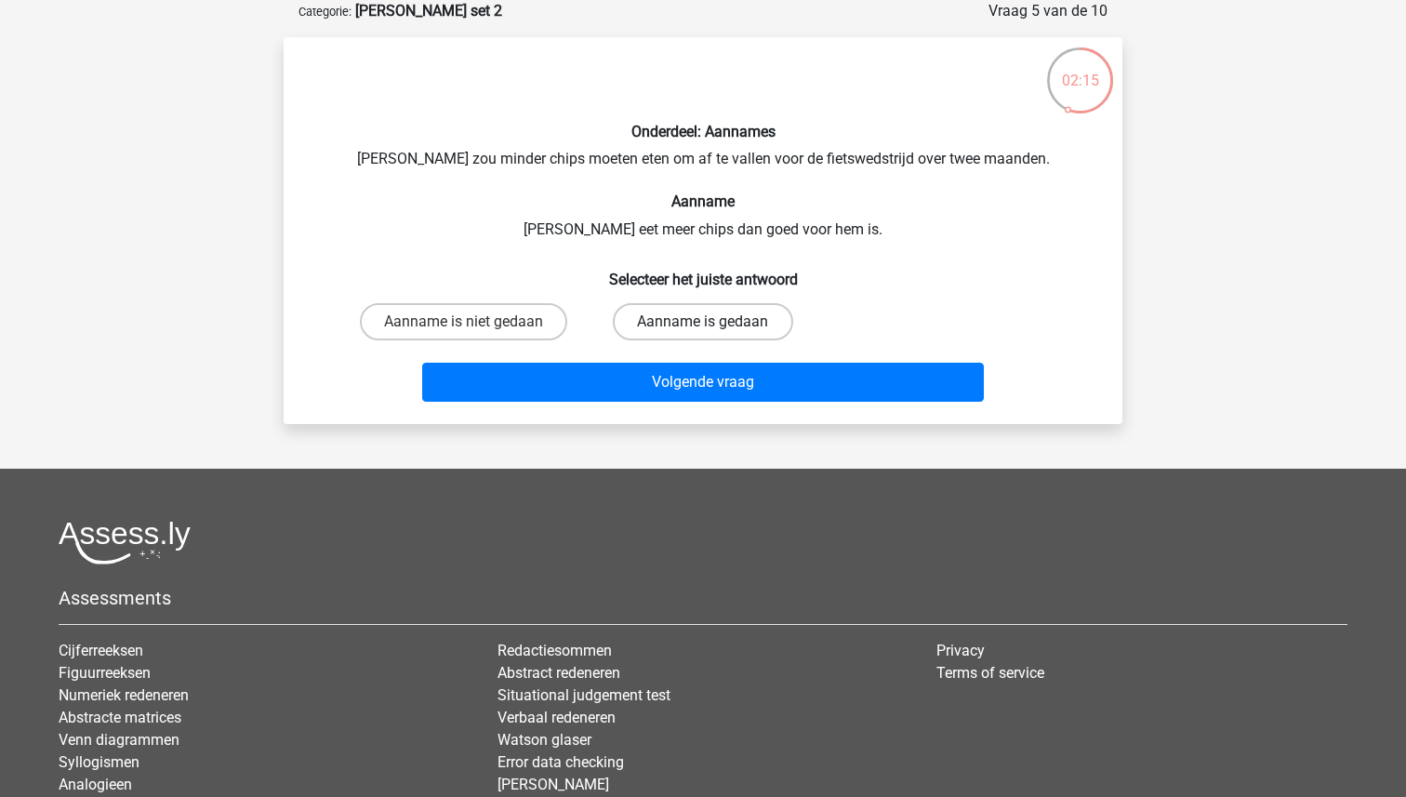
click at [711, 320] on label "Aanname is gedaan" at bounding box center [702, 321] width 179 height 37
click at [711, 322] on input "Aanname is gedaan" at bounding box center [709, 328] width 12 height 12
radio input "true"
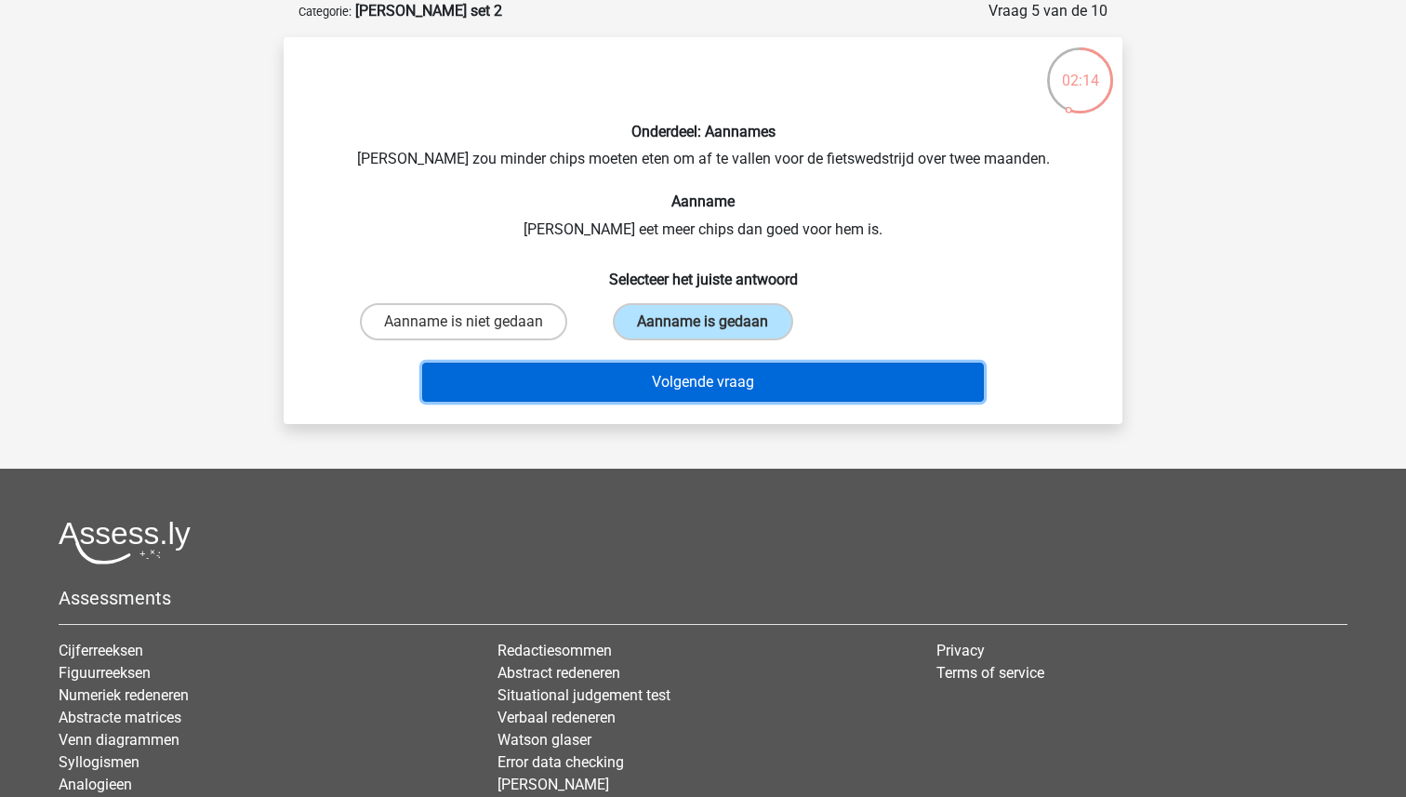
click at [719, 373] on button "Volgende vraag" at bounding box center [703, 382] width 562 height 39
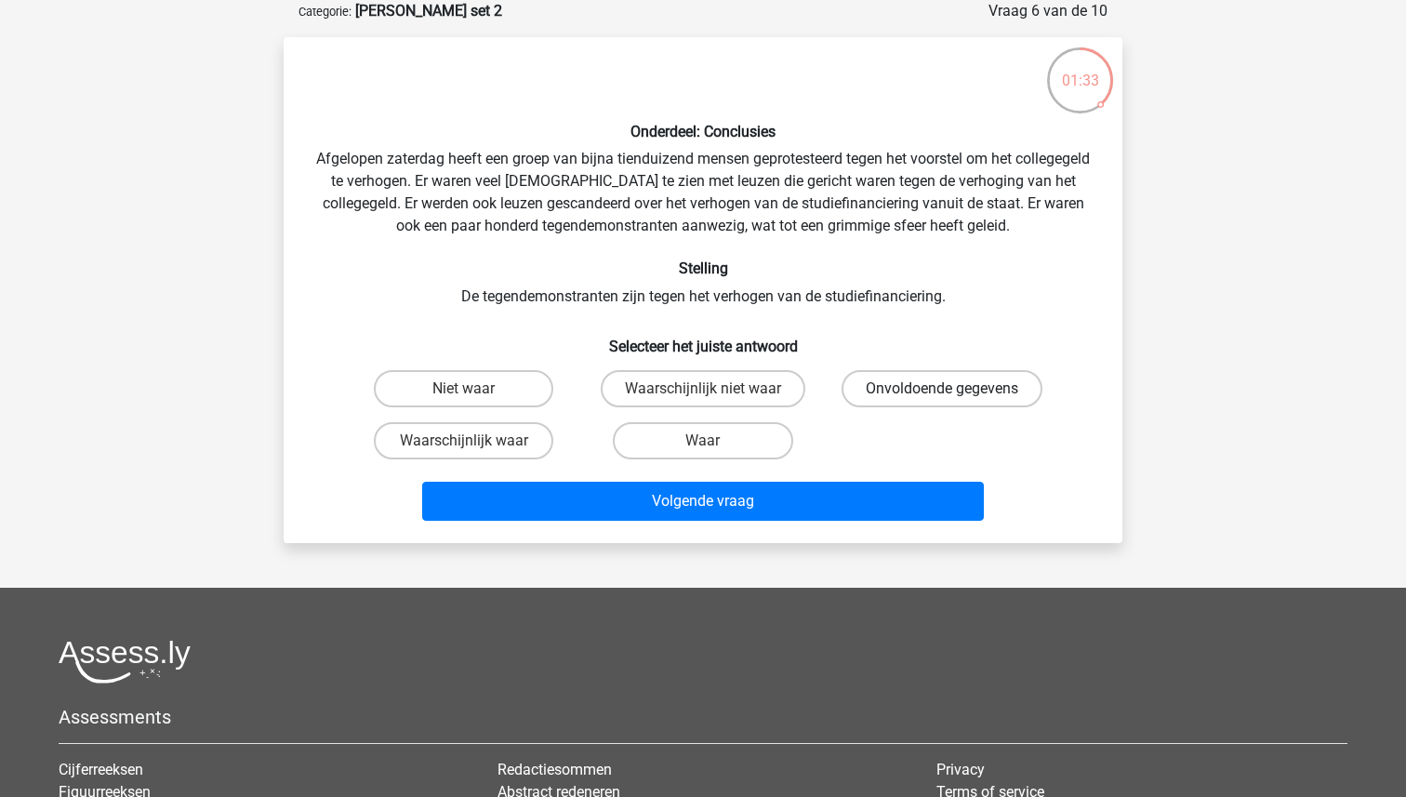
click at [878, 398] on label "Onvoldoende gegevens" at bounding box center [941, 388] width 201 height 37
click at [942, 398] on input "Onvoldoende gegevens" at bounding box center [948, 395] width 12 height 12
radio input "true"
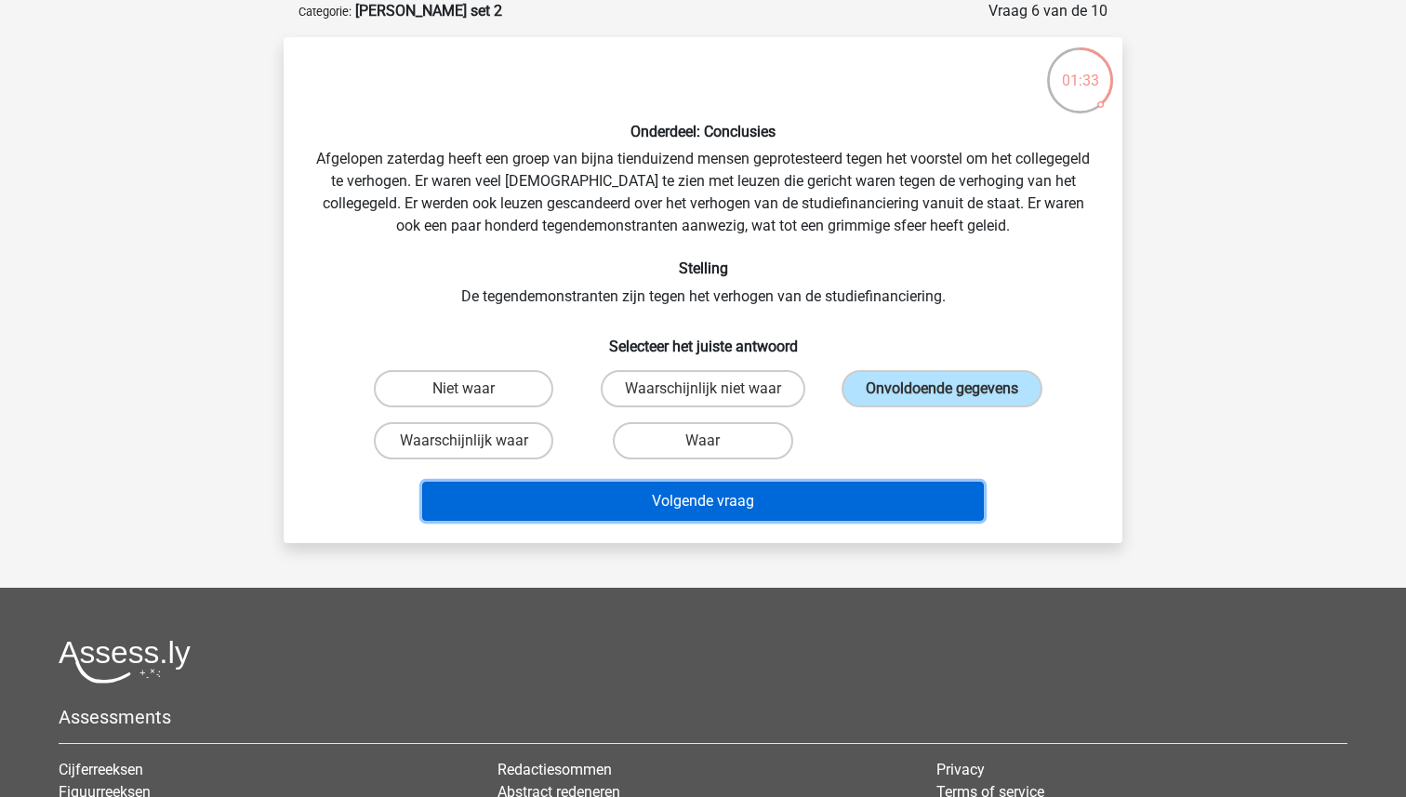
click at [769, 507] on button "Volgende vraag" at bounding box center [703, 501] width 562 height 39
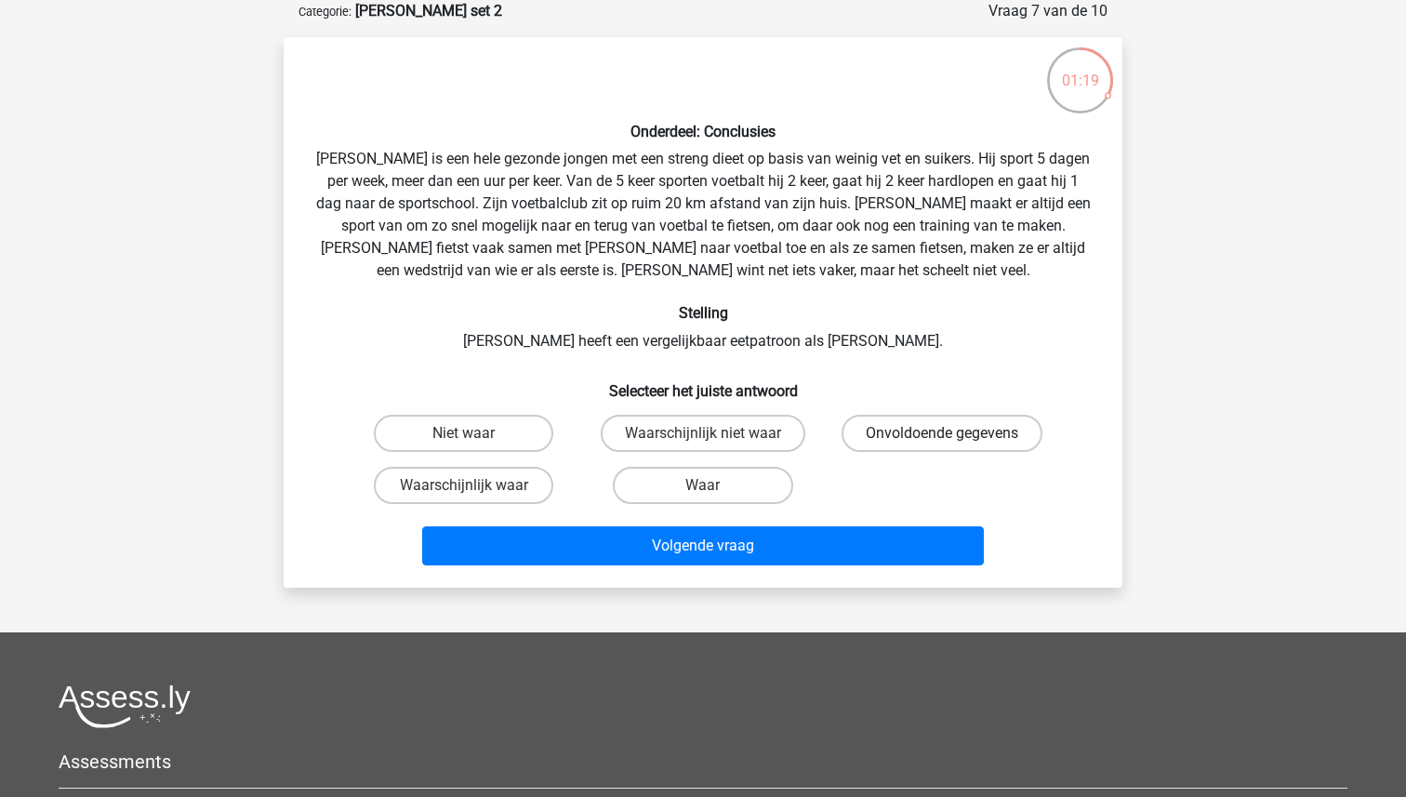
click at [898, 435] on label "Onvoldoende gegevens" at bounding box center [941, 433] width 201 height 37
click at [942, 435] on input "Onvoldoende gegevens" at bounding box center [948, 439] width 12 height 12
radio input "true"
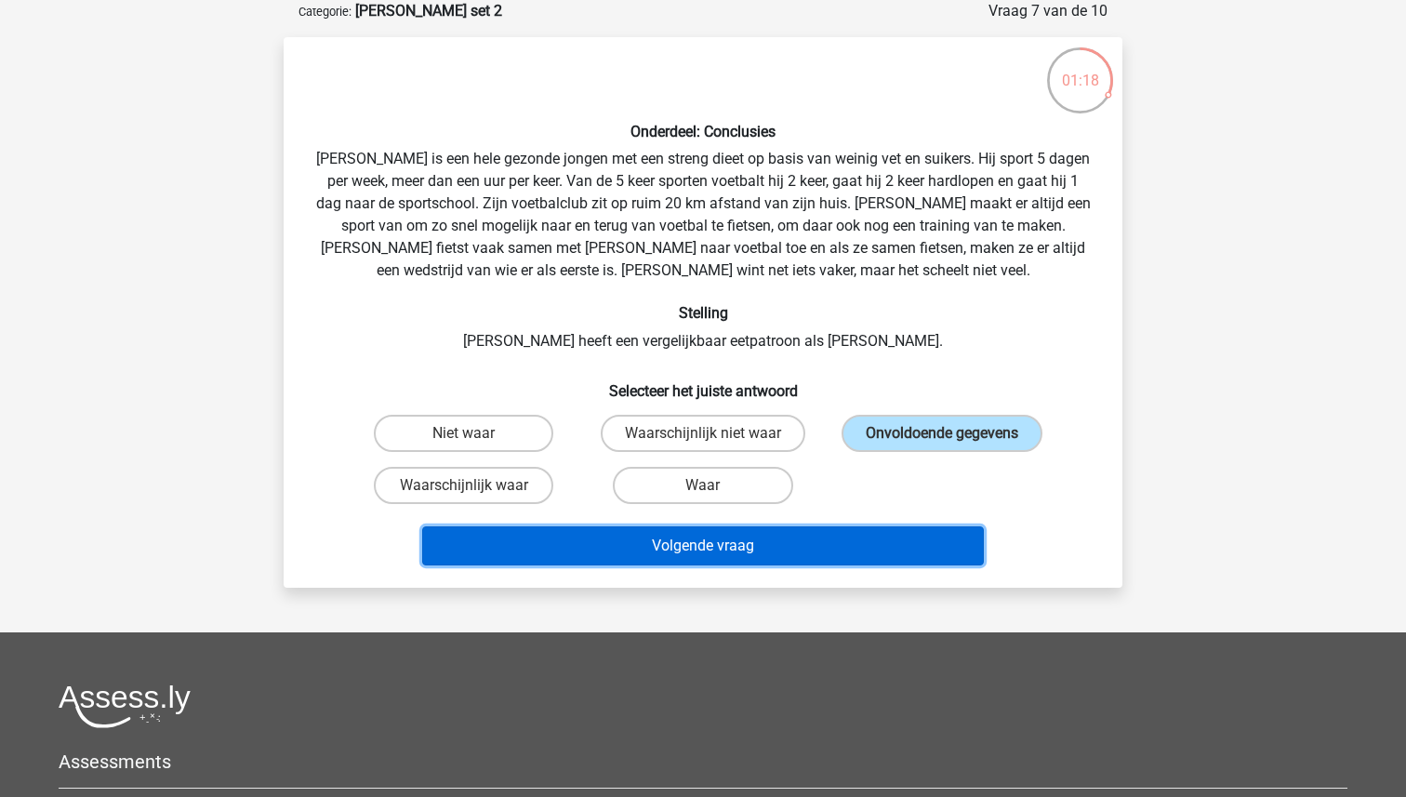
click at [735, 543] on button "Volgende vraag" at bounding box center [703, 545] width 562 height 39
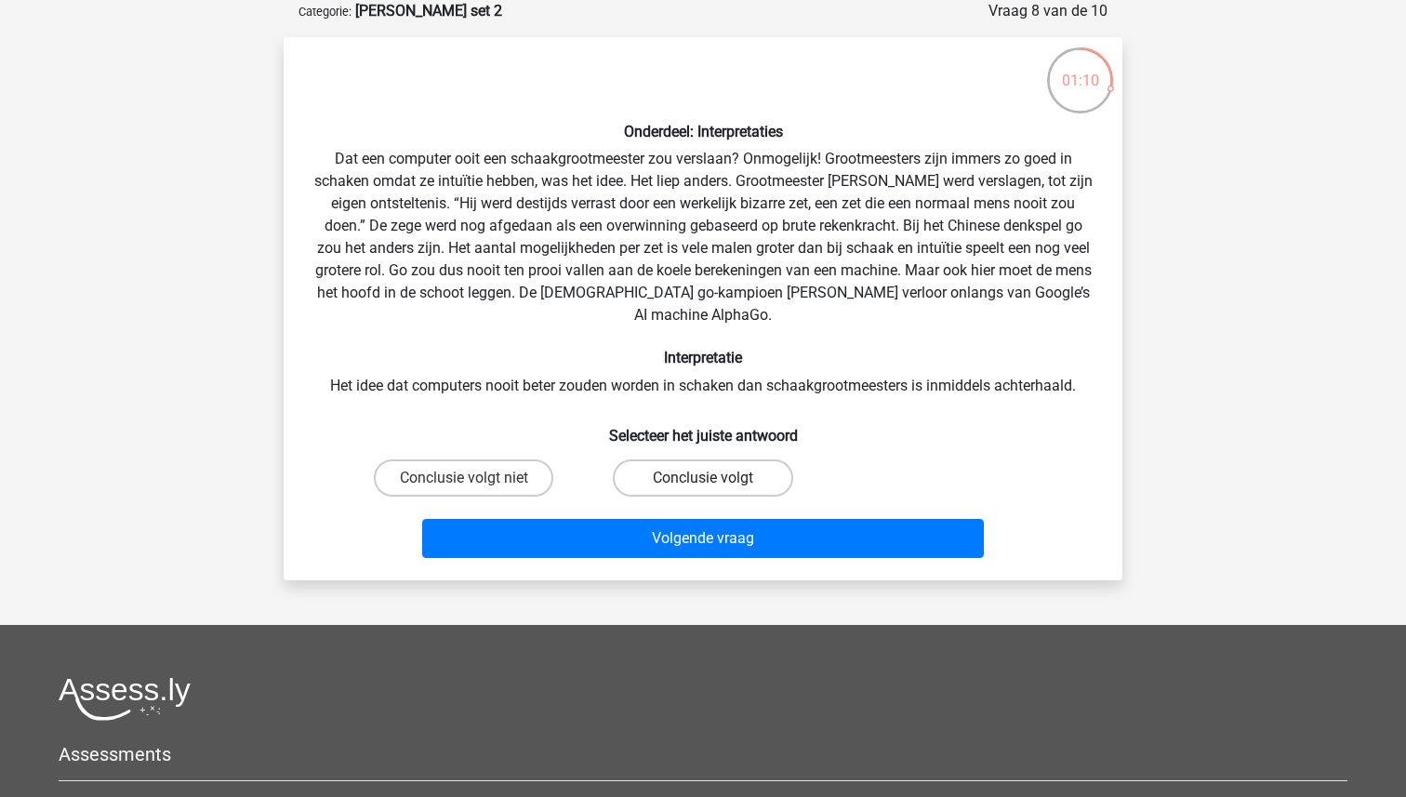
click at [707, 459] on label "Conclusie volgt" at bounding box center [702, 477] width 179 height 37
click at [707, 478] on input "Conclusie volgt" at bounding box center [709, 484] width 12 height 12
radio input "true"
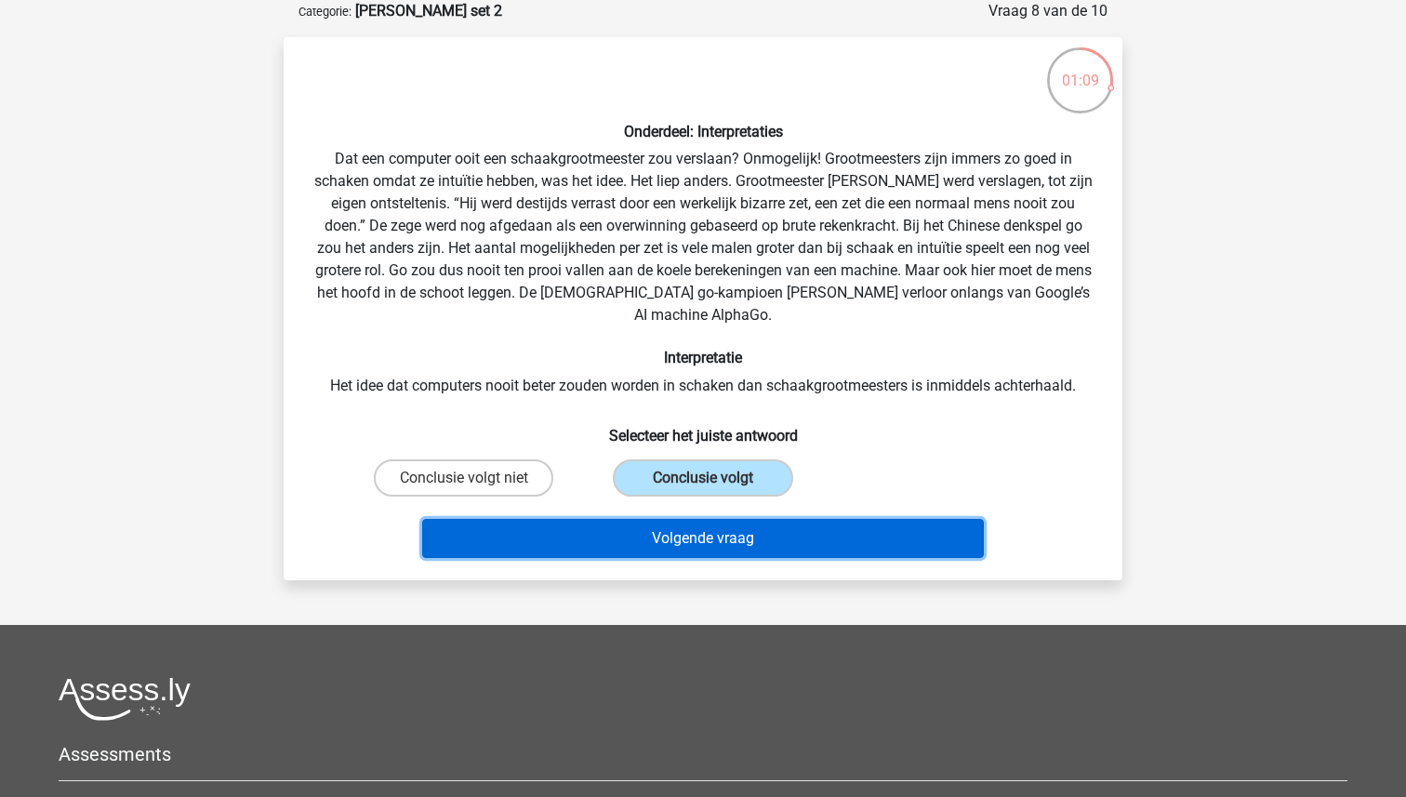
click at [713, 520] on button "Volgende vraag" at bounding box center [703, 538] width 562 height 39
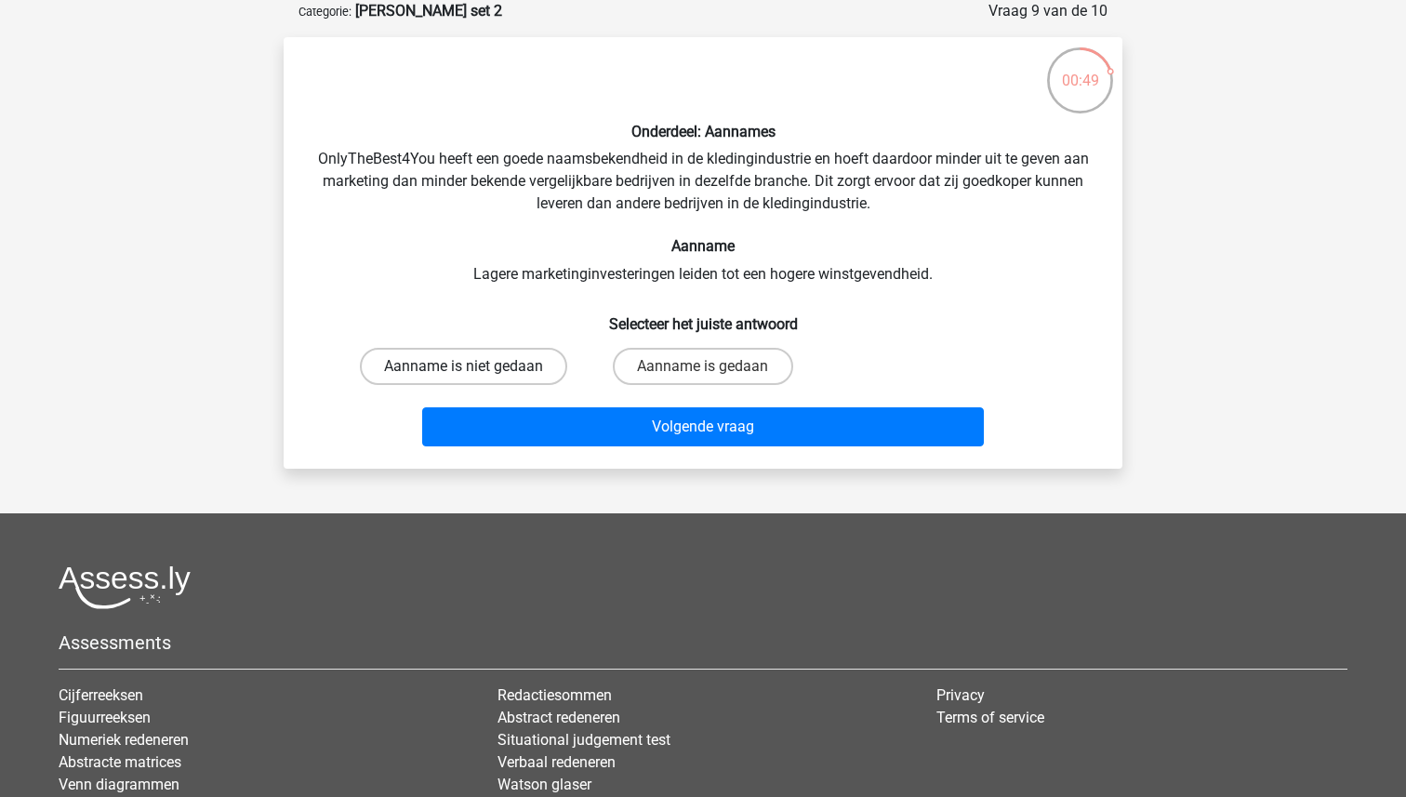
click at [481, 364] on label "Aanname is niet gedaan" at bounding box center [463, 366] width 207 height 37
click at [476, 366] on input "Aanname is niet gedaan" at bounding box center [470, 372] width 12 height 12
radio input "true"
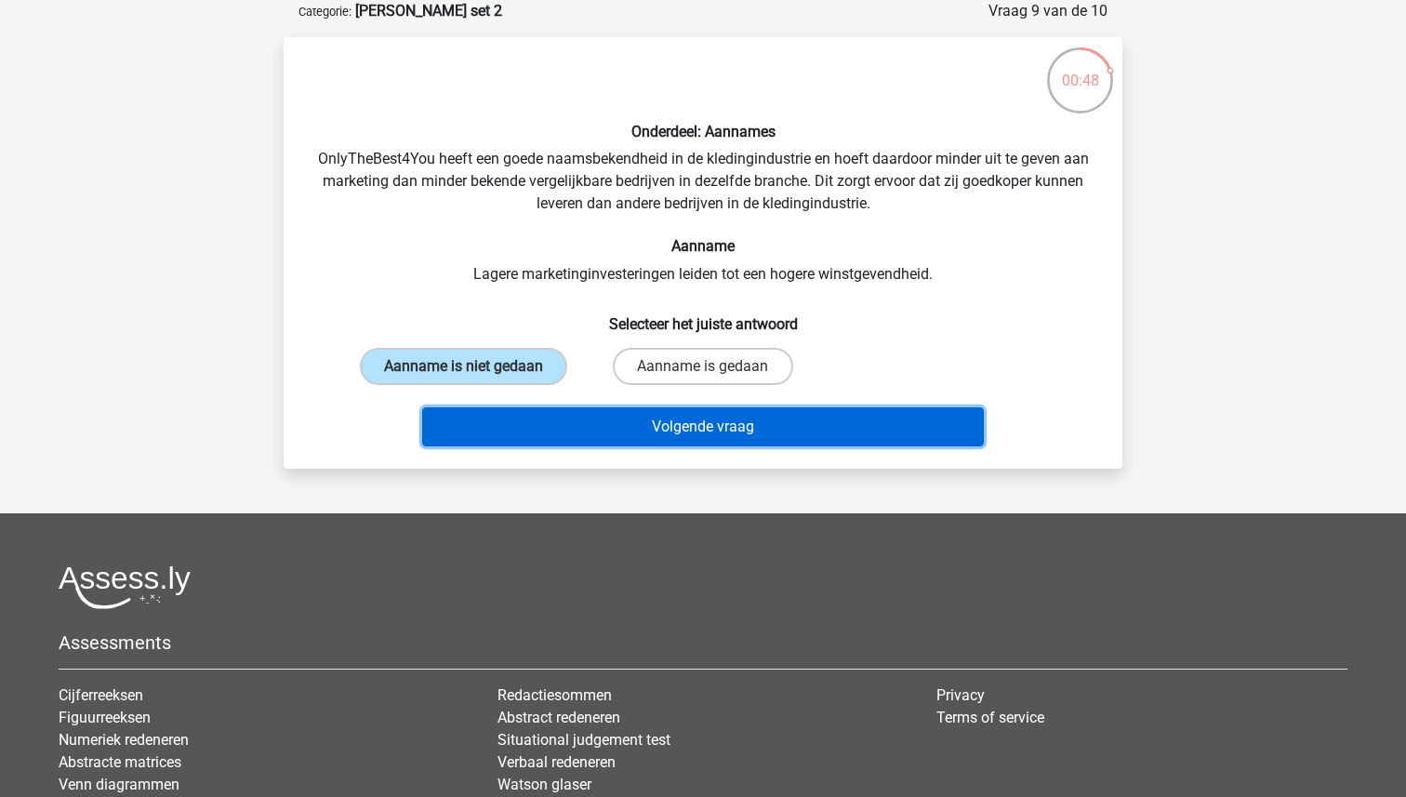
click at [668, 423] on button "Volgende vraag" at bounding box center [703, 426] width 562 height 39
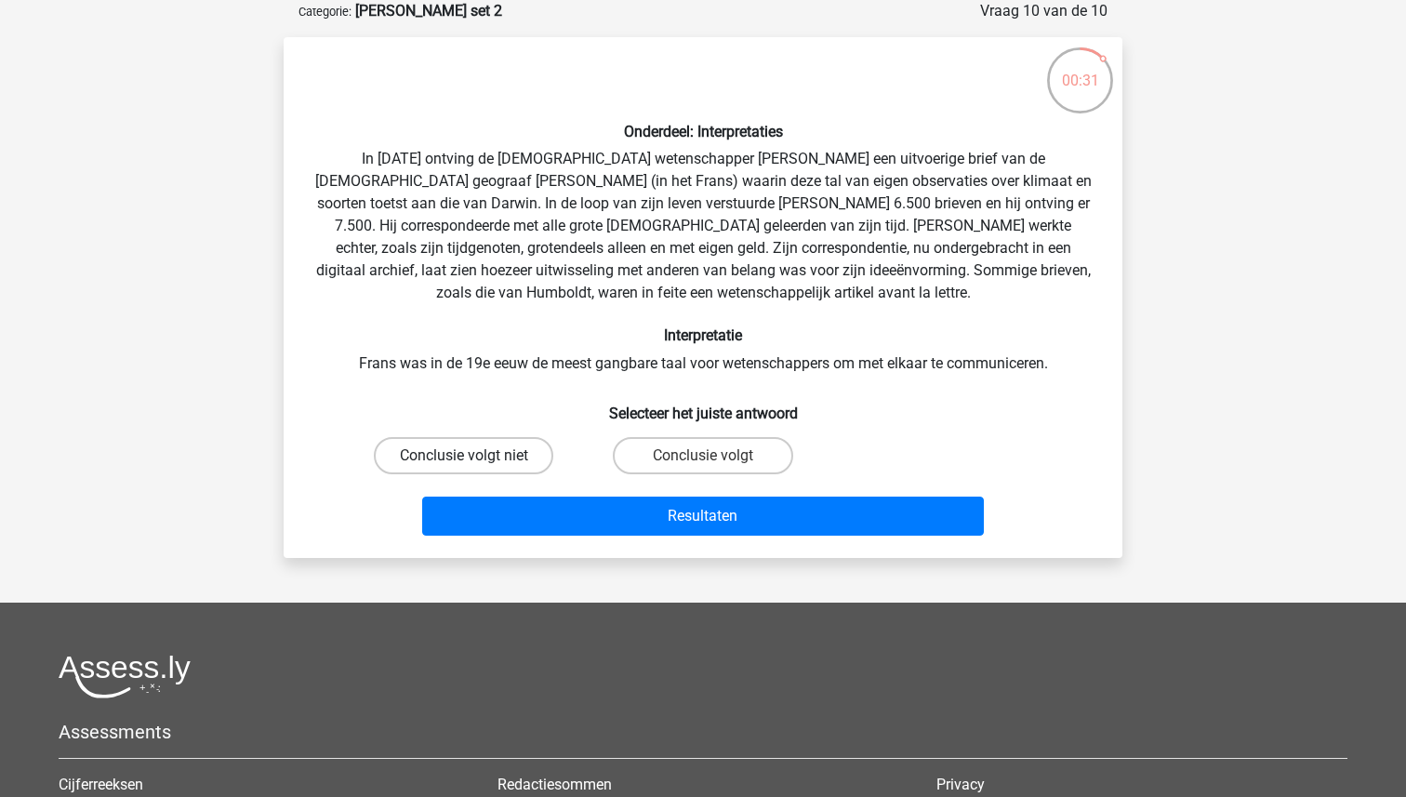
click at [470, 447] on label "Conclusie volgt niet" at bounding box center [463, 455] width 179 height 37
click at [470, 455] on input "Conclusie volgt niet" at bounding box center [470, 461] width 12 height 12
radio input "true"
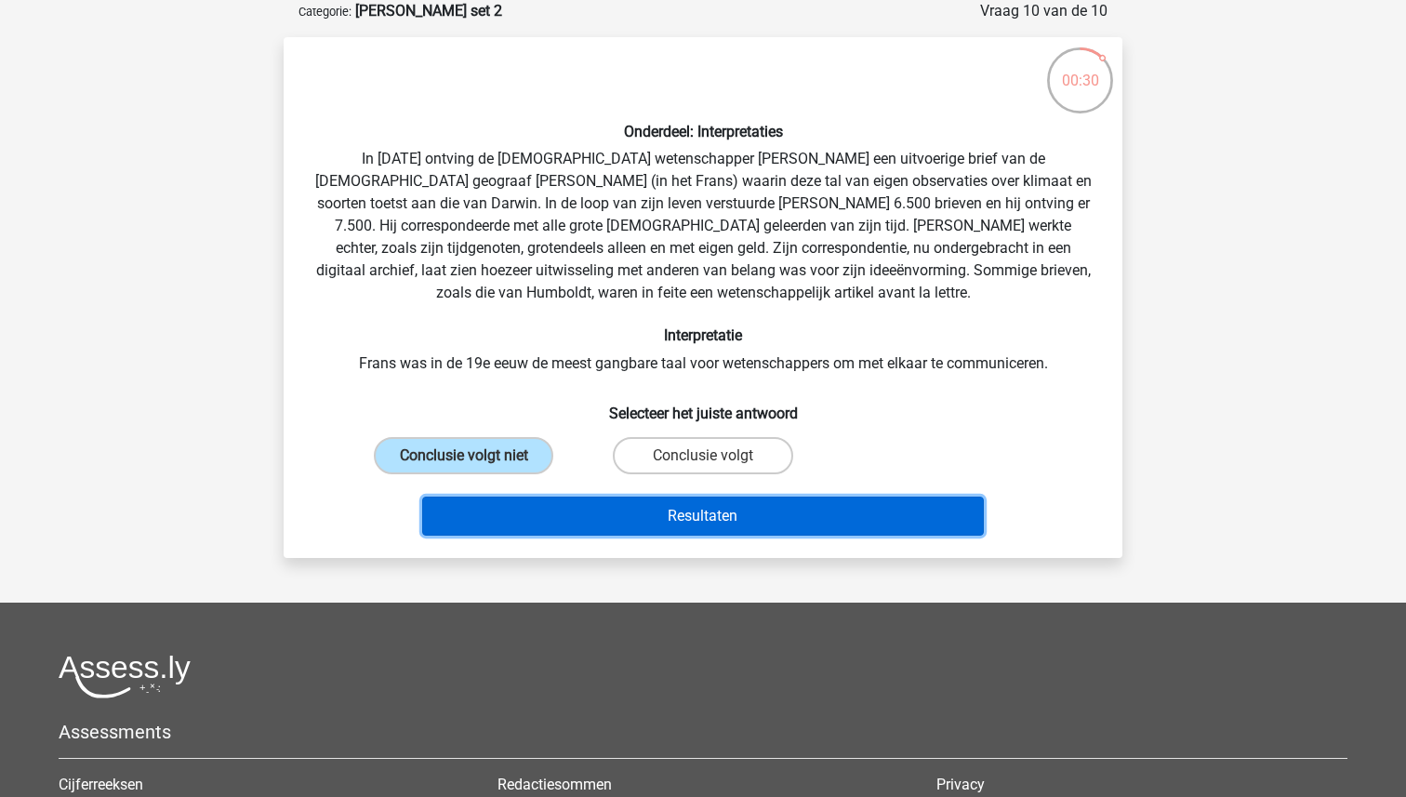
click at [716, 510] on button "Resultaten" at bounding box center [703, 515] width 562 height 39
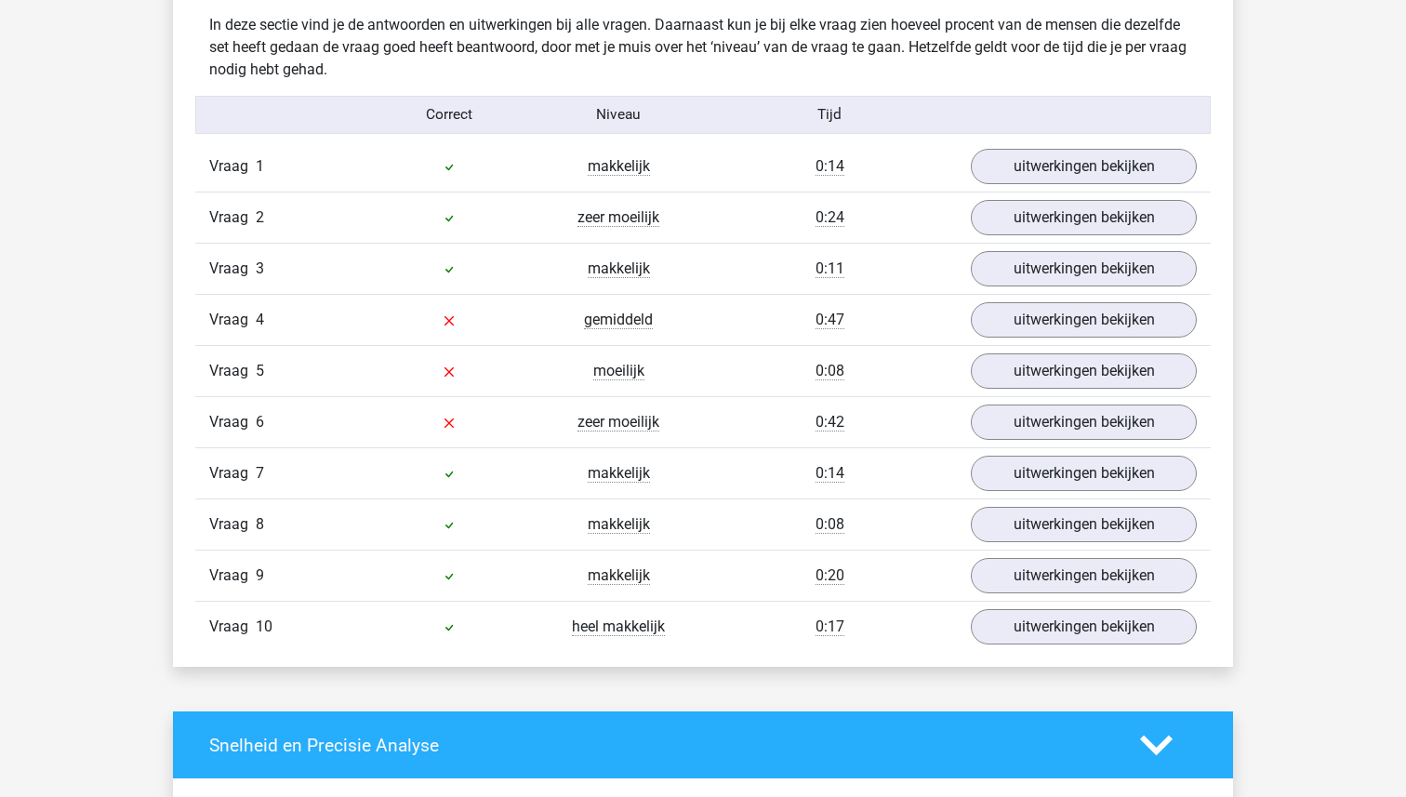
scroll to position [1480, 0]
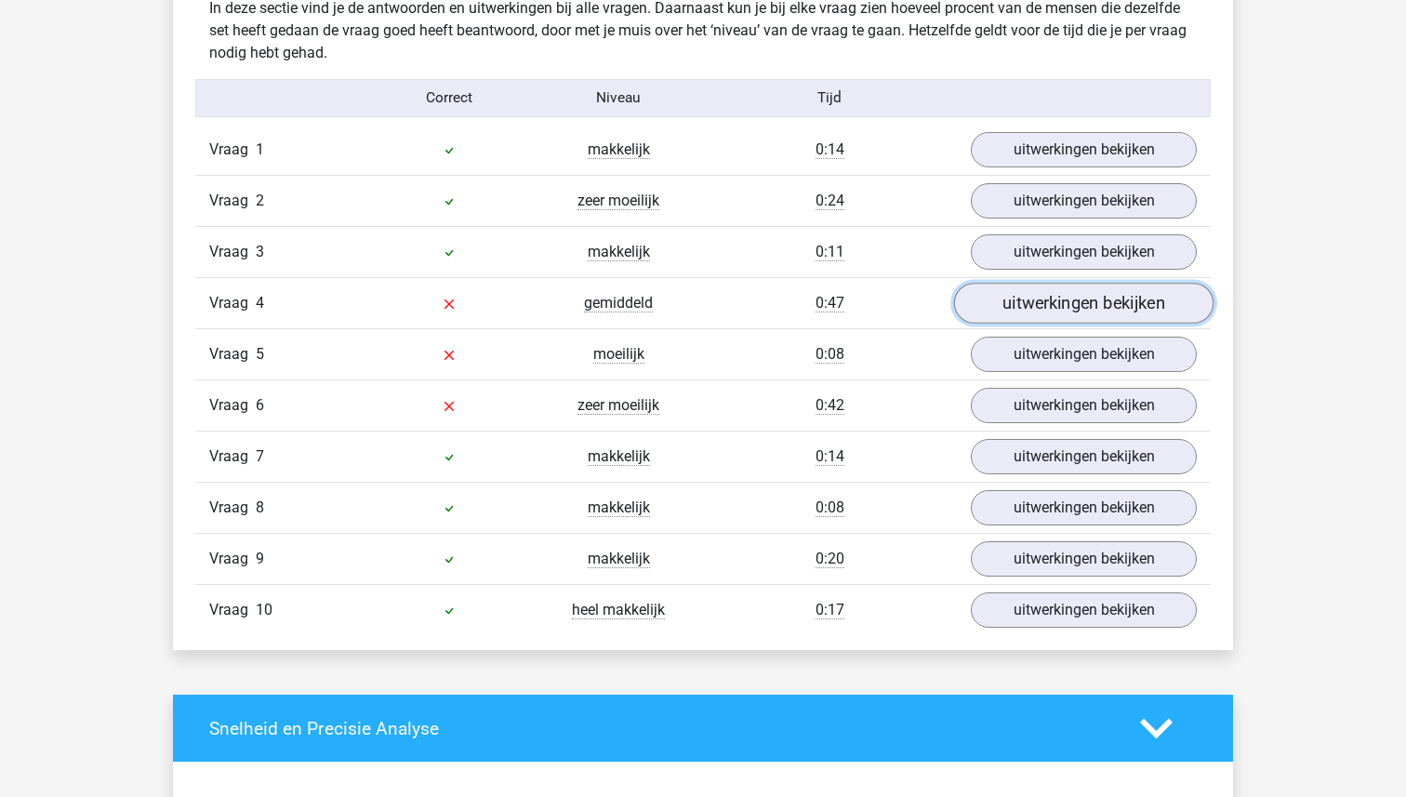
click at [1062, 308] on link "uitwerkingen bekijken" at bounding box center [1083, 304] width 259 height 41
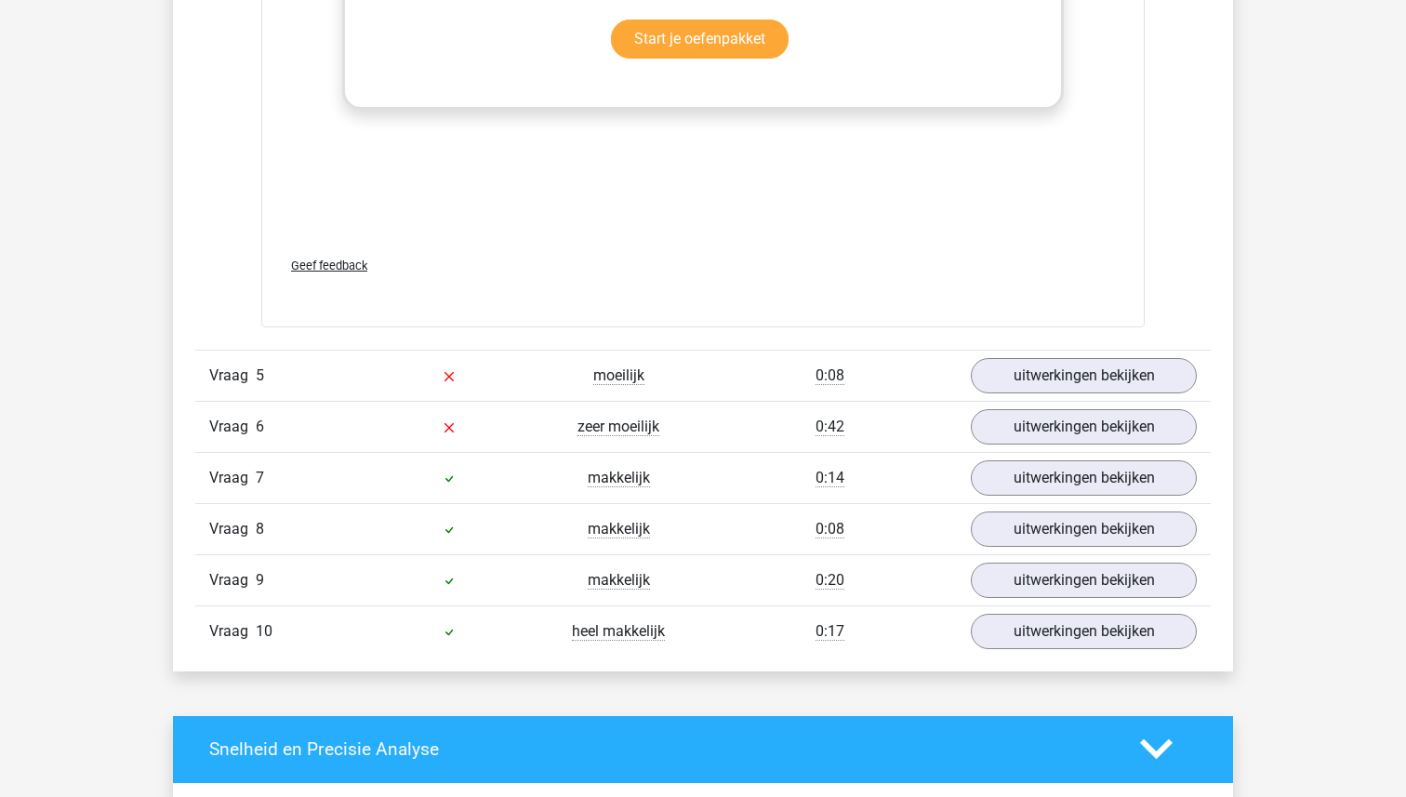
scroll to position [2526, 0]
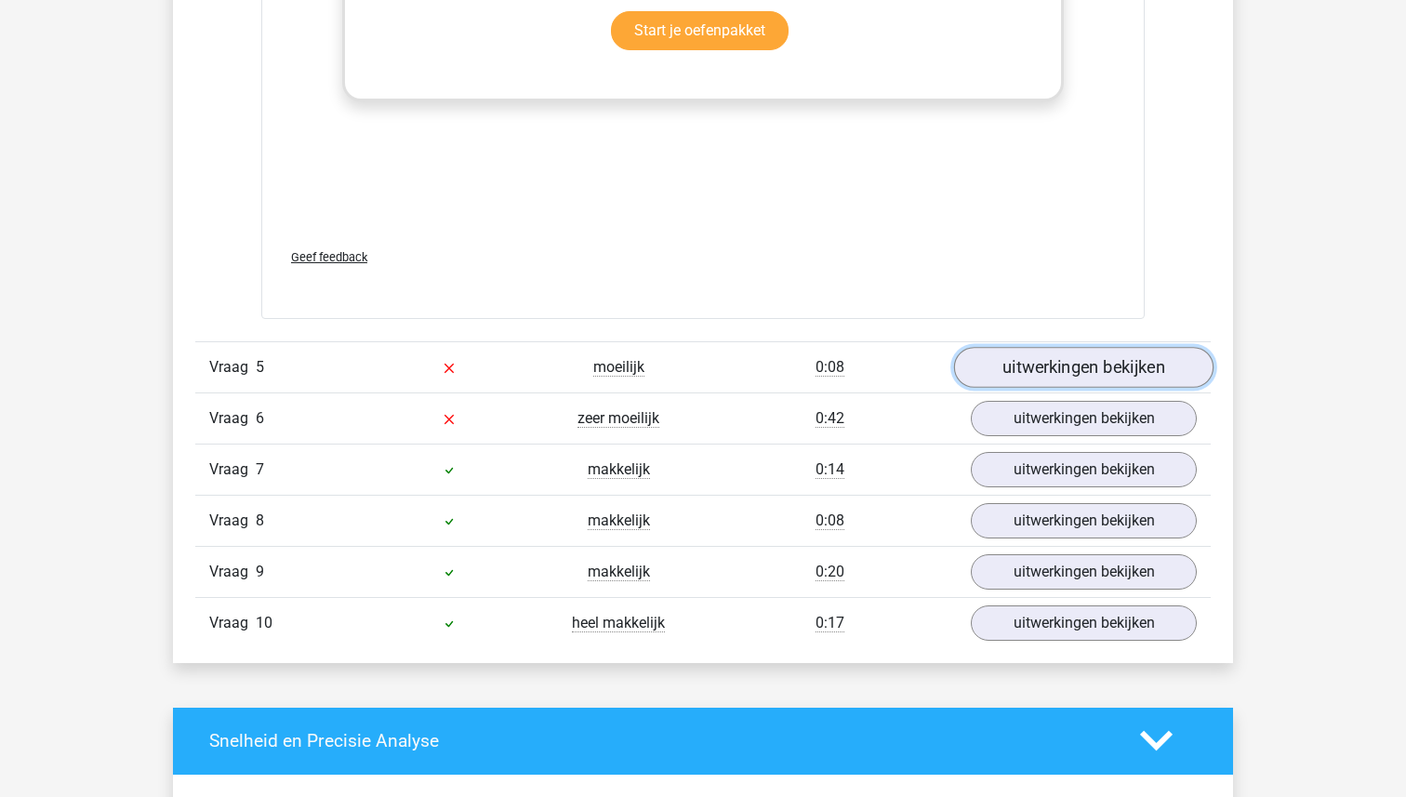
click at [1052, 360] on link "uitwerkingen bekijken" at bounding box center [1083, 367] width 259 height 41
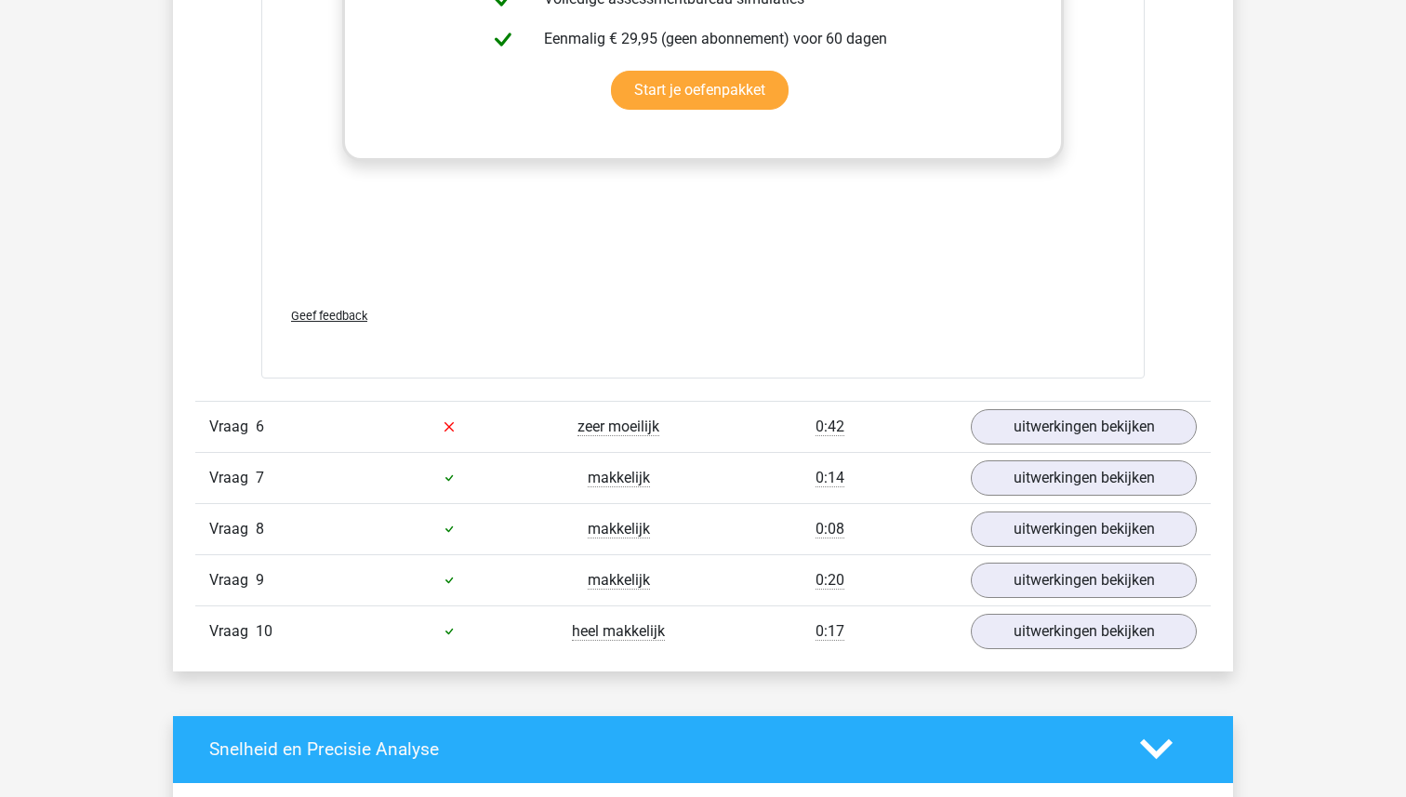
scroll to position [3493, 0]
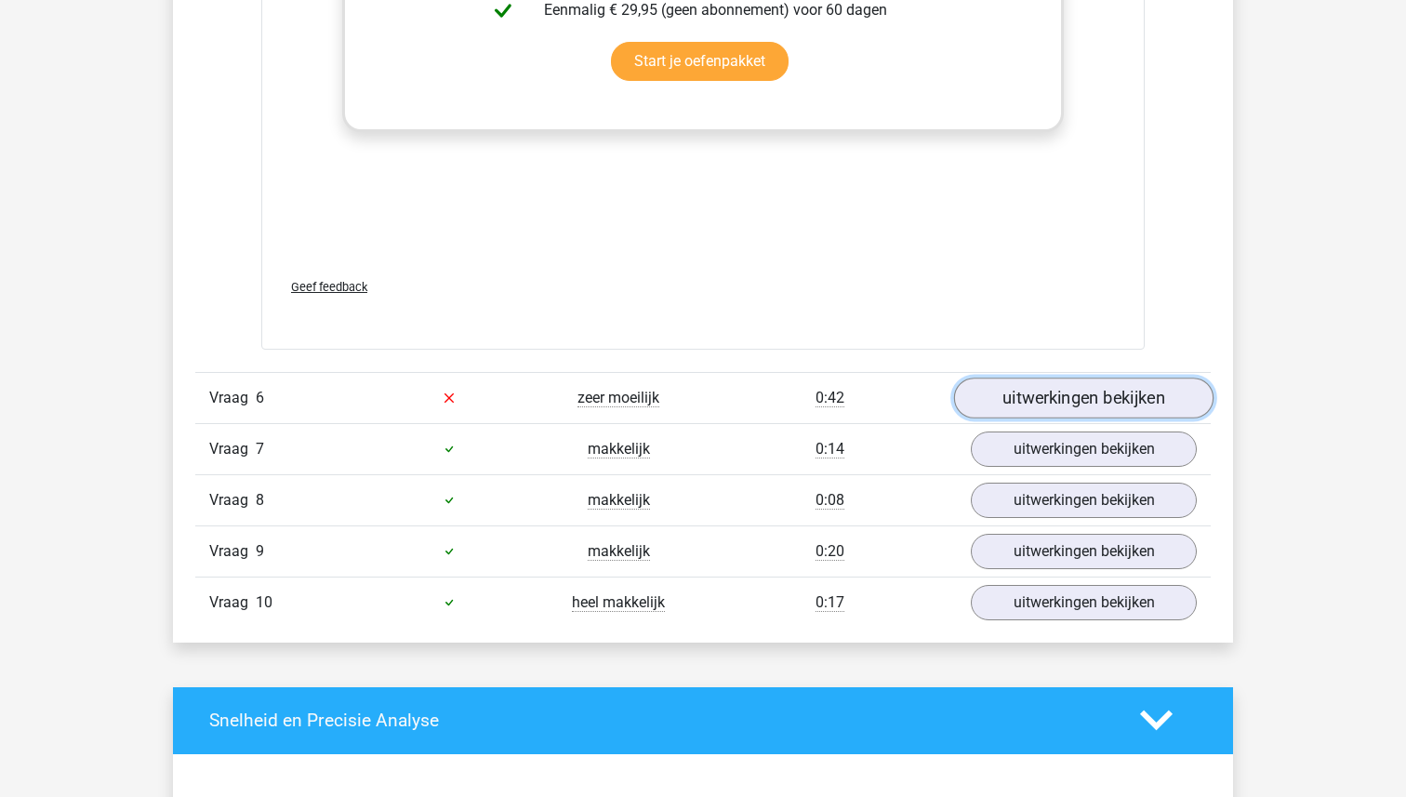
click at [1034, 400] on link "uitwerkingen bekijken" at bounding box center [1083, 397] width 259 height 41
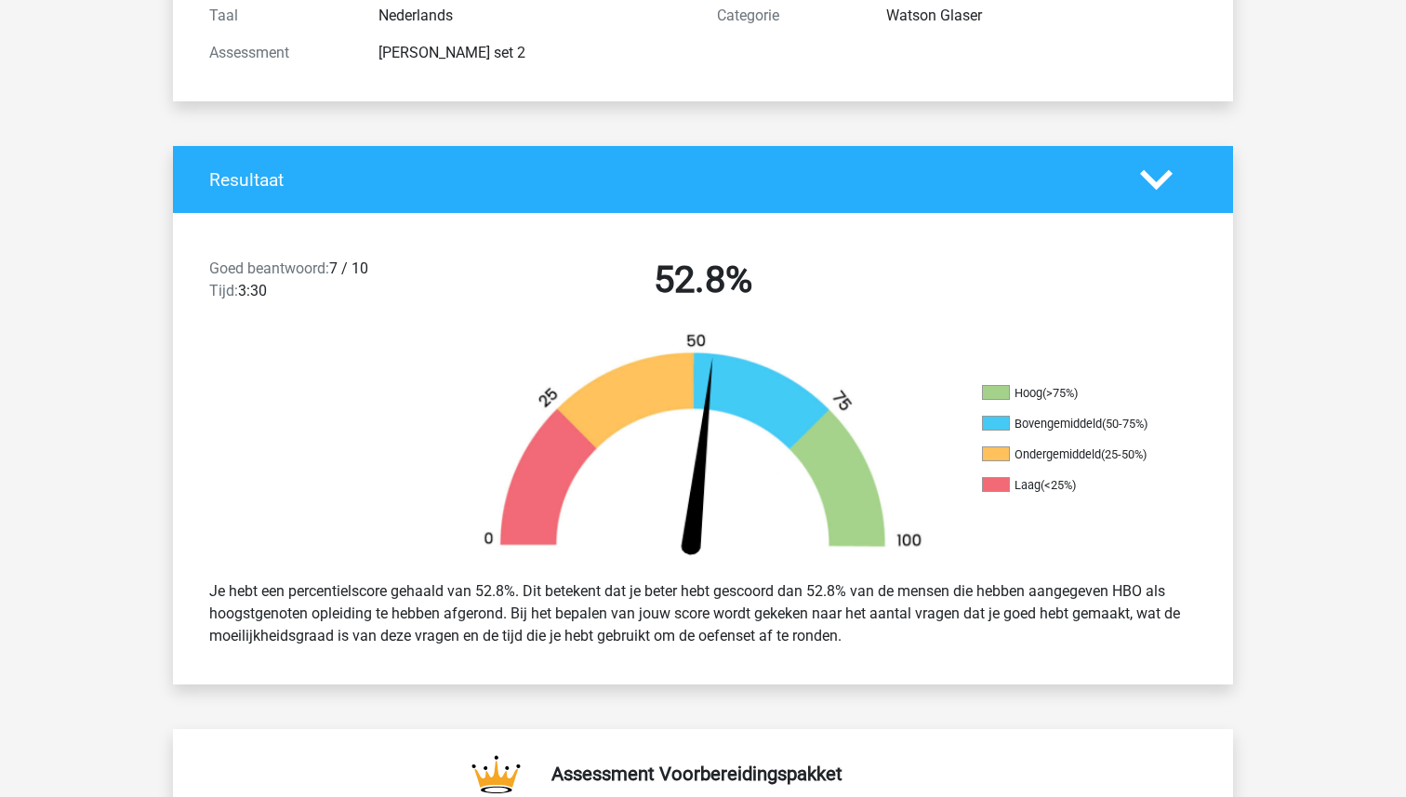
scroll to position [0, 0]
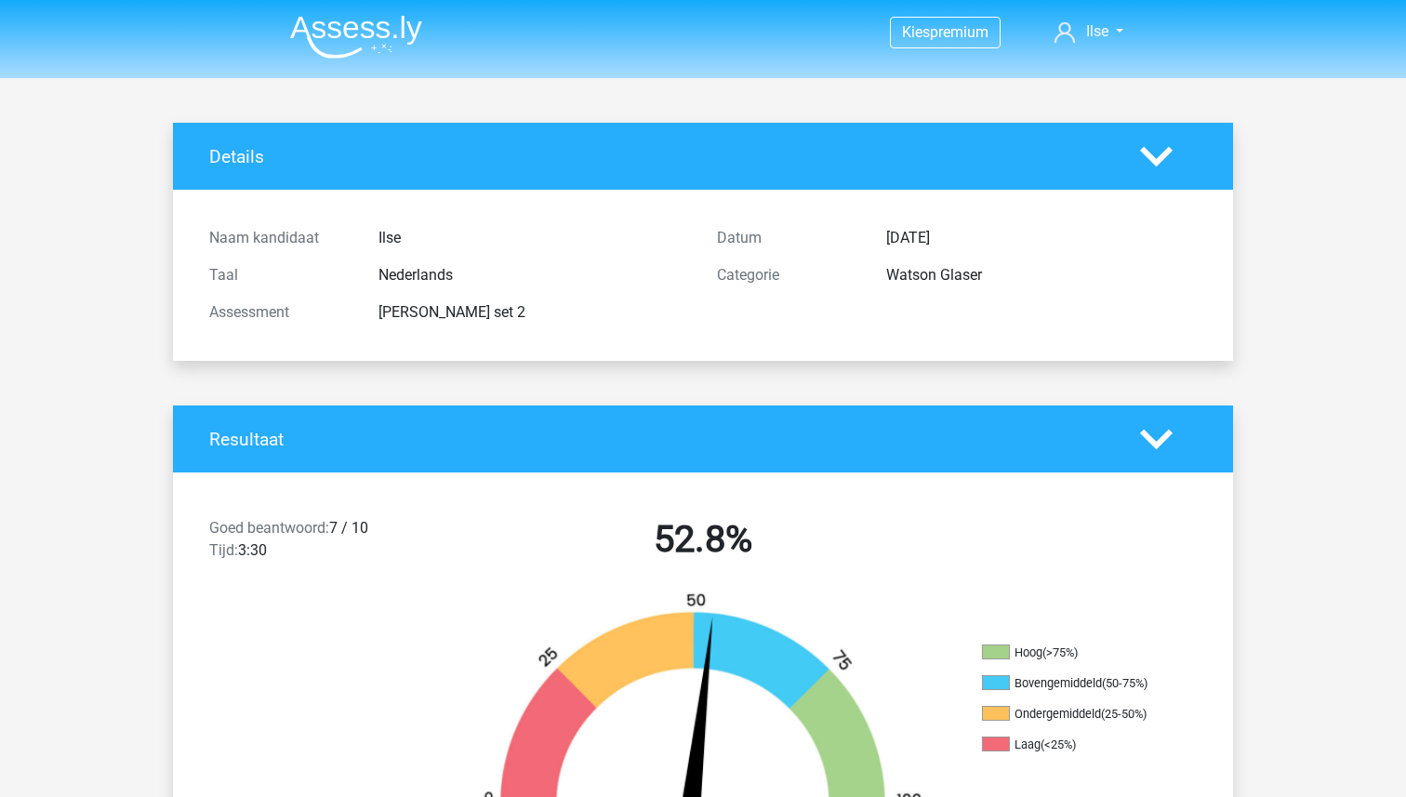
click at [339, 32] on img at bounding box center [356, 37] width 132 height 44
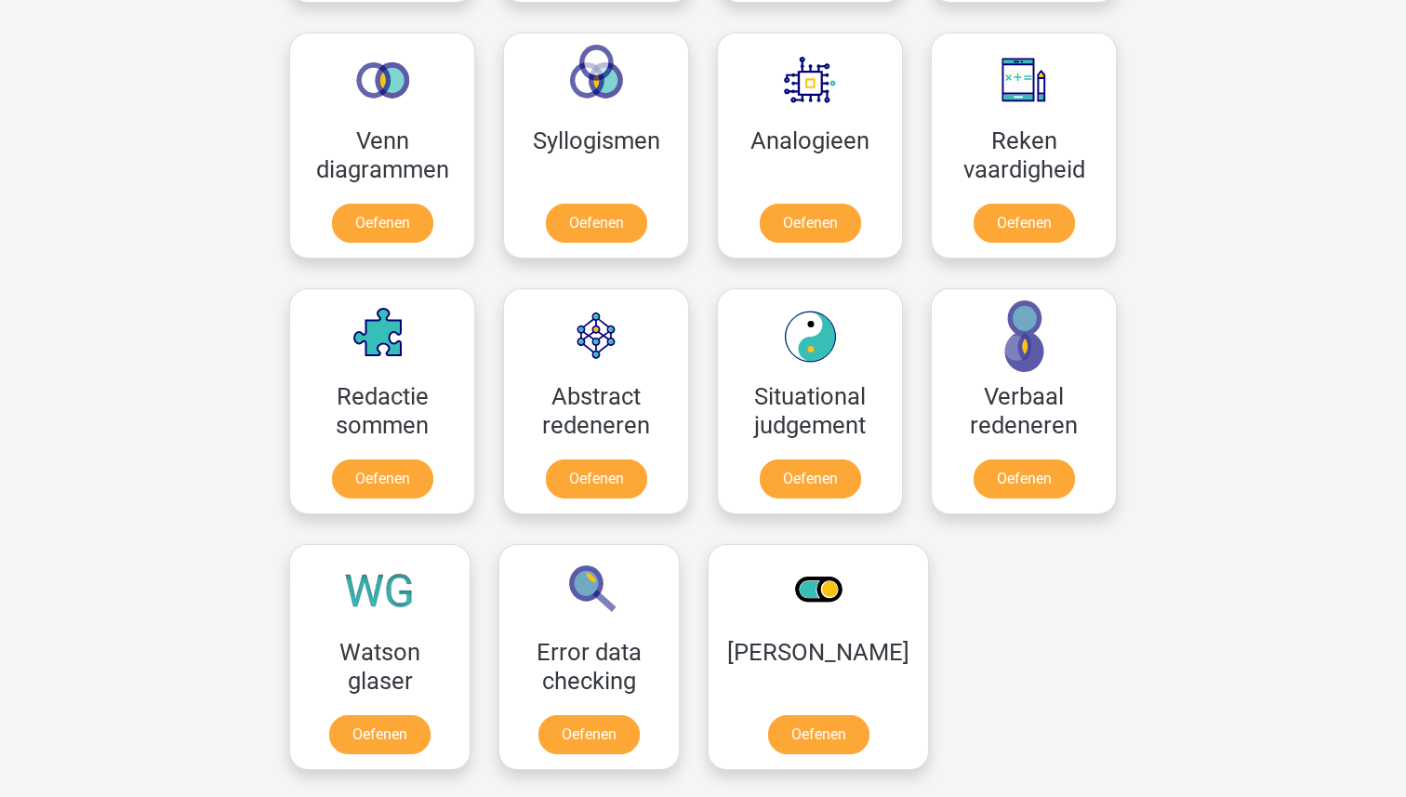
scroll to position [1280, 0]
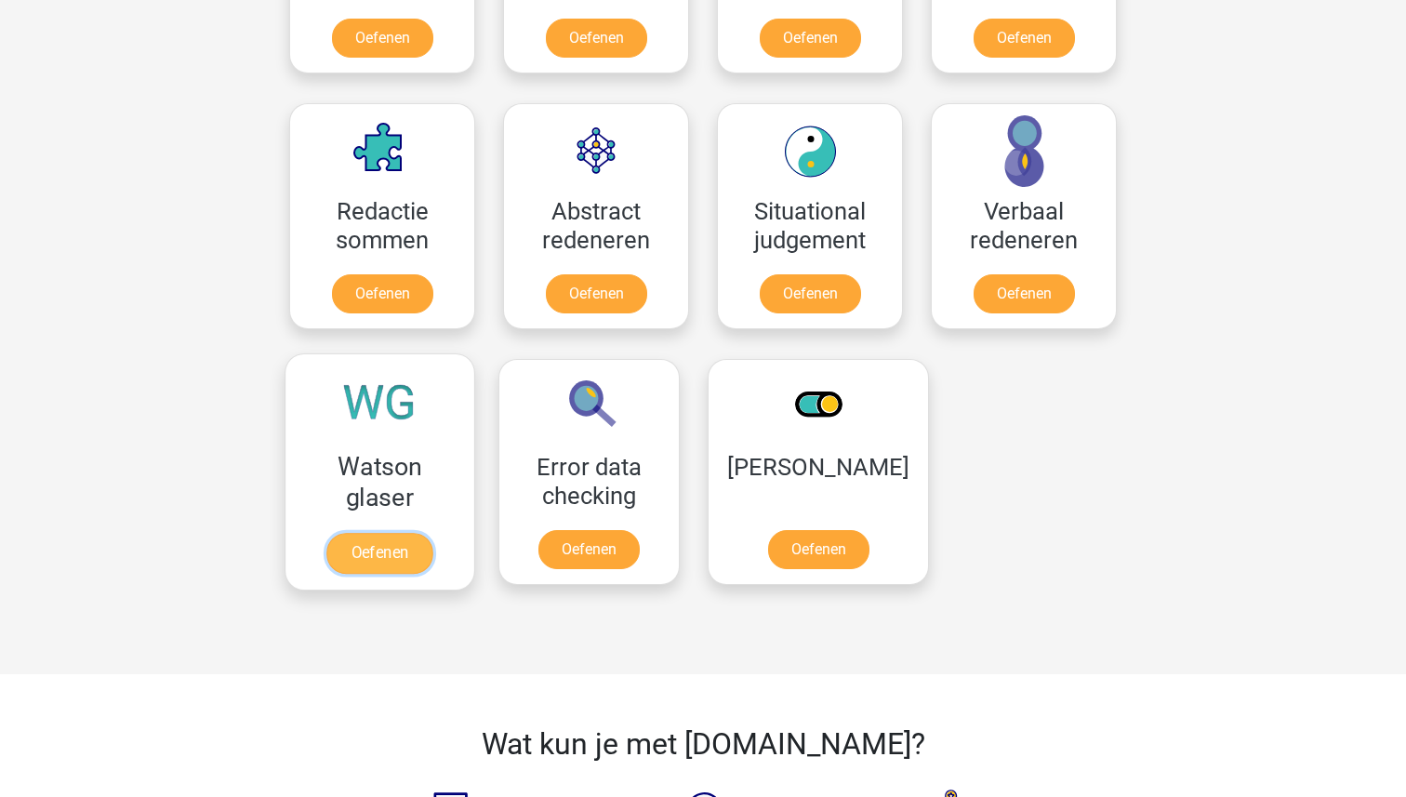
click at [356, 539] on link "Oefenen" at bounding box center [379, 553] width 106 height 41
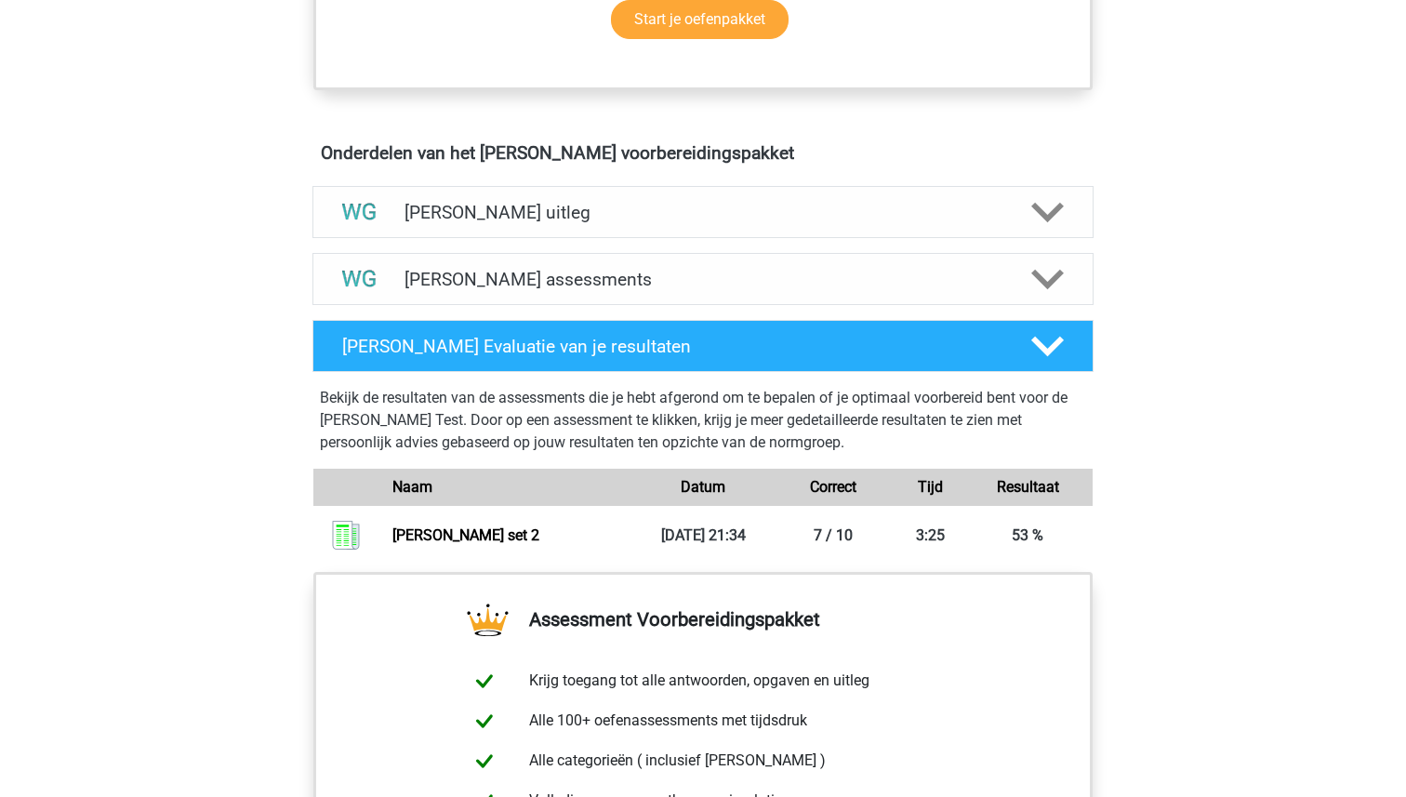
scroll to position [974, 0]
click at [680, 275] on h4 "[PERSON_NAME] assessments" at bounding box center [702, 278] width 597 height 21
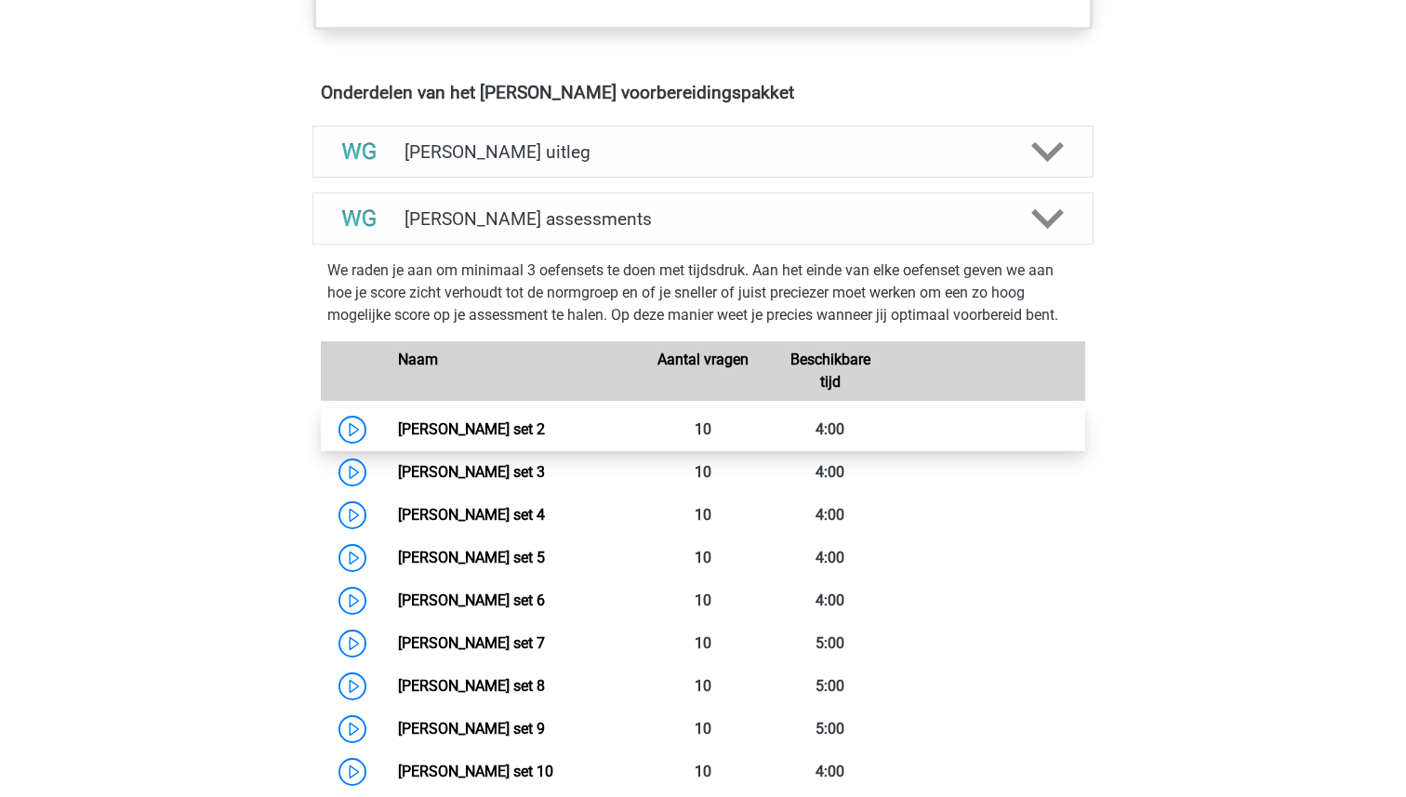
scroll to position [1053, 0]
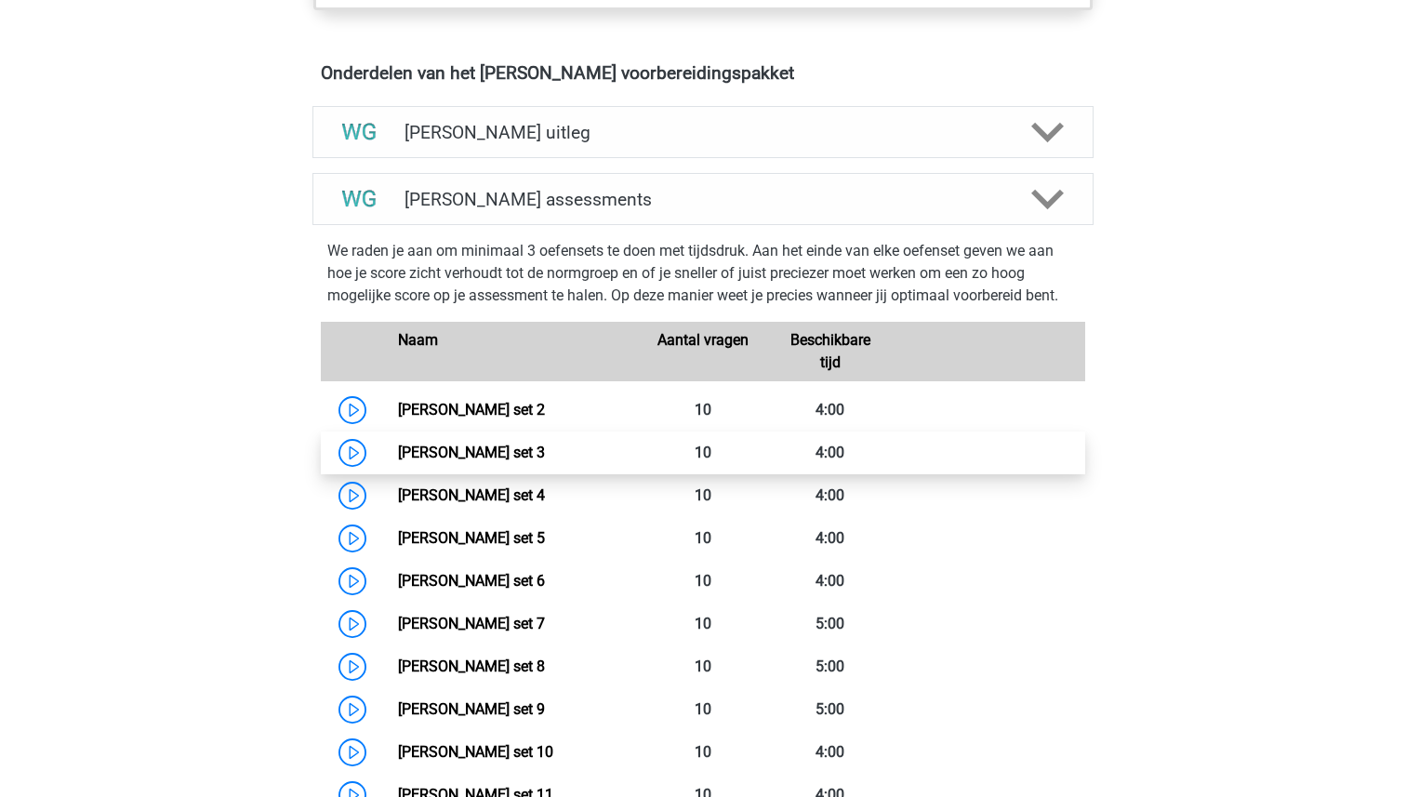
click at [492, 452] on link "[PERSON_NAME] set 3" at bounding box center [471, 452] width 147 height 18
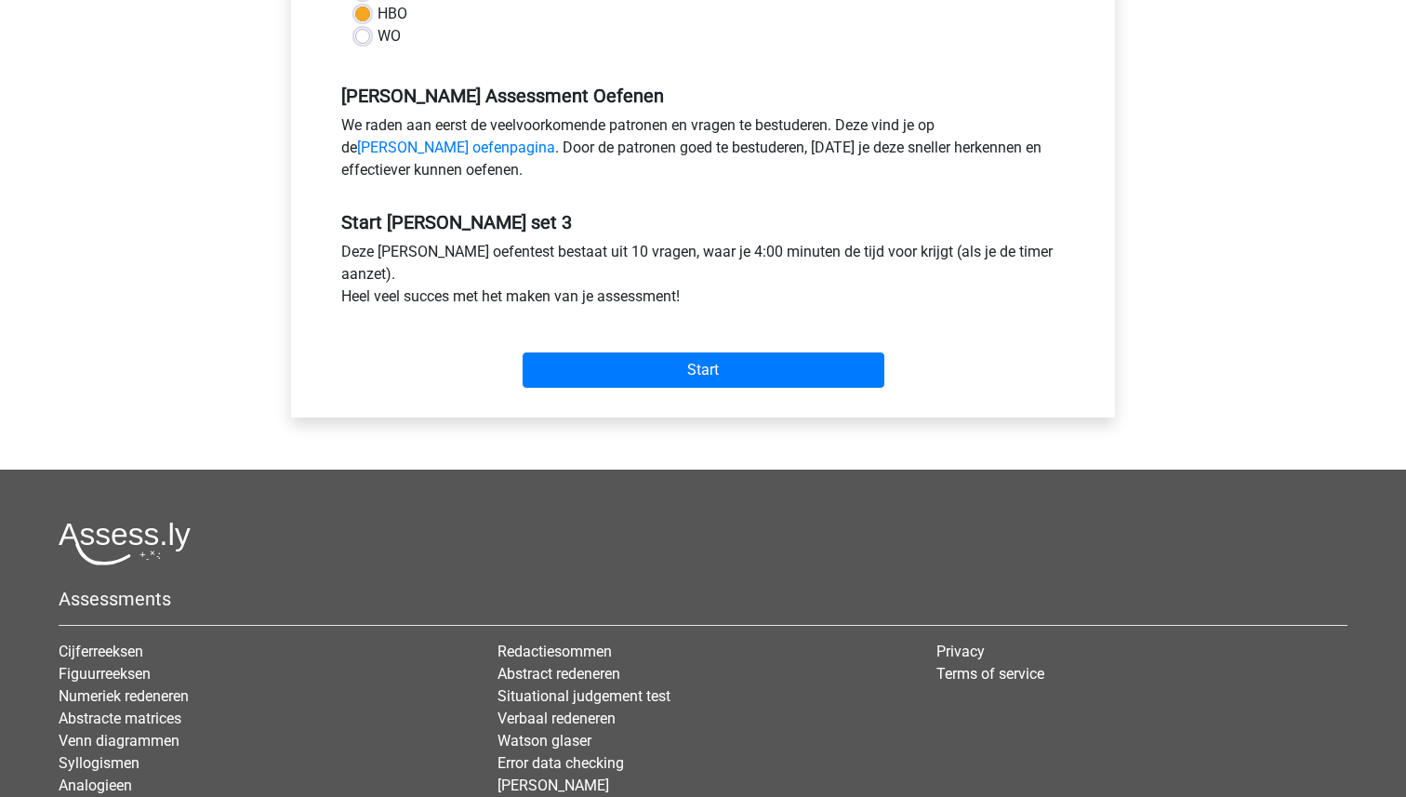
scroll to position [525, 0]
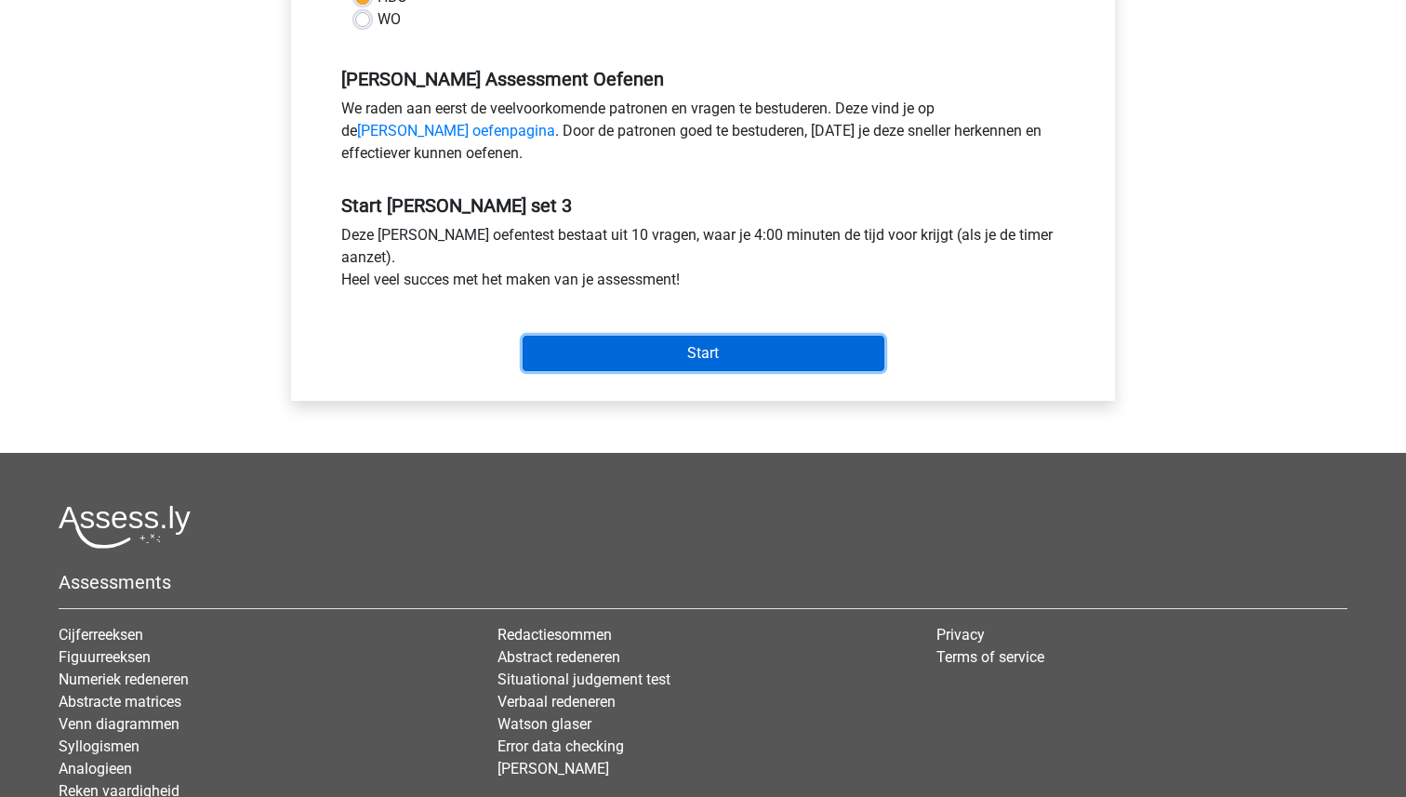
click at [693, 357] on input "Start" at bounding box center [703, 353] width 362 height 35
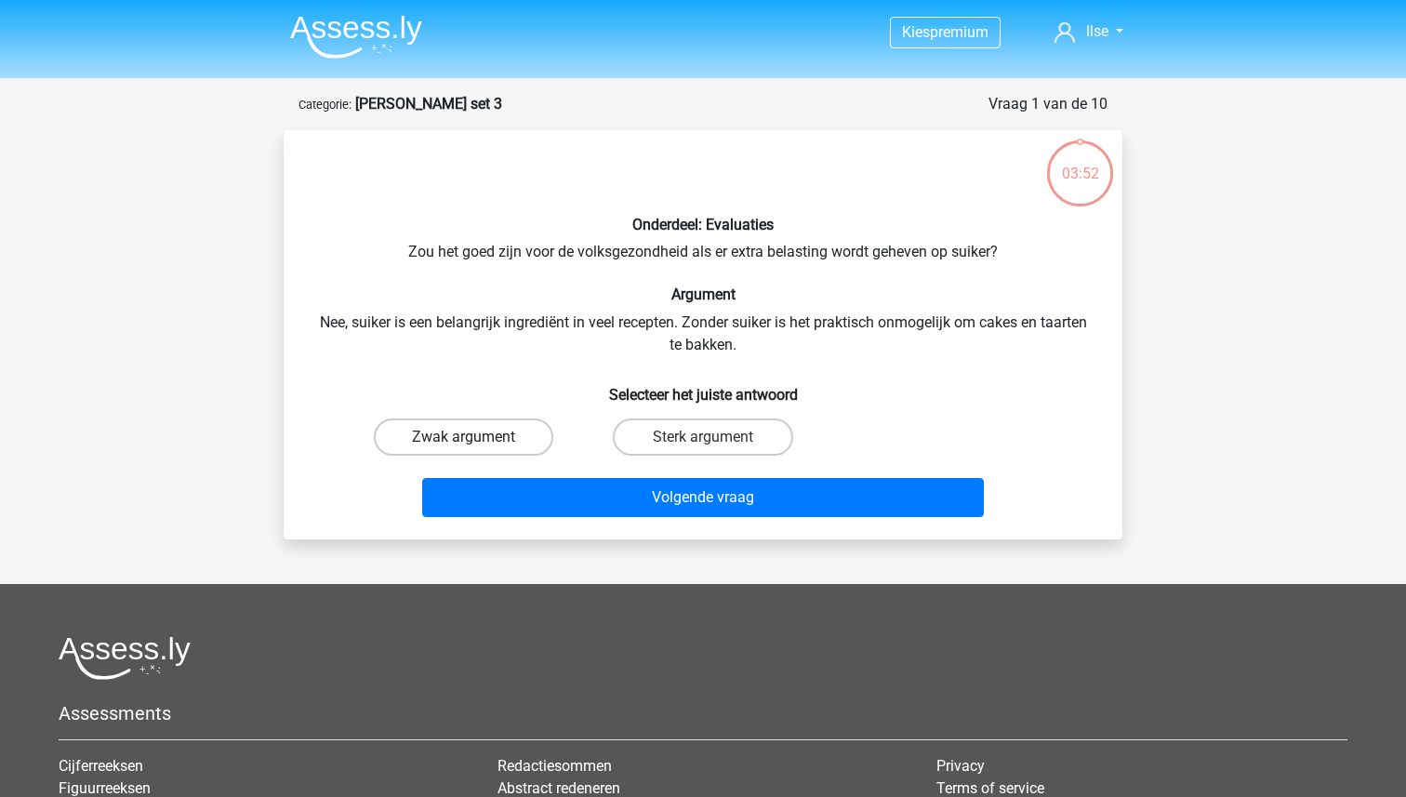
click at [508, 432] on label "Zwak argument" at bounding box center [463, 436] width 179 height 37
click at [476, 437] on input "Zwak argument" at bounding box center [470, 443] width 12 height 12
radio input "true"
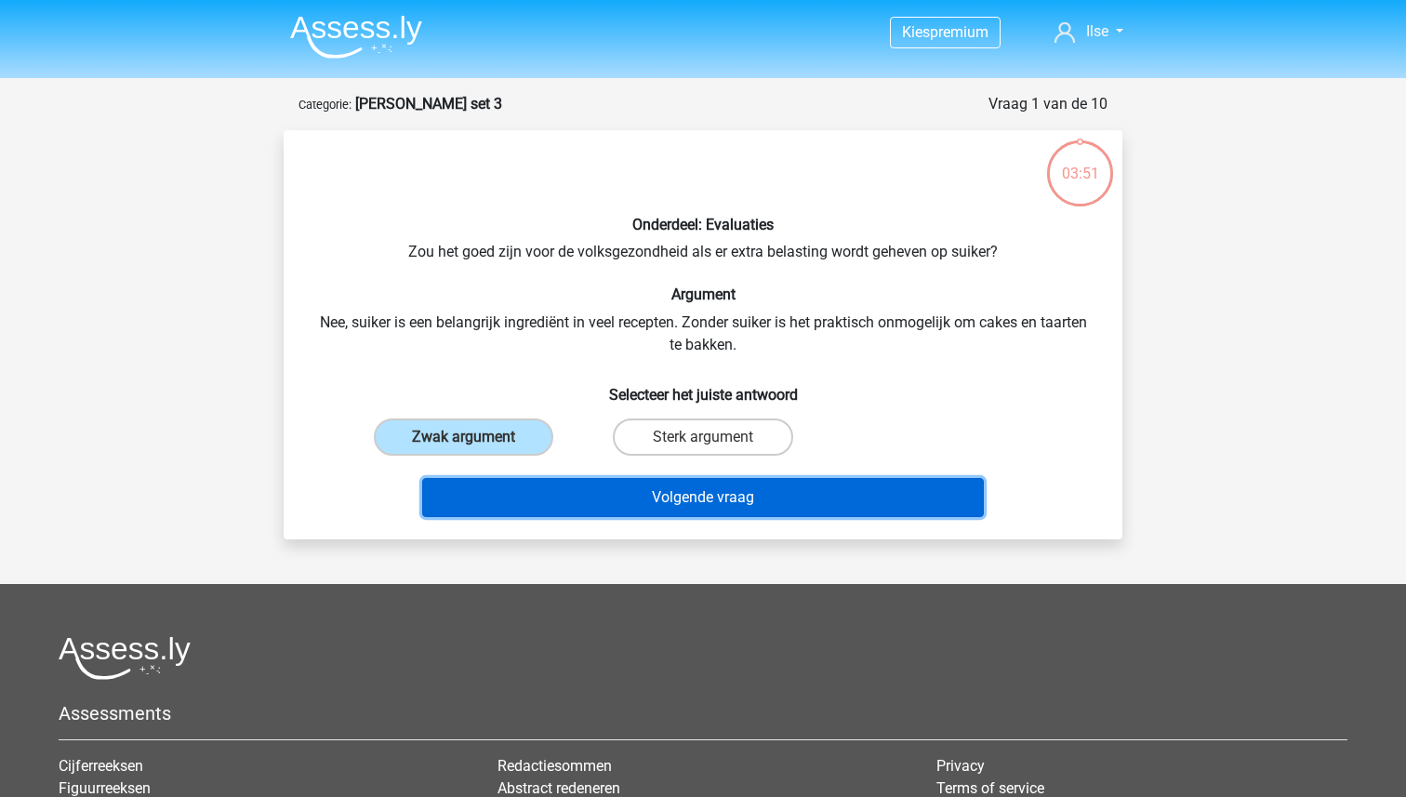
click at [673, 509] on button "Volgende vraag" at bounding box center [703, 497] width 562 height 39
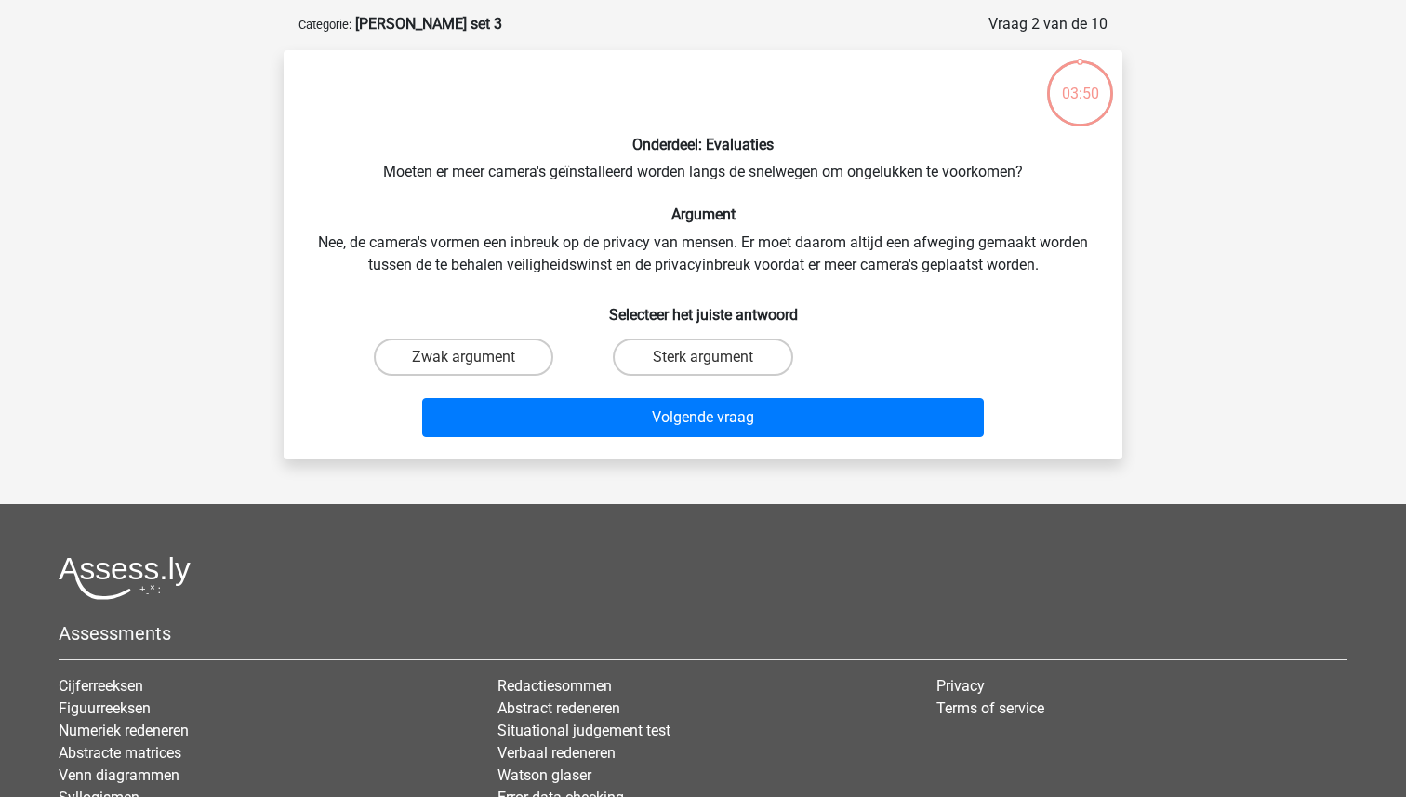
scroll to position [93, 0]
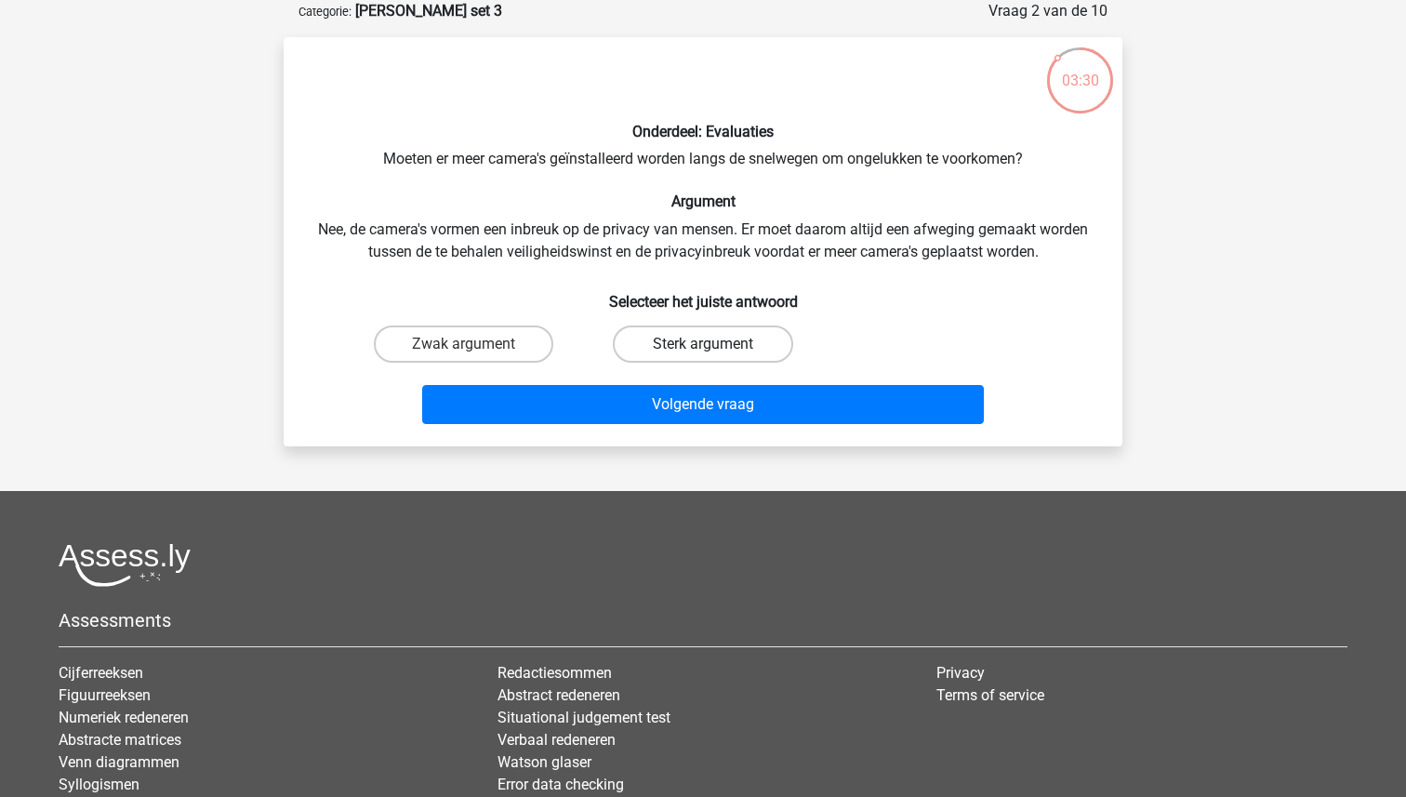
click at [695, 333] on label "Sterk argument" at bounding box center [702, 343] width 179 height 37
click at [703, 344] on input "Sterk argument" at bounding box center [709, 350] width 12 height 12
radio input "true"
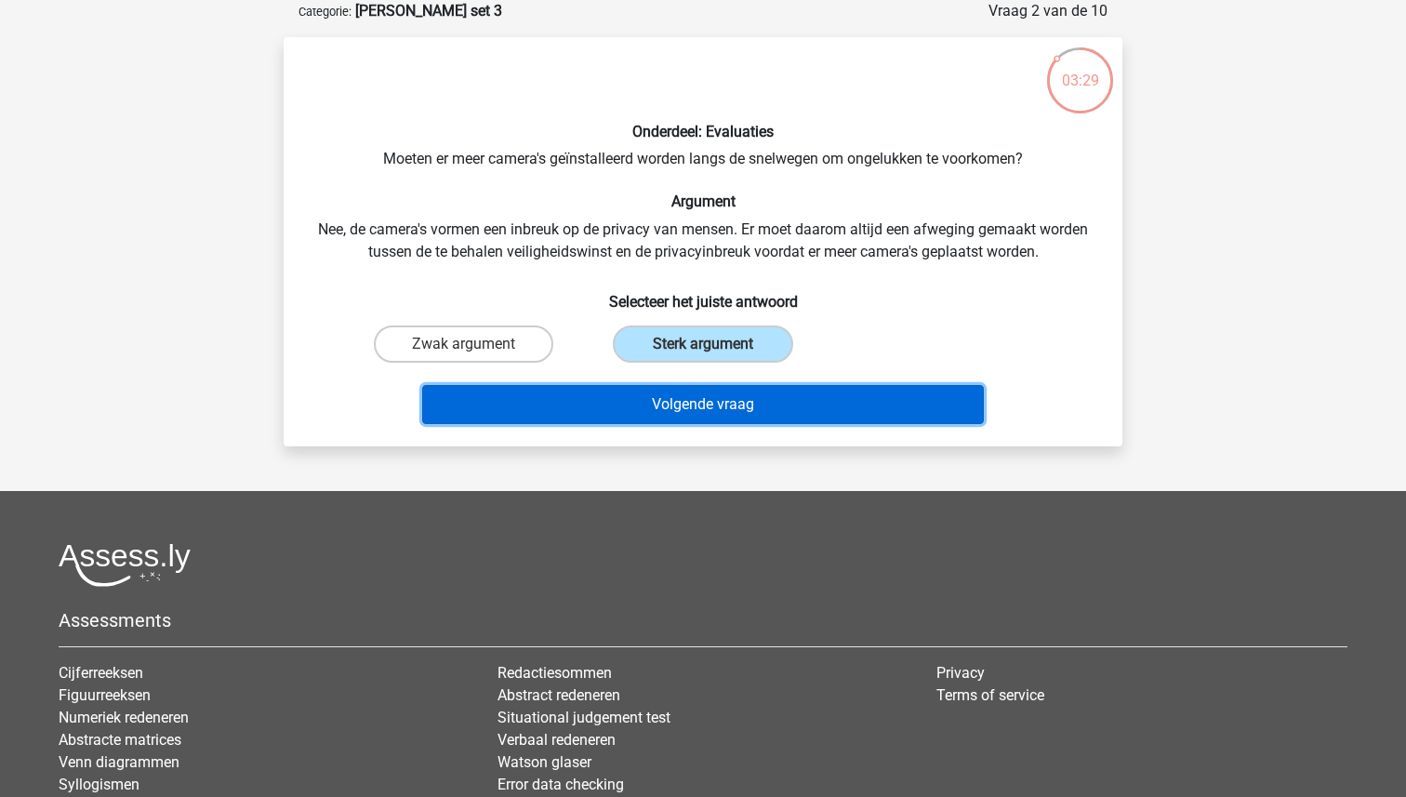
click at [696, 396] on button "Volgende vraag" at bounding box center [703, 404] width 562 height 39
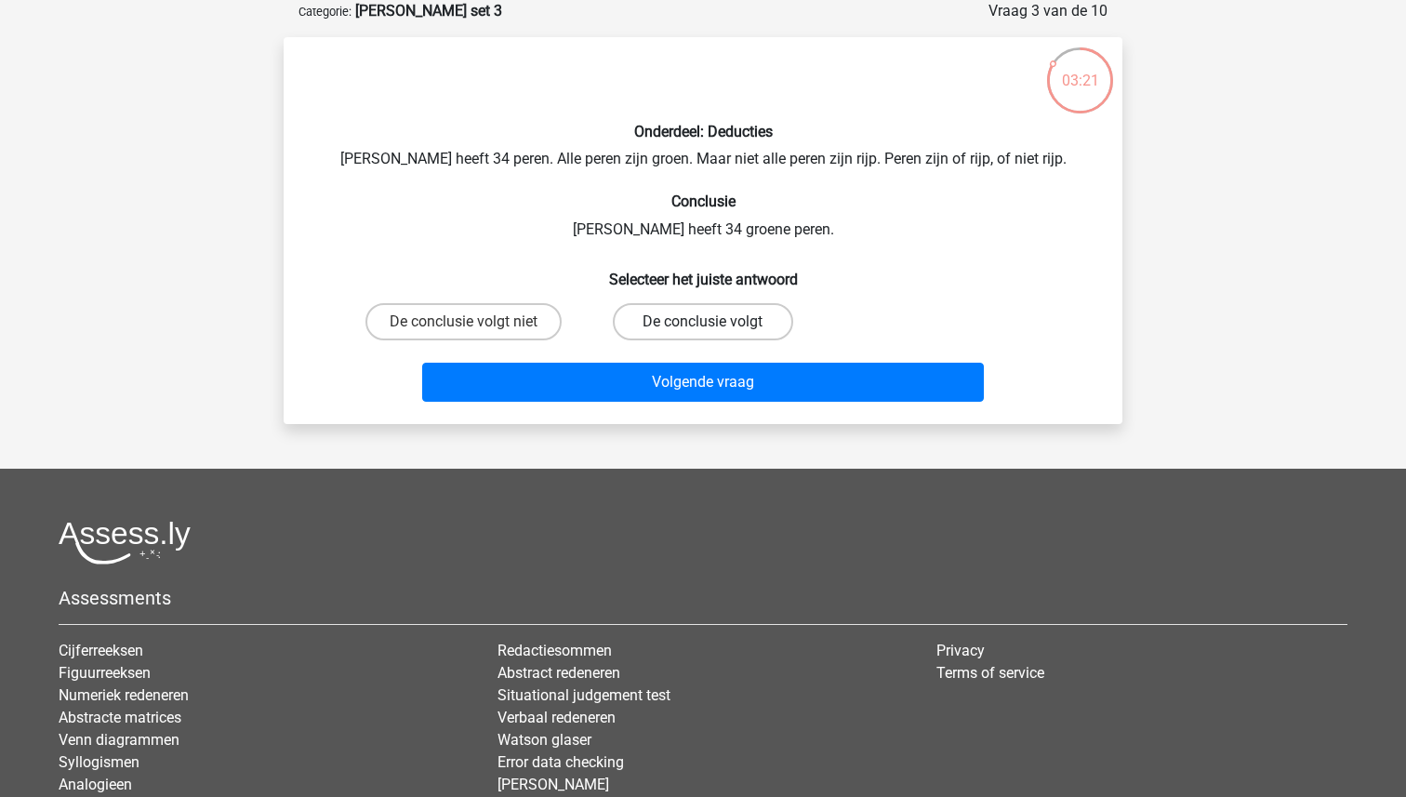
click at [675, 323] on label "De conclusie volgt" at bounding box center [702, 321] width 179 height 37
click at [703, 323] on input "De conclusie volgt" at bounding box center [709, 328] width 12 height 12
radio input "true"
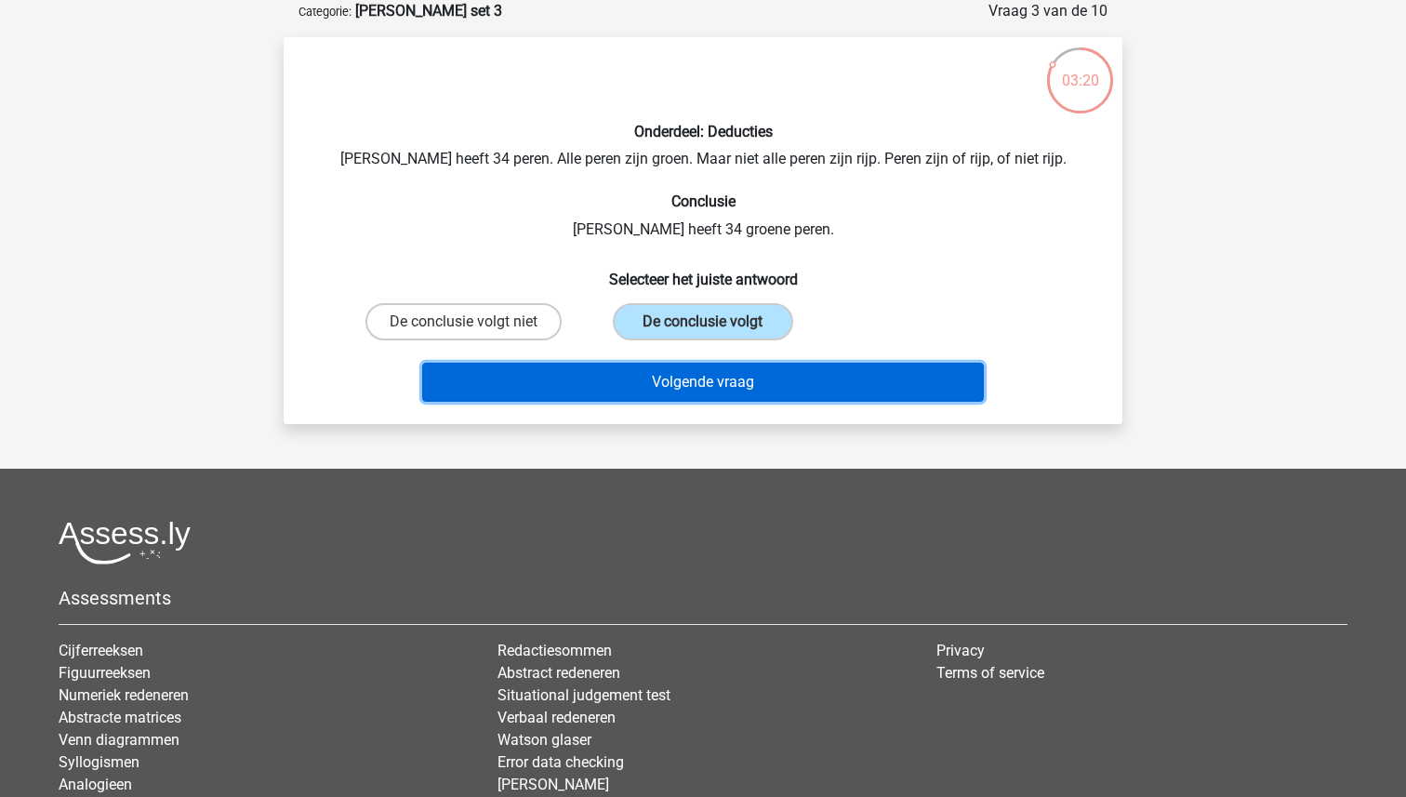
click at [699, 377] on button "Volgende vraag" at bounding box center [703, 382] width 562 height 39
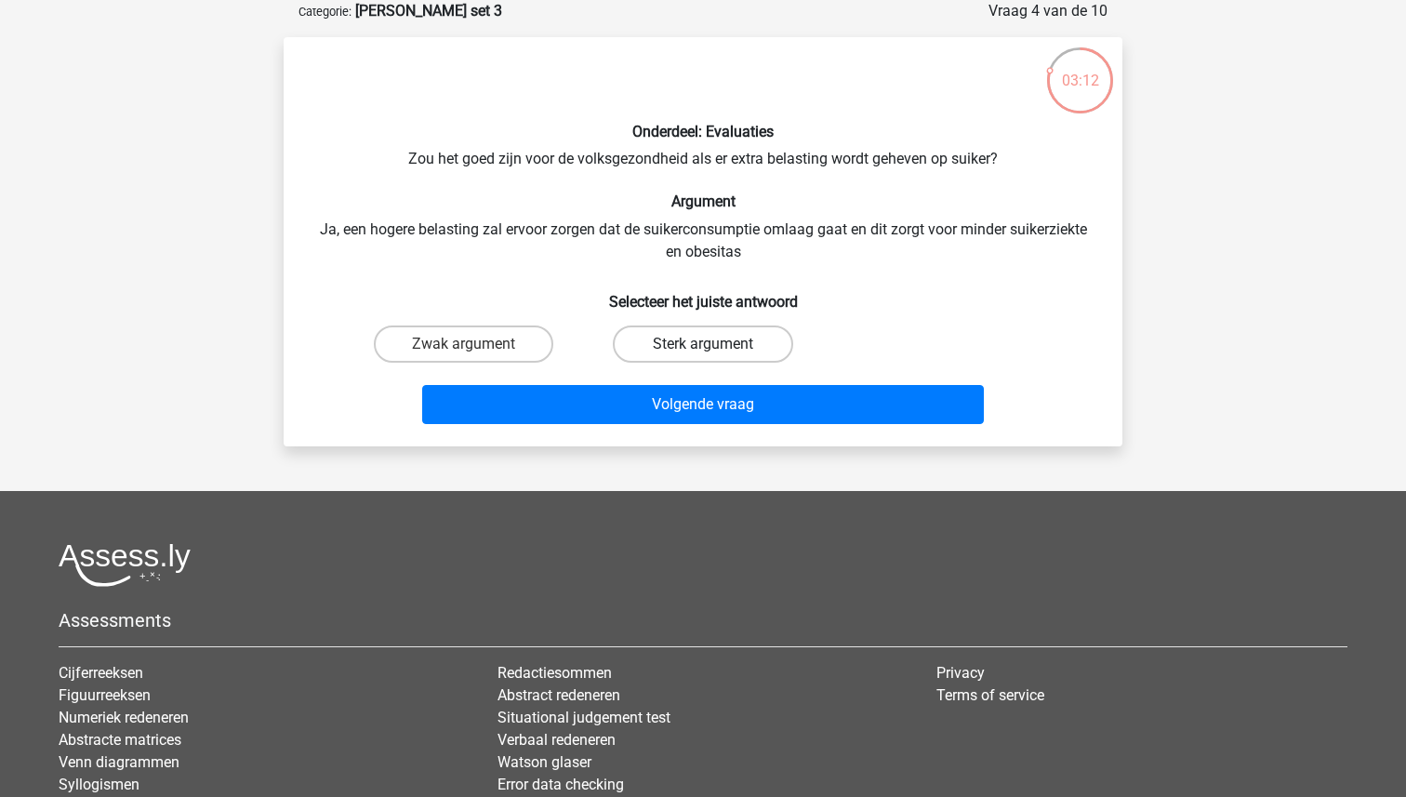
click at [697, 336] on label "Sterk argument" at bounding box center [702, 343] width 179 height 37
click at [703, 344] on input "Sterk argument" at bounding box center [709, 350] width 12 height 12
radio input "true"
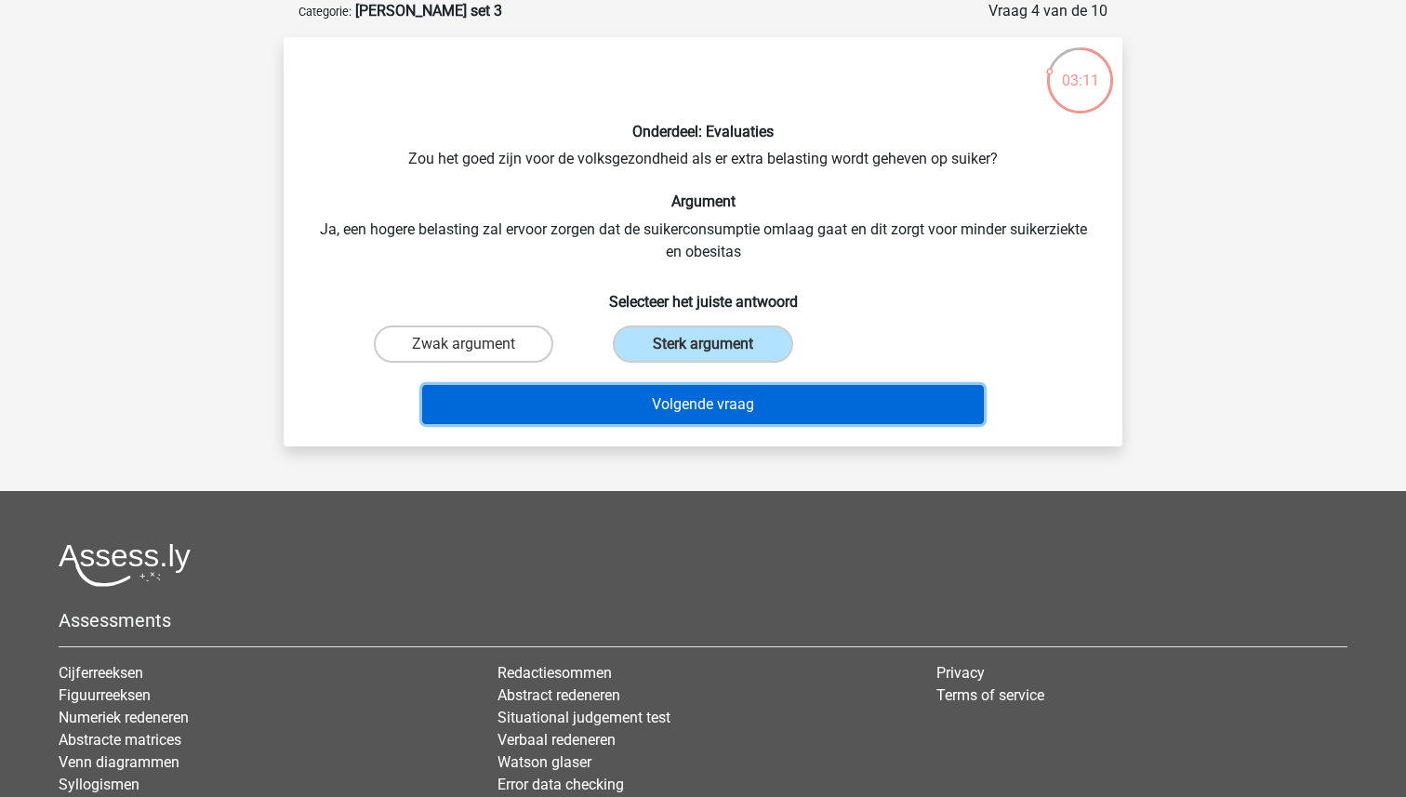
click at [694, 403] on button "Volgende vraag" at bounding box center [703, 404] width 562 height 39
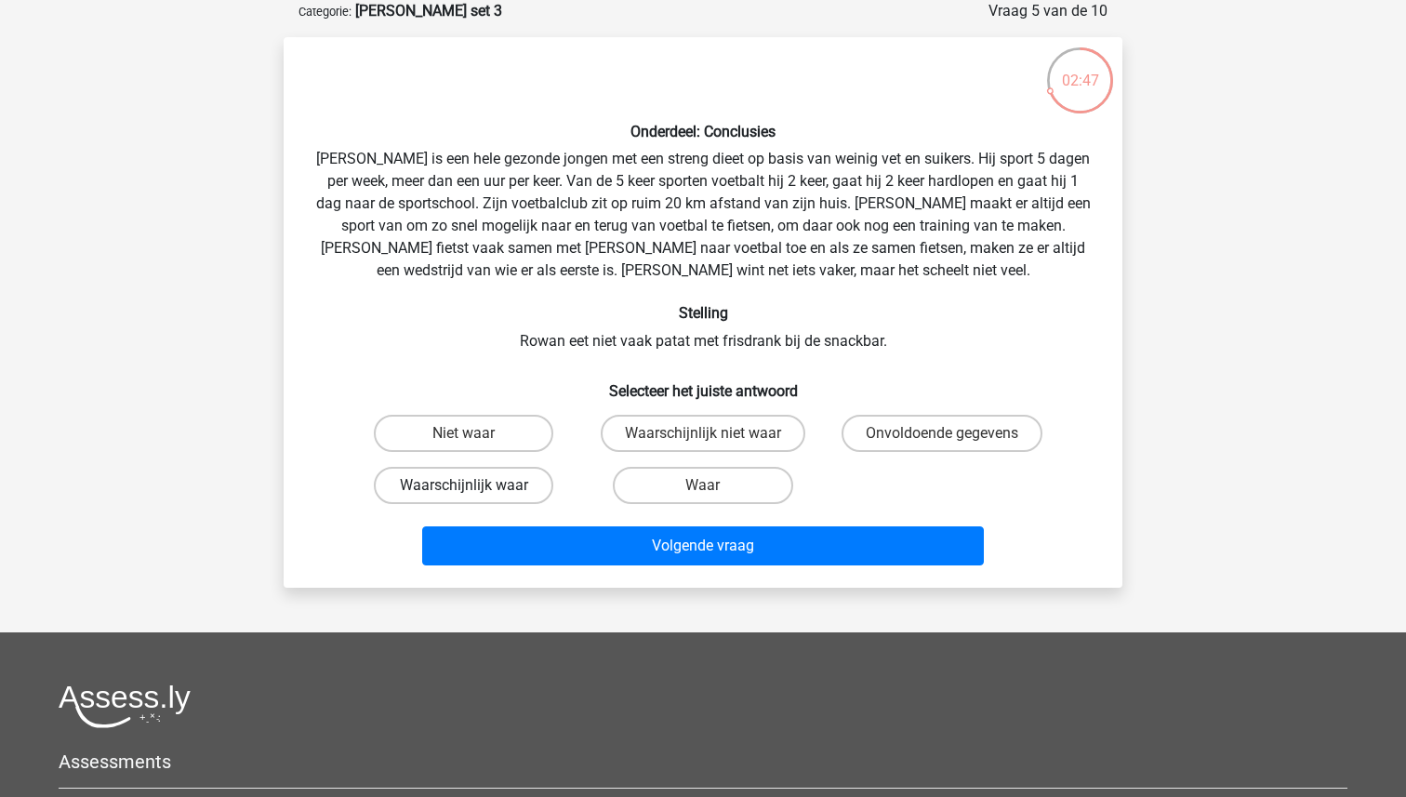
click at [494, 490] on label "Waarschijnlijk waar" at bounding box center [463, 485] width 179 height 37
click at [476, 490] on input "Waarschijnlijk waar" at bounding box center [470, 491] width 12 height 12
radio input "true"
click at [676, 477] on label "Waar" at bounding box center [702, 485] width 179 height 37
click at [703, 485] on input "Waar" at bounding box center [709, 491] width 12 height 12
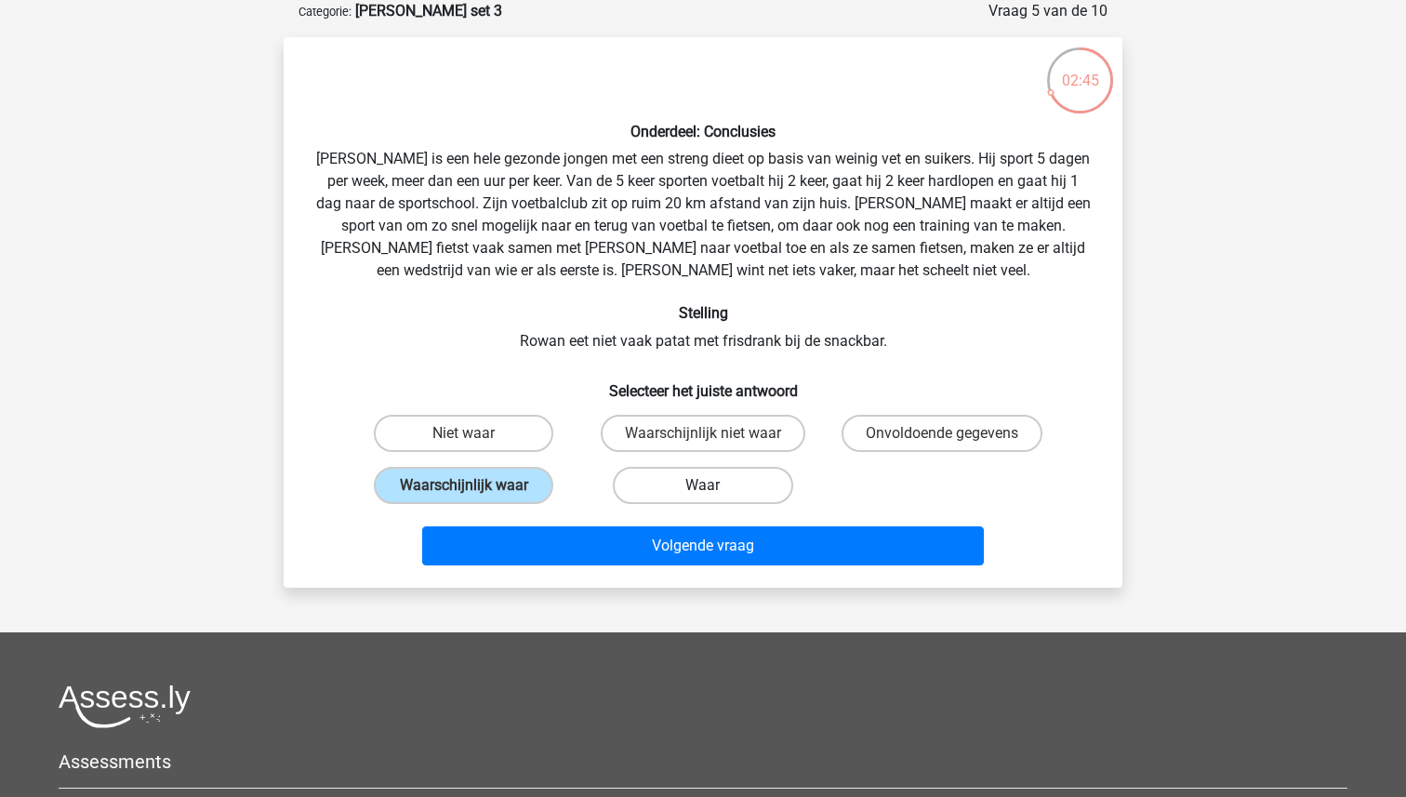
radio input "true"
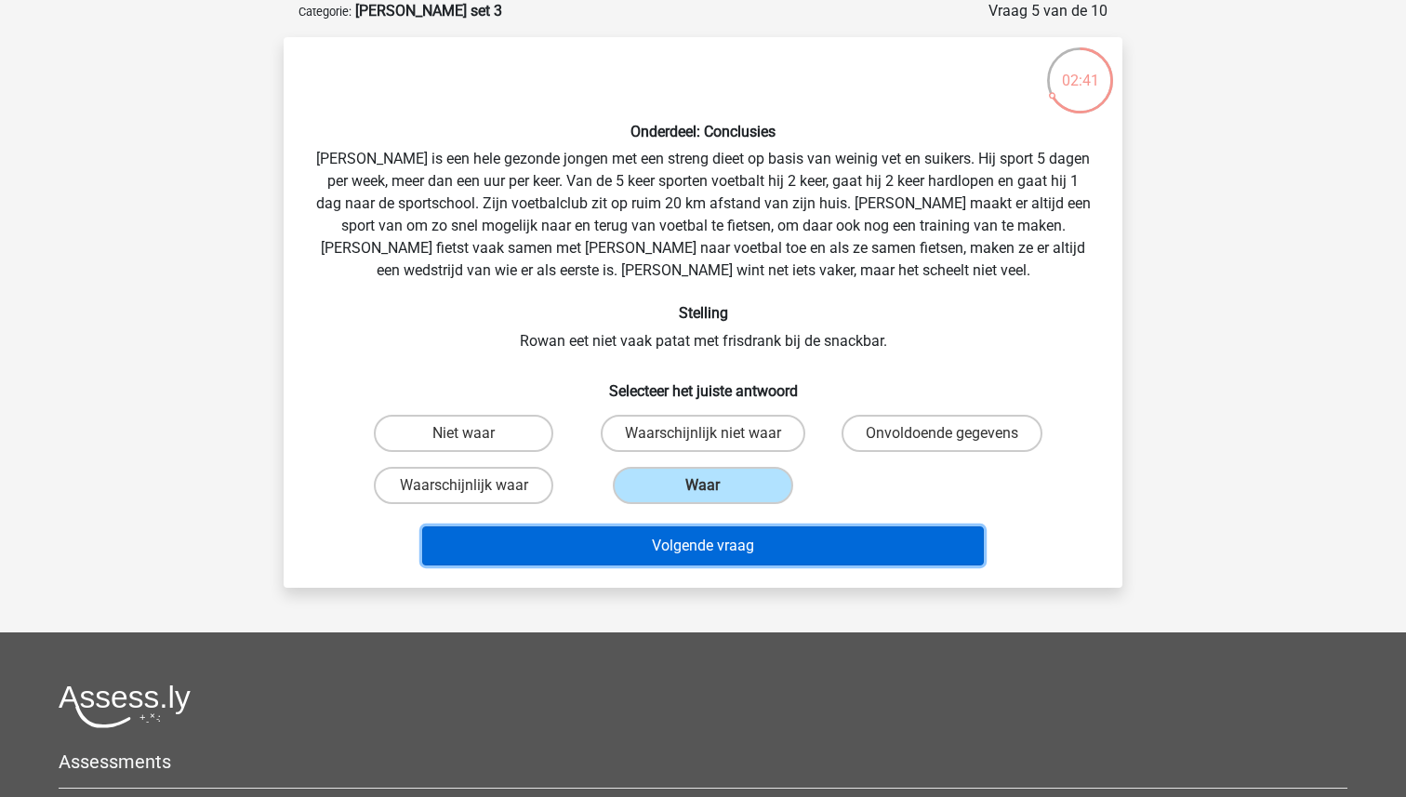
click at [693, 553] on button "Volgende vraag" at bounding box center [703, 545] width 562 height 39
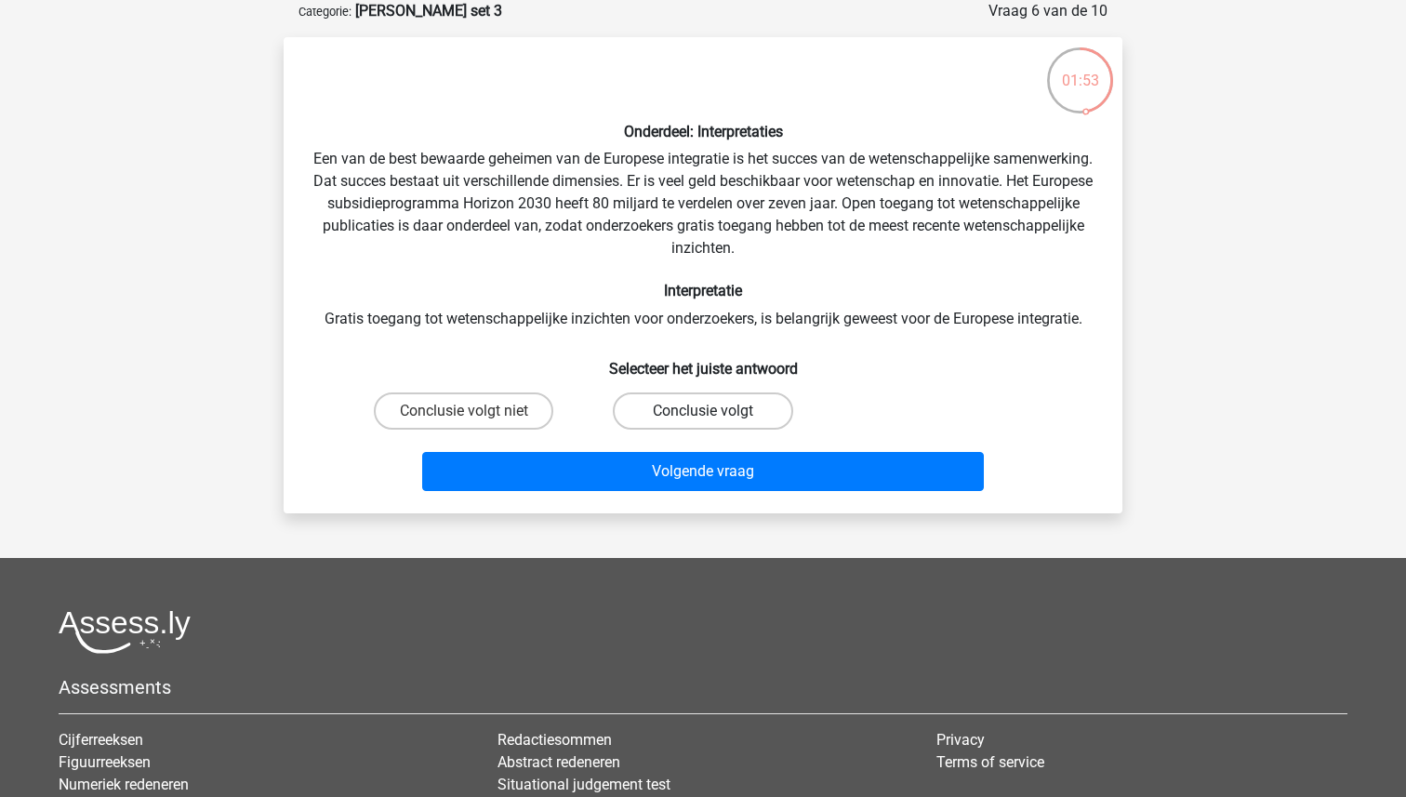
click at [671, 404] on label "Conclusie volgt" at bounding box center [702, 410] width 179 height 37
click at [703, 411] on input "Conclusie volgt" at bounding box center [709, 417] width 12 height 12
radio input "true"
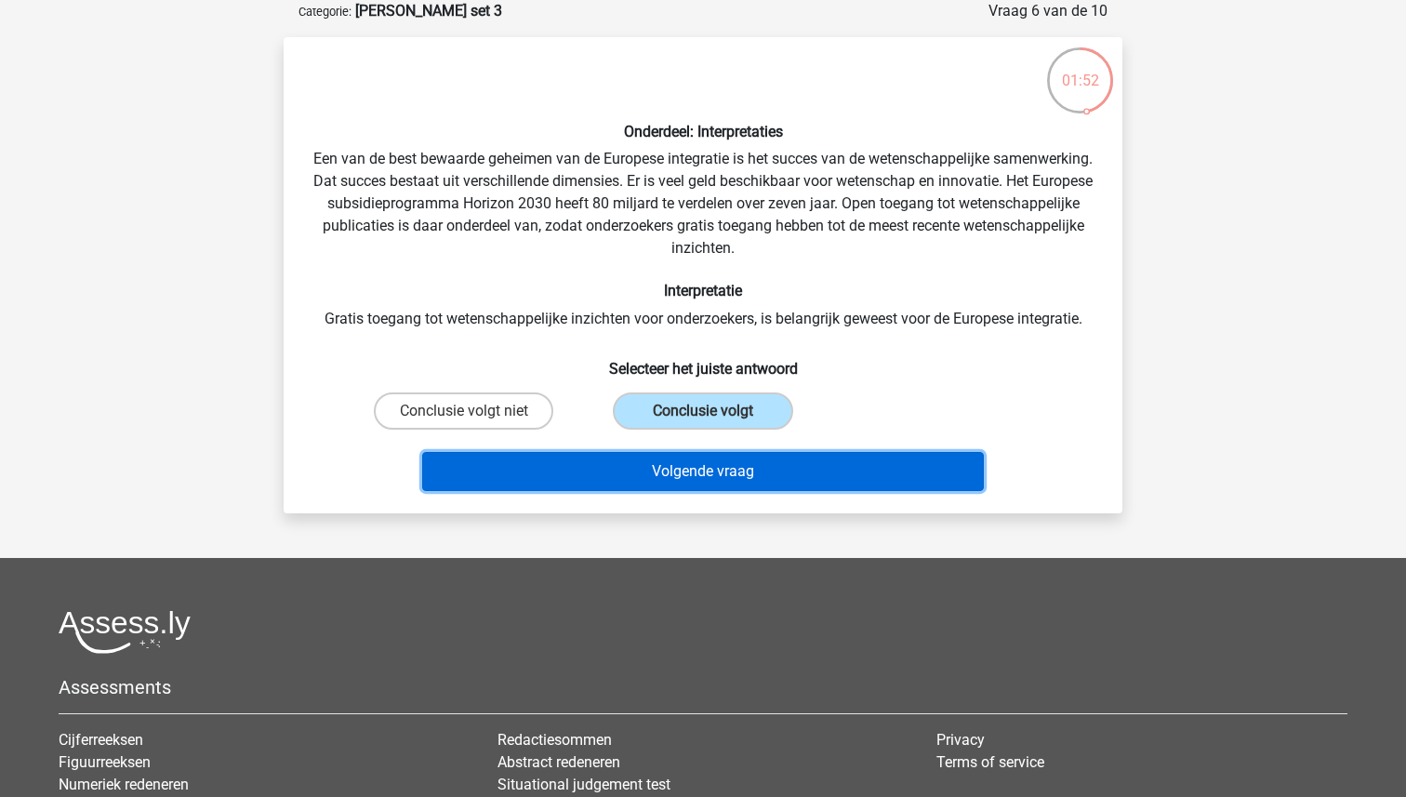
click at [684, 468] on button "Volgende vraag" at bounding box center [703, 471] width 562 height 39
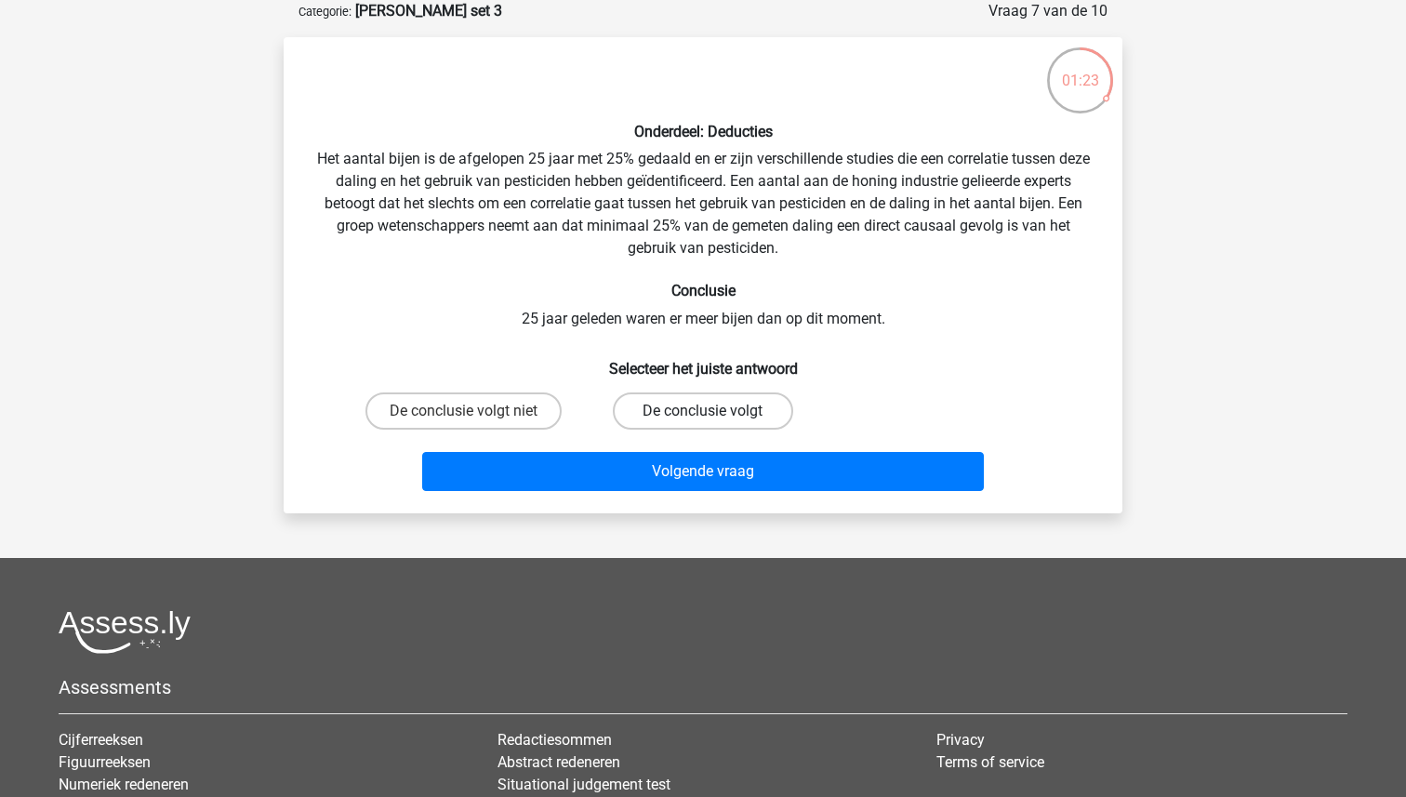
click at [687, 411] on label "De conclusie volgt" at bounding box center [702, 410] width 179 height 37
click at [703, 411] on input "De conclusie volgt" at bounding box center [709, 417] width 12 height 12
radio input "true"
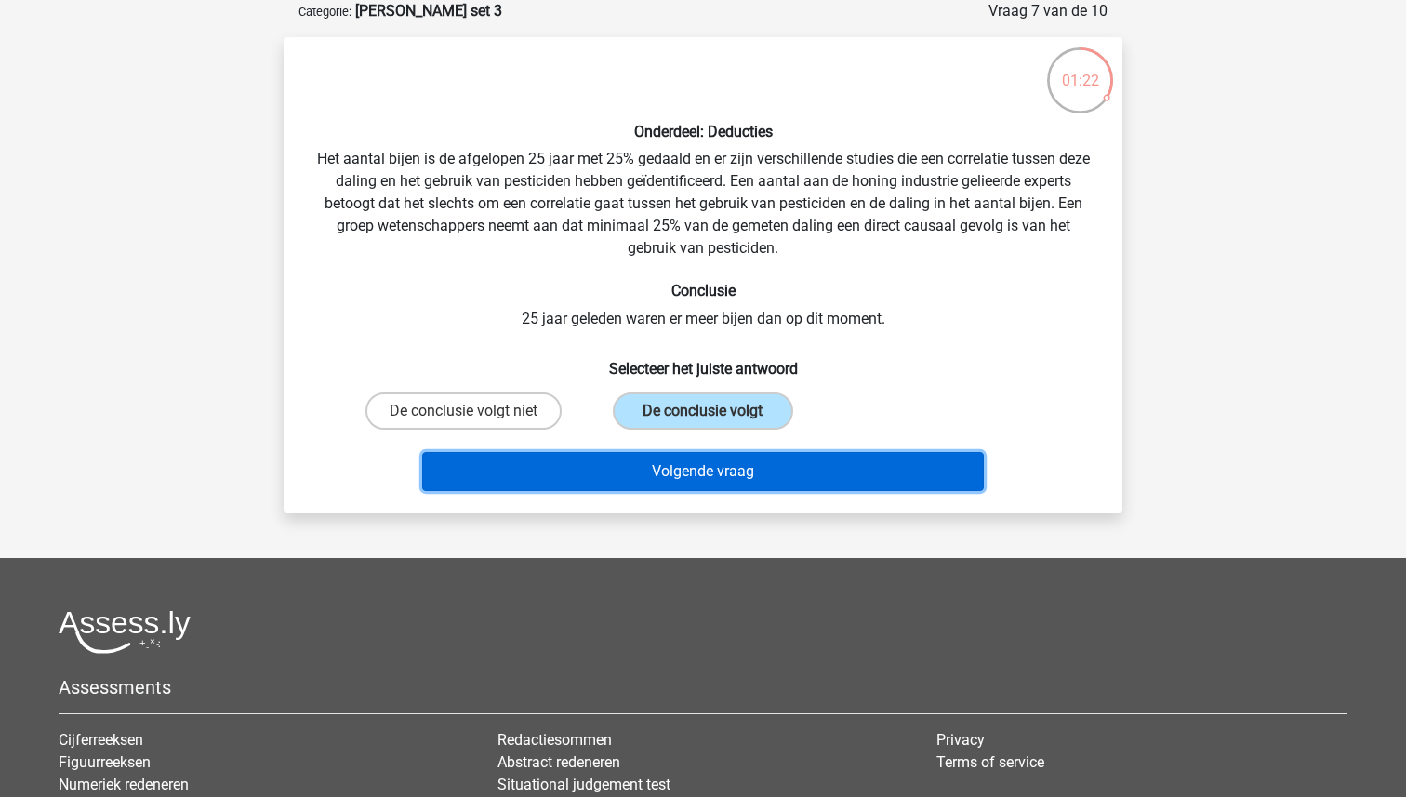
click at [686, 473] on button "Volgende vraag" at bounding box center [703, 471] width 562 height 39
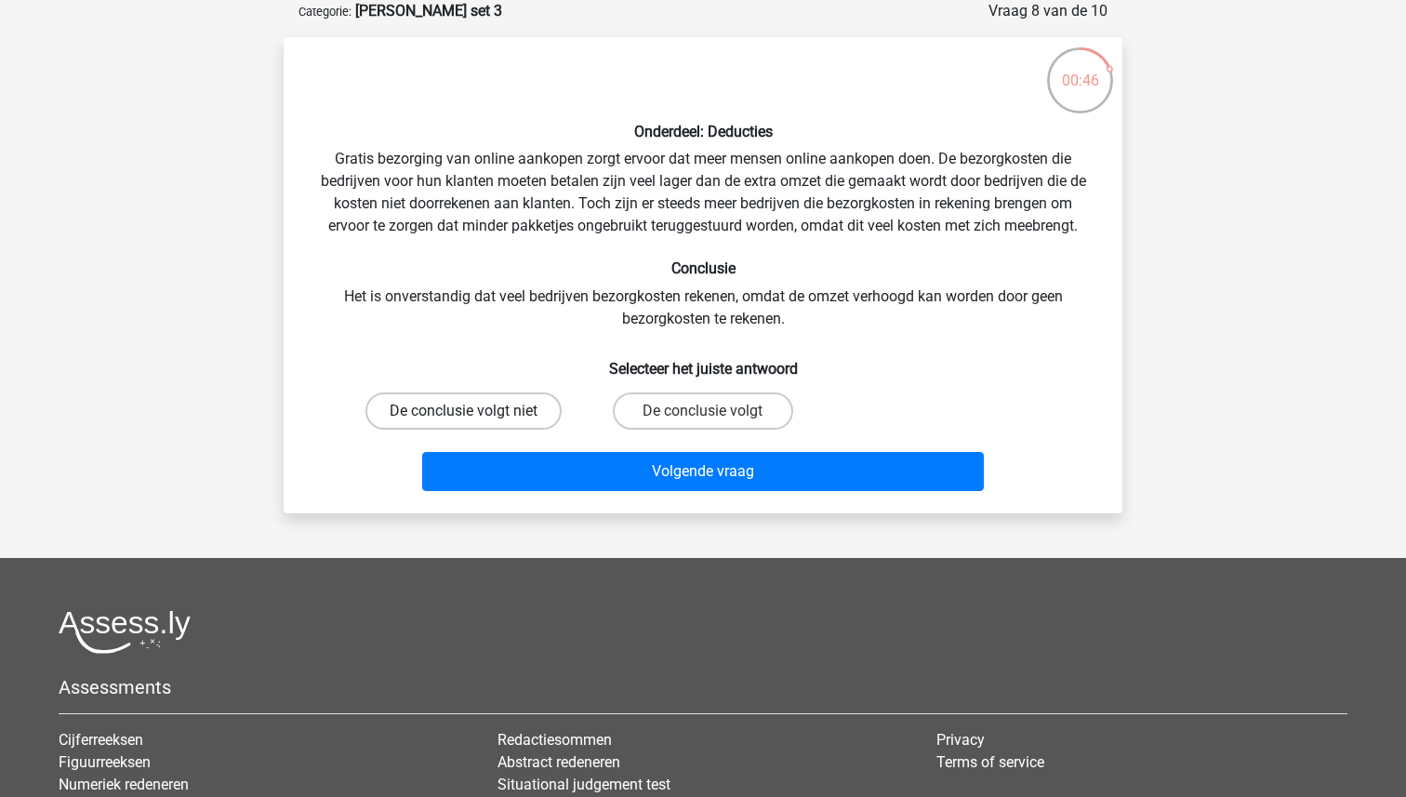
click at [512, 413] on label "De conclusie volgt niet" at bounding box center [463, 410] width 196 height 37
click at [476, 413] on input "De conclusie volgt niet" at bounding box center [470, 417] width 12 height 12
radio input "true"
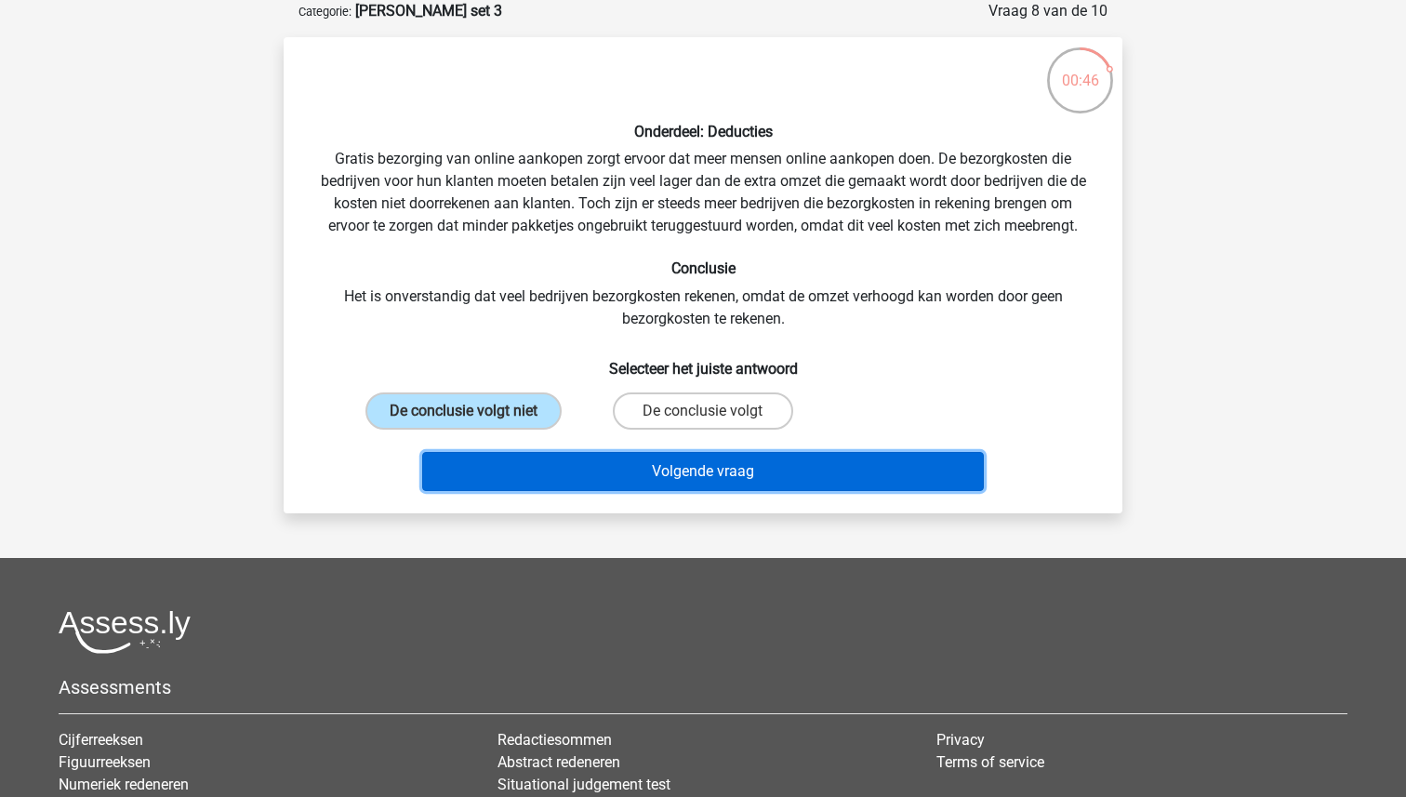
click at [693, 471] on button "Volgende vraag" at bounding box center [703, 471] width 562 height 39
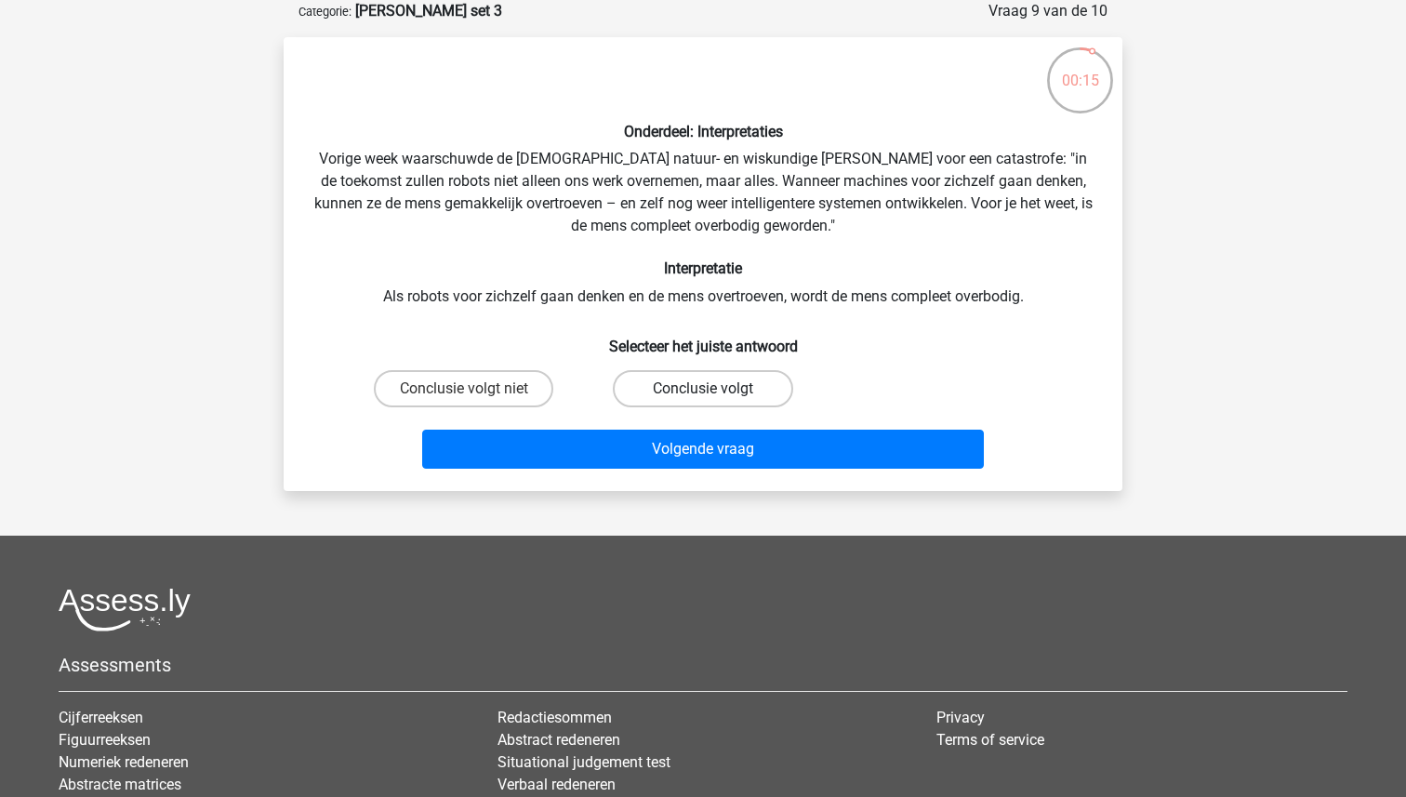
click at [702, 387] on label "Conclusie volgt" at bounding box center [702, 388] width 179 height 37
click at [703, 389] on input "Conclusie volgt" at bounding box center [709, 395] width 12 height 12
radio input "true"
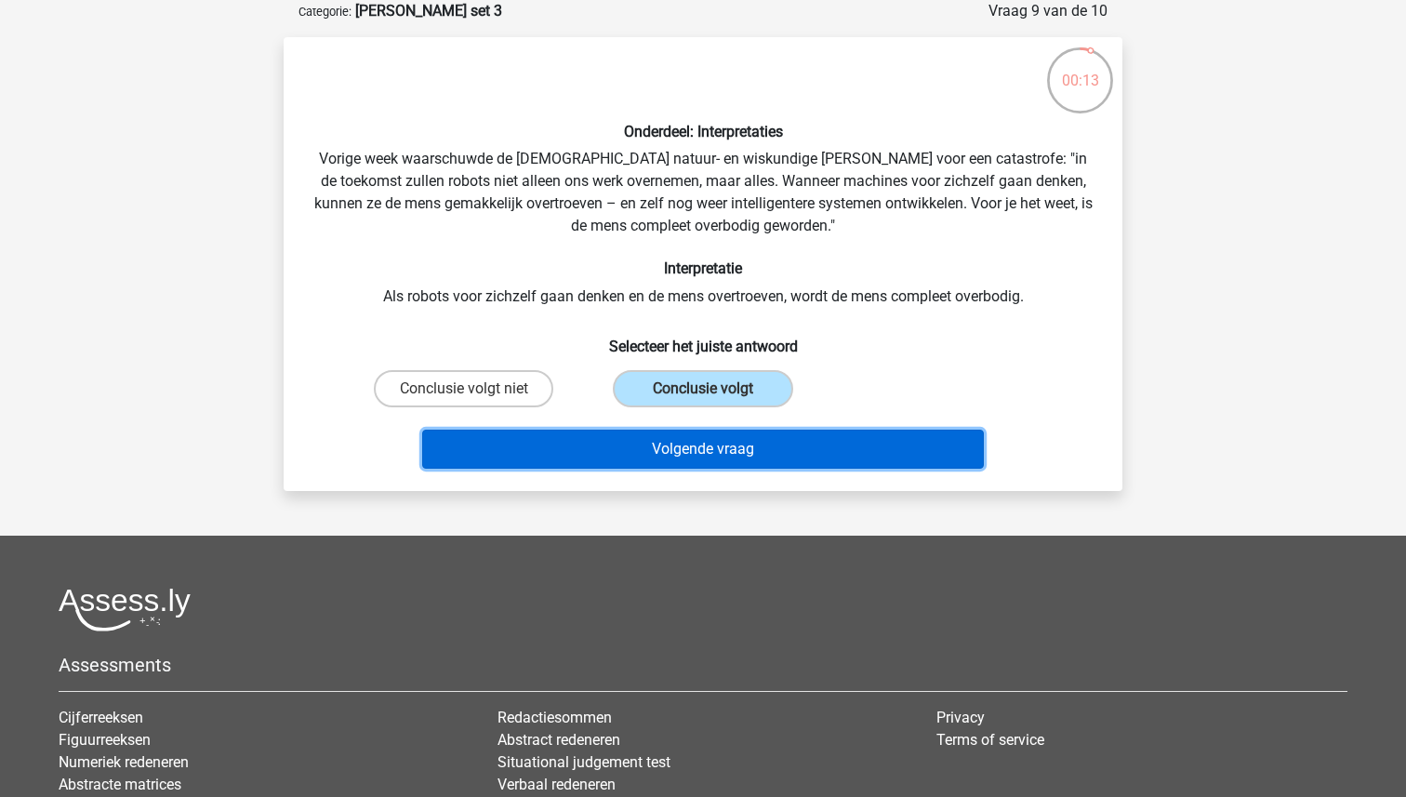
click at [709, 449] on button "Volgende vraag" at bounding box center [703, 448] width 562 height 39
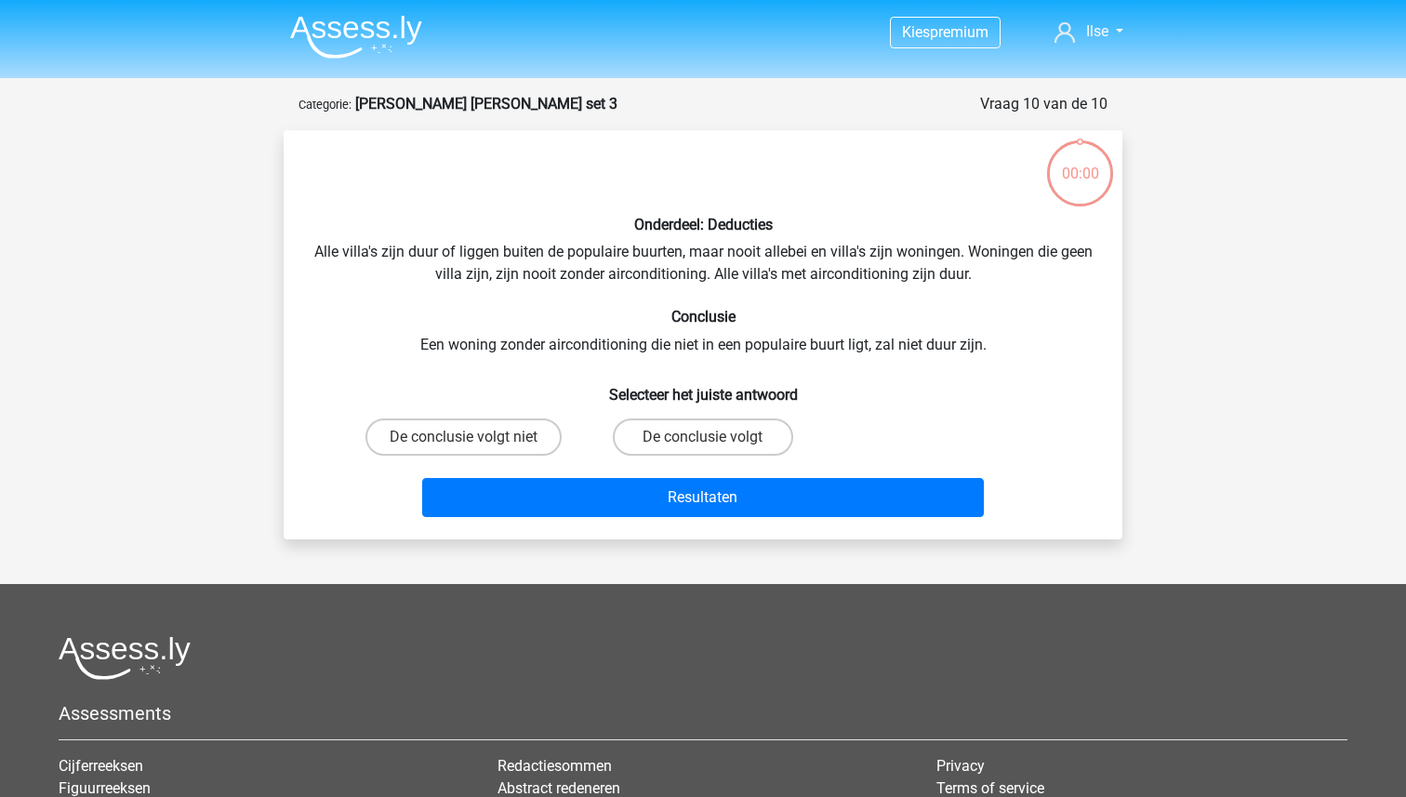
scroll to position [93, 0]
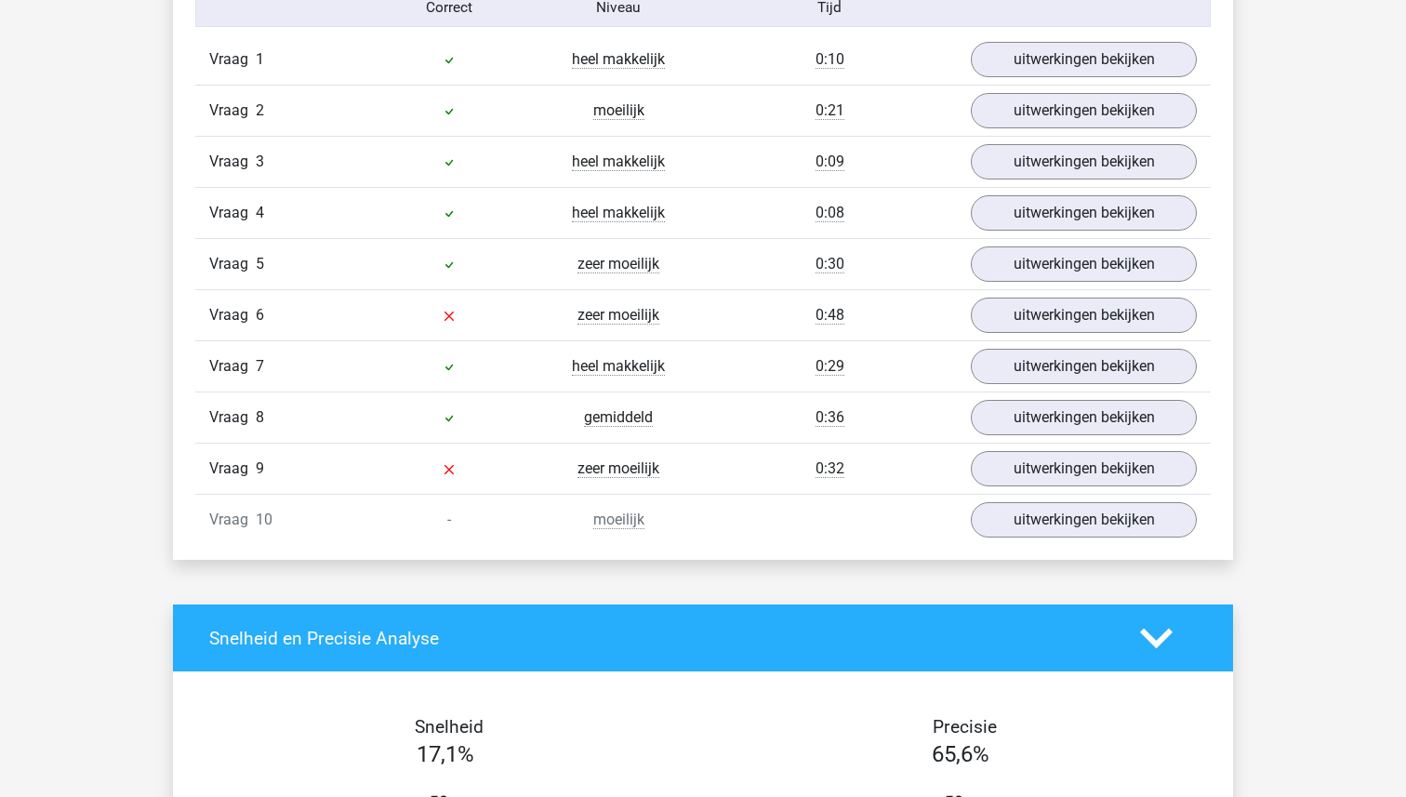
scroll to position [1578, 0]
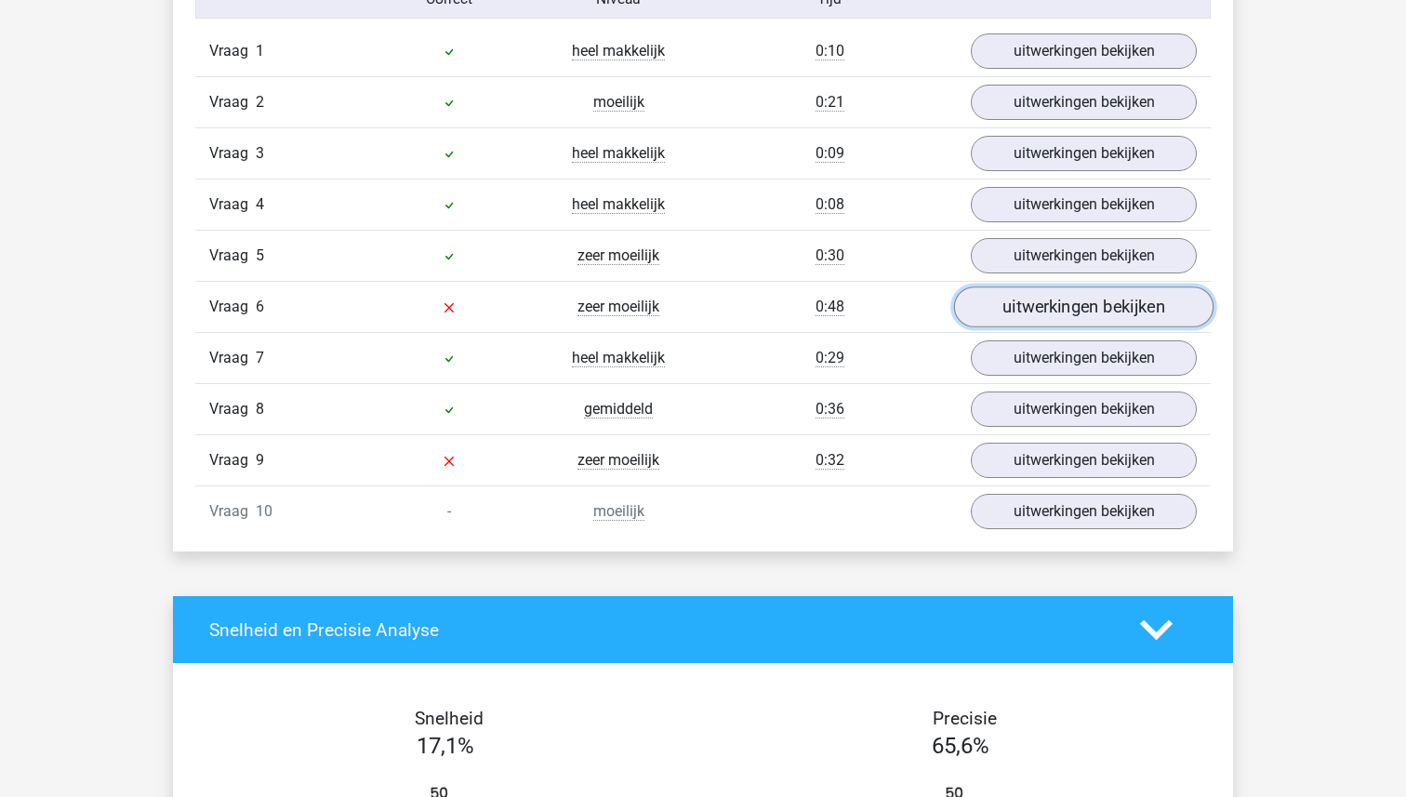
click at [1063, 310] on link "uitwerkingen bekijken" at bounding box center [1083, 307] width 259 height 41
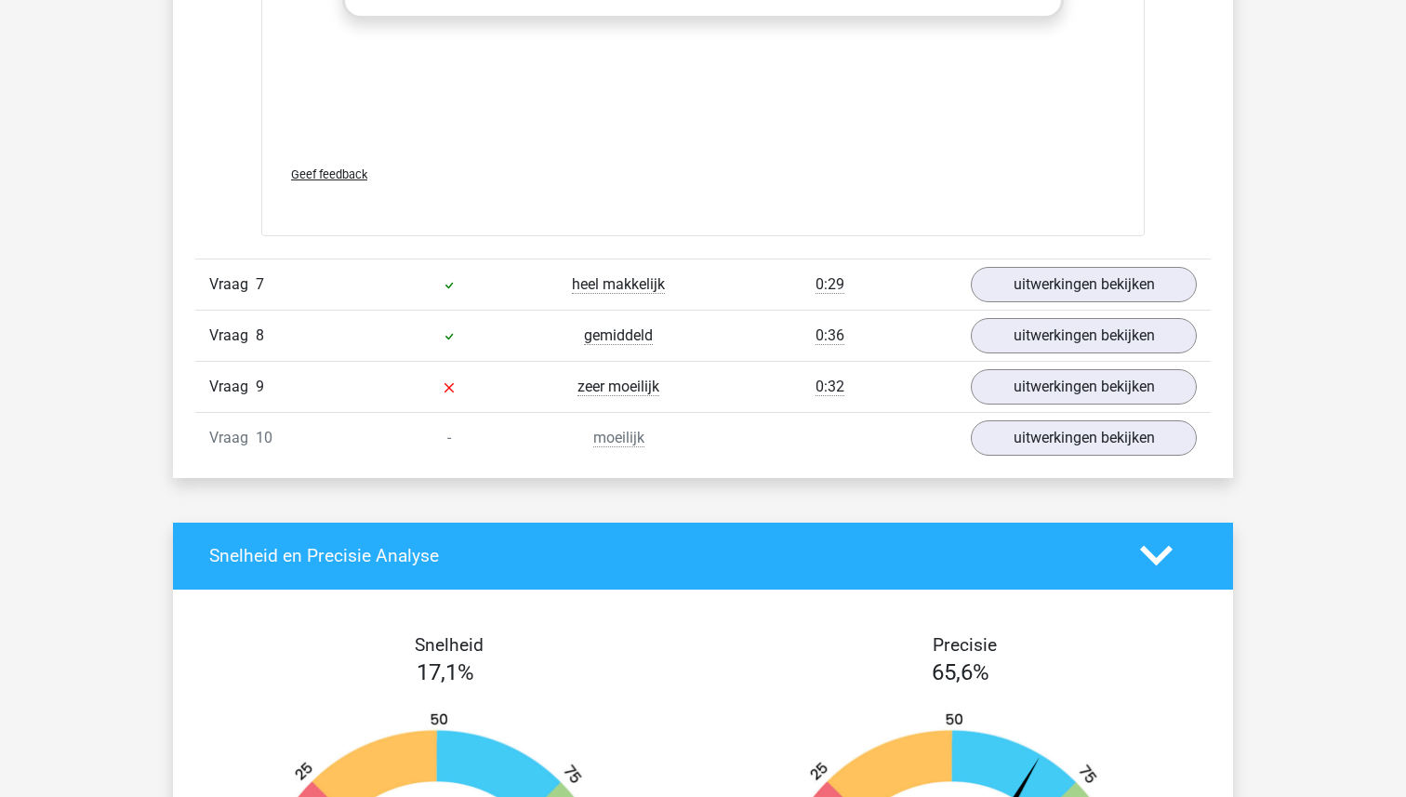
scroll to position [2673, 0]
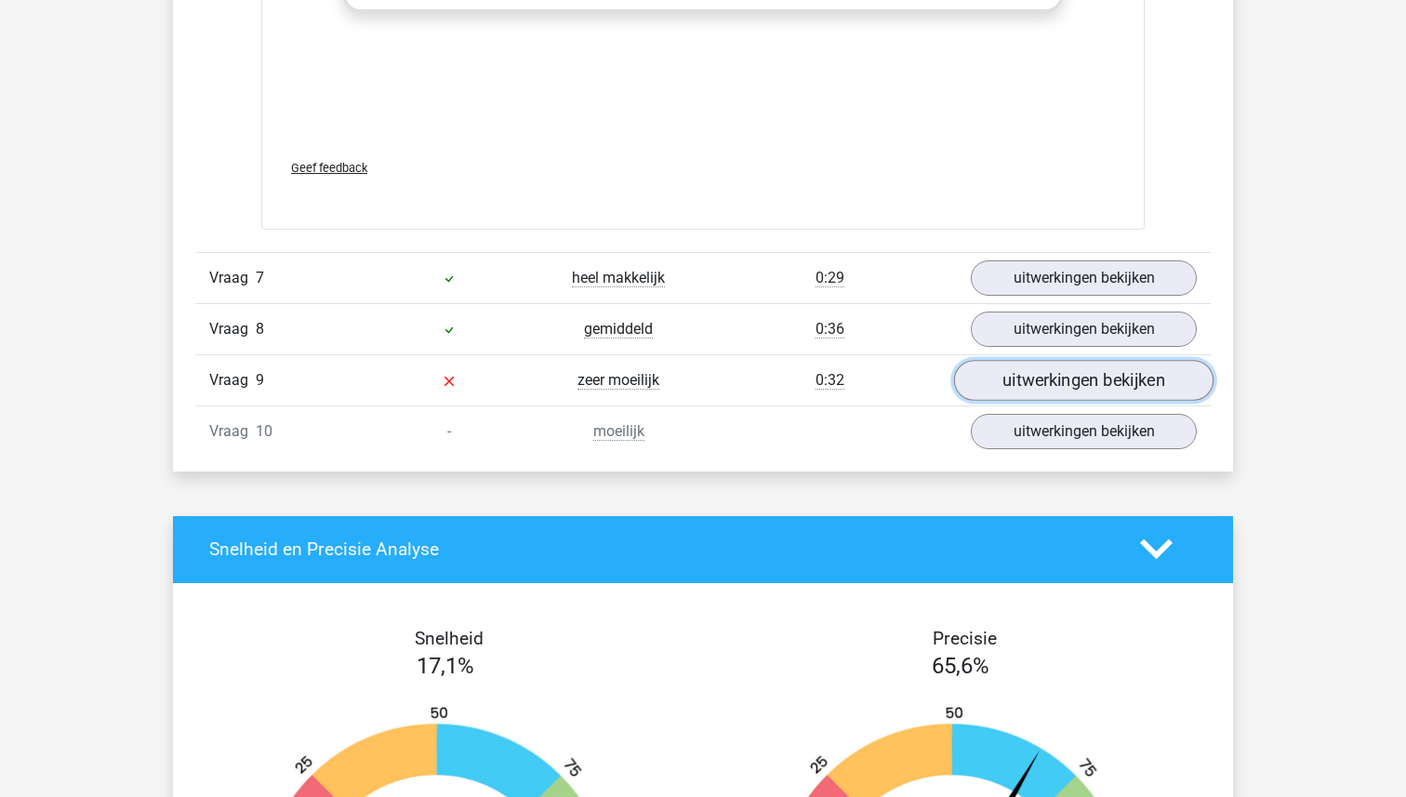
click at [1065, 384] on link "uitwerkingen bekijken" at bounding box center [1083, 380] width 259 height 41
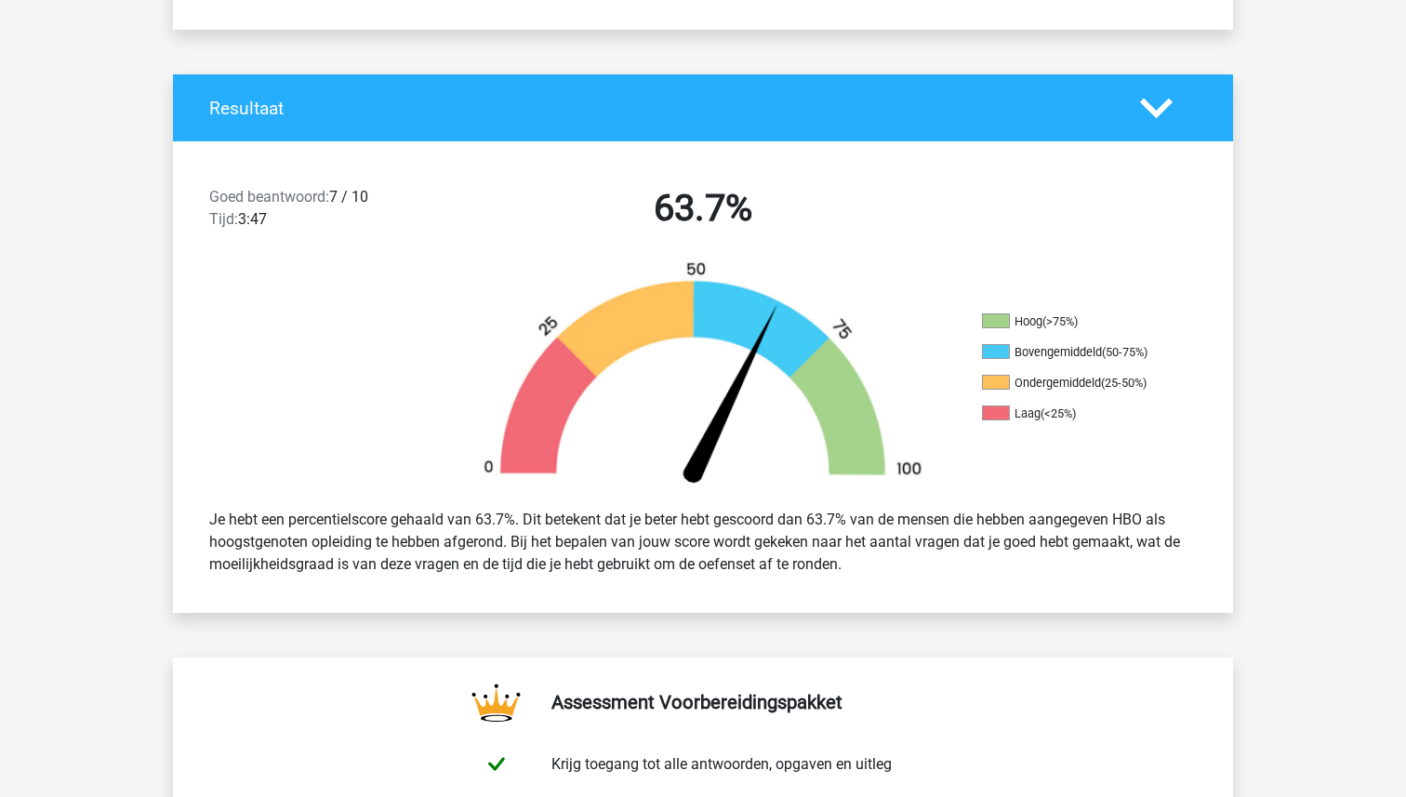
scroll to position [0, 0]
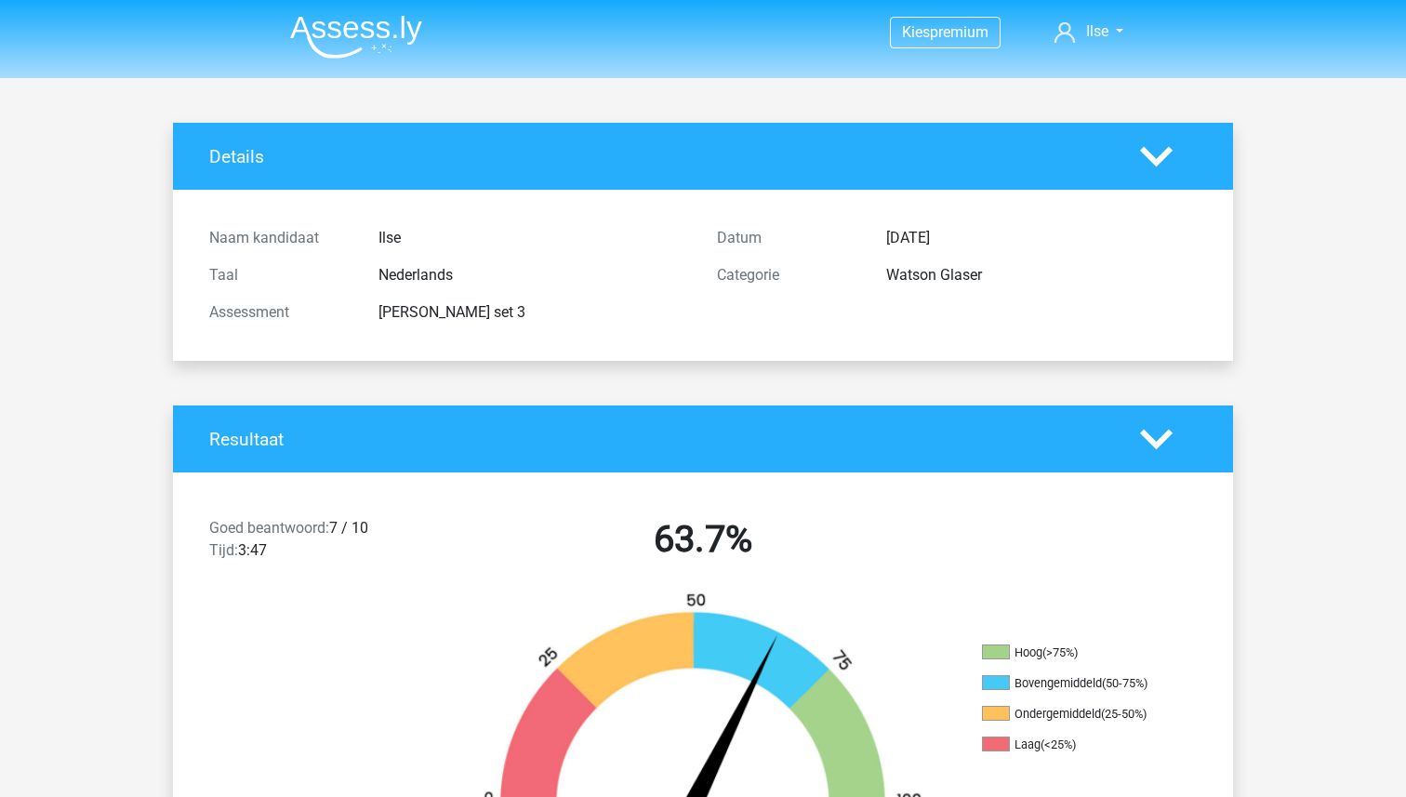
click at [331, 46] on img at bounding box center [356, 37] width 132 height 44
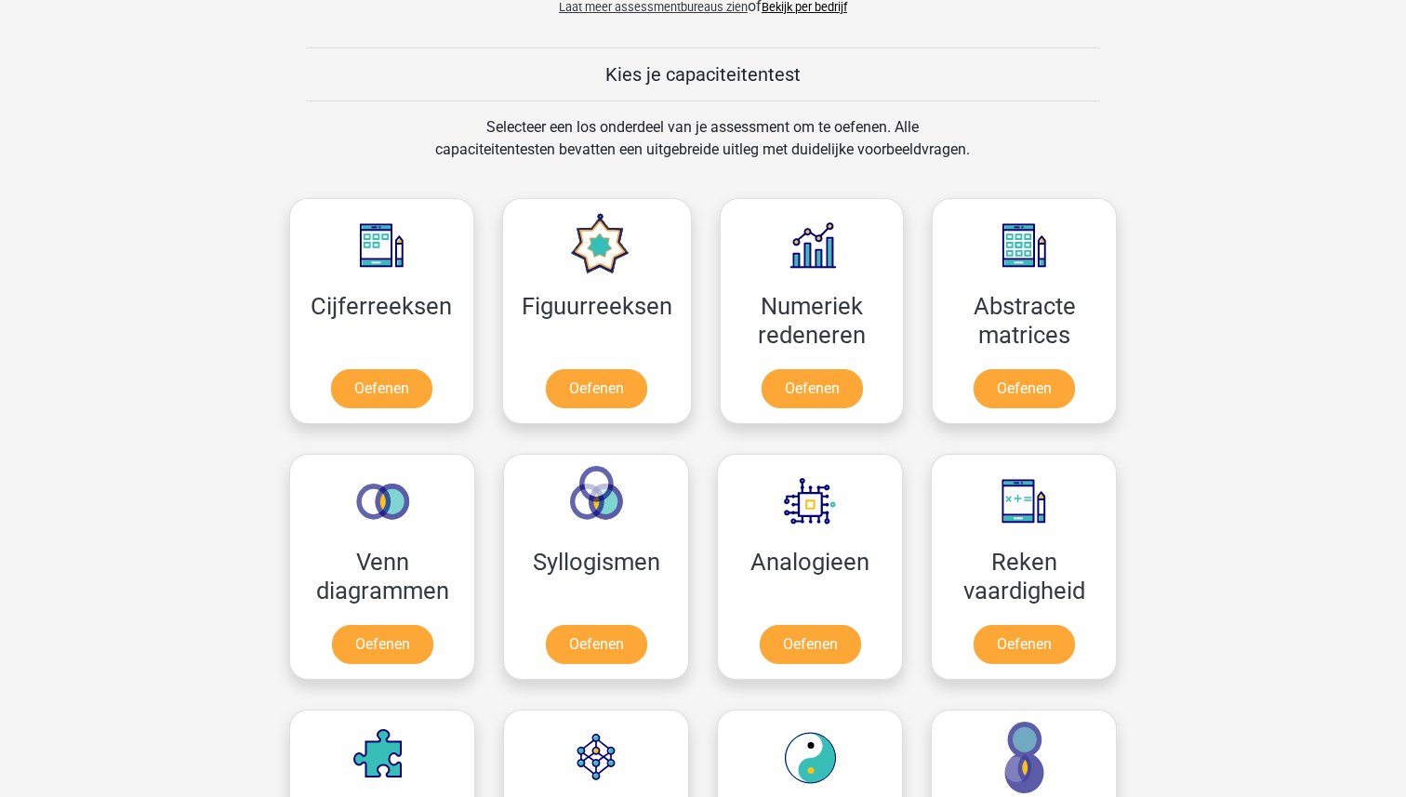
scroll to position [650, 0]
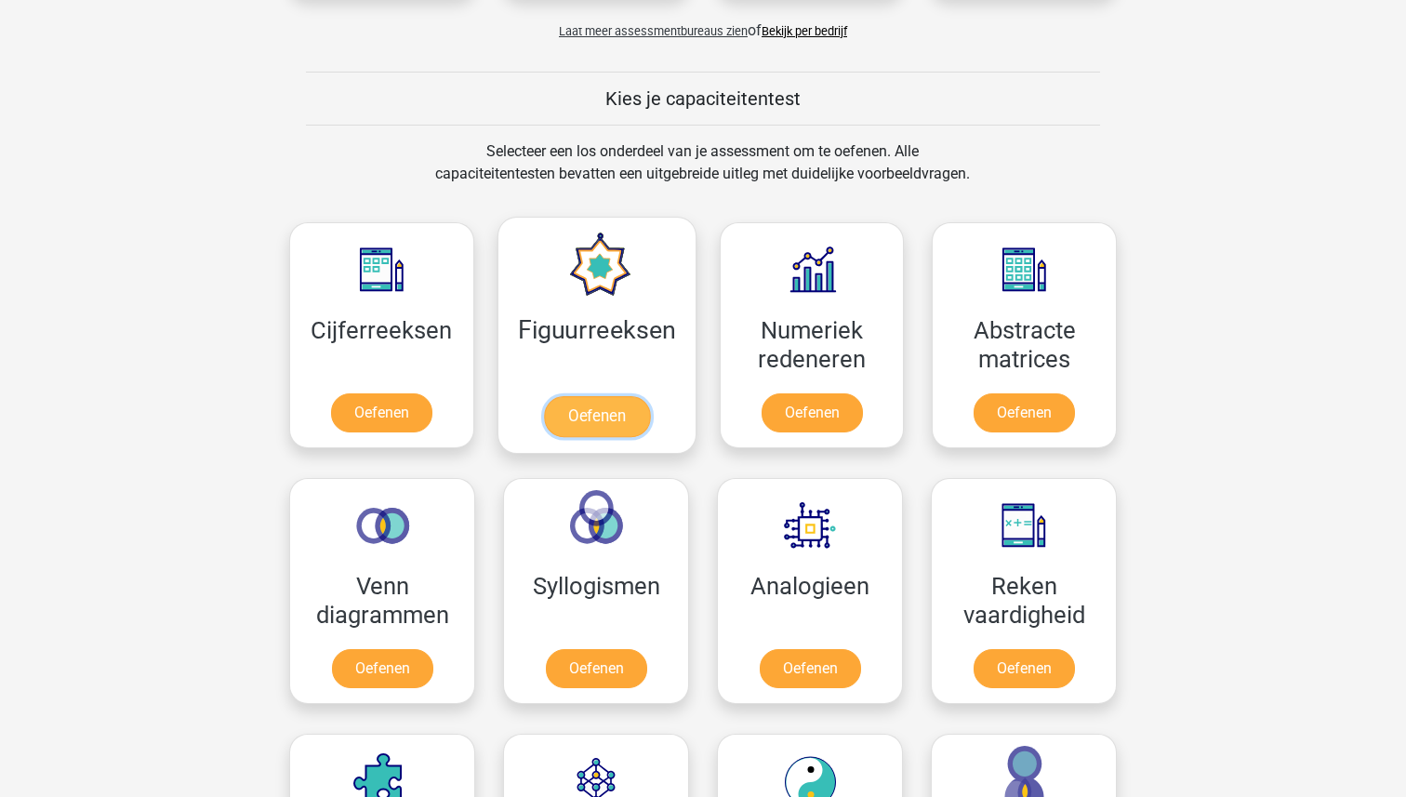
click at [597, 419] on link "Oefenen" at bounding box center [596, 416] width 106 height 41
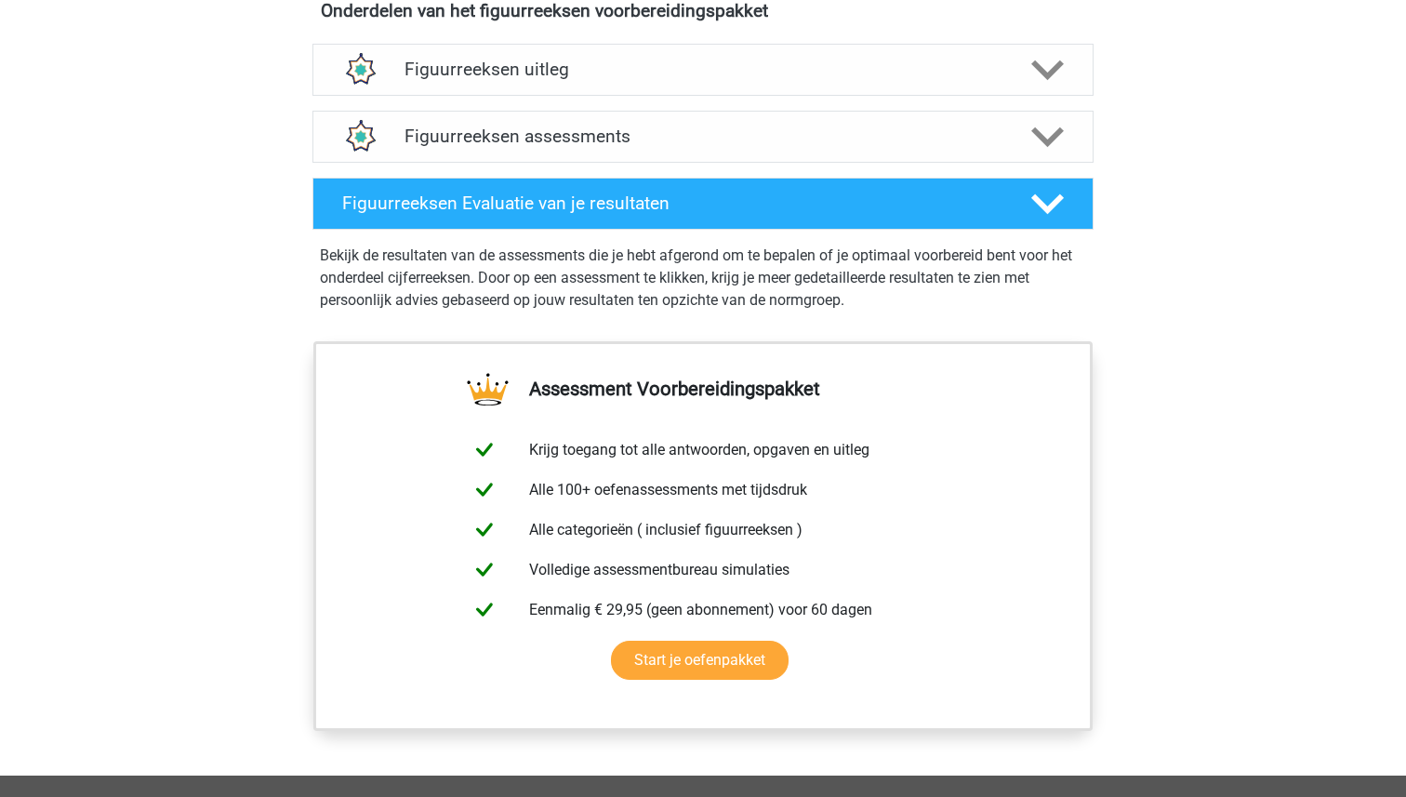
scroll to position [1154, 0]
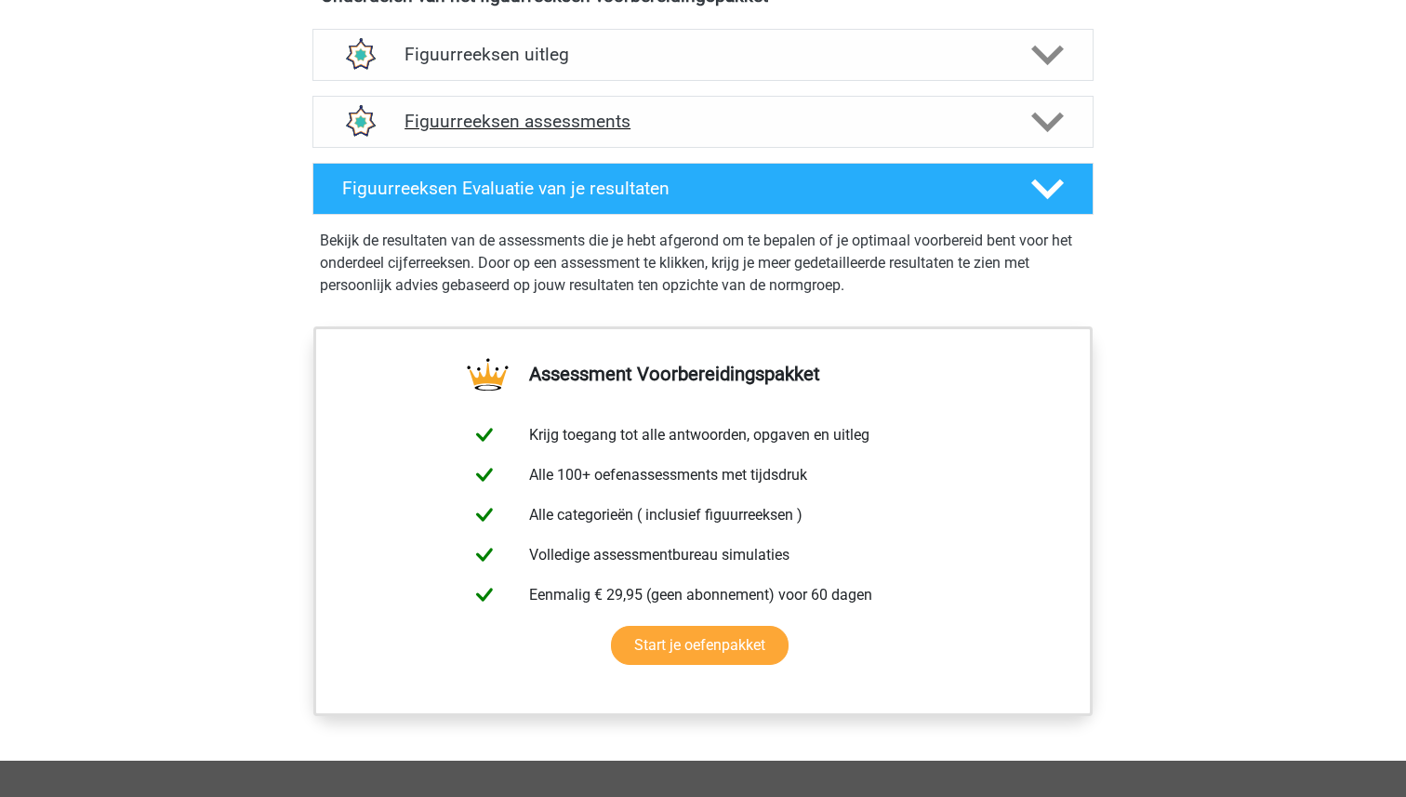
click at [614, 123] on h4 "Figuurreeksen assessments" at bounding box center [702, 121] width 597 height 21
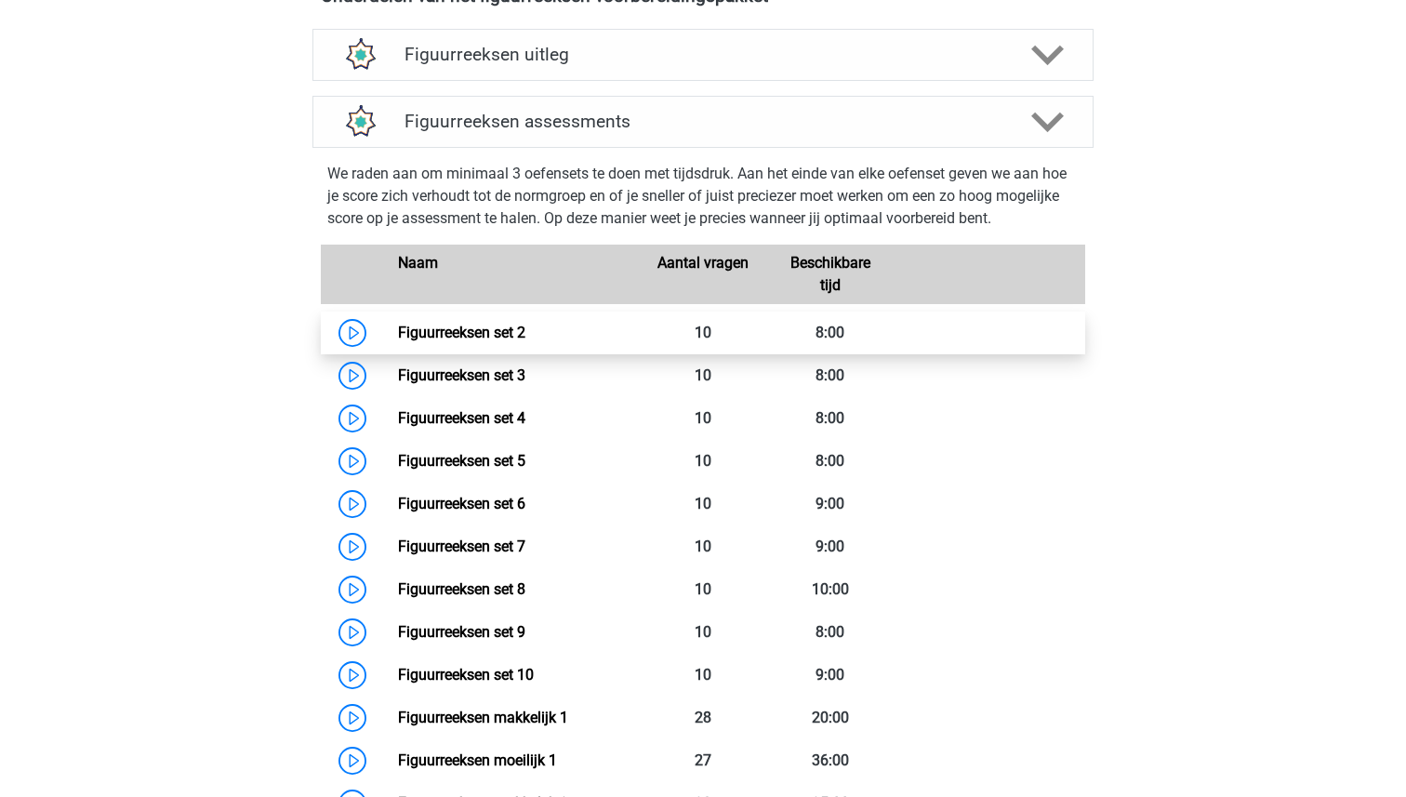
click at [459, 325] on link "Figuurreeksen set 2" at bounding box center [461, 332] width 127 height 18
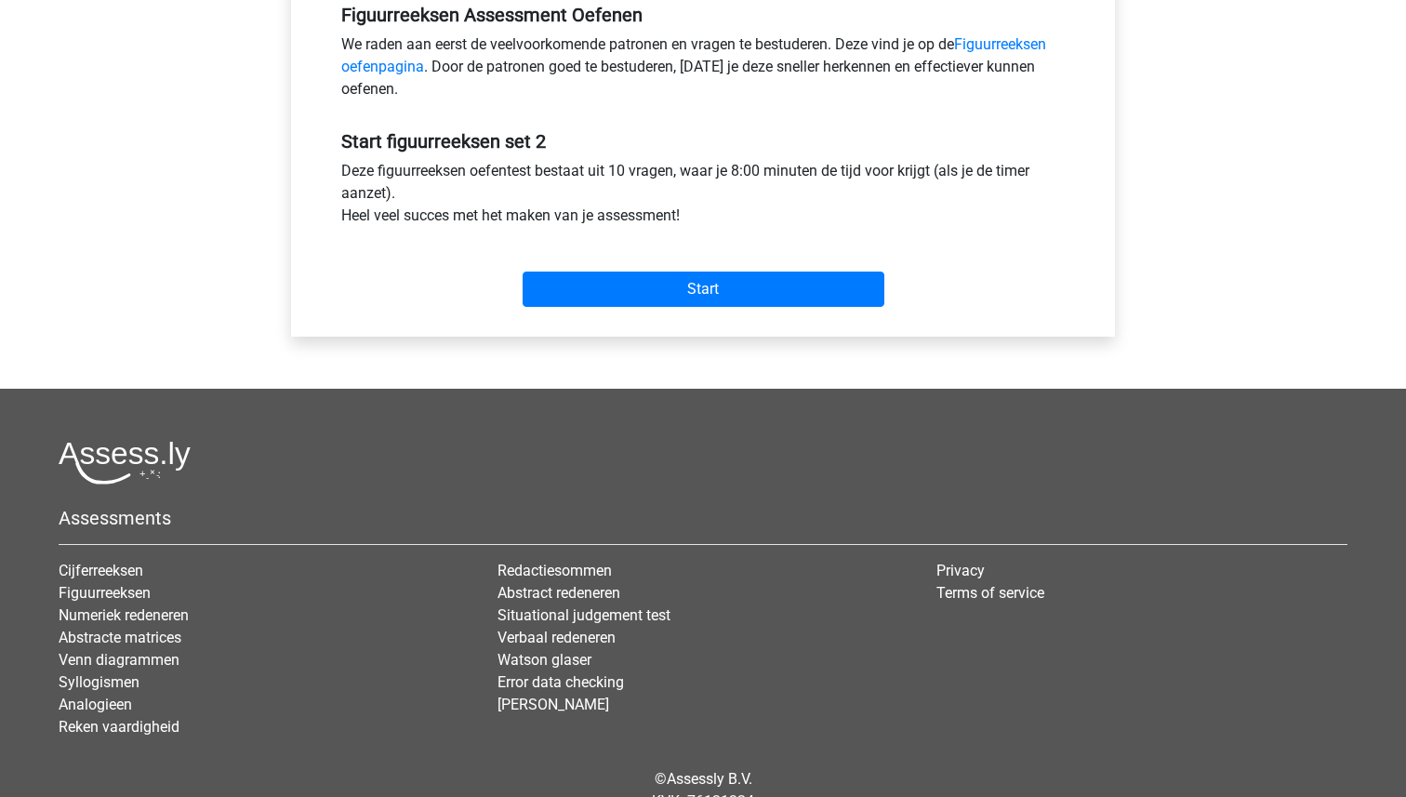
scroll to position [591, 0]
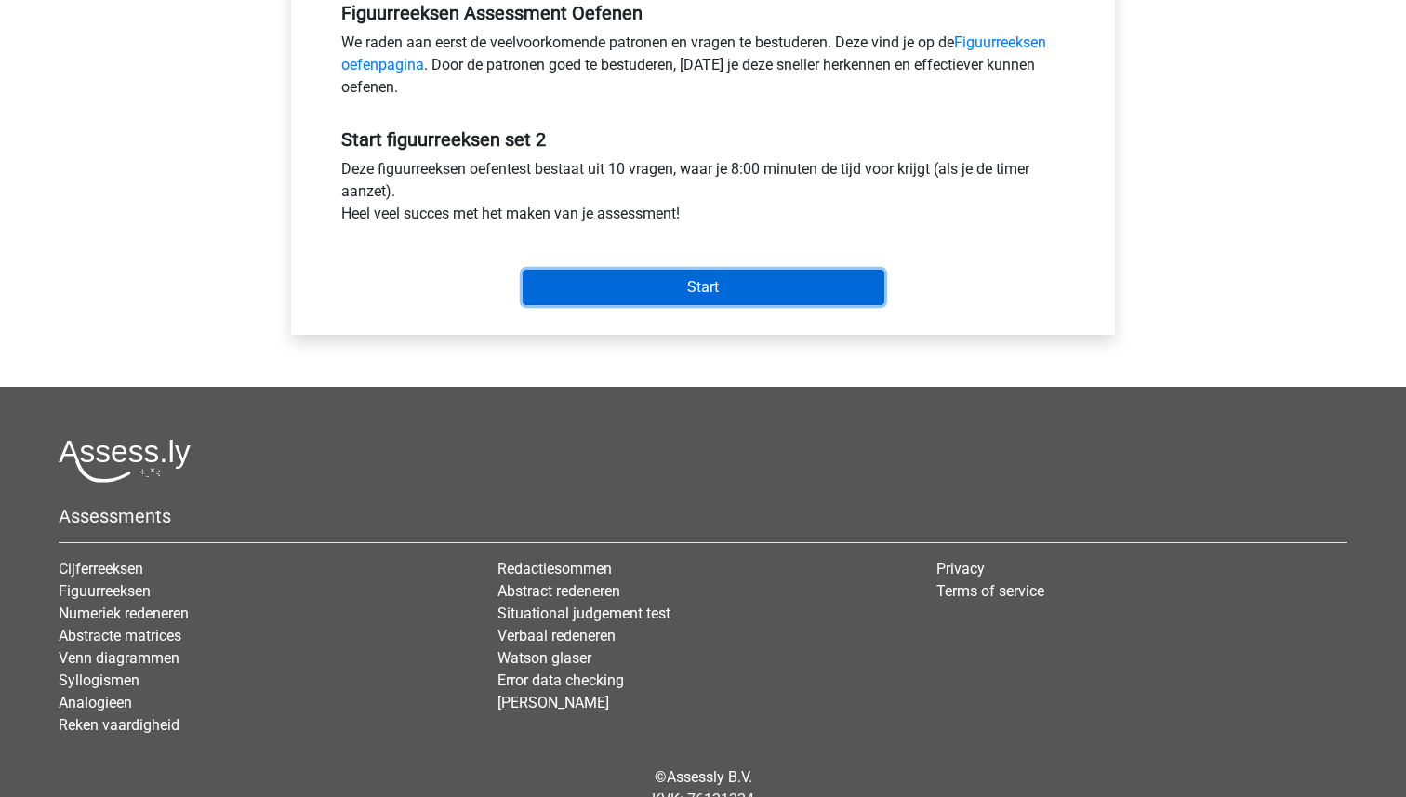
click at [709, 283] on input "Start" at bounding box center [703, 287] width 362 height 35
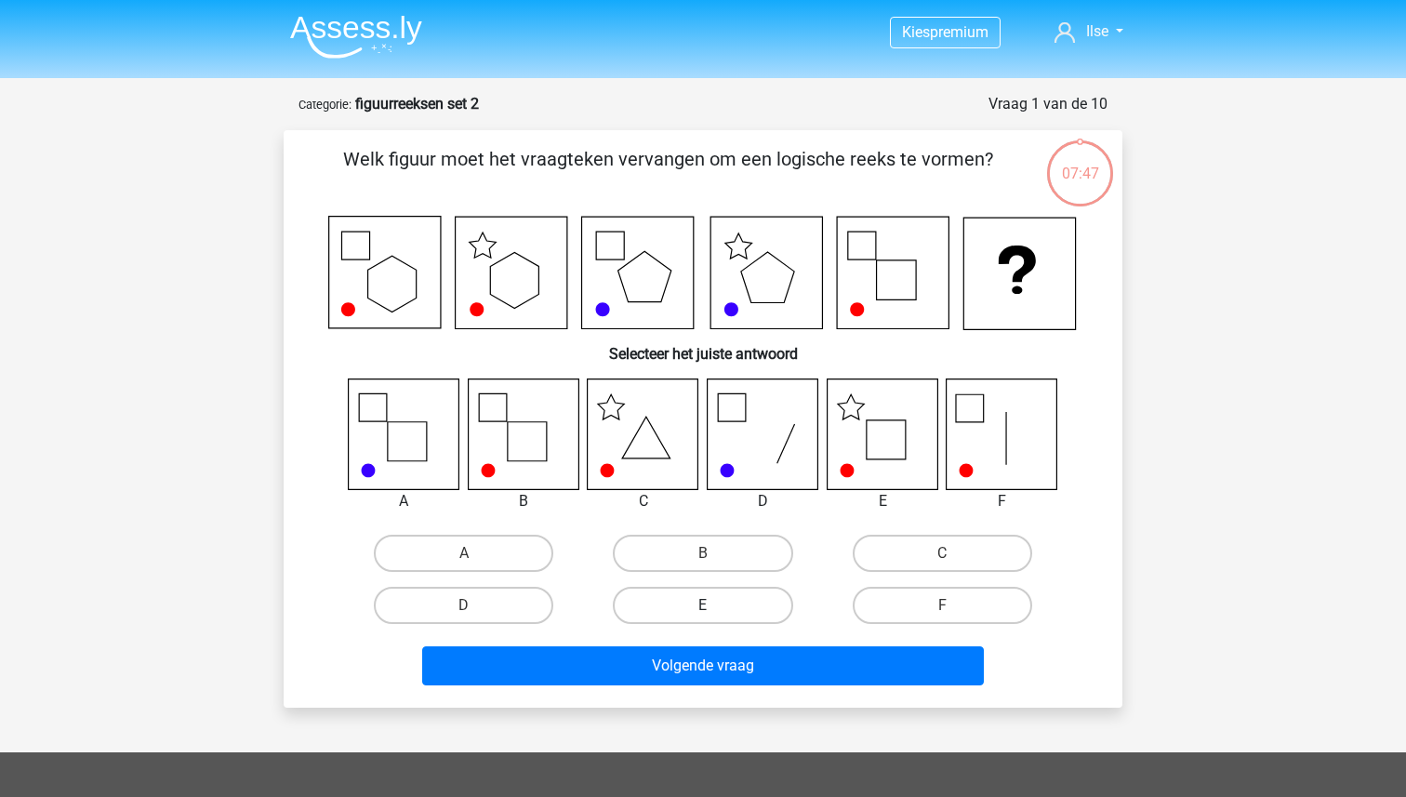
click at [678, 602] on label "E" at bounding box center [702, 605] width 179 height 37
click at [703, 605] on input "E" at bounding box center [709, 611] width 12 height 12
radio input "true"
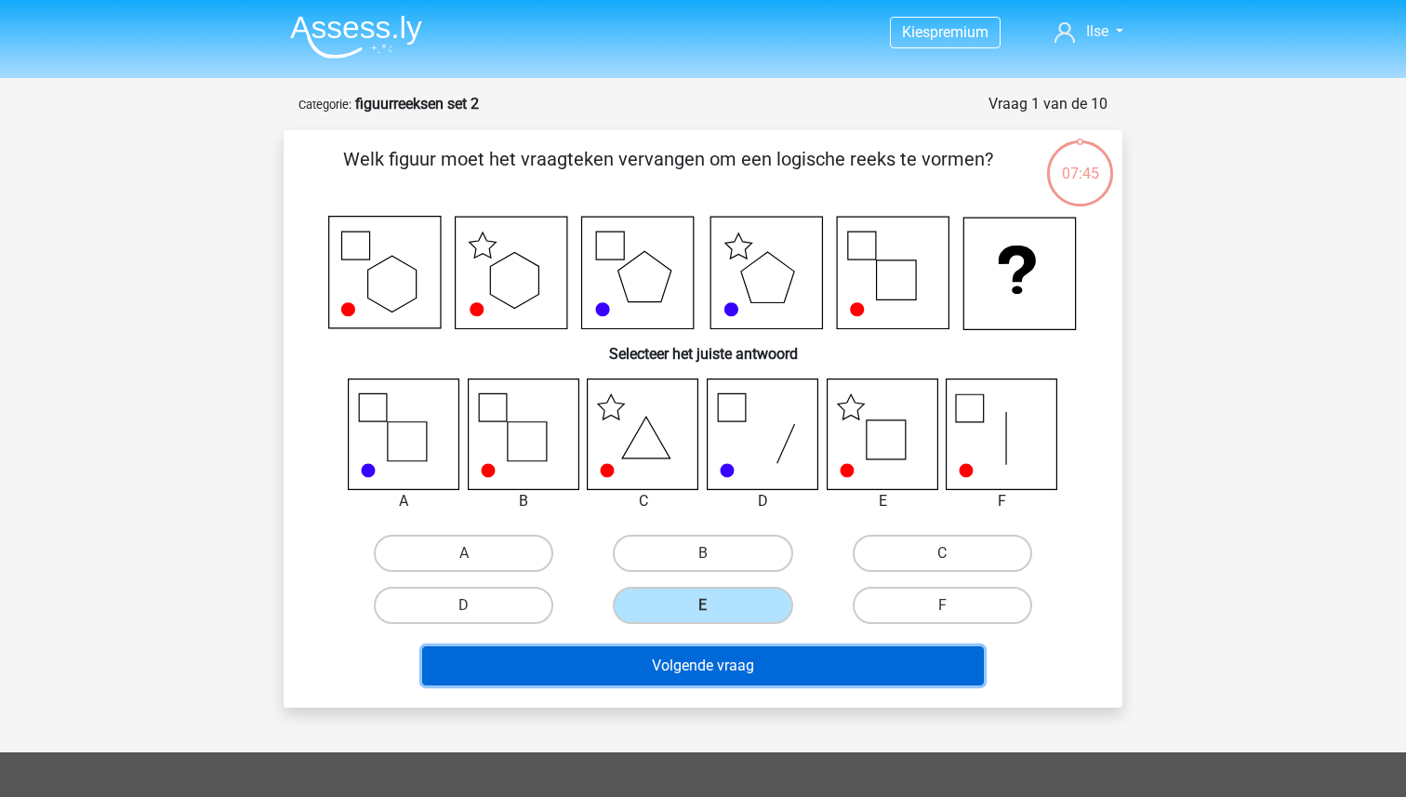
click at [690, 670] on button "Volgende vraag" at bounding box center [703, 665] width 562 height 39
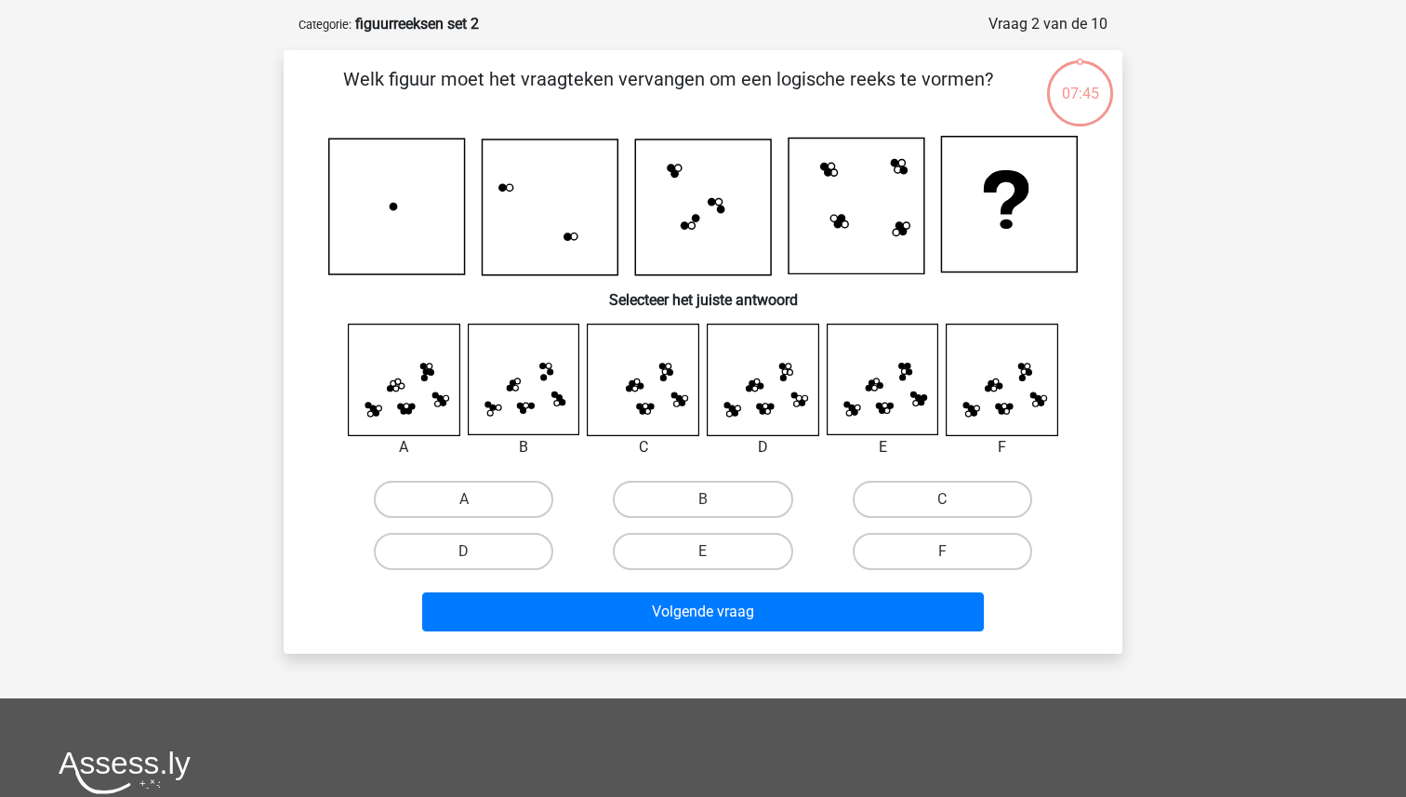
scroll to position [93, 0]
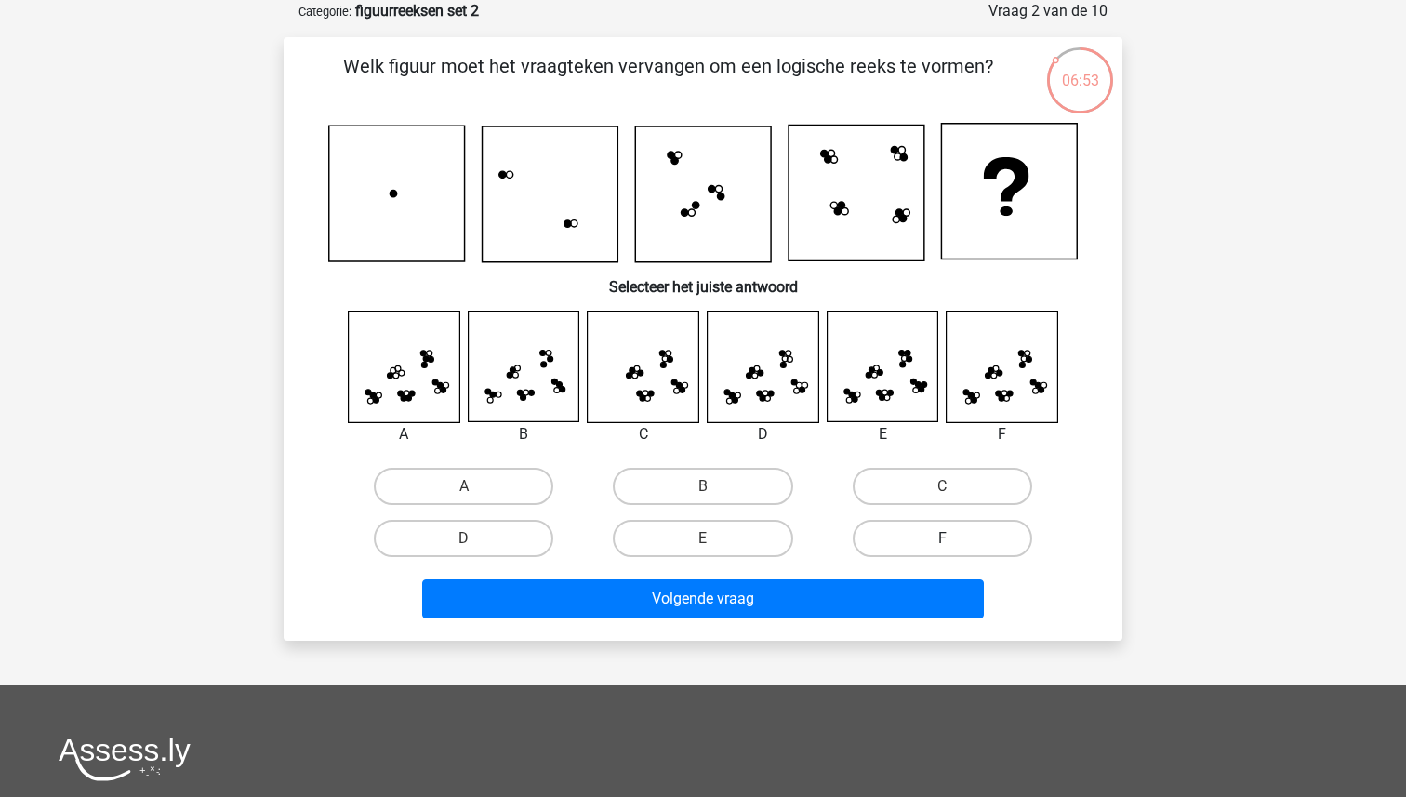
click at [922, 534] on label "F" at bounding box center [941, 538] width 179 height 37
click at [942, 538] on input "F" at bounding box center [948, 544] width 12 height 12
radio input "true"
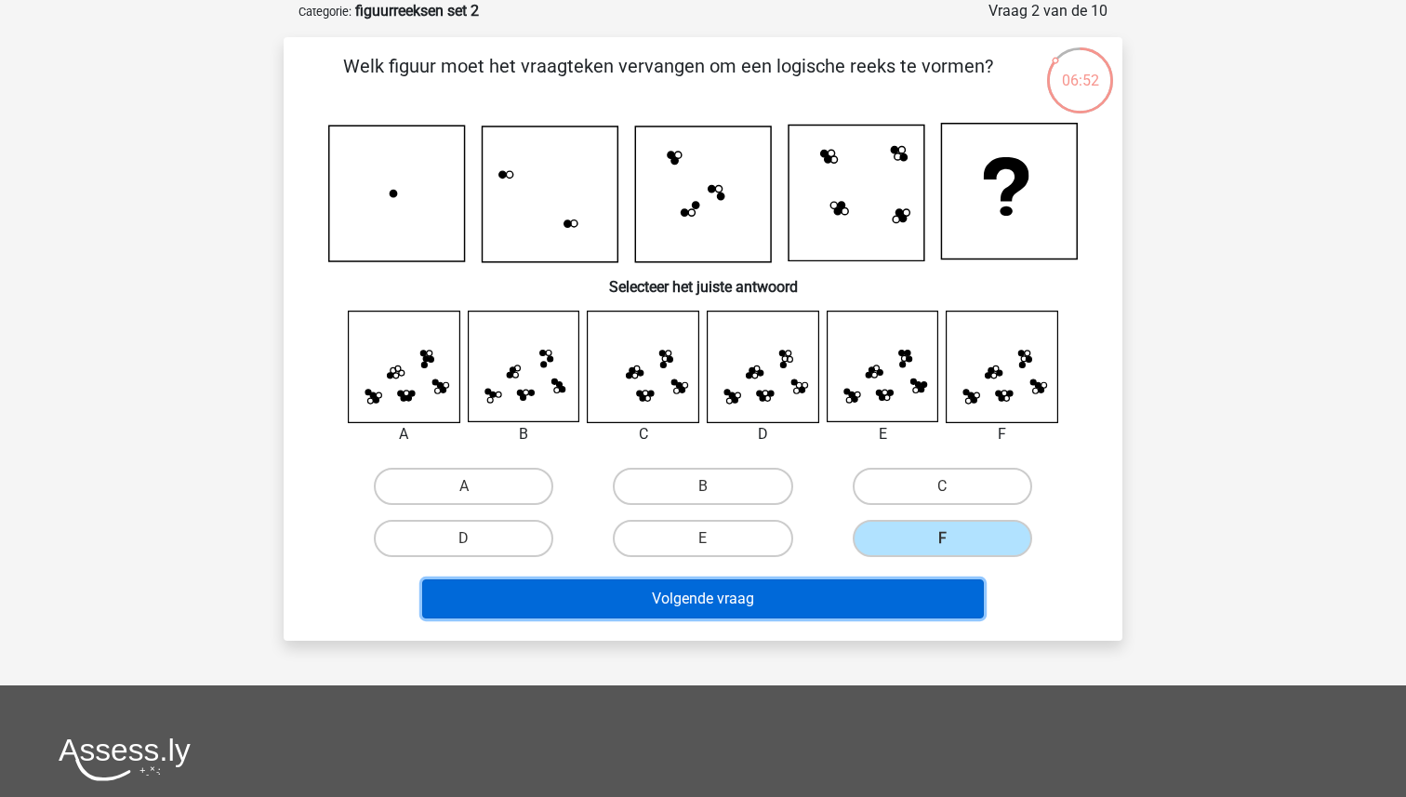
click at [795, 606] on button "Volgende vraag" at bounding box center [703, 598] width 562 height 39
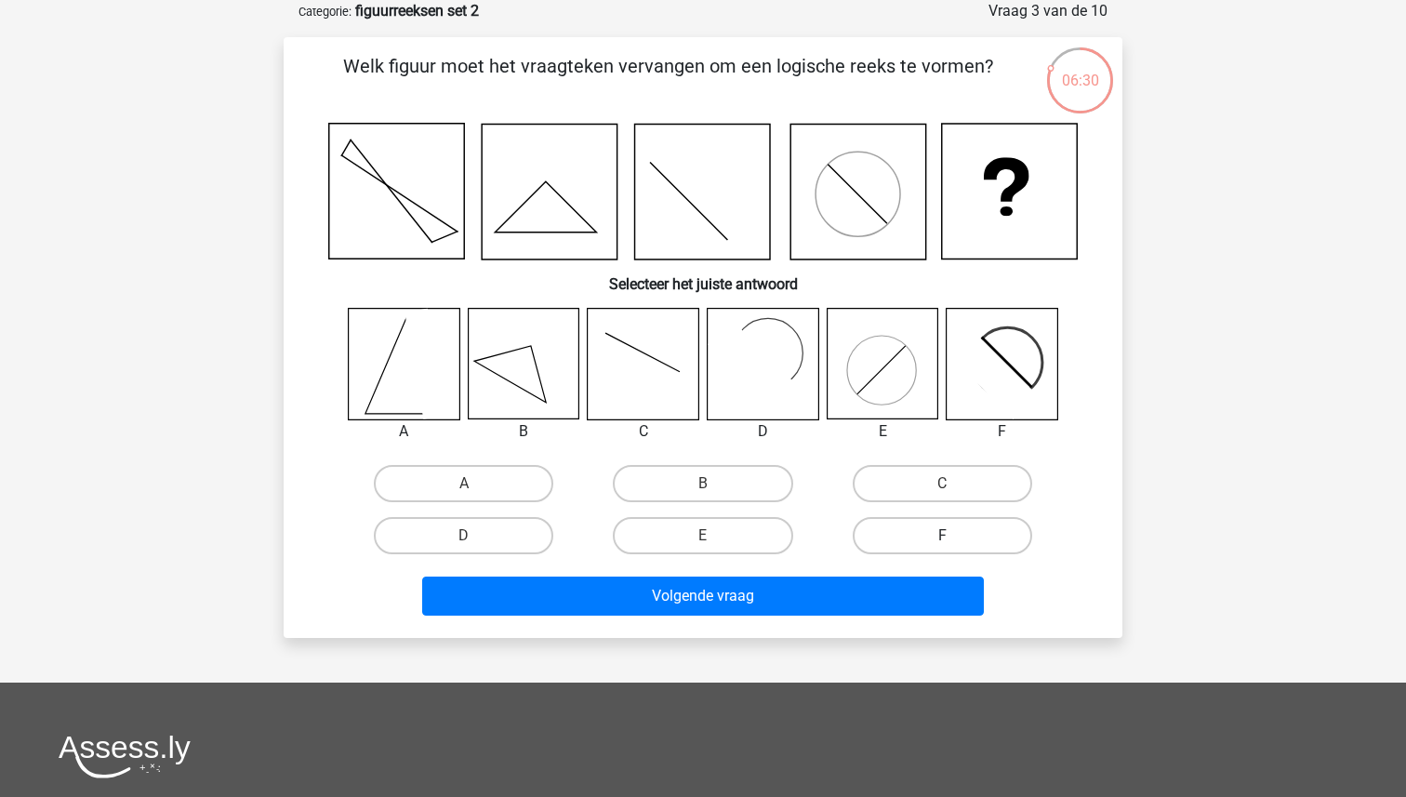
click at [924, 534] on label "F" at bounding box center [941, 535] width 179 height 37
click at [942, 535] on input "F" at bounding box center [948, 541] width 12 height 12
radio input "true"
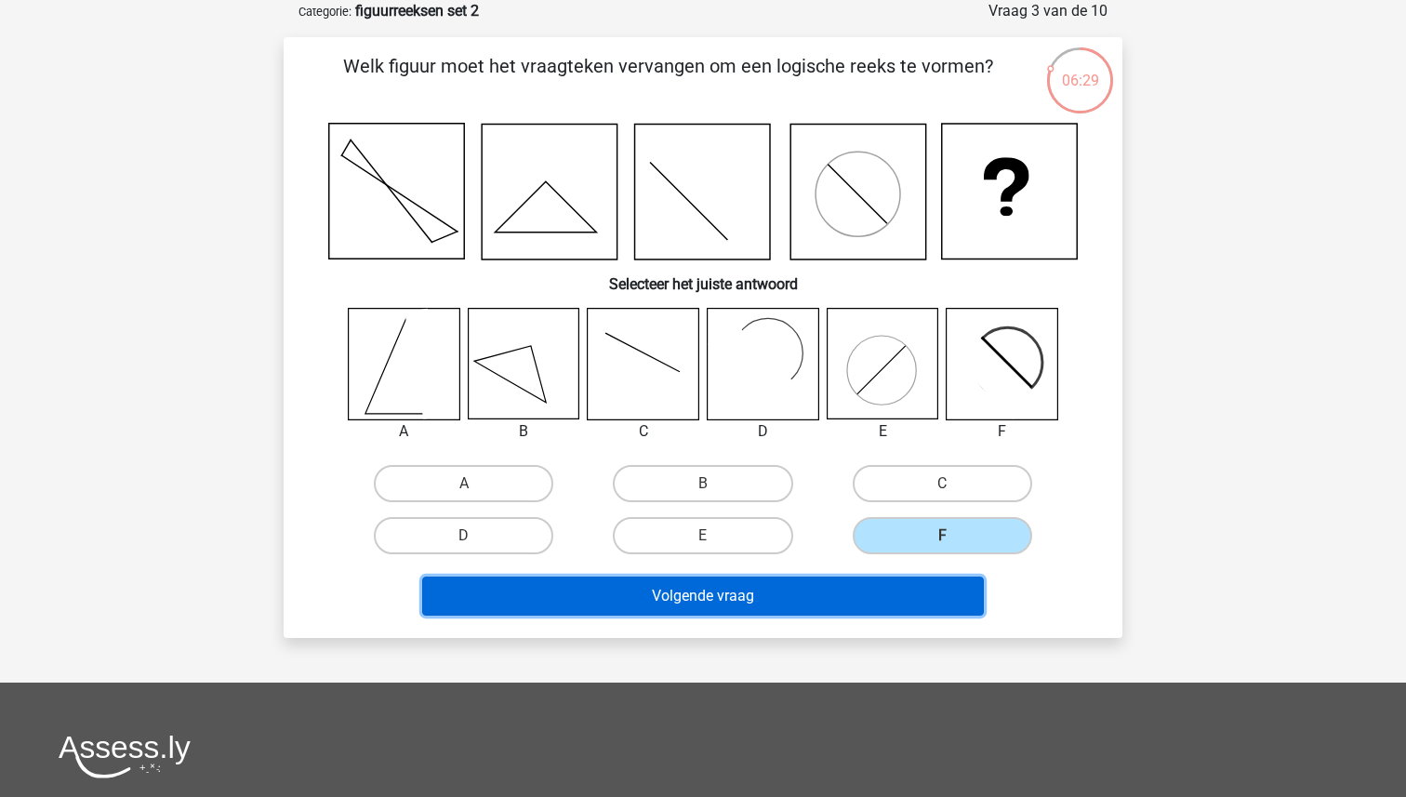
click at [784, 589] on button "Volgende vraag" at bounding box center [703, 595] width 562 height 39
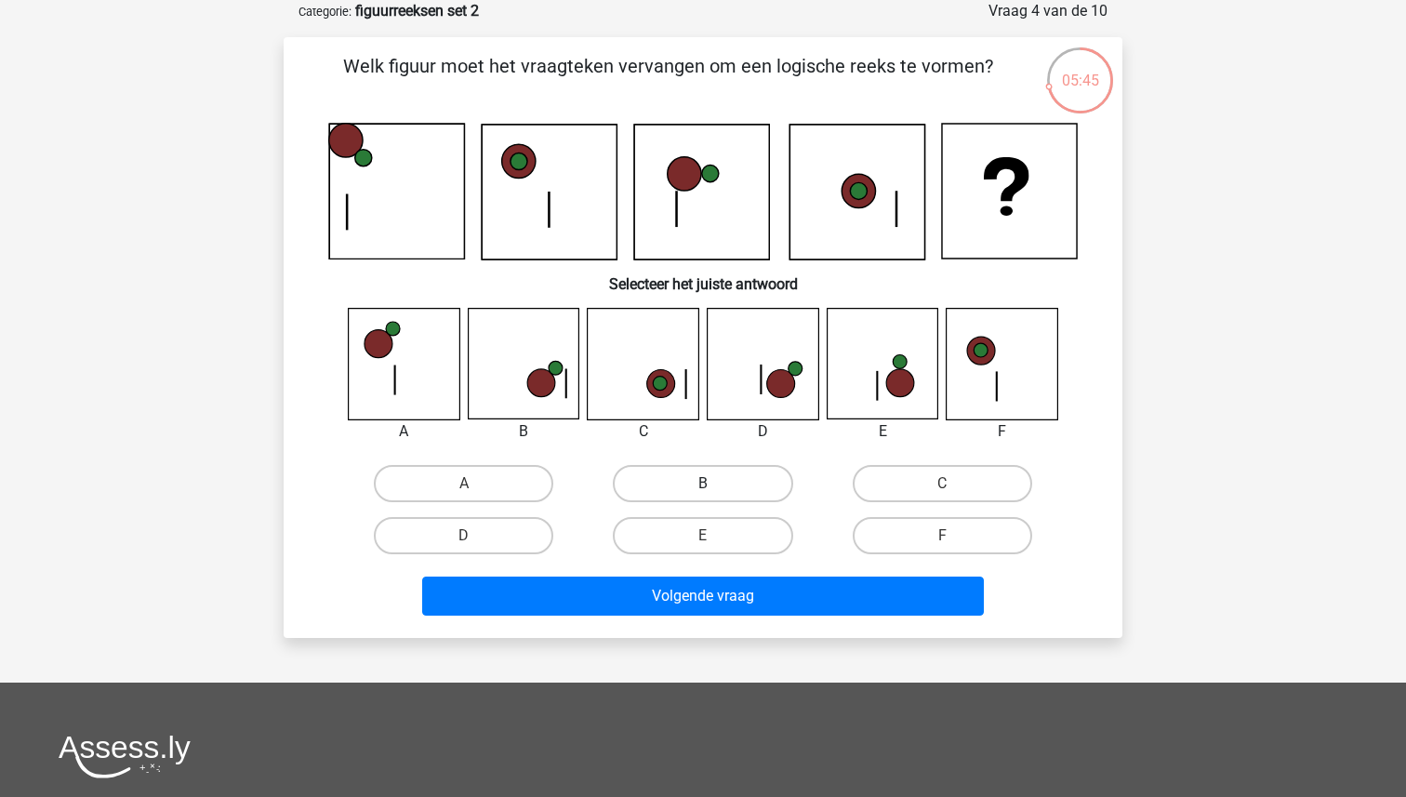
click at [695, 482] on label "B" at bounding box center [702, 483] width 179 height 37
click at [703, 483] on input "B" at bounding box center [709, 489] width 12 height 12
radio input "true"
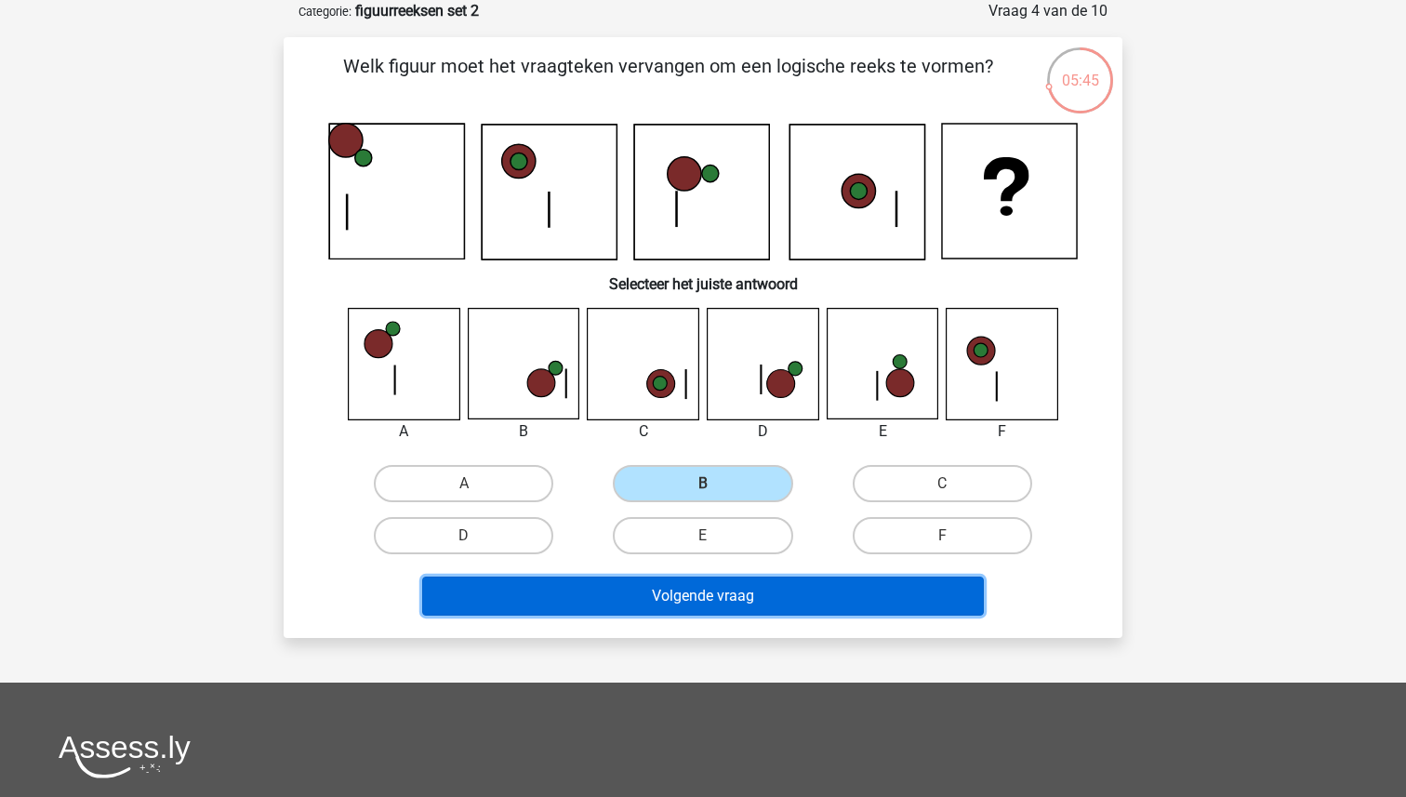
click at [704, 610] on button "Volgende vraag" at bounding box center [703, 595] width 562 height 39
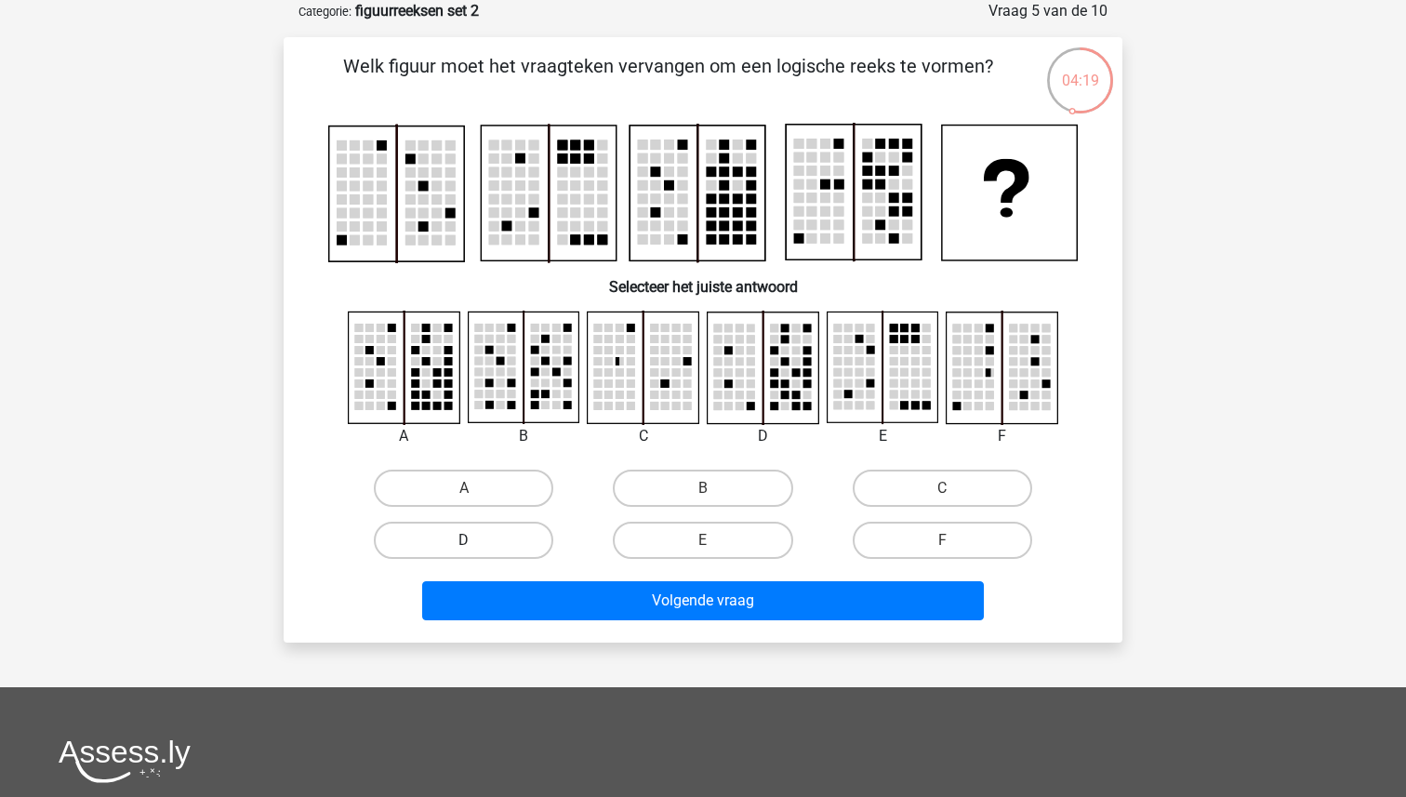
click at [421, 531] on label "D" at bounding box center [463, 539] width 179 height 37
click at [464, 540] on input "D" at bounding box center [470, 546] width 12 height 12
radio input "true"
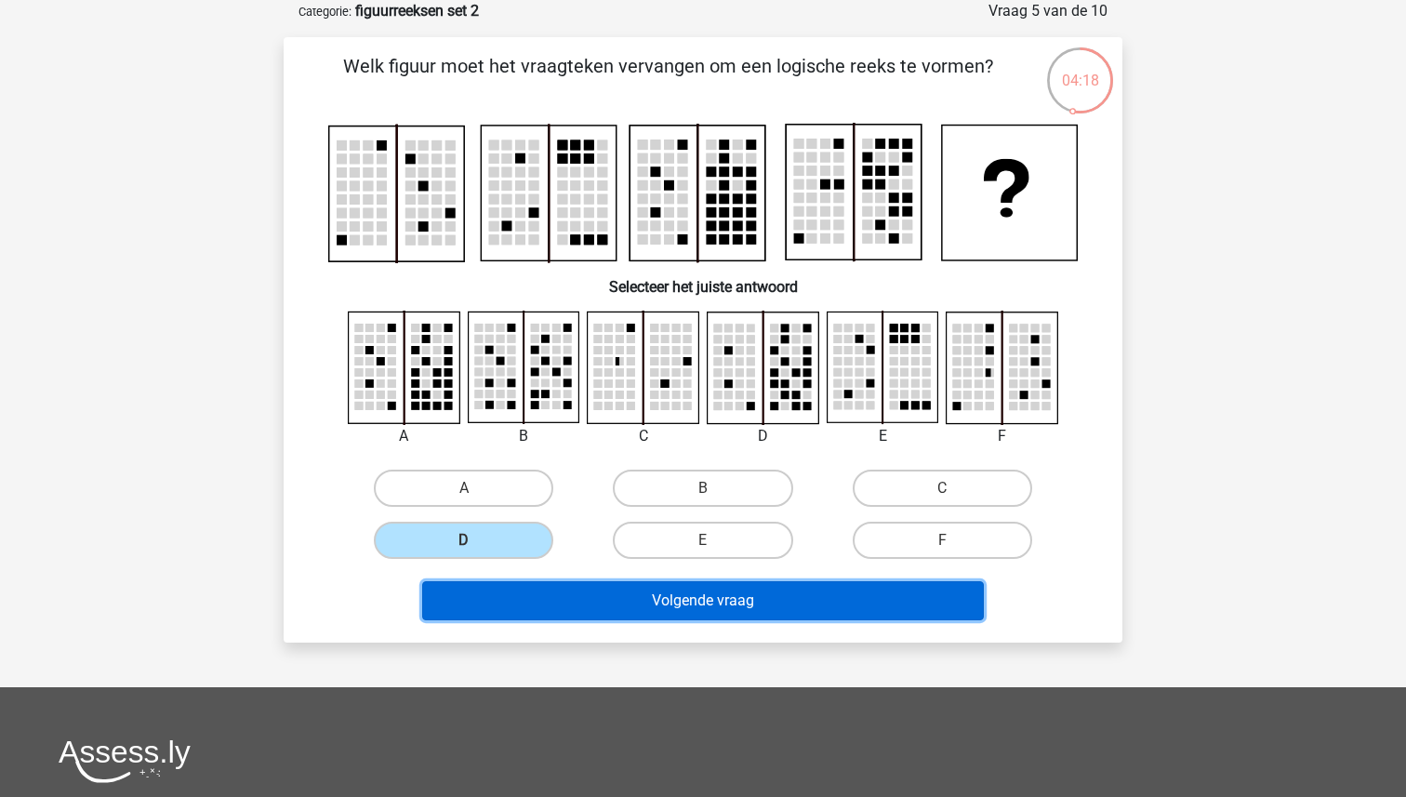
click at [636, 590] on button "Volgende vraag" at bounding box center [703, 600] width 562 height 39
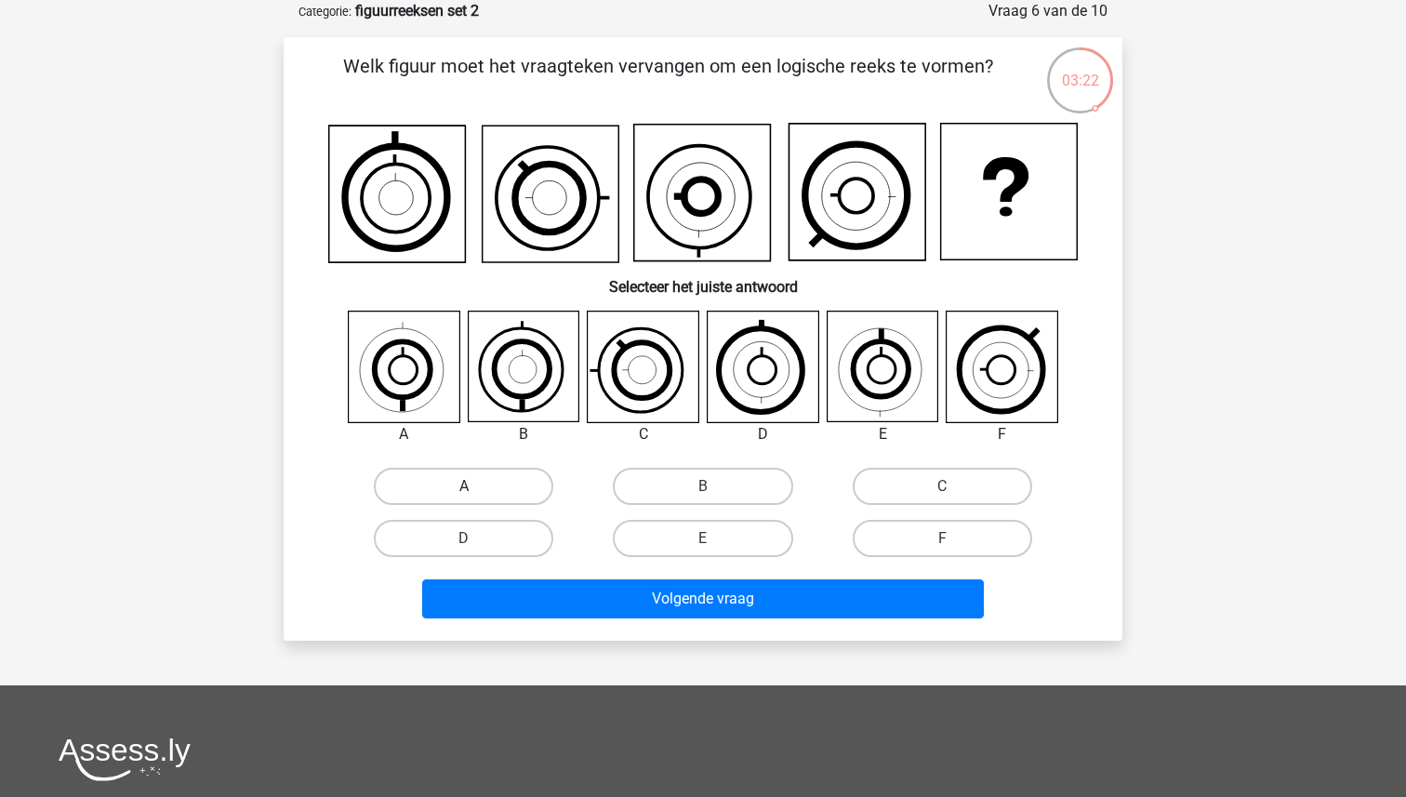
click at [487, 478] on label "A" at bounding box center [463, 486] width 179 height 37
click at [476, 486] on input "A" at bounding box center [470, 492] width 12 height 12
radio input "true"
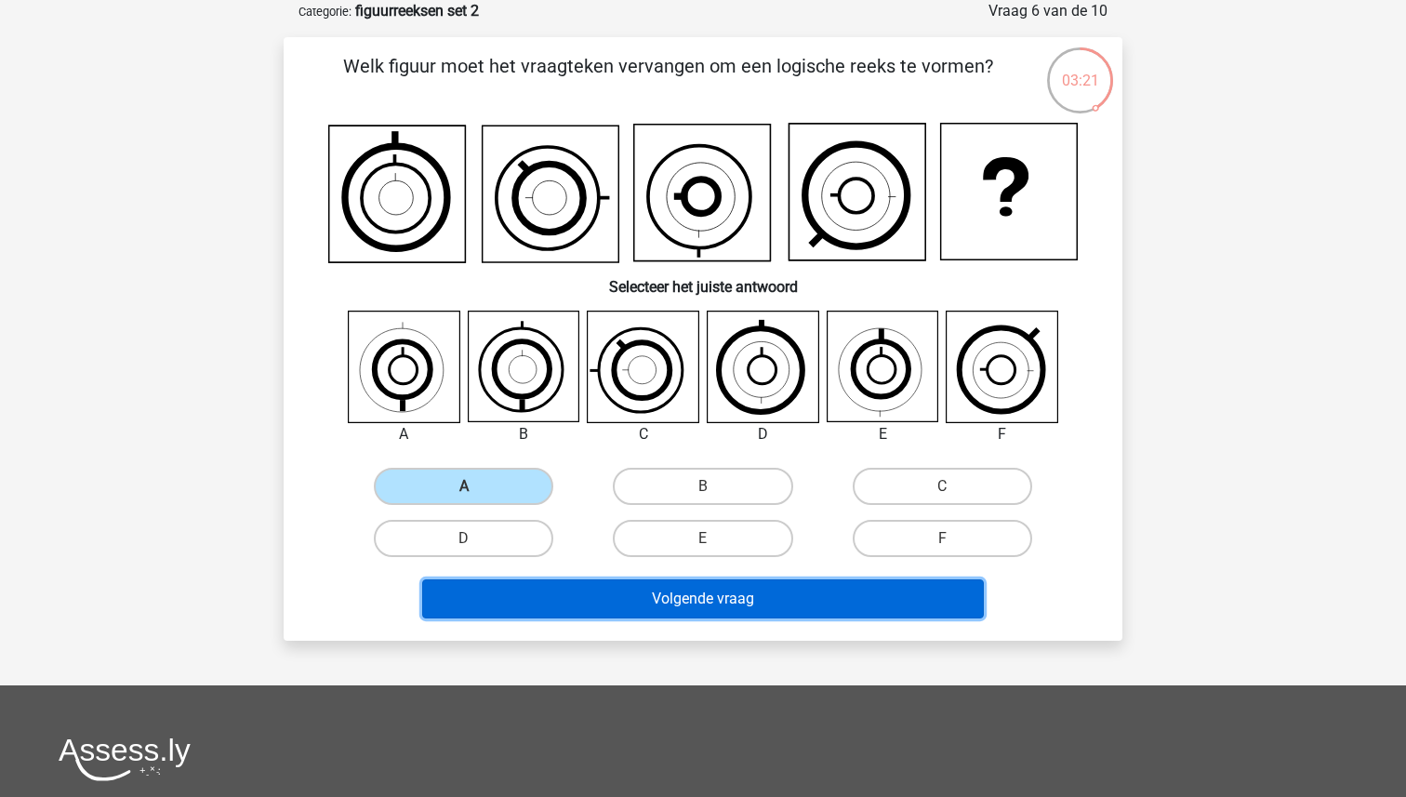
click at [733, 601] on button "Volgende vraag" at bounding box center [703, 598] width 562 height 39
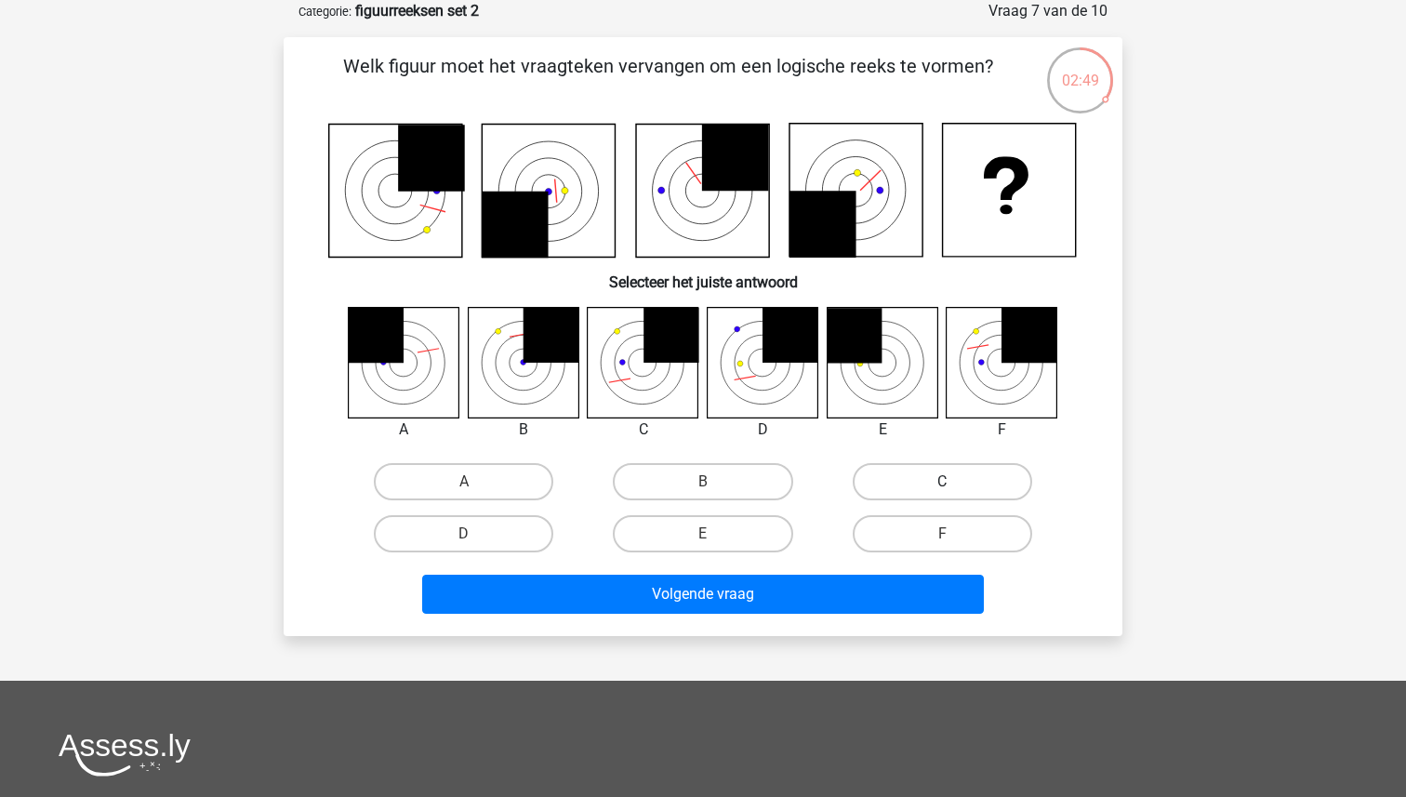
click at [927, 482] on label "C" at bounding box center [941, 481] width 179 height 37
click at [942, 482] on input "C" at bounding box center [948, 488] width 12 height 12
radio input "true"
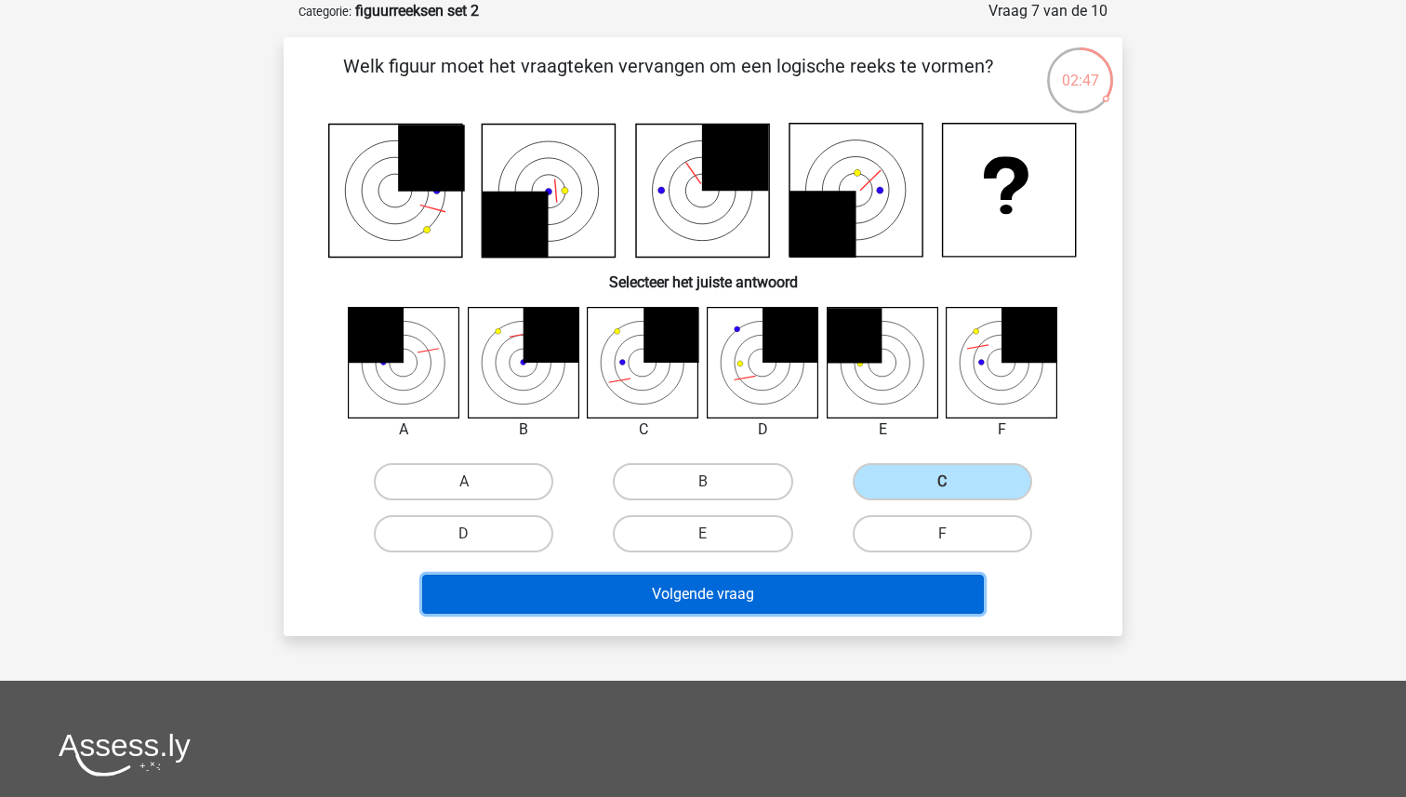
click at [769, 598] on button "Volgende vraag" at bounding box center [703, 593] width 562 height 39
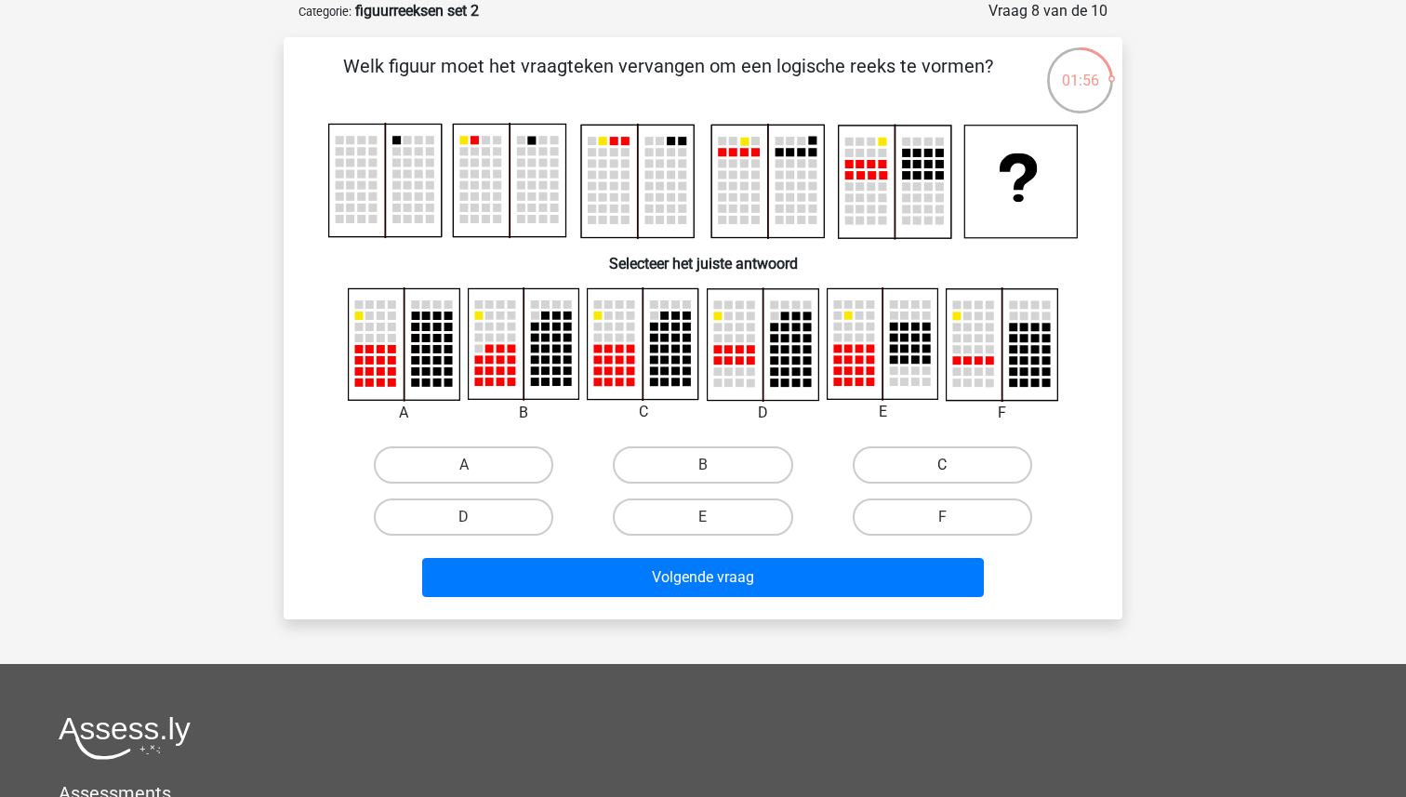
click at [917, 459] on label "C" at bounding box center [941, 464] width 179 height 37
click at [942, 465] on input "C" at bounding box center [948, 471] width 12 height 12
radio input "true"
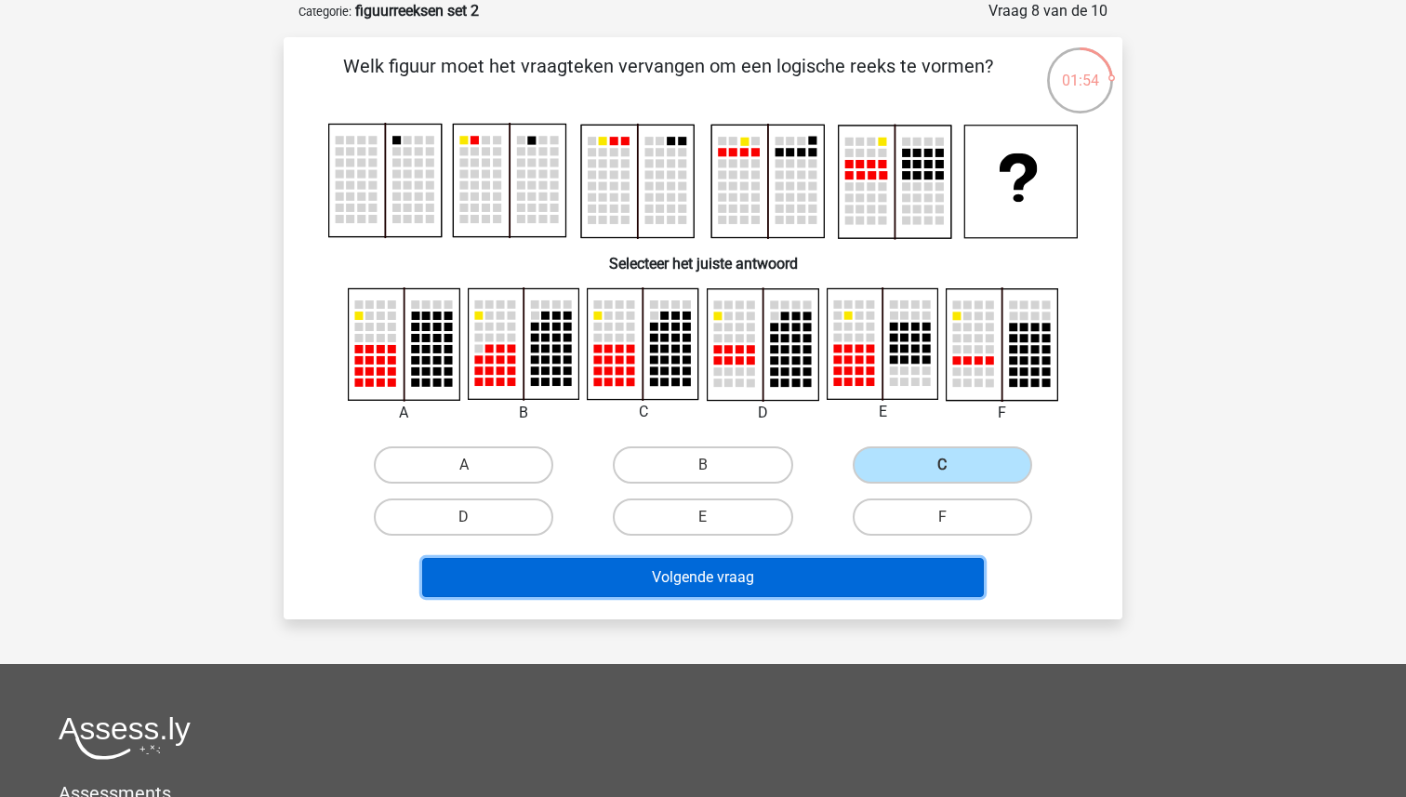
click at [746, 580] on button "Volgende vraag" at bounding box center [703, 577] width 562 height 39
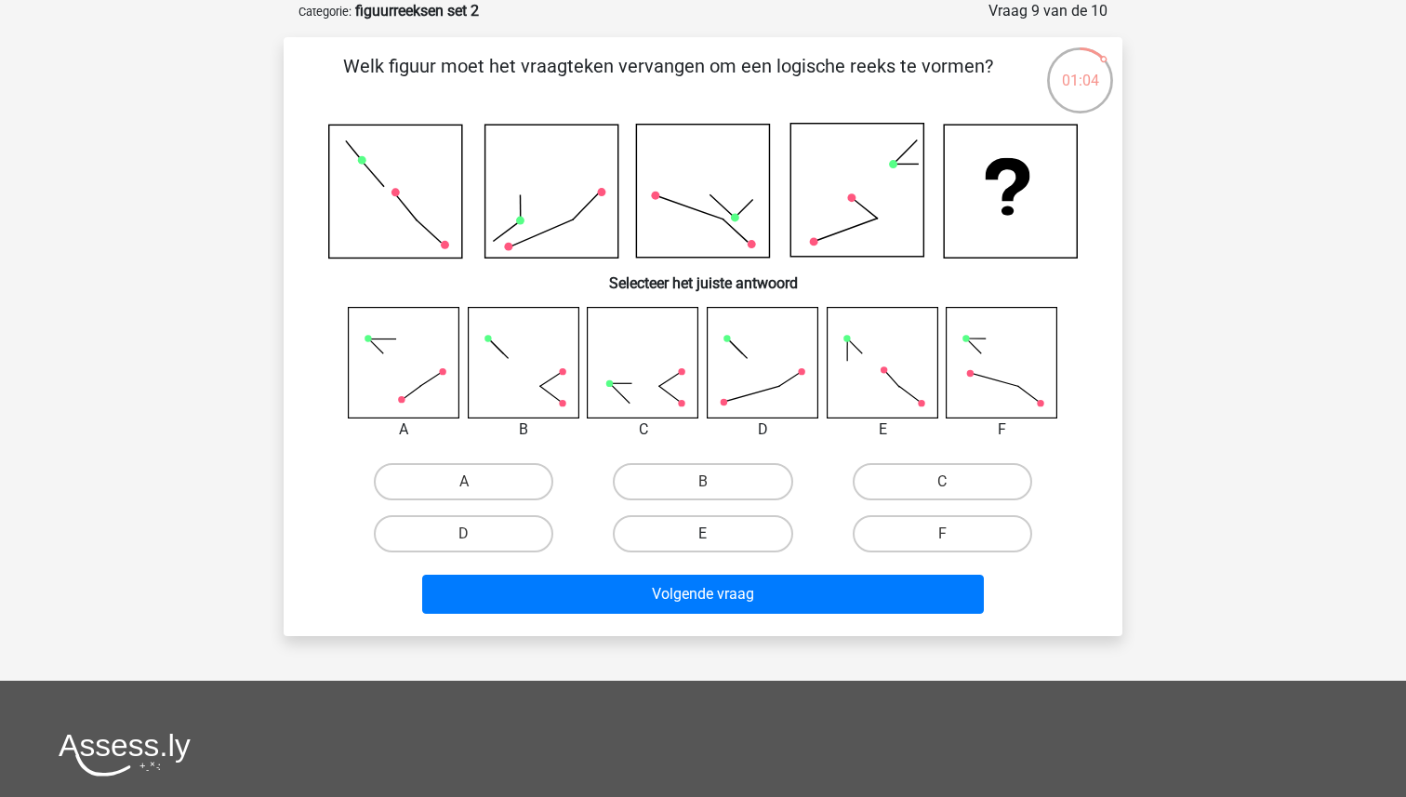
click at [680, 541] on label "E" at bounding box center [702, 533] width 179 height 37
click at [703, 541] on input "E" at bounding box center [709, 540] width 12 height 12
radio input "true"
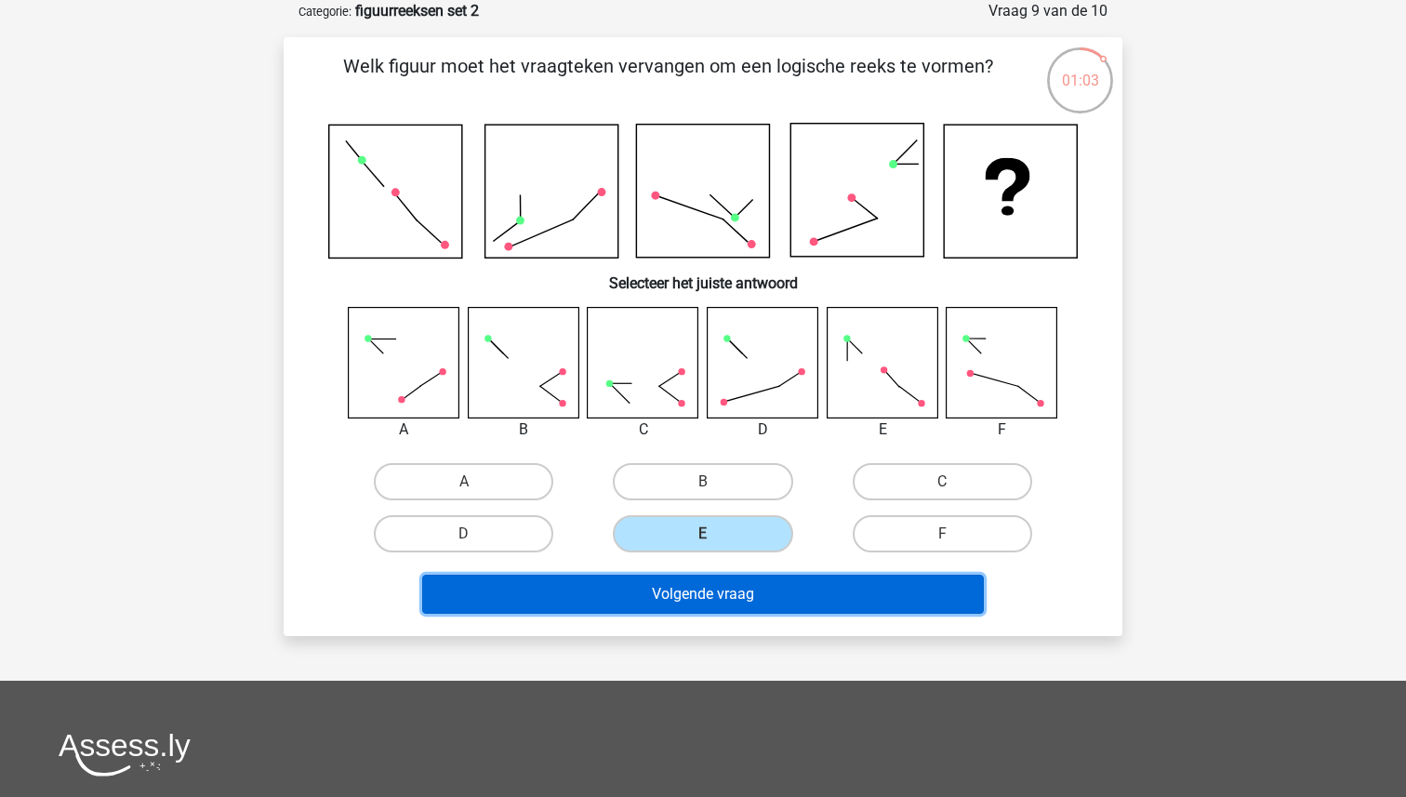
click at [682, 594] on button "Volgende vraag" at bounding box center [703, 593] width 562 height 39
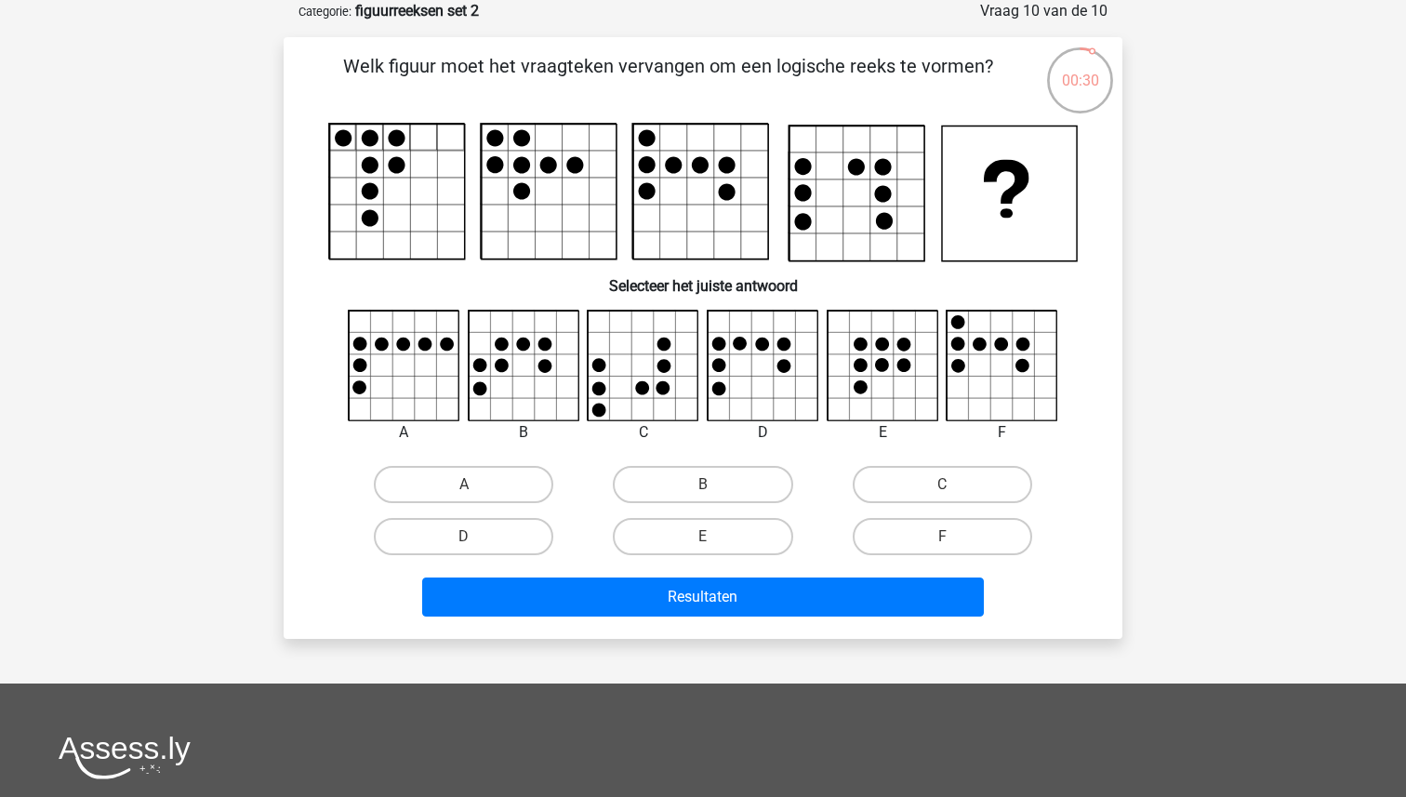
click at [710, 541] on input "E" at bounding box center [709, 542] width 12 height 12
radio input "true"
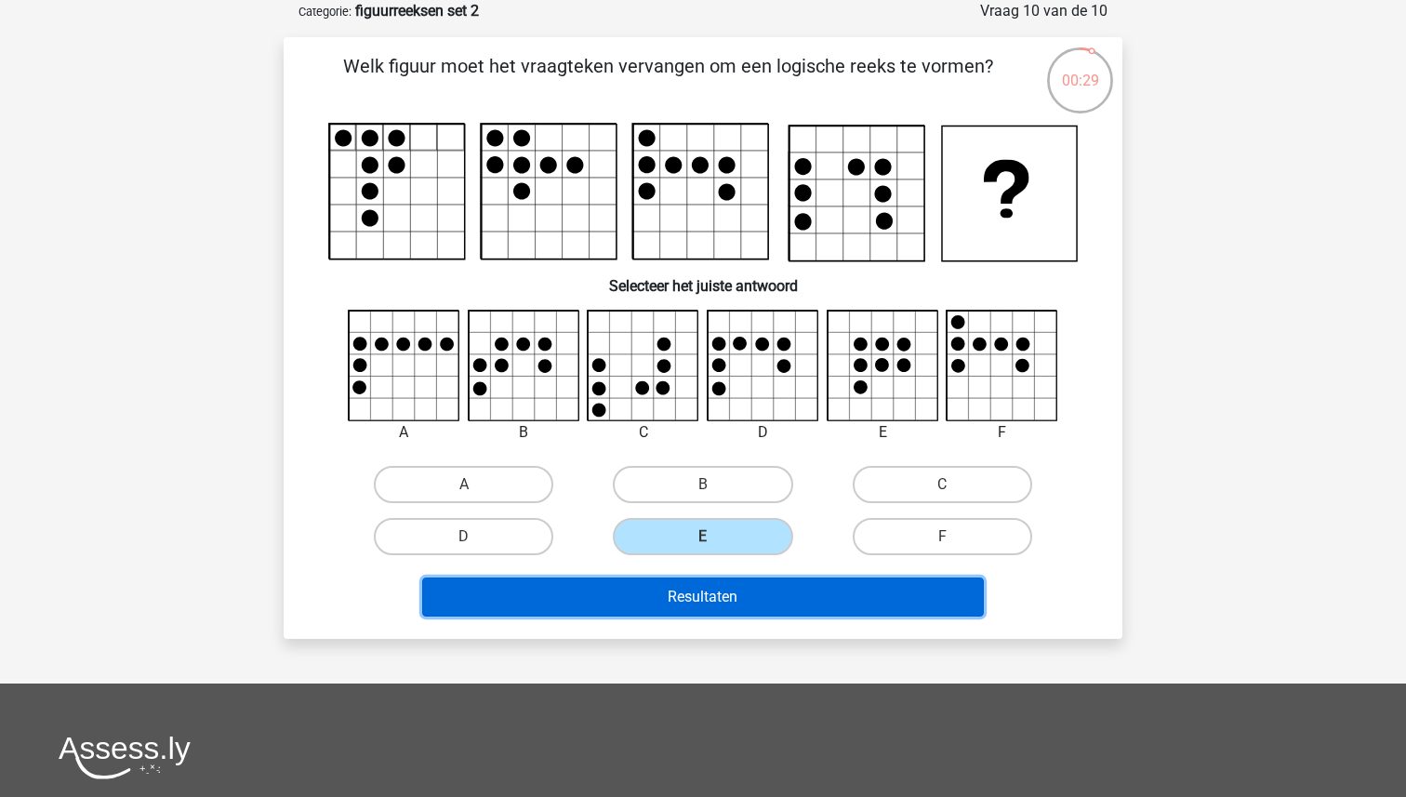
click at [710, 590] on button "Resultaten" at bounding box center [703, 596] width 562 height 39
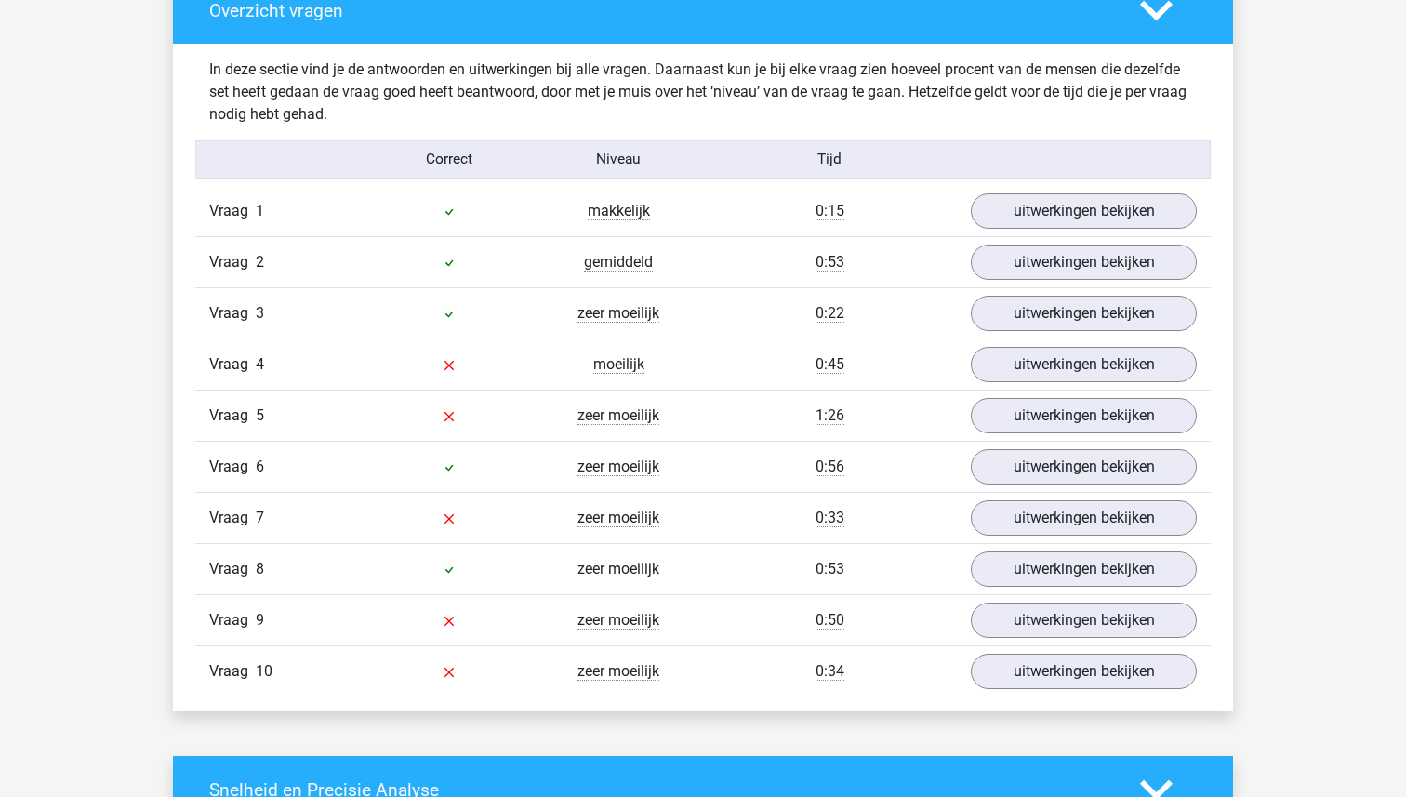
scroll to position [1414, 0]
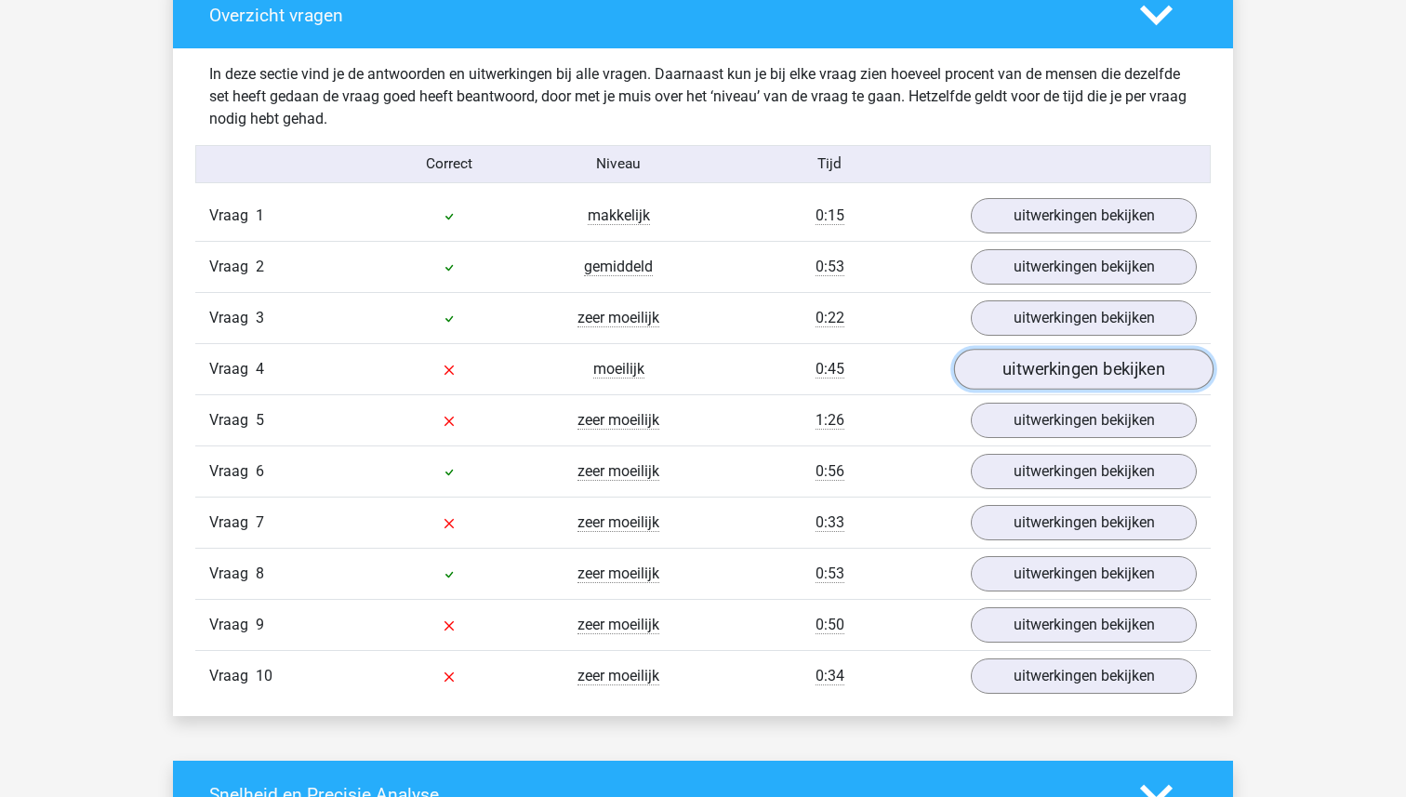
click at [1038, 371] on link "uitwerkingen bekijken" at bounding box center [1083, 370] width 259 height 41
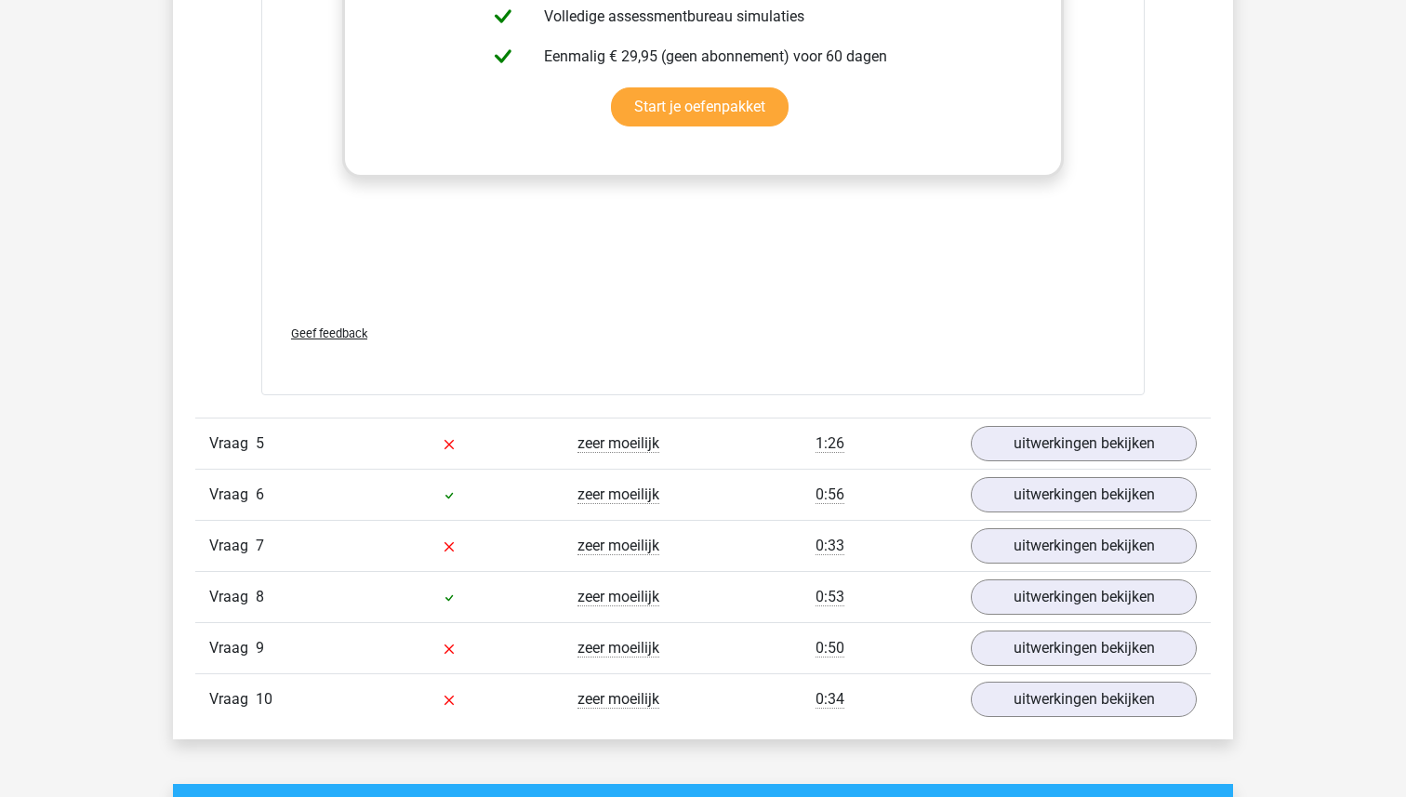
scroll to position [2951, 0]
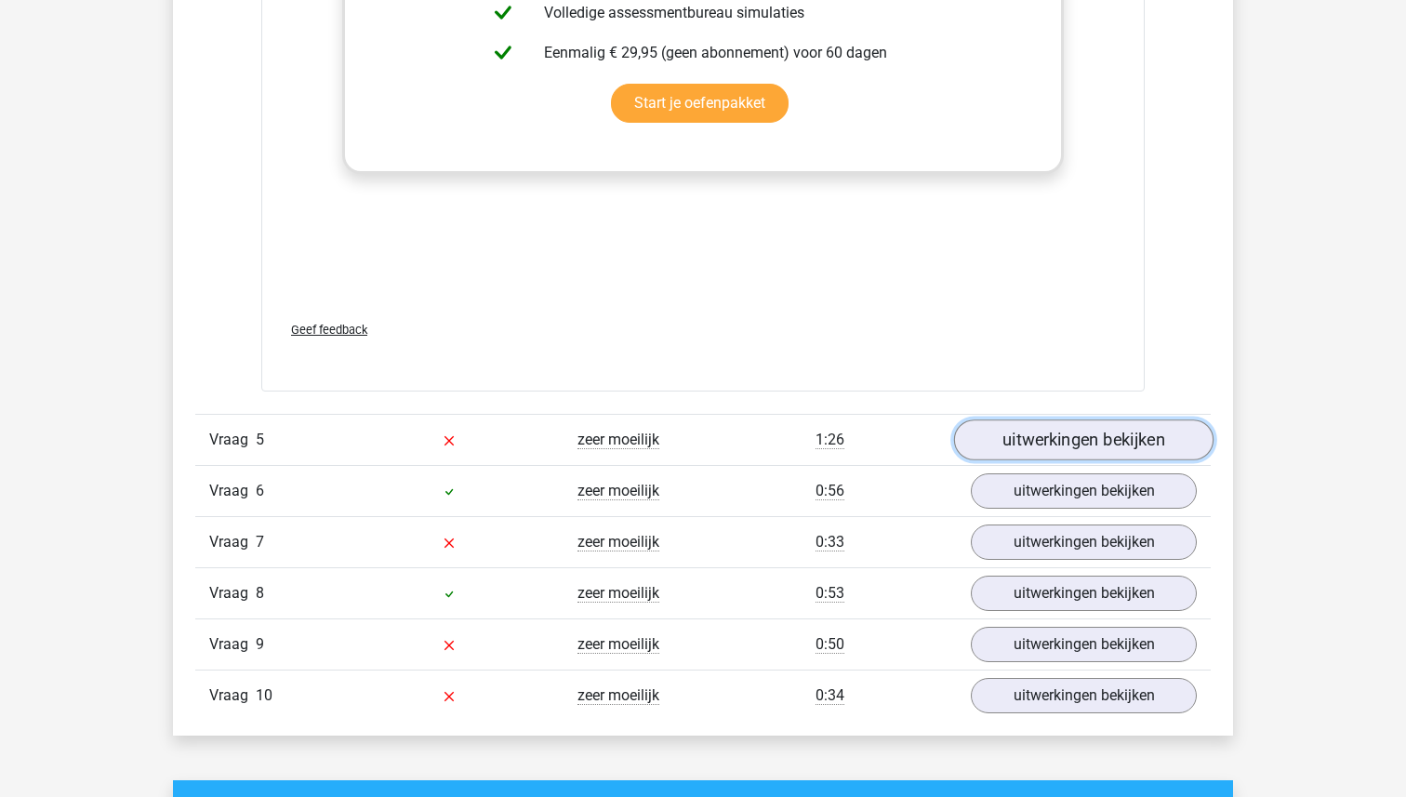
click at [1046, 428] on link "uitwerkingen bekijken" at bounding box center [1083, 439] width 259 height 41
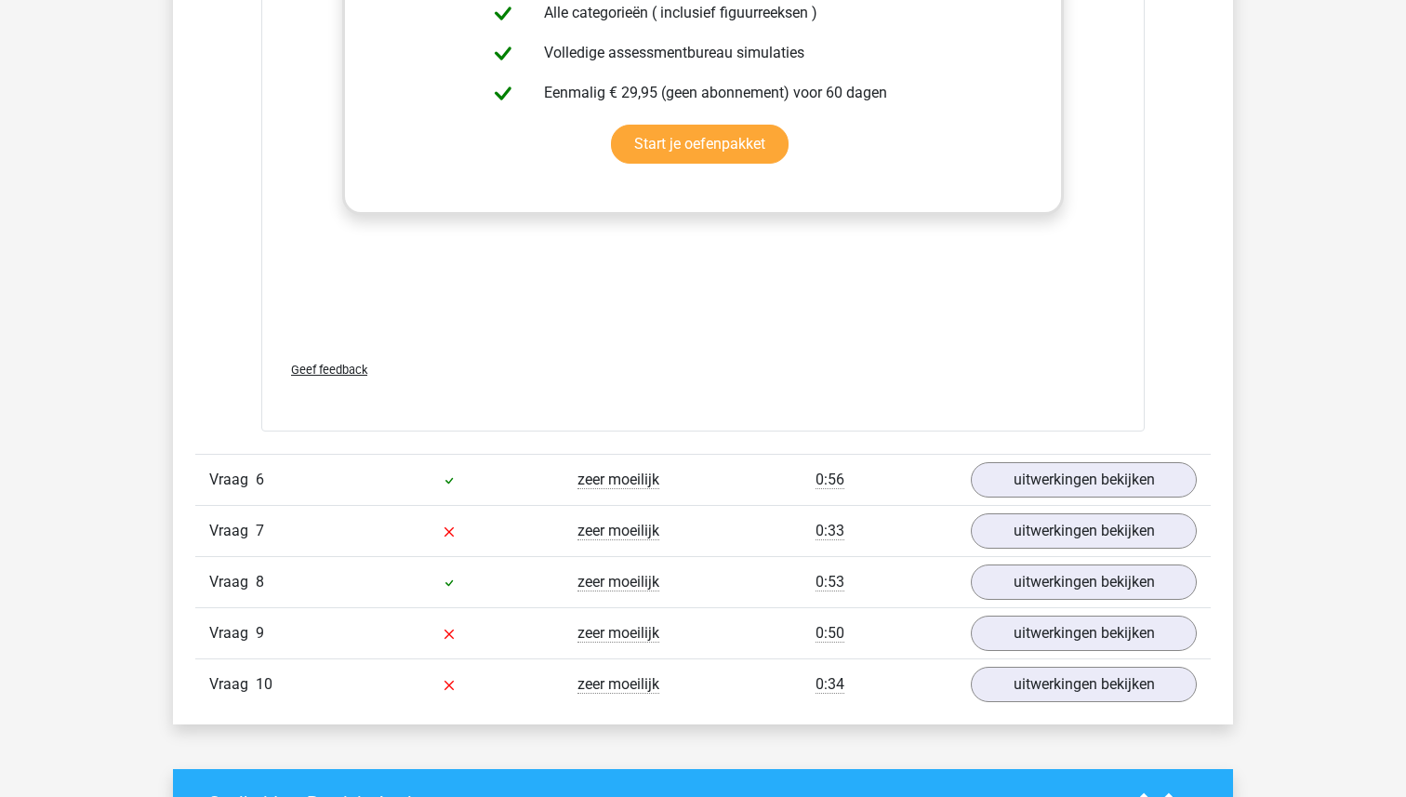
scroll to position [4824, 0]
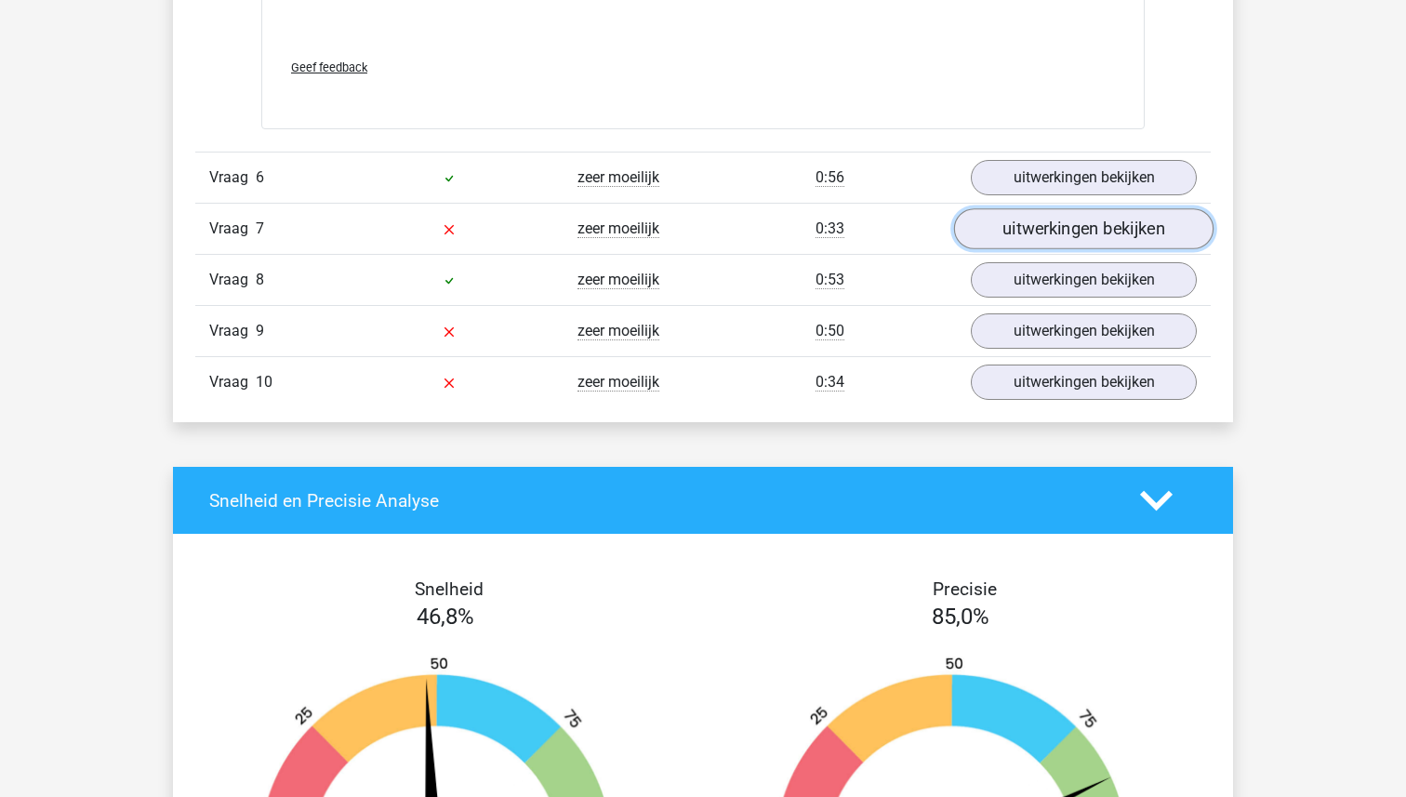
click at [1022, 229] on link "uitwerkingen bekijken" at bounding box center [1083, 228] width 259 height 41
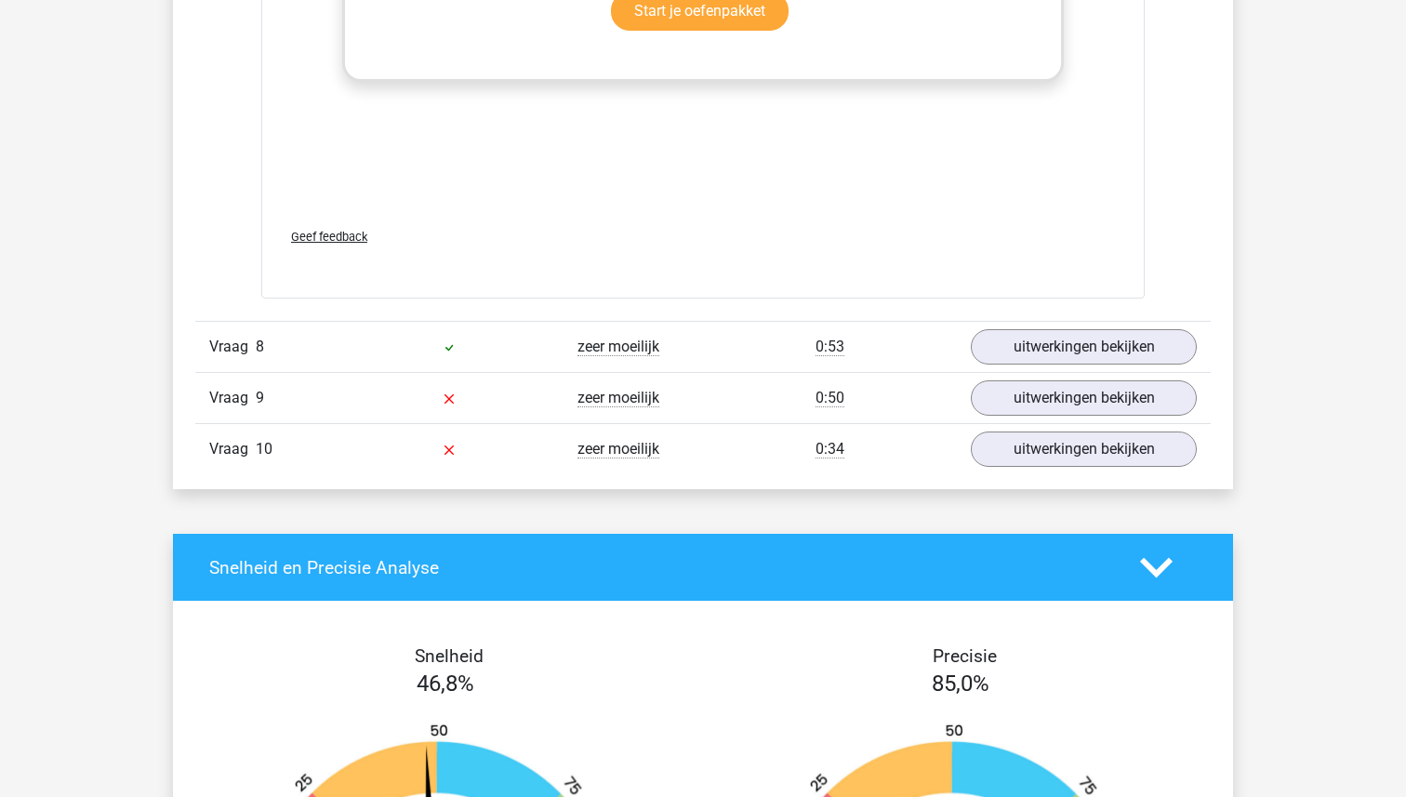
scroll to position [6315, 0]
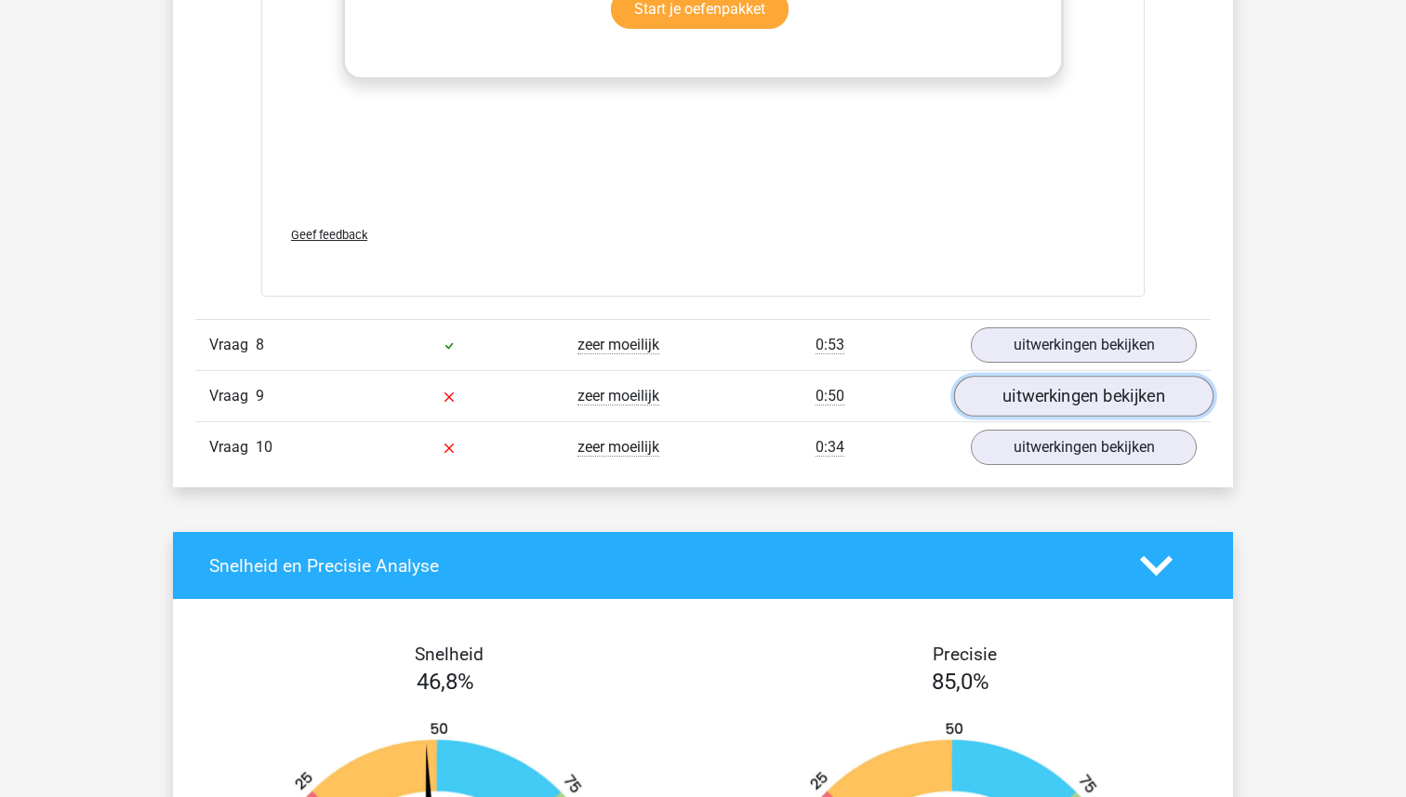
click at [1034, 400] on link "uitwerkingen bekijken" at bounding box center [1083, 396] width 259 height 41
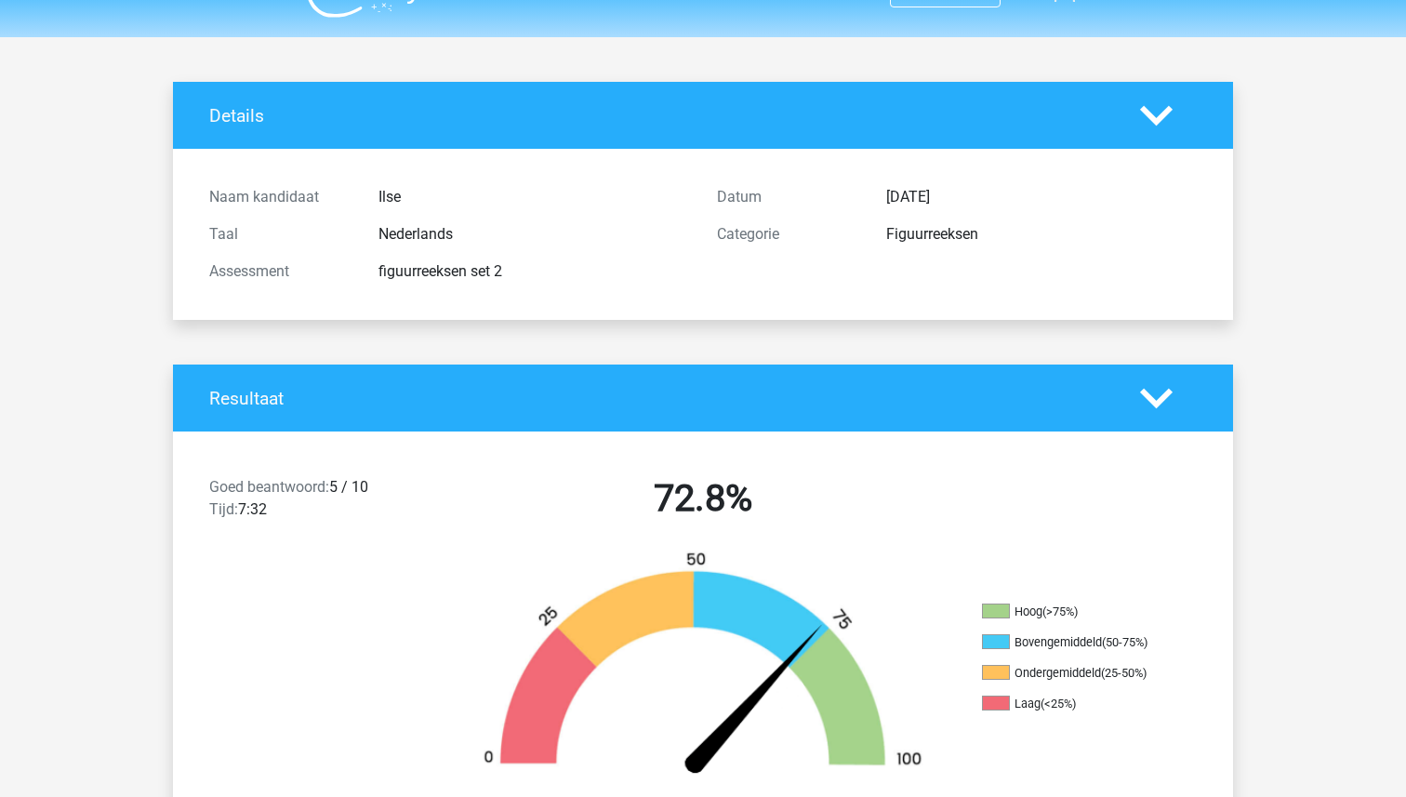
scroll to position [0, 0]
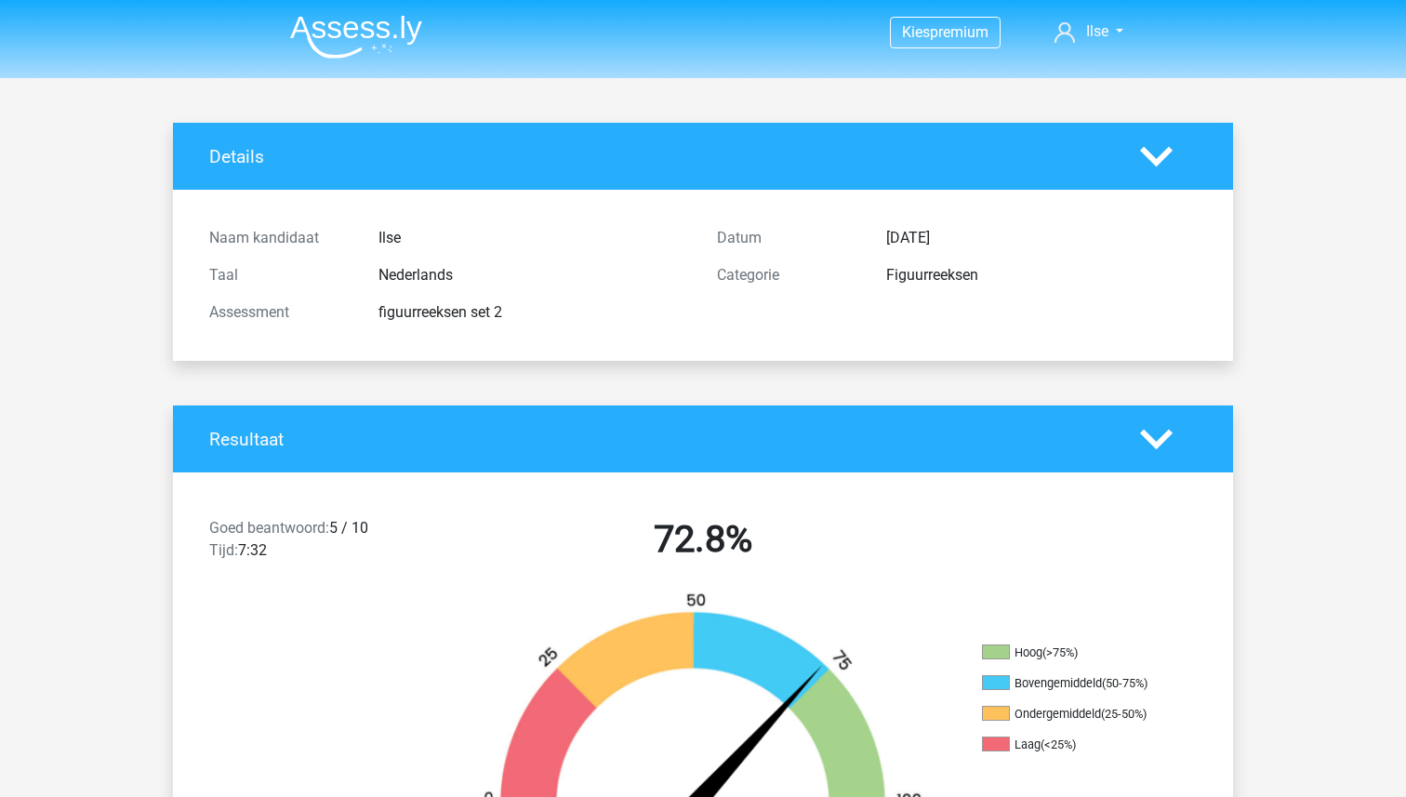
click at [342, 40] on img at bounding box center [356, 37] width 132 height 44
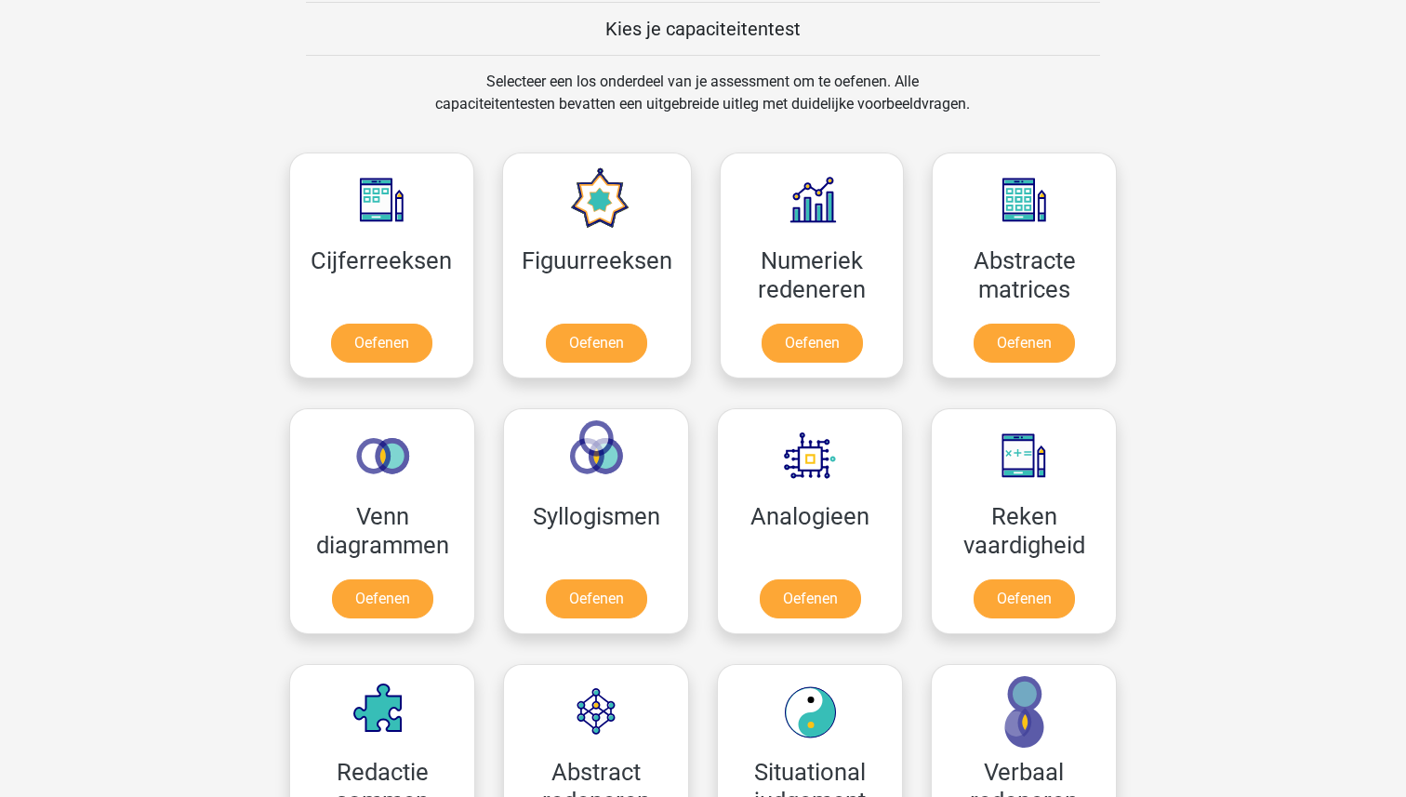
scroll to position [714, 0]
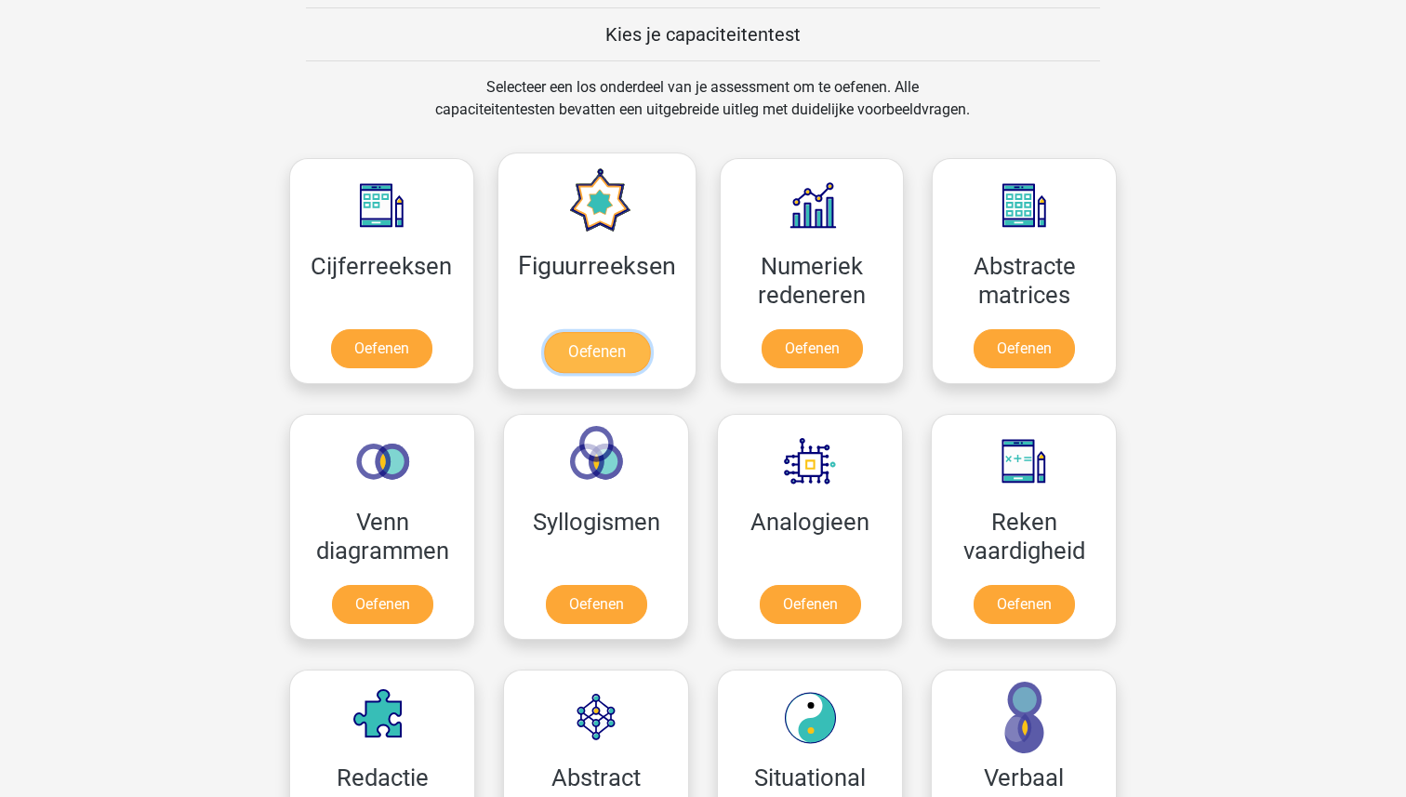
click at [582, 332] on link "Oefenen" at bounding box center [596, 352] width 106 height 41
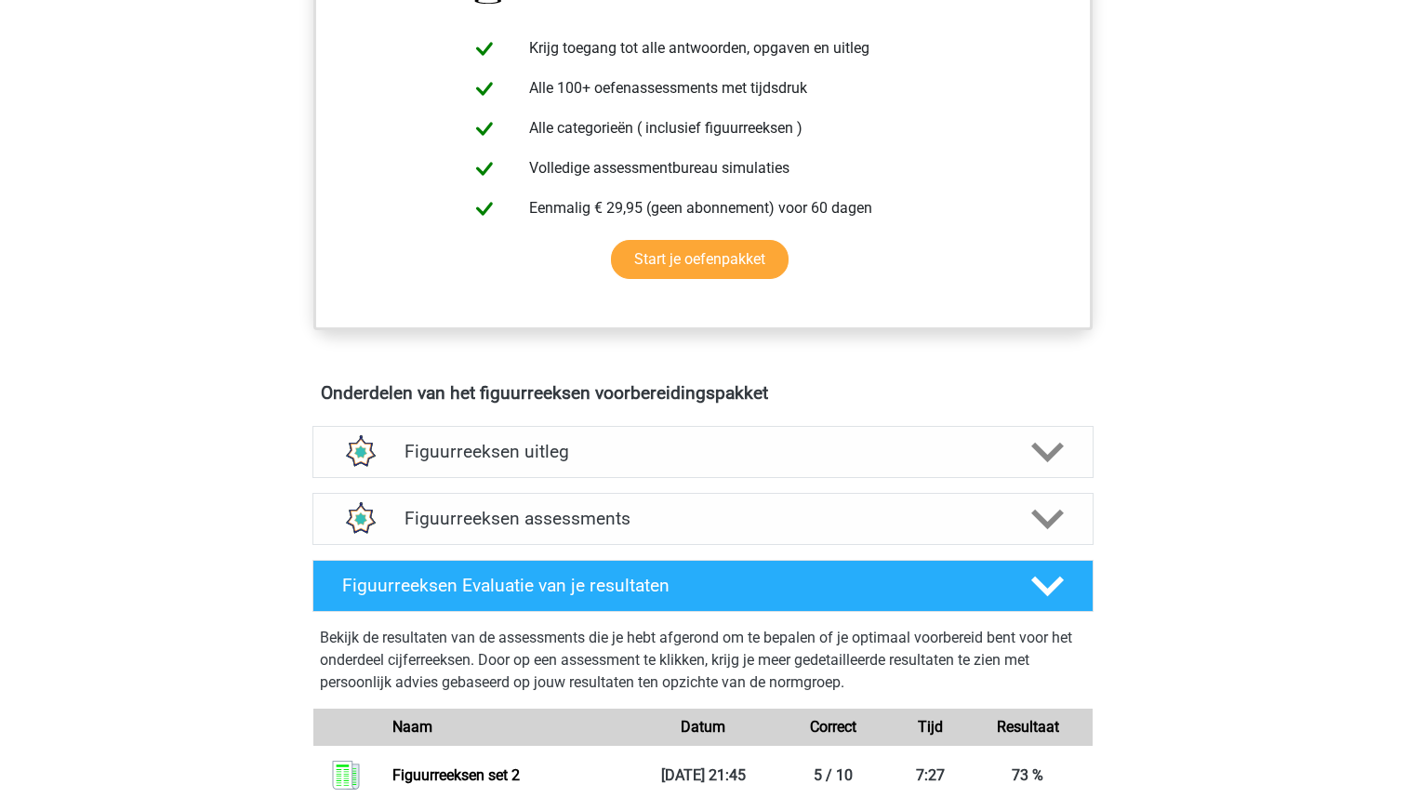
scroll to position [760, 0]
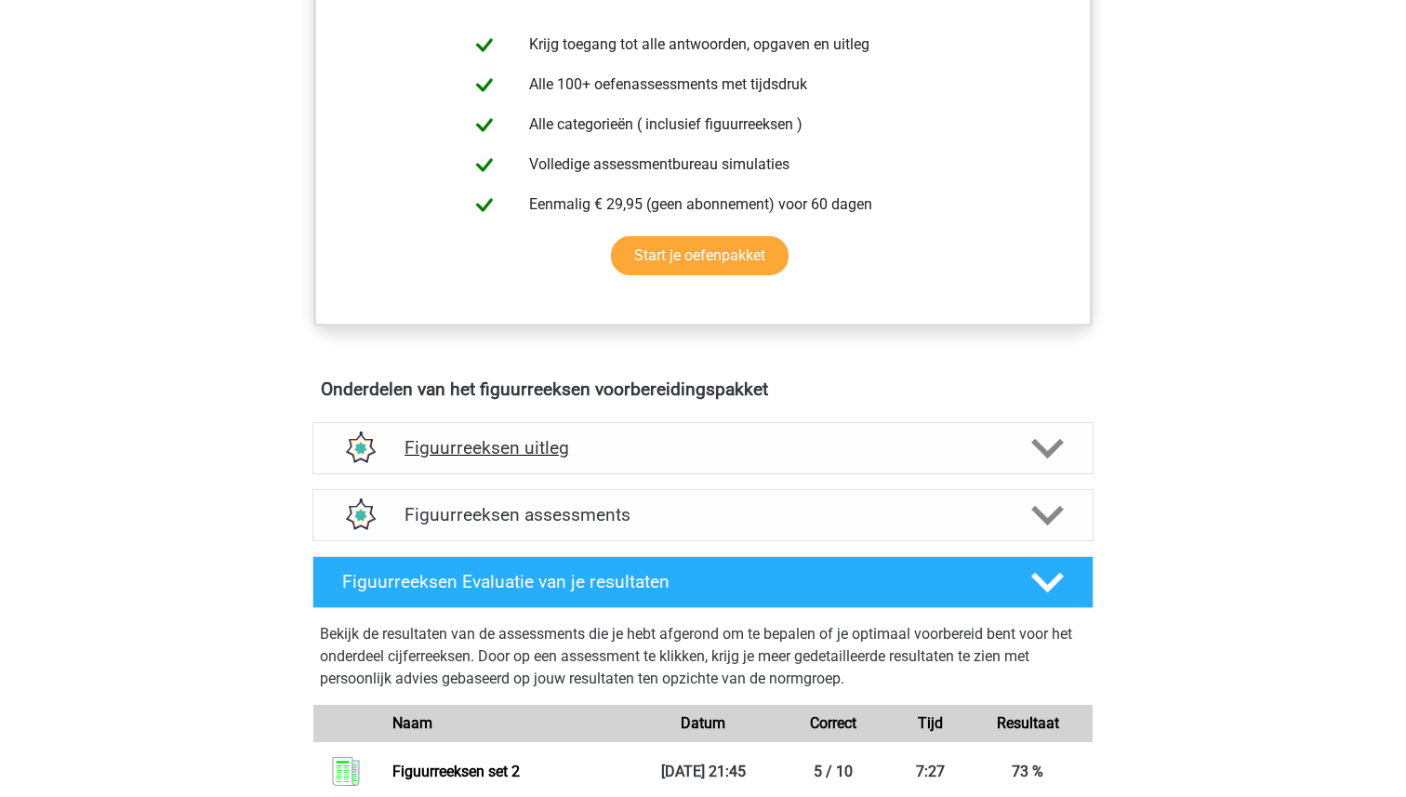
click at [589, 443] on h4 "Figuurreeksen uitleg" at bounding box center [702, 447] width 597 height 21
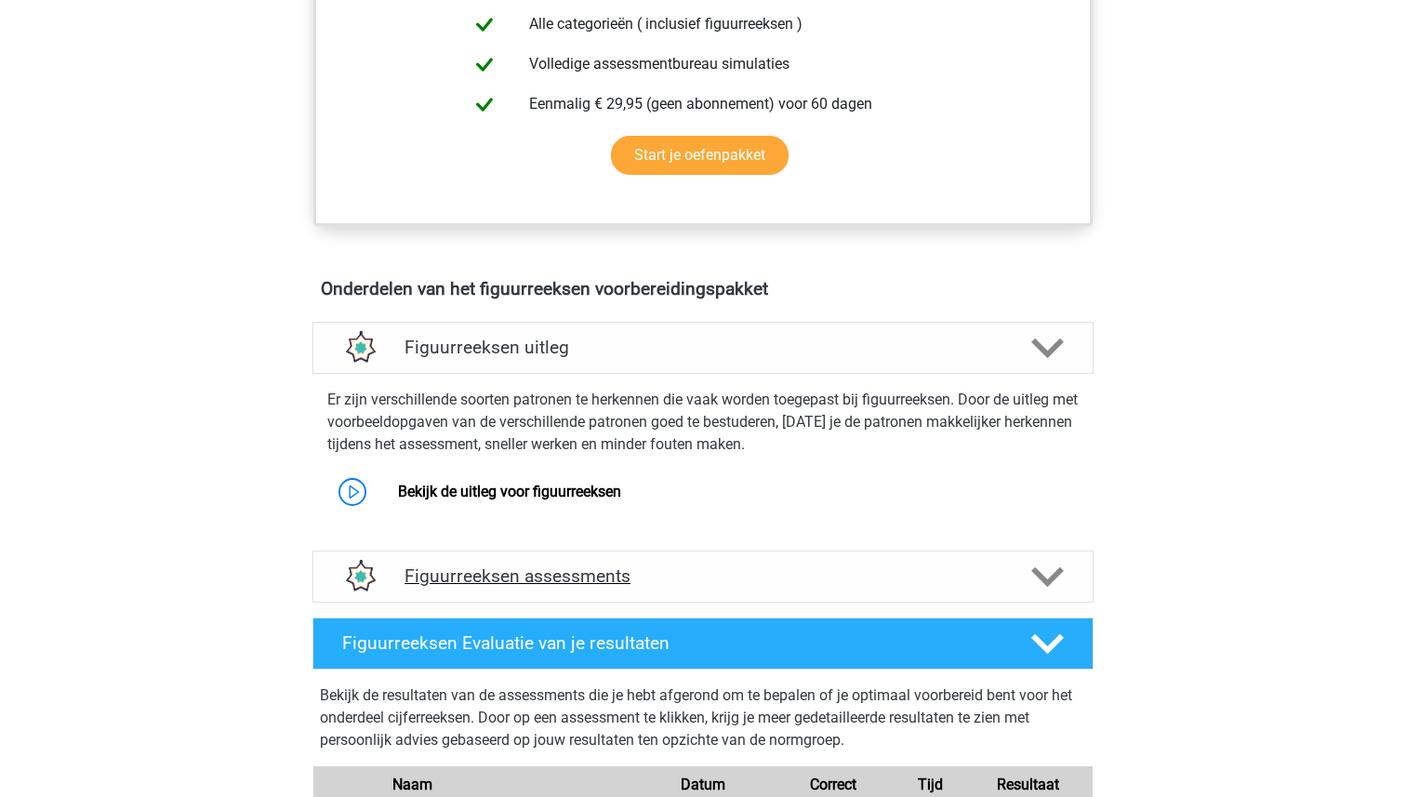
scroll to position [869, 0]
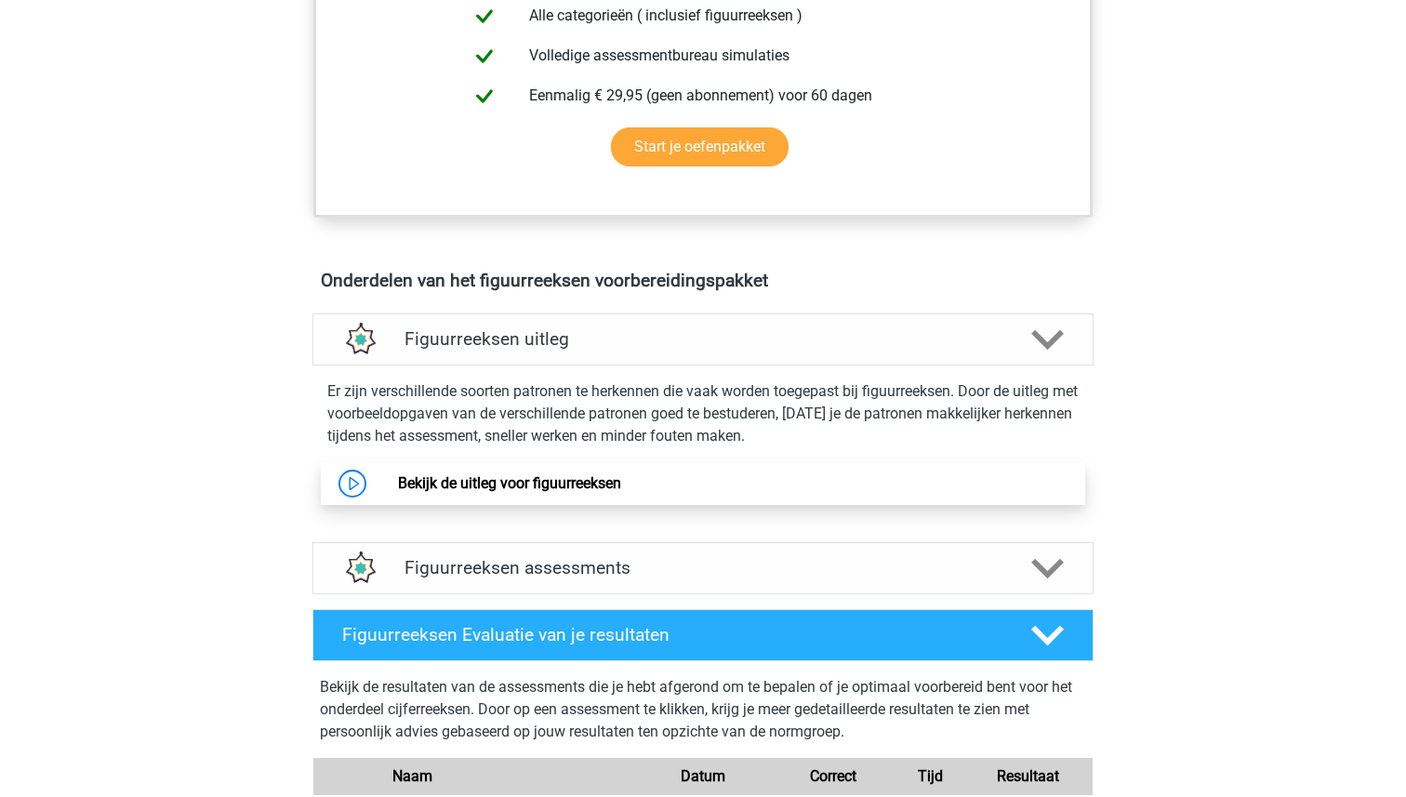
click at [588, 483] on link "Bekijk de uitleg voor figuurreeksen" at bounding box center [509, 483] width 223 height 18
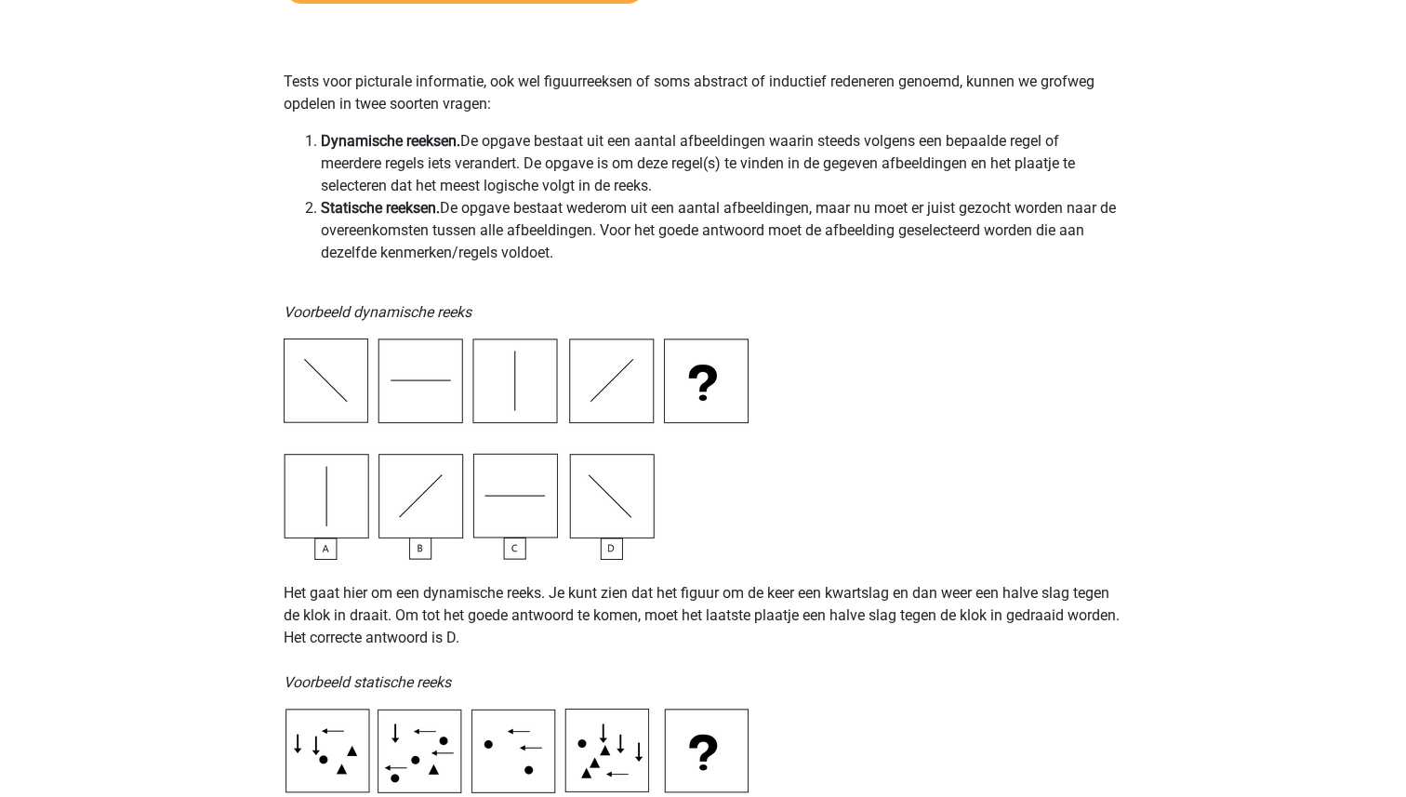
scroll to position [423, 0]
